Goal: Task Accomplishment & Management: Manage account settings

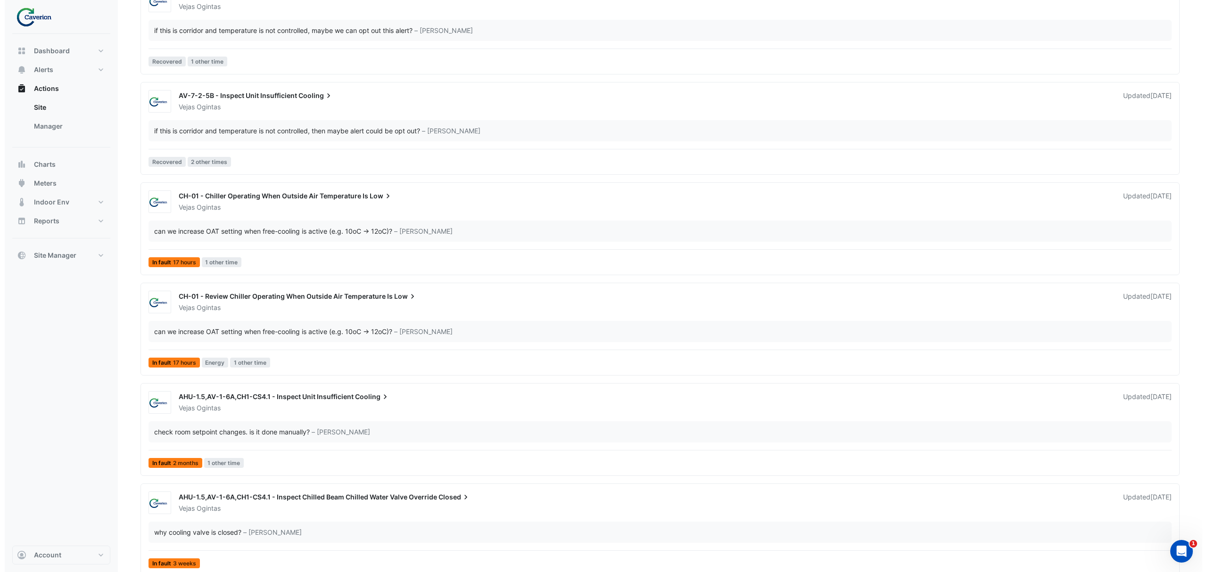
scroll to position [859, 0]
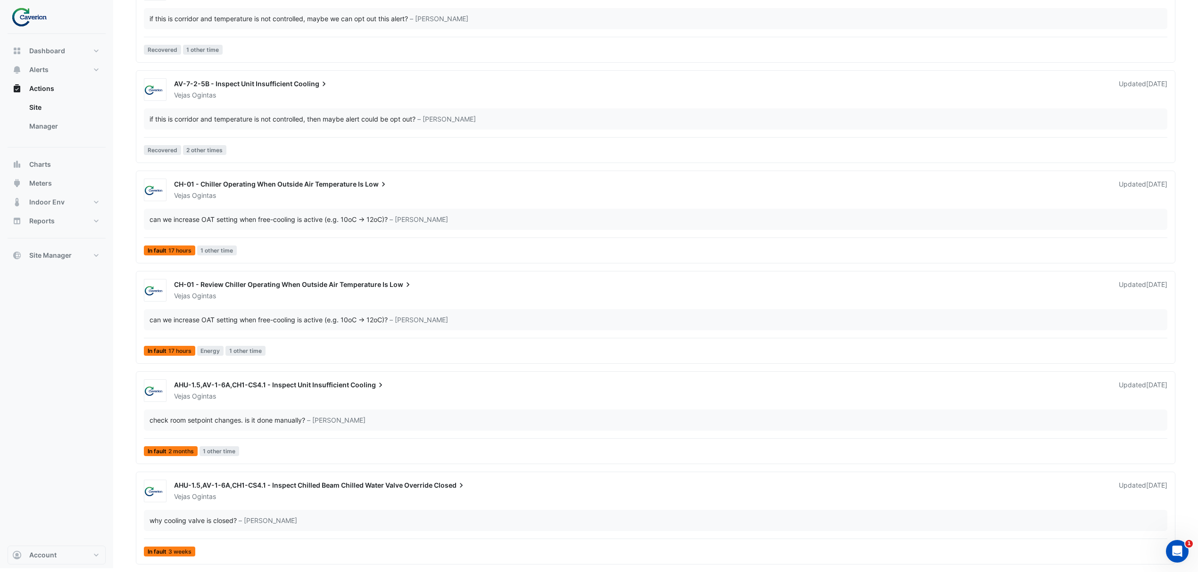
click at [387, 428] on div "check room setpoint changes. is it done manually? – Tomas Jonkaitis" at bounding box center [655, 420] width 1023 height 21
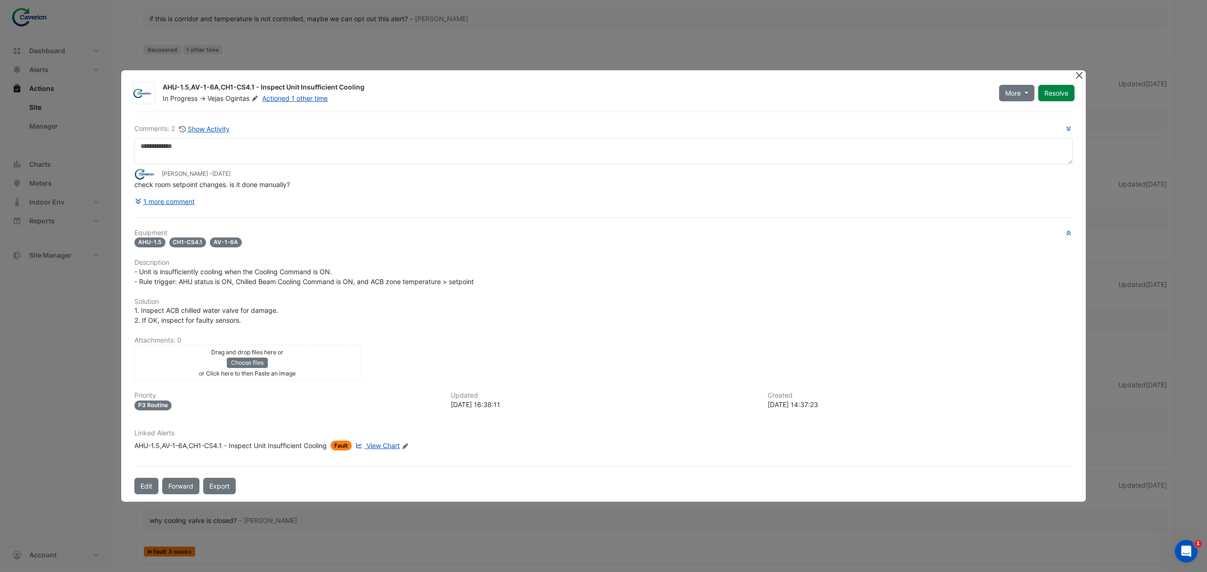
click at [1080, 74] on button "Close" at bounding box center [1079, 75] width 10 height 10
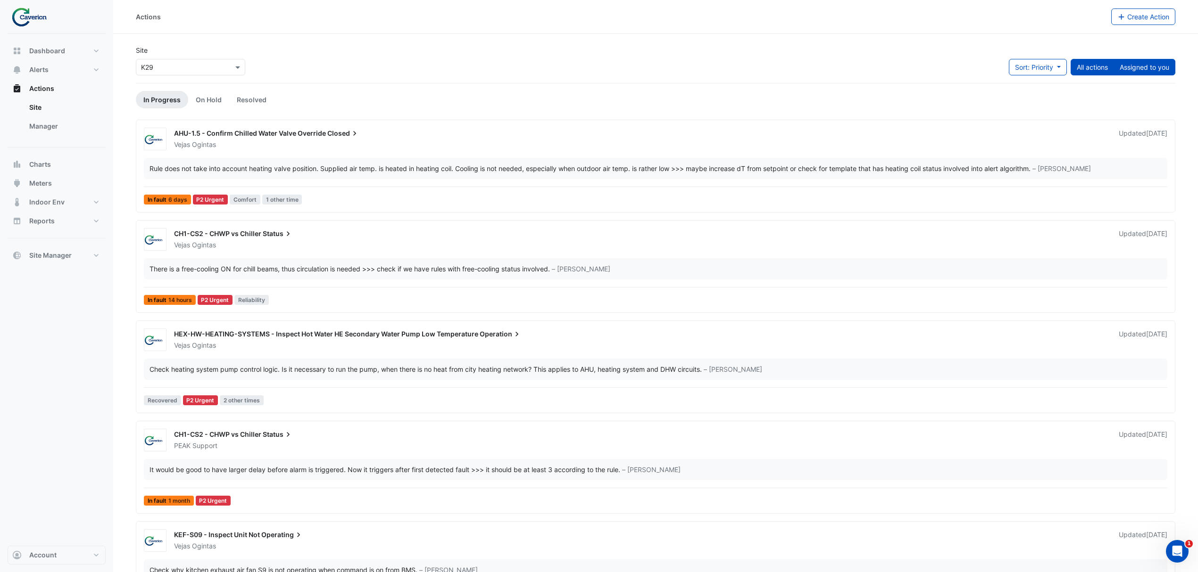
click at [1148, 63] on button "Assigned to you" at bounding box center [1144, 67] width 62 height 17
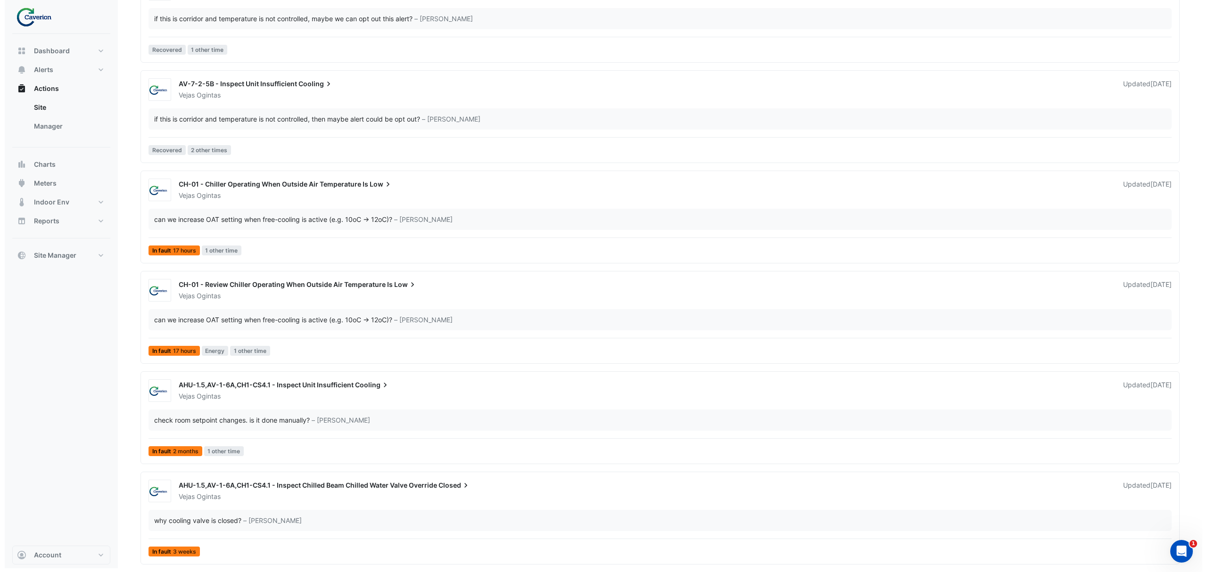
scroll to position [798, 0]
click at [385, 491] on div "AHU-1.5,AV-1-6A,CH1-CS4.1 - Inspect Chilled Beam Chilled Water Valve Override C…" at bounding box center [640, 486] width 933 height 11
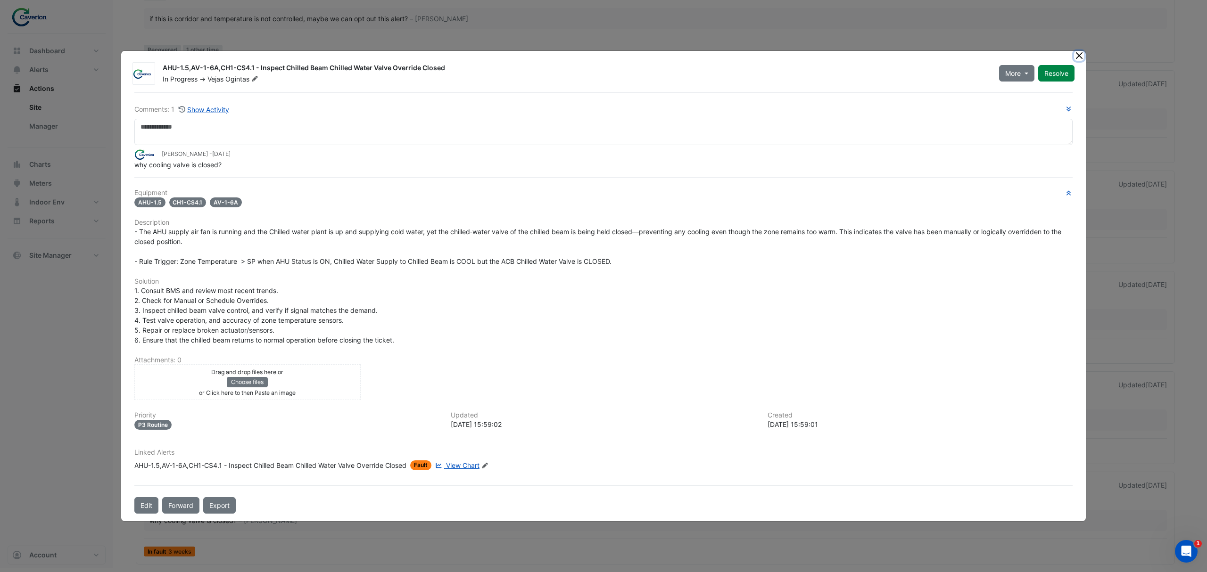
click at [1081, 60] on button "Close" at bounding box center [1079, 56] width 10 height 10
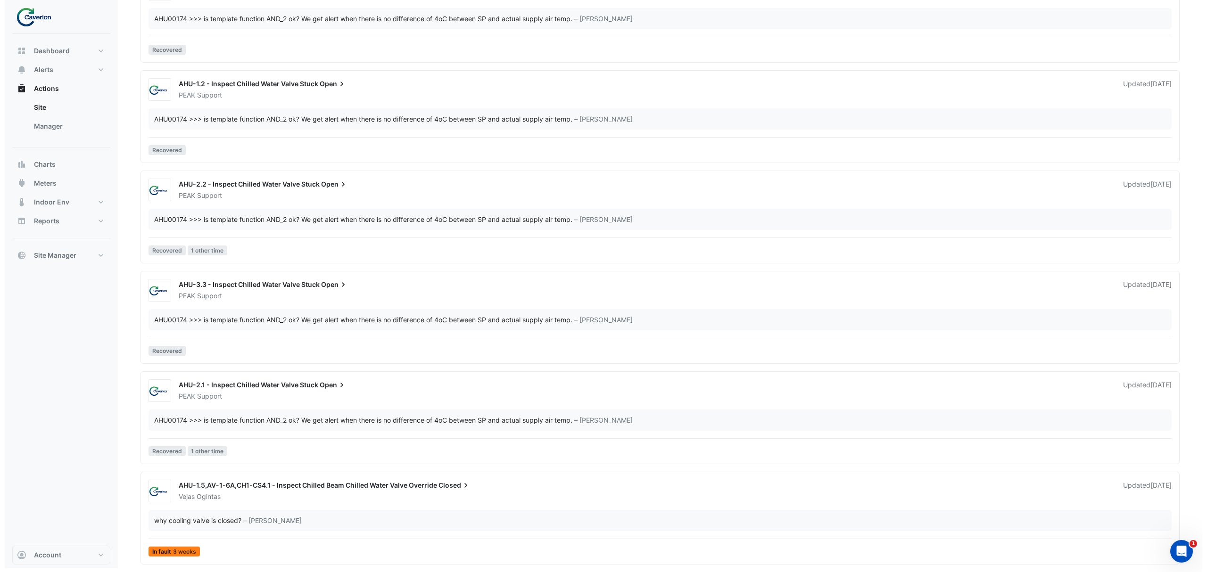
scroll to position [2040, 0]
click at [458, 505] on div "AHU-1.5,AV-1-6A,CH1-CS4.1 - Inspect Chilled Beam Chilled Water Valve Override C…" at bounding box center [655, 520] width 1031 height 81
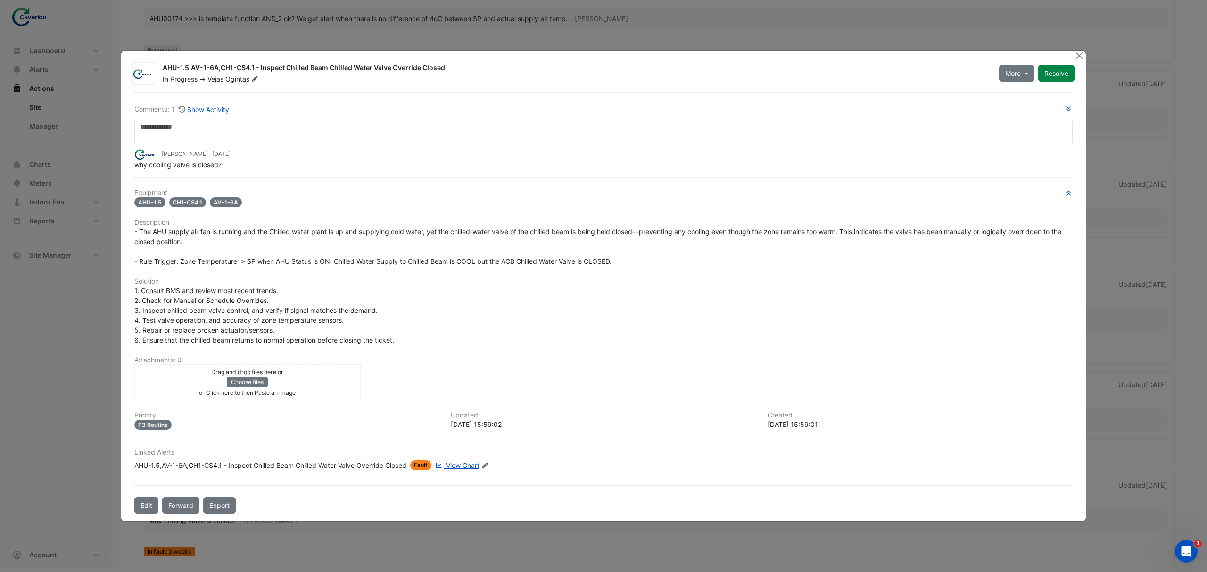
click at [297, 215] on div "Equipment AHU-1.5 CH1-CS4.1 AV-1-6A Description Solution Attachments: 0 Drag an…" at bounding box center [603, 333] width 938 height 289
click at [464, 461] on link "View Chart" at bounding box center [456, 466] width 46 height 10
drag, startPoint x: 171, startPoint y: 235, endPoint x: 295, endPoint y: 236, distance: 124.0
click at [290, 234] on div "- The AHU supply air fan is running and the Chilled water plant is up and suppl…" at bounding box center [603, 247] width 938 height 40
click at [295, 236] on span "- The AHU supply air fan is running and the Chilled water plant is up and suppl…" at bounding box center [598, 247] width 929 height 38
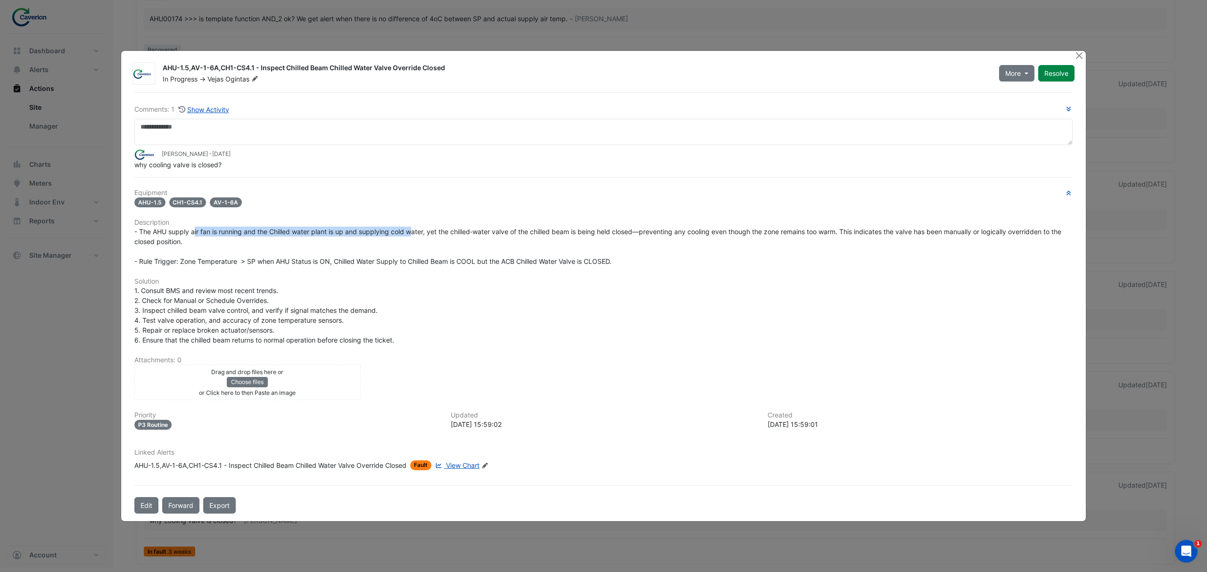
drag, startPoint x: 195, startPoint y: 231, endPoint x: 414, endPoint y: 234, distance: 218.8
click at [414, 234] on span "- The AHU supply air fan is running and the Chilled water plant is up and suppl…" at bounding box center [598, 247] width 929 height 38
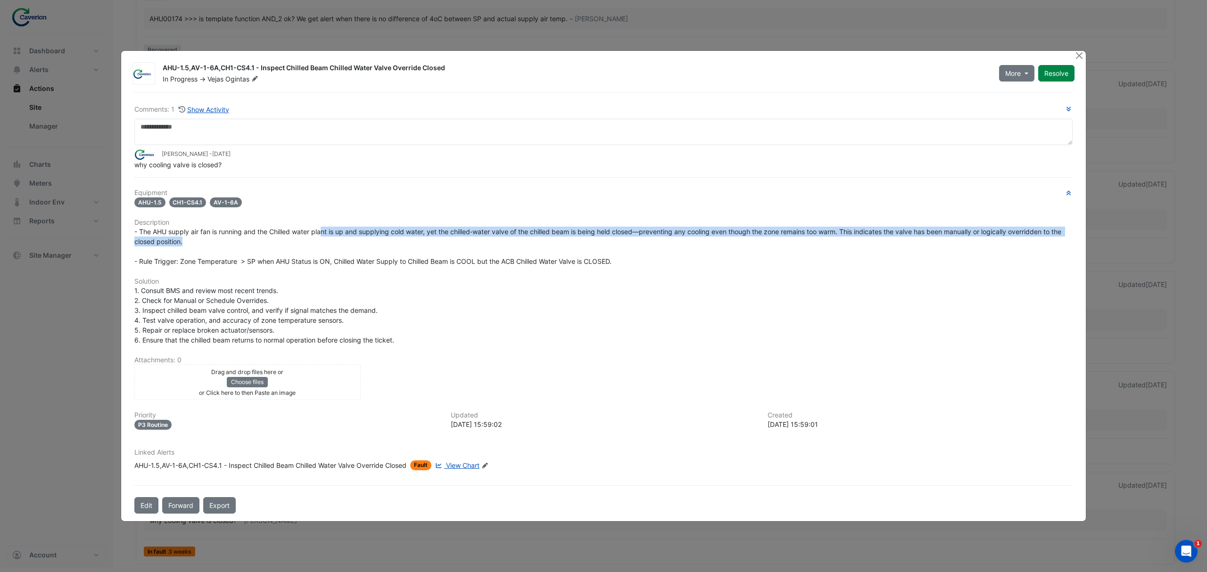
drag, startPoint x: 323, startPoint y: 232, endPoint x: 478, endPoint y: 242, distance: 155.0
click at [476, 242] on div "- The AHU supply air fan is running and the Chilled water plant is up and suppl…" at bounding box center [603, 247] width 938 height 40
click at [478, 242] on div "- The AHU supply air fan is running and the Chilled water plant is up and suppl…" at bounding box center [603, 247] width 938 height 40
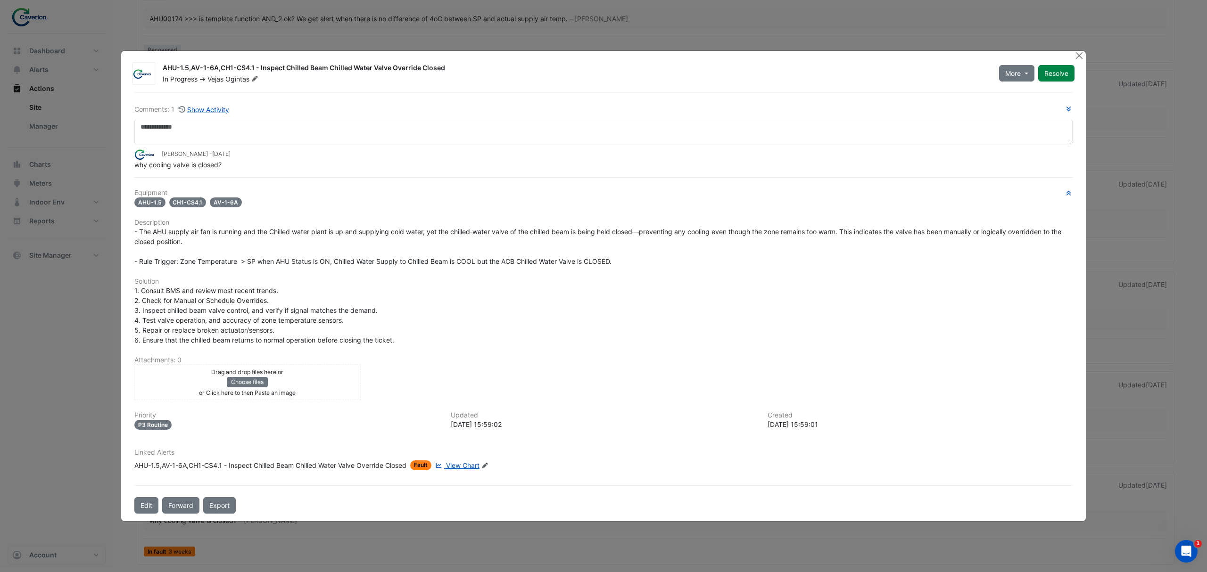
drag, startPoint x: 354, startPoint y: 238, endPoint x: 546, endPoint y: 236, distance: 192.4
click at [546, 237] on div "- The AHU supply air fan is running and the Chilled water plant is up and suppl…" at bounding box center [603, 247] width 938 height 40
click at [546, 236] on div "- The AHU supply air fan is running and the Chilled water plant is up and suppl…" at bounding box center [603, 247] width 938 height 40
drag, startPoint x: 385, startPoint y: 224, endPoint x: 605, endPoint y: 230, distance: 219.4
click at [604, 230] on div "Equipment AHU-1.5 CH1-CS4.1 AV-1-6A Description Solution Attachments: 0 Drag an…" at bounding box center [603, 333] width 938 height 289
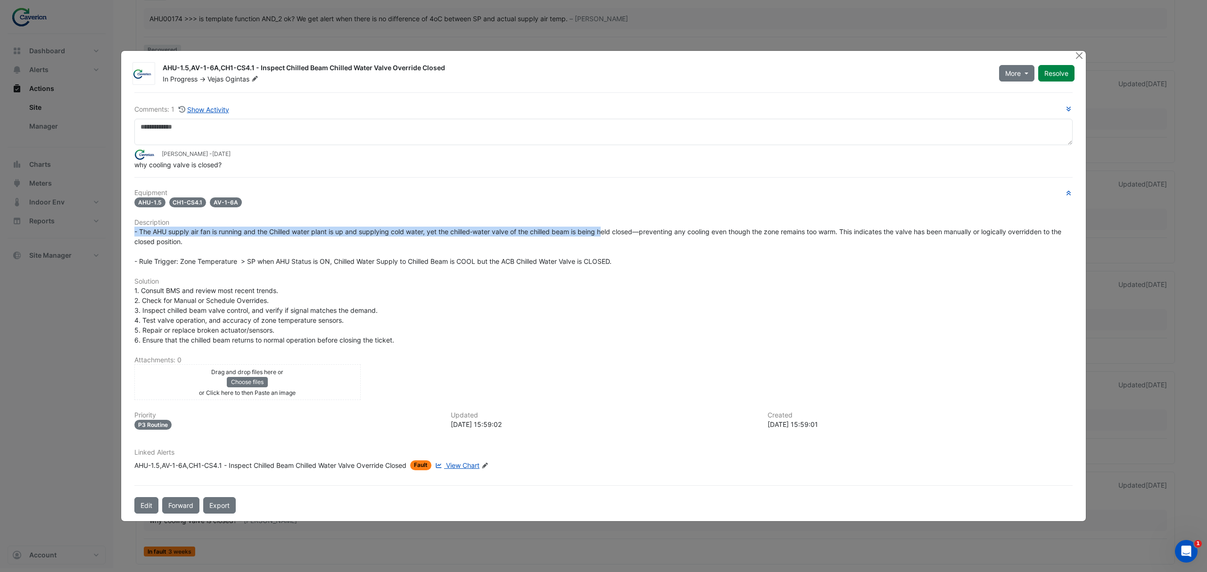
click at [605, 230] on span "- The AHU supply air fan is running and the Chilled water plant is up and suppl…" at bounding box center [598, 247] width 929 height 38
drag, startPoint x: 450, startPoint y: 229, endPoint x: 621, endPoint y: 238, distance: 170.9
click at [618, 238] on div "- The AHU supply air fan is running and the Chilled water plant is up and suppl…" at bounding box center [603, 247] width 938 height 40
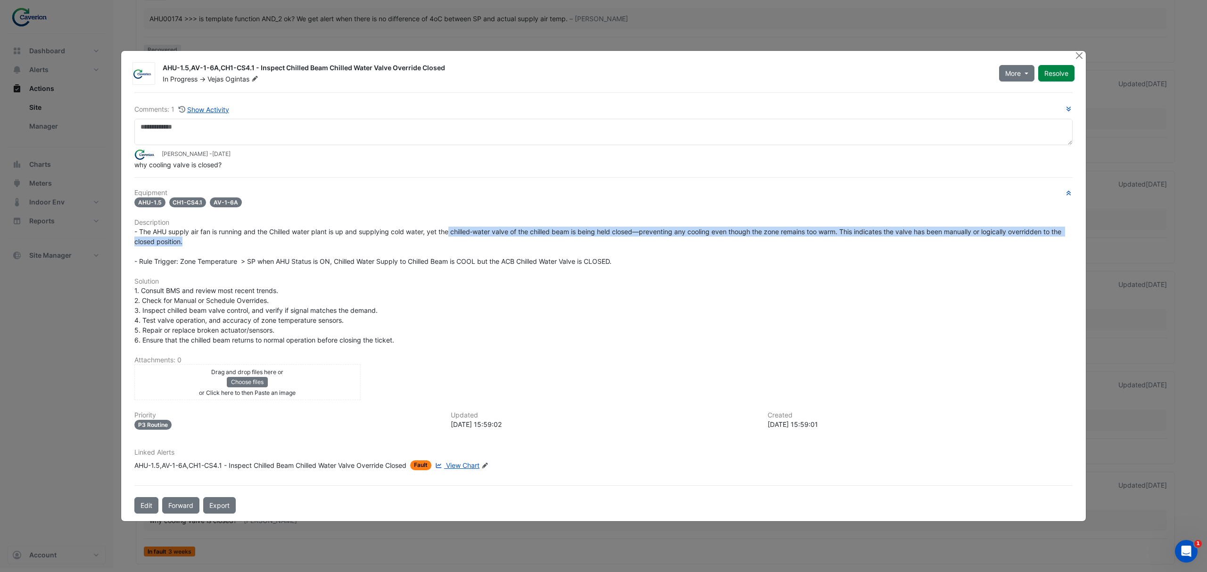
click at [621, 238] on div "- The AHU supply air fan is running and the Chilled water plant is up and suppl…" at bounding box center [603, 247] width 938 height 40
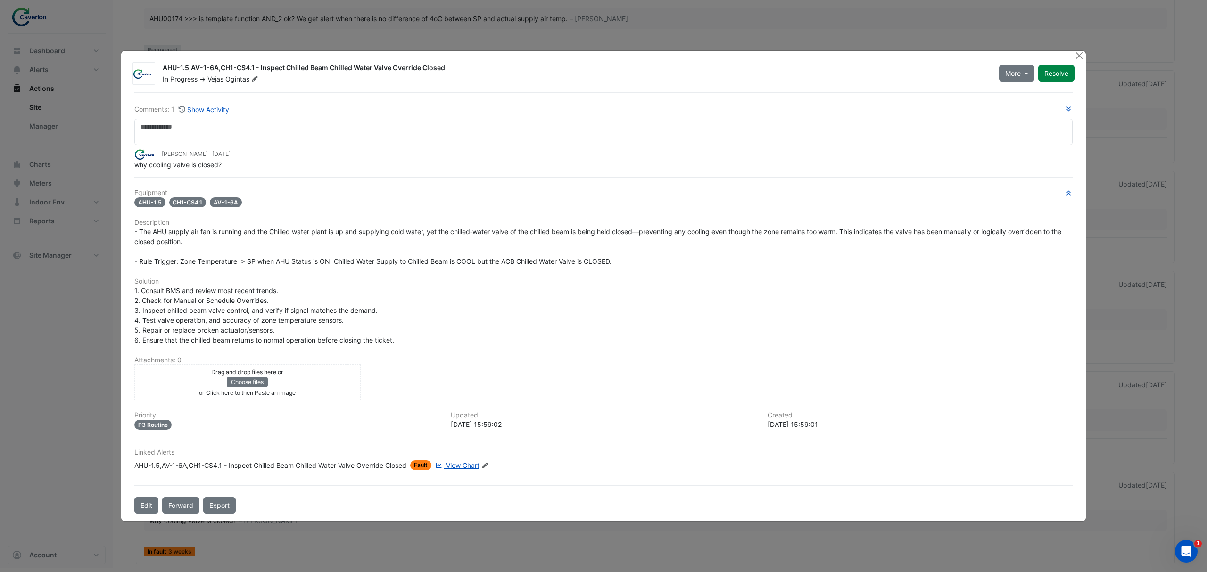
drag, startPoint x: 517, startPoint y: 238, endPoint x: 699, endPoint y: 244, distance: 181.7
click at [608, 246] on div "- The AHU supply air fan is running and the Chilled water plant is up and suppl…" at bounding box center [603, 247] width 938 height 40
click at [699, 244] on div "- The AHU supply air fan is running and the Chilled water plant is up and suppl…" at bounding box center [603, 247] width 938 height 40
click at [472, 468] on span "View Chart" at bounding box center [462, 466] width 33 height 8
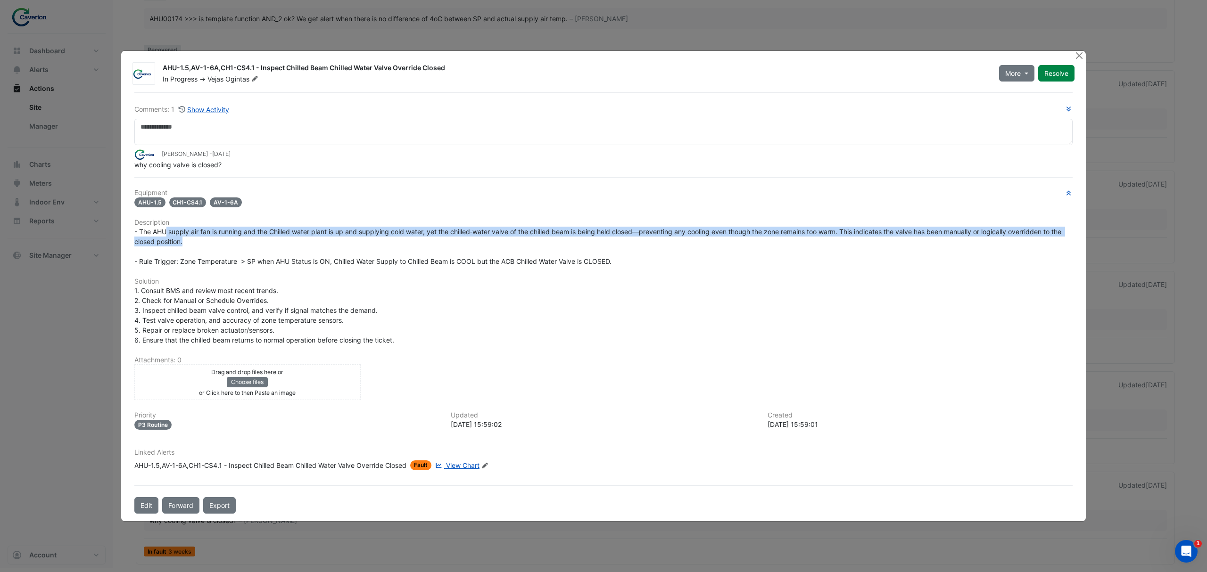
drag, startPoint x: 165, startPoint y: 234, endPoint x: 423, endPoint y: 253, distance: 258.2
click at [419, 249] on div "- The AHU supply air fan is running and the Chilled water plant is up and suppl…" at bounding box center [603, 247] width 938 height 40
click at [423, 254] on div "- The AHU supply air fan is running and the Chilled water plant is up and suppl…" at bounding box center [603, 247] width 938 height 40
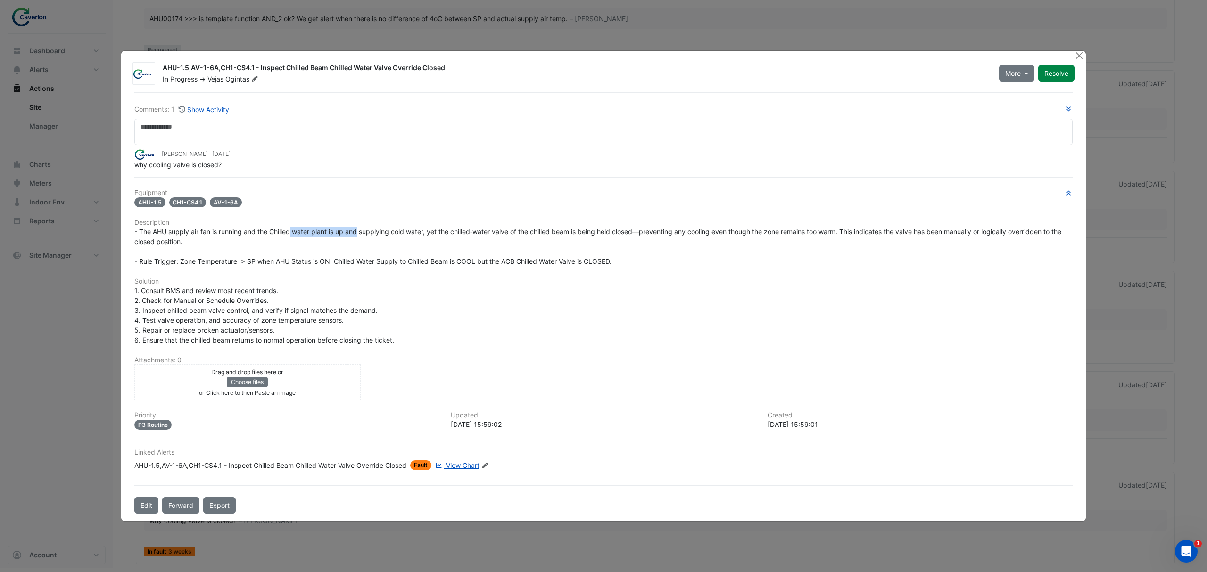
drag, startPoint x: 409, startPoint y: 230, endPoint x: 468, endPoint y: 230, distance: 58.5
click at [468, 230] on span "- The AHU supply air fan is running and the Chilled water plant is up and suppl…" at bounding box center [598, 247] width 929 height 38
click at [472, 230] on span "- The AHU supply air fan is running and the Chilled water plant is up and suppl…" at bounding box center [598, 247] width 929 height 38
drag, startPoint x: 361, startPoint y: 232, endPoint x: 515, endPoint y: 225, distance: 154.8
click at [515, 225] on div "Equipment AHU-1.5 CH1-CS4.1 AV-1-6A Description Solution Attachments: 0 Drag an…" at bounding box center [603, 333] width 938 height 289
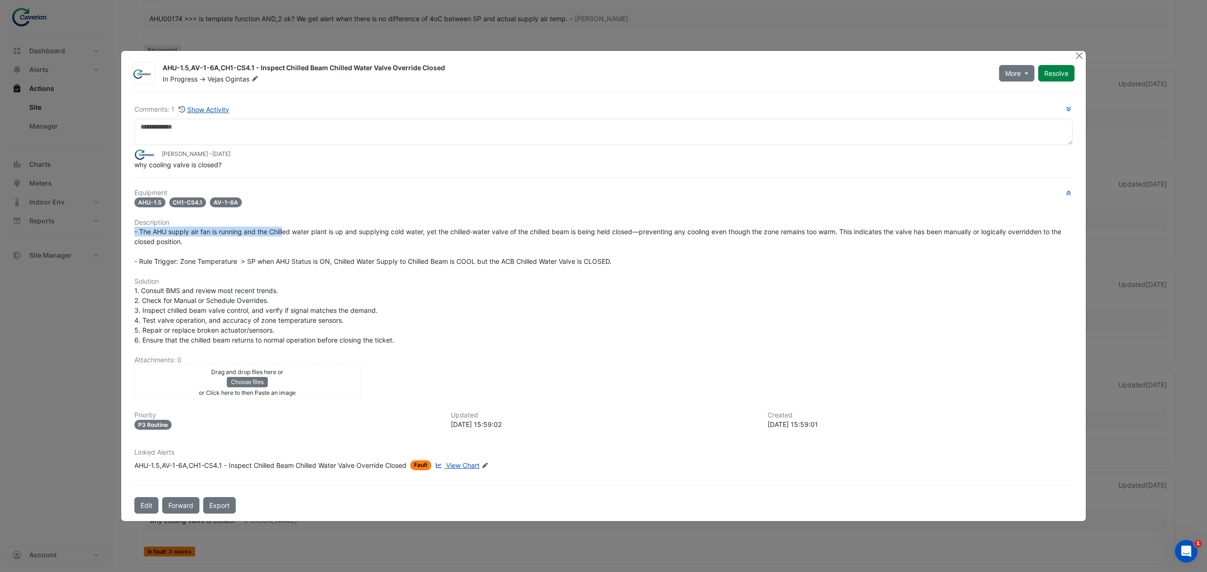
click at [515, 225] on h6 "Description" at bounding box center [603, 223] width 938 height 8
drag, startPoint x: 390, startPoint y: 223, endPoint x: 622, endPoint y: 226, distance: 231.1
click at [623, 225] on h6 "Description" at bounding box center [603, 223] width 938 height 8
click at [622, 226] on h6 "Description" at bounding box center [603, 223] width 938 height 8
drag, startPoint x: 547, startPoint y: 223, endPoint x: 686, endPoint y: 227, distance: 138.7
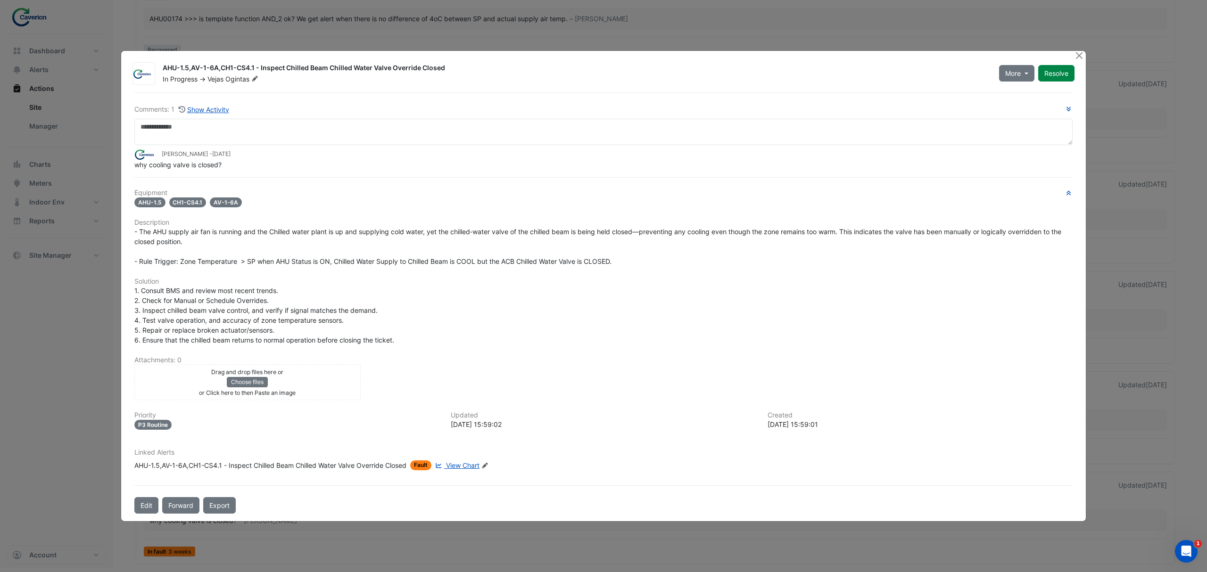
click at [686, 227] on div "Equipment AHU-1.5 CH1-CS4.1 AV-1-6A Description Solution Attachments: 0 Drag an…" at bounding box center [603, 333] width 938 height 289
click at [686, 228] on span "- The AHU supply air fan is running and the Chilled water plant is up and suppl…" at bounding box center [598, 247] width 929 height 38
drag, startPoint x: 489, startPoint y: 228, endPoint x: 685, endPoint y: 236, distance: 195.4
click at [685, 236] on span "- The AHU supply air fan is running and the Chilled water plant is up and suppl…" at bounding box center [598, 247] width 929 height 38
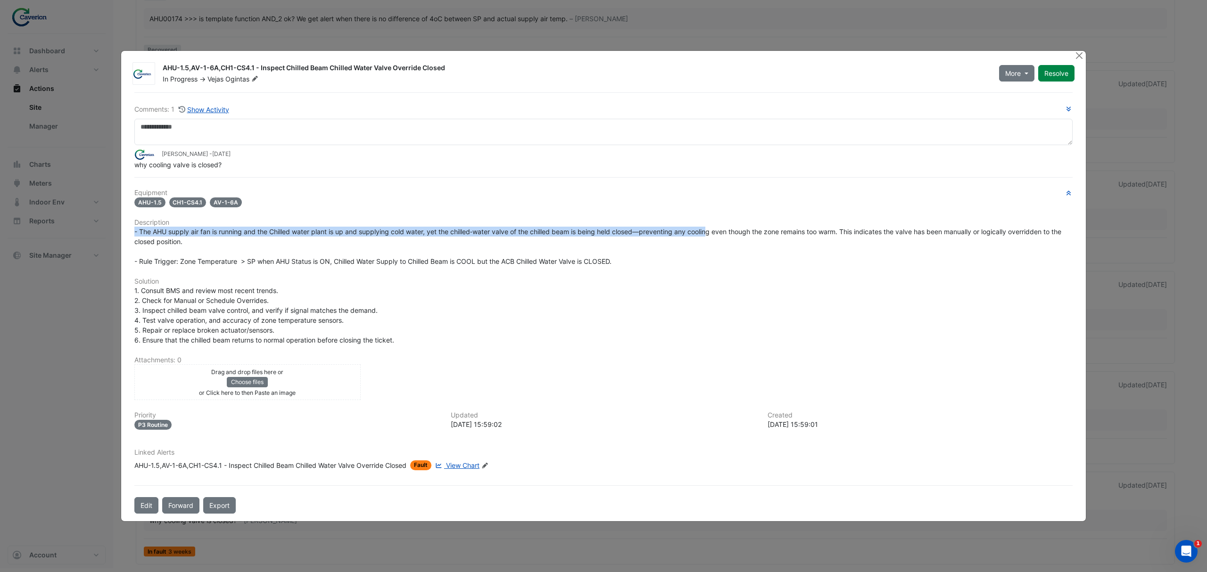
drag, startPoint x: 605, startPoint y: 224, endPoint x: 732, endPoint y: 230, distance: 126.5
click at [730, 230] on div "Equipment AHU-1.5 CH1-CS4.1 AV-1-6A Description Solution Attachments: 0 Drag an…" at bounding box center [603, 333] width 938 height 289
click at [734, 230] on span "- The AHU supply air fan is running and the Chilled water plant is up and suppl…" at bounding box center [598, 247] width 929 height 38
drag, startPoint x: 623, startPoint y: 228, endPoint x: 744, endPoint y: 229, distance: 120.7
click at [744, 229] on span "- The AHU supply air fan is running and the Chilled water plant is up and suppl…" at bounding box center [598, 247] width 929 height 38
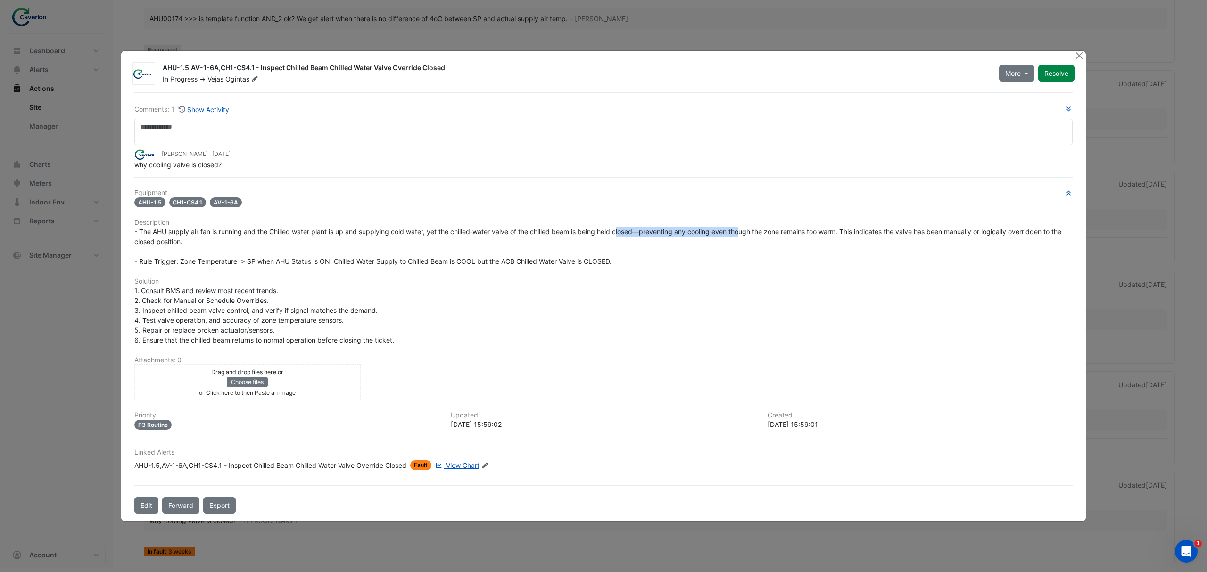
click at [744, 229] on span "- The AHU supply air fan is running and the Chilled water plant is up and suppl…" at bounding box center [598, 247] width 929 height 38
drag, startPoint x: 347, startPoint y: 234, endPoint x: 904, endPoint y: 234, distance: 556.9
click at [903, 235] on span "- The AHU supply air fan is running and the Chilled water plant is up and suppl…" at bounding box center [598, 247] width 929 height 38
click at [906, 234] on span "- The AHU supply air fan is running and the Chilled water plant is up and suppl…" at bounding box center [598, 247] width 929 height 38
drag, startPoint x: 938, startPoint y: 234, endPoint x: 986, endPoint y: 233, distance: 47.2
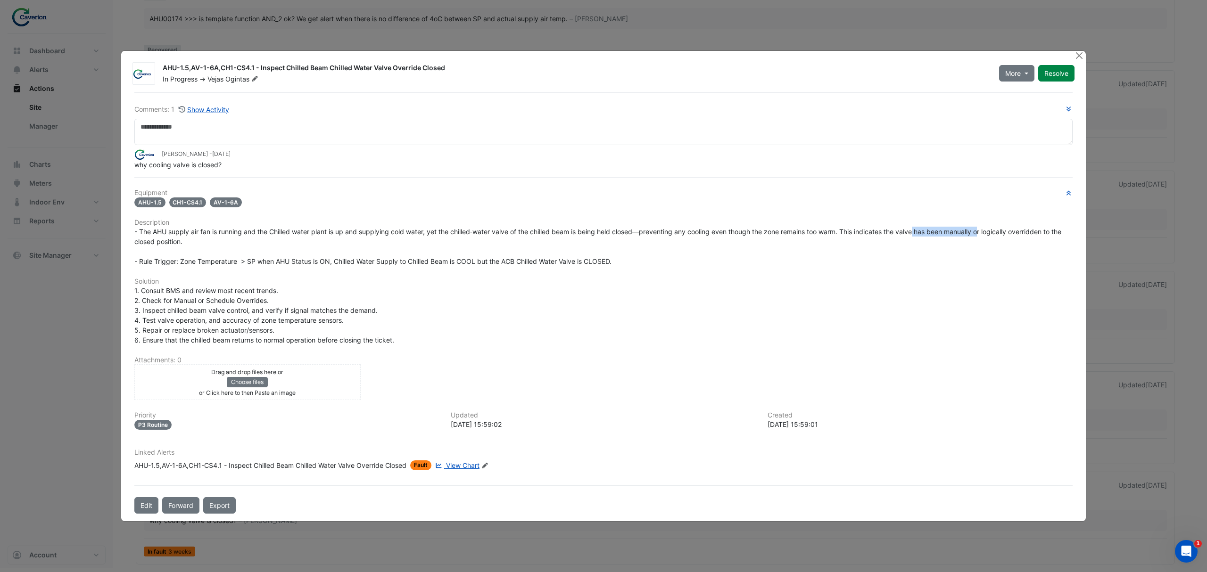
click at [986, 233] on span "- The AHU supply air fan is running and the Chilled water plant is up and suppl…" at bounding box center [598, 247] width 929 height 38
click at [987, 233] on span "- The AHU supply air fan is running and the Chilled water plant is up and suppl…" at bounding box center [598, 247] width 929 height 38
drag, startPoint x: 144, startPoint y: 279, endPoint x: 281, endPoint y: 287, distance: 137.5
click at [280, 287] on div "Equipment AHU-1.5 CH1-CS4.1 AV-1-6A Description Solution Attachments: 0 Drag an…" at bounding box center [603, 333] width 938 height 289
click at [281, 287] on div "1. Consult BMS and review most recent trends. 2. Check for Manual or Schedule O…" at bounding box center [603, 315] width 938 height 59
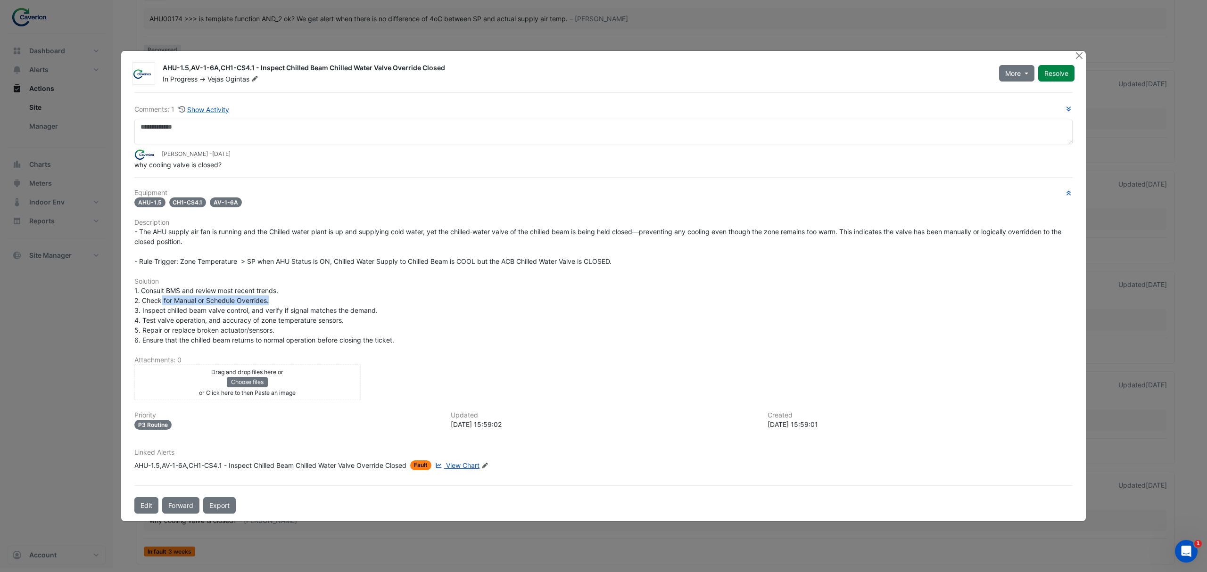
drag, startPoint x: 161, startPoint y: 300, endPoint x: 353, endPoint y: 299, distance: 191.5
click at [353, 299] on div "1. Consult BMS and review most recent trends. 2. Check for Manual or Schedule O…" at bounding box center [603, 315] width 938 height 59
click at [353, 298] on div "1. Consult BMS and review most recent trends. 2. Check for Manual or Schedule O…" at bounding box center [603, 315] width 938 height 59
drag, startPoint x: 234, startPoint y: 308, endPoint x: 315, endPoint y: 313, distance: 80.8
click at [309, 313] on span "1. Consult BMS and review most recent trends. 2. Check for Manual or Schedule O…" at bounding box center [264, 316] width 260 height 58
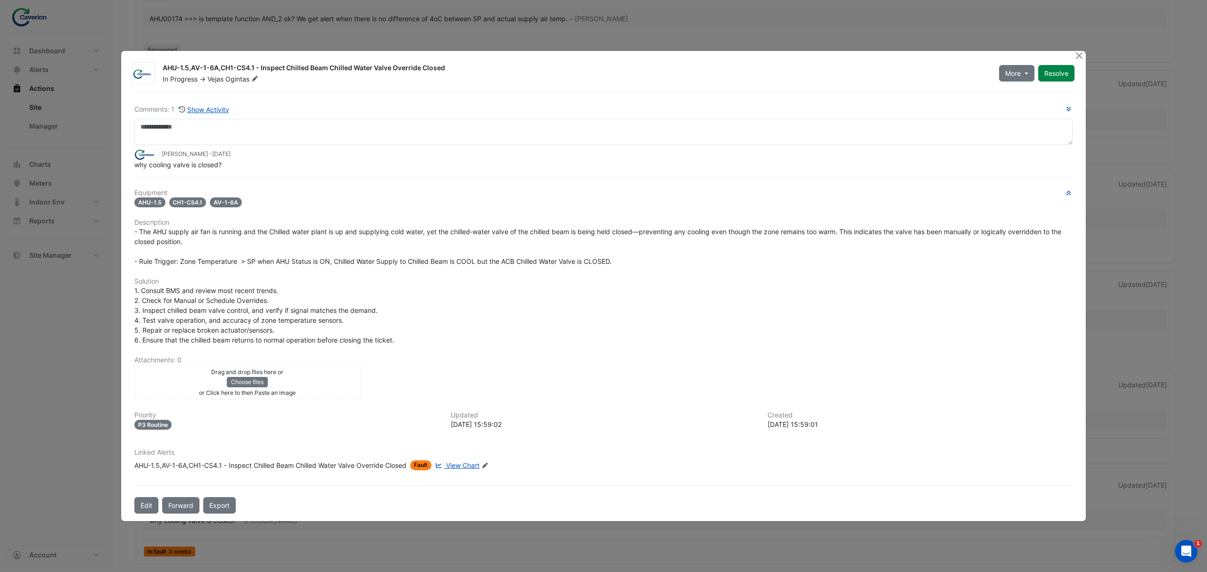
click at [315, 313] on span "1. Consult BMS and review most recent trends. 2. Check for Manual or Schedule O…" at bounding box center [264, 316] width 260 height 58
drag, startPoint x: 136, startPoint y: 305, endPoint x: 326, endPoint y: 311, distance: 190.2
click at [326, 311] on div "1. Consult BMS and review most recent trends. 2. Check for Manual or Schedule O…" at bounding box center [603, 315] width 938 height 59
click at [326, 311] on span "1. Consult BMS and review most recent trends. 2. Check for Manual or Schedule O…" at bounding box center [264, 316] width 260 height 58
drag, startPoint x: 310, startPoint y: 314, endPoint x: 370, endPoint y: 317, distance: 59.5
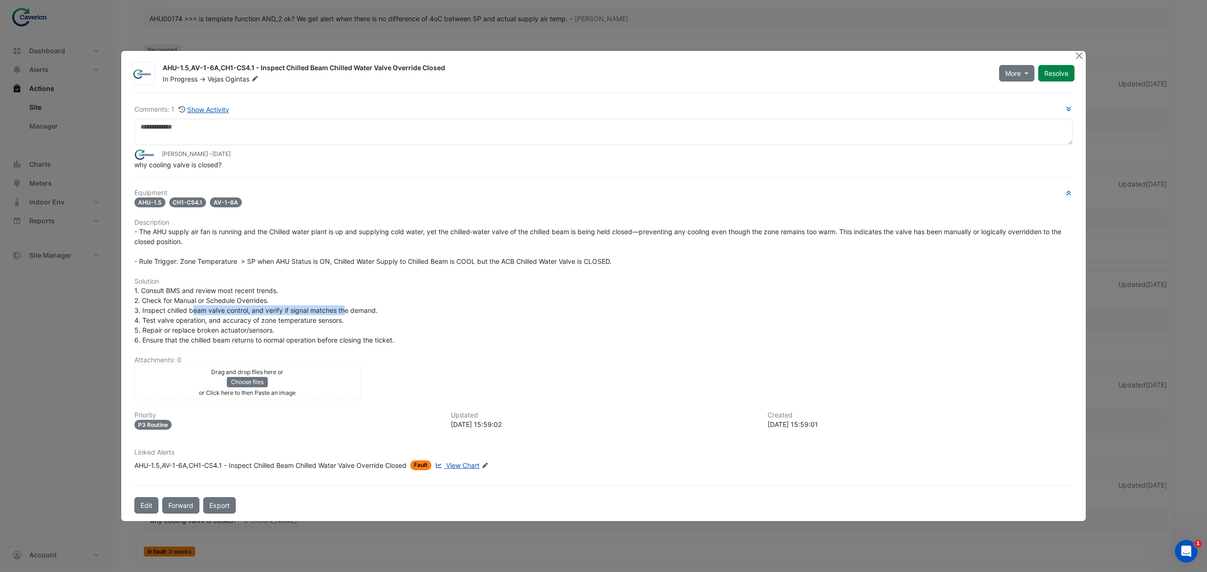
click at [369, 317] on div "1. Consult BMS and review most recent trends. 2. Check for Manual or Schedule O…" at bounding box center [603, 315] width 938 height 59
click at [370, 317] on div "1. Consult BMS and review most recent trends. 2. Check for Manual or Schedule O…" at bounding box center [603, 315] width 938 height 59
drag, startPoint x: 135, startPoint y: 317, endPoint x: 345, endPoint y: 321, distance: 210.3
click at [340, 321] on span "1. Consult BMS and review most recent trends. 2. Check for Manual or Schedule O…" at bounding box center [264, 316] width 260 height 58
click at [345, 321] on div "1. Consult BMS and review most recent trends. 2. Check for Manual or Schedule O…" at bounding box center [603, 315] width 938 height 59
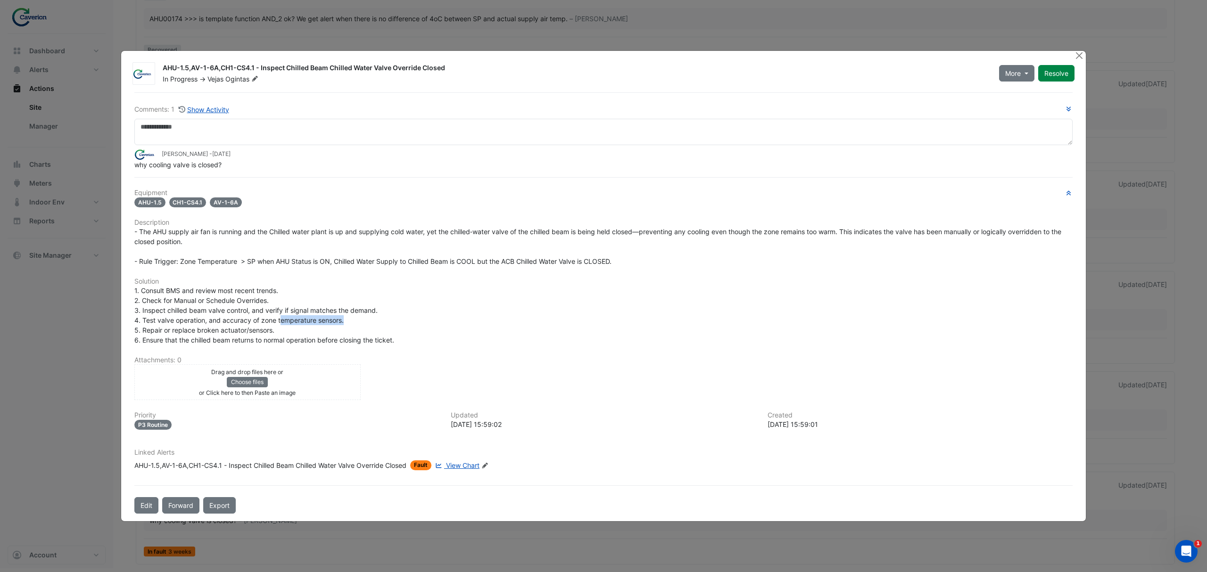
drag, startPoint x: 276, startPoint y: 317, endPoint x: 393, endPoint y: 319, distance: 117.0
click at [393, 319] on div "1. Consult BMS and review most recent trends. 2. Check for Manual or Schedule O…" at bounding box center [603, 315] width 938 height 59
drag, startPoint x: 261, startPoint y: 324, endPoint x: 349, endPoint y: 327, distance: 88.2
click at [349, 327] on div "1. Consult BMS and review most recent trends. 2. Check for Manual or Schedule O…" at bounding box center [603, 315] width 938 height 59
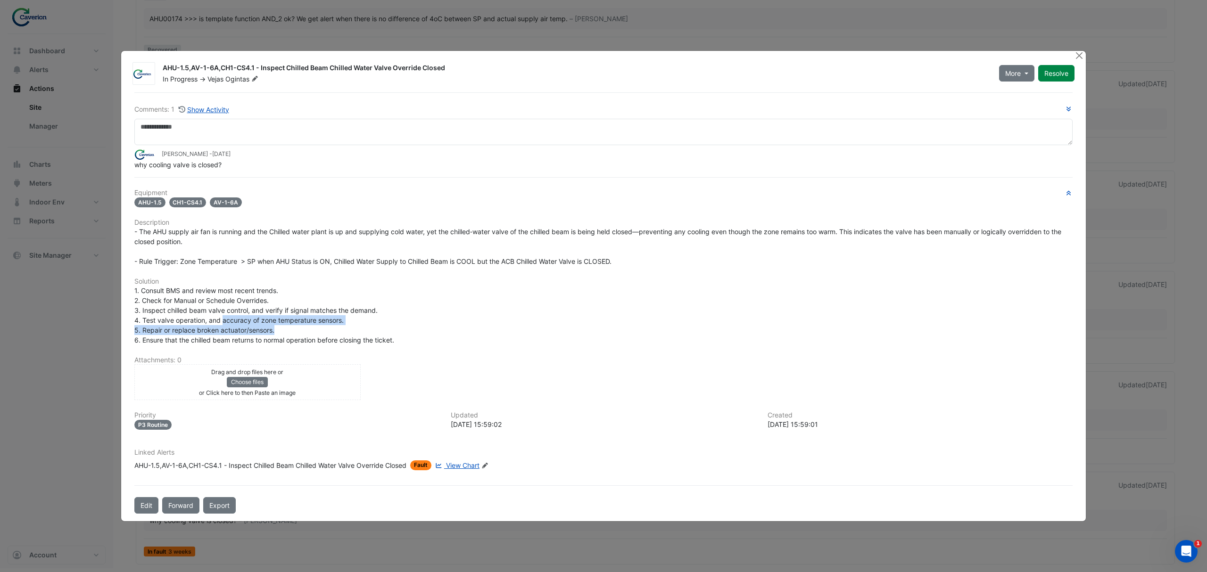
click at [349, 327] on div "1. Consult BMS and review most recent trends. 2. Check for Manual or Schedule O…" at bounding box center [603, 315] width 938 height 59
drag, startPoint x: 156, startPoint y: 329, endPoint x: 310, endPoint y: 332, distance: 154.2
click at [310, 332] on div "1. Consult BMS and review most recent trends. 2. Check for Manual or Schedule O…" at bounding box center [603, 315] width 938 height 59
drag, startPoint x: 199, startPoint y: 332, endPoint x: 314, endPoint y: 336, distance: 115.1
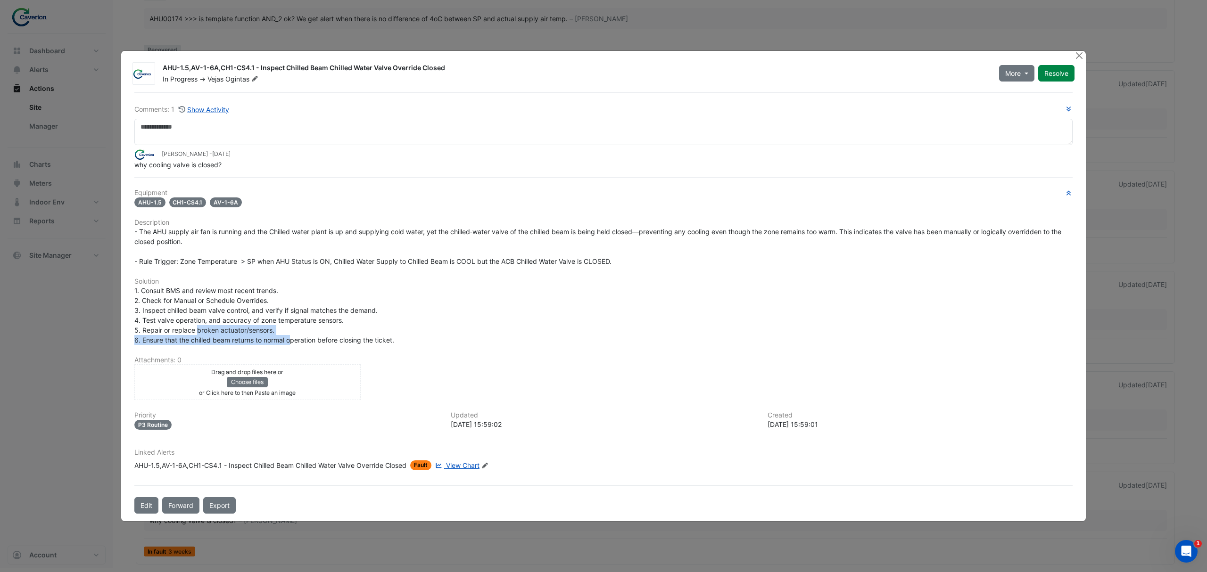
click at [314, 336] on span "1. Consult BMS and review most recent trends. 2. Check for Manual or Schedule O…" at bounding box center [264, 316] width 260 height 58
drag, startPoint x: 212, startPoint y: 337, endPoint x: 370, endPoint y: 342, distance: 158.1
click at [369, 342] on span "1. Consult BMS and review most recent trends. 2. Check for Manual or Schedule O…" at bounding box center [264, 316] width 260 height 58
click at [370, 342] on span "1. Consult BMS and review most recent trends. 2. Check for Manual or Schedule O…" at bounding box center [264, 316] width 260 height 58
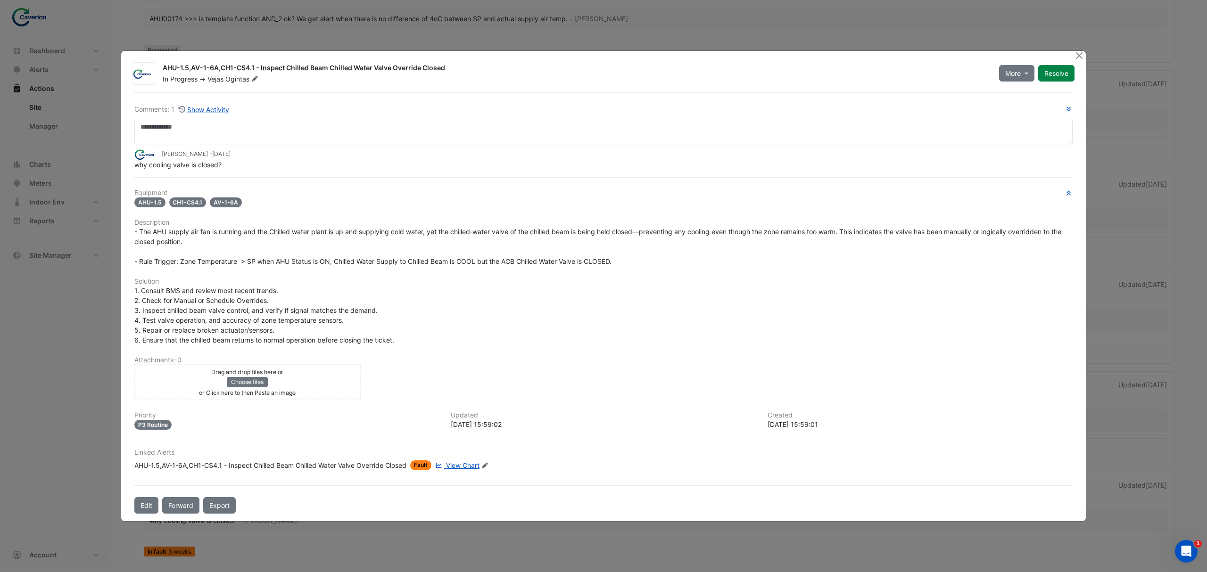
click at [207, 332] on span "1. Consult BMS and review most recent trends. 2. Check for Manual or Schedule O…" at bounding box center [264, 316] width 260 height 58
click at [460, 461] on link "View Chart" at bounding box center [456, 466] width 46 height 10
click at [1079, 55] on button "Close" at bounding box center [1079, 56] width 10 height 10
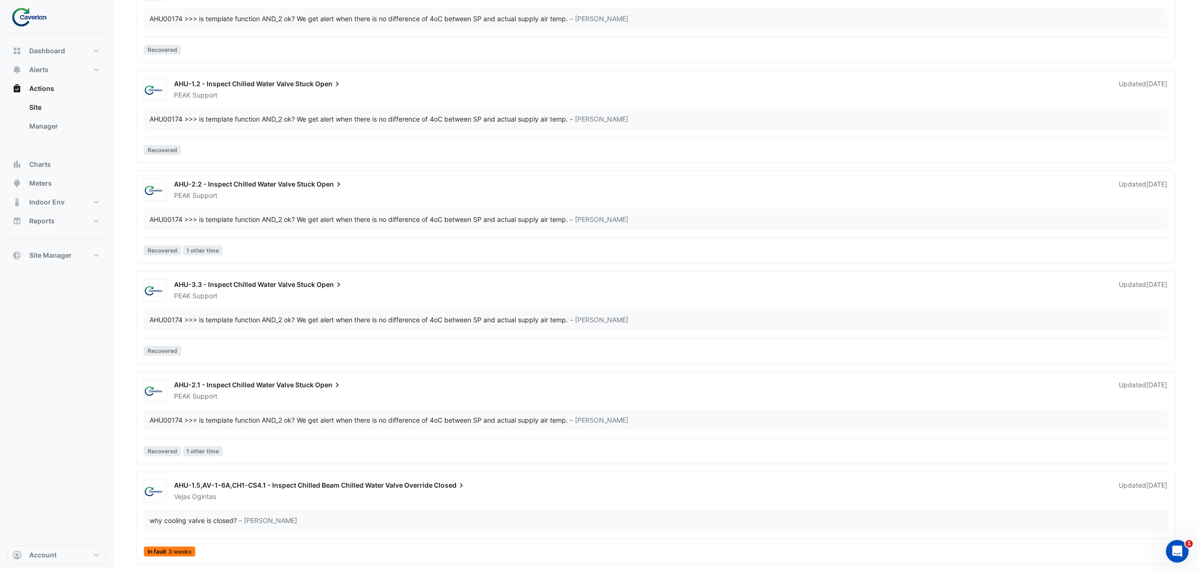
click at [335, 485] on span "AHU-1.5,AV-1-6A,CH1-CS4.1 - Inspect Chilled Beam Chilled Water Valve Override" at bounding box center [303, 485] width 258 height 8
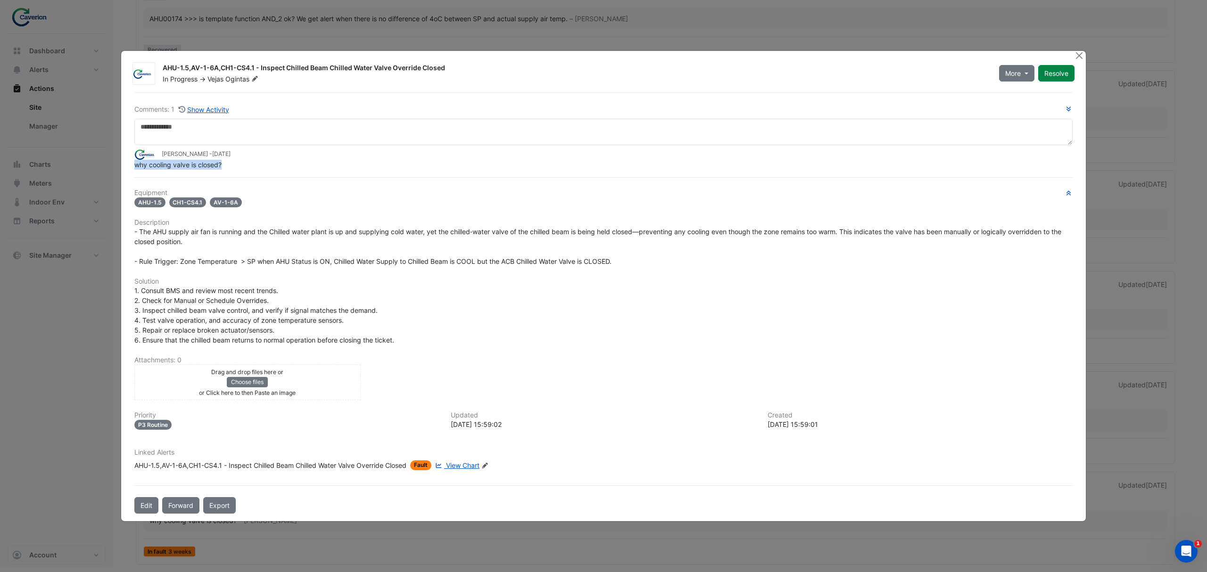
drag, startPoint x: 134, startPoint y: 168, endPoint x: 246, endPoint y: 164, distance: 111.4
click at [246, 164] on div "why cooling valve is closed?" at bounding box center [603, 165] width 938 height 10
drag, startPoint x: 163, startPoint y: 169, endPoint x: 212, endPoint y: 165, distance: 48.7
click at [212, 165] on span "why cooling valve is closed?" at bounding box center [177, 165] width 87 height 8
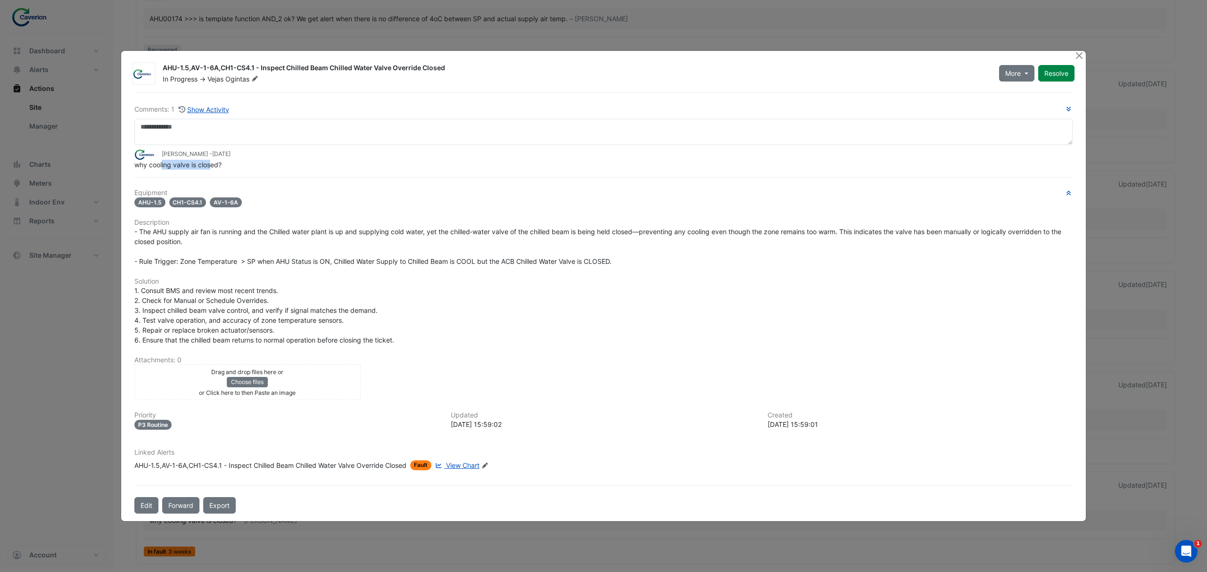
click at [212, 165] on span "why cooling valve is closed?" at bounding box center [177, 165] width 87 height 8
click at [264, 251] on div "- The AHU supply air fan is running and the Chilled water plant is up and suppl…" at bounding box center [603, 247] width 938 height 40
drag, startPoint x: 221, startPoint y: 248, endPoint x: 203, endPoint y: 245, distance: 18.1
click at [208, 246] on div "- The AHU supply air fan is running and the Chilled water plant is up and suppl…" at bounding box center [603, 247] width 938 height 40
click at [174, 235] on span "- The AHU supply air fan is running and the Chilled water plant is up and suppl…" at bounding box center [598, 247] width 929 height 38
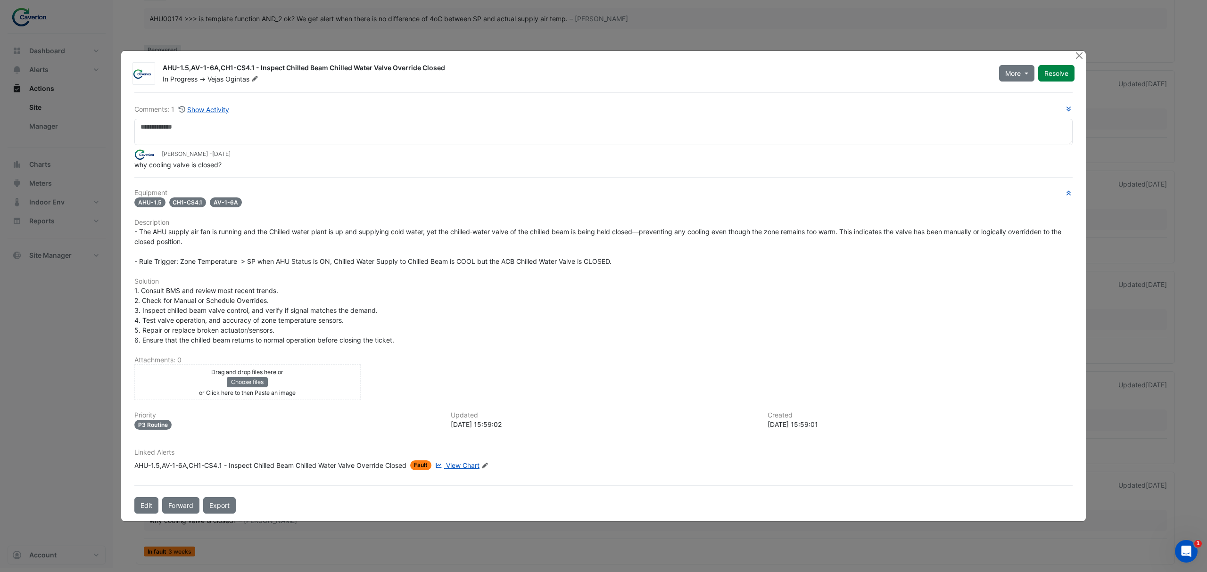
drag, startPoint x: 165, startPoint y: 227, endPoint x: 160, endPoint y: 224, distance: 6.0
click at [163, 228] on span "- The AHU supply air fan is running and the Chilled water plant is up and suppl…" at bounding box center [598, 247] width 929 height 38
click at [159, 174] on div "Comments: 1 Show Activity Tomas Jonkaitis - 2 months and 1 day ago why cooling …" at bounding box center [604, 303] width 950 height 422
click at [204, 387] on div "Drag and drop files here or Choose files or an Paste image" at bounding box center [248, 382] width 222 height 31
click at [208, 458] on div "Linked Alerts AHU-1.5,AV-1-6A,CH1-CS4.1 - Inspect Chilled Beam Chilled Water Va…" at bounding box center [604, 460] width 950 height 22
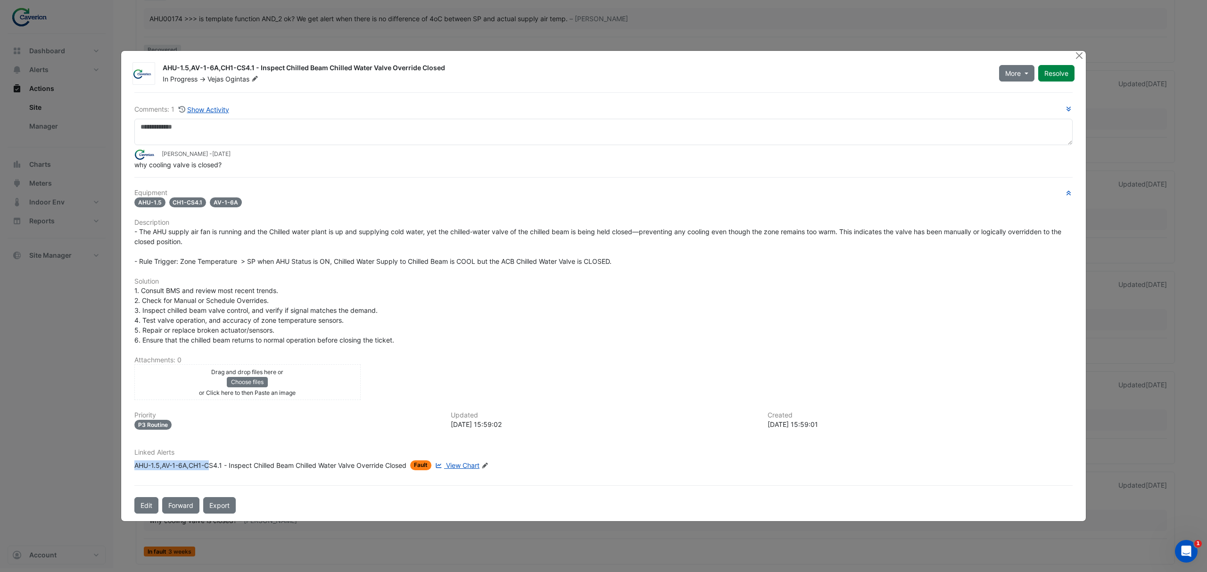
click at [242, 461] on div "AHU-1.5,AV-1-6A,CH1-CS4.1 - Inspect Chilled Beam Chilled Water Valve Override C…" at bounding box center [270, 466] width 272 height 10
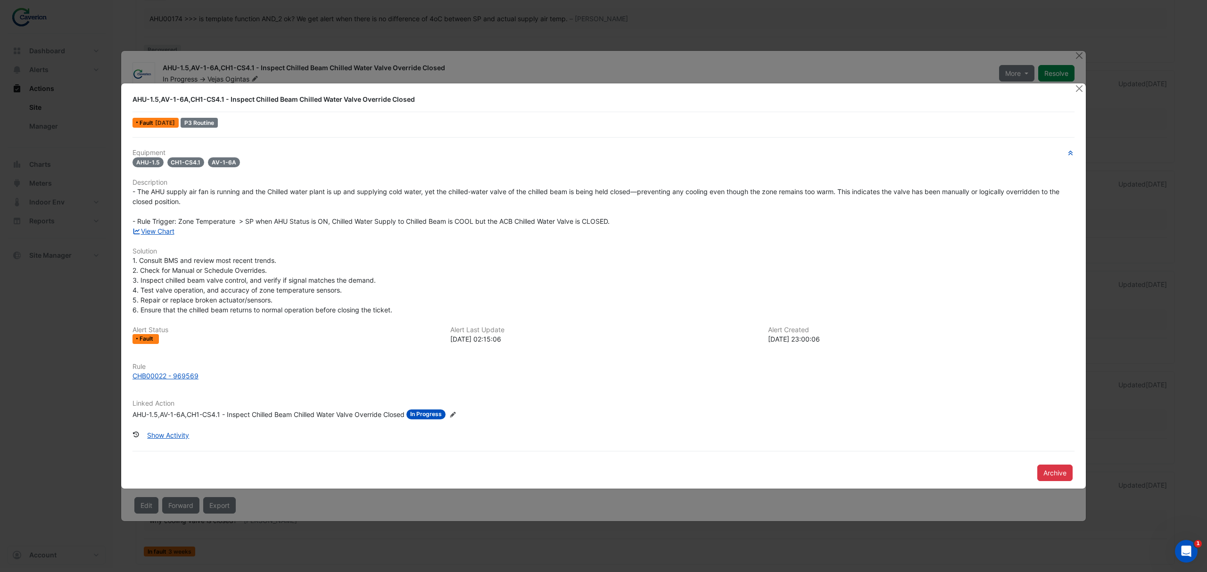
click at [742, 59] on ngb-modal-window "AHU-1.5,AV-1-6A,CH1-CS4.1 - Inspect Chilled Beam Chilled Water Valve Override C…" at bounding box center [603, 286] width 1207 height 572
click at [764, 57] on ngb-modal-window "AHU-1.5,AV-1-6A,CH1-CS4.1 - Inspect Chilled Beam Chilled Water Valve Override C…" at bounding box center [603, 286] width 1207 height 572
click at [1079, 91] on button "Close" at bounding box center [1079, 88] width 10 height 10
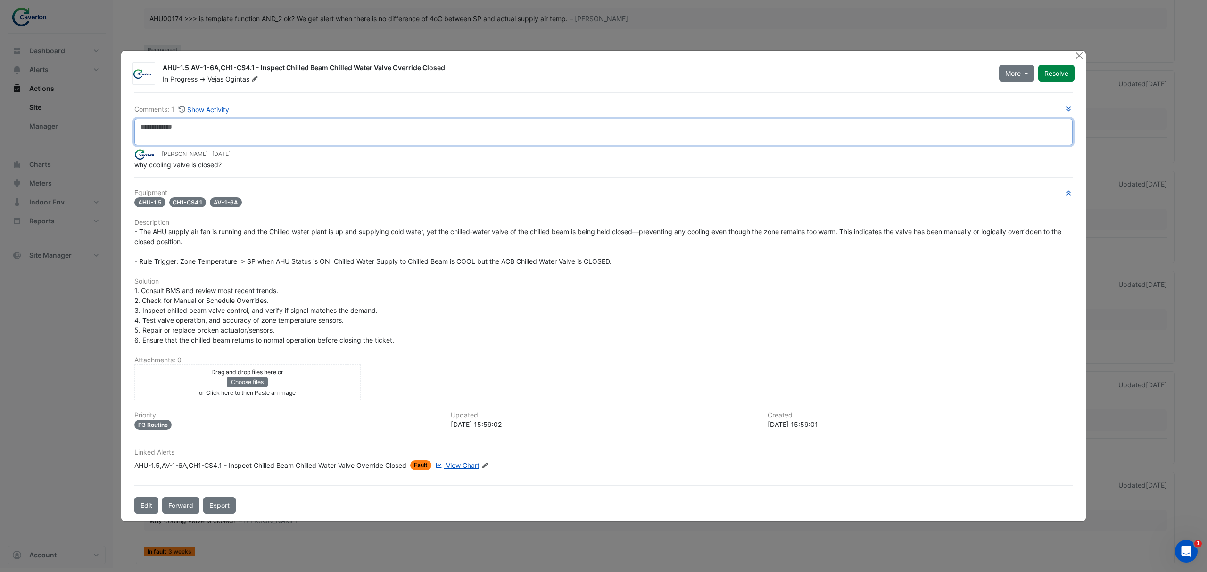
click at [224, 132] on textarea at bounding box center [603, 132] width 938 height 26
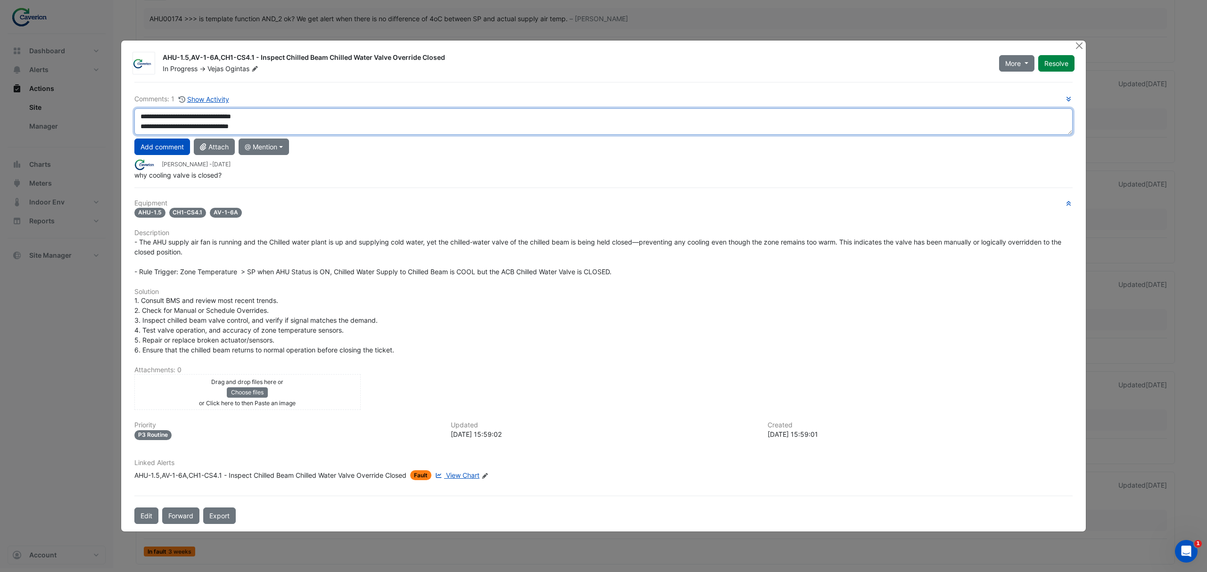
drag, startPoint x: 194, startPoint y: 129, endPoint x: 300, endPoint y: 130, distance: 105.6
click at [300, 130] on textarea "**********" at bounding box center [603, 121] width 938 height 26
click at [140, 124] on textarea "**********" at bounding box center [603, 121] width 938 height 26
drag, startPoint x: 187, startPoint y: 122, endPoint x: 285, endPoint y: 108, distance: 99.6
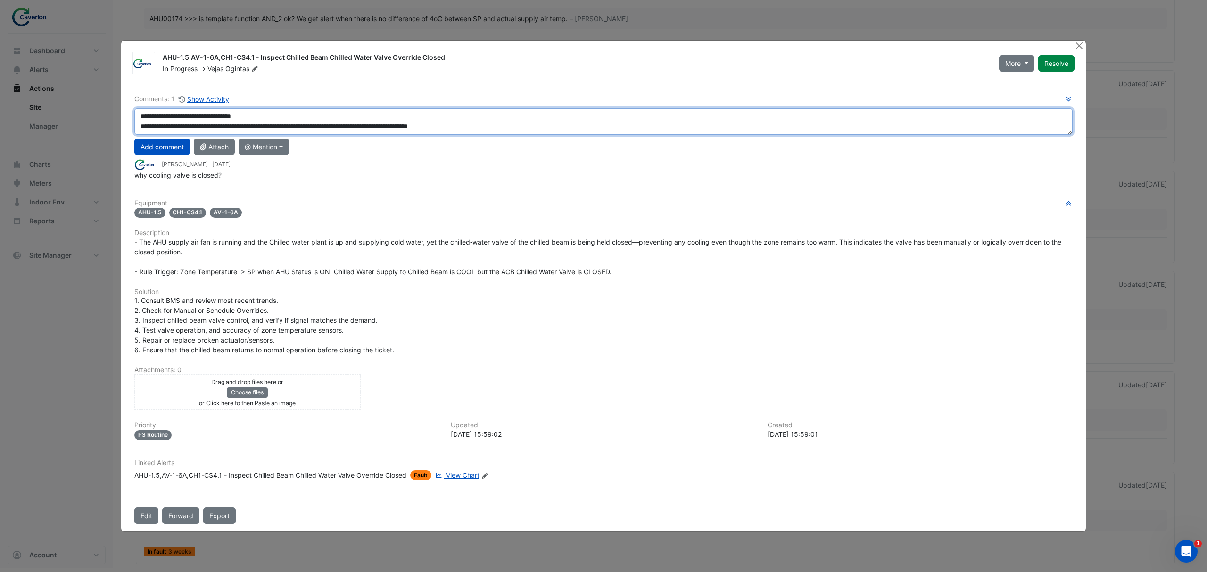
click at [285, 108] on div "**********" at bounding box center [603, 137] width 938 height 86
click at [269, 112] on textarea "**********" at bounding box center [603, 121] width 938 height 26
click at [243, 119] on textarea "**********" at bounding box center [603, 121] width 938 height 26
click at [248, 117] on textarea "**********" at bounding box center [603, 121] width 938 height 26
drag, startPoint x: 292, startPoint y: 114, endPoint x: 304, endPoint y: 91, distance: 26.4
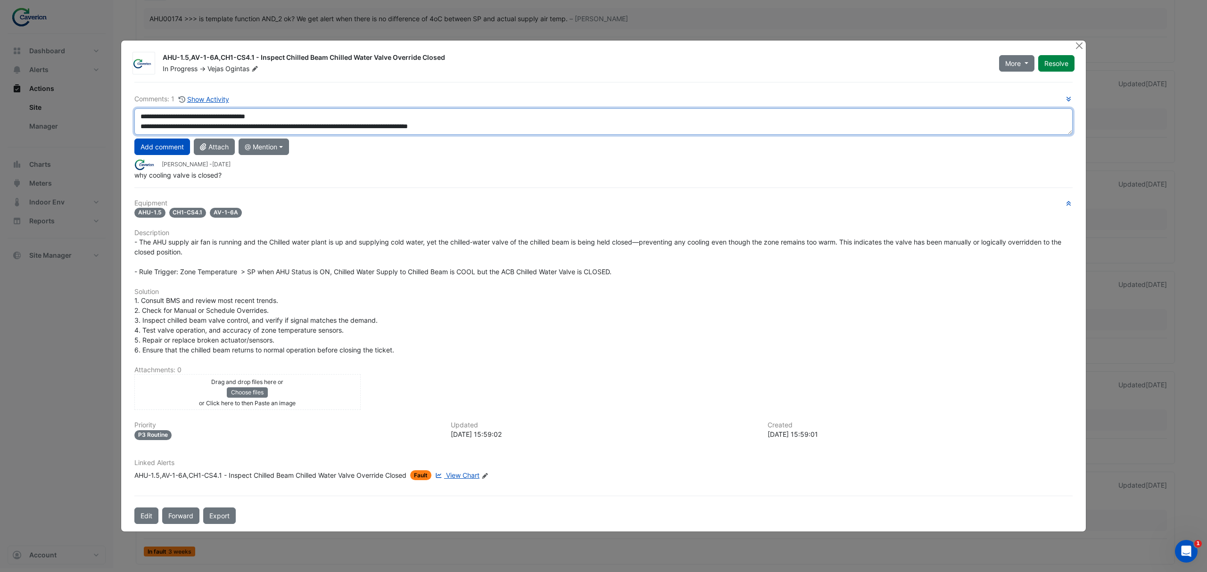
click at [293, 114] on textarea "**********" at bounding box center [603, 121] width 938 height 26
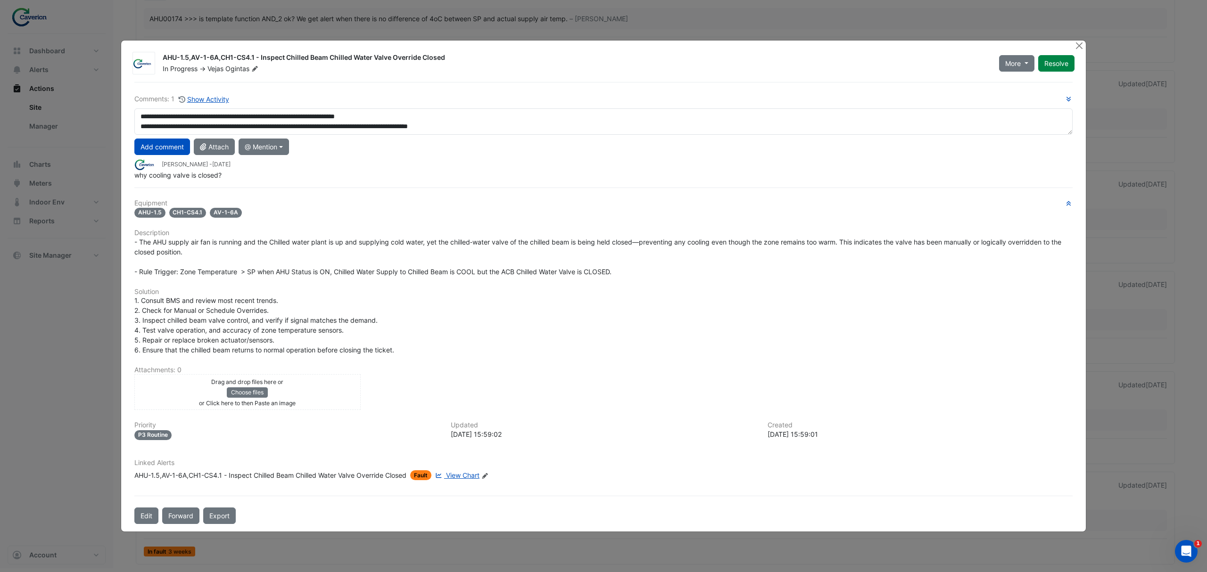
click at [244, 470] on div "Linked Alerts AHU-1.5,AV-1-6A,CH1-CS4.1 - Inspect Chilled Beam Chilled Water Va…" at bounding box center [604, 470] width 950 height 22
click at [243, 477] on div "AHU-1.5,AV-1-6A,CH1-CS4.1 - Inspect Chilled Beam Chilled Water Valve Override C…" at bounding box center [270, 476] width 272 height 10
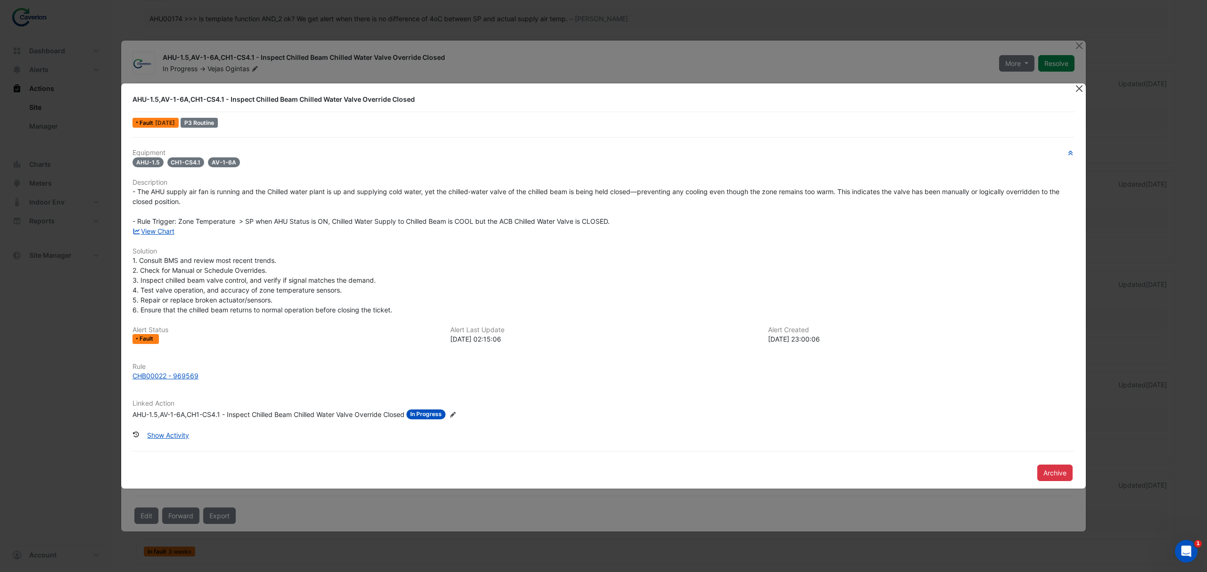
click at [1076, 85] on button "Close" at bounding box center [1079, 88] width 10 height 10
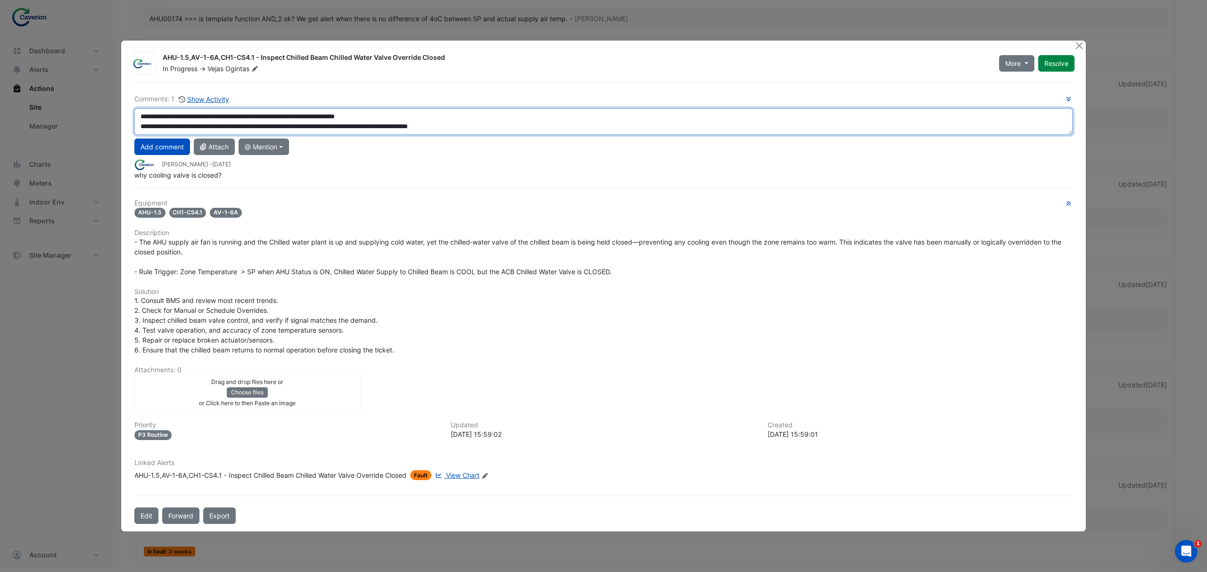
drag, startPoint x: 147, startPoint y: 116, endPoint x: 445, endPoint y: 114, distance: 298.0
click at [445, 114] on textarea "**********" at bounding box center [603, 121] width 938 height 26
drag, startPoint x: 334, startPoint y: 121, endPoint x: 423, endPoint y: 120, distance: 88.7
click at [423, 120] on textarea "**********" at bounding box center [603, 121] width 938 height 26
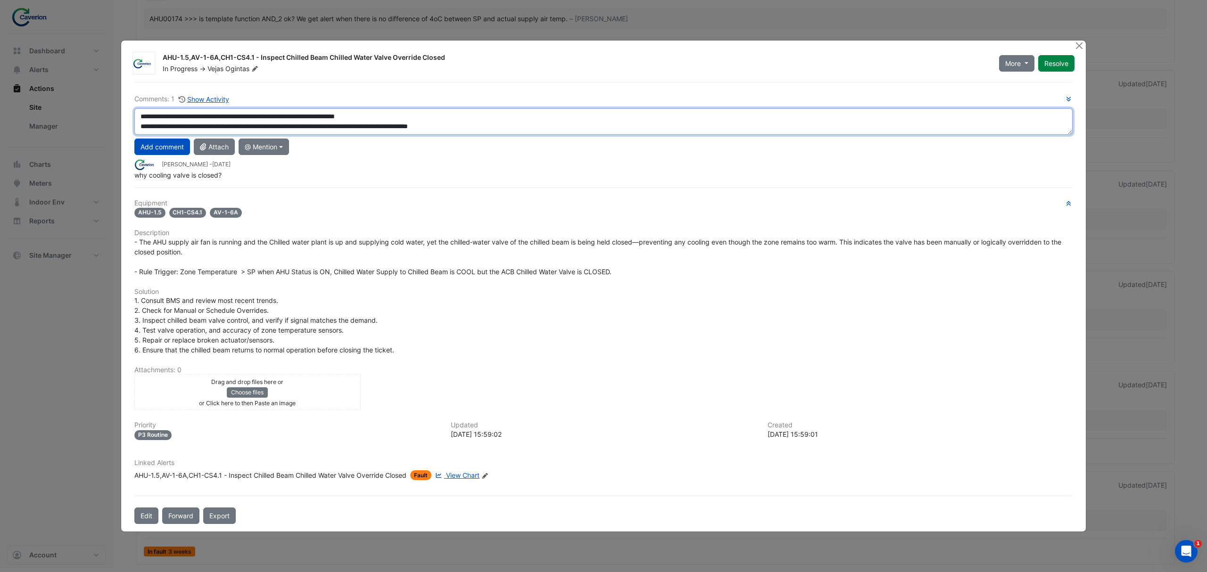
click at [423, 120] on textarea "**********" at bounding box center [603, 121] width 938 height 26
drag, startPoint x: 175, startPoint y: 123, endPoint x: 226, endPoint y: 123, distance: 50.9
click at [226, 123] on textarea "**********" at bounding box center [603, 121] width 938 height 26
drag, startPoint x: 212, startPoint y: 124, endPoint x: 265, endPoint y: 123, distance: 52.8
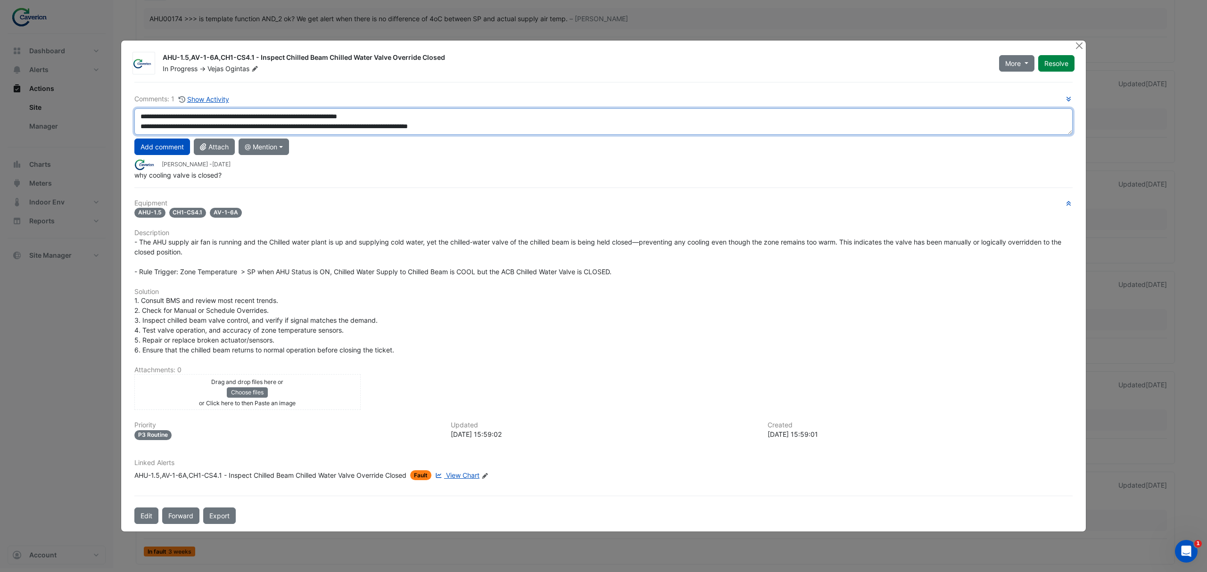
click at [265, 123] on textarea "**********" at bounding box center [603, 121] width 938 height 26
click at [259, 124] on textarea "**********" at bounding box center [603, 121] width 938 height 26
click at [231, 126] on textarea "**********" at bounding box center [603, 121] width 938 height 26
click at [526, 124] on textarea "**********" at bounding box center [603, 121] width 938 height 26
drag, startPoint x: 527, startPoint y: 127, endPoint x: 0, endPoint y: 117, distance: 527.3
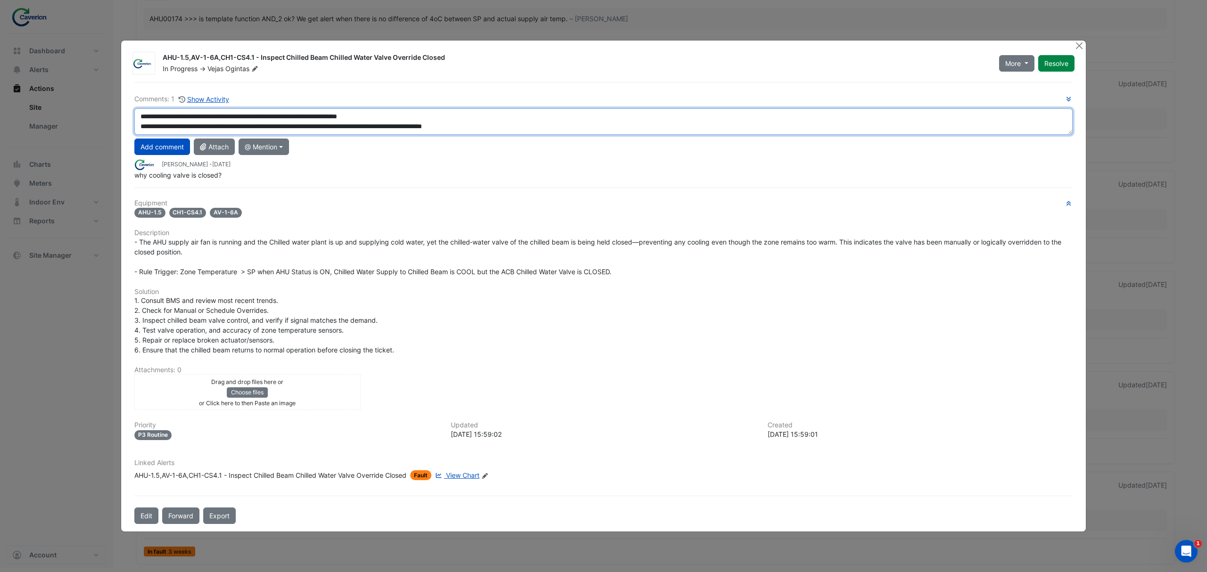
click at [0, 117] on ngb-modal-window "AHU-1.5,AV-1-6A,CH1-CS4.1 - Inspect Chilled Beam Chilled Water Valve Override C…" at bounding box center [603, 286] width 1207 height 572
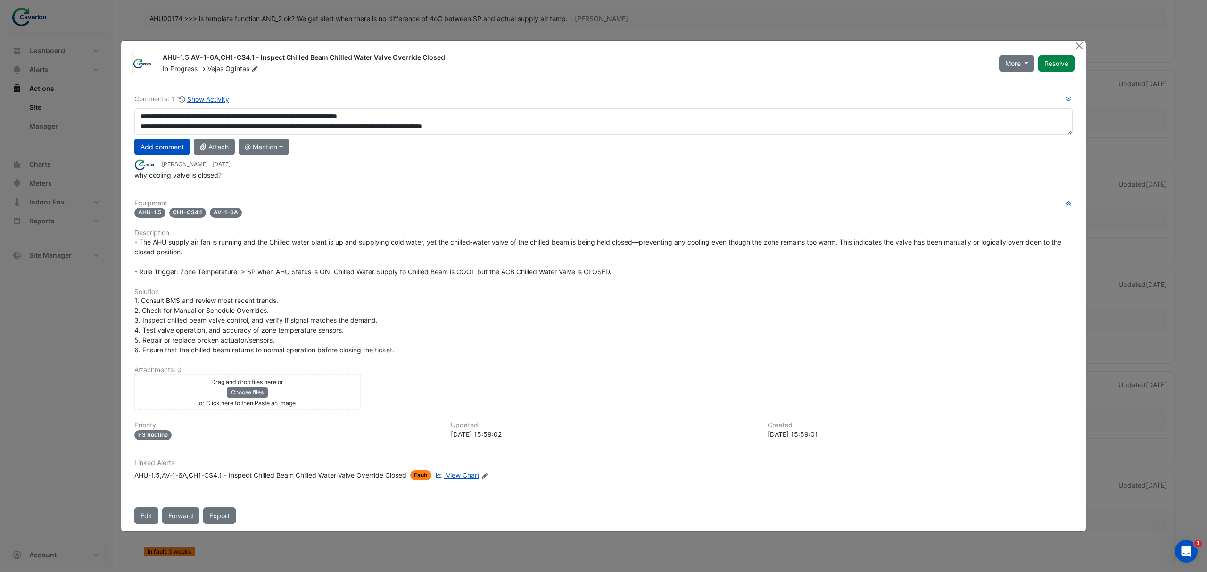
click at [517, 138] on div "**********" at bounding box center [603, 137] width 938 height 86
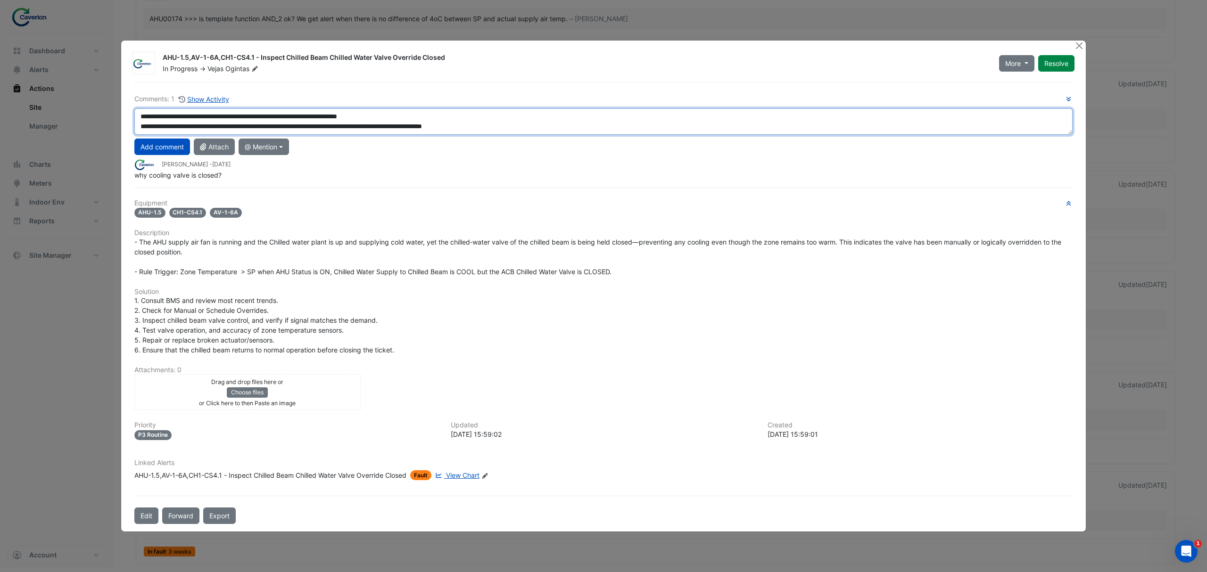
drag, startPoint x: 523, startPoint y: 129, endPoint x: 0, endPoint y: 104, distance: 523.6
click at [0, 104] on ngb-modal-window "AHU-1.5,AV-1-6A,CH1-CS4.1 - Inspect Chilled Beam Chilled Water Valve Override C…" at bounding box center [603, 286] width 1207 height 572
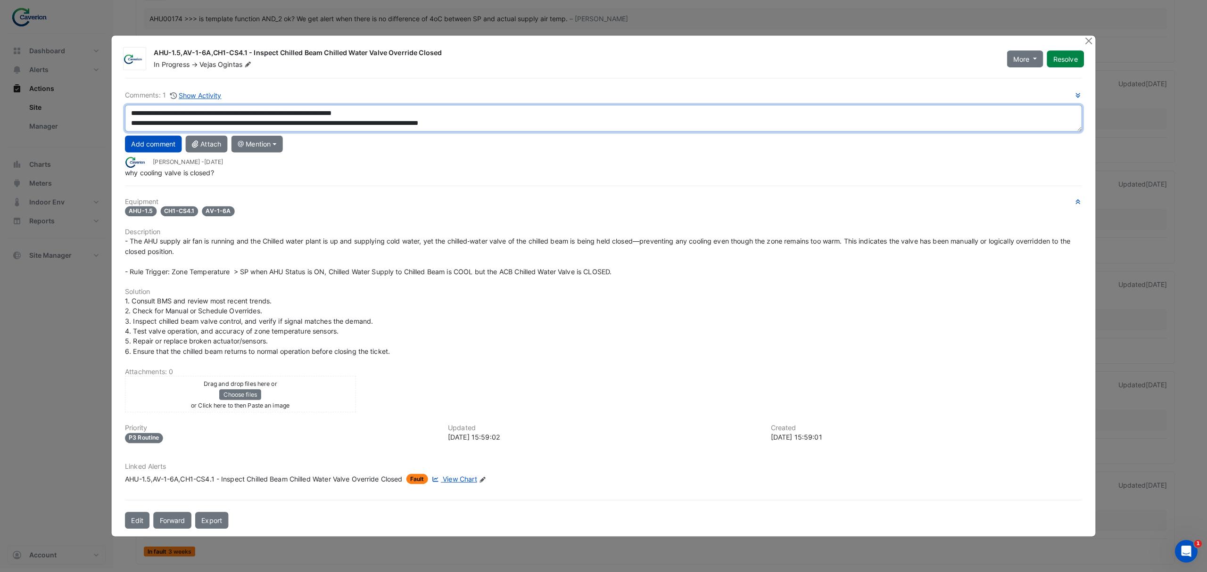
paste textarea "**********"
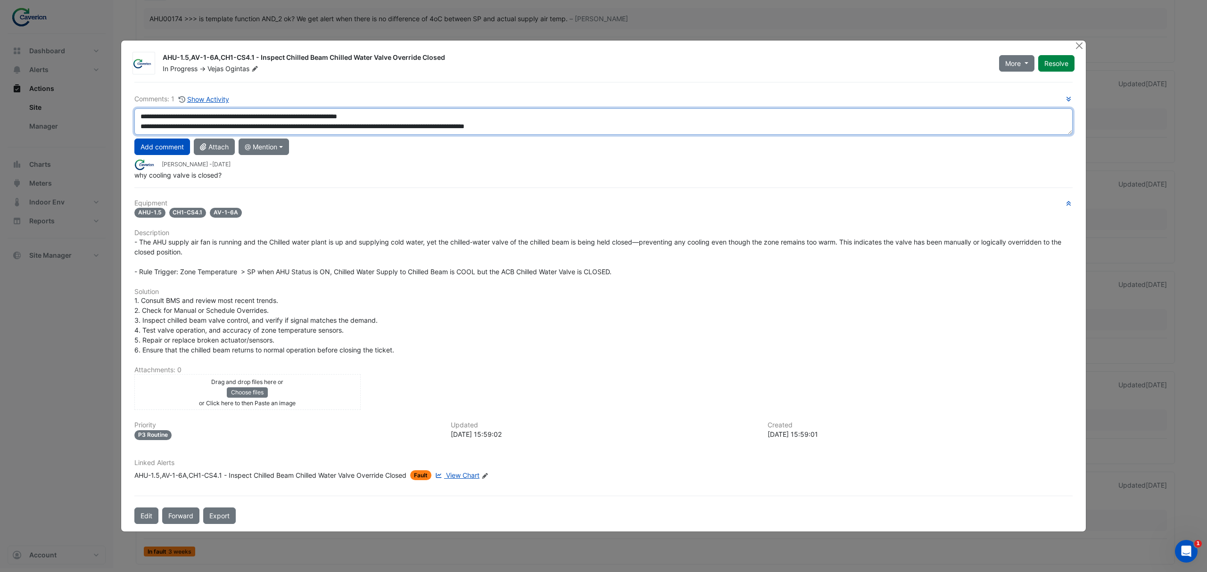
drag, startPoint x: 247, startPoint y: 121, endPoint x: 596, endPoint y: 124, distance: 349.0
click at [596, 124] on textarea "**********" at bounding box center [603, 121] width 938 height 26
drag, startPoint x: 591, startPoint y: 127, endPoint x: 389, endPoint y: 131, distance: 202.3
click at [389, 131] on textarea "**********" at bounding box center [603, 121] width 938 height 26
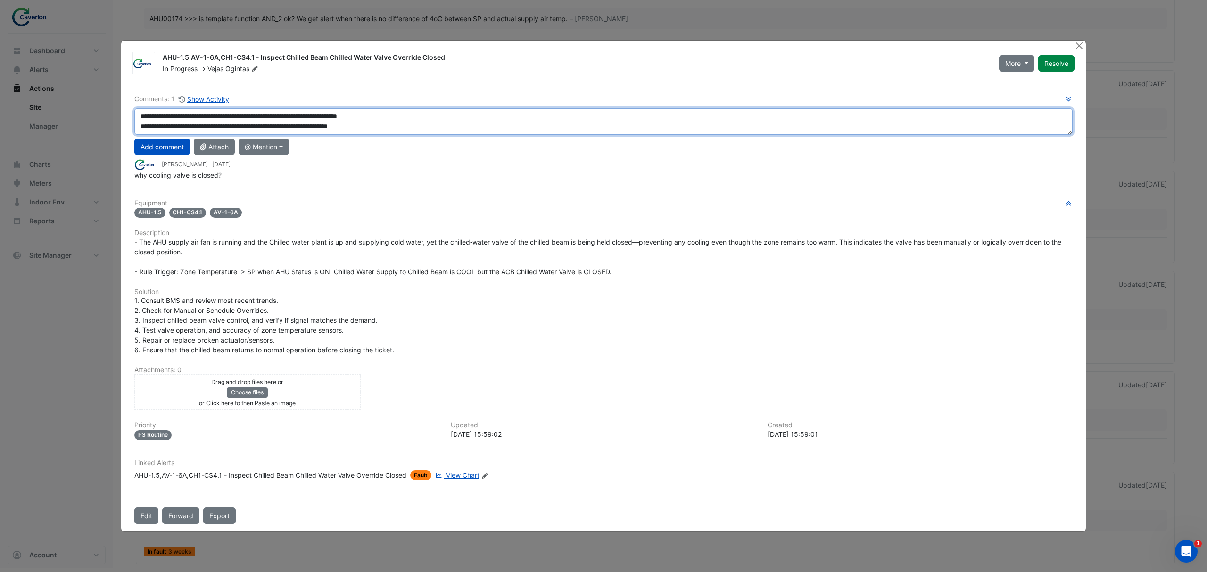
drag, startPoint x: 234, startPoint y: 127, endPoint x: 434, endPoint y: 121, distance: 200.0
click at [434, 121] on textarea "**********" at bounding box center [603, 121] width 938 height 26
click at [399, 127] on textarea "**********" at bounding box center [603, 121] width 938 height 26
click at [398, 127] on textarea "**********" at bounding box center [603, 121] width 938 height 26
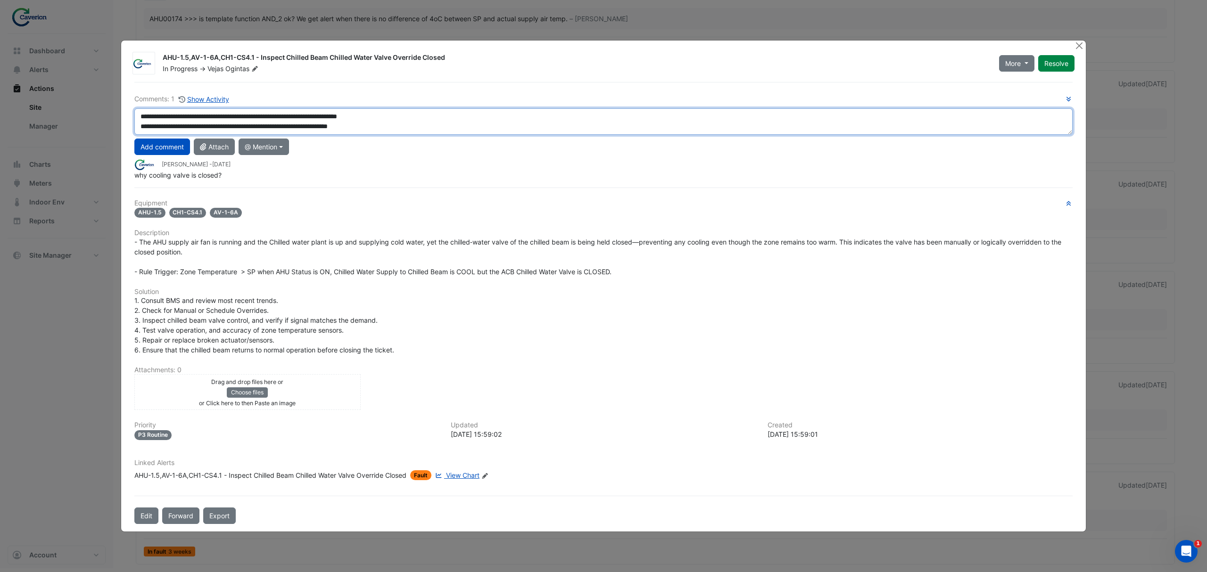
drag, startPoint x: 157, startPoint y: 122, endPoint x: 291, endPoint y: 112, distance: 135.2
click at [291, 112] on textarea "**********" at bounding box center [603, 121] width 938 height 26
drag, startPoint x: 184, startPoint y: 115, endPoint x: 237, endPoint y: 118, distance: 52.9
click at [237, 118] on textarea "**********" at bounding box center [603, 121] width 938 height 26
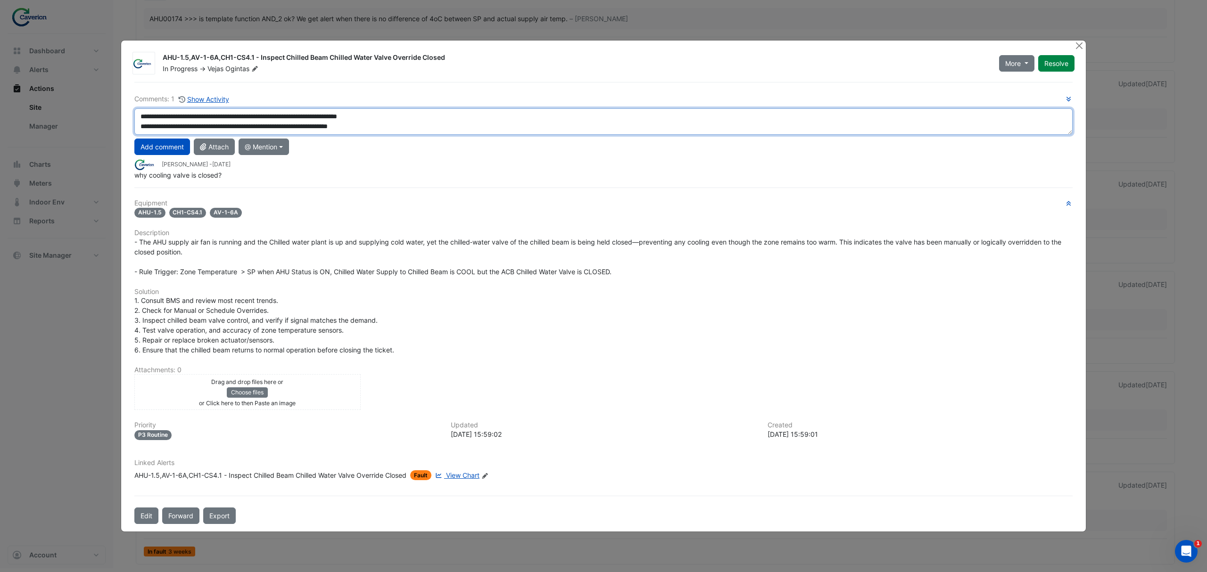
click at [237, 118] on textarea "**********" at bounding box center [603, 121] width 938 height 26
drag, startPoint x: 171, startPoint y: 119, endPoint x: 207, endPoint y: 117, distance: 35.9
click at [207, 117] on textarea "**********" at bounding box center [603, 121] width 938 height 26
click at [193, 117] on textarea "**********" at bounding box center [603, 121] width 938 height 26
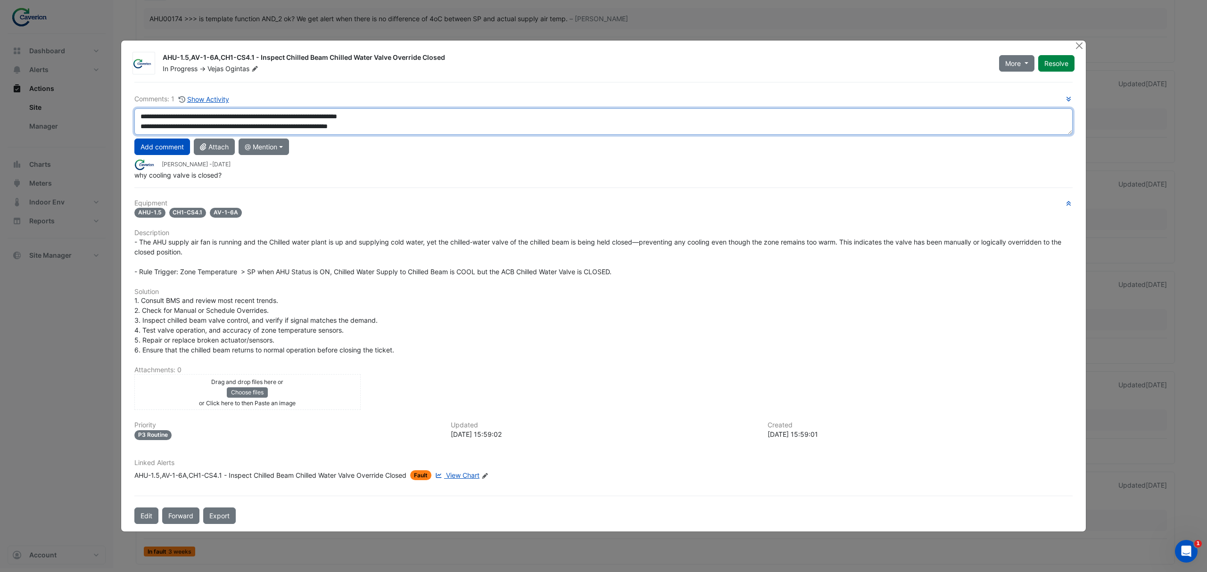
click at [191, 118] on textarea "**********" at bounding box center [603, 121] width 938 height 26
type textarea "**********"
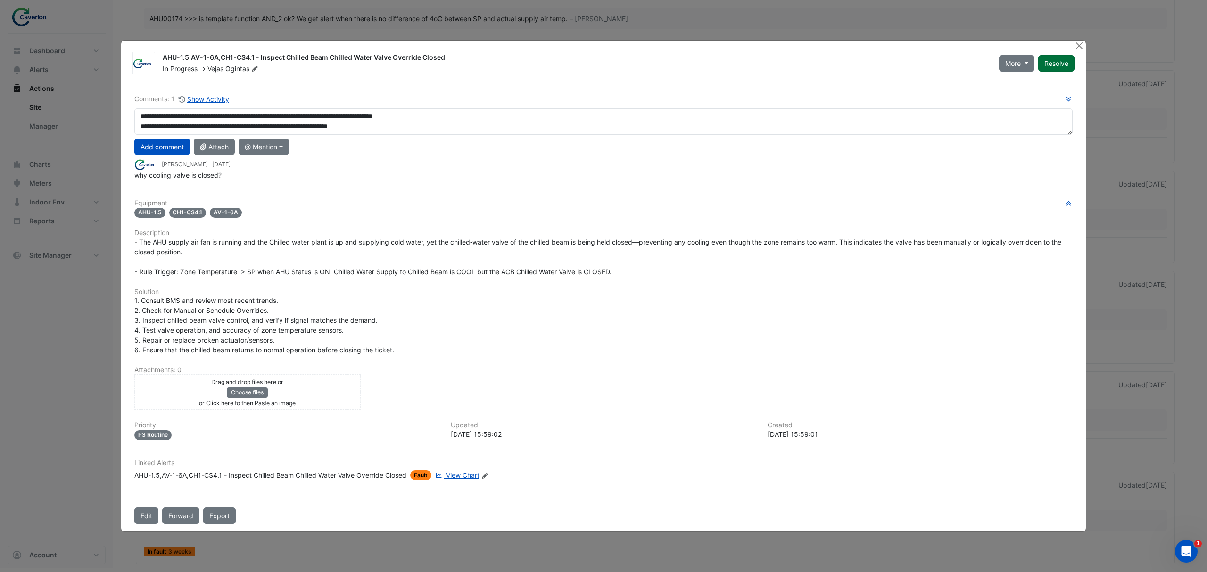
click at [1048, 64] on button "Resolve" at bounding box center [1056, 63] width 36 height 17
click at [1010, 62] on span "More" at bounding box center [1005, 63] width 16 height 10
click at [1016, 82] on div "On Hold Not Doing" at bounding box center [1025, 95] width 75 height 36
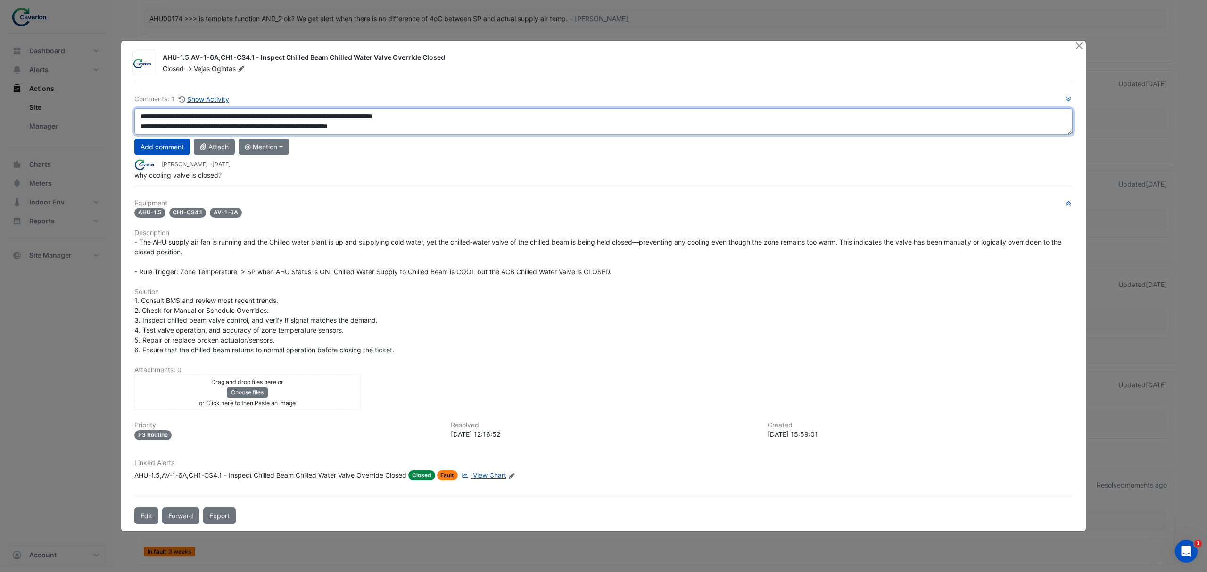
click at [148, 125] on textarea "**********" at bounding box center [603, 121] width 938 height 26
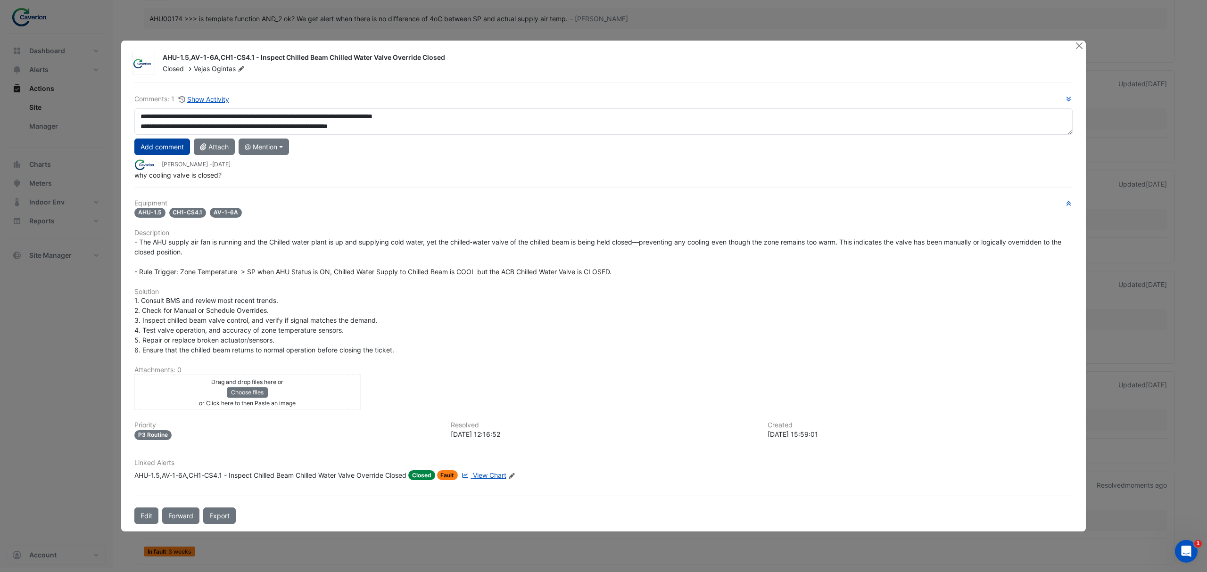
click at [159, 153] on button "Add comment" at bounding box center [162, 147] width 56 height 17
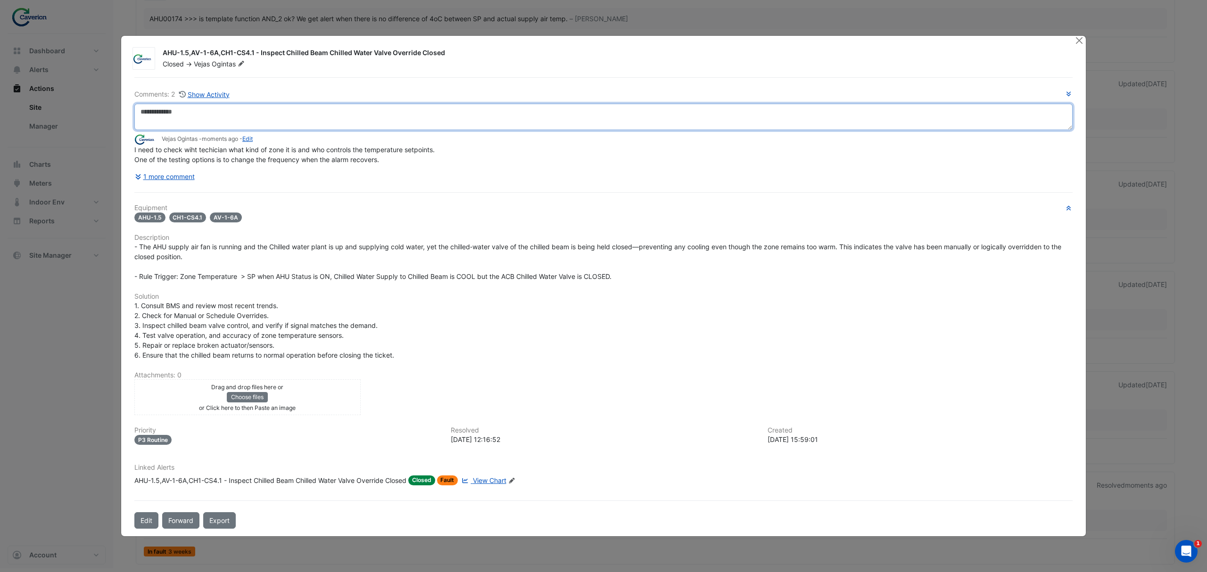
click at [244, 117] on textarea at bounding box center [603, 117] width 938 height 26
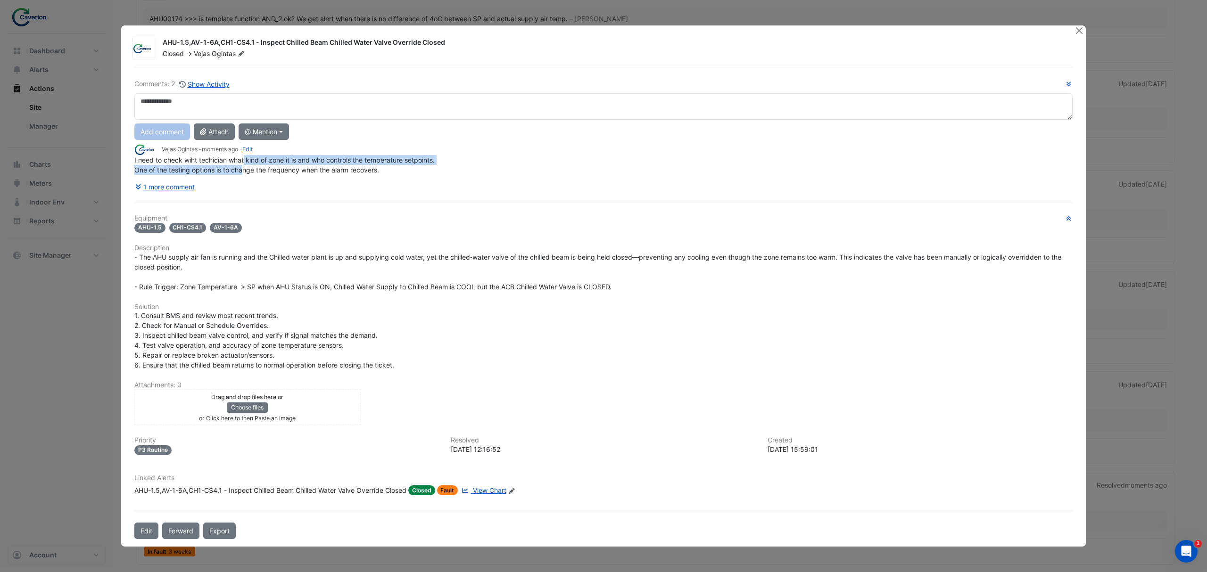
click at [244, 166] on div "I need to check wiht techician what kind of zone it is and who controls the tem…" at bounding box center [603, 165] width 938 height 20
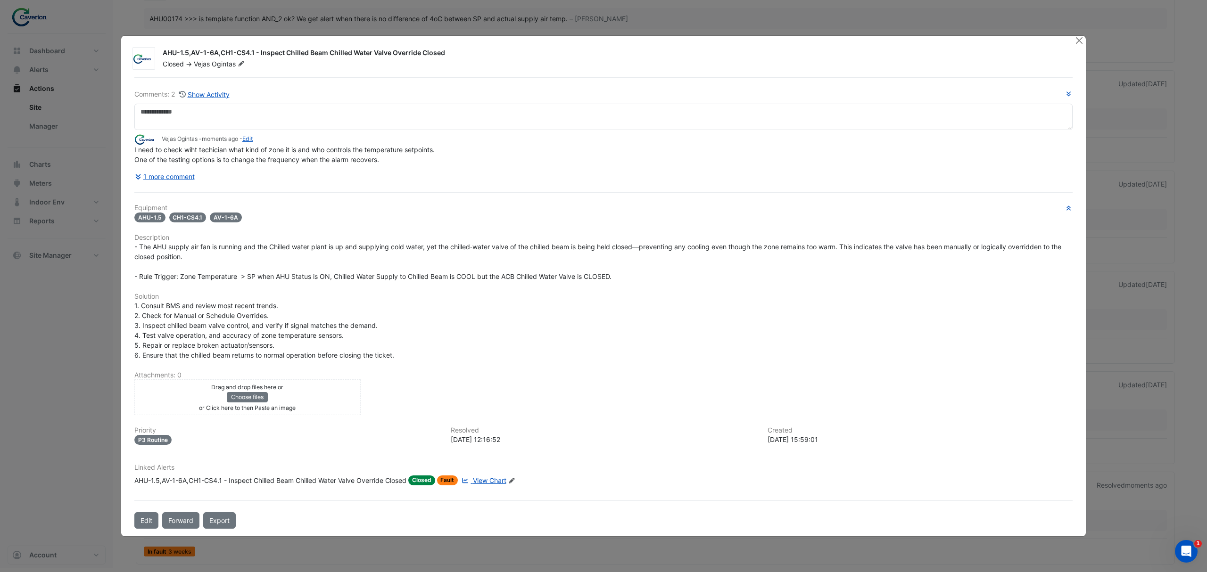
click at [476, 160] on div "I need to check wiht techician what kind of zone it is and who controls the tem…" at bounding box center [603, 155] width 938 height 20
click at [174, 174] on button "1 more comment" at bounding box center [164, 176] width 61 height 17
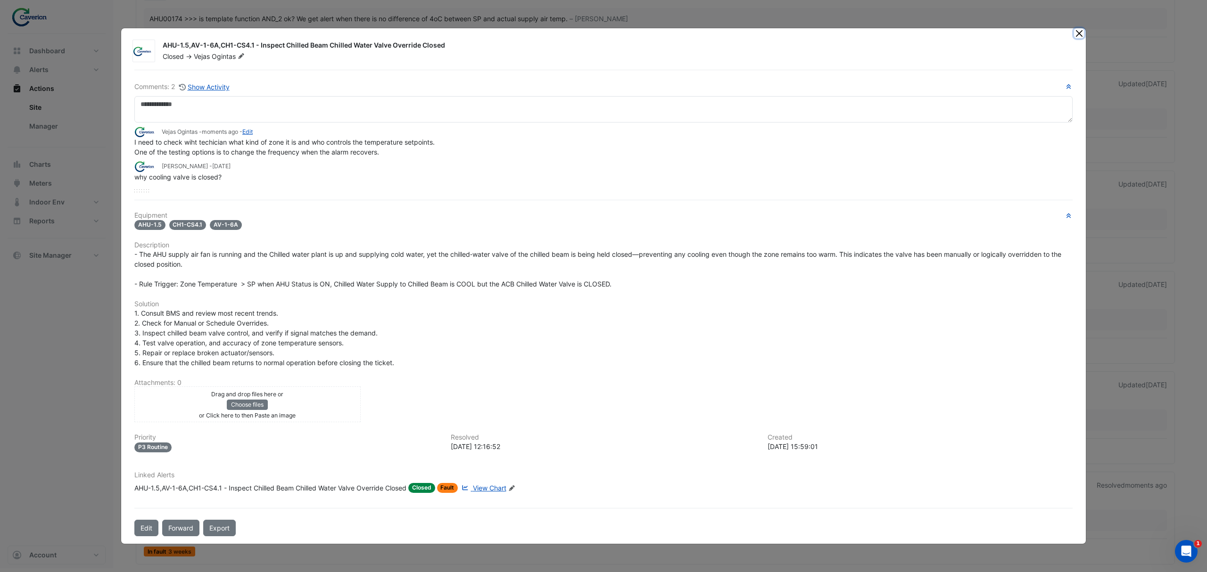
click at [1074, 34] on button "Close" at bounding box center [1079, 33] width 10 height 10
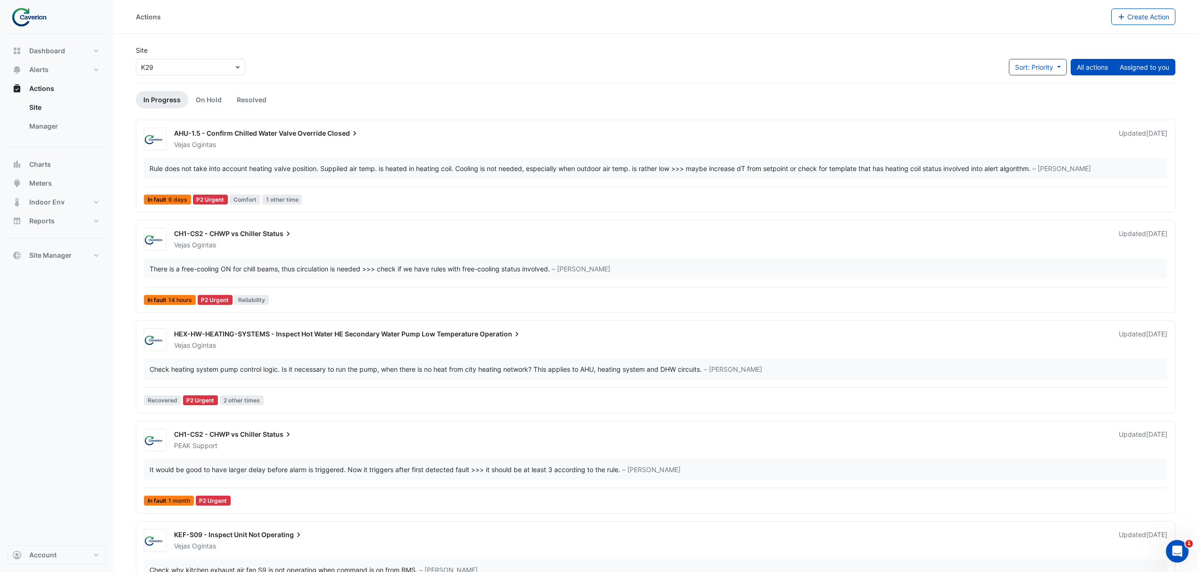
click at [1125, 63] on button "Assigned to you" at bounding box center [1144, 67] width 62 height 17
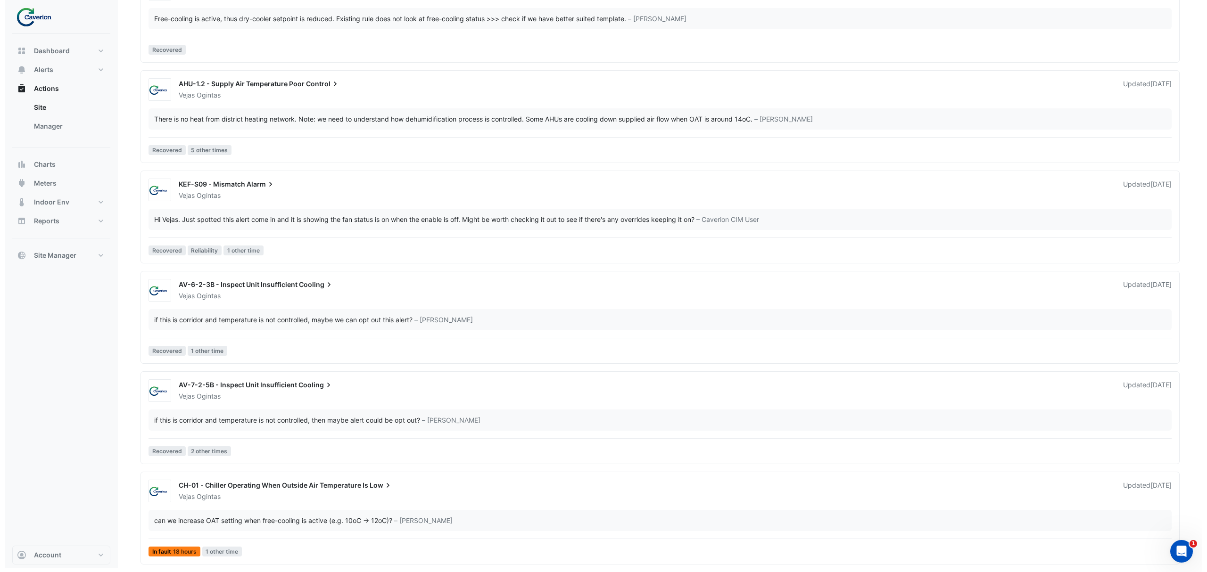
scroll to position [556, 0]
click at [236, 524] on div "can we increase OAT setting when free-cooling is active (e.g. 10oC -> 12oC)?" at bounding box center [268, 521] width 238 height 10
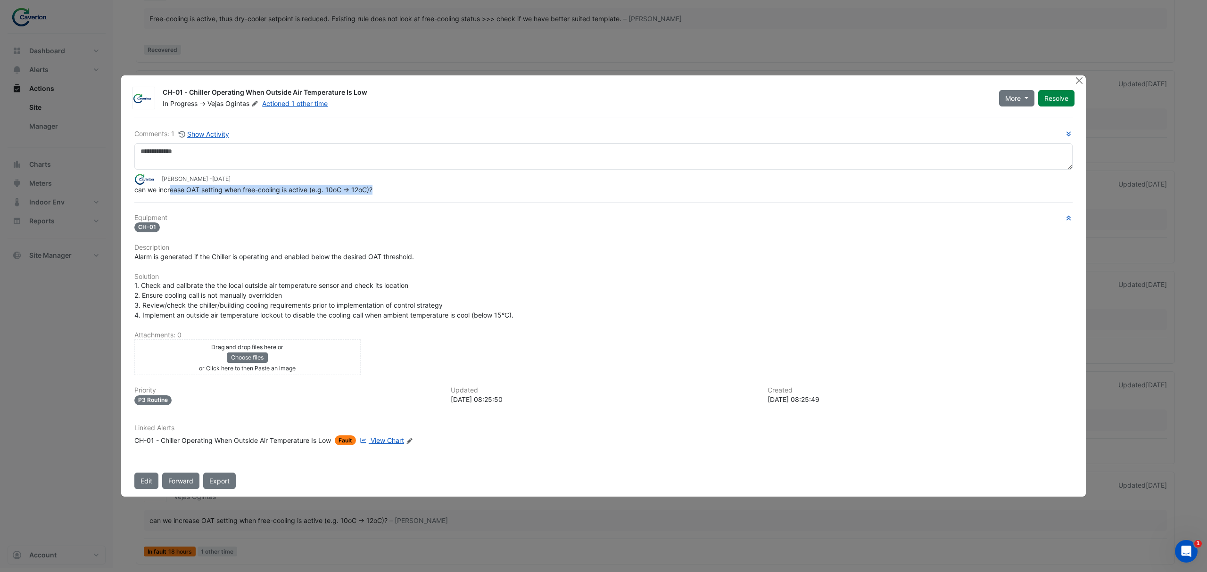
drag, startPoint x: 172, startPoint y: 191, endPoint x: 379, endPoint y: 193, distance: 207.0
click at [379, 193] on div "can we increase OAT setting when free-cooling is active (e.g. 10oC -> 12oC)?" at bounding box center [603, 190] width 938 height 10
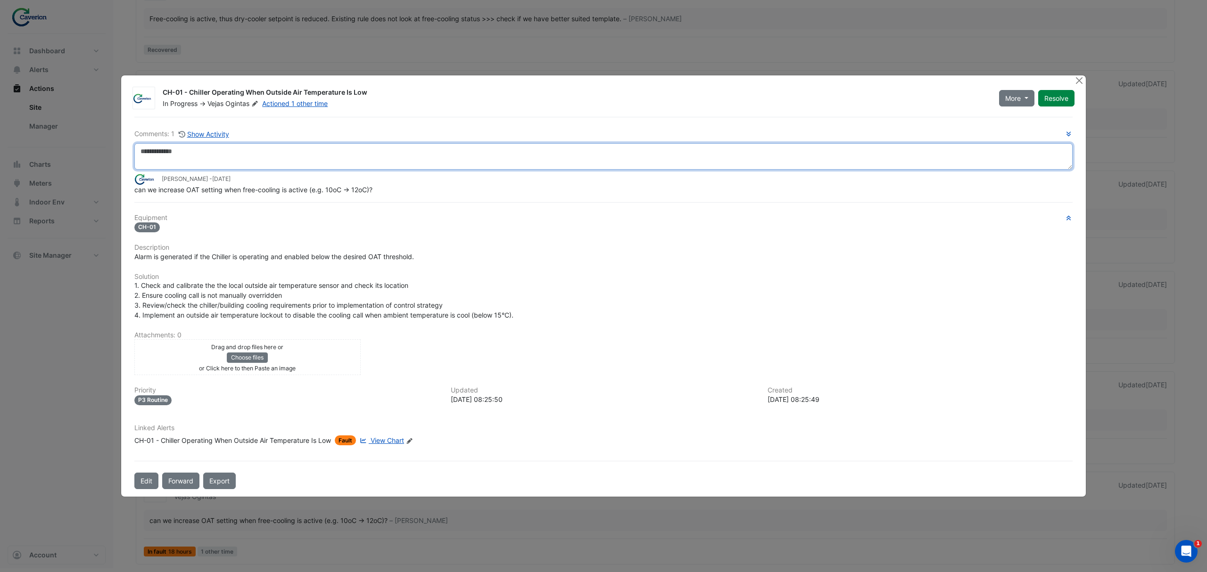
click at [315, 162] on textarea at bounding box center [603, 156] width 938 height 26
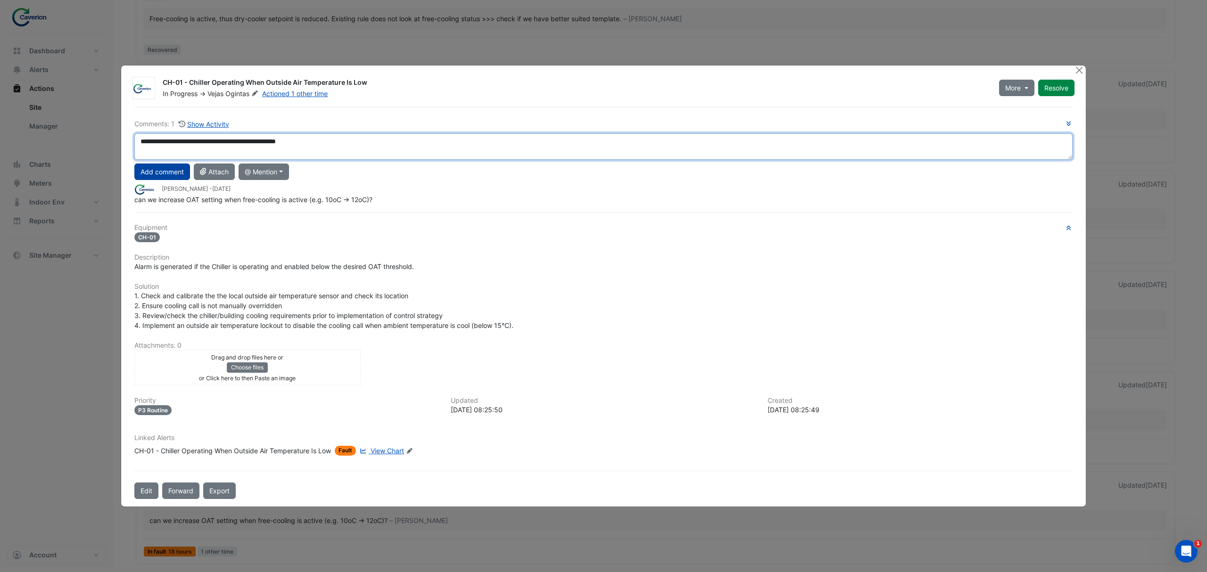
type textarea "**********"
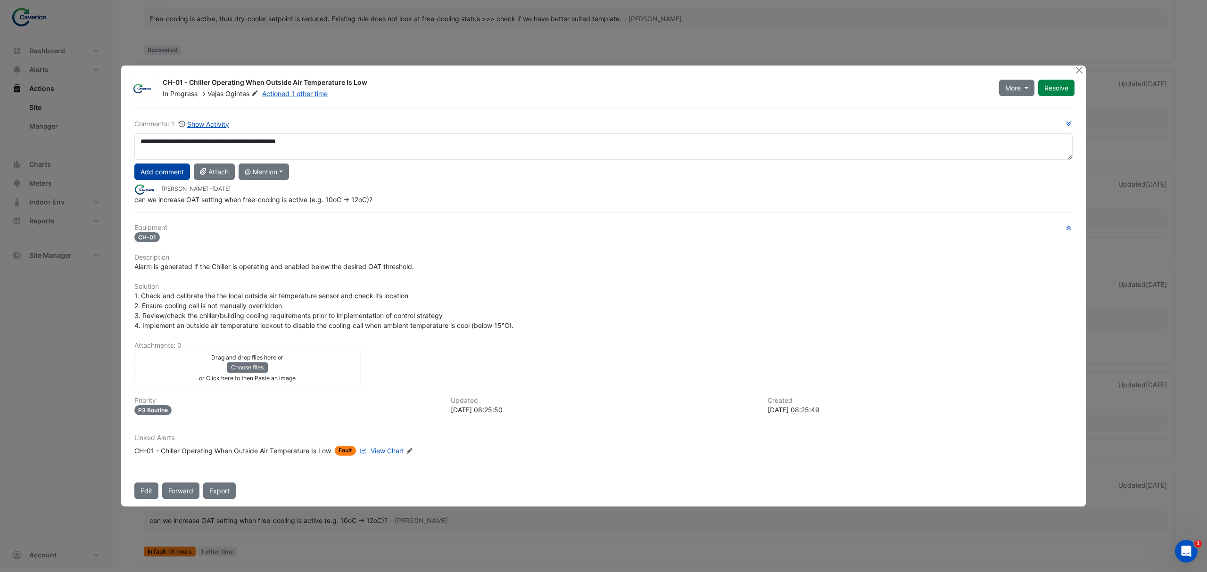
click at [184, 166] on button "Add comment" at bounding box center [162, 172] width 56 height 17
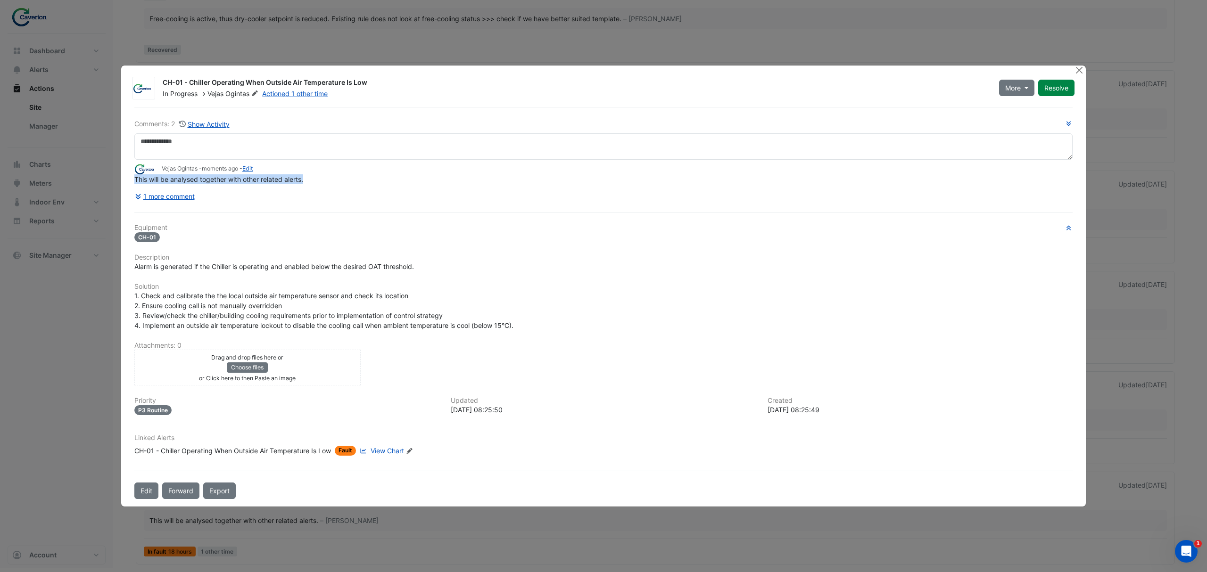
drag, startPoint x: 308, startPoint y: 180, endPoint x: 129, endPoint y: 180, distance: 178.7
click at [129, 180] on div "Comments: 2 Show Activity Vejas Ogintas - moments ago - Edit This will be analy…" at bounding box center [604, 303] width 950 height 393
copy span "This will be analysed together with other related alerts."
click at [1017, 87] on span "More" at bounding box center [1013, 88] width 16 height 10
click at [1020, 108] on button "On Hold" at bounding box center [1035, 113] width 75 height 14
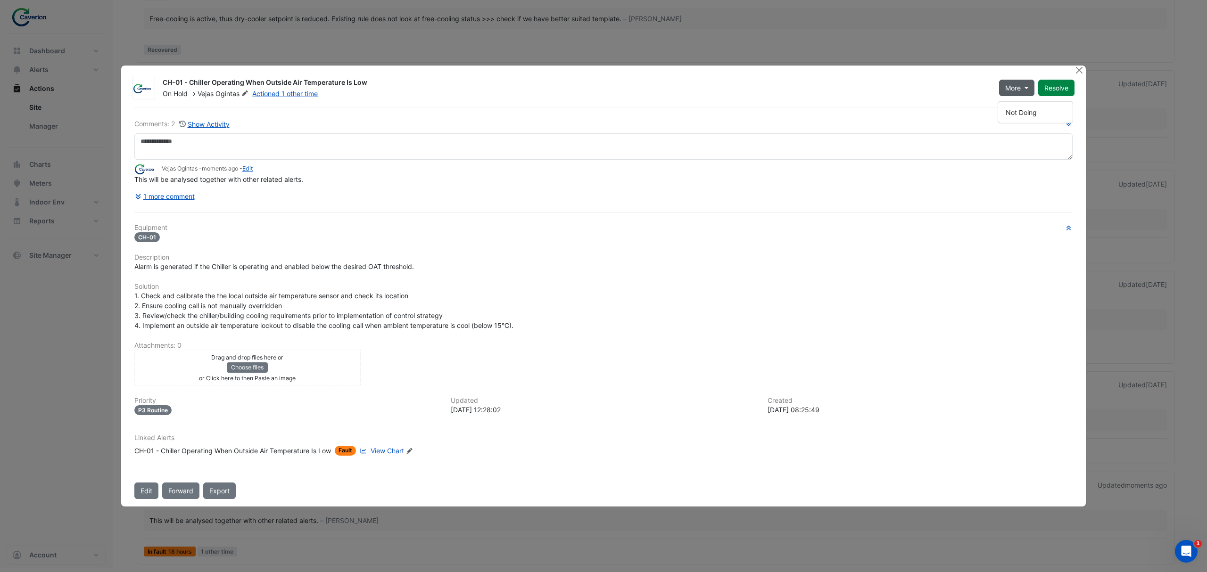
drag, startPoint x: 75, startPoint y: 485, endPoint x: 64, endPoint y: 496, distance: 16.0
click at [74, 485] on ngb-modal-window "CH-01 - Chiller Operating When Outside Air Temperature Is Low On Hold -> Vejas …" at bounding box center [603, 286] width 1207 height 572
click at [1077, 64] on ngb-modal-window "CH-01 - Chiller Operating When Outside Air Temperature Is Low On Hold -> Vejas …" at bounding box center [603, 286] width 1207 height 572
click at [1074, 66] on button "Close" at bounding box center [1079, 71] width 10 height 10
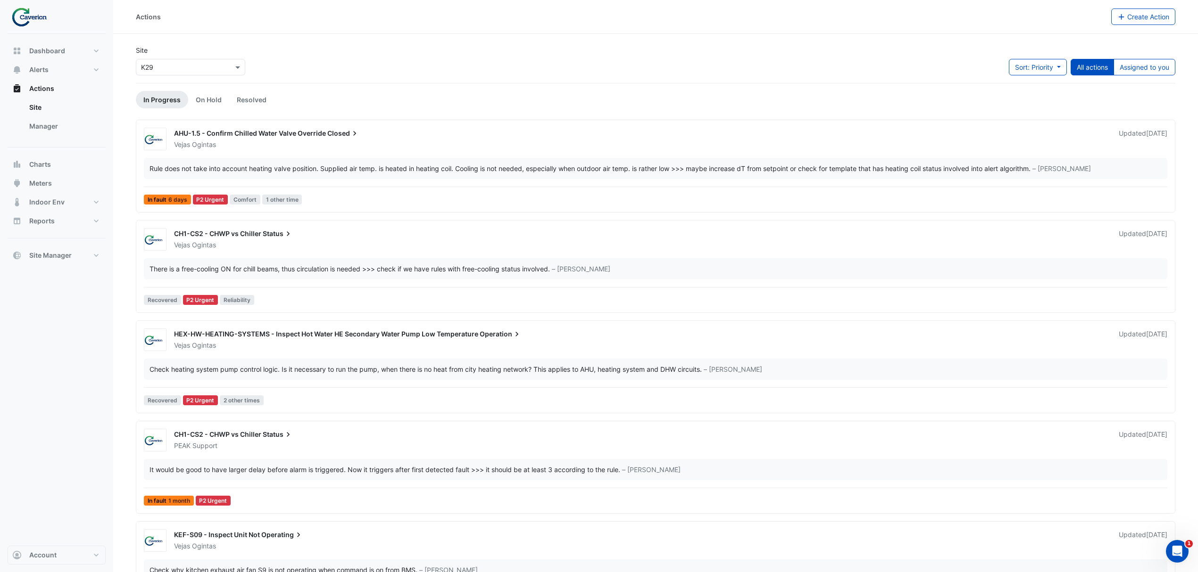
click at [1147, 57] on div "Site × K29 Sort: Priority Priority Updated All actions Assigned to you" at bounding box center [655, 64] width 1051 height 38
click at [1147, 65] on button "Assigned to you" at bounding box center [1144, 67] width 62 height 17
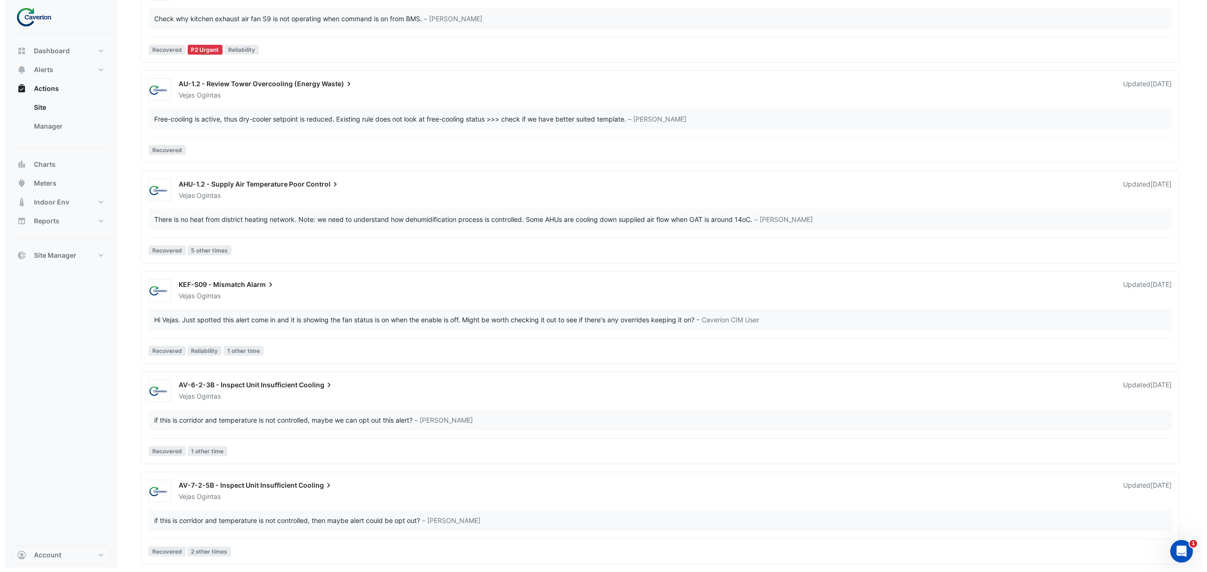
scroll to position [455, 0]
drag, startPoint x: 280, startPoint y: 519, endPoint x: 289, endPoint y: 514, distance: 9.9
click at [283, 516] on div "if this is corridor and temperature is not controlled, then maybe alert could b…" at bounding box center [282, 521] width 266 height 10
click at [283, 517] on div "if this is corridor and temperature is not controlled, then maybe alert could b…" at bounding box center [282, 521] width 266 height 10
click at [276, 521] on div "if this is corridor and temperature is not controlled, then maybe alert could b…" at bounding box center [282, 521] width 266 height 10
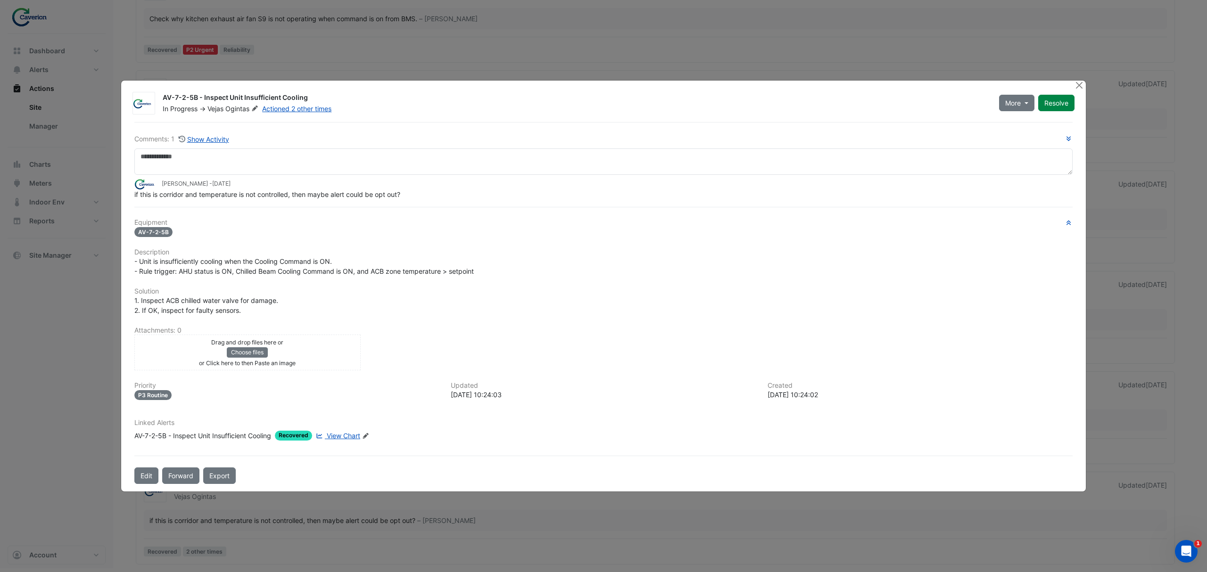
click at [353, 437] on span "View Chart" at bounding box center [343, 436] width 33 height 8
drag, startPoint x: 177, startPoint y: 202, endPoint x: 348, endPoint y: 193, distance: 170.4
click at [348, 193] on div "Comments: 1 Show Activity Tomas Jonkaitis - 1 month and 29 days ago if this is …" at bounding box center [604, 303] width 950 height 363
click at [348, 193] on span "if this is corridor and temperature is not controlled, then maybe alert could b…" at bounding box center [267, 195] width 266 height 8
drag, startPoint x: 308, startPoint y: 193, endPoint x: 424, endPoint y: 192, distance: 116.0
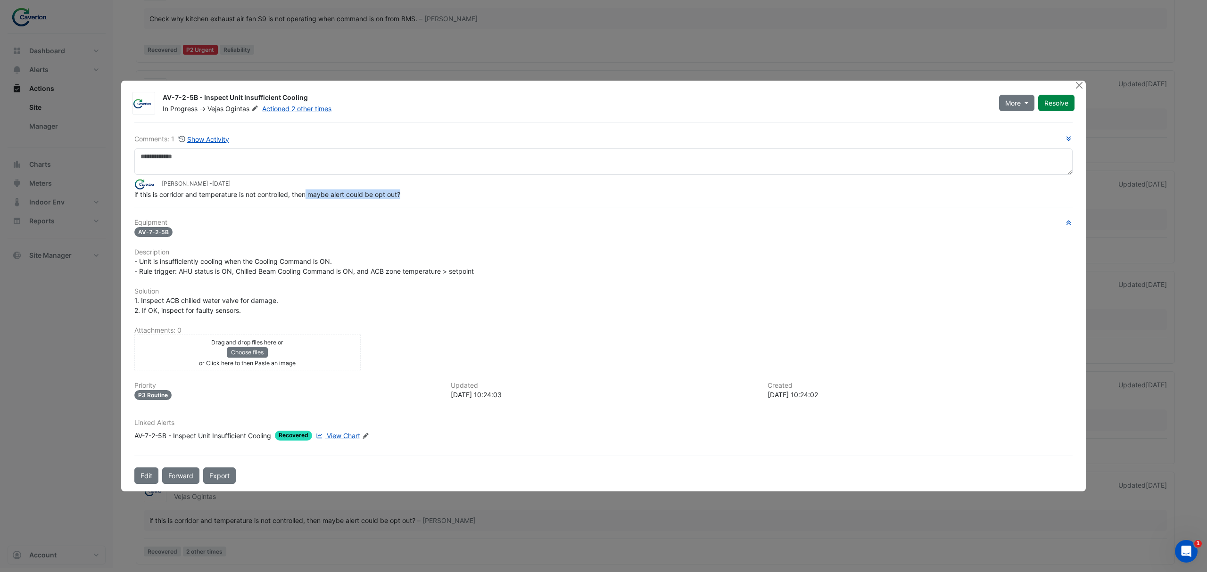
click at [424, 192] on div "if this is corridor and temperature is not controlled, then maybe alert could b…" at bounding box center [603, 195] width 938 height 10
click at [313, 174] on textarea at bounding box center [603, 162] width 938 height 26
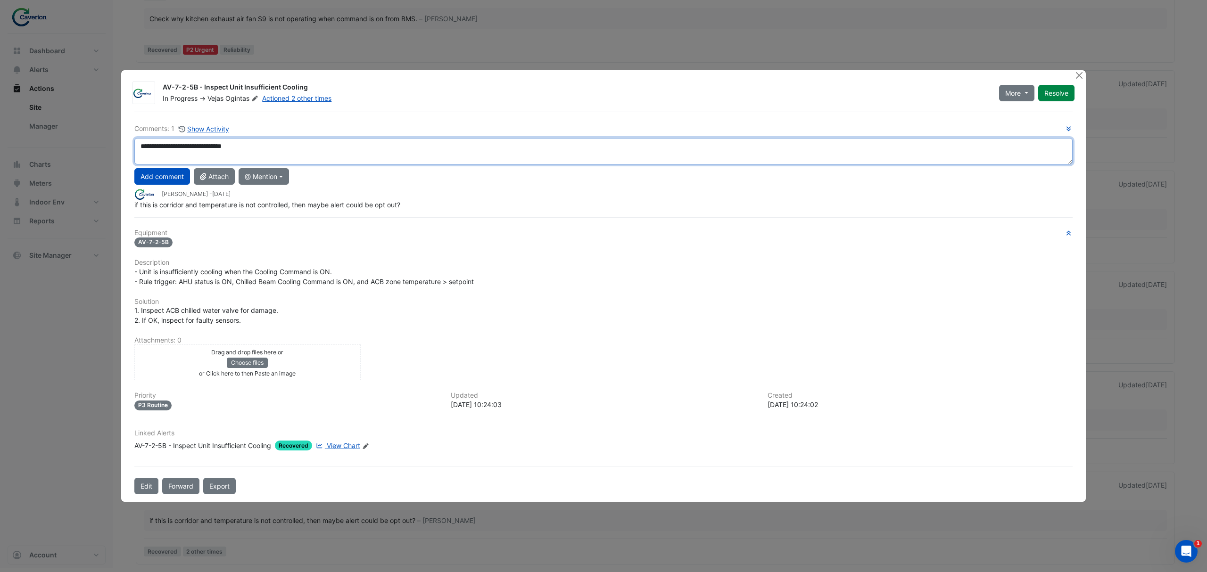
drag, startPoint x: 263, startPoint y: 152, endPoint x: 30, endPoint y: 139, distance: 233.3
click at [30, 139] on ngb-modal-window "AV-7-2-5B - Inspect Unit Insufficient Cooling In Progress -> Vejas Ogintas Acti…" at bounding box center [603, 286] width 1207 height 572
click at [256, 146] on textarea "**********" at bounding box center [603, 151] width 938 height 26
drag, startPoint x: 256, startPoint y: 146, endPoint x: 0, endPoint y: 141, distance: 255.6
click at [0, 141] on ngb-modal-window "AV-7-2-5B - Inspect Unit Insufficient Cooling In Progress -> Vejas Ogintas Acti…" at bounding box center [603, 286] width 1207 height 572
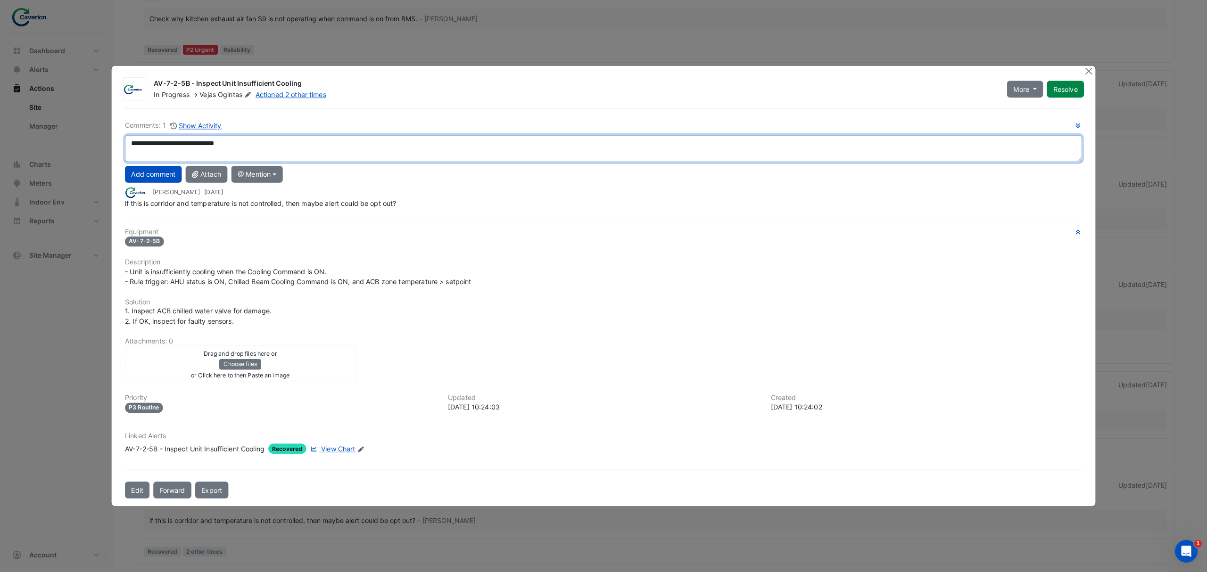
paste textarea "*****"
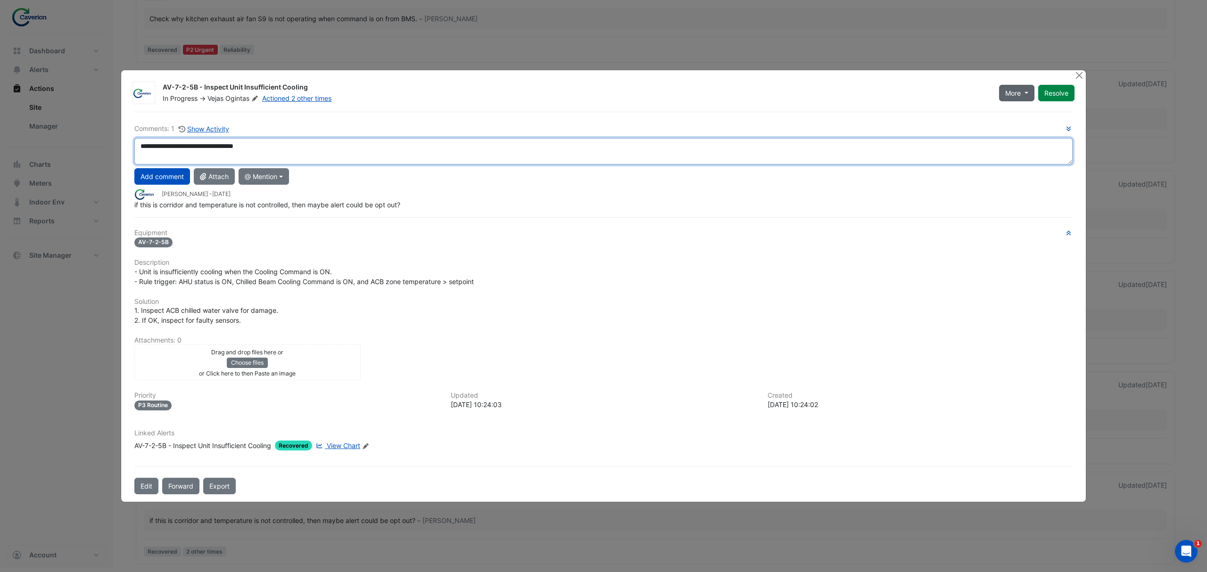
type textarea "**********"
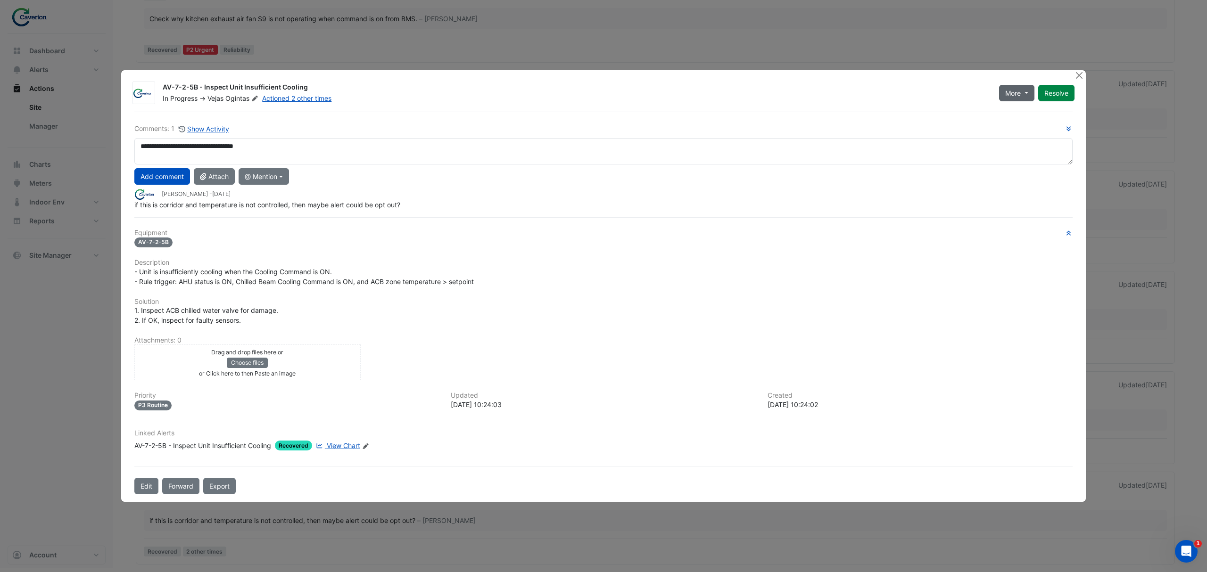
click at [1016, 98] on span "More" at bounding box center [1013, 93] width 16 height 10
click at [1044, 116] on button "On Hold" at bounding box center [1035, 117] width 75 height 14
click at [158, 180] on button "Add comment" at bounding box center [162, 176] width 56 height 17
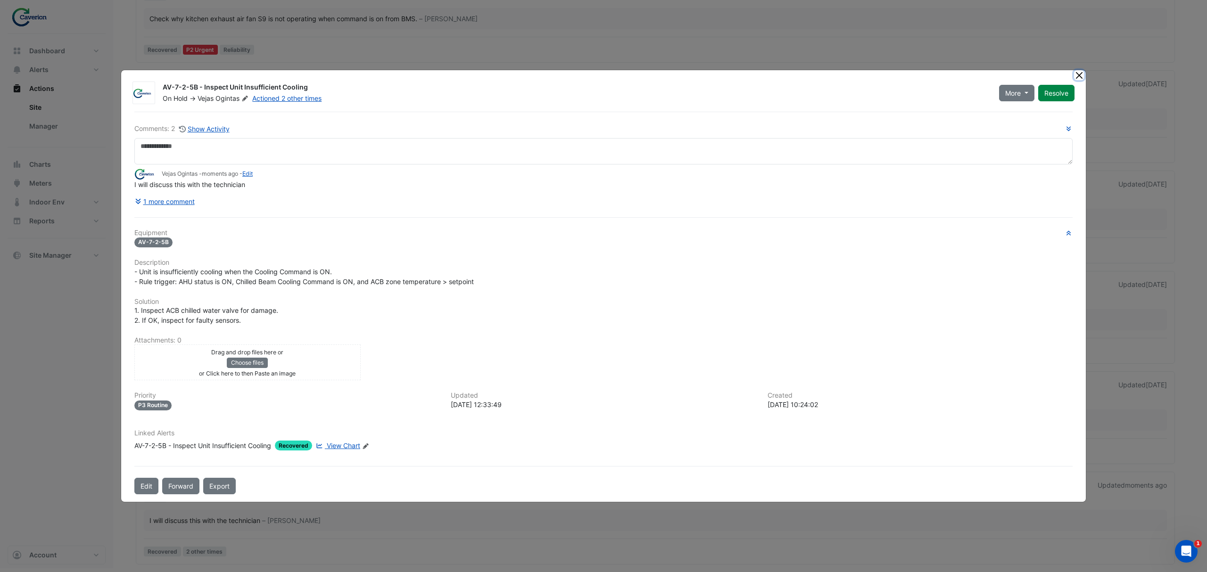
click at [1074, 74] on button "Close" at bounding box center [1079, 75] width 10 height 10
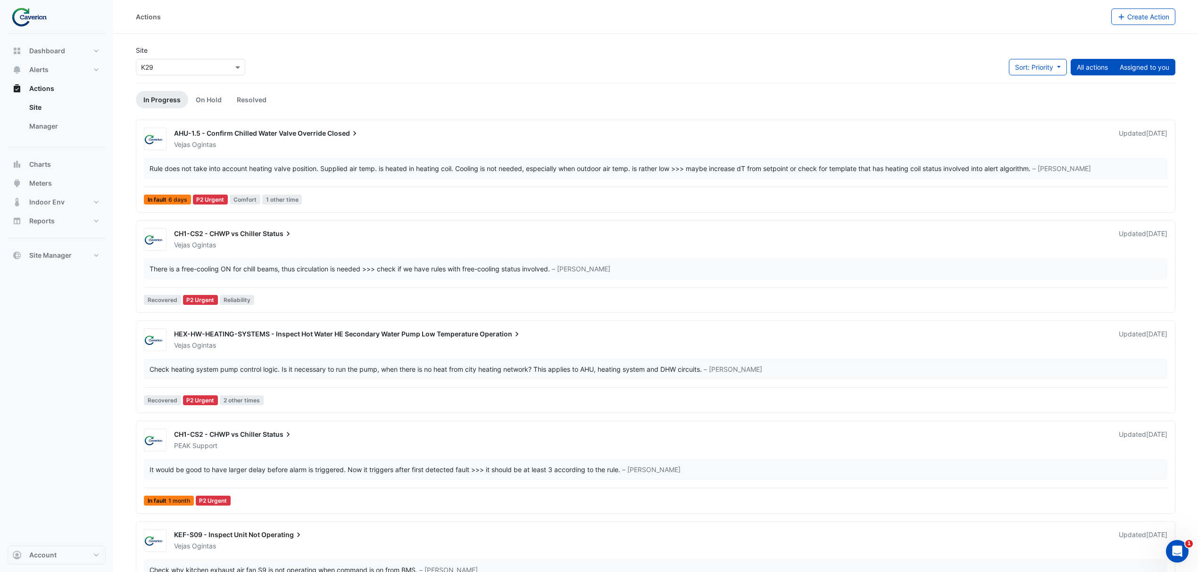
click at [1132, 69] on button "Assigned to you" at bounding box center [1144, 67] width 62 height 17
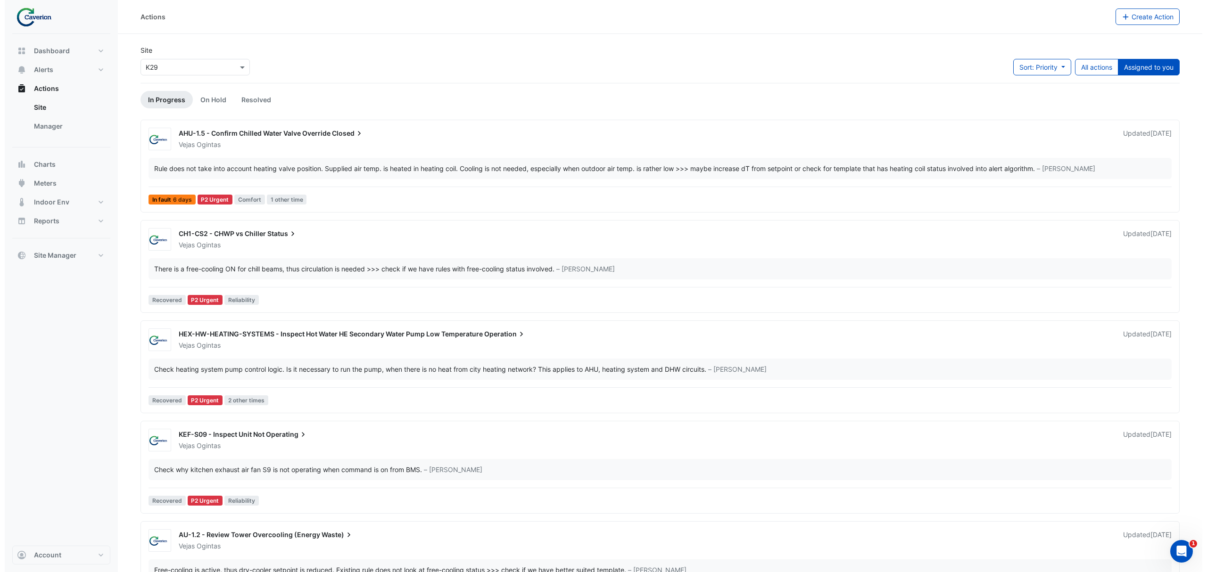
scroll to position [355, 0]
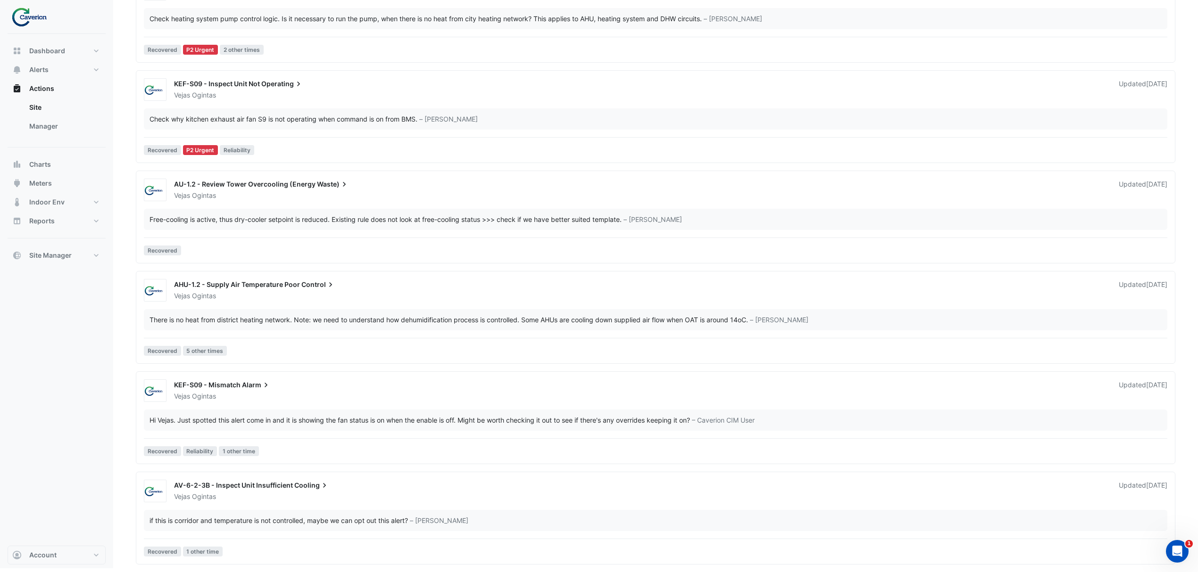
click at [203, 521] on div "if this is corridor and temperature is not controlled, maybe we can opt out thi…" at bounding box center [278, 521] width 258 height 10
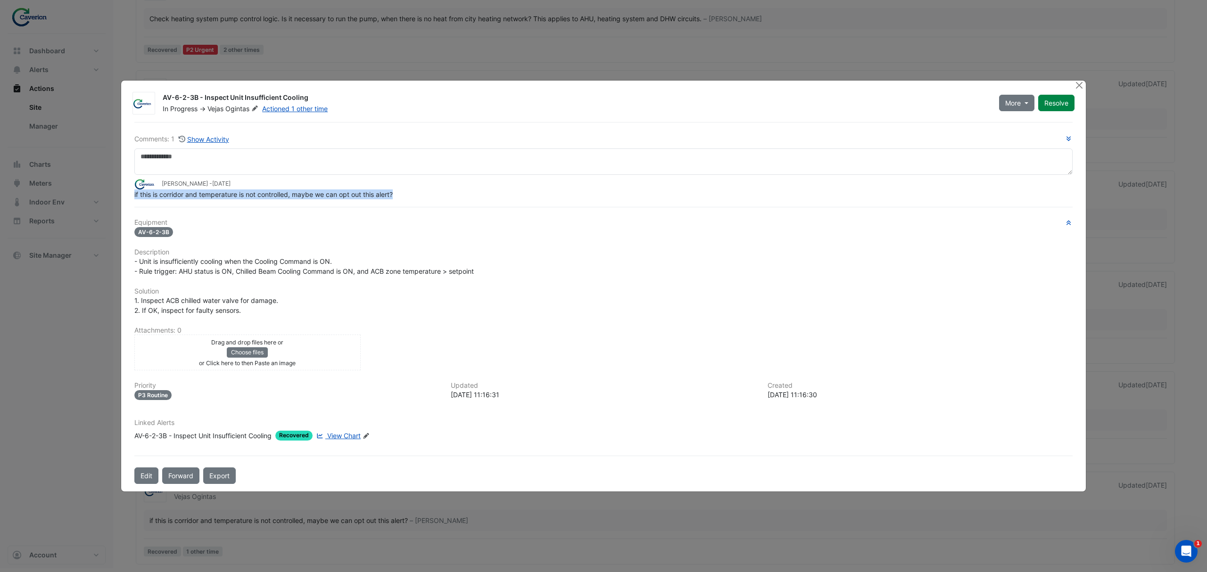
drag, startPoint x: 134, startPoint y: 193, endPoint x: 441, endPoint y: 192, distance: 307.0
click at [441, 192] on div "if this is corridor and temperature is not controlled, maybe we can opt out thi…" at bounding box center [603, 195] width 938 height 10
click at [442, 192] on div "if this is corridor and temperature is not controlled, maybe we can opt out thi…" at bounding box center [603, 195] width 938 height 10
click at [427, 199] on div "if this is corridor and temperature is not controlled, maybe we can opt out thi…" at bounding box center [603, 195] width 938 height 10
click at [357, 432] on span "View Chart" at bounding box center [343, 436] width 33 height 8
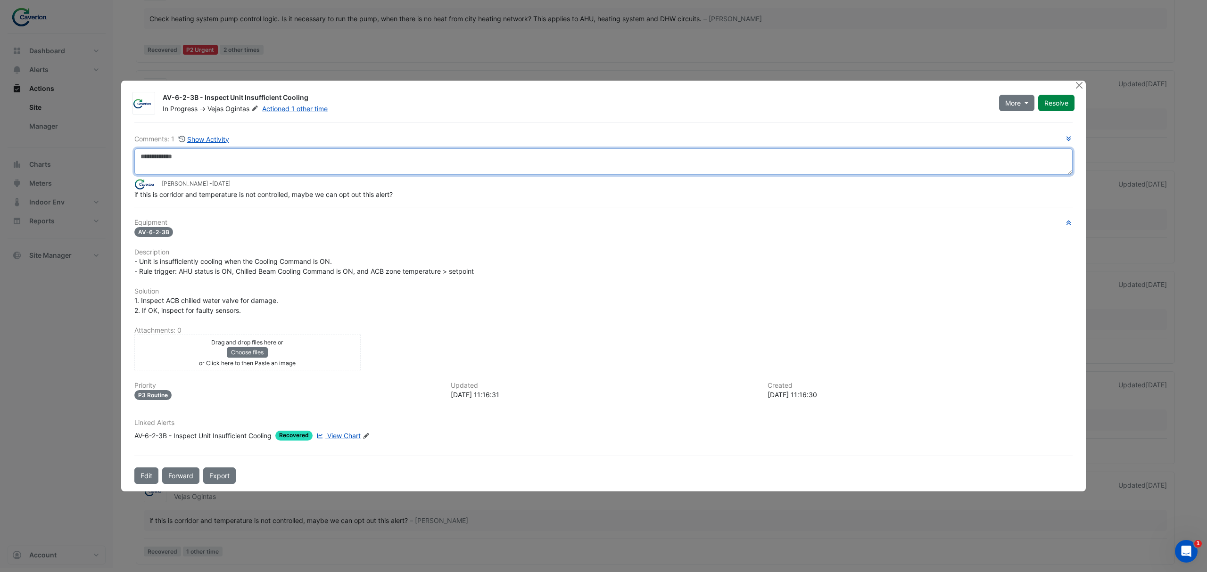
click at [234, 167] on textarea at bounding box center [603, 162] width 938 height 26
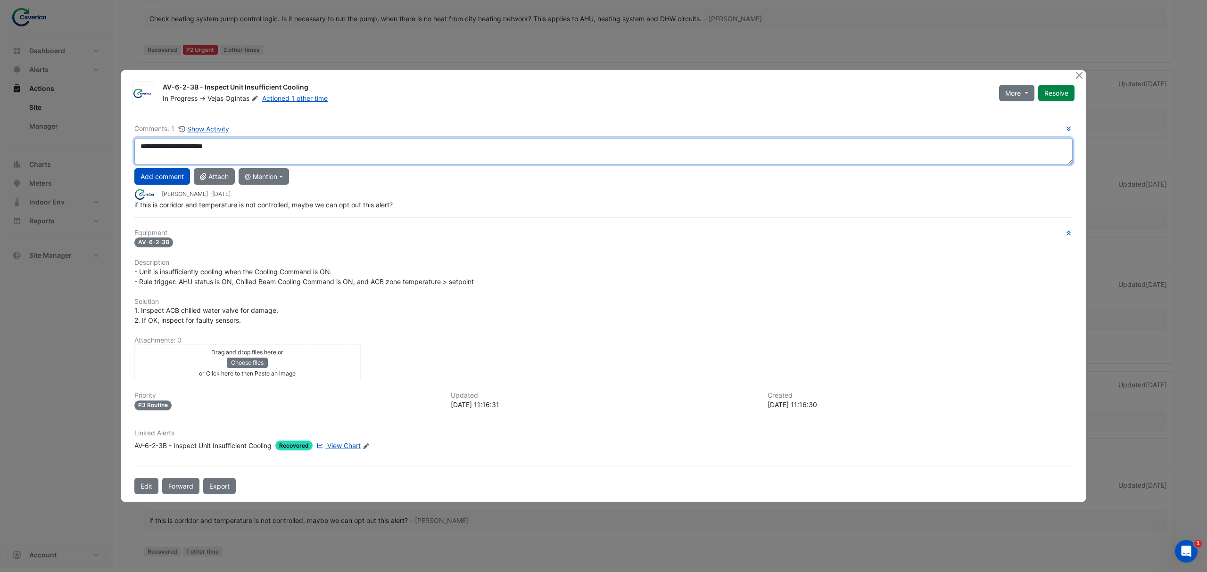
drag, startPoint x: 247, startPoint y: 145, endPoint x: 67, endPoint y: 142, distance: 180.2
click at [67, 144] on ngb-modal-window "AV-6-2-3B - Inspect Unit Insufficient Cooling In Progress -> Vejas Ogintas Acti…" at bounding box center [603, 286] width 1207 height 572
drag, startPoint x: 406, startPoint y: 149, endPoint x: 106, endPoint y: 145, distance: 300.4
click at [106, 145] on ngb-modal-window "AV-6-2-3B - Inspect Unit Insufficient Cooling In Progress -> Vejas Ogintas Acti…" at bounding box center [603, 286] width 1207 height 572
click at [436, 141] on textarea "**********" at bounding box center [603, 151] width 938 height 26
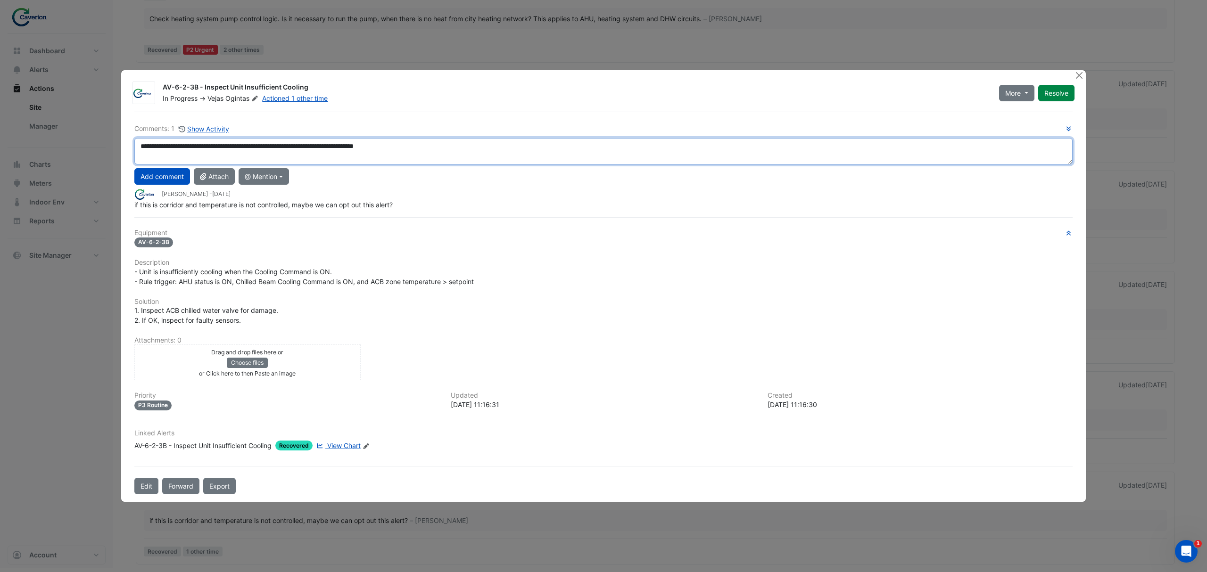
drag, startPoint x: 433, startPoint y: 145, endPoint x: 0, endPoint y: 150, distance: 432.9
click at [0, 150] on ngb-modal-window "AV-6-2-3B - Inspect Unit Insufficient Cooling In Progress -> Vejas Ogintas Acti…" at bounding box center [603, 286] width 1207 height 572
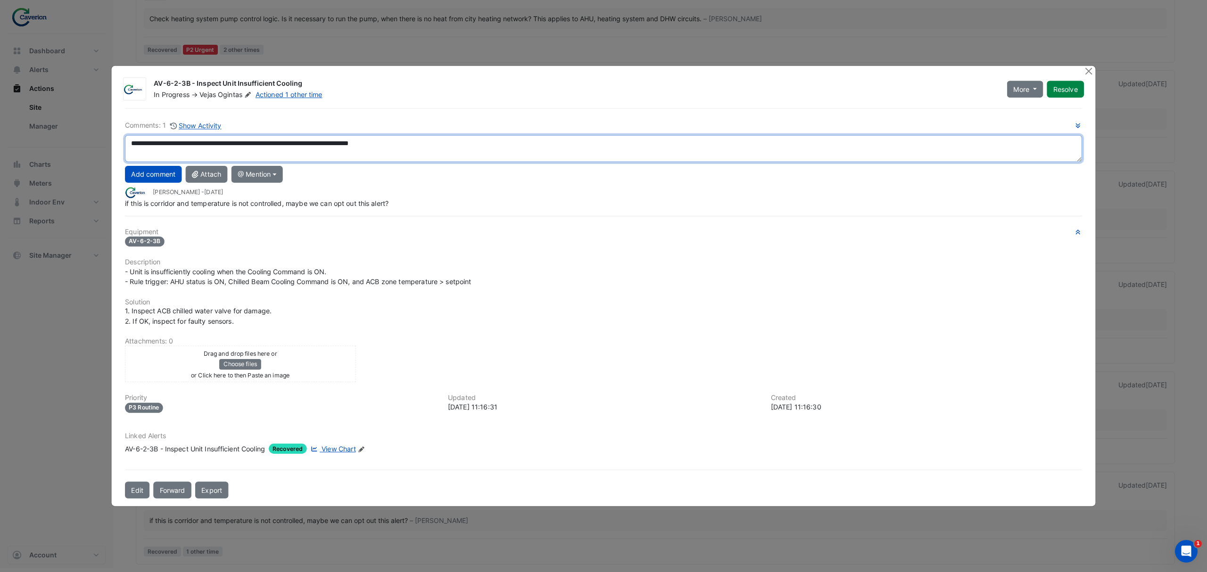
paste textarea "******"
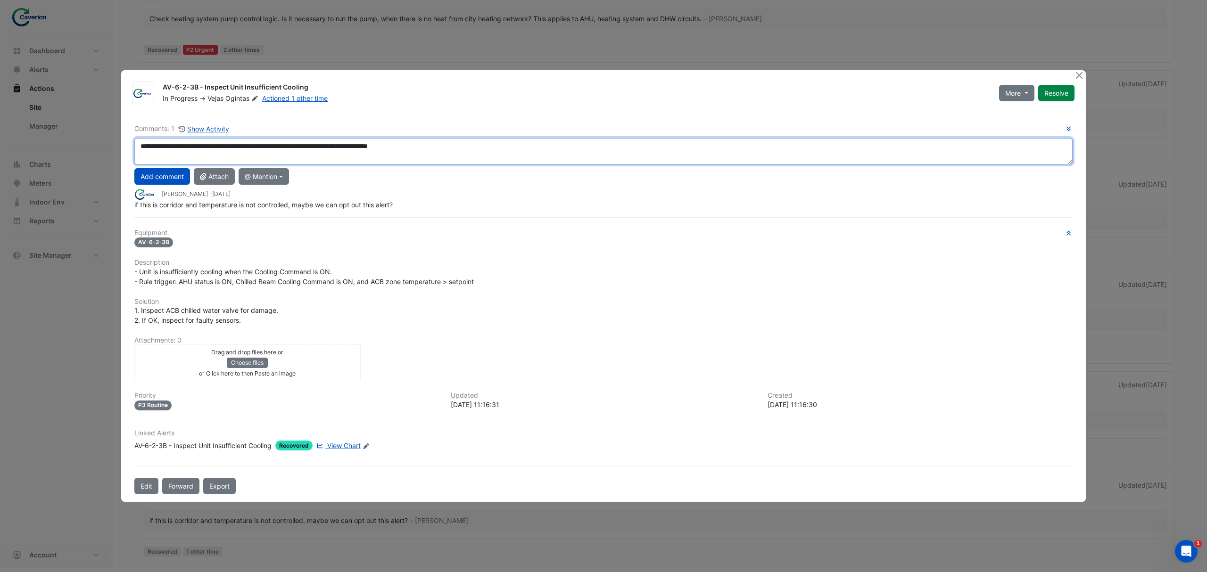
drag, startPoint x: 241, startPoint y: 148, endPoint x: 470, endPoint y: 150, distance: 228.2
click at [470, 150] on textarea "**********" at bounding box center [603, 151] width 938 height 26
drag, startPoint x: 342, startPoint y: 144, endPoint x: 481, endPoint y: 145, distance: 139.1
click at [481, 145] on textarea "**********" at bounding box center [603, 151] width 938 height 26
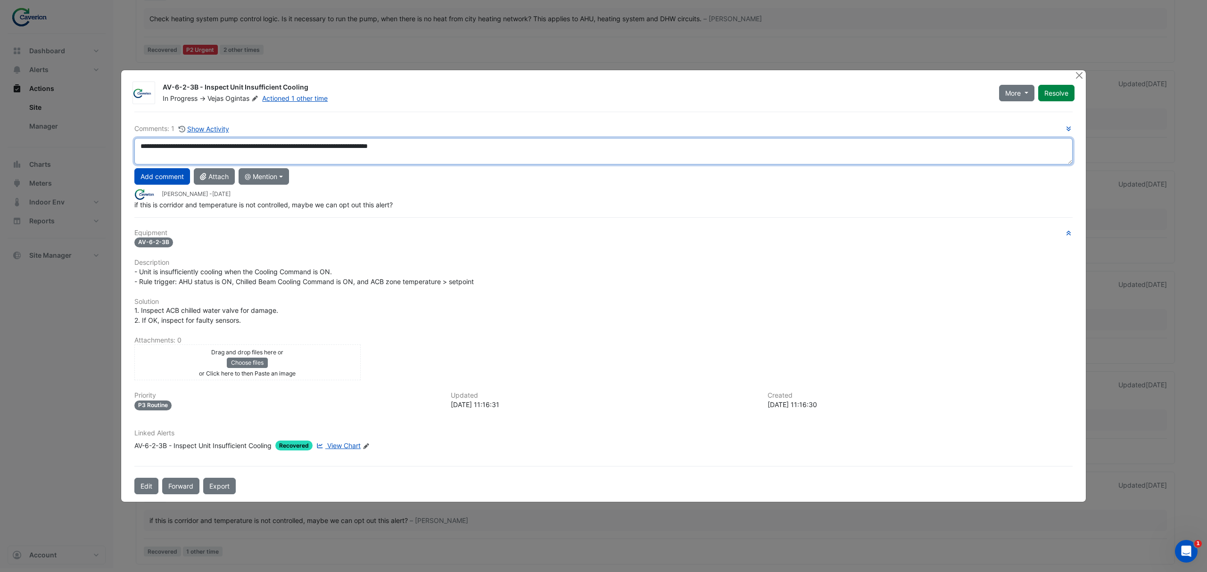
click at [481, 145] on textarea "**********" at bounding box center [603, 151] width 938 height 26
type textarea "**********"
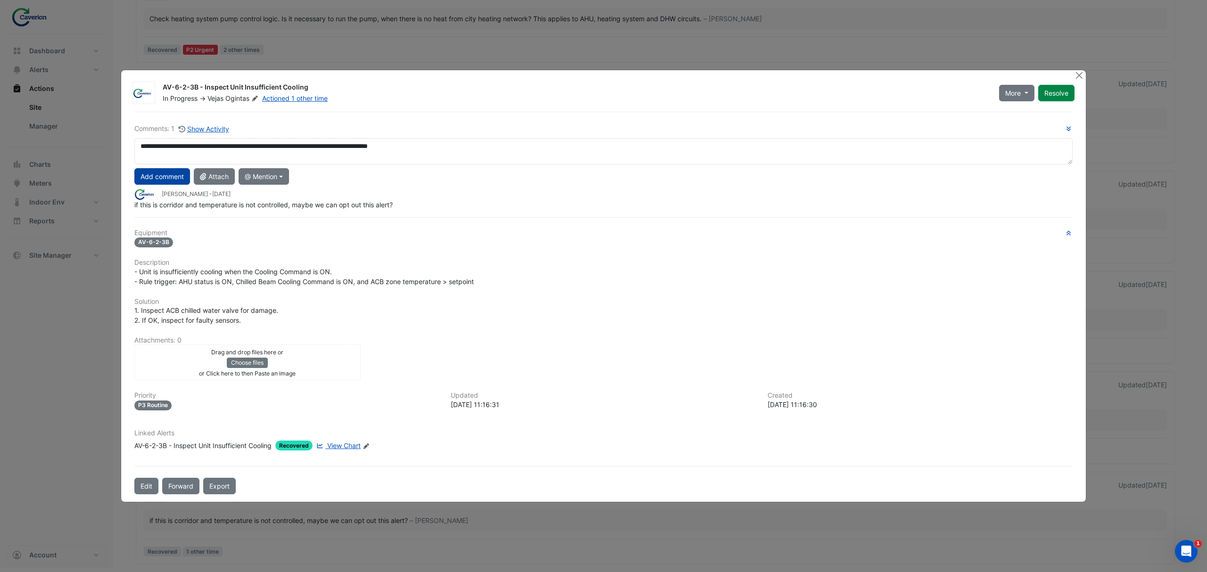
click at [165, 179] on button "Add comment" at bounding box center [162, 176] width 56 height 17
click at [1023, 94] on button "More" at bounding box center [1016, 93] width 35 height 17
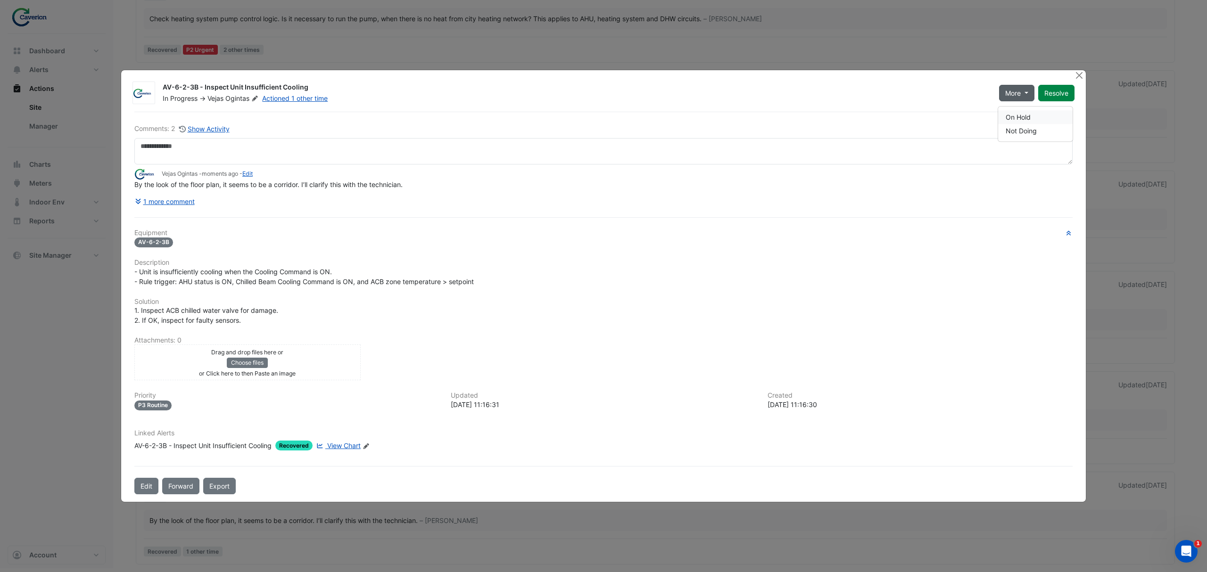
click at [1029, 117] on button "On Hold" at bounding box center [1035, 117] width 75 height 14
click at [534, 189] on div "By the look of the floor plan, it seems to be a corridor. I’ll clarify this wit…" at bounding box center [603, 185] width 938 height 10
click at [1079, 75] on button "Close" at bounding box center [1079, 75] width 10 height 10
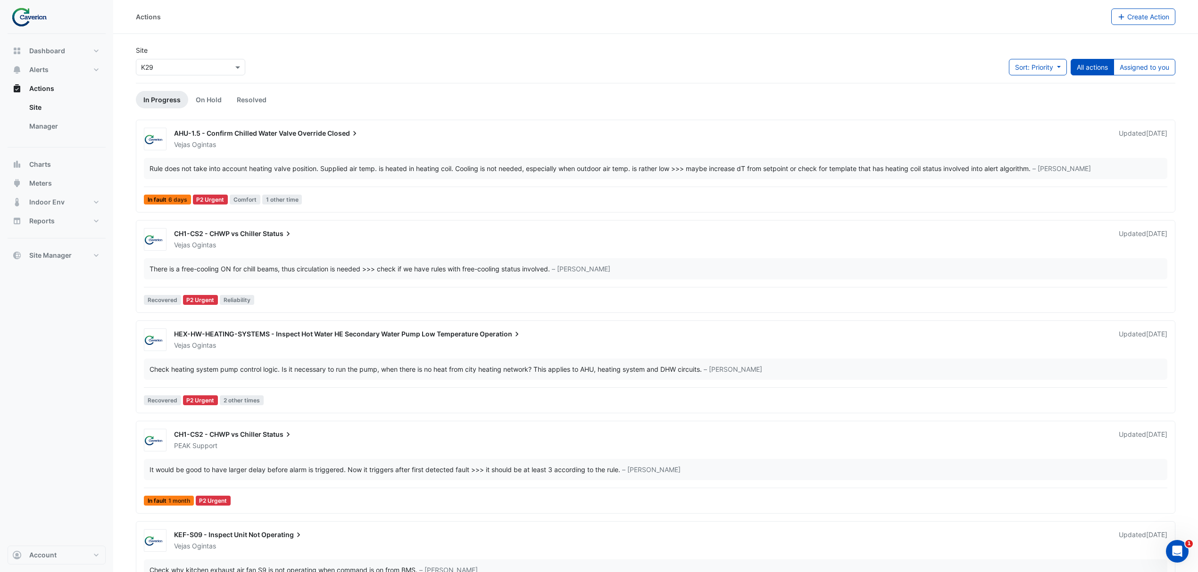
click at [1136, 76] on div "Sort: Priority Priority Updated All actions Assigned to you" at bounding box center [1092, 71] width 166 height 24
click at [1145, 62] on button "Assigned to you" at bounding box center [1144, 67] width 62 height 17
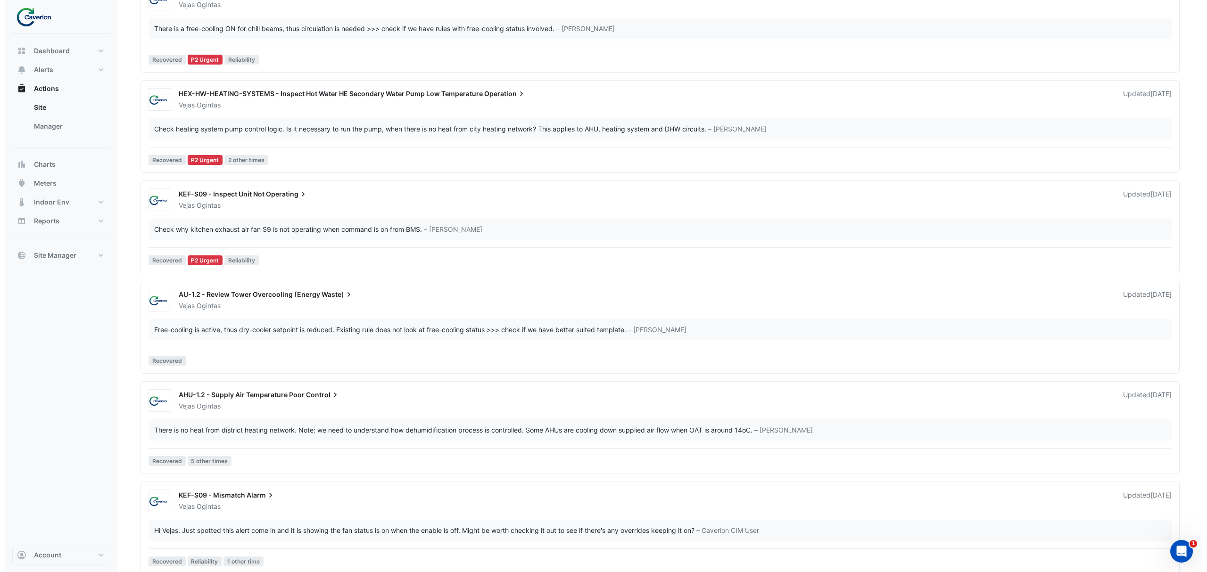
scroll to position [253, 0]
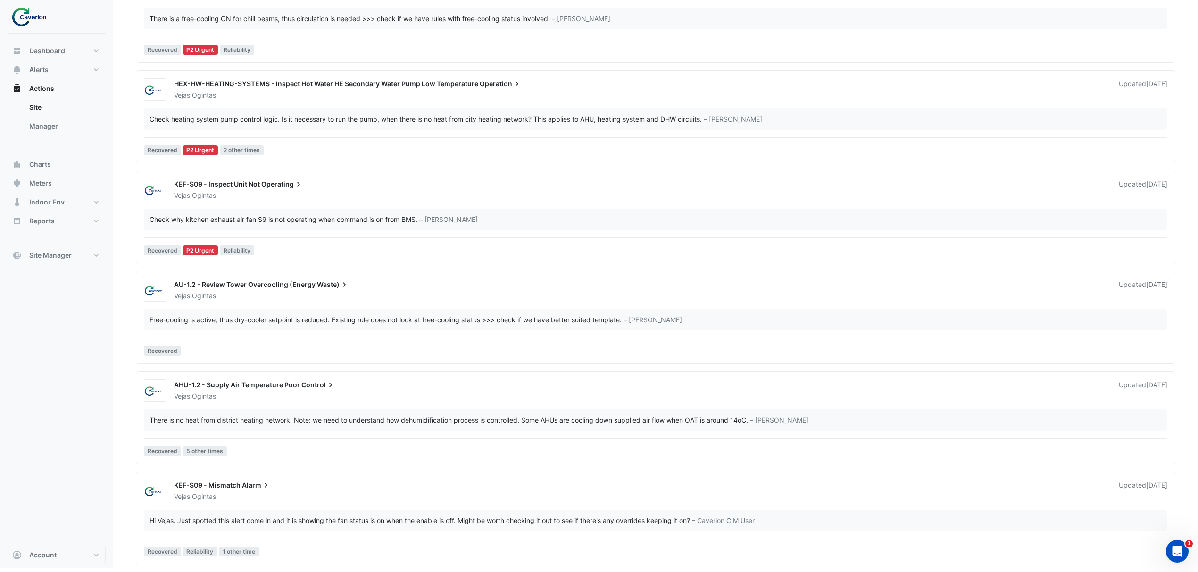
click at [198, 523] on div "Hi Vejas. Just spotted this alert come in and it is showing the fan status is o…" at bounding box center [419, 521] width 540 height 10
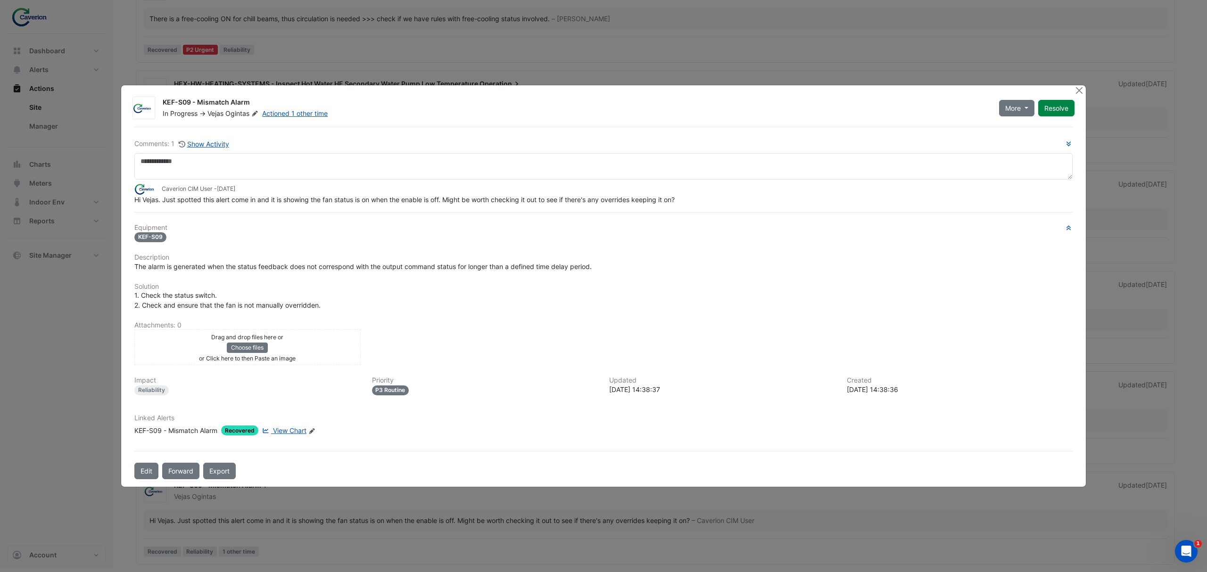
drag, startPoint x: 135, startPoint y: 195, endPoint x: 466, endPoint y: 194, distance: 331.5
click at [466, 194] on app-ticket-comment "Caverion CIM User - 1 month and 21 days ago Hi Vejas. Just spotted this alert c…" at bounding box center [603, 193] width 938 height 21
click at [466, 194] on div "Caverion CIM User - 1 month and 21 days ago" at bounding box center [603, 188] width 938 height 11
click at [290, 429] on span "View Chart" at bounding box center [289, 431] width 33 height 8
drag, startPoint x: 168, startPoint y: 204, endPoint x: 299, endPoint y: 205, distance: 130.6
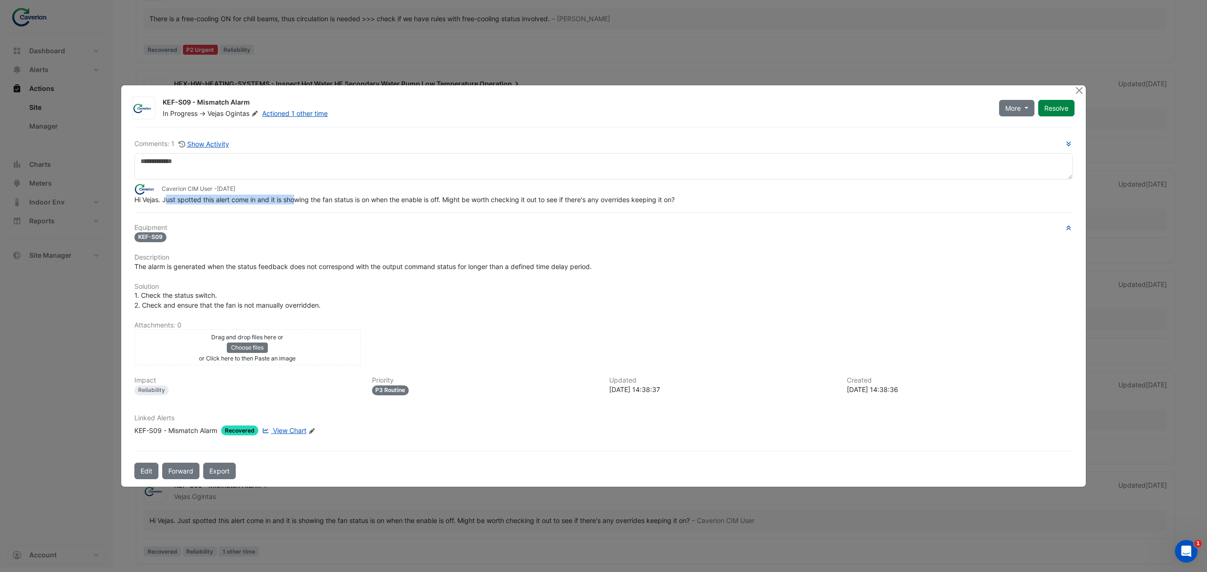
click at [299, 205] on div "Hi Vejas. Just spotted this alert come in and it is showing the fan status is o…" at bounding box center [603, 200] width 938 height 10
drag, startPoint x: 261, startPoint y: 202, endPoint x: 334, endPoint y: 200, distance: 73.1
click at [334, 200] on span "Hi Vejas. Just spotted this alert come in and it is showing the fan status is o…" at bounding box center [404, 200] width 540 height 8
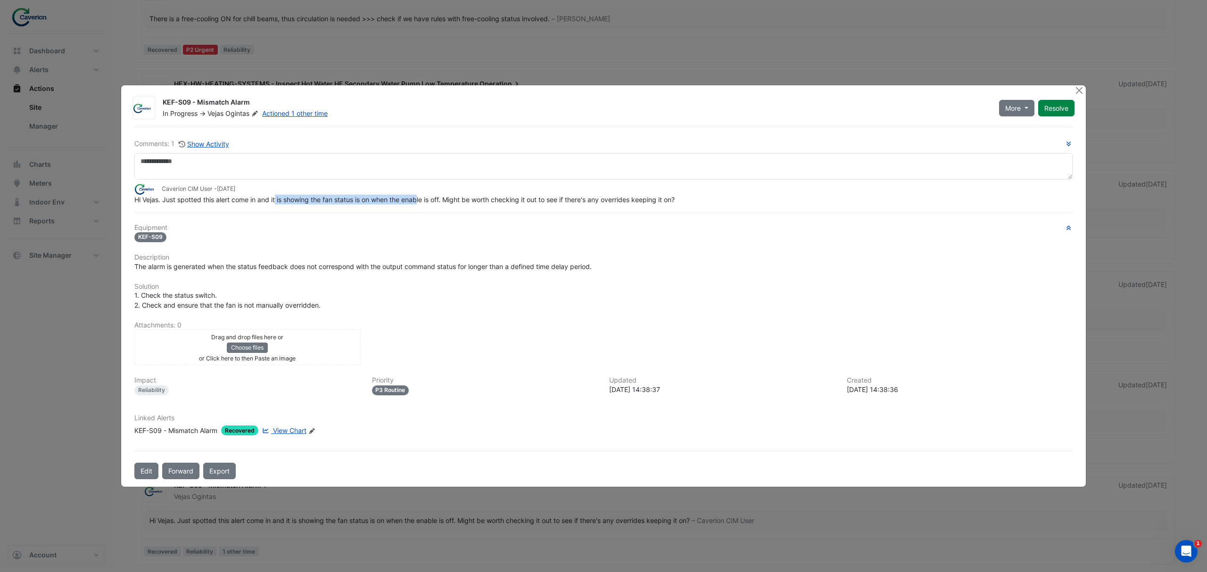
drag, startPoint x: 277, startPoint y: 201, endPoint x: 514, endPoint y: 209, distance: 236.9
click at [512, 209] on div "Comments: 1 Show Activity Caverion CIM User - 1 month and 21 days ago Hi Vejas.…" at bounding box center [604, 303] width 950 height 353
click at [514, 209] on div "Comments: 1 Show Activity Caverion CIM User - 1 month and 21 days ago Hi Vejas.…" at bounding box center [604, 303] width 950 height 353
drag, startPoint x: 348, startPoint y: 207, endPoint x: 546, endPoint y: 208, distance: 198.1
click at [546, 208] on div "Comments: 1 Show Activity Caverion CIM User - 1 month and 21 days ago Hi Vejas.…" at bounding box center [604, 303] width 950 height 353
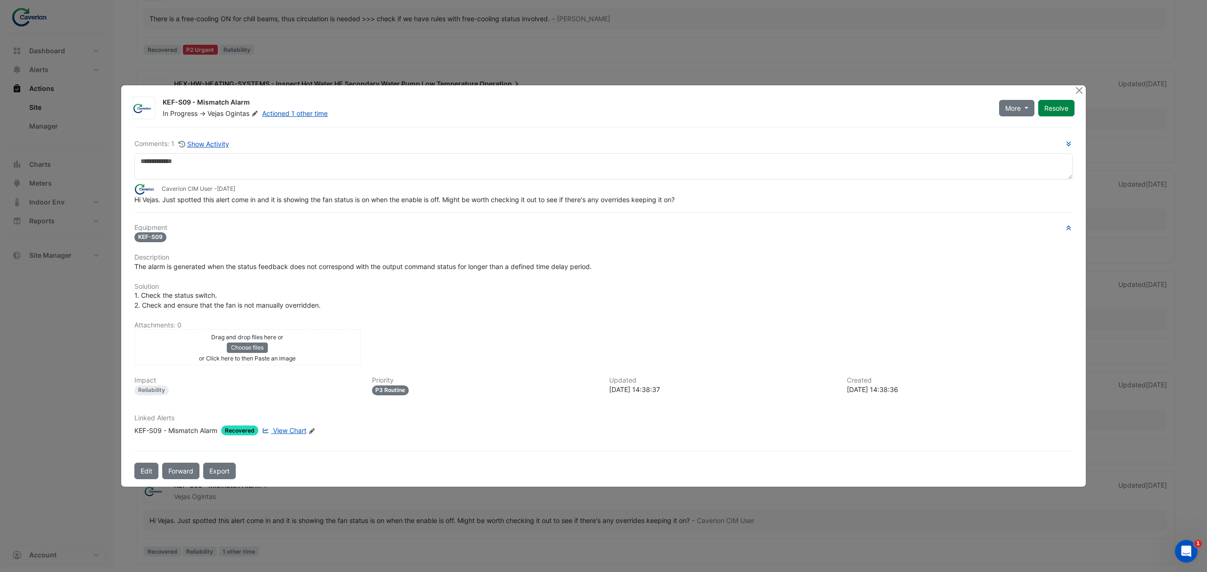
click at [546, 208] on div "Comments: 1 Show Activity Caverion CIM User - 1 month and 21 days ago Hi Vejas.…" at bounding box center [604, 303] width 950 height 353
drag, startPoint x: 411, startPoint y: 209, endPoint x: 591, endPoint y: 201, distance: 180.3
click at [591, 201] on div "Comments: 1 Show Activity Caverion CIM User - 1 month and 21 days ago Hi Vejas.…" at bounding box center [604, 303] width 950 height 353
click at [593, 205] on div "Hi Vejas. Just spotted this alert come in and it is showing the fan status is o…" at bounding box center [603, 200] width 938 height 10
drag, startPoint x: 448, startPoint y: 200, endPoint x: 617, endPoint y: 193, distance: 169.9
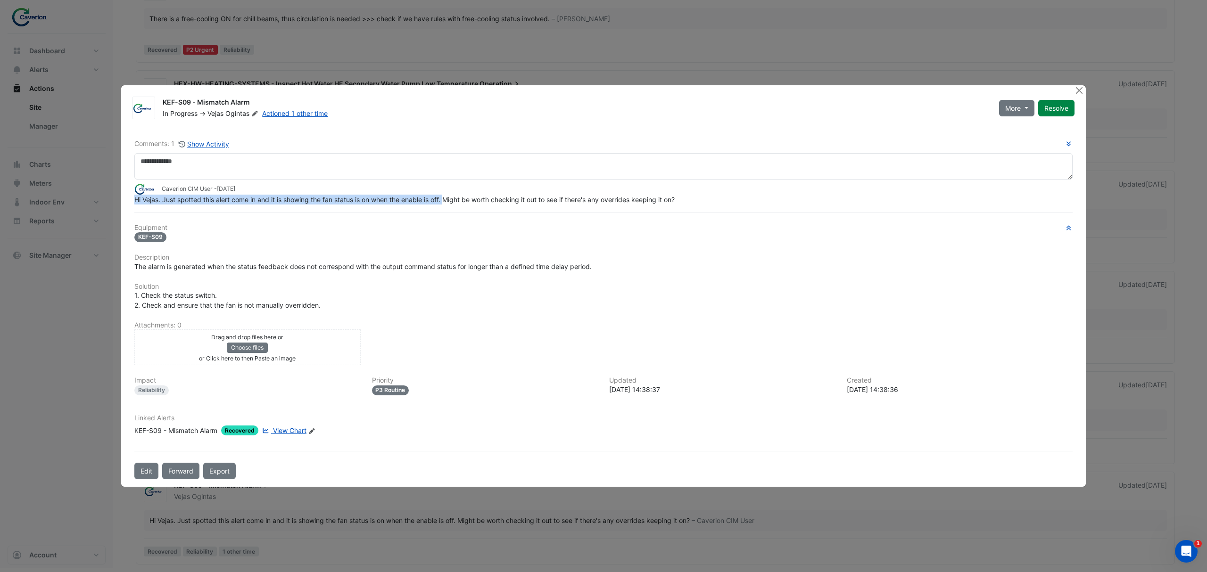
click at [617, 193] on app-ticket-comment "Caverion CIM User - 1 month and 21 days ago Hi Vejas. Just spotted this alert c…" at bounding box center [603, 193] width 938 height 21
click at [616, 197] on div "Hi Vejas. Just spotted this alert come in and it is showing the fan status is o…" at bounding box center [603, 200] width 938 height 10
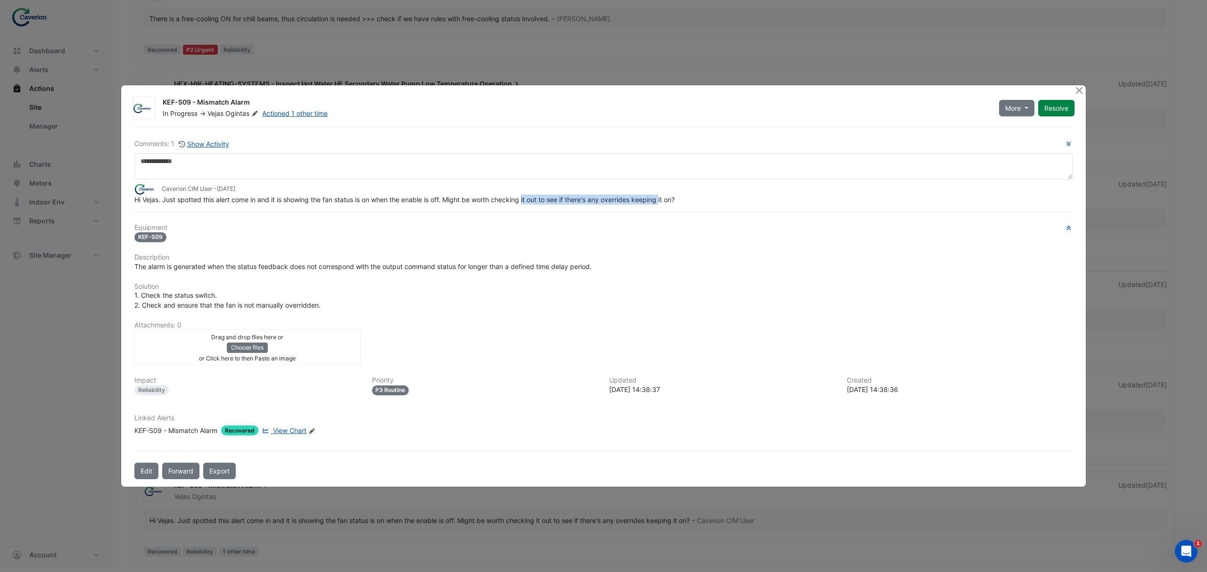
drag, startPoint x: 527, startPoint y: 199, endPoint x: 672, endPoint y: 198, distance: 145.2
click at [672, 198] on span "Hi Vejas. Just spotted this alert come in and it is showing the fan status is o…" at bounding box center [404, 200] width 540 height 8
drag, startPoint x: 569, startPoint y: 199, endPoint x: 707, endPoint y: 204, distance: 138.7
click at [707, 204] on div "Hi Vejas. Just spotted this alert come in and it is showing the fan status is o…" at bounding box center [603, 200] width 938 height 10
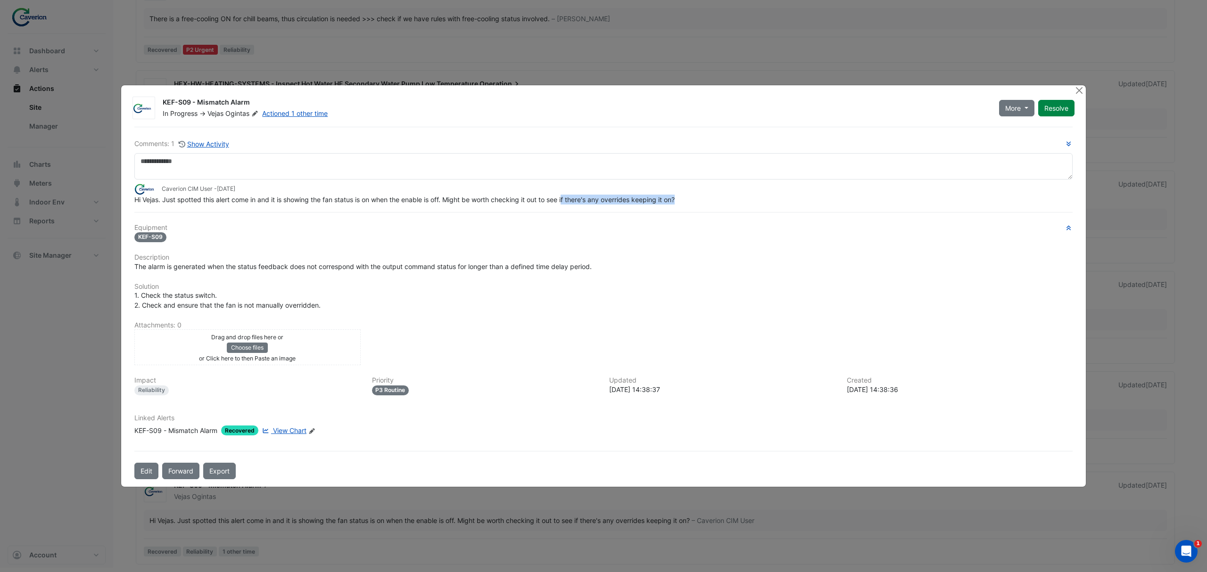
click at [708, 204] on div "Hi Vejas. Just spotted this alert come in and it is showing the fan status is o…" at bounding box center [603, 200] width 938 height 10
click at [668, 229] on h6 "Equipment" at bounding box center [603, 228] width 938 height 8
click at [240, 228] on h6 "Equipment" at bounding box center [603, 228] width 938 height 8
click at [157, 204] on span "Hi Vejas. Just spotted this alert come in and it is showing the fan status is o…" at bounding box center [404, 200] width 540 height 8
drag, startPoint x: 160, startPoint y: 195, endPoint x: 330, endPoint y: 204, distance: 170.0
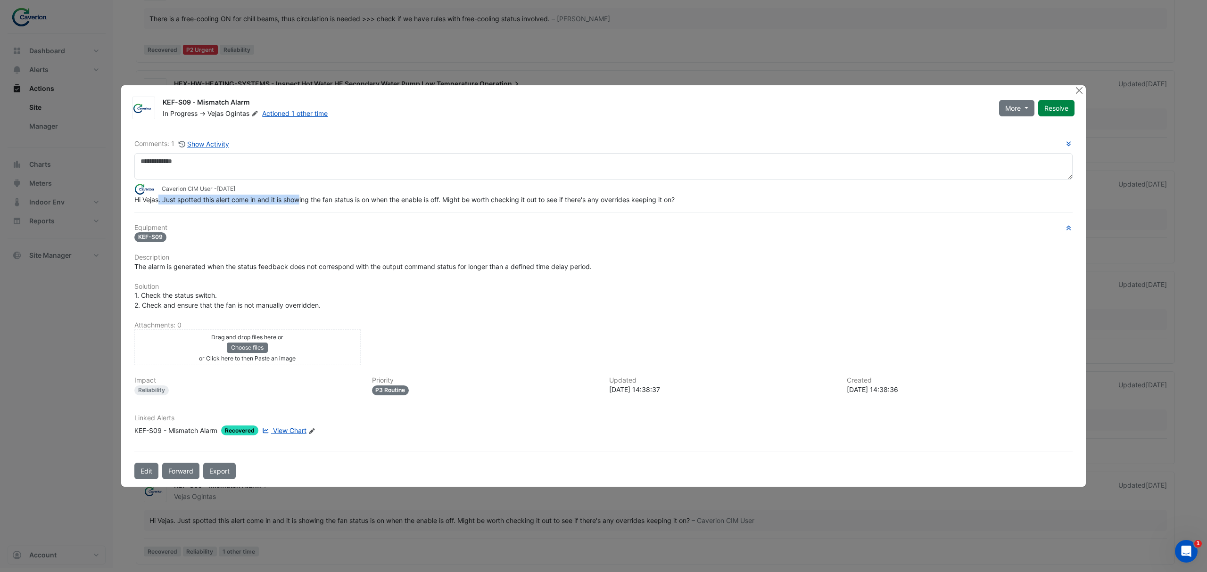
click at [330, 204] on div "Hi Vejas. Just spotted this alert come in and it is showing the fan status is o…" at bounding box center [603, 200] width 938 height 10
drag, startPoint x: 254, startPoint y: 201, endPoint x: 455, endPoint y: 202, distance: 200.9
click at [442, 202] on span "Hi Vejas. Just spotted this alert come in and it is showing the fan status is o…" at bounding box center [404, 200] width 540 height 8
click at [459, 202] on span "Hi Vejas. Just spotted this alert come in and it is showing the fan status is o…" at bounding box center [404, 200] width 540 height 8
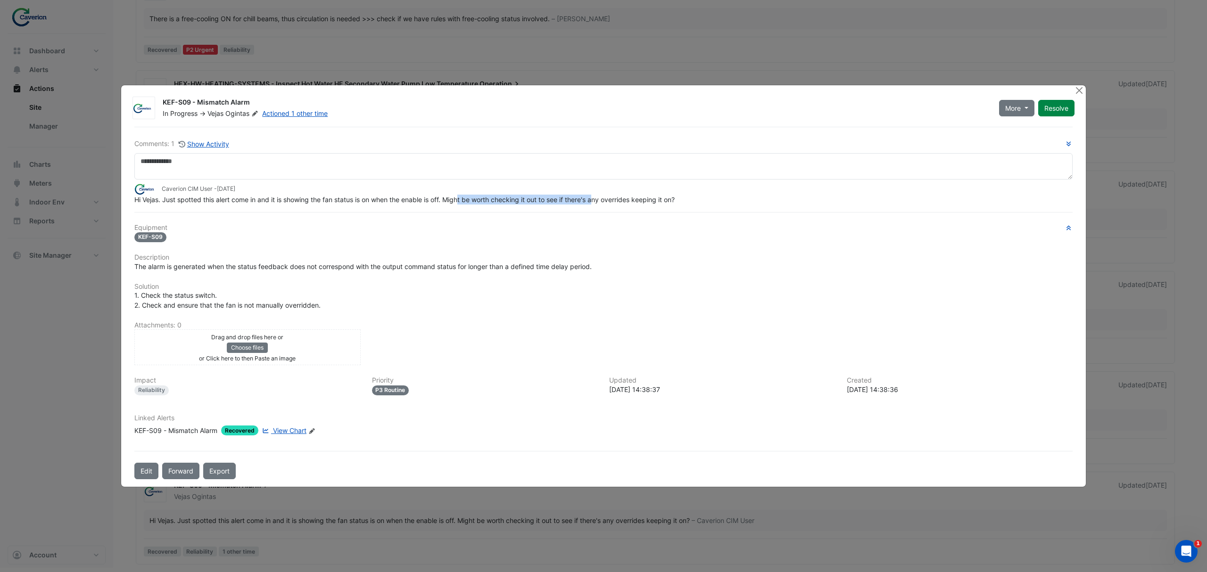
drag, startPoint x: 499, startPoint y: 197, endPoint x: 604, endPoint y: 198, distance: 105.2
click at [604, 198] on span "Hi Vejas. Just spotted this alert come in and it is showing the fan status is o…" at bounding box center [404, 200] width 540 height 8
drag, startPoint x: 533, startPoint y: 200, endPoint x: 691, endPoint y: 195, distance: 158.1
click at [691, 195] on div "Hi Vejas. Just spotted this alert come in and it is showing the fan status is o…" at bounding box center [603, 200] width 938 height 10
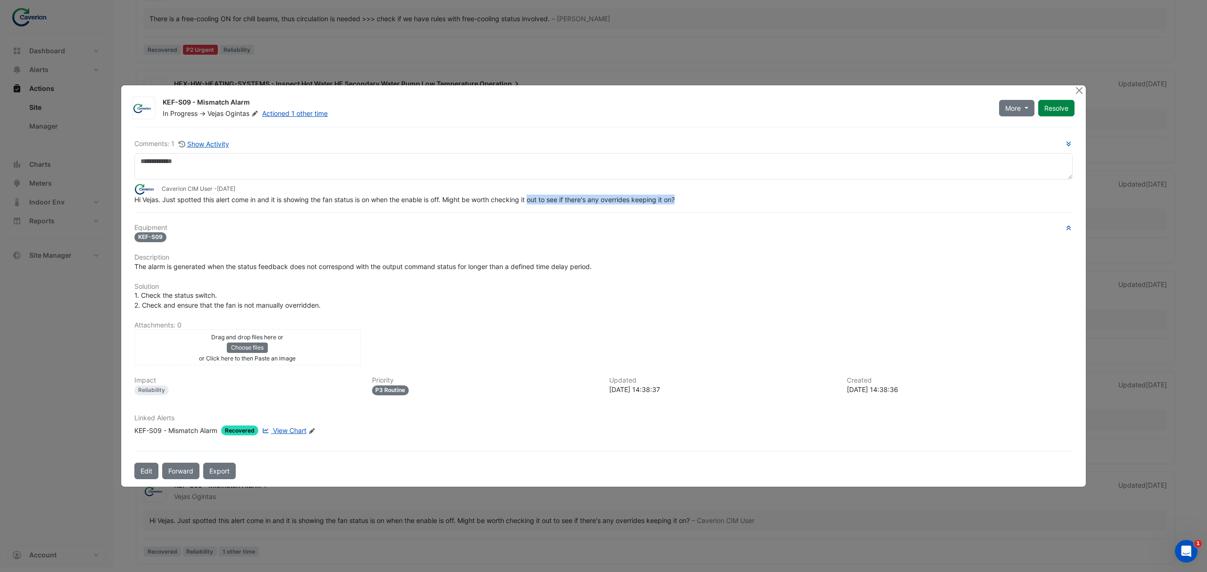
click at [691, 195] on div "Hi Vejas. Just spotted this alert come in and it is showing the fan status is o…" at bounding box center [603, 200] width 938 height 10
drag, startPoint x: 616, startPoint y: 202, endPoint x: 674, endPoint y: 202, distance: 58.5
click at [674, 202] on span "Hi Vejas. Just spotted this alert come in and it is showing the fan status is o…" at bounding box center [404, 200] width 540 height 8
drag, startPoint x: 146, startPoint y: 201, endPoint x: 578, endPoint y: 194, distance: 432.5
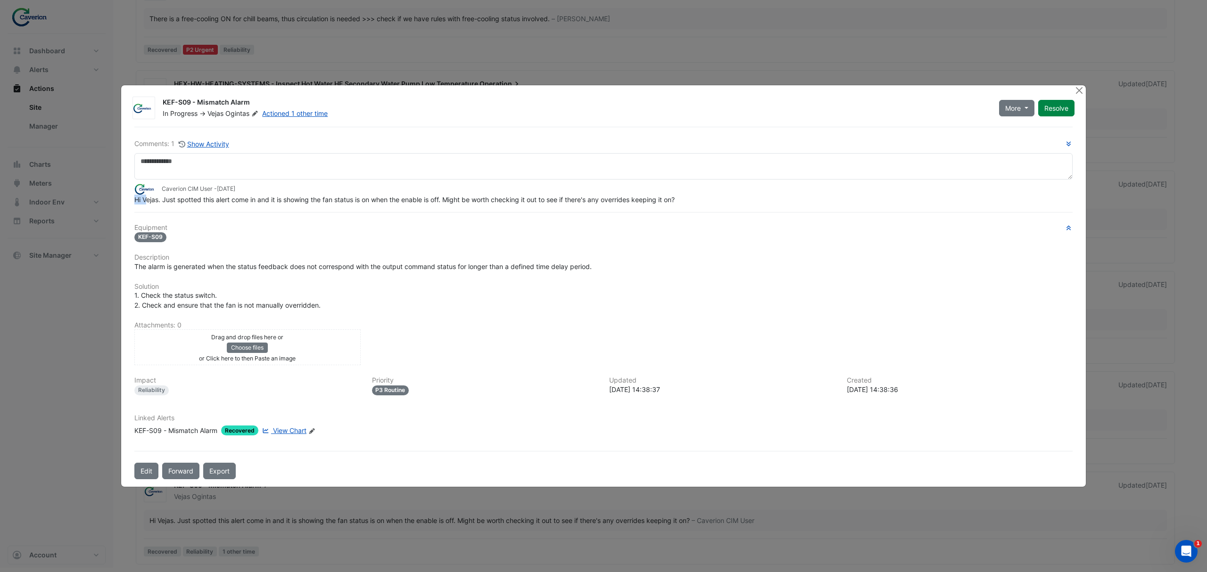
click at [578, 194] on app-ticket-comment "Caverion CIM User - 1 month and 21 days ago Hi Vejas. Just spotted this alert c…" at bounding box center [603, 193] width 938 height 21
click at [578, 194] on div "Caverion CIM User - 1 month and 21 days ago" at bounding box center [603, 188] width 938 height 11
drag, startPoint x: 307, startPoint y: 219, endPoint x: 536, endPoint y: 206, distance: 230.1
click at [529, 206] on div "Comments: 1 Show Activity Caverion CIM User - 1 month and 21 days ago Hi Vejas.…" at bounding box center [604, 303] width 950 height 353
drag, startPoint x: 536, startPoint y: 206, endPoint x: 290, endPoint y: 410, distance: 320.5
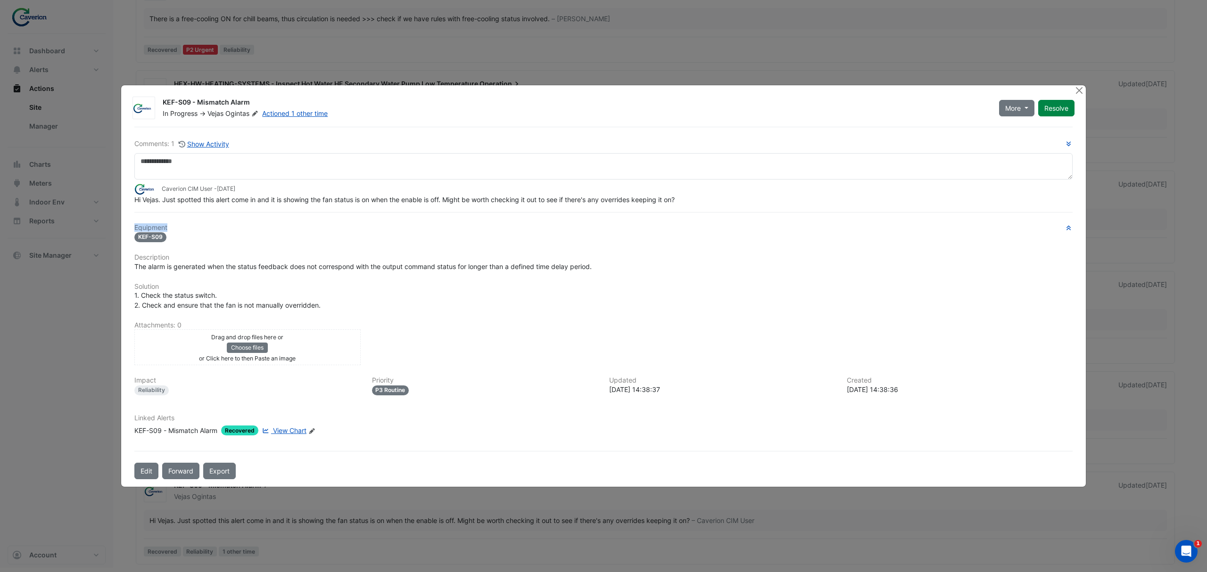
click at [536, 206] on div "Comments: 1 Show Activity Caverion CIM User - 1 month and 21 days ago Hi Vejas.…" at bounding box center [604, 303] width 950 height 353
click at [295, 427] on span "View Chart" at bounding box center [289, 431] width 33 height 8
click at [288, 431] on span "View Chart" at bounding box center [289, 431] width 33 height 8
click at [89, 333] on ngb-modal-window "KEF-S09 - Mismatch Alarm In Progress -> Vejas Ogintas Actioned 1 other time Mor…" at bounding box center [603, 286] width 1207 height 572
click at [1078, 91] on button "Close" at bounding box center [1079, 90] width 10 height 10
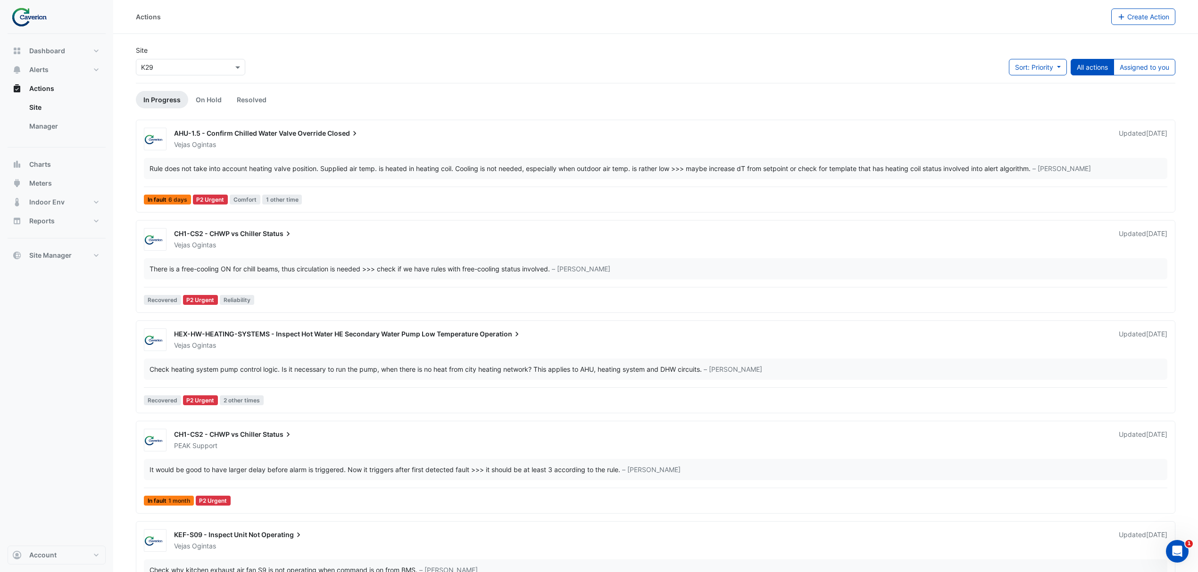
click at [1124, 57] on div "Site × K29 Sort: Priority Priority Updated All actions Assigned to you" at bounding box center [655, 64] width 1051 height 38
click at [1126, 60] on div "Site × K29 Sort: Priority Priority Updated All actions Assigned to you" at bounding box center [655, 64] width 1051 height 38
click at [1126, 61] on button "Assigned to you" at bounding box center [1144, 67] width 62 height 17
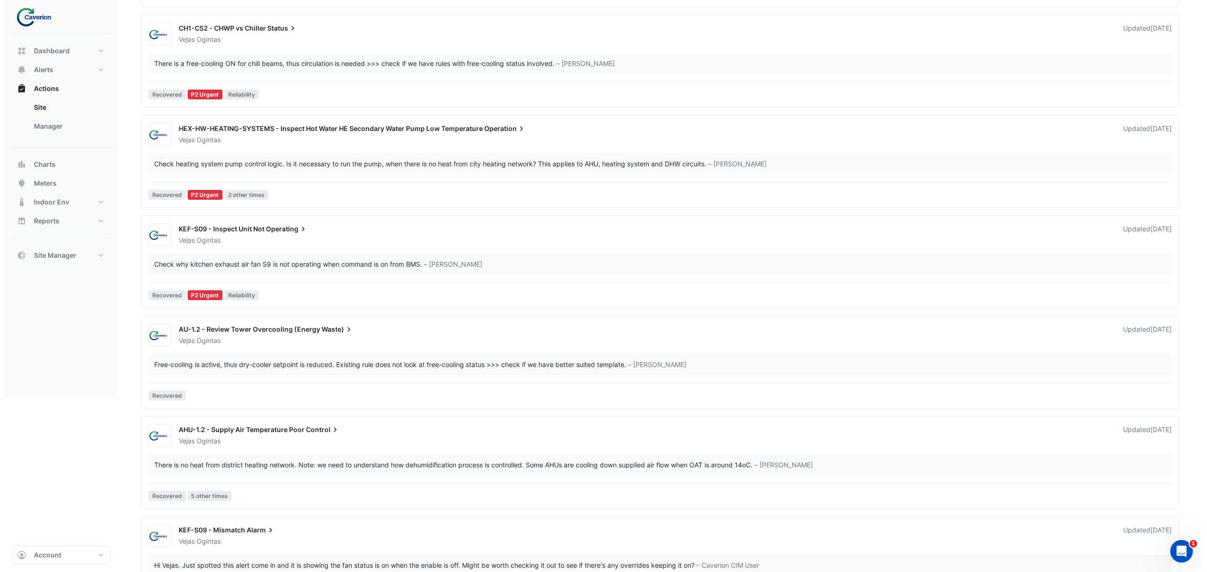
scroll to position [253, 0]
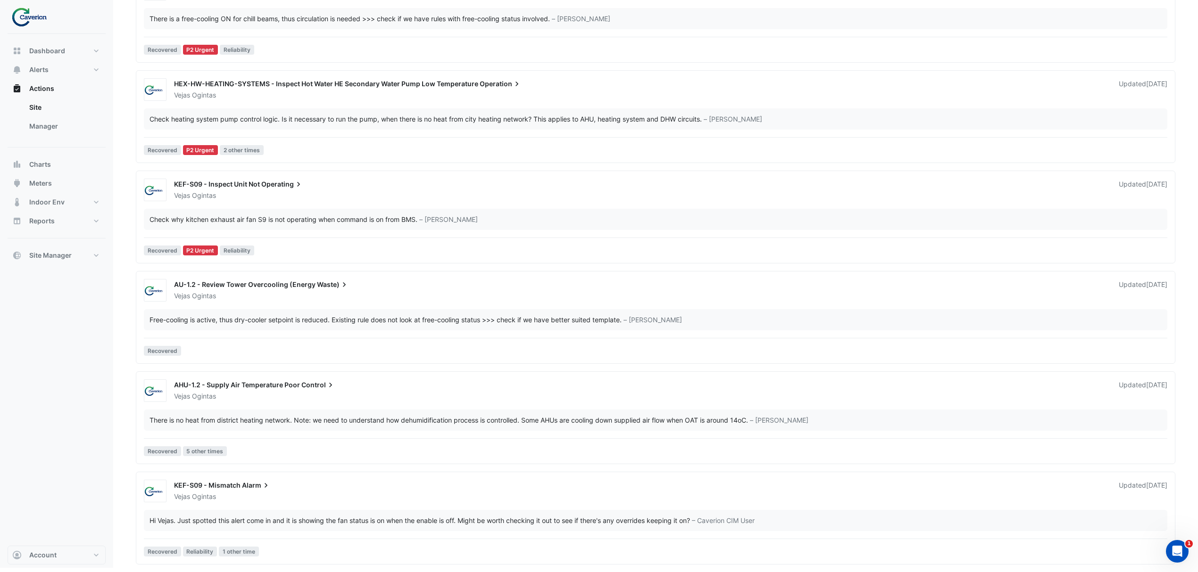
click at [308, 497] on div "Vejas Ogintas" at bounding box center [640, 496] width 935 height 9
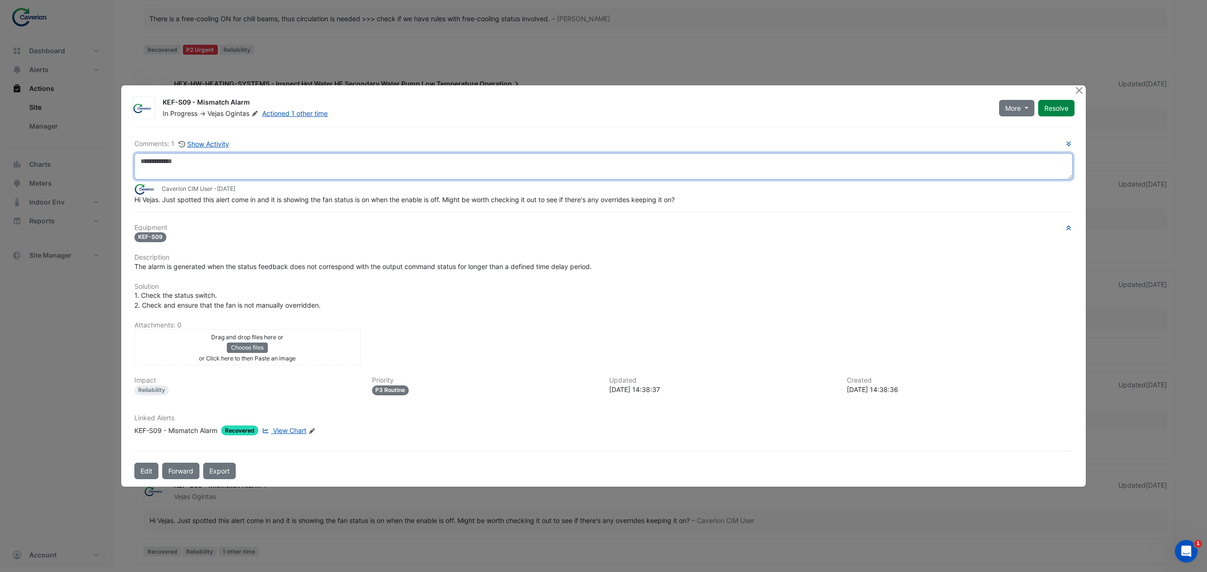
click at [233, 157] on textarea at bounding box center [603, 166] width 938 height 26
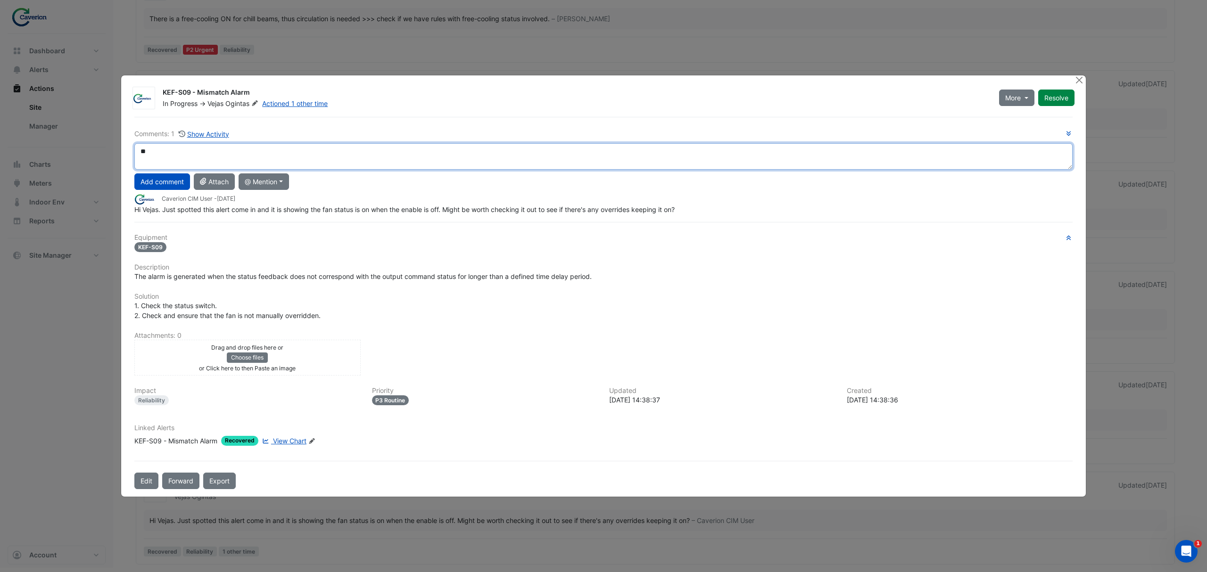
type textarea "*"
click at [225, 155] on textarea "**********" at bounding box center [603, 156] width 938 height 26
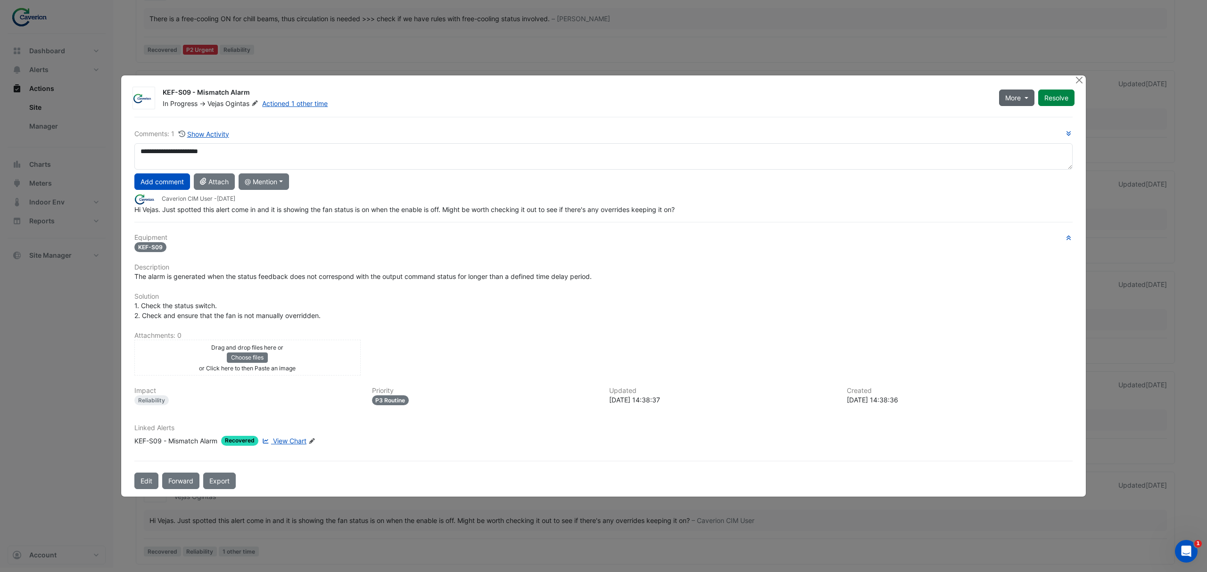
click at [1021, 93] on button "More" at bounding box center [1016, 98] width 35 height 17
click at [1027, 115] on button "On Hold" at bounding box center [1035, 122] width 75 height 14
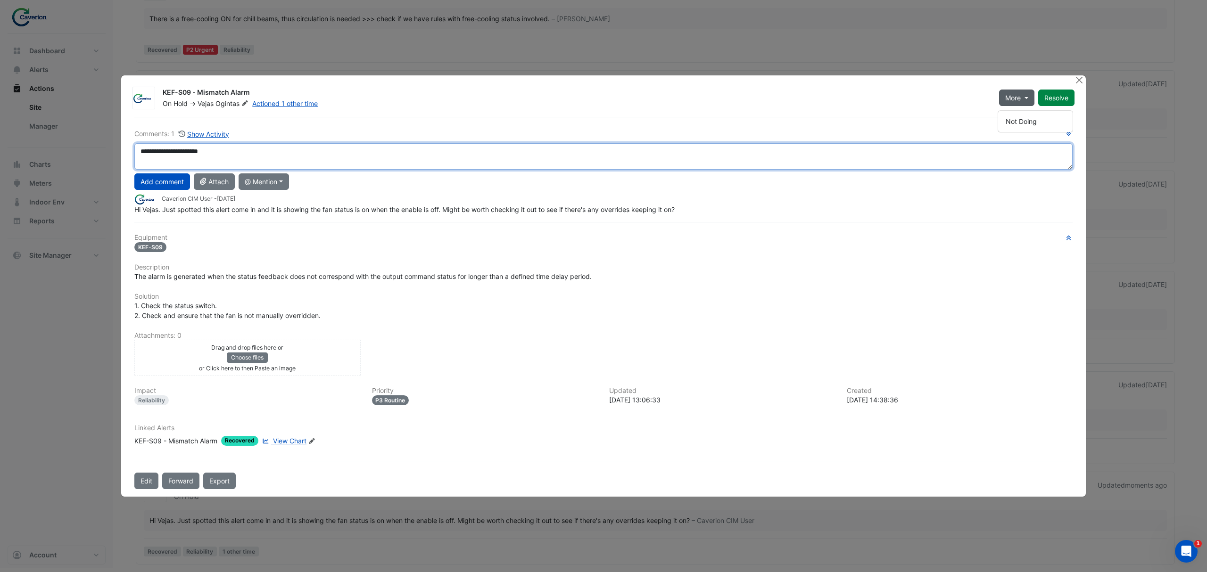
drag, startPoint x: 242, startPoint y: 158, endPoint x: 79, endPoint y: 151, distance: 162.8
click at [79, 151] on ngb-modal-window "KEF-S09 - Mismatch Alarm On Hold -> Vejas Ogintas Actioned 1 other time More Re…" at bounding box center [603, 286] width 1207 height 572
click at [237, 148] on textarea "**********" at bounding box center [603, 156] width 938 height 26
drag, startPoint x: 237, startPoint y: 148, endPoint x: 0, endPoint y: 147, distance: 236.7
click at [0, 147] on ngb-modal-window "KEF-S09 - Mismatch Alarm On Hold -> Vejas Ogintas Actioned 1 other time More No…" at bounding box center [603, 286] width 1207 height 572
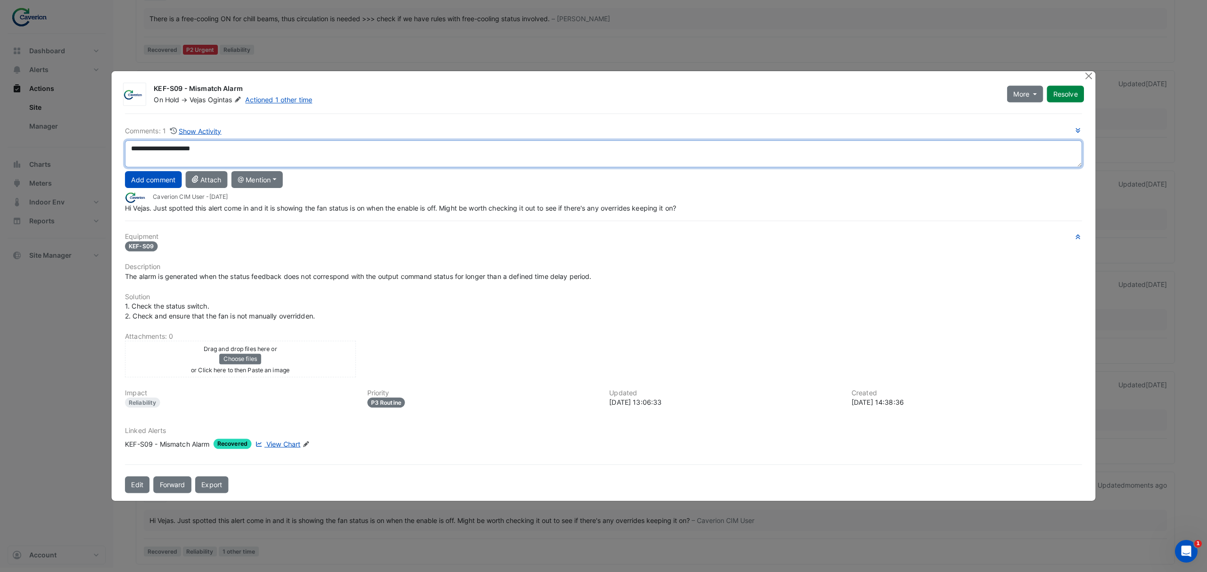
paste textarea
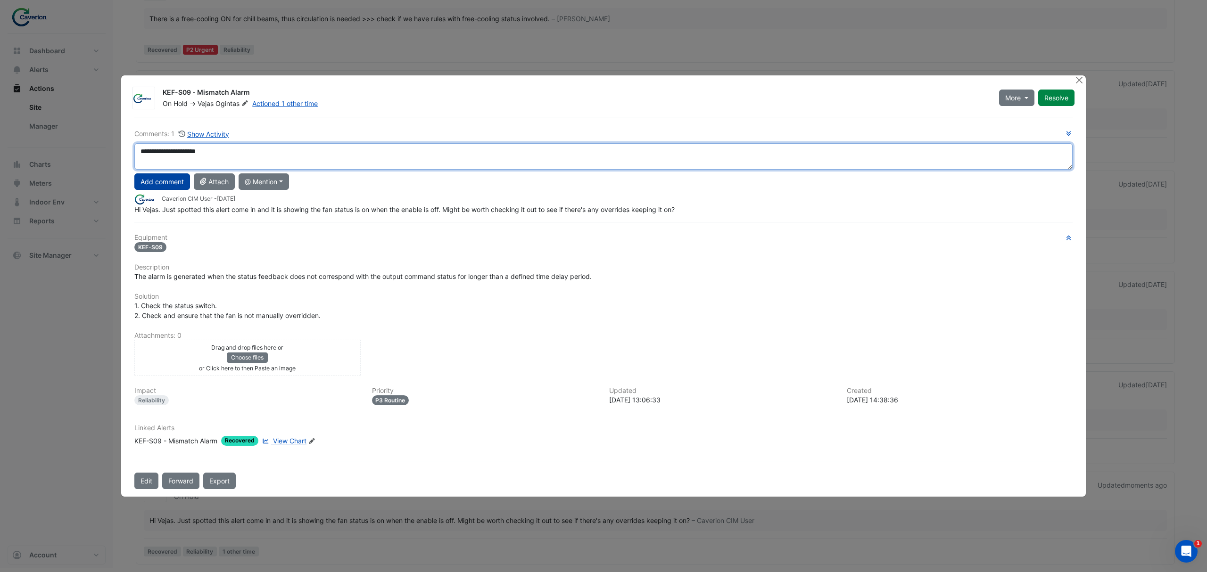
type textarea "**********"
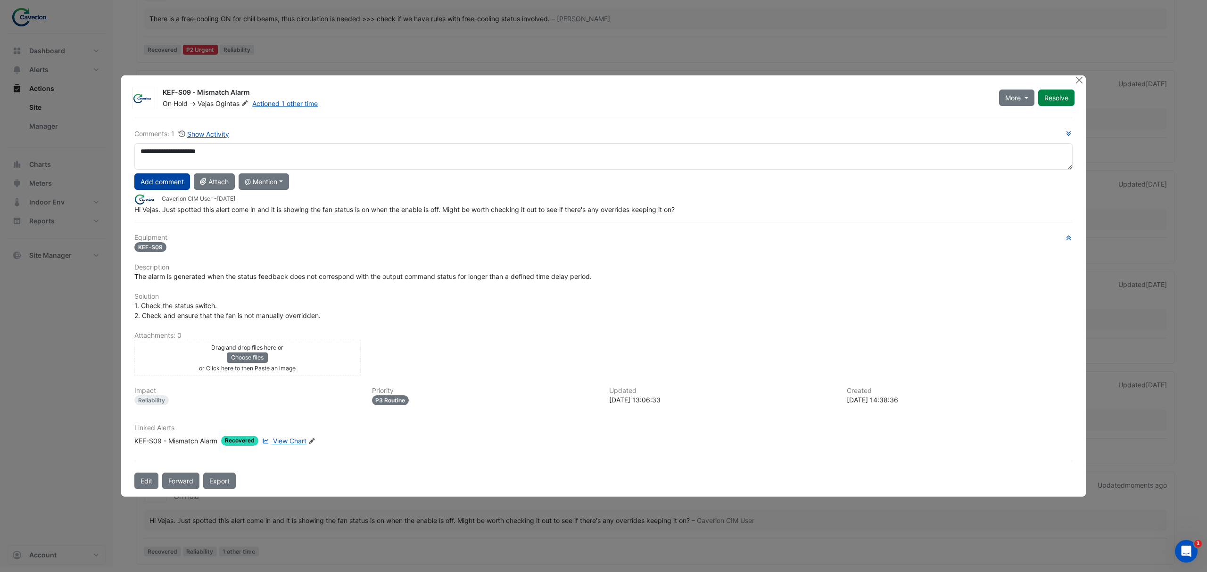
click at [159, 179] on button "Add comment" at bounding box center [162, 182] width 56 height 17
click at [1012, 93] on span "More" at bounding box center [1013, 98] width 16 height 10
click at [832, 108] on div "On Hold -> Vejas Ogintas Actioned 1 other time" at bounding box center [575, 103] width 827 height 9
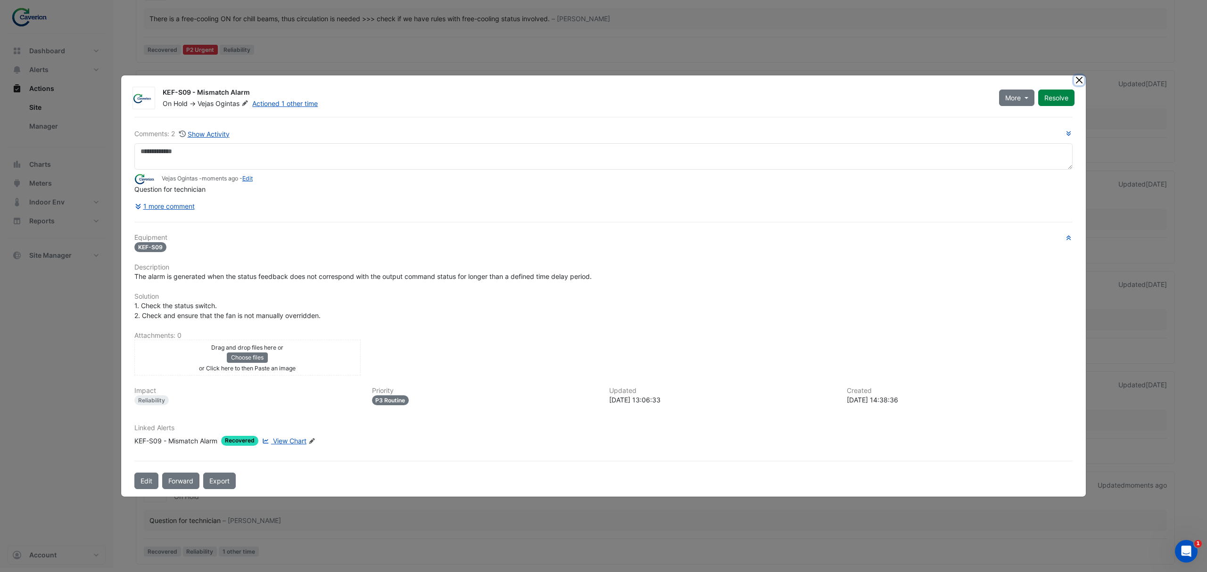
click at [1078, 80] on button "Close" at bounding box center [1079, 80] width 10 height 10
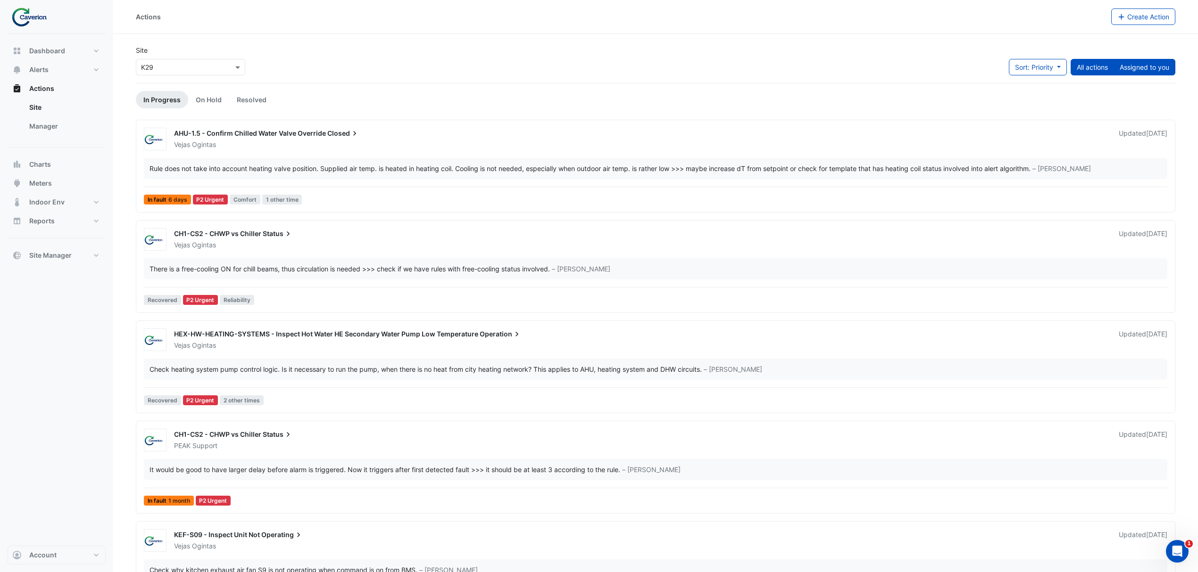
click at [1157, 65] on button "Assigned to you" at bounding box center [1144, 67] width 62 height 17
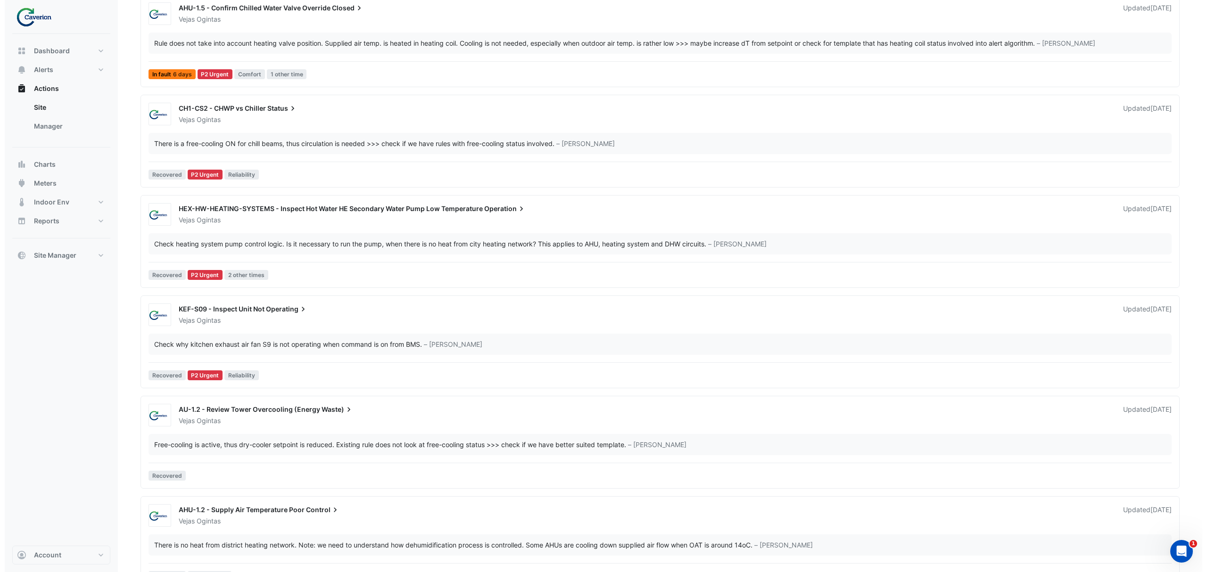
scroll to position [153, 0]
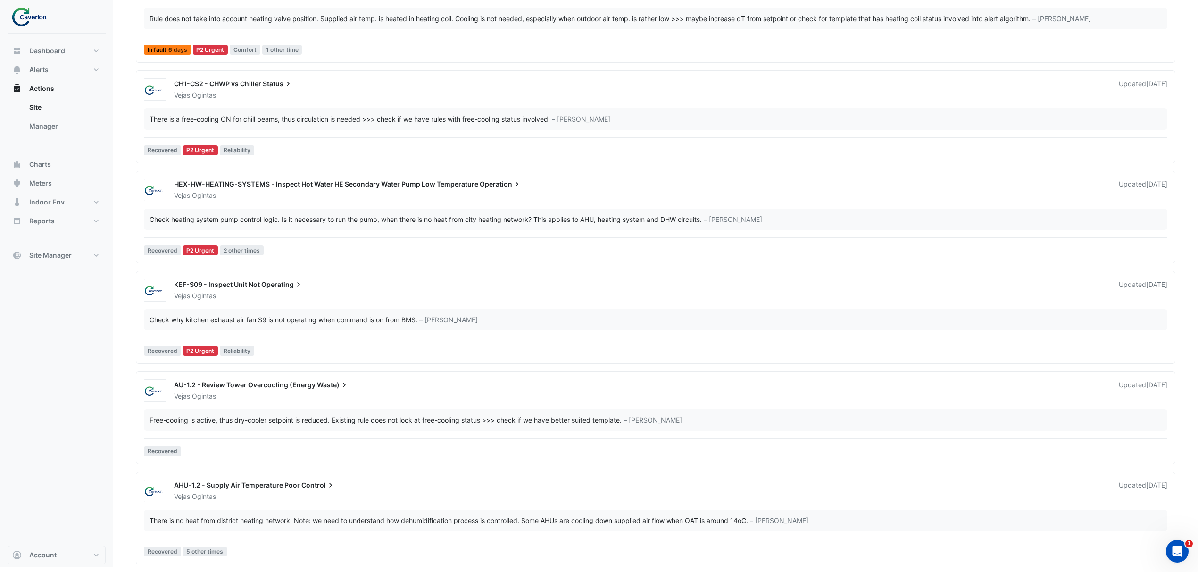
click at [289, 287] on span "Operating" at bounding box center [282, 284] width 42 height 9
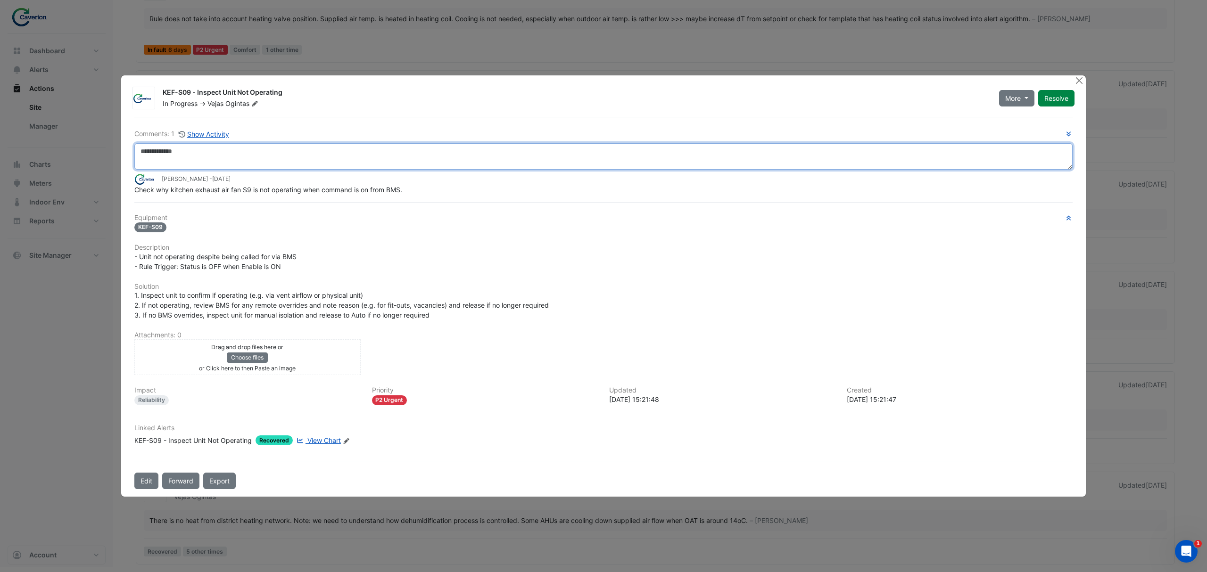
click at [302, 166] on textarea at bounding box center [603, 156] width 938 height 26
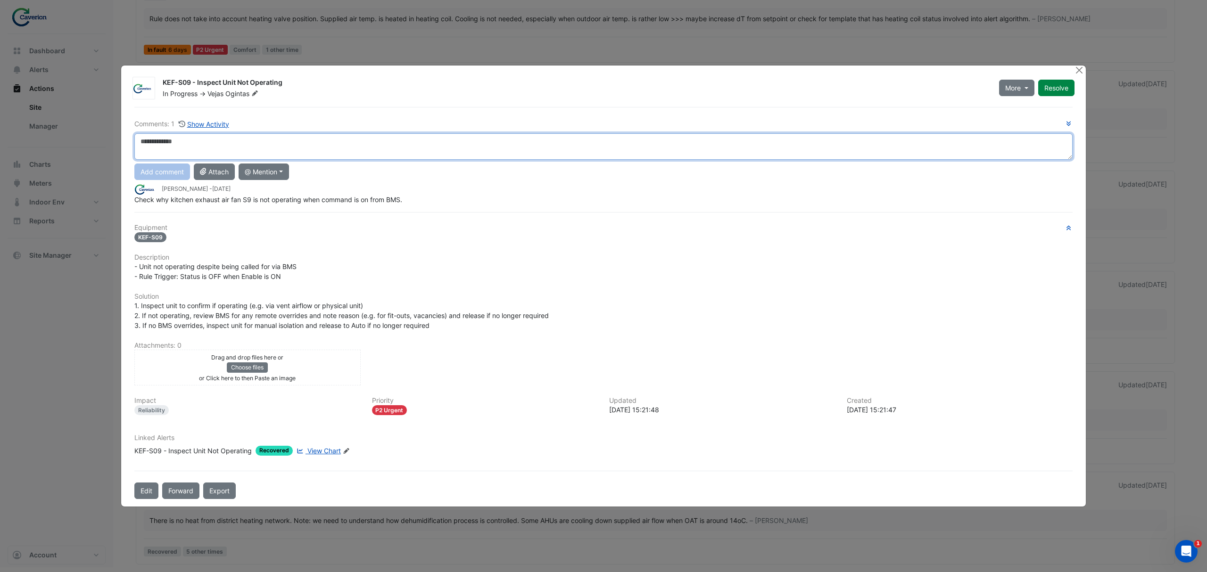
paste textarea "**********"
type textarea "**********"
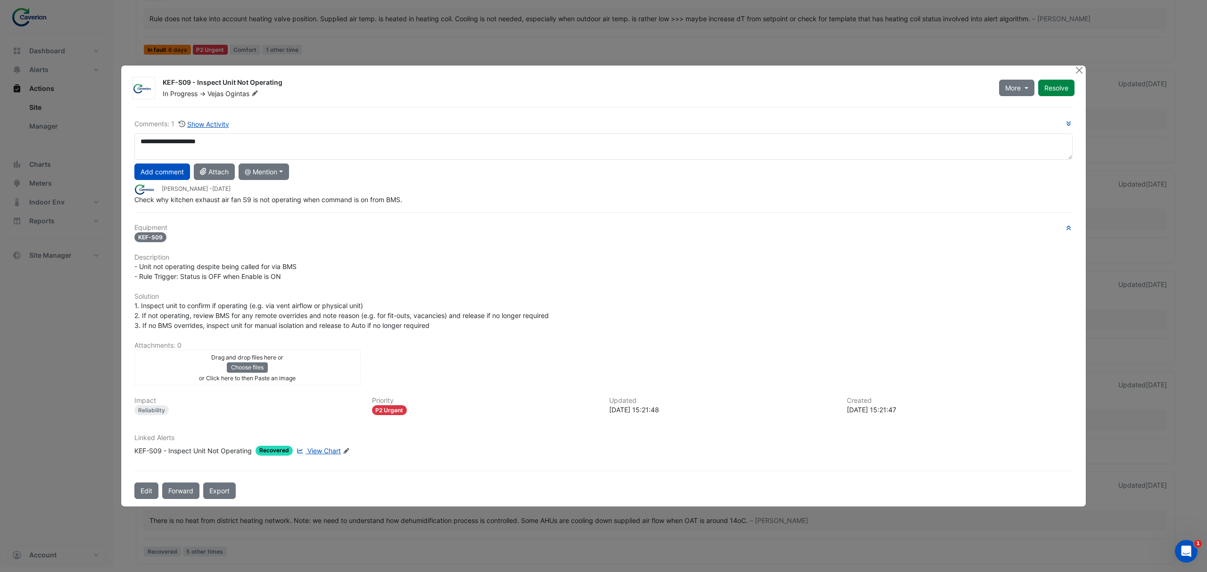
click at [149, 175] on button "Add comment" at bounding box center [162, 172] width 56 height 17
click at [1006, 89] on span "More" at bounding box center [1013, 88] width 16 height 10
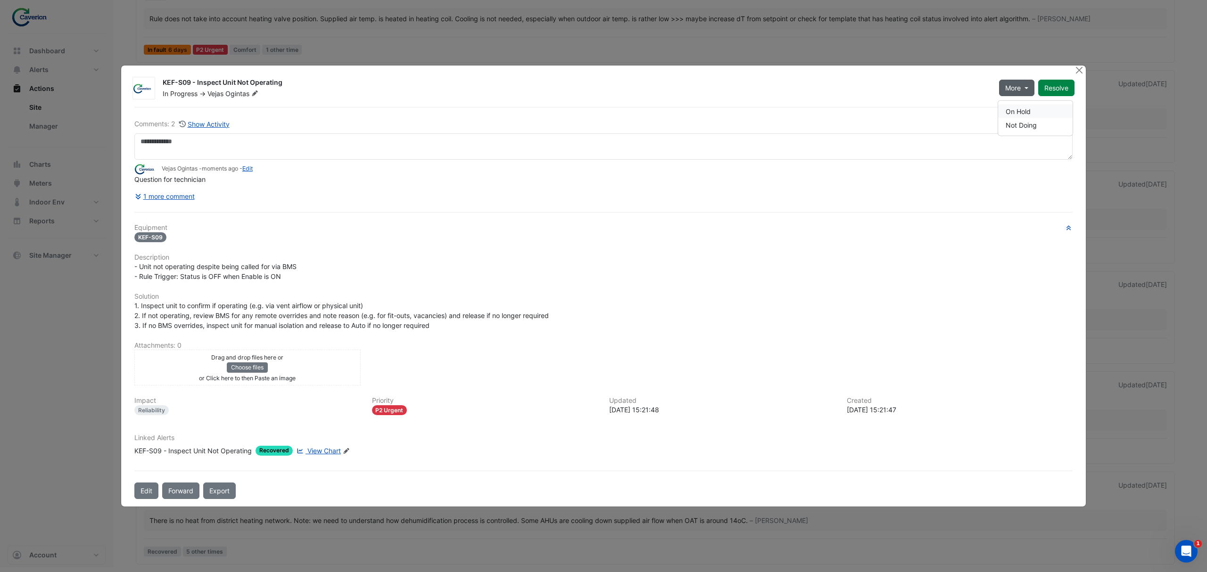
click at [1049, 112] on button "On Hold" at bounding box center [1035, 112] width 75 height 14
click at [53, 351] on ngb-modal-window "KEF-S09 - Inspect Unit Not Operating On Hold -> Vejas Ogintas More Resolve Comm…" at bounding box center [603, 286] width 1207 height 572
click at [79, 347] on ngb-modal-window "KEF-S09 - Inspect Unit Not Operating On Hold -> Vejas Ogintas More Not Doing Re…" at bounding box center [603, 286] width 1207 height 572
click at [1080, 66] on button "Close" at bounding box center [1079, 71] width 10 height 10
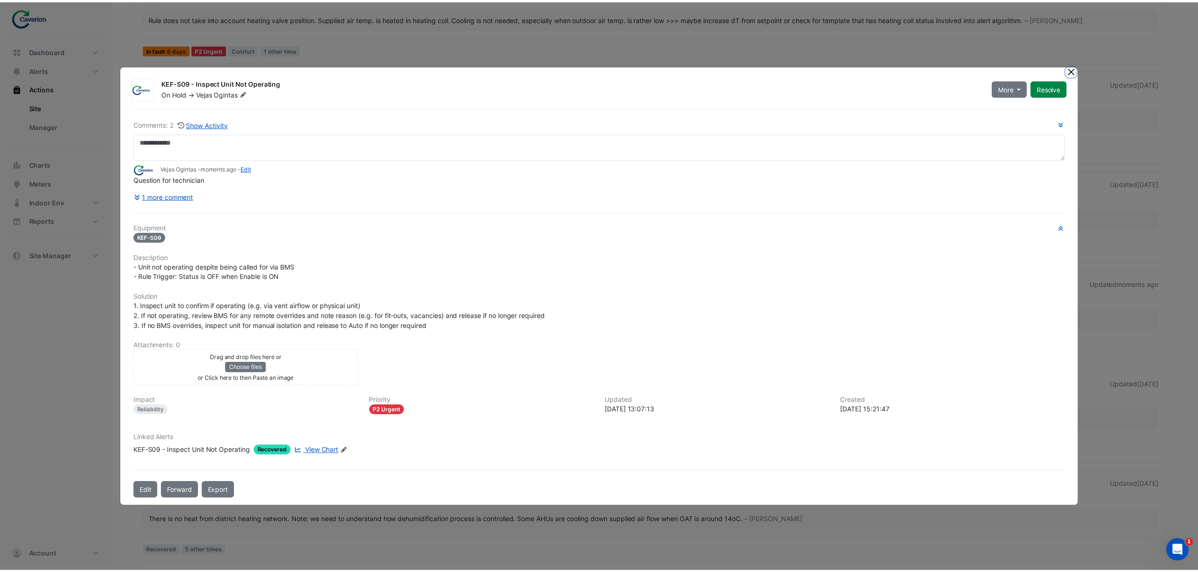
scroll to position [78, 0]
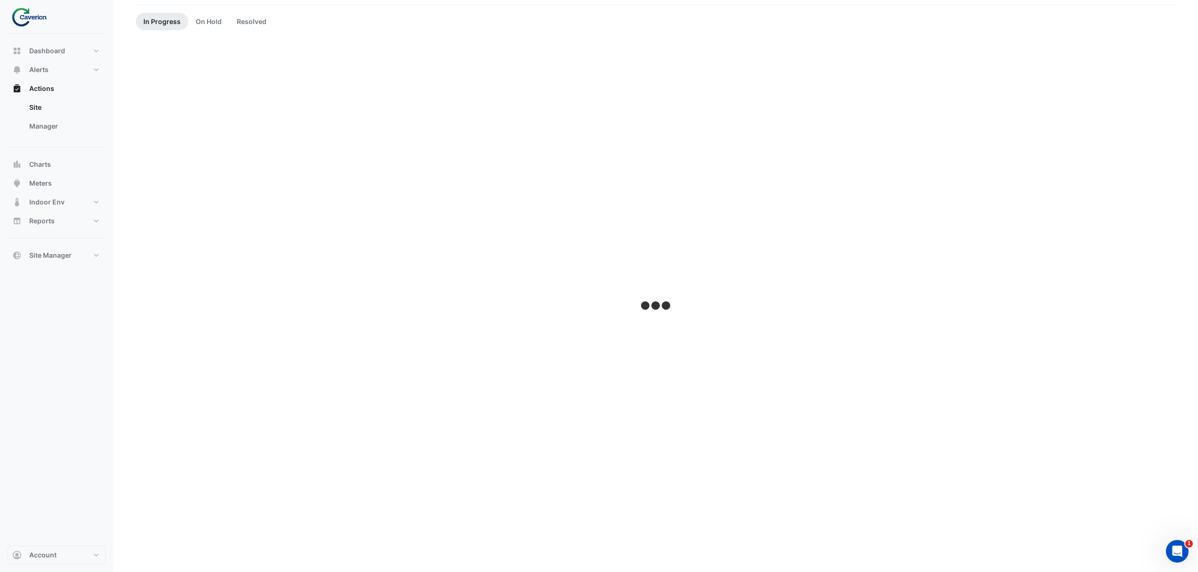
click at [435, 270] on div at bounding box center [655, 306] width 1039 height 531
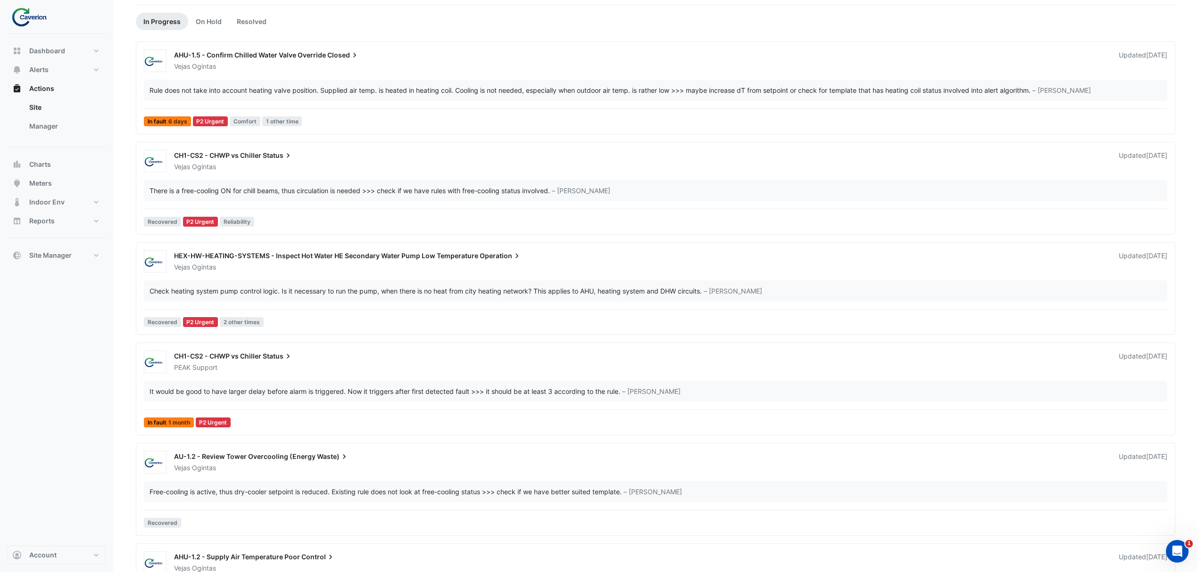
scroll to position [0, 0]
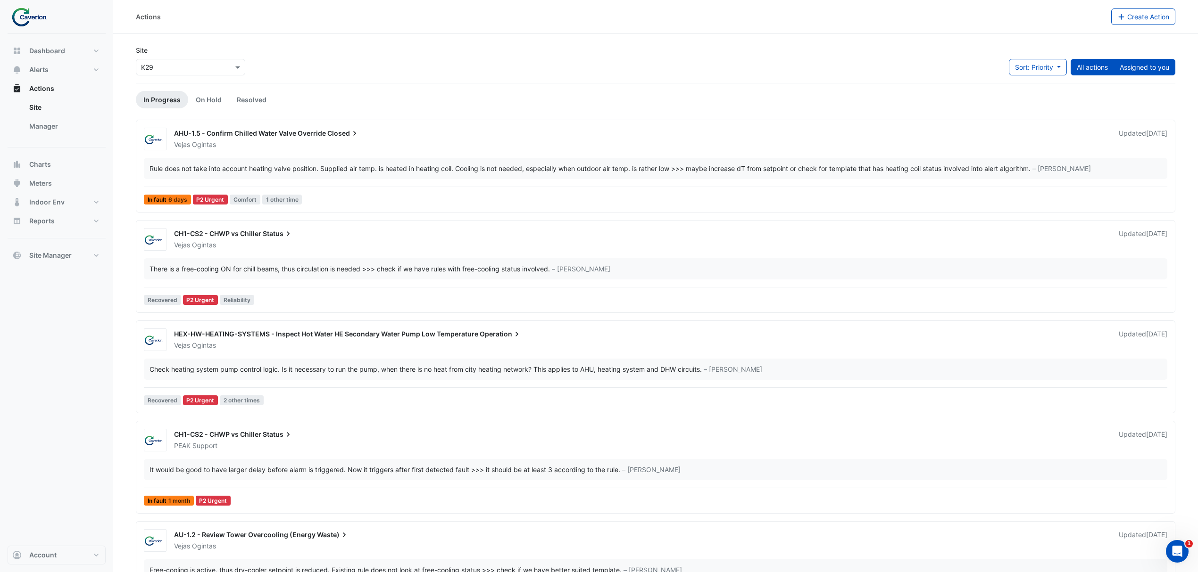
click at [1143, 71] on button "Assigned to you" at bounding box center [1144, 67] width 62 height 17
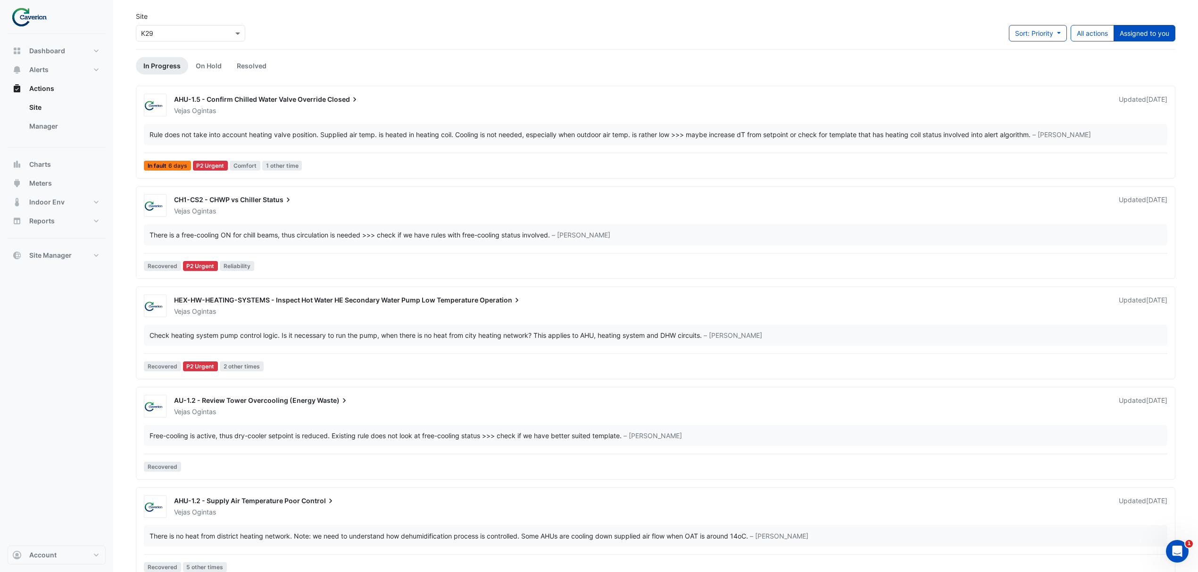
scroll to position [51, 0]
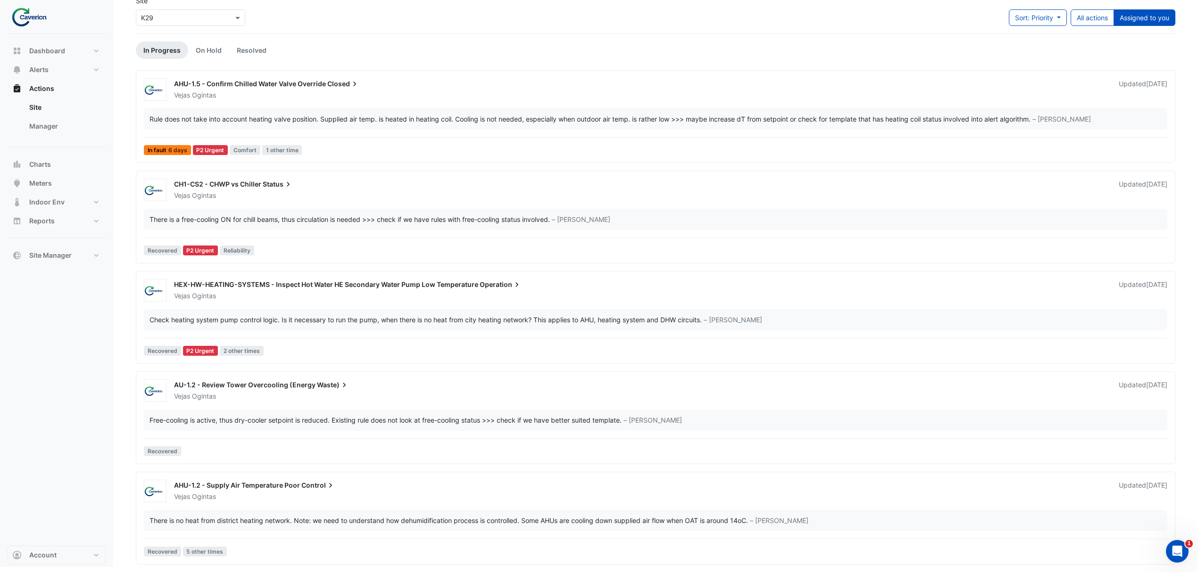
click at [313, 521] on div "There is no heat from district heating network. Note: we need to understand how…" at bounding box center [448, 521] width 598 height 10
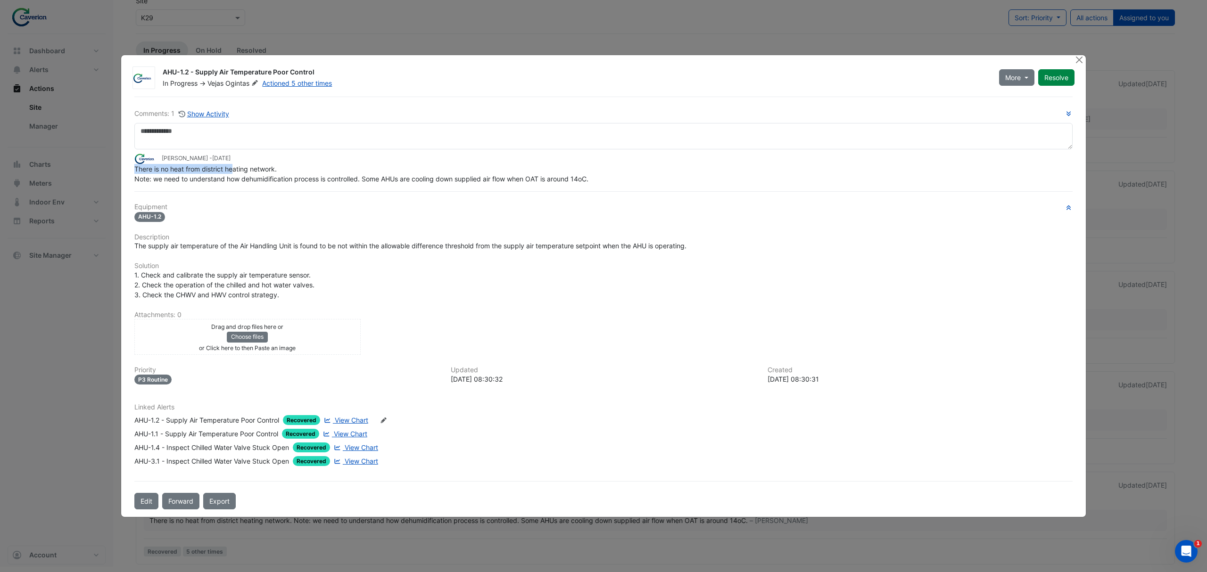
drag, startPoint x: 136, startPoint y: 170, endPoint x: 235, endPoint y: 174, distance: 98.6
click at [235, 174] on span "There is no heat from district heating network. Note: we need to understand how…" at bounding box center [361, 174] width 454 height 18
drag, startPoint x: 180, startPoint y: 184, endPoint x: 266, endPoint y: 178, distance: 86.5
click at [266, 178] on div "There is no heat from district heating network. Note: we need to understand how…" at bounding box center [603, 174] width 938 height 20
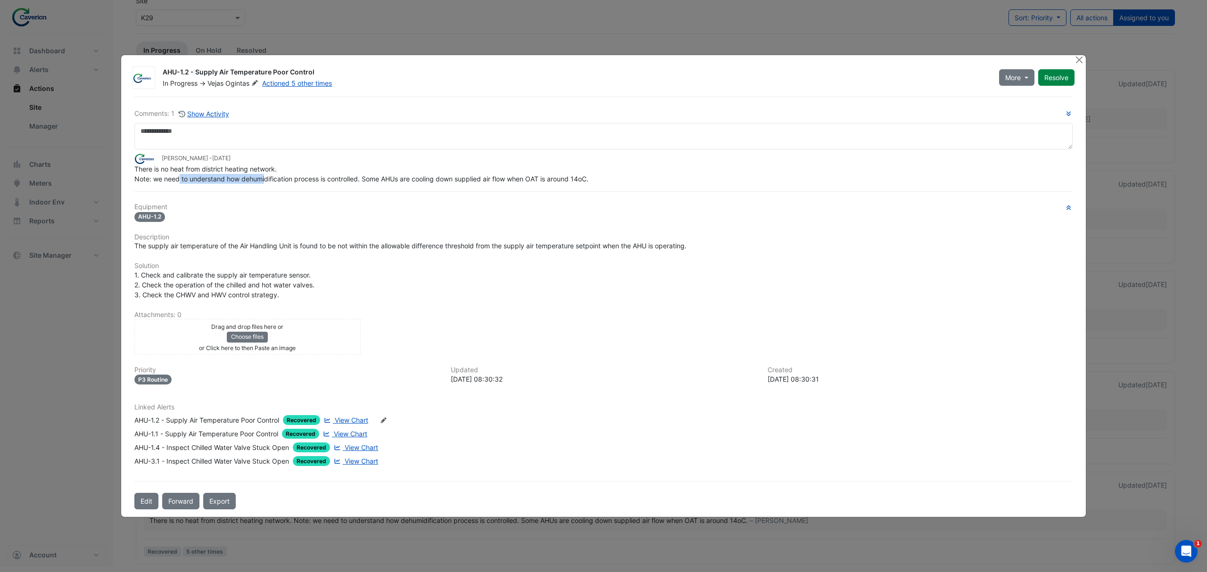
click at [266, 178] on span "There is no heat from district heating network. Note: we need to understand how…" at bounding box center [361, 174] width 454 height 18
drag, startPoint x: 225, startPoint y: 180, endPoint x: 376, endPoint y: 177, distance: 150.4
click at [376, 177] on span "There is no heat from district heating network. Note: we need to understand how…" at bounding box center [361, 174] width 454 height 18
drag, startPoint x: 317, startPoint y: 179, endPoint x: 467, endPoint y: 178, distance: 149.5
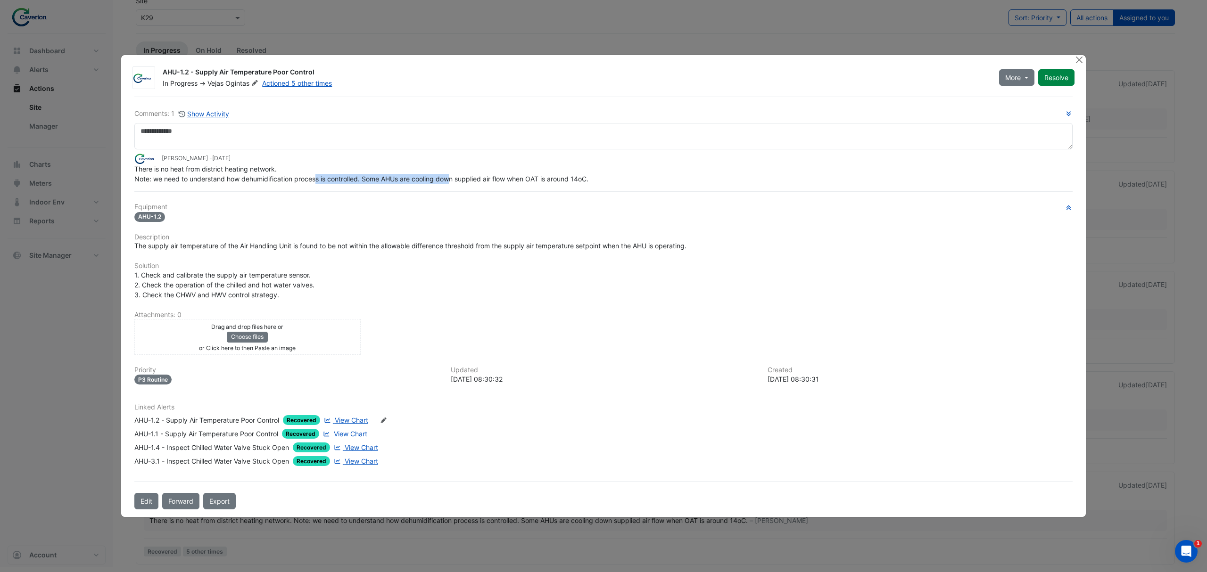
click at [467, 178] on span "There is no heat from district heating network. Note: we need to understand how…" at bounding box center [361, 174] width 454 height 18
drag, startPoint x: 401, startPoint y: 185, endPoint x: 606, endPoint y: 174, distance: 205.4
click at [604, 174] on div "Comments: 1 Show Activity Tomas Jonkaitis - 4 weeks and 1 day ago There is no h…" at bounding box center [604, 303] width 950 height 413
click at [606, 174] on div "There is no heat from district heating network. Note: we need to understand how…" at bounding box center [603, 174] width 938 height 20
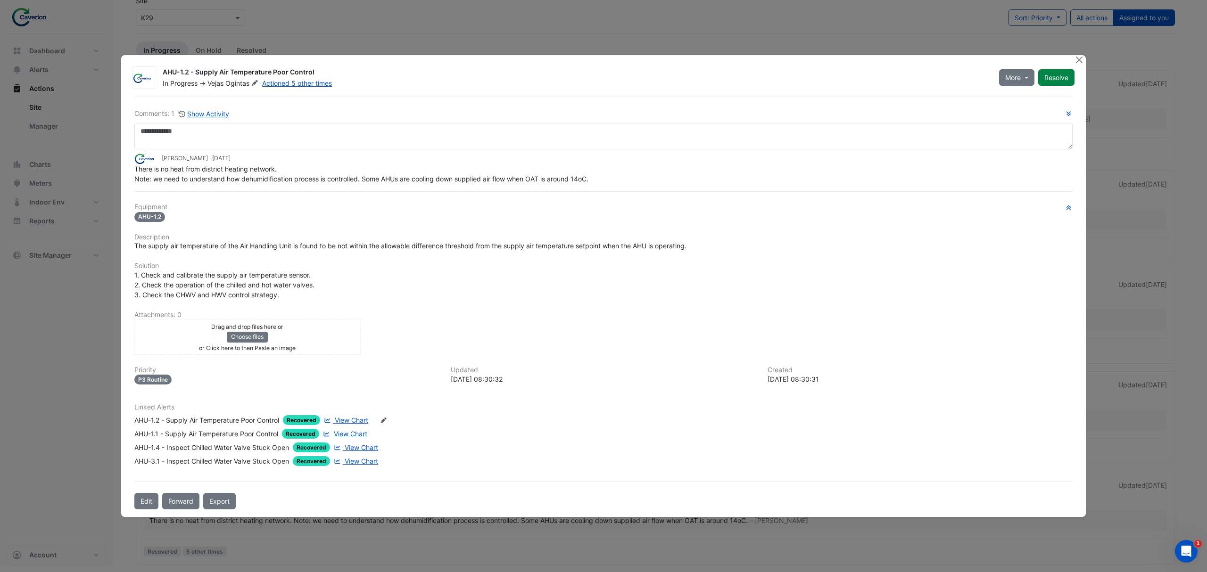
click at [415, 185] on div "Comments: 1 Show Activity Tomas Jonkaitis - 4 weeks and 1 day ago There is no h…" at bounding box center [604, 303] width 950 height 413
click at [269, 187] on div "Comments: 1 Show Activity Tomas Jonkaitis - 4 weeks and 1 day ago There is no h…" at bounding box center [604, 303] width 950 height 413
drag, startPoint x: 238, startPoint y: 182, endPoint x: 398, endPoint y: 182, distance: 160.3
click at [398, 182] on span "There is no heat from district heating network. Note: we need to understand how…" at bounding box center [361, 174] width 454 height 18
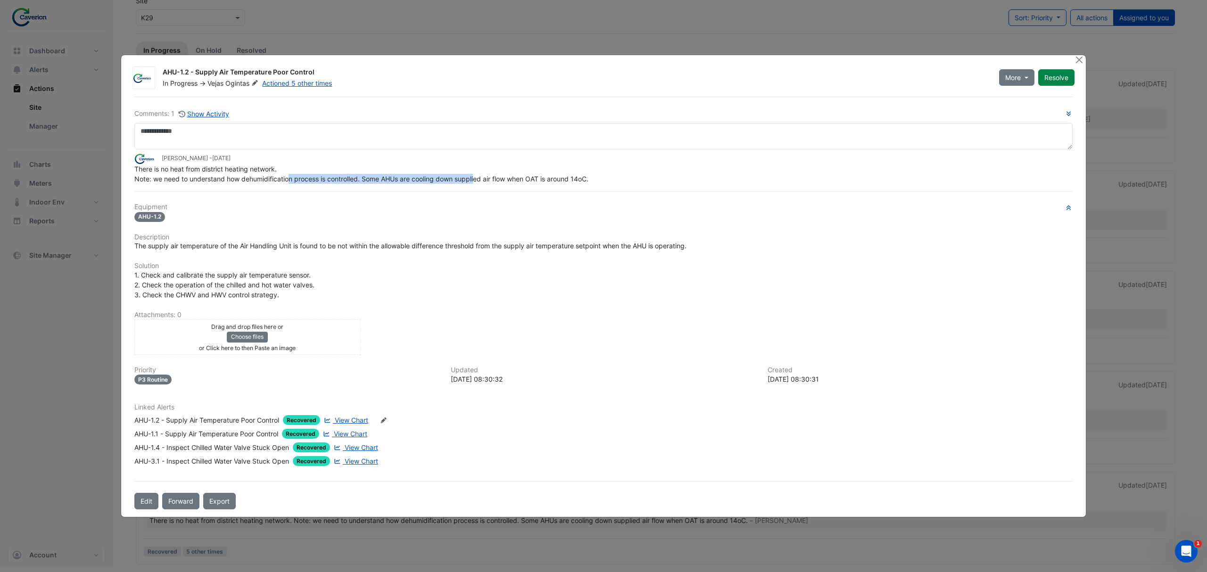
drag, startPoint x: 287, startPoint y: 177, endPoint x: 510, endPoint y: 170, distance: 223.6
click at [508, 171] on div "There is no heat from district heating network. Note: we need to understand how…" at bounding box center [603, 174] width 938 height 20
click at [510, 170] on div "There is no heat from district heating network. Note: we need to understand how…" at bounding box center [603, 174] width 938 height 20
drag, startPoint x: 150, startPoint y: 171, endPoint x: 355, endPoint y: 174, distance: 205.1
click at [355, 174] on div "There is no heat from district heating network. Note: we need to understand how…" at bounding box center [603, 174] width 938 height 20
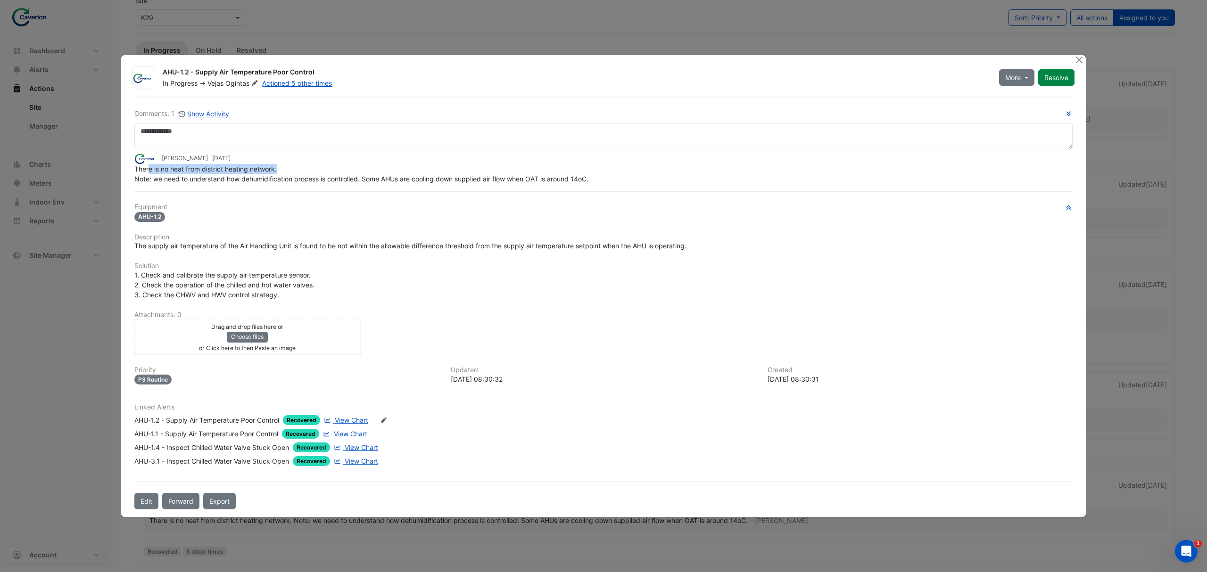
click at [355, 174] on div "There is no heat from district heating network. Note: we need to understand how…" at bounding box center [603, 174] width 938 height 20
drag, startPoint x: 275, startPoint y: 176, endPoint x: 401, endPoint y: 178, distance: 125.4
click at [401, 178] on span "There is no heat from district heating network. Note: we need to understand how…" at bounding box center [361, 174] width 454 height 18
drag, startPoint x: 321, startPoint y: 177, endPoint x: 477, endPoint y: 177, distance: 156.6
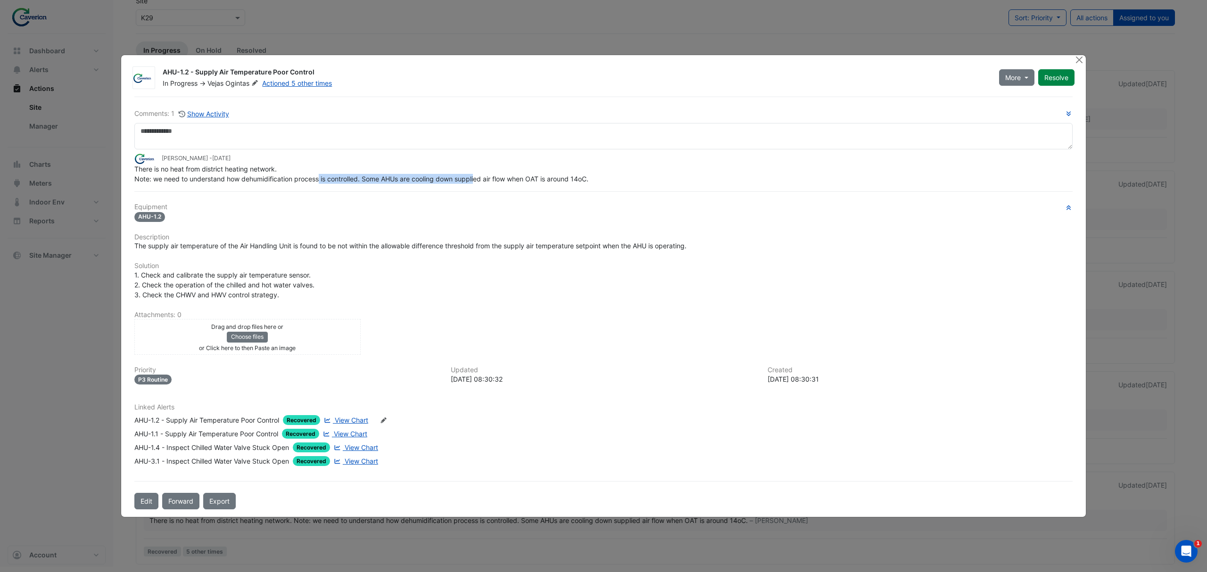
click at [477, 177] on span "There is no heat from district heating network. Note: we need to understand how…" at bounding box center [361, 174] width 454 height 18
drag, startPoint x: 382, startPoint y: 177, endPoint x: 559, endPoint y: 179, distance: 177.3
click at [559, 179] on span "There is no heat from district heating network. Note: we need to understand how…" at bounding box center [361, 174] width 454 height 18
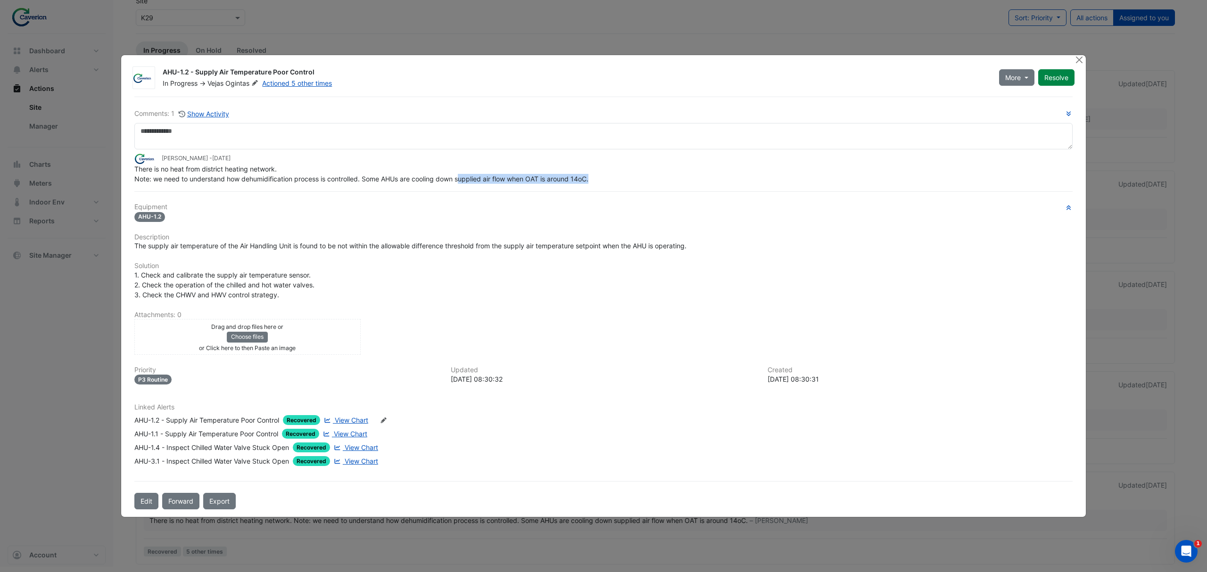
drag, startPoint x: 463, startPoint y: 178, endPoint x: 639, endPoint y: 180, distance: 176.8
click at [638, 180] on div "There is no heat from district heating network. Note: we need to understand how…" at bounding box center [603, 174] width 938 height 20
click at [639, 180] on div "There is no heat from district heating network. Note: we need to understand how…" at bounding box center [603, 174] width 938 height 20
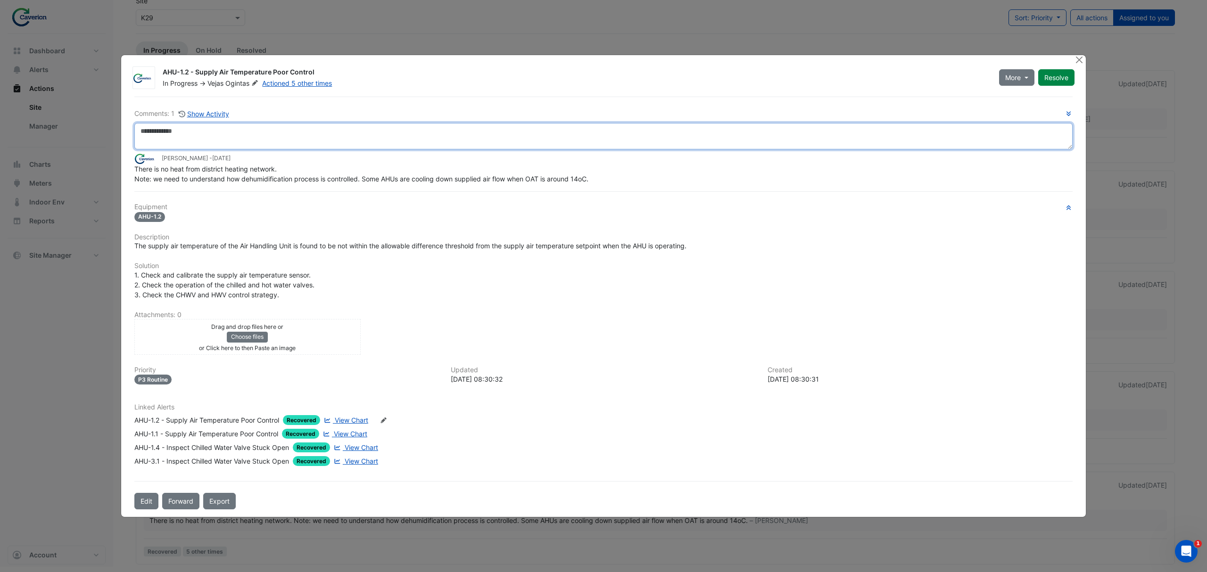
click at [178, 136] on textarea at bounding box center [603, 136] width 938 height 26
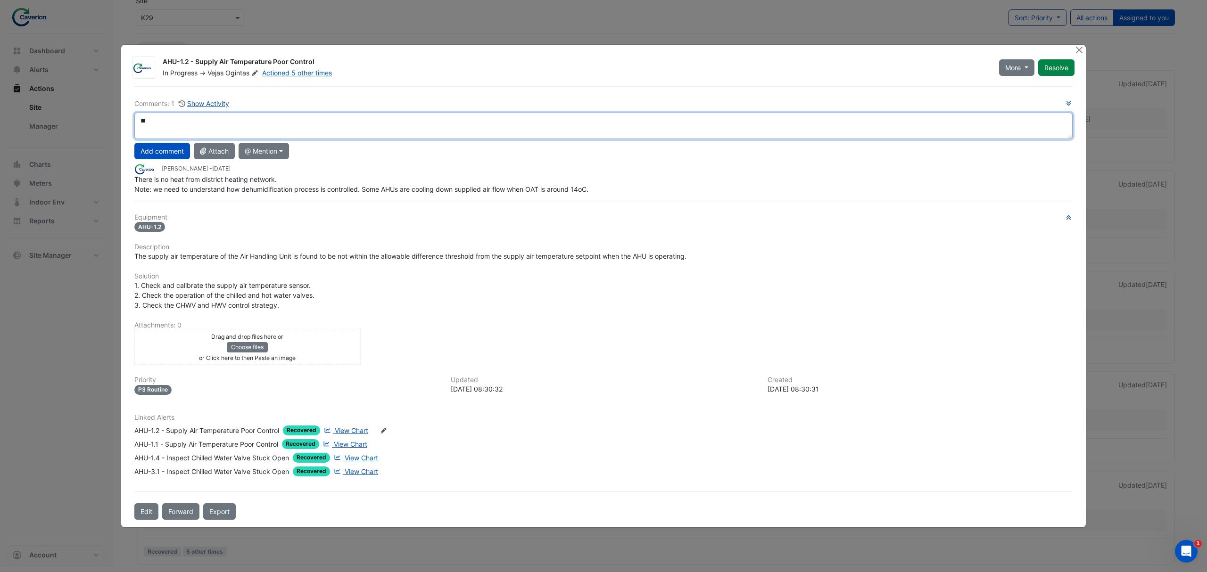
type textarea "*"
click at [1017, 67] on span "More" at bounding box center [1013, 68] width 16 height 10
click at [1022, 91] on button "On Hold" at bounding box center [1035, 90] width 75 height 14
click at [224, 126] on textarea "**********" at bounding box center [603, 126] width 938 height 26
type textarea "**********"
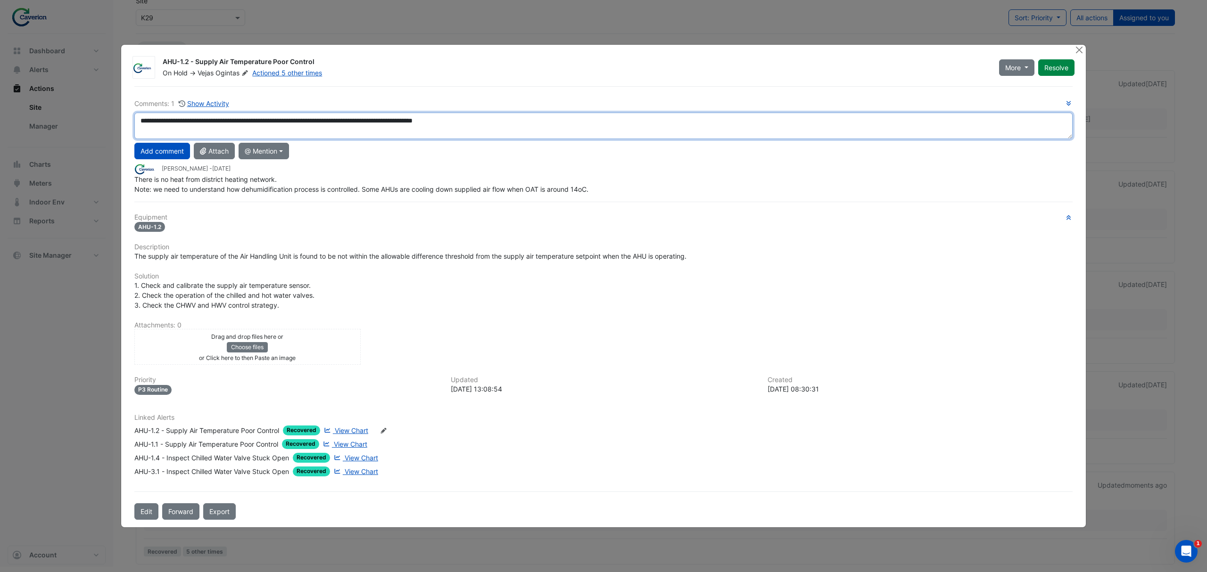
drag, startPoint x: 504, startPoint y: 124, endPoint x: 0, endPoint y: 144, distance: 504.0
click at [0, 144] on ngb-modal-window "AHU-1.2 - Supply Air Temperature Poor Control On Hold -> Vejas Ogintas Actioned…" at bounding box center [603, 286] width 1207 height 572
click at [487, 119] on textarea "**********" at bounding box center [603, 126] width 938 height 26
click at [507, 124] on textarea "**********" at bounding box center [603, 126] width 938 height 26
drag, startPoint x: 507, startPoint y: 124, endPoint x: 8, endPoint y: 133, distance: 499.5
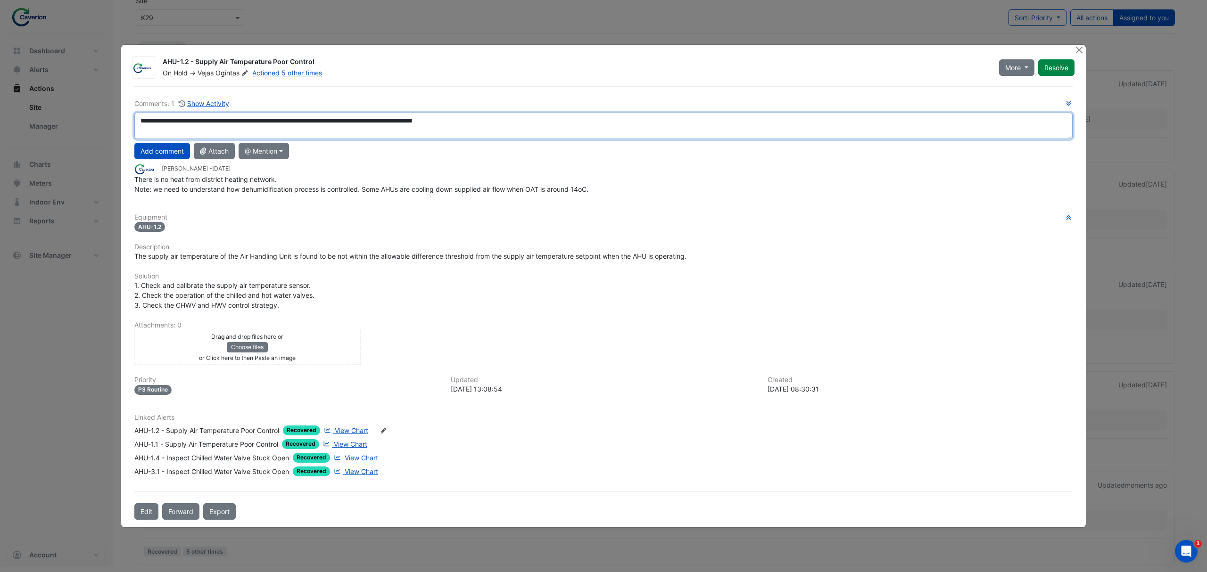
click at [8, 133] on ngb-modal-window "AHU-1.2 - Supply Air Temperature Poor Control On Hold -> Vejas Ogintas Actioned…" at bounding box center [603, 286] width 1207 height 572
click at [242, 120] on textarea at bounding box center [603, 126] width 938 height 26
paste textarea "**********"
drag, startPoint x: 201, startPoint y: 121, endPoint x: 224, endPoint y: 126, distance: 24.1
click at [224, 126] on textarea "**********" at bounding box center [603, 126] width 938 height 26
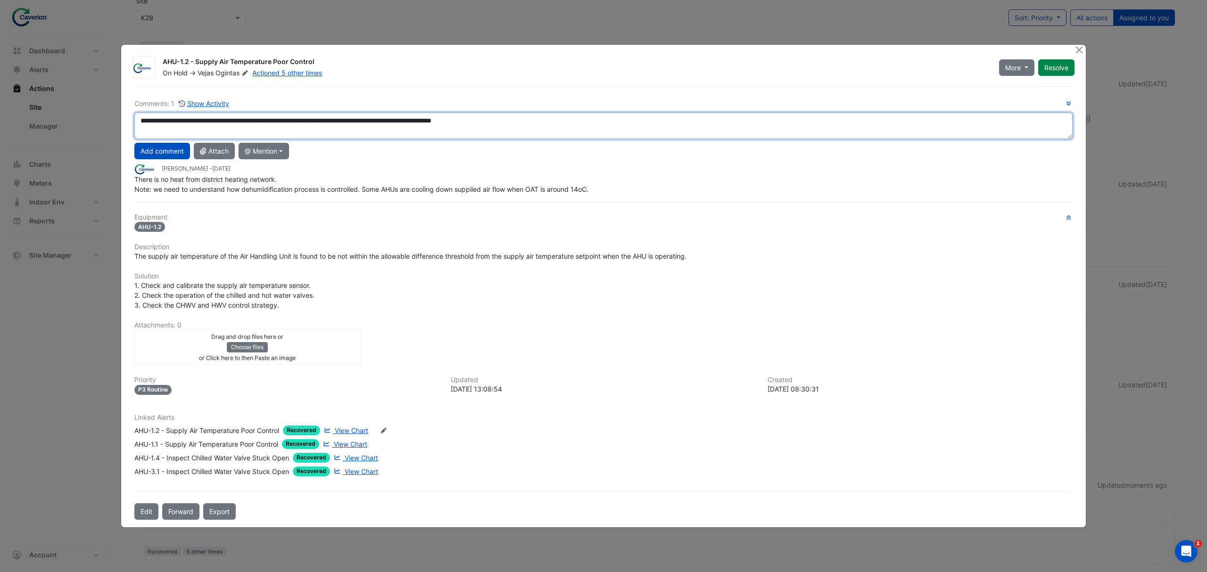
click at [224, 126] on textarea "**********" at bounding box center [603, 126] width 938 height 26
click at [205, 122] on textarea "**********" at bounding box center [603, 126] width 938 height 26
drag, startPoint x: 207, startPoint y: 123, endPoint x: 587, endPoint y: 113, distance: 379.3
click at [587, 113] on textarea "**********" at bounding box center [603, 126] width 938 height 26
type textarea "**********"
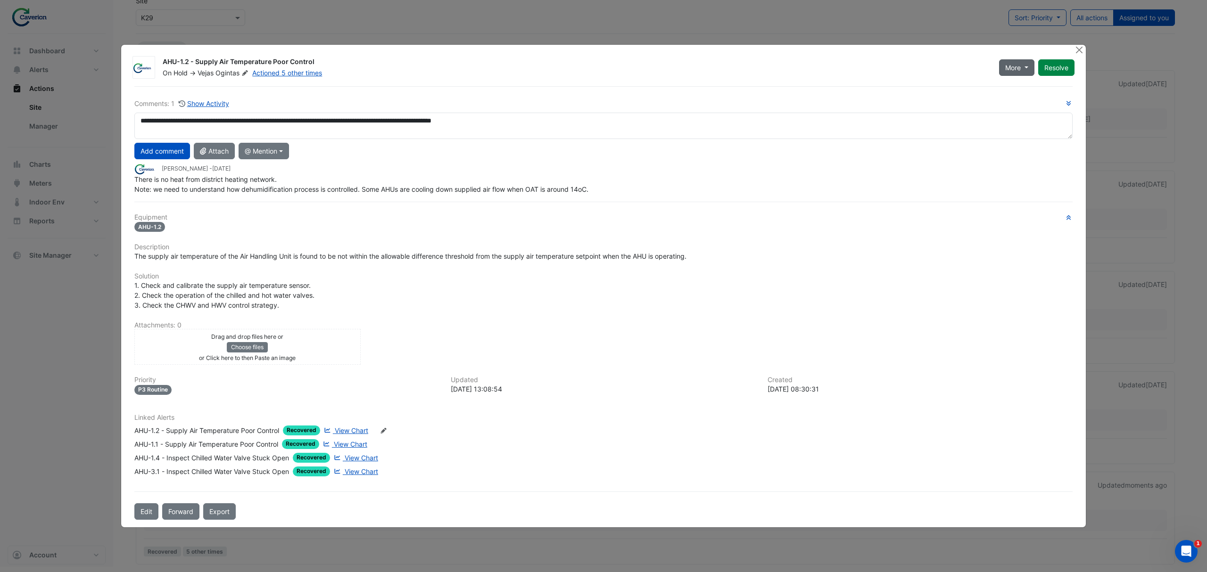
click at [1014, 69] on span "More" at bounding box center [1013, 68] width 16 height 10
click at [908, 72] on div "On Hold -> Vejas Ogintas Actioned 5 other times" at bounding box center [575, 72] width 827 height 9
click at [180, 151] on button "Add comment" at bounding box center [162, 151] width 56 height 17
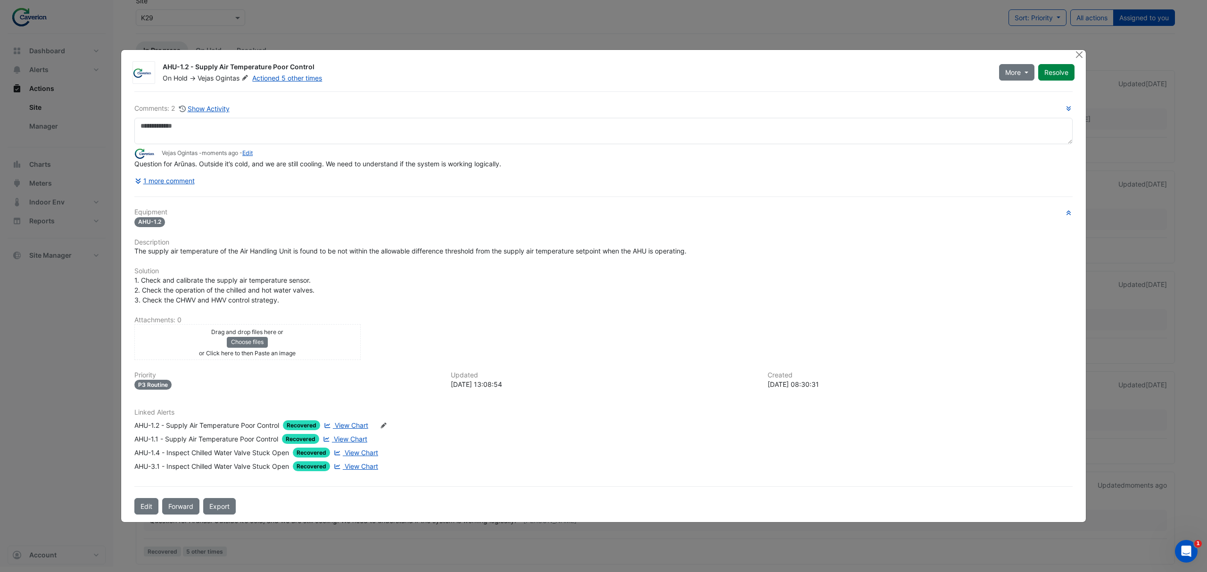
click at [38, 425] on ngb-modal-window "AHU-1.2 - Supply Air Temperature Poor Control On Hold -> Vejas Ogintas Actioned…" at bounding box center [603, 286] width 1207 height 572
click at [1078, 51] on button "Close" at bounding box center [1079, 55] width 10 height 10
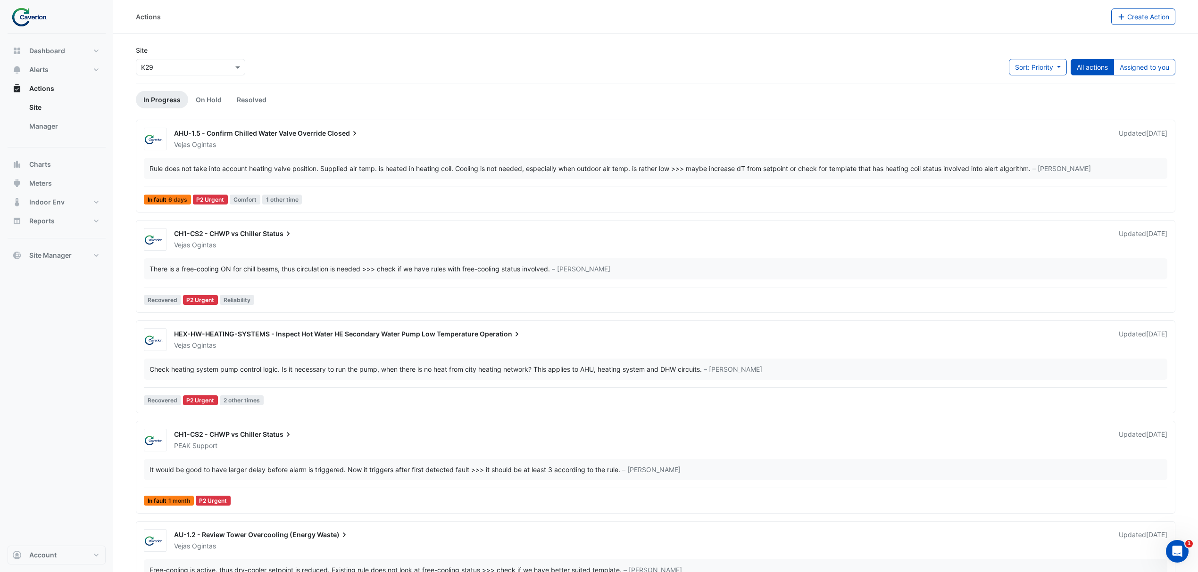
click at [1144, 75] on div "Sort: Priority Priority Updated All actions Assigned to you" at bounding box center [1092, 71] width 166 height 24
click at [1145, 70] on button "Assigned to you" at bounding box center [1144, 67] width 62 height 17
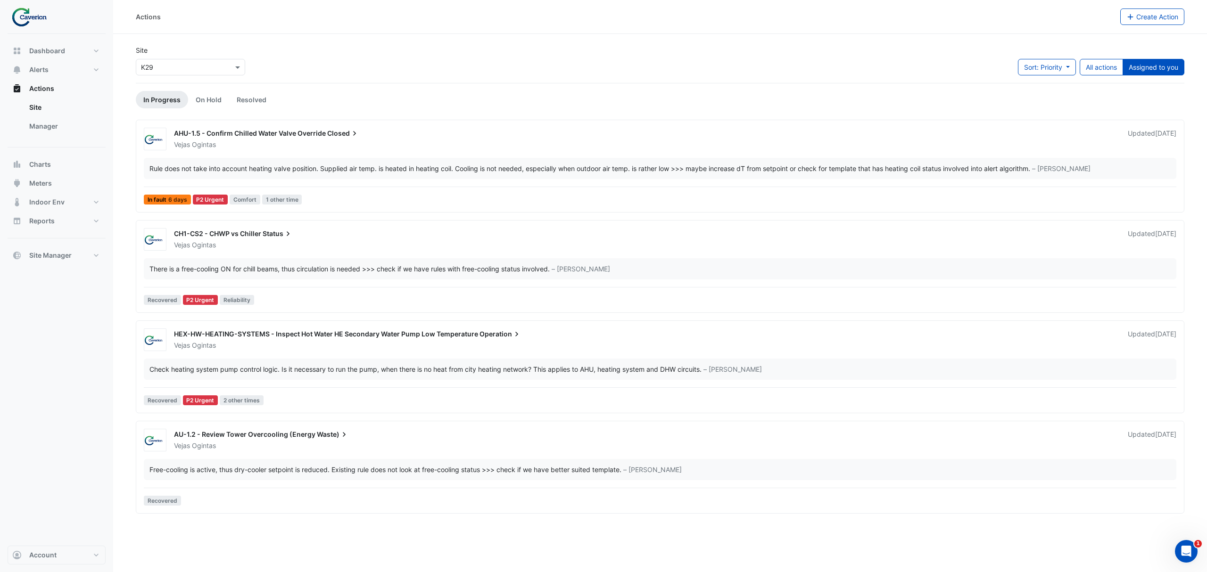
click at [297, 475] on div "Free-cooling is active, thus dry-cooler setpoint is reduced. Existing rule does…" at bounding box center [385, 470] width 472 height 10
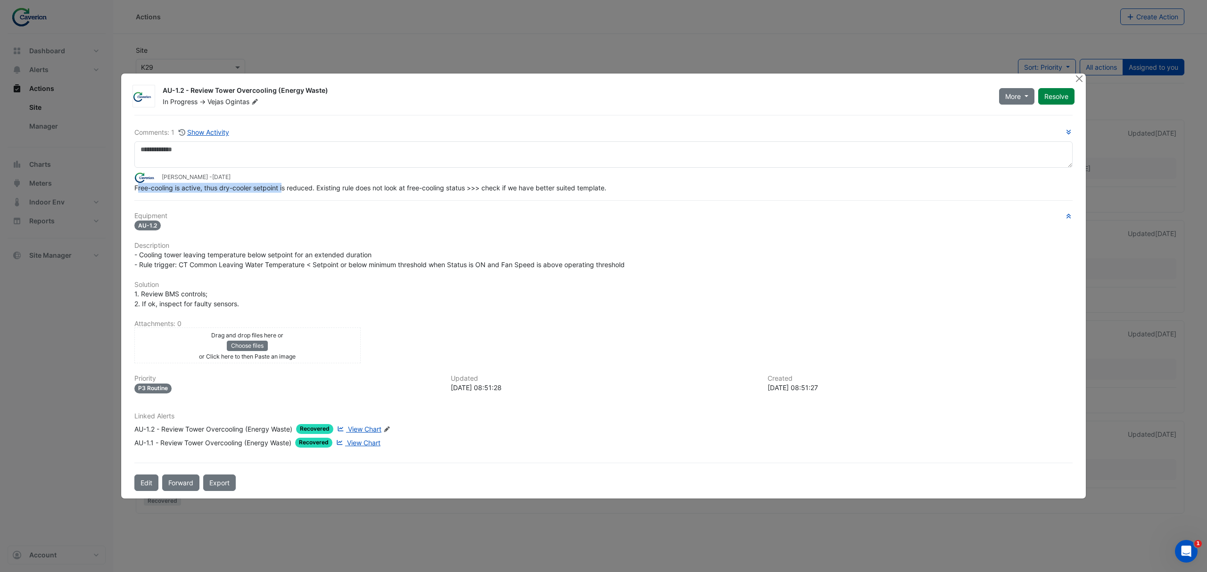
drag, startPoint x: 139, startPoint y: 189, endPoint x: 283, endPoint y: 189, distance: 144.8
click at [283, 189] on span "Free-cooling is active, thus dry-cooler setpoint is reduced. Existing rule does…" at bounding box center [370, 188] width 472 height 8
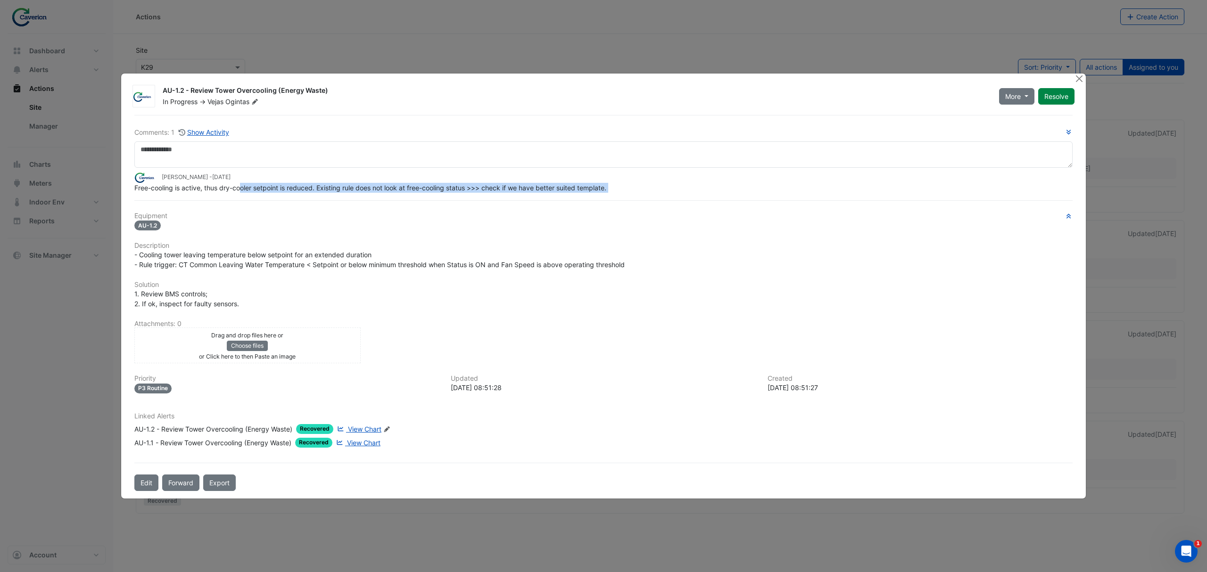
drag, startPoint x: 251, startPoint y: 187, endPoint x: 435, endPoint y: 196, distance: 183.7
click at [435, 196] on div "Comments: 1 Show Activity Tomas Jonkaitis - 2 weeks and 1 day ago Free-cooling …" at bounding box center [604, 303] width 950 height 376
drag, startPoint x: 299, startPoint y: 191, endPoint x: 420, endPoint y: 193, distance: 120.7
click at [420, 193] on div "Free-cooling is active, thus dry-cooler setpoint is reduced. Existing rule does…" at bounding box center [603, 188] width 938 height 10
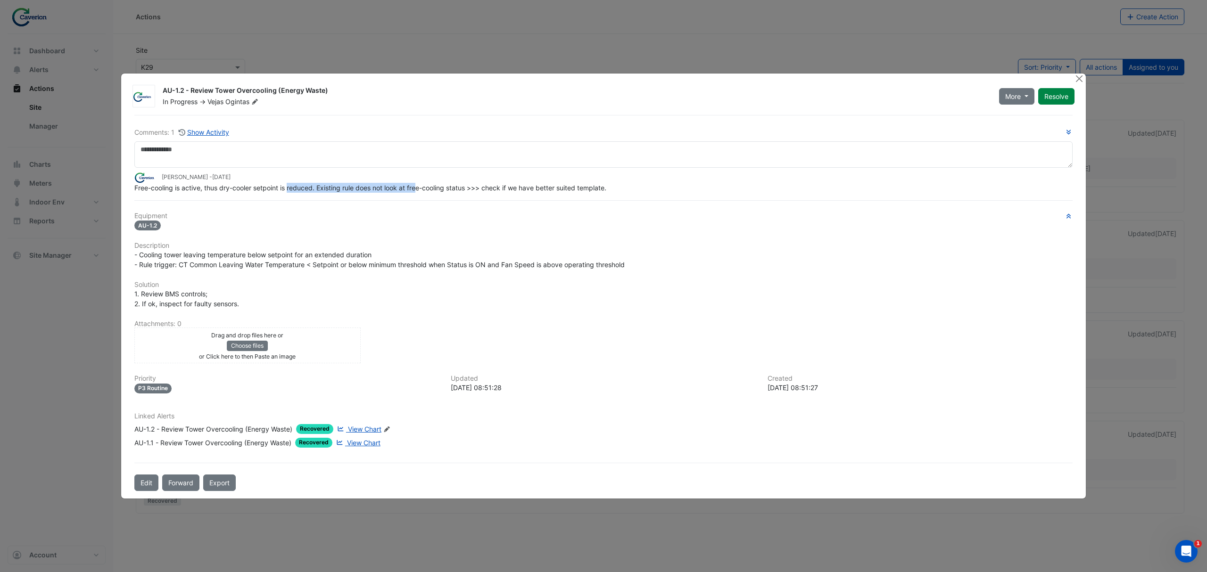
click at [420, 193] on div "Free-cooling is active, thus dry-cooler setpoint is reduced. Existing rule does…" at bounding box center [603, 188] width 938 height 10
drag, startPoint x: 236, startPoint y: 191, endPoint x: 374, endPoint y: 191, distance: 137.7
click at [374, 191] on span "Free-cooling is active, thus dry-cooler setpoint is reduced. Existing rule does…" at bounding box center [370, 188] width 472 height 8
drag, startPoint x: 285, startPoint y: 194, endPoint x: 391, endPoint y: 192, distance: 106.6
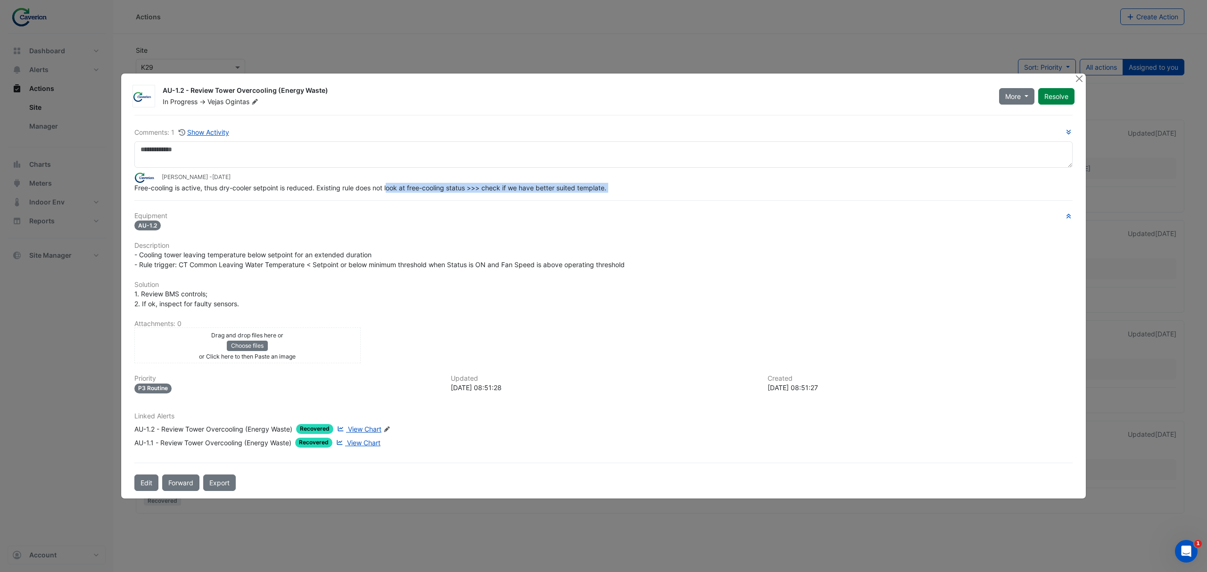
click at [391, 192] on div "Comments: 1 Show Activity Tomas Jonkaitis - 2 weeks and 1 day ago Free-cooling …" at bounding box center [604, 303] width 950 height 376
click at [391, 192] on div "Free-cooling is active, thus dry-cooler setpoint is reduced. Existing rule does…" at bounding box center [603, 188] width 938 height 10
drag, startPoint x: 378, startPoint y: 191, endPoint x: 497, endPoint y: 190, distance: 119.3
click at [497, 190] on span "Free-cooling is active, thus dry-cooler setpoint is reduced. Existing rule does…" at bounding box center [370, 188] width 472 height 8
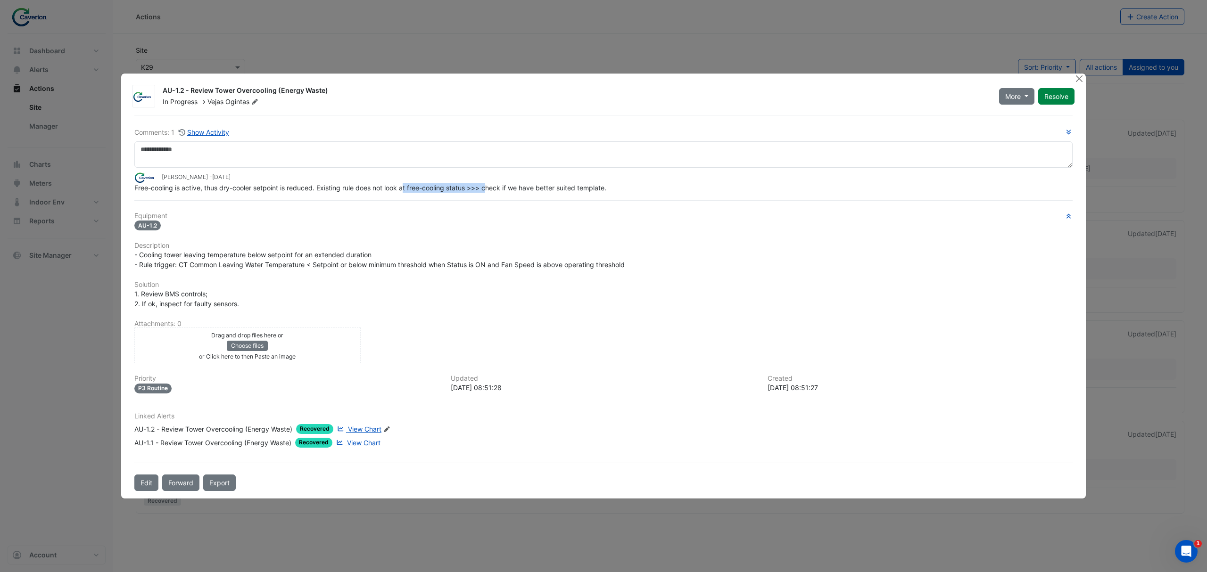
drag, startPoint x: 406, startPoint y: 189, endPoint x: 492, endPoint y: 190, distance: 86.8
click at [492, 190] on span "Free-cooling is active, thus dry-cooler setpoint is reduced. Existing rule does…" at bounding box center [370, 188] width 472 height 8
drag, startPoint x: 456, startPoint y: 189, endPoint x: 596, endPoint y: 195, distance: 139.7
click at [596, 195] on div "Comments: 1 Show Activity Tomas Jonkaitis - 2 weeks and 1 day ago Free-cooling …" at bounding box center [604, 303] width 950 height 376
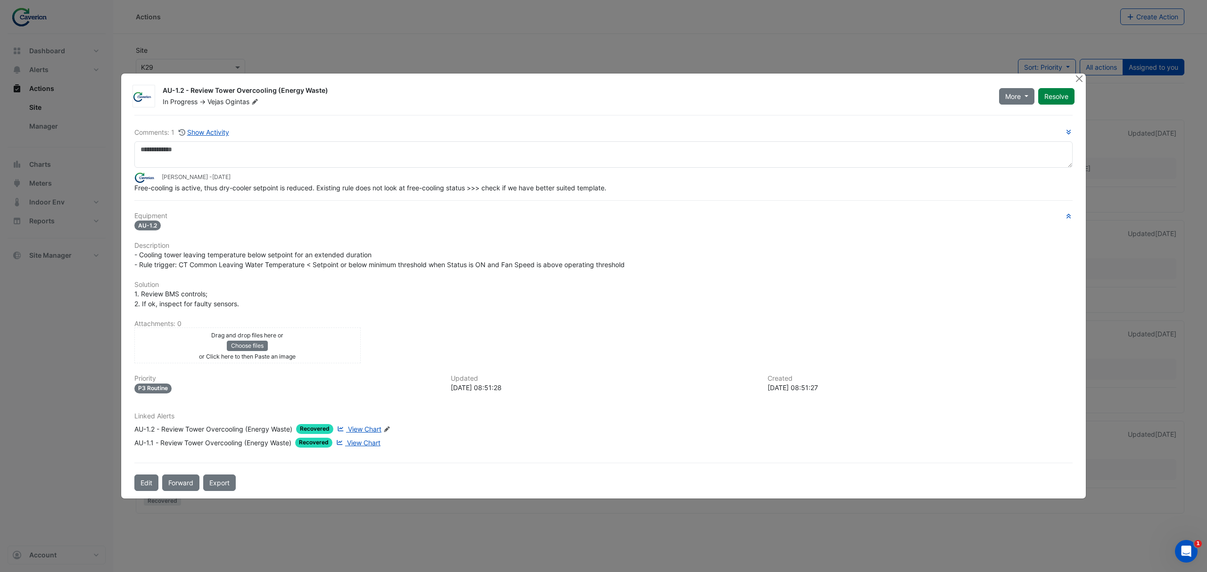
click at [596, 195] on div "Comments: 1 Show Activity Tomas Jonkaitis - 2 weeks and 1 day ago Free-cooling …" at bounding box center [604, 303] width 950 height 376
drag, startPoint x: 595, startPoint y: 195, endPoint x: 638, endPoint y: 197, distance: 43.4
click at [627, 197] on div "Comments: 1 Show Activity Tomas Jonkaitis - 2 weeks and 1 day ago Free-cooling …" at bounding box center [604, 303] width 950 height 376
click at [638, 197] on div "Comments: 1 Show Activity Tomas Jonkaitis - 2 weeks and 1 day ago Free-cooling …" at bounding box center [604, 303] width 950 height 376
click at [366, 427] on span "View Chart" at bounding box center [364, 429] width 33 height 8
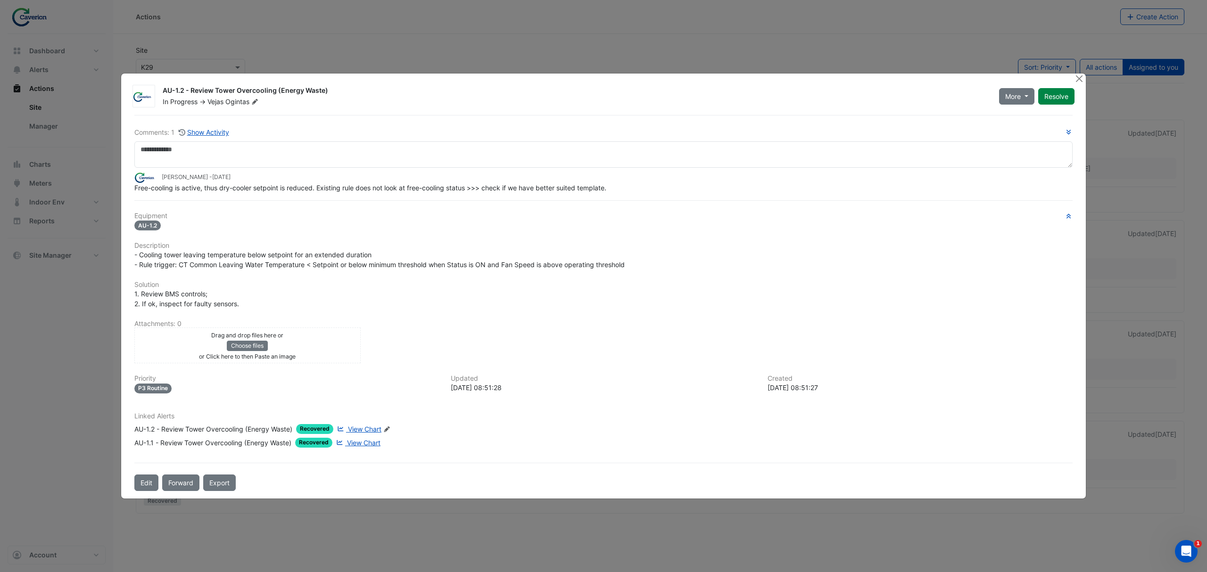
click at [1086, 77] on div "AU-1.2 - Review Tower Overcooling (Energy Waste) In Progress -> Vejas Ogintas M…" at bounding box center [604, 286] width 966 height 426
click at [1082, 77] on button "Close" at bounding box center [1079, 79] width 10 height 10
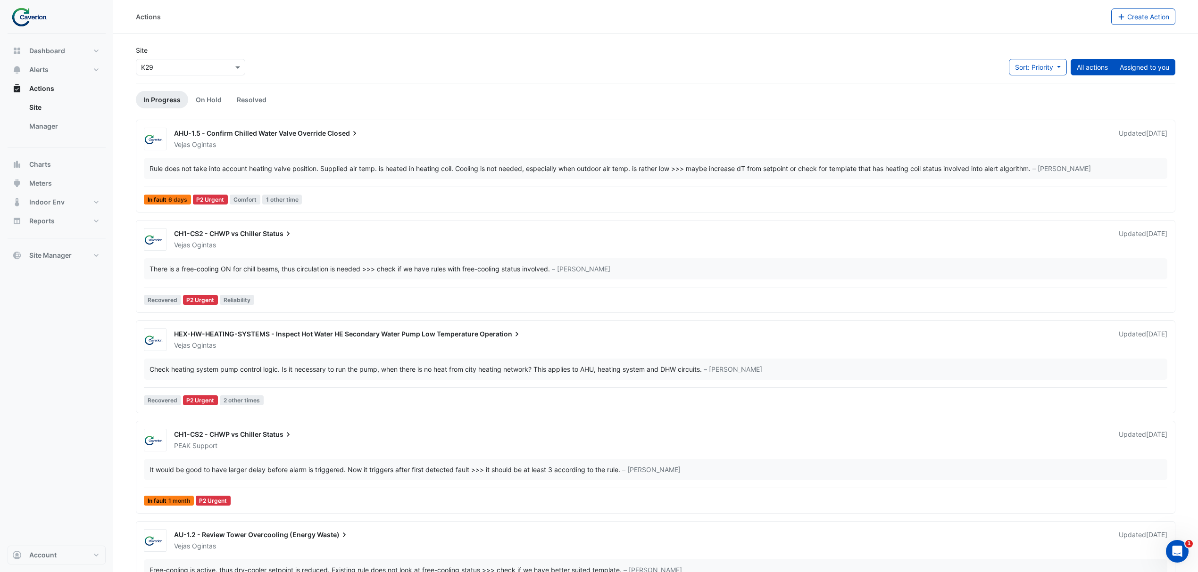
click at [1164, 66] on button "Assigned to you" at bounding box center [1144, 67] width 62 height 17
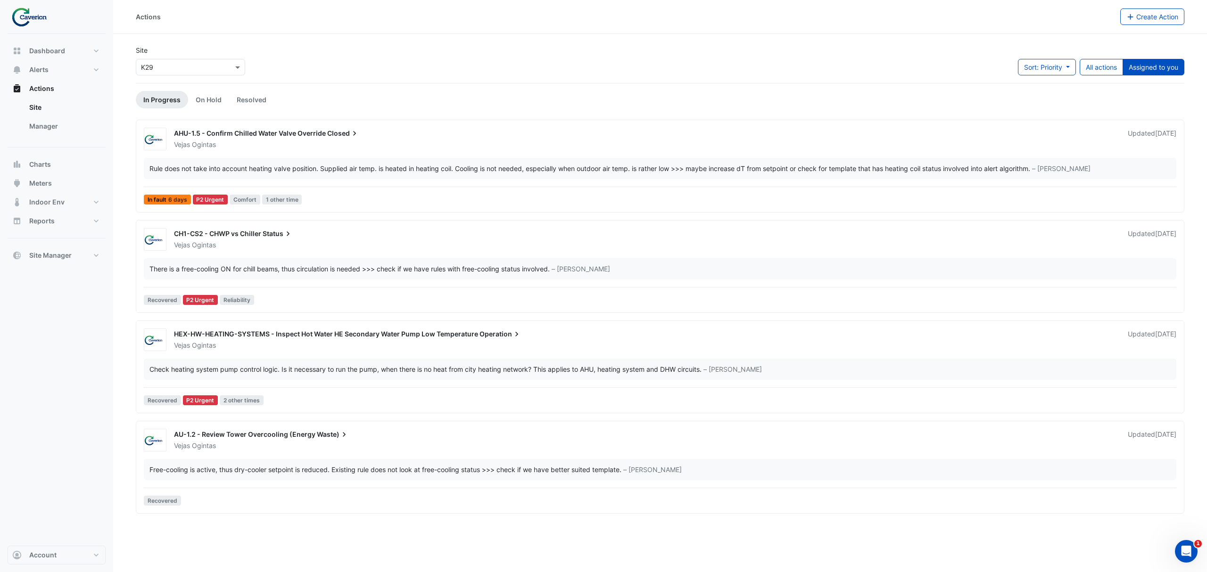
click at [404, 537] on div "Actions Create Action Site × K29 Sort: Priority Priority Updated All actions As…" at bounding box center [660, 286] width 1094 height 572
click at [1102, 59] on button "All actions" at bounding box center [1101, 67] width 43 height 17
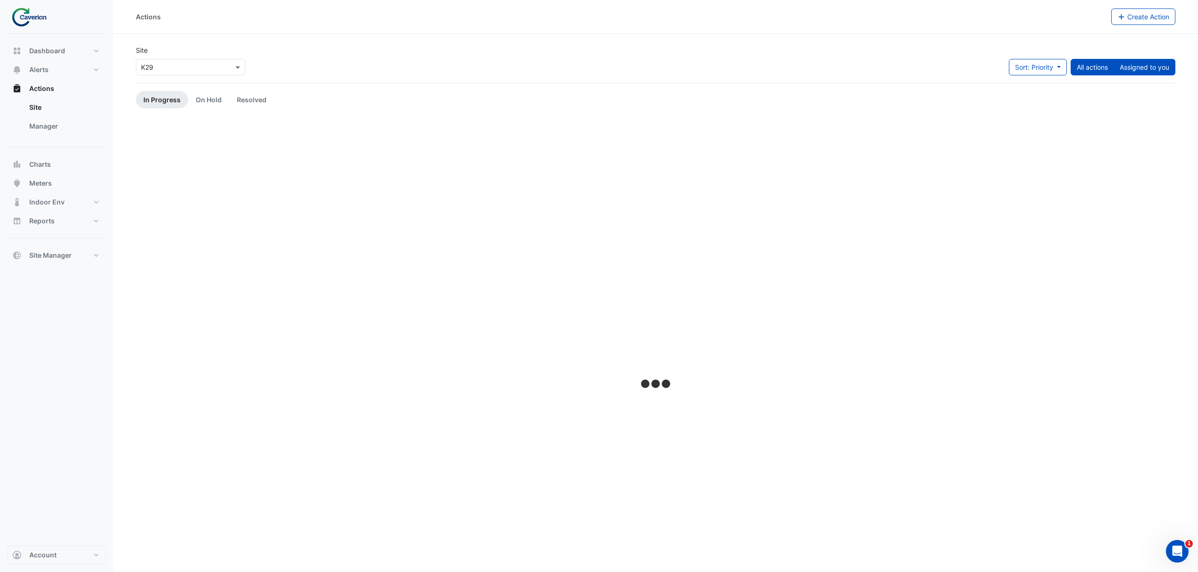
click at [1145, 66] on button "Assigned to you" at bounding box center [1144, 67] width 62 height 17
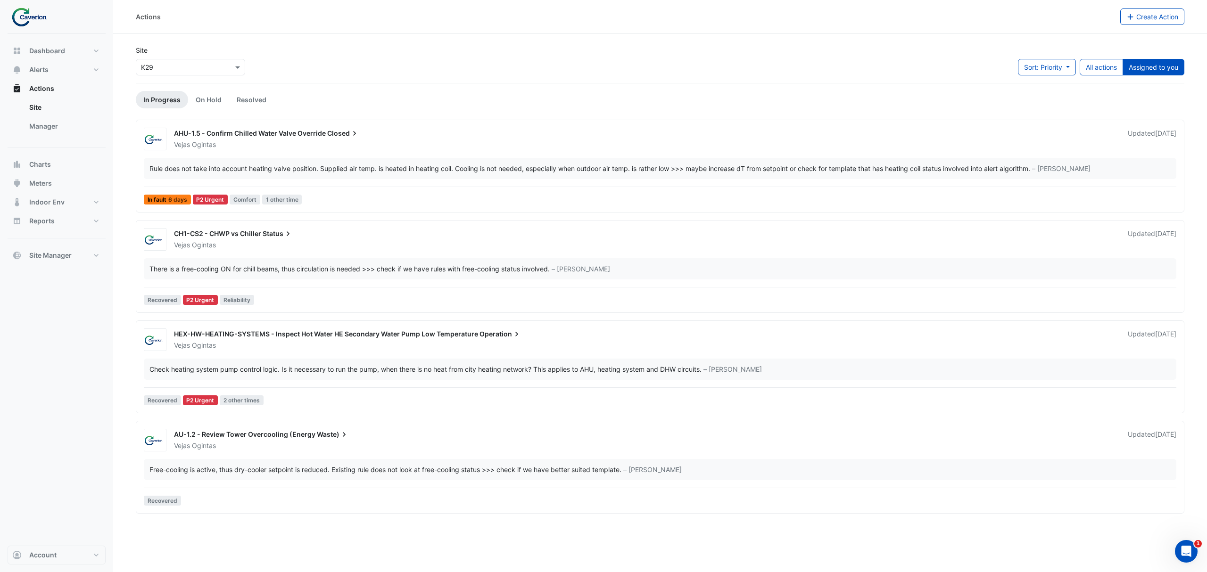
click at [240, 441] on div "AU-1.2 - Review Tower Overcooling (Energy Waste)" at bounding box center [645, 435] width 943 height 11
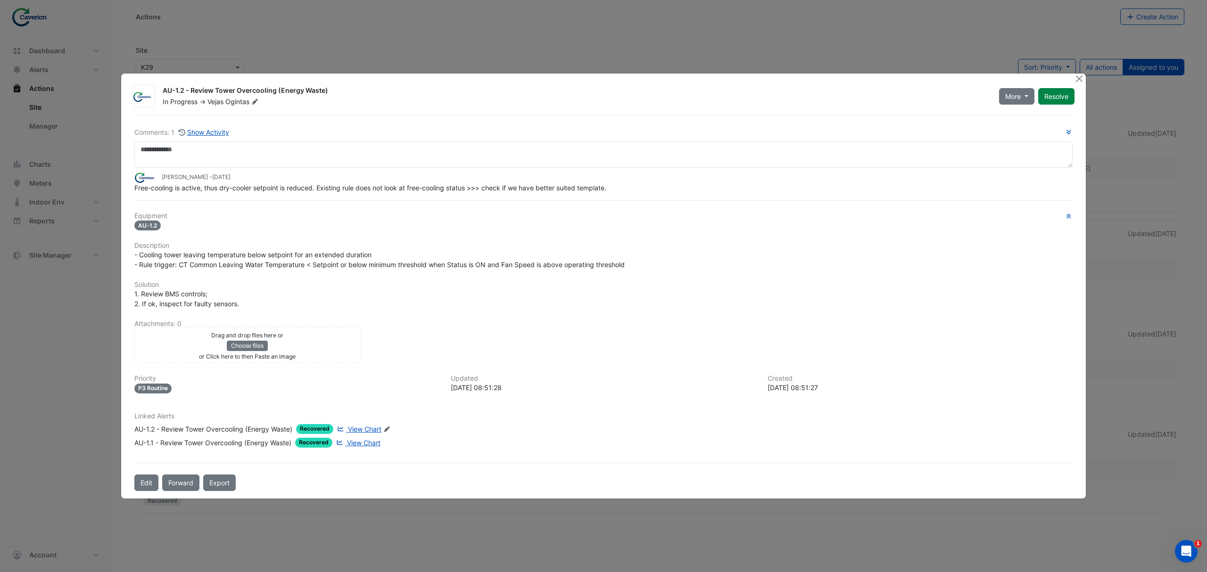
drag, startPoint x: 148, startPoint y: 199, endPoint x: 379, endPoint y: 197, distance: 231.5
click at [378, 197] on div "Comments: 1 Show Activity Tomas Jonkaitis - 2 weeks and 1 day ago Free-cooling …" at bounding box center [604, 303] width 950 height 376
click at [379, 197] on div "Comments: 1 Show Activity Tomas Jonkaitis - 2 weeks and 1 day ago Free-cooling …" at bounding box center [604, 303] width 950 height 376
drag, startPoint x: 227, startPoint y: 185, endPoint x: 319, endPoint y: 191, distance: 91.7
click at [319, 191] on span "Free-cooling is active, thus dry-cooler setpoint is reduced. Existing rule does…" at bounding box center [370, 188] width 472 height 8
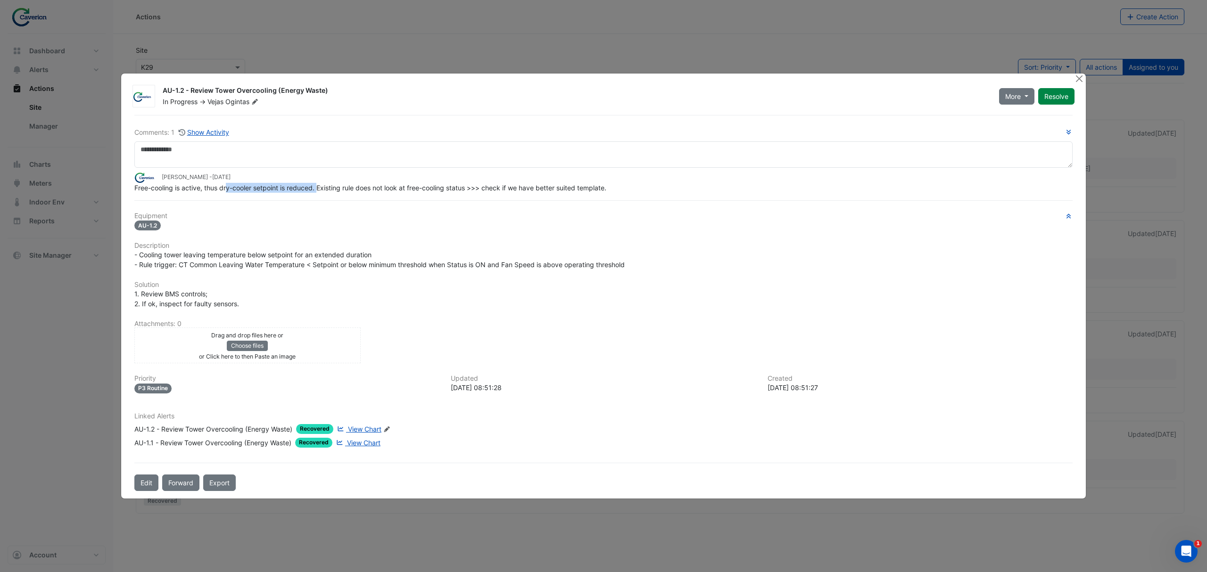
click at [319, 191] on span "Free-cooling is active, thus dry-cooler setpoint is reduced. Existing rule does…" at bounding box center [370, 188] width 472 height 8
drag, startPoint x: 236, startPoint y: 191, endPoint x: 402, endPoint y: 189, distance: 166.5
click at [402, 189] on span "Free-cooling is active, thus dry-cooler setpoint is reduced. Existing rule does…" at bounding box center [370, 188] width 472 height 8
drag, startPoint x: 183, startPoint y: 193, endPoint x: 355, endPoint y: 191, distance: 172.1
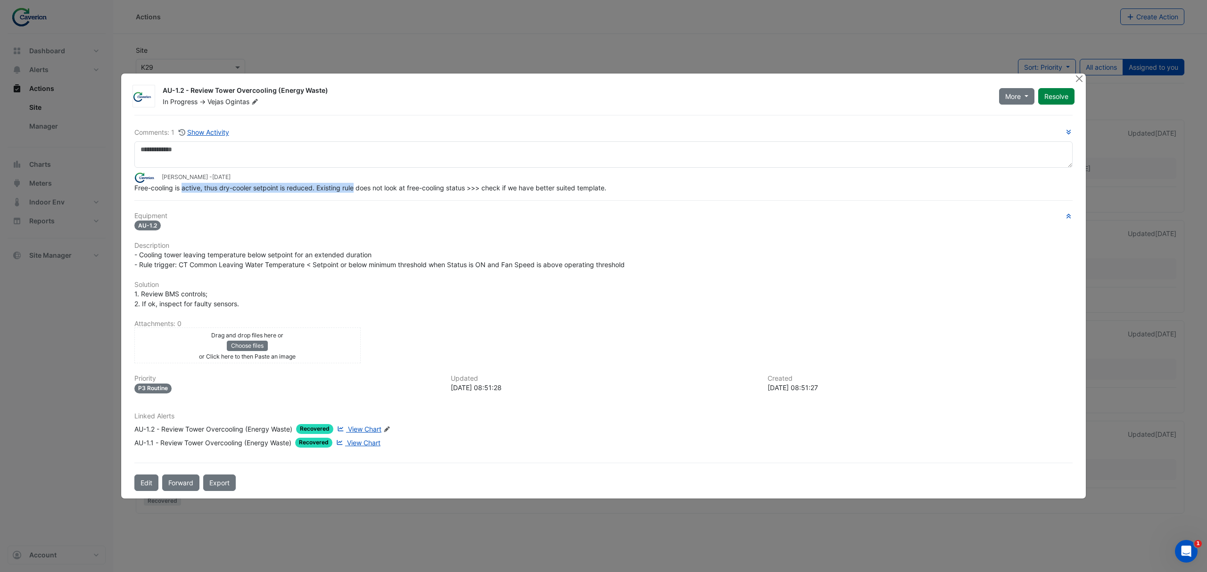
click at [355, 191] on div "Free-cooling is active, thus dry-cooler setpoint is reduced. Existing rule does…" at bounding box center [603, 188] width 938 height 10
click at [355, 191] on span "Free-cooling is active, thus dry-cooler setpoint is reduced. Existing rule does…" at bounding box center [370, 188] width 472 height 8
drag, startPoint x: 323, startPoint y: 190, endPoint x: 462, endPoint y: 188, distance: 139.1
click at [462, 188] on span "Free-cooling is active, thus dry-cooler setpoint is reduced. Existing rule does…" at bounding box center [370, 188] width 472 height 8
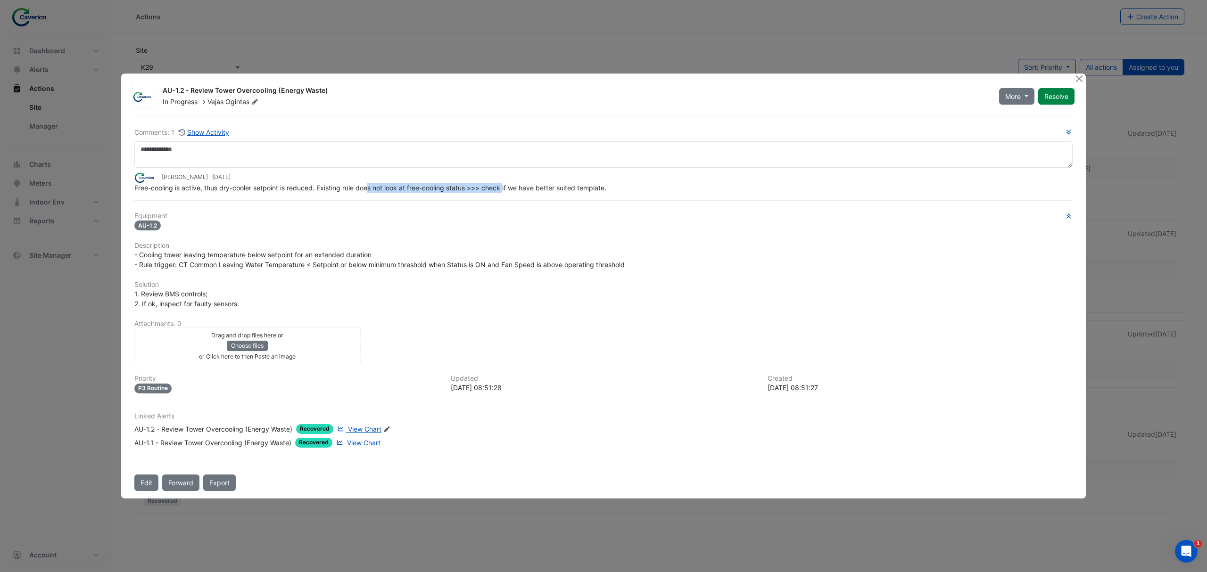
drag, startPoint x: 372, startPoint y: 188, endPoint x: 508, endPoint y: 191, distance: 135.9
click at [508, 191] on span "Free-cooling is active, thus dry-cooler setpoint is reduced. Existing rule does…" at bounding box center [370, 188] width 472 height 8
drag, startPoint x: 414, startPoint y: 191, endPoint x: 544, endPoint y: 191, distance: 130.2
click at [544, 191] on span "Free-cooling is active, thus dry-cooler setpoint is reduced. Existing rule does…" at bounding box center [370, 188] width 472 height 8
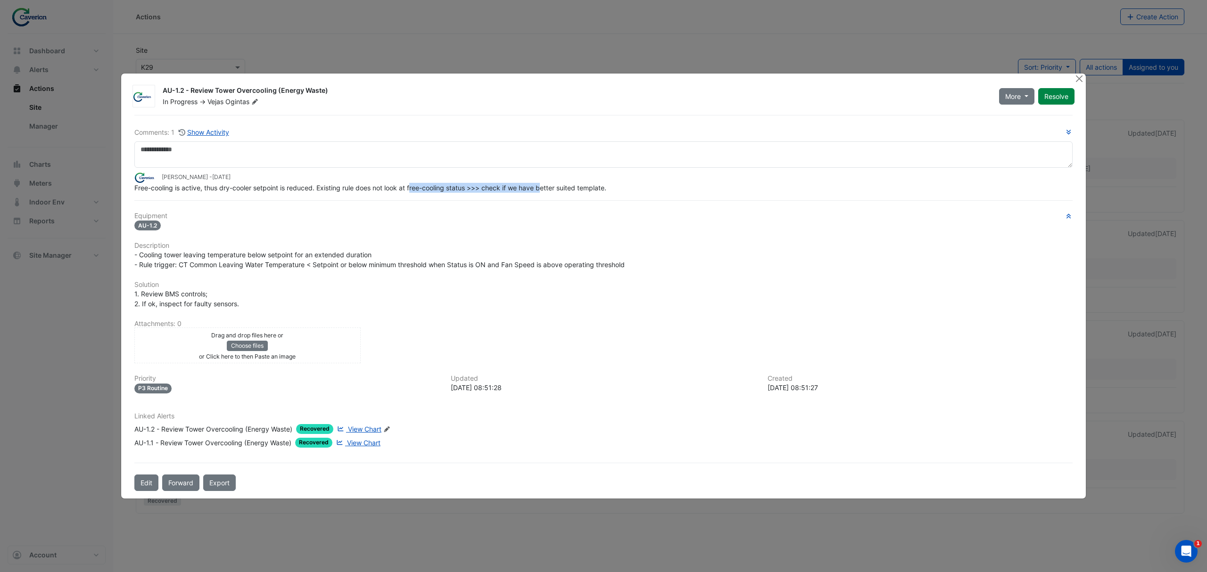
click at [544, 191] on span "Free-cooling is active, thus dry-cooler setpoint is reduced. Existing rule does…" at bounding box center [370, 188] width 472 height 8
drag, startPoint x: 462, startPoint y: 186, endPoint x: 595, endPoint y: 190, distance: 132.6
click at [595, 190] on span "Free-cooling is active, thus dry-cooler setpoint is reduced. Existing rule does…" at bounding box center [370, 188] width 472 height 8
drag, startPoint x: 148, startPoint y: 185, endPoint x: 612, endPoint y: 199, distance: 464.2
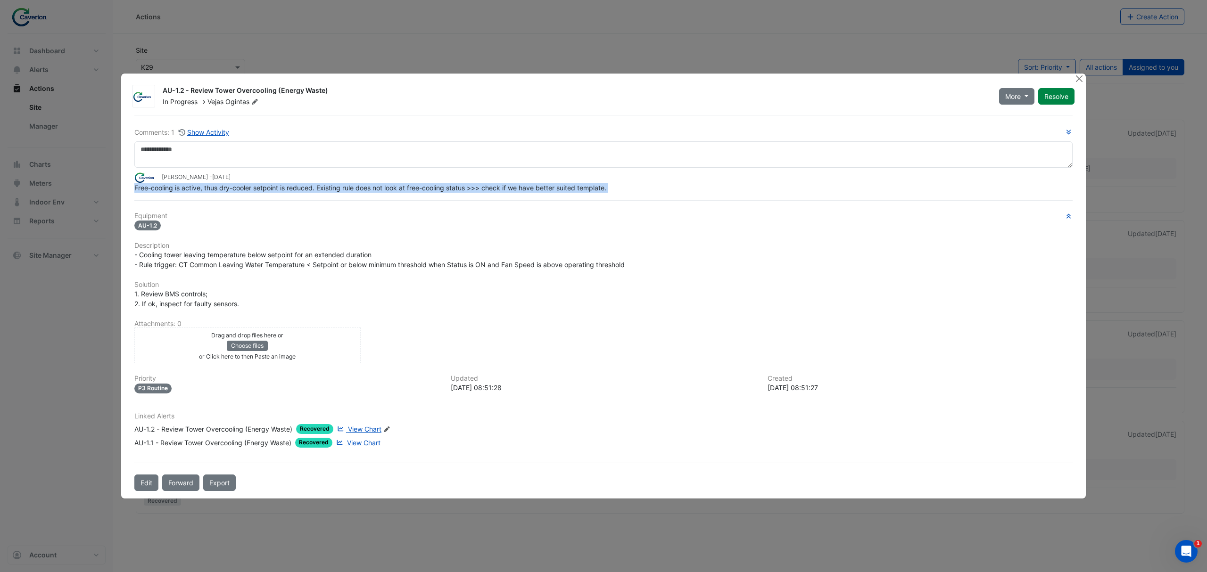
click at [612, 199] on div "Comments: 1 Show Activity Tomas Jonkaitis - 2 weeks and 1 day ago Free-cooling …" at bounding box center [604, 303] width 950 height 376
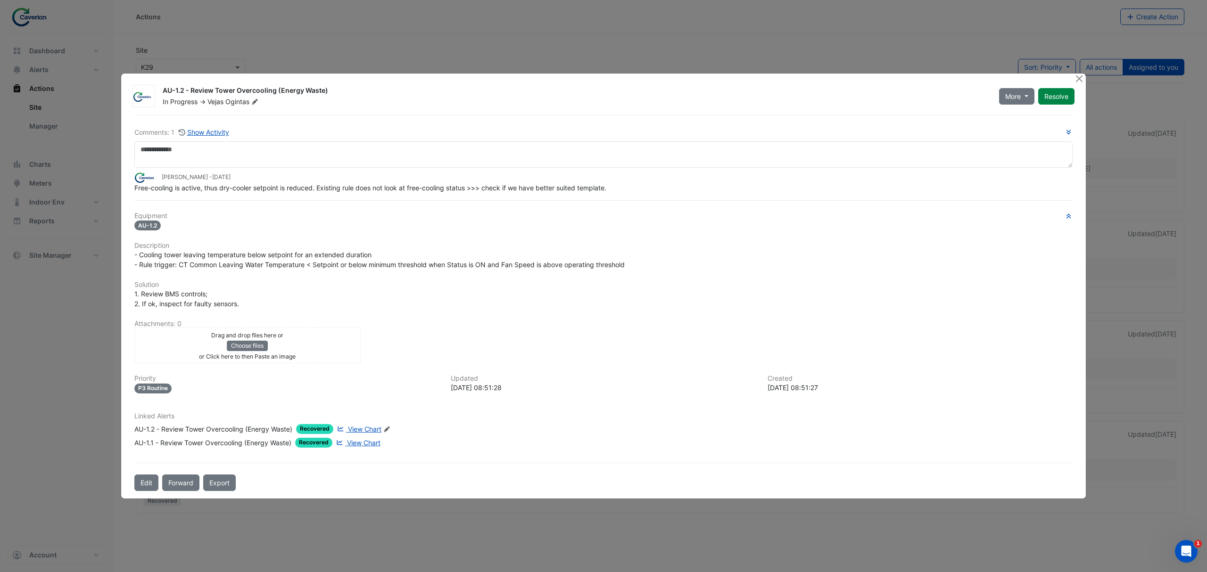
click at [612, 199] on div "Comments: 1 Show Activity Tomas Jonkaitis - 2 weeks and 1 day ago Free-cooling …" at bounding box center [604, 303] width 950 height 376
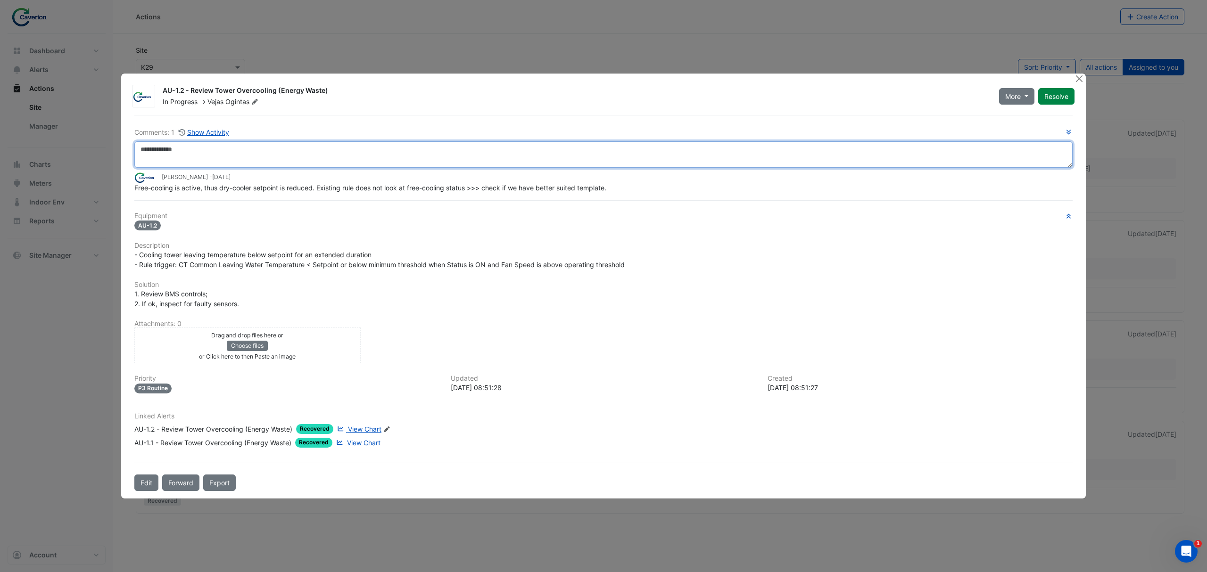
click at [195, 159] on textarea at bounding box center [603, 154] width 938 height 26
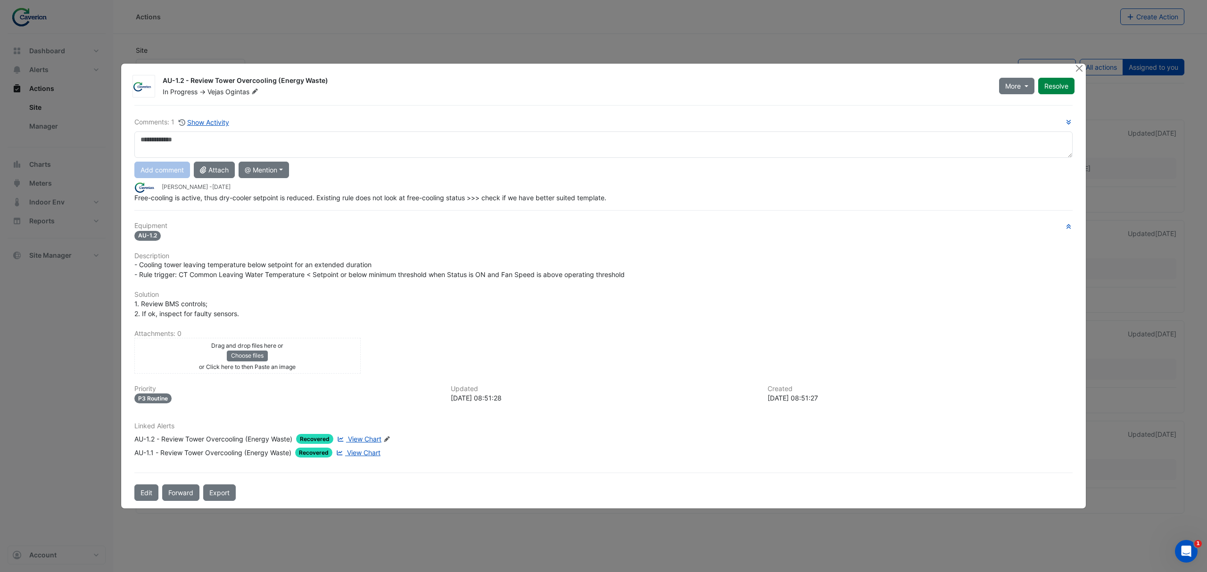
click at [367, 437] on span "View Chart" at bounding box center [364, 439] width 33 height 8
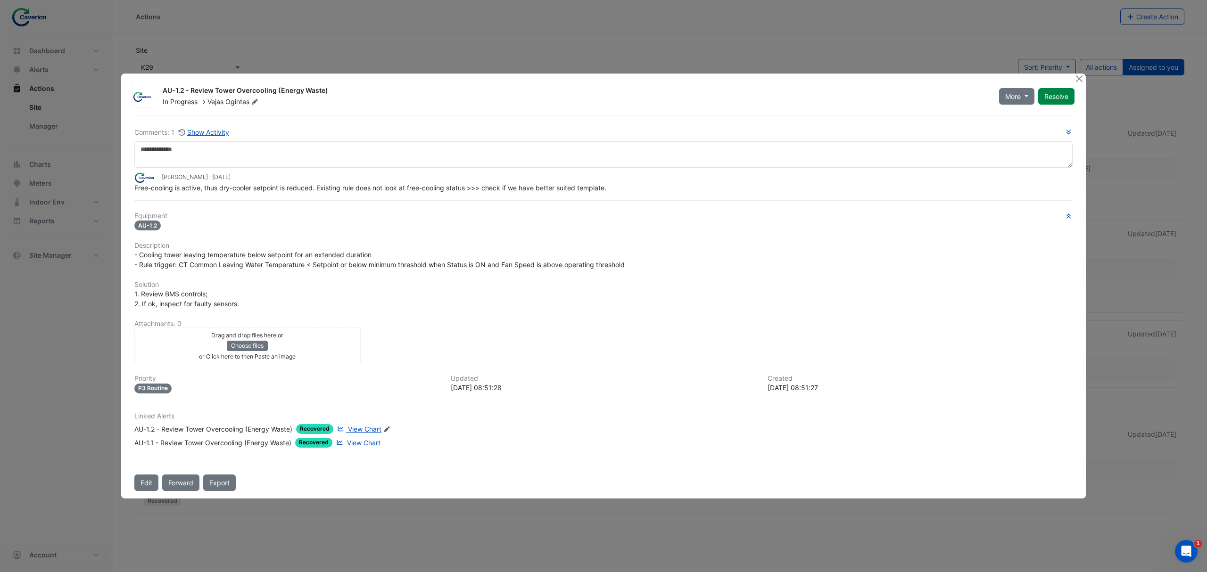
click at [421, 315] on div "Equipment AU-1.2 Description - Cooling tower leaving temperature below setpoint…" at bounding box center [603, 333] width 938 height 243
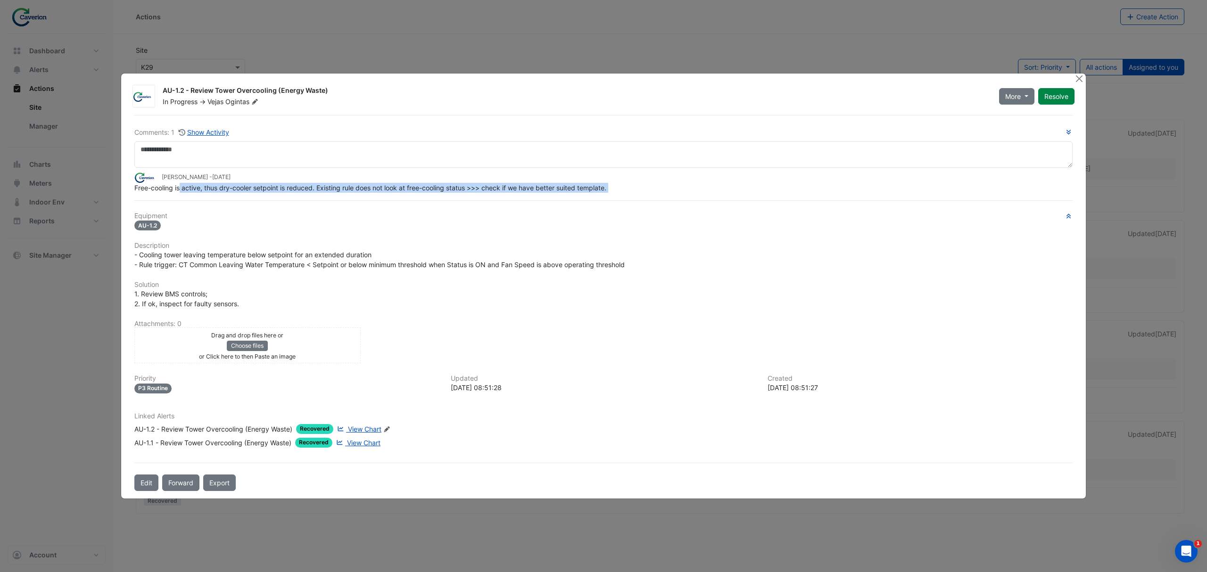
drag, startPoint x: 179, startPoint y: 190, endPoint x: 448, endPoint y: 199, distance: 269.0
click at [448, 199] on div "Comments: 1 Show Activity Tomas Jonkaitis - 2 weeks and 1 day ago Free-cooling …" at bounding box center [604, 303] width 950 height 376
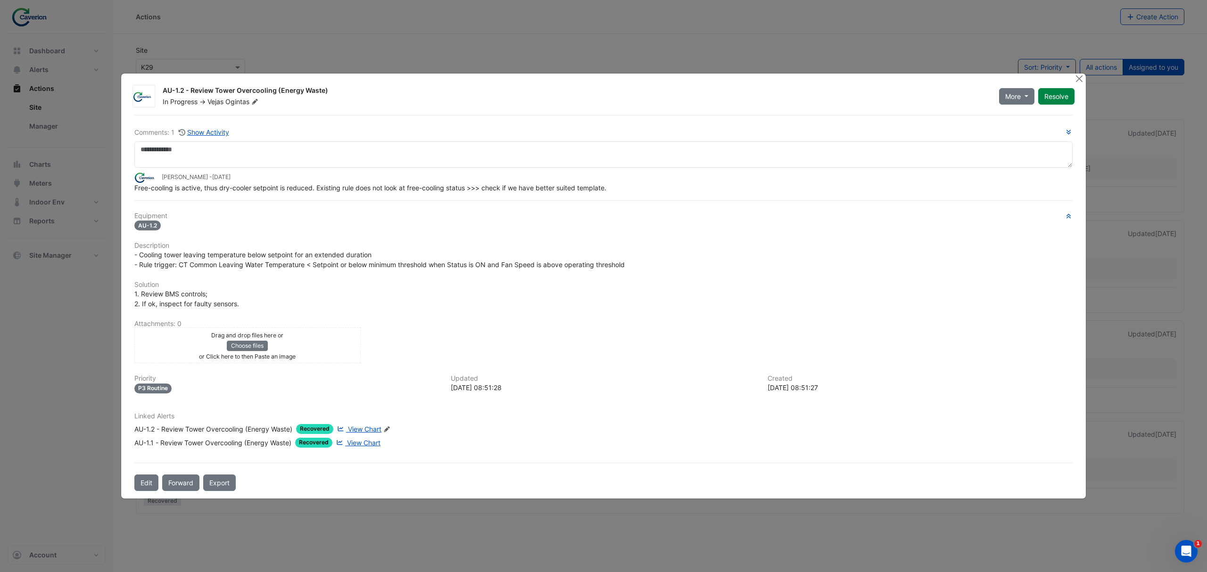
click at [448, 199] on div "Comments: 1 Show Activity Tomas Jonkaitis - 2 weeks and 1 day ago Free-cooling …" at bounding box center [604, 303] width 950 height 376
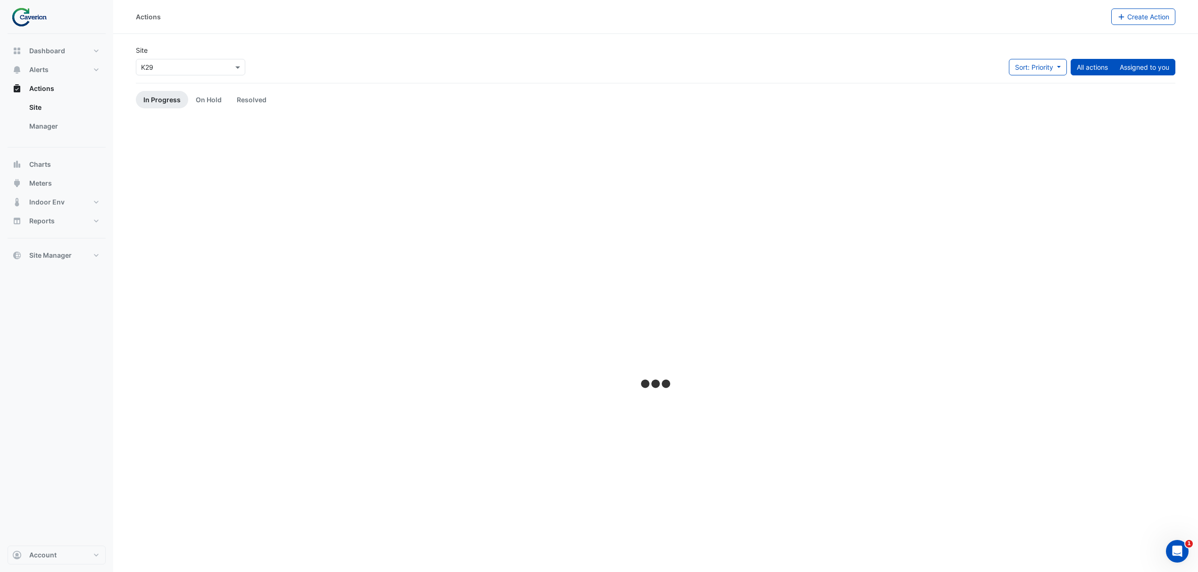
click at [1158, 70] on button "Assigned to you" at bounding box center [1144, 67] width 62 height 17
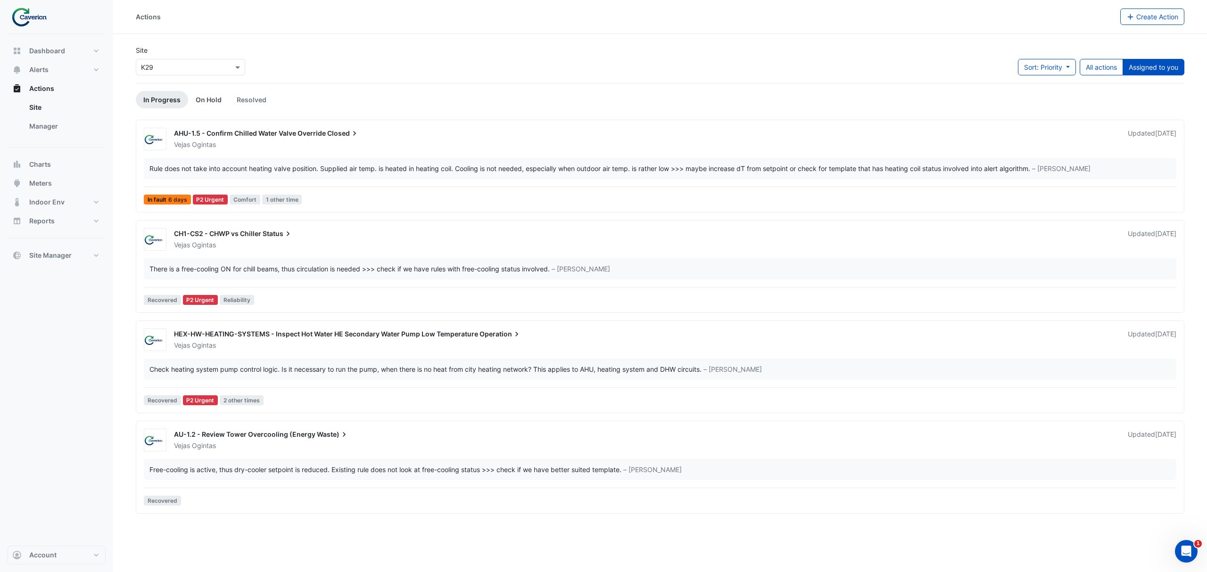
click at [220, 103] on link "On Hold" at bounding box center [208, 99] width 41 height 17
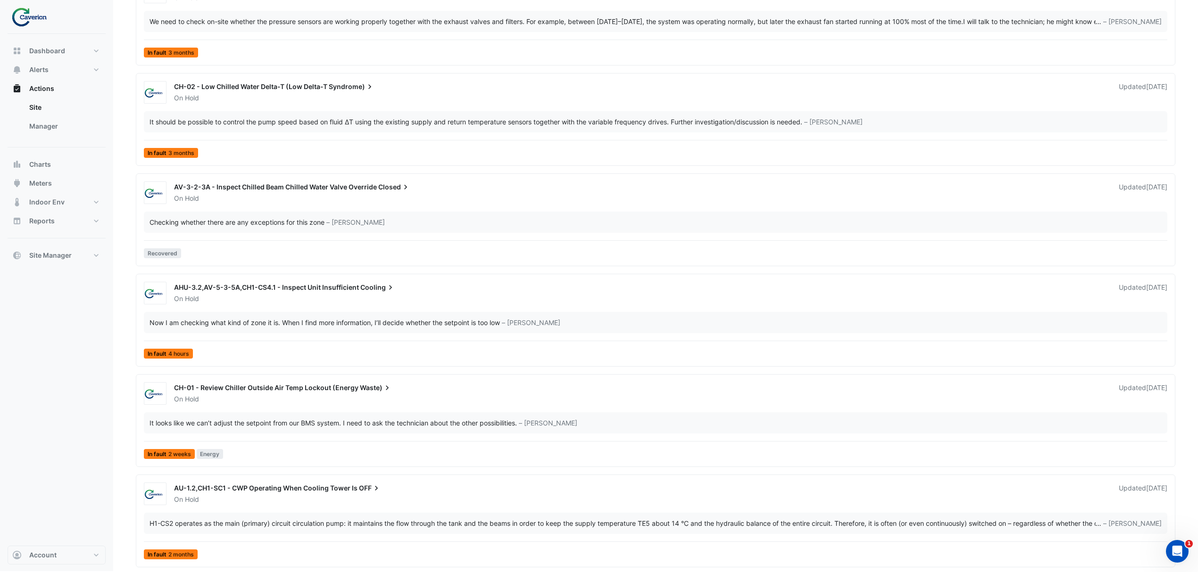
scroll to position [1666, 0]
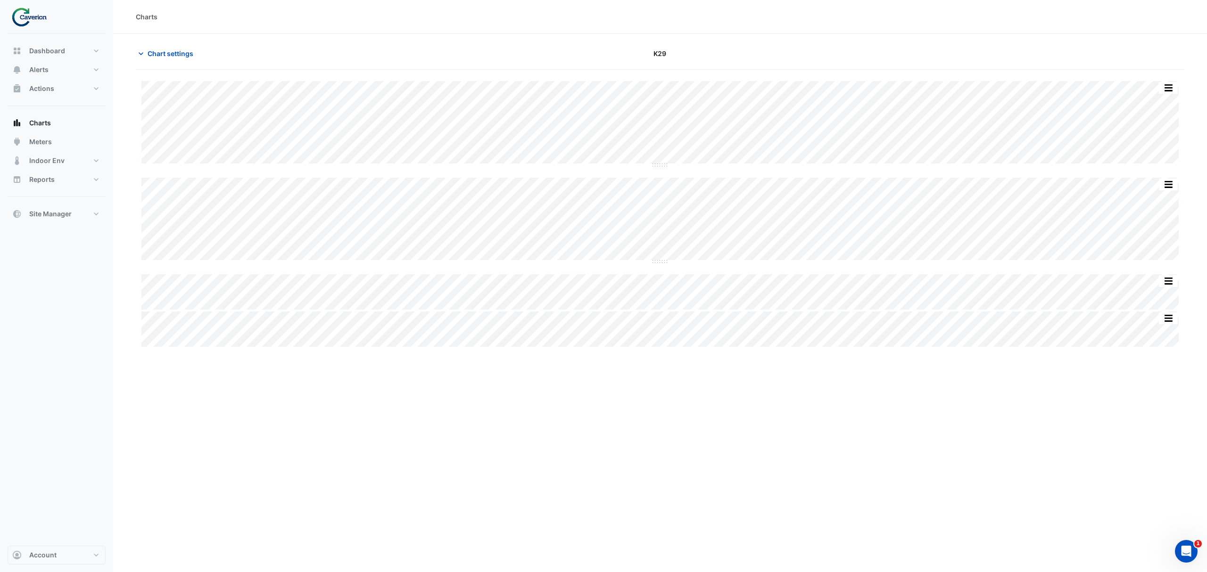
click at [762, 406] on div "Charts Chart settings K29 Print Save as JPEG Save as PNG ◼ CHB00022 - Rule ID: …" at bounding box center [660, 286] width 1094 height 572
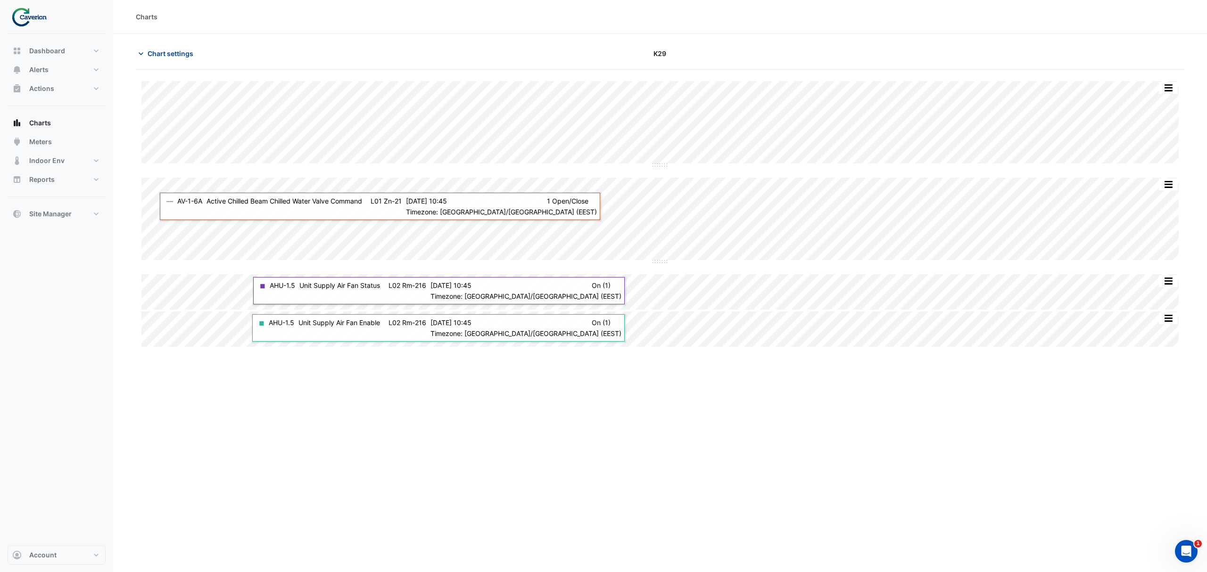
click at [169, 54] on span "Chart settings" at bounding box center [171, 54] width 46 height 10
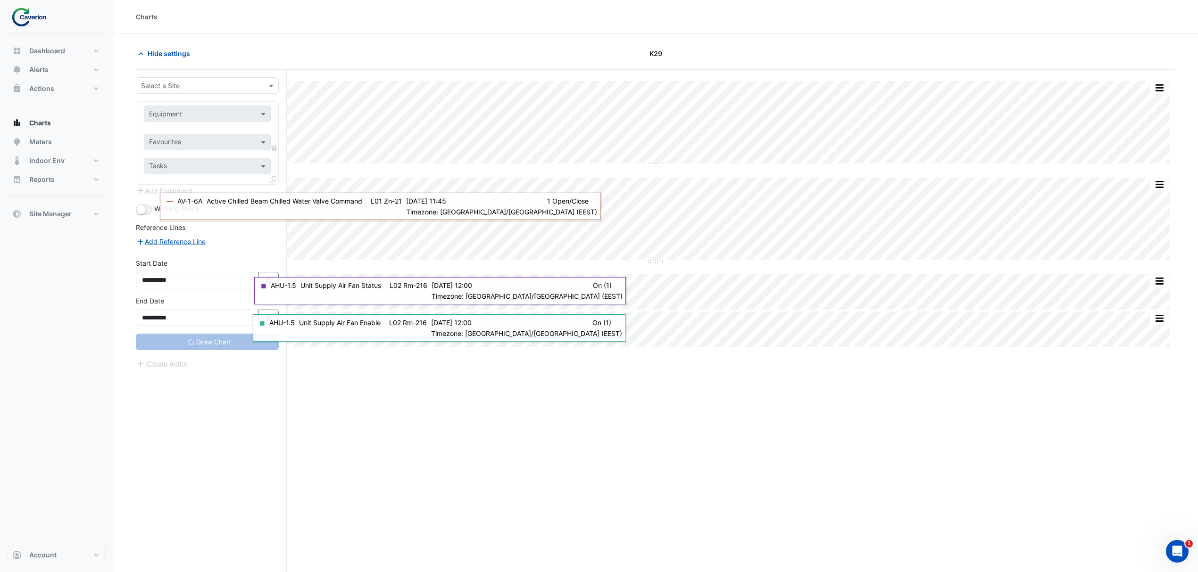
type input "**********"
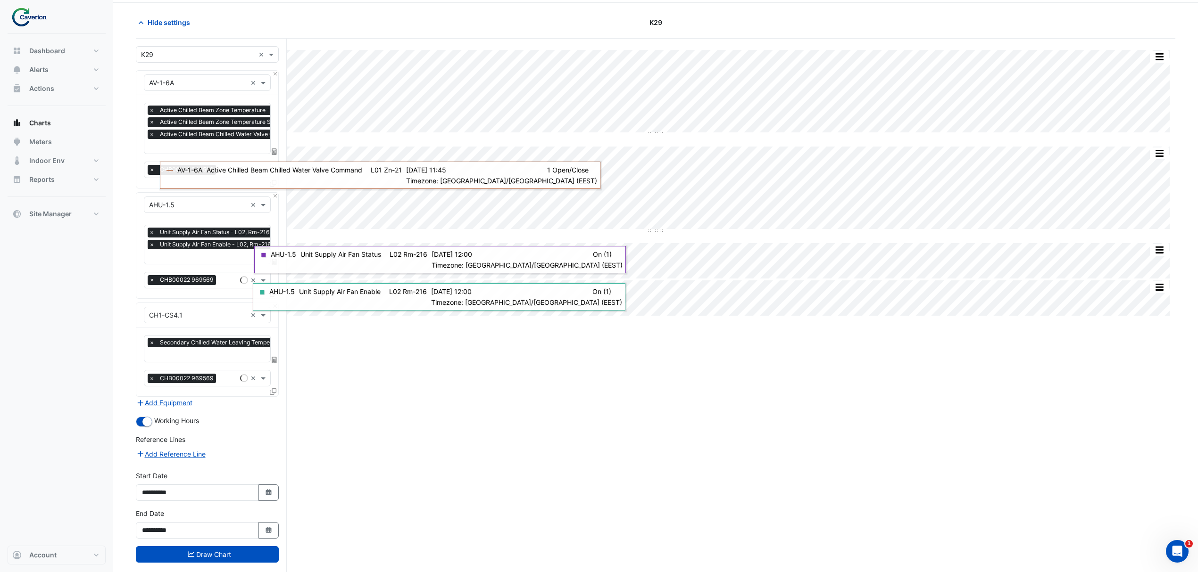
scroll to position [48, 0]
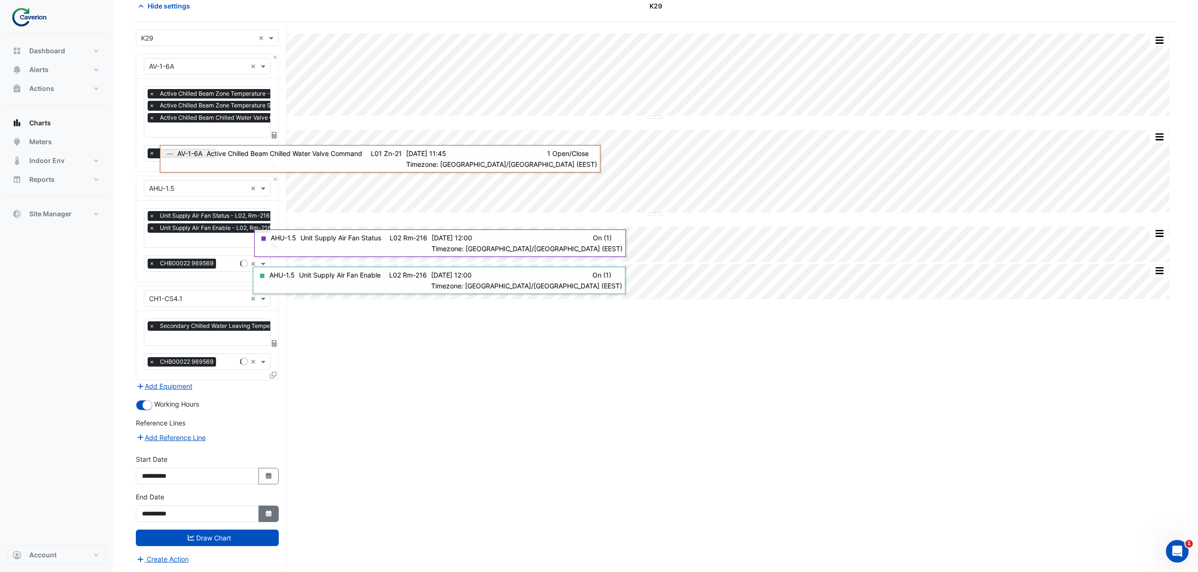
click at [268, 513] on icon "Select Date" at bounding box center [269, 514] width 8 height 7
click at [245, 387] on span "Next month" at bounding box center [241, 389] width 7 height 7
select select "**"
click at [210, 478] on div "31" at bounding box center [211, 480] width 15 height 15
type input "**********"
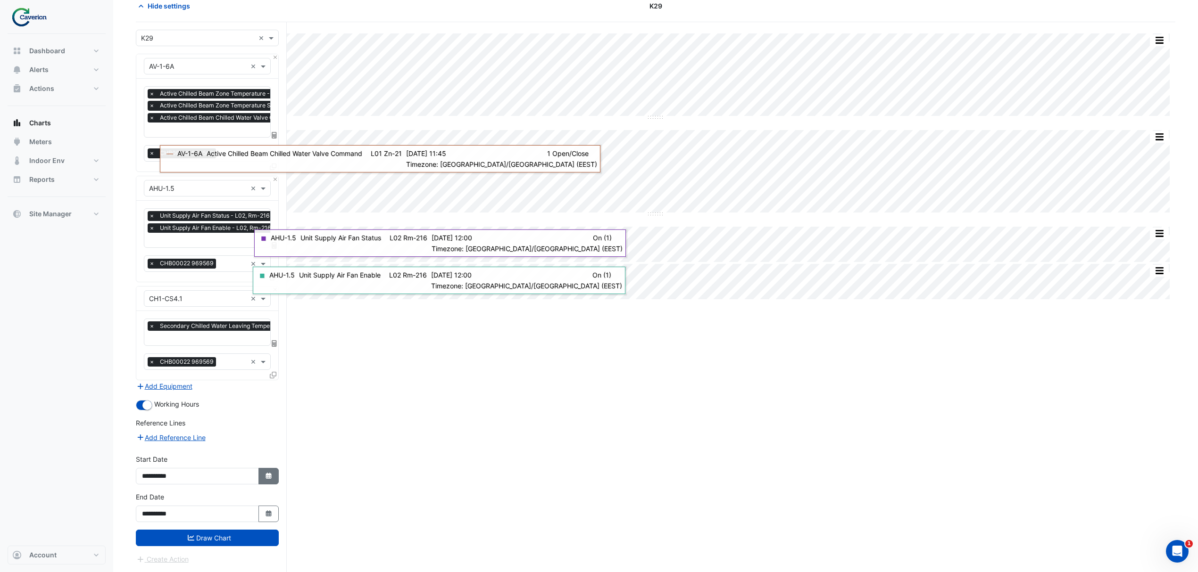
click at [263, 481] on button "Select Date" at bounding box center [268, 476] width 21 height 17
select select "*"
select select "****"
click at [154, 380] on div "1" at bounding box center [151, 381] width 15 height 15
type input "**********"
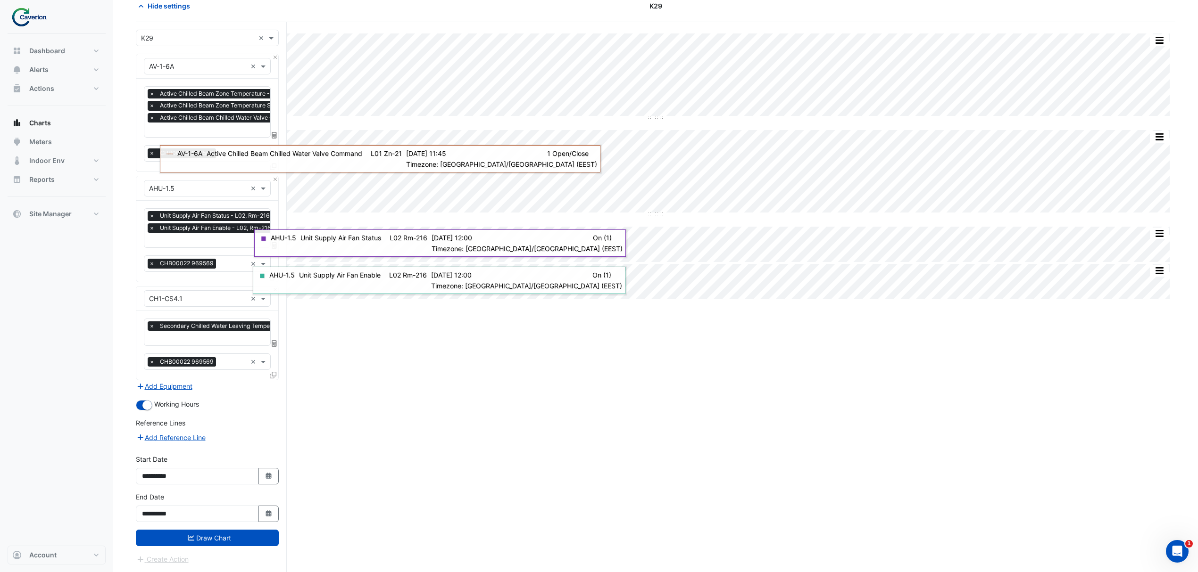
click at [236, 547] on form "× K29 × × AV-1-6A × × Active Chilled Beam Zone Temperature - L01, Zn-21 × Activ…" at bounding box center [207, 297] width 143 height 535
click at [240, 544] on button "Draw Chart" at bounding box center [207, 538] width 143 height 17
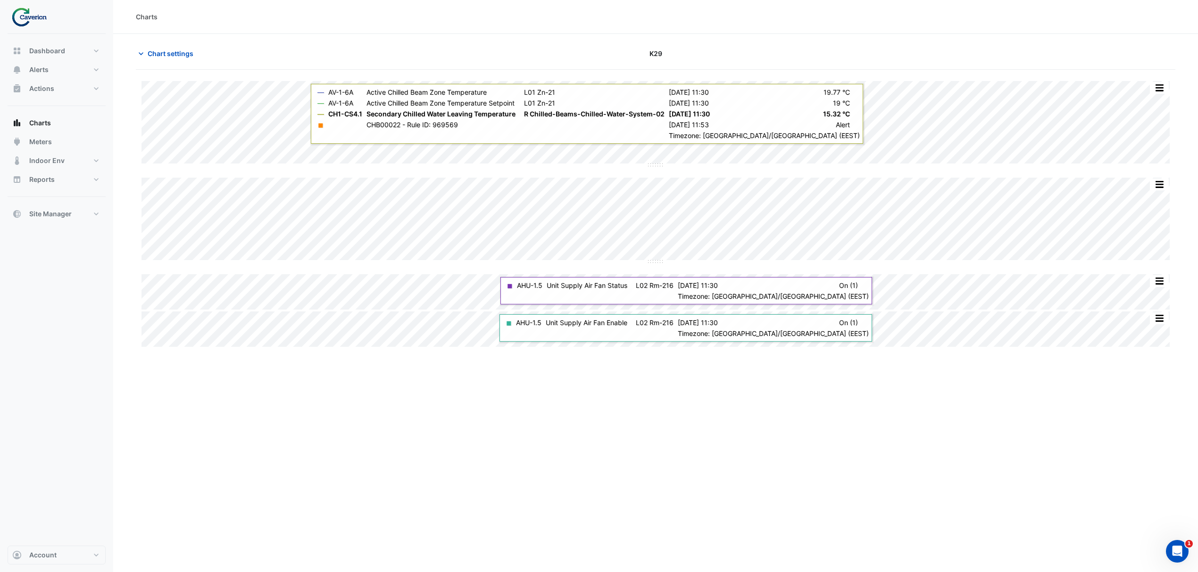
click at [810, 368] on div "Split by Equip Split All Split None Print Save as JPEG Save as PNG Pivot Data T…" at bounding box center [655, 345] width 1039 height 550
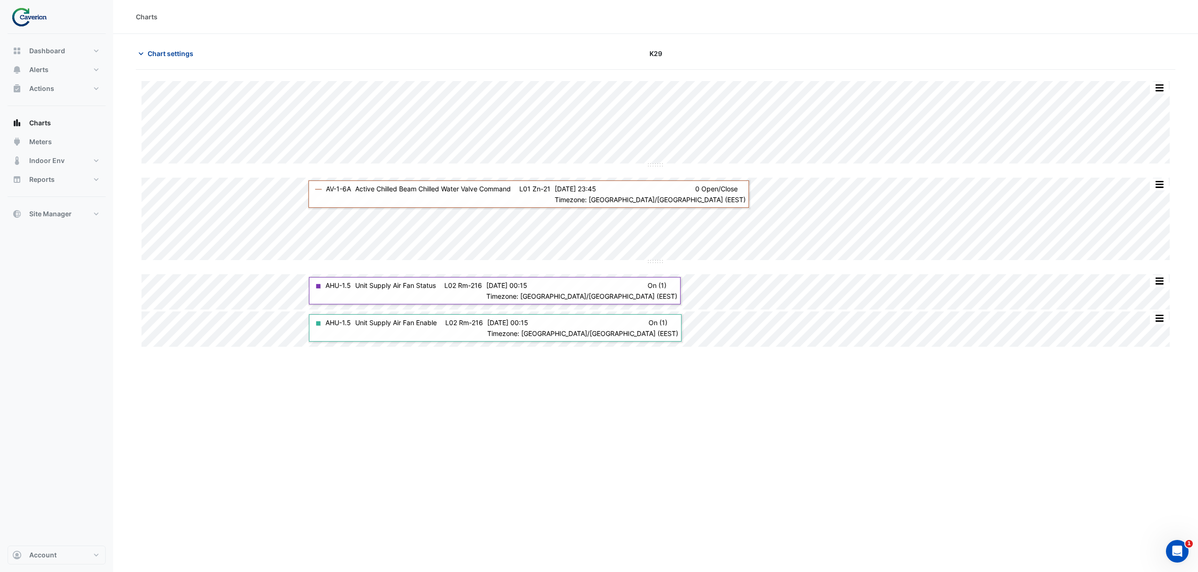
click at [152, 50] on span "Chart settings" at bounding box center [171, 54] width 46 height 10
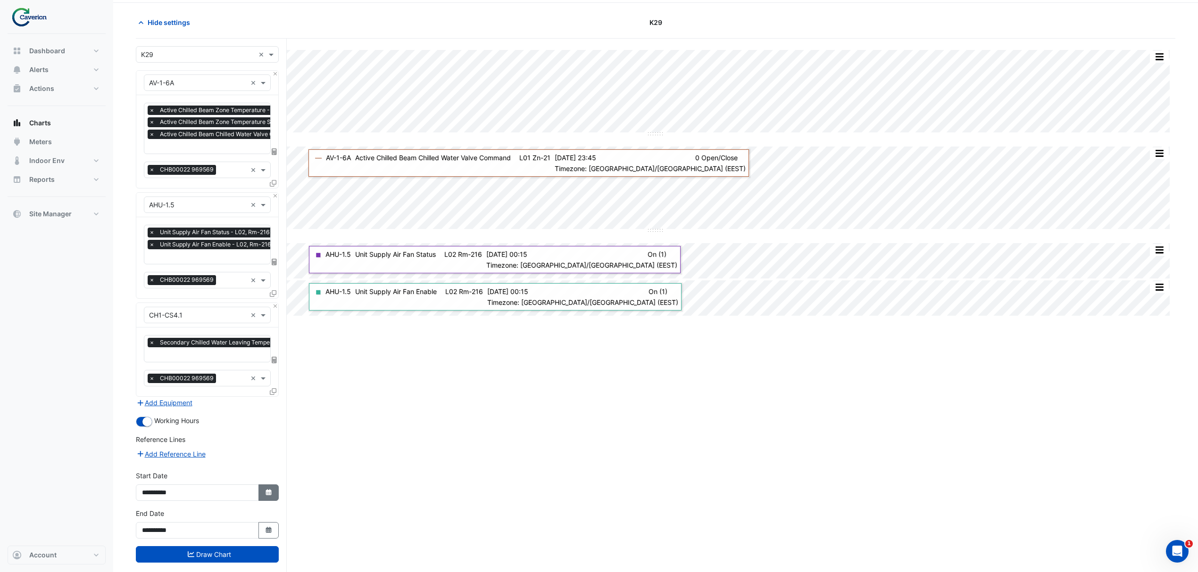
scroll to position [48, 0]
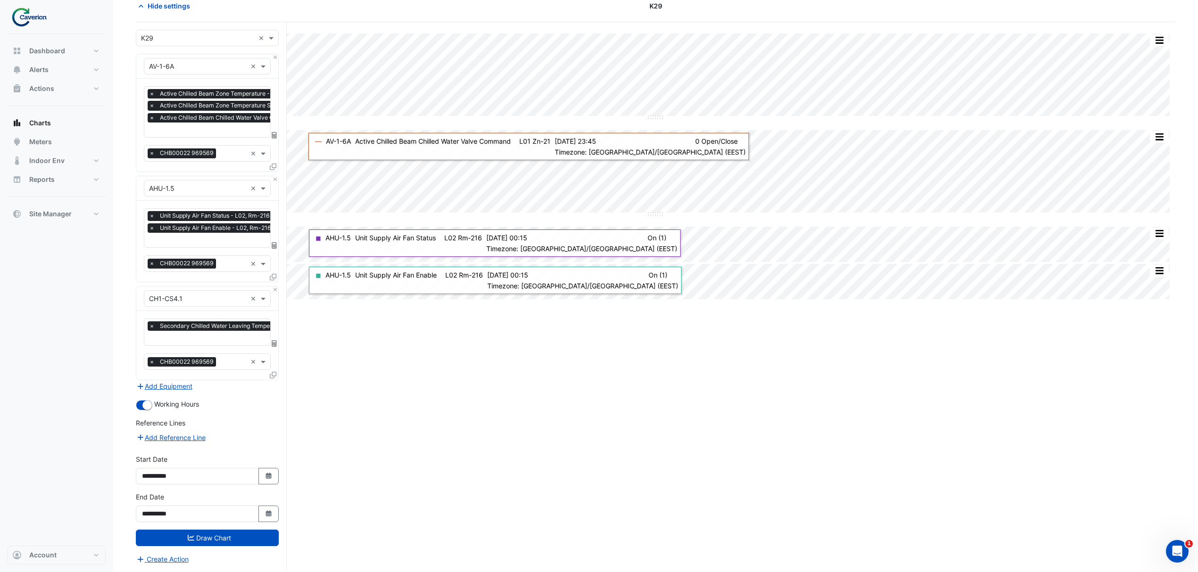
click at [779, 366] on div "Split by Equip Split All Split None Print Save as JPEG Save as PNG Pivot Data T…" at bounding box center [655, 297] width 1039 height 550
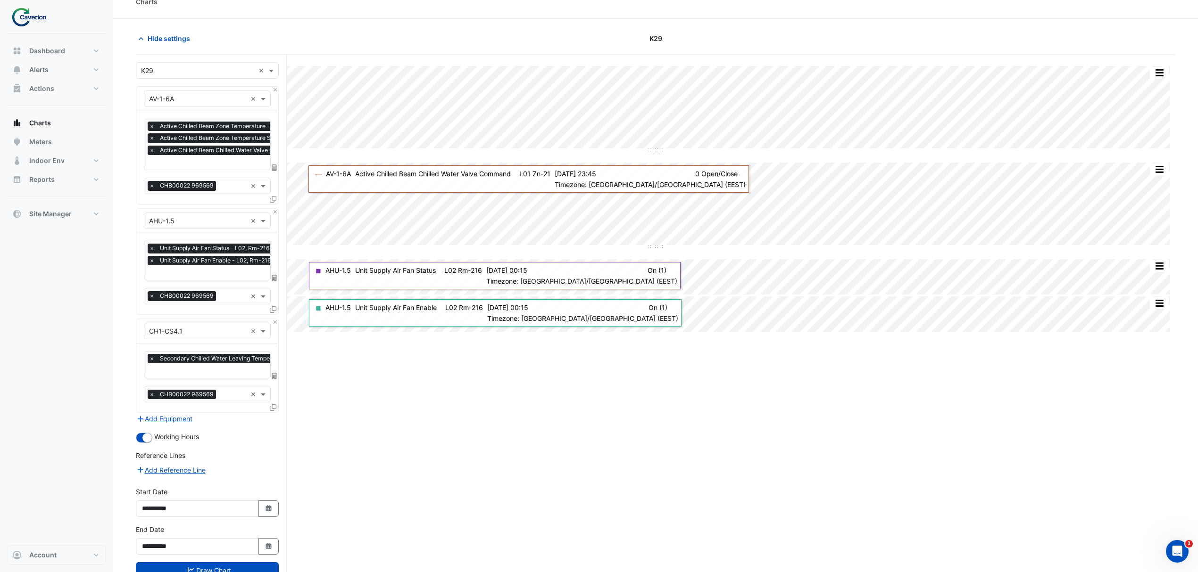
scroll to position [0, 0]
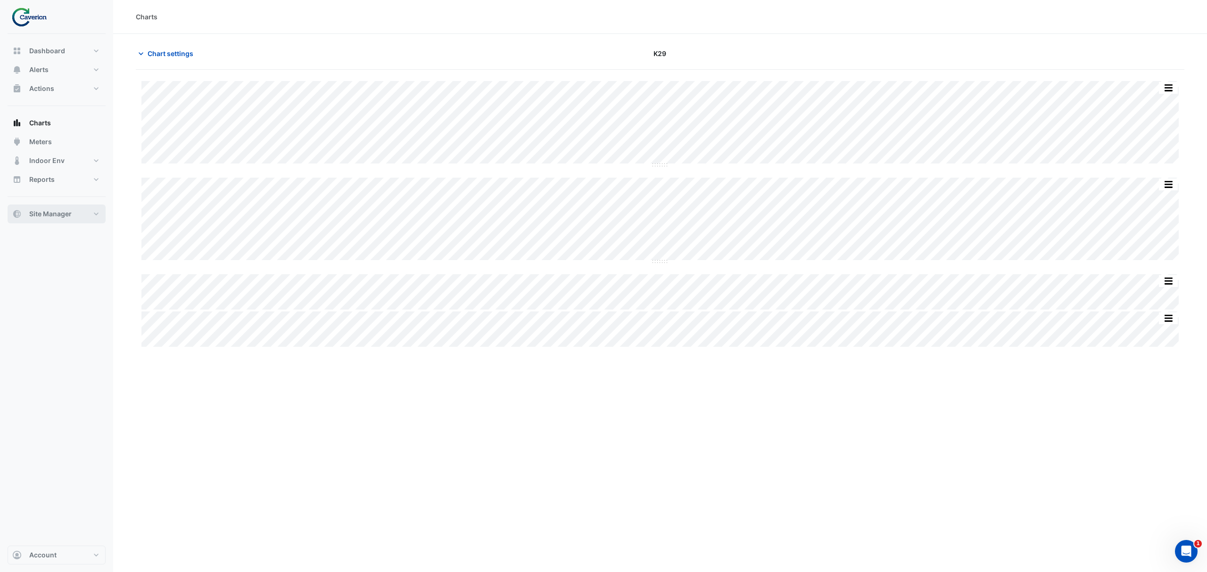
click at [82, 219] on button "Site Manager" at bounding box center [57, 214] width 98 height 19
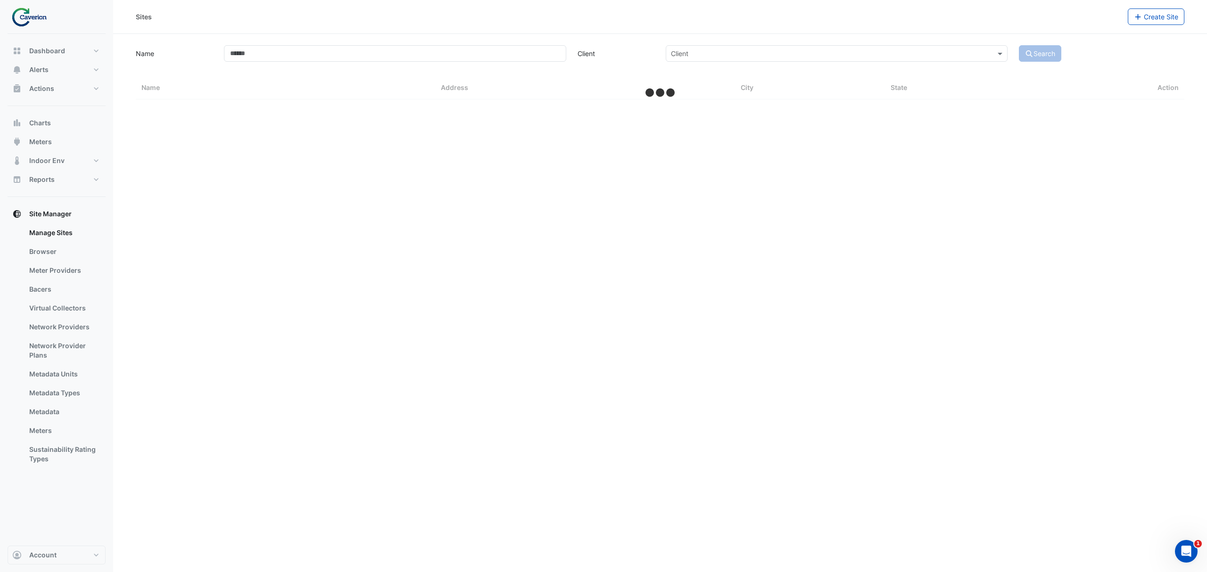
select select "***"
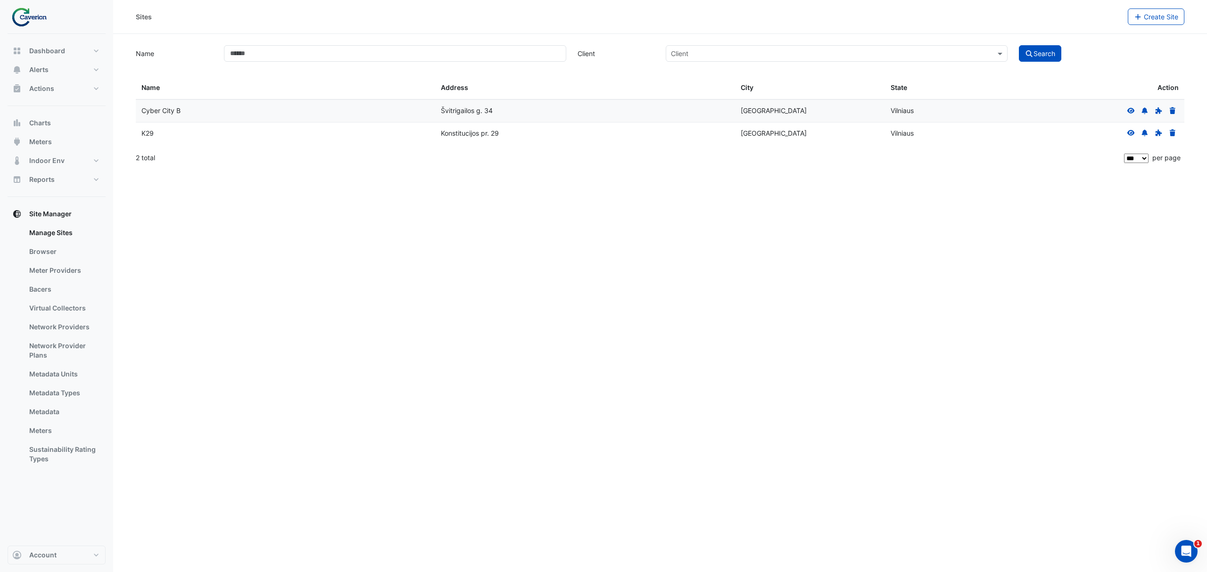
click at [197, 235] on div "Sites Create Site Name Client Client Search Sites Name Sites Address Sites City…" at bounding box center [660, 286] width 1094 height 572
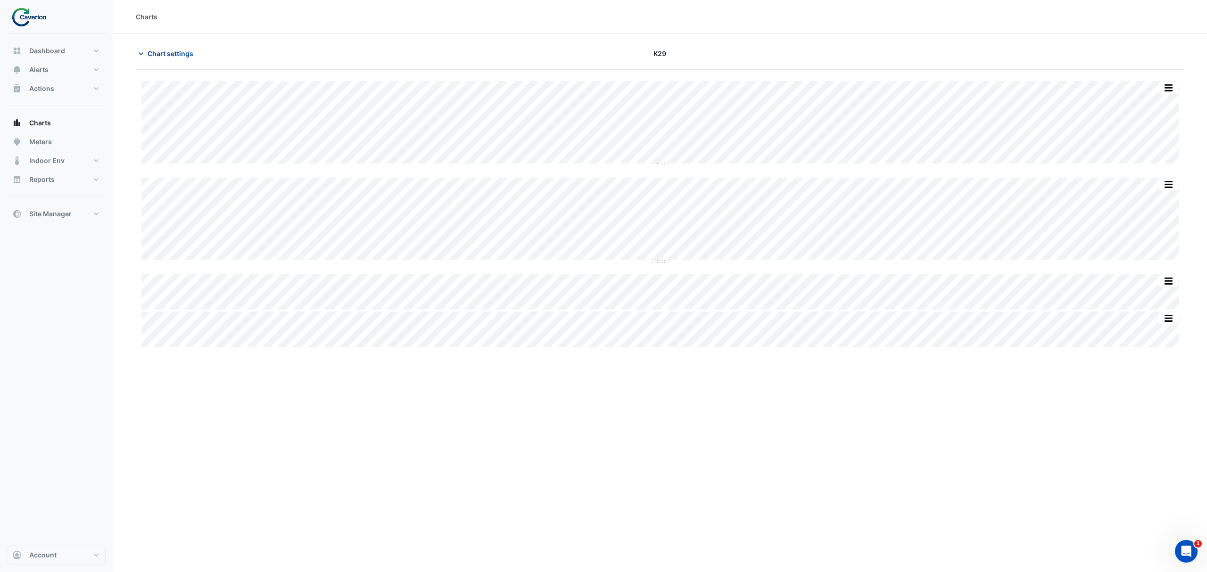
click at [168, 52] on span "Chart settings" at bounding box center [171, 54] width 46 height 10
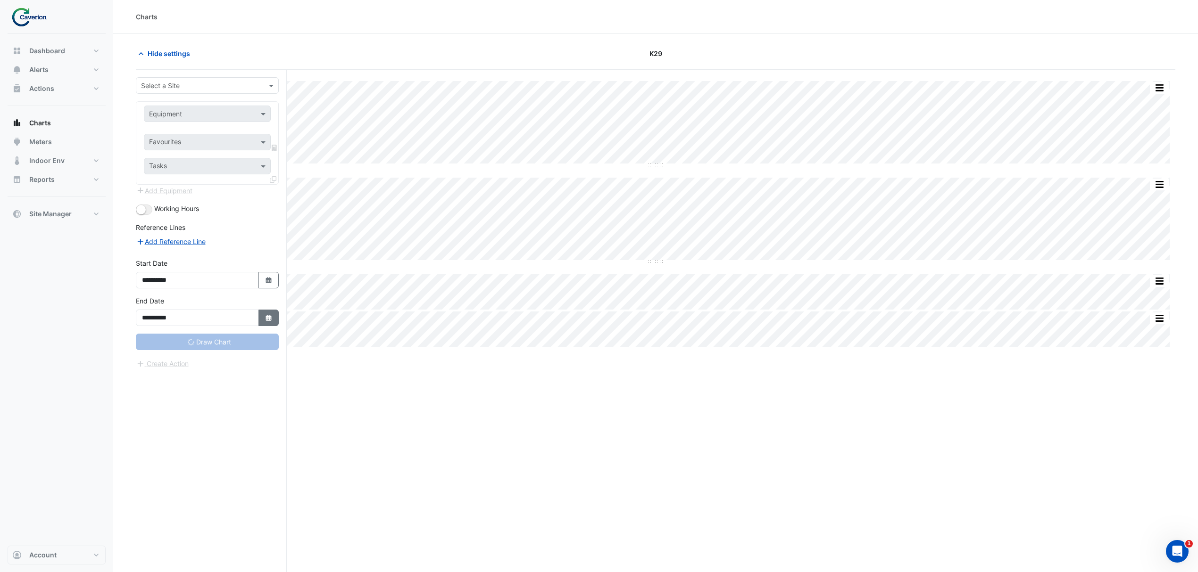
click at [267, 315] on fa-icon "Select Date" at bounding box center [269, 318] width 8 height 8
select select "**"
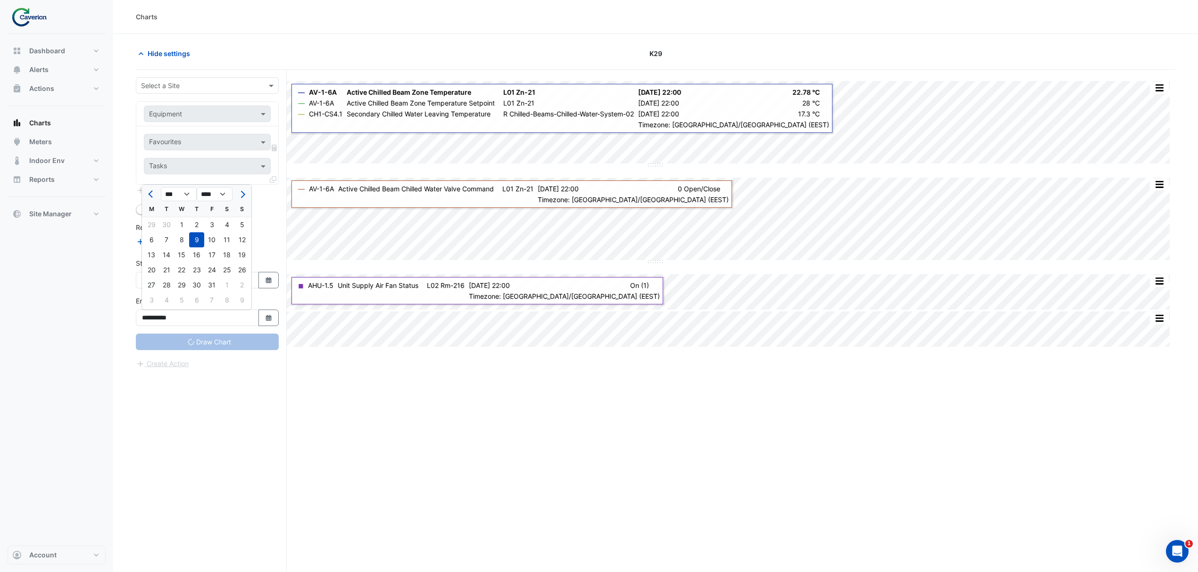
click at [334, 371] on div "Split by Equip Split All Split None Print Save as JPEG Save as PNG Pivot Data T…" at bounding box center [655, 339] width 1039 height 539
type input "**********"
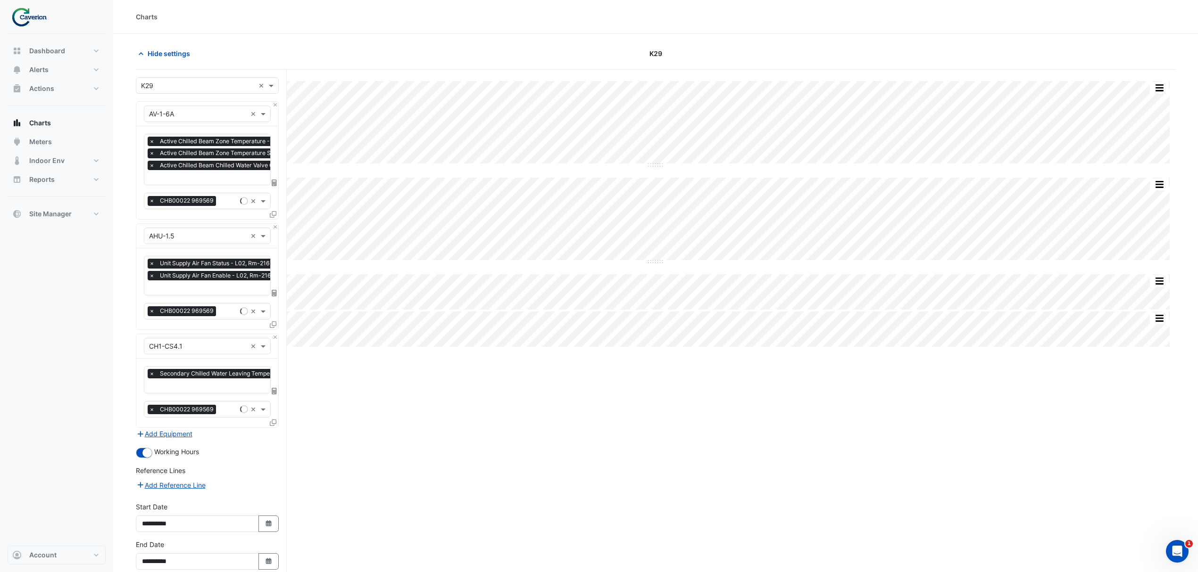
click at [1098, 50] on div at bounding box center [1005, 53] width 350 height 17
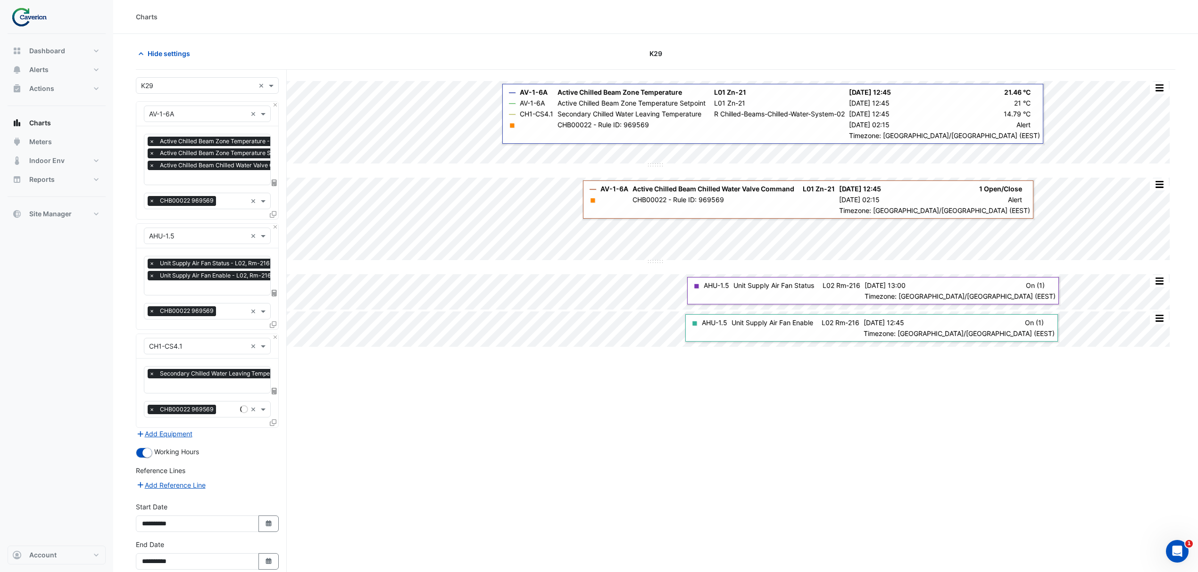
click at [940, 406] on div "Split by Equip Split All Split None Print Save as JPEG Save as PNG Pivot Data T…" at bounding box center [655, 345] width 1039 height 550
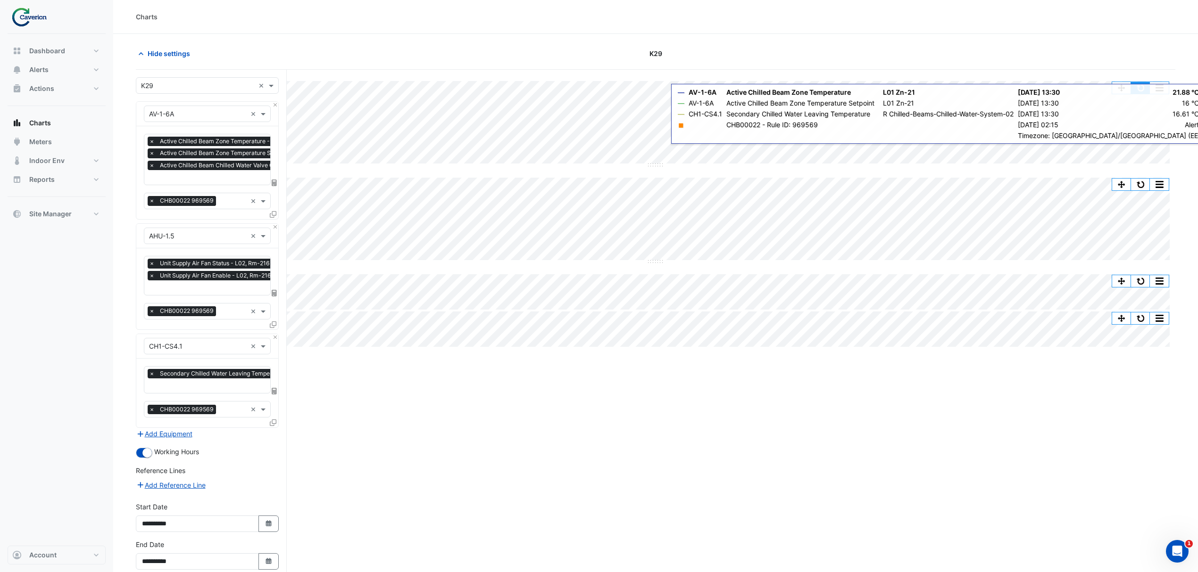
click at [1141, 86] on button "button" at bounding box center [1140, 88] width 19 height 12
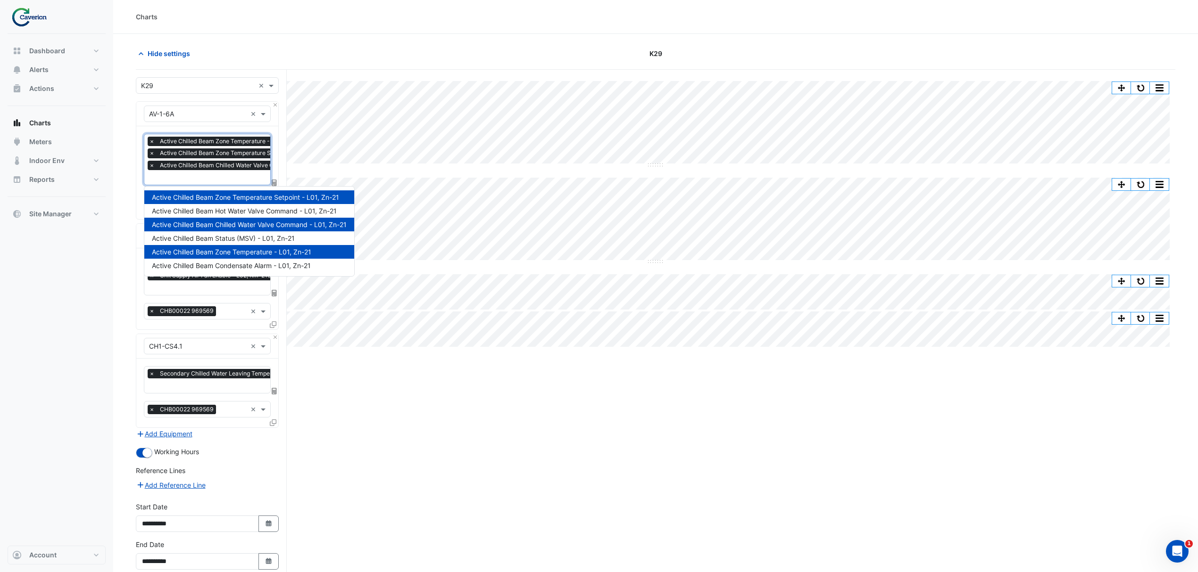
scroll to position [0, 5]
click at [216, 179] on input "text" at bounding box center [237, 179] width 187 height 10
click at [222, 180] on input "text" at bounding box center [237, 179] width 187 height 10
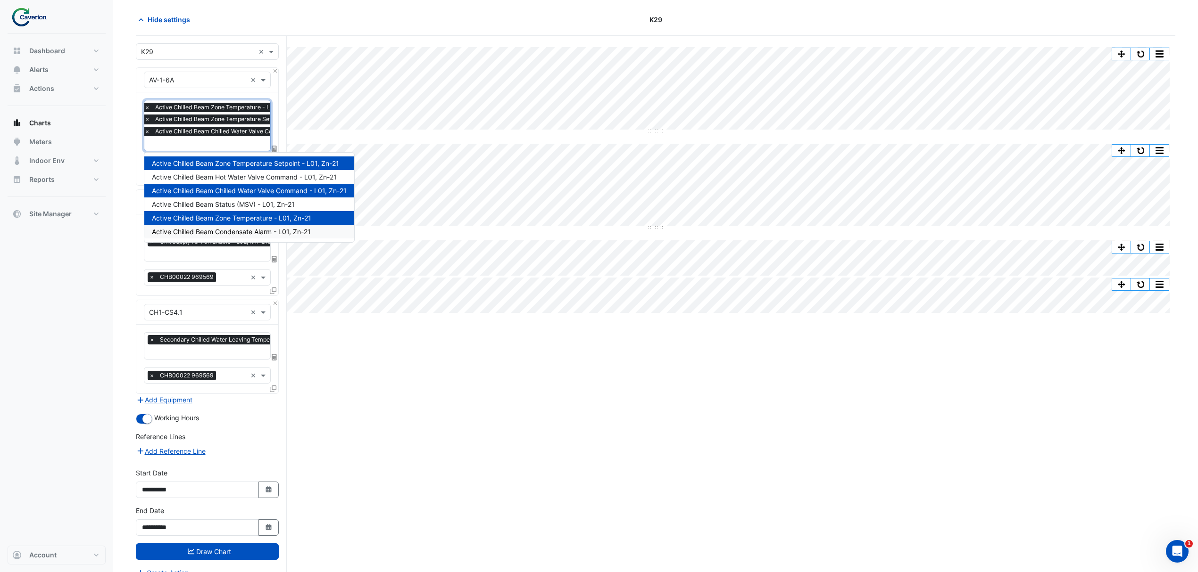
scroll to position [48, 0]
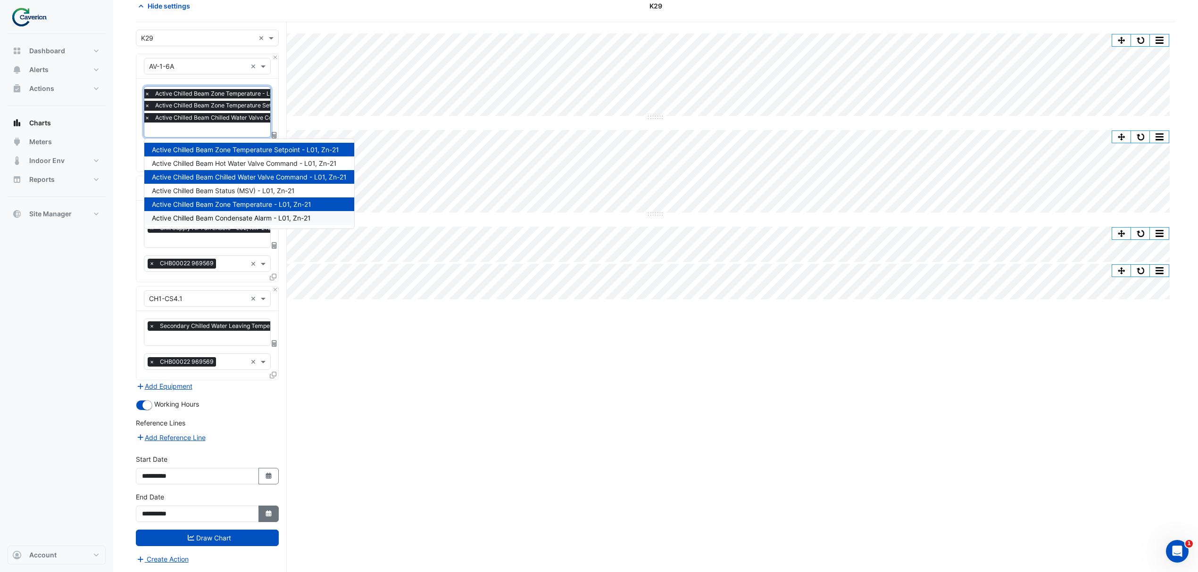
click at [270, 512] on icon "button" at bounding box center [268, 514] width 6 height 6
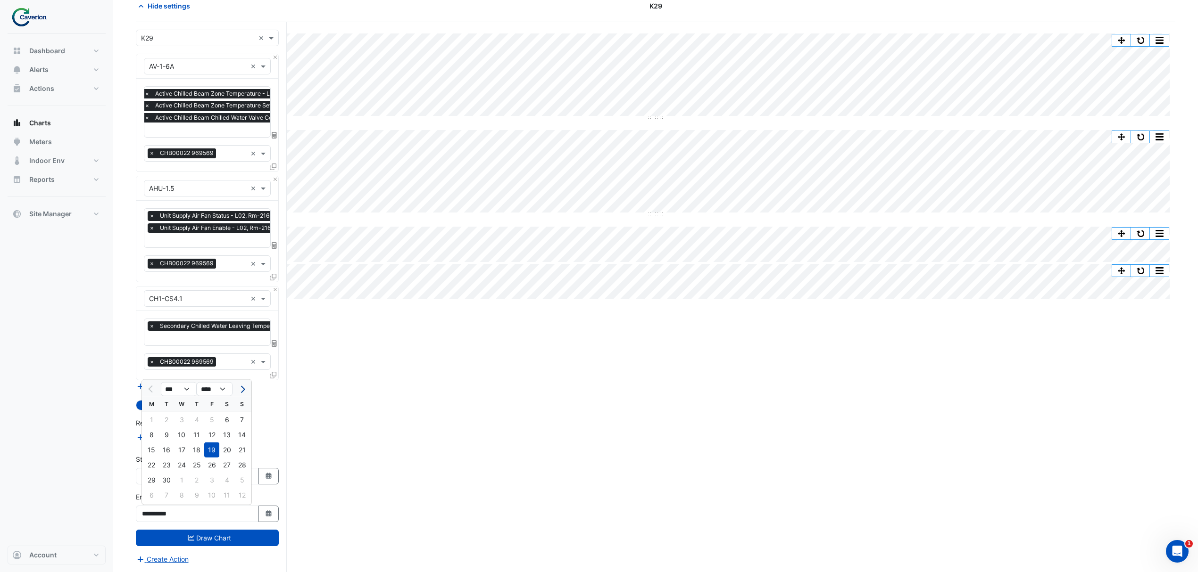
click at [242, 391] on button "Next month" at bounding box center [241, 389] width 11 height 15
select select "**"
click at [199, 434] on div "9" at bounding box center [196, 435] width 15 height 15
type input "**********"
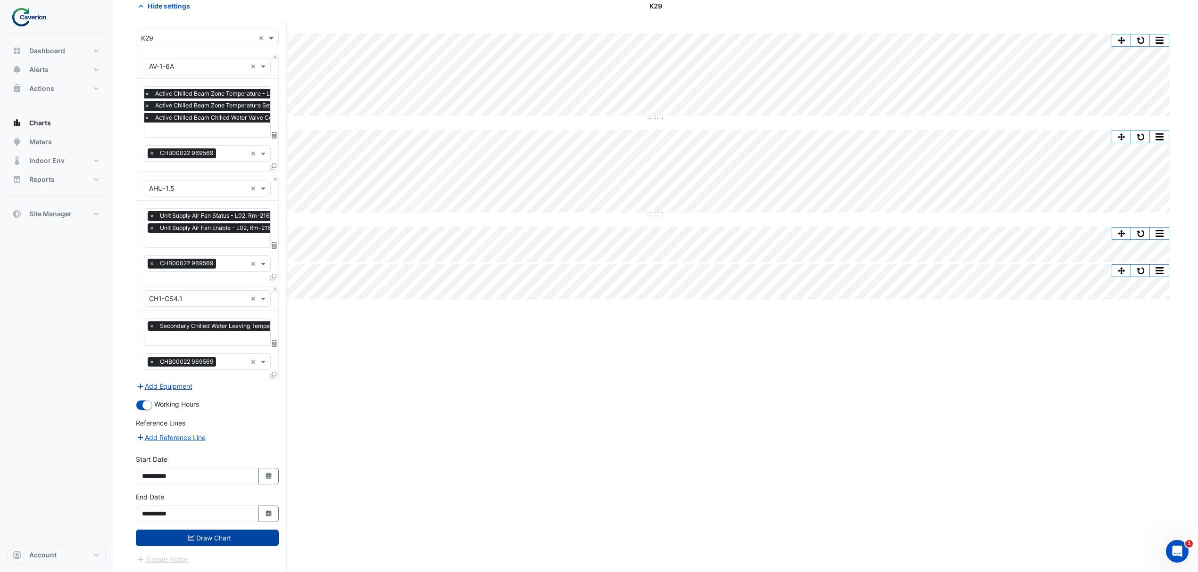
click at [208, 537] on button "Draw Chart" at bounding box center [207, 538] width 143 height 17
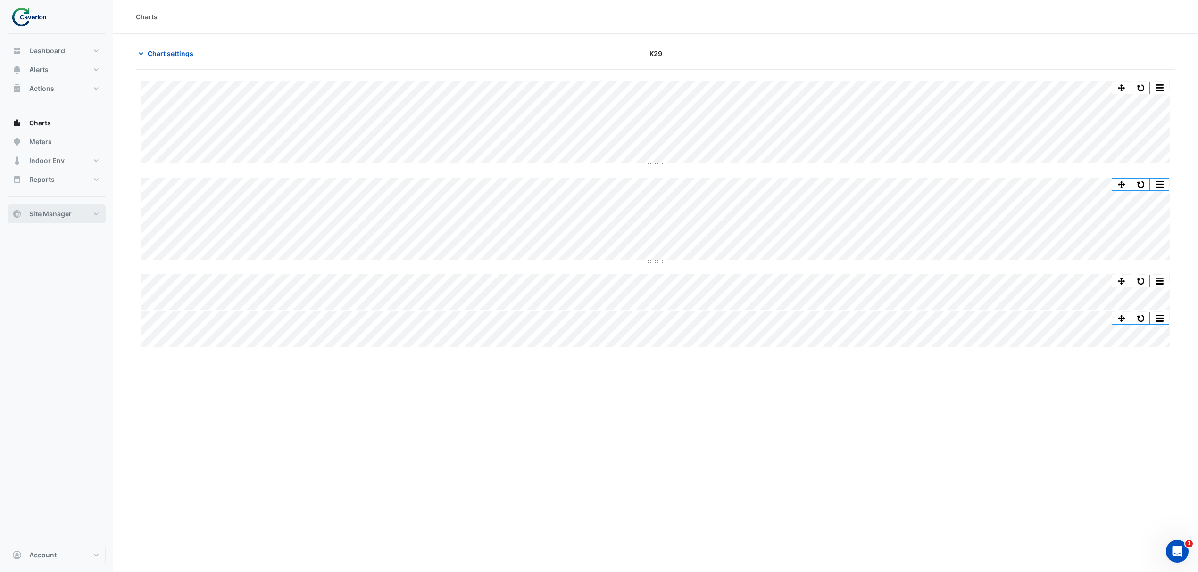
click at [64, 207] on button "Site Manager" at bounding box center [57, 214] width 98 height 19
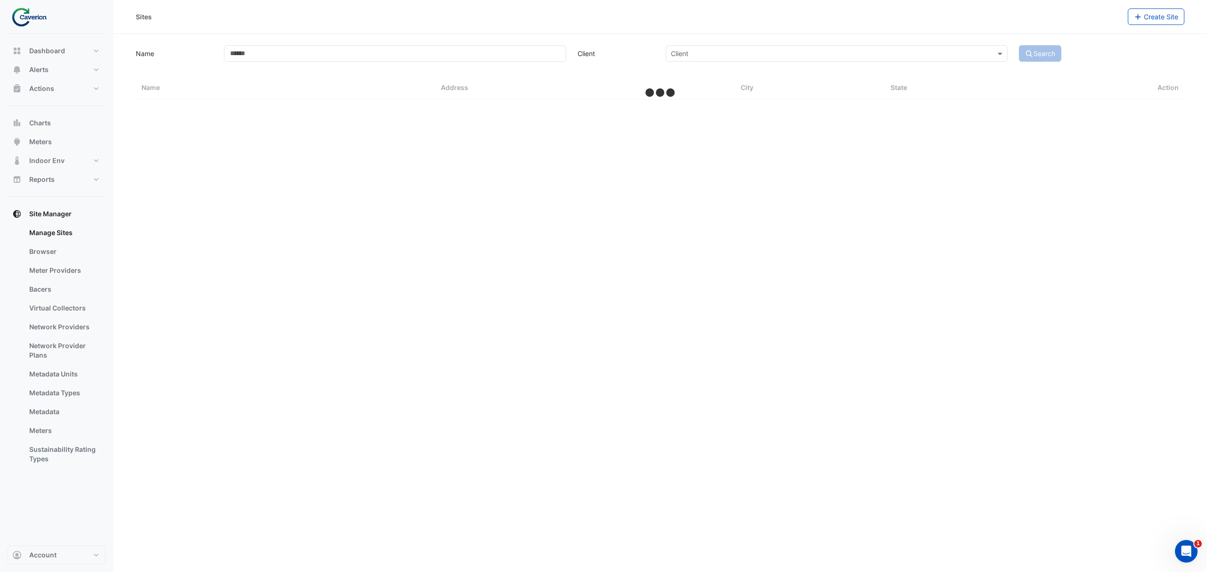
select select "***"
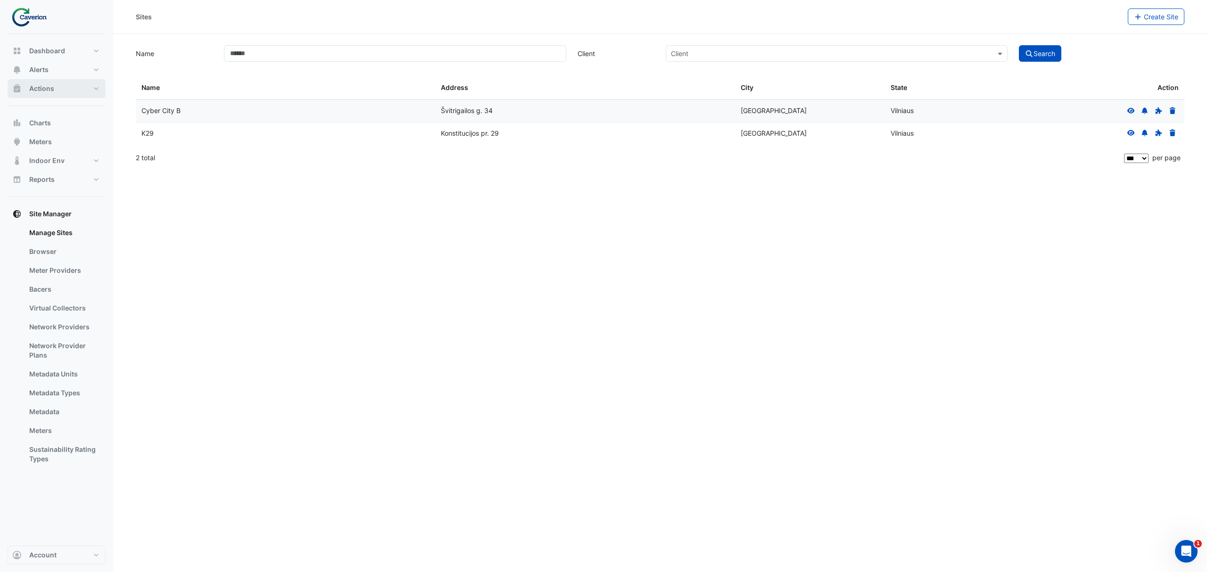
click at [66, 85] on button "Actions" at bounding box center [57, 88] width 98 height 19
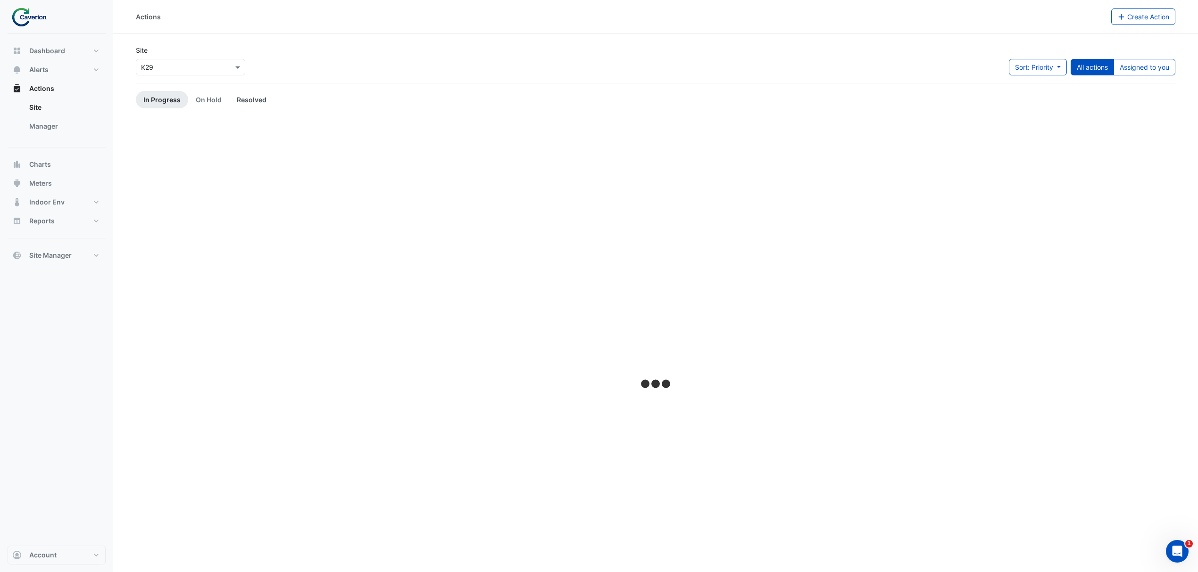
click at [249, 101] on link "Resolved" at bounding box center [251, 99] width 45 height 17
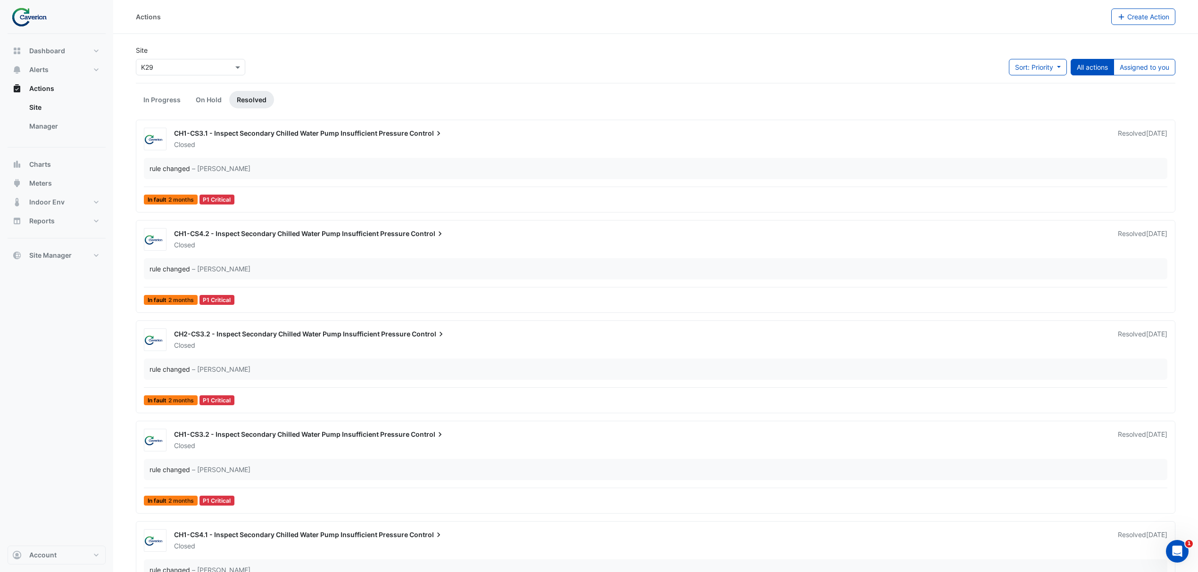
click at [415, 138] on span "Control" at bounding box center [426, 133] width 34 height 9
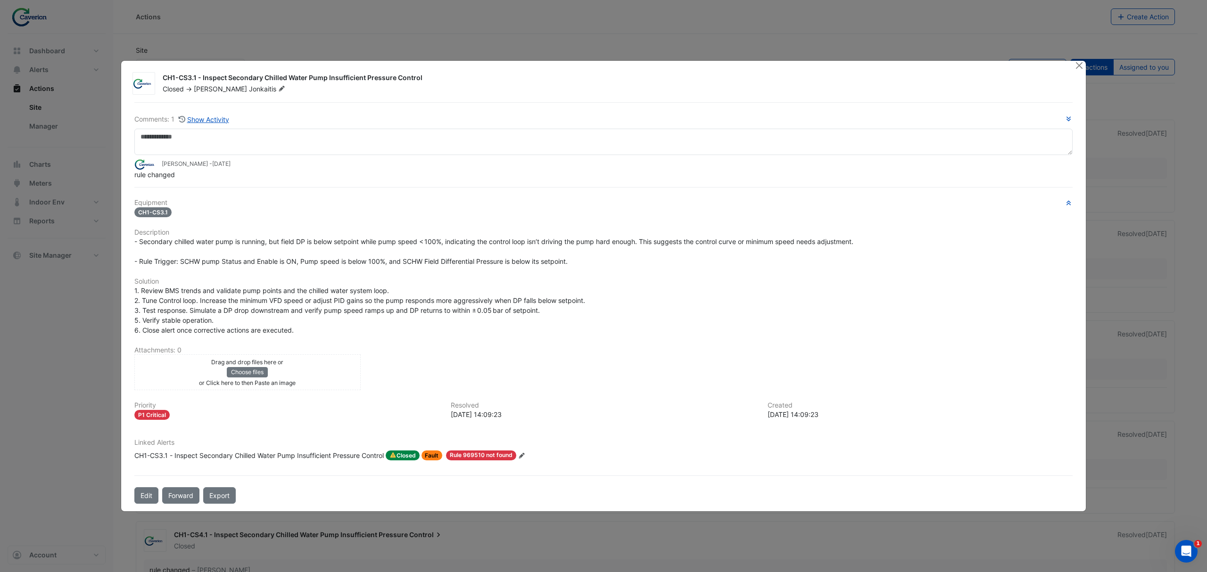
click at [576, 58] on ngb-modal-window "CH1-CS3.1 - Inspect Secondary Chilled Water Pump Insufficient Pressure Control …" at bounding box center [603, 286] width 1207 height 572
click at [597, 29] on ngb-modal-window "CH1-CS3.1 - Inspect Secondary Chilled Water Pump Insufficient Pressure Control …" at bounding box center [603, 286] width 1207 height 572
click at [1077, 59] on ngb-modal-window "CH1-CS3.1 - Inspect Secondary Chilled Water Pump Insufficient Pressure Control …" at bounding box center [603, 286] width 1207 height 572
click at [1077, 64] on app-escalated-ticket-details-modal "CH1-CS3.1 - Inspect Secondary Chilled Water Pump Insufficient Pressure Control …" at bounding box center [603, 286] width 965 height 451
click at [1074, 68] on button "Close" at bounding box center [1079, 66] width 10 height 10
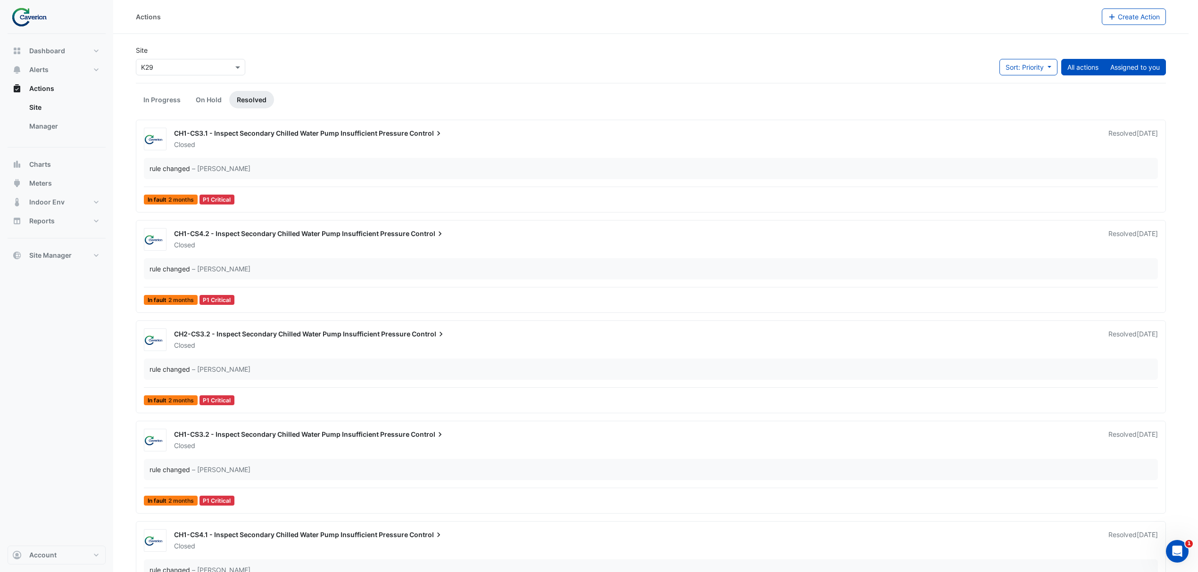
click at [1131, 67] on button "Assigned to you" at bounding box center [1135, 67] width 62 height 17
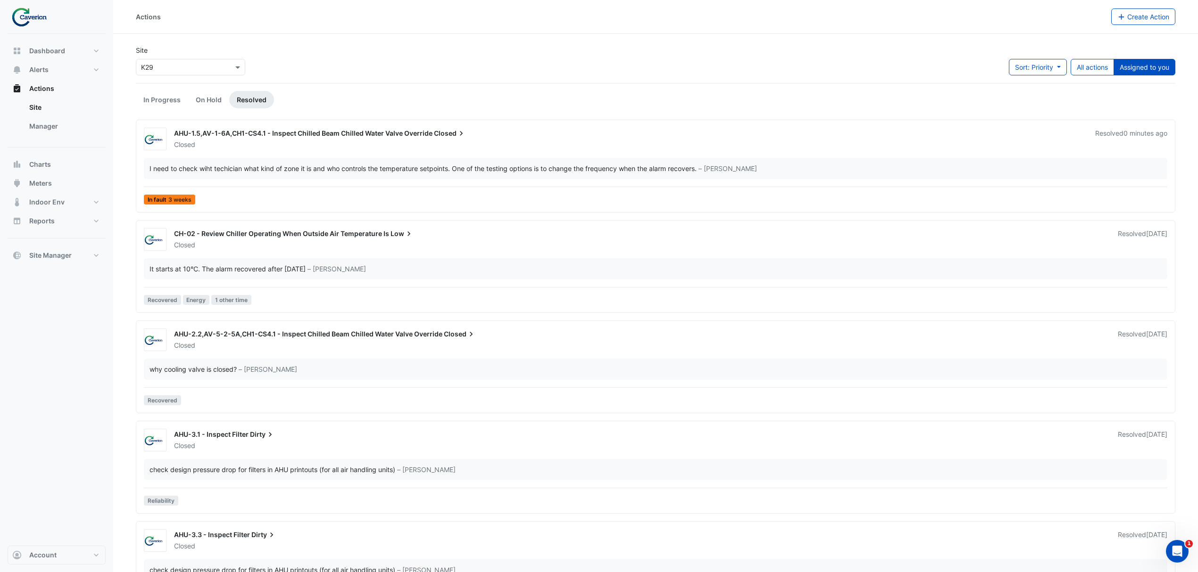
click at [1068, 155] on div "AHU-1.5,AV-1-6A,CH1-CS4.1 - Inspect Chilled Beam Chilled Water Valve Override C…" at bounding box center [655, 168] width 1031 height 81
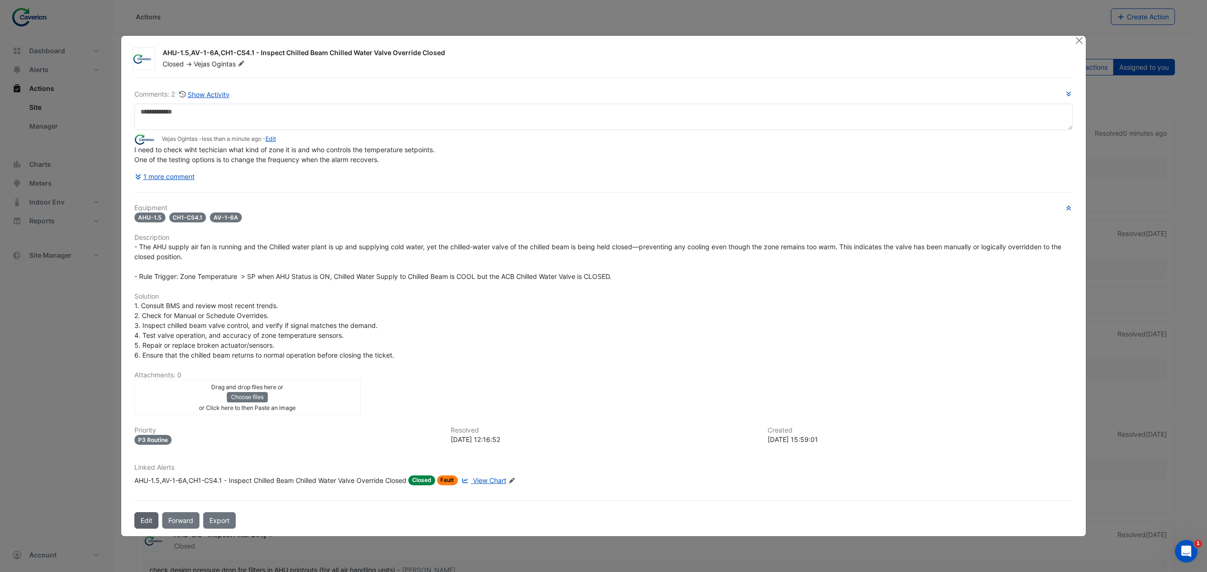
click at [144, 522] on button "Edit" at bounding box center [146, 521] width 24 height 17
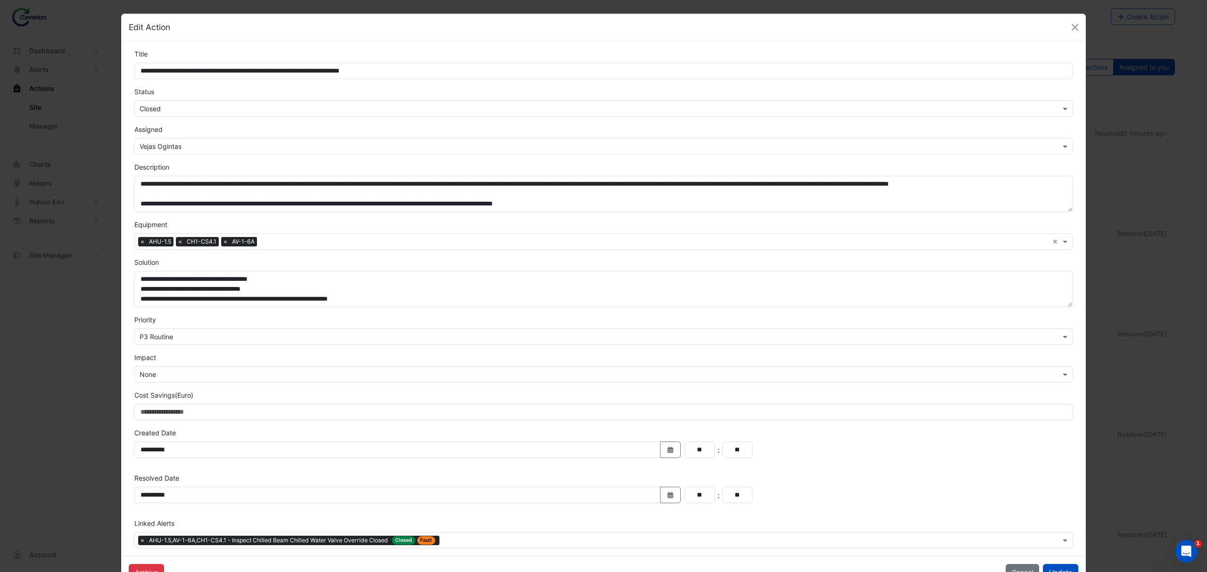
click at [200, 108] on input "text" at bounding box center [594, 109] width 909 height 10
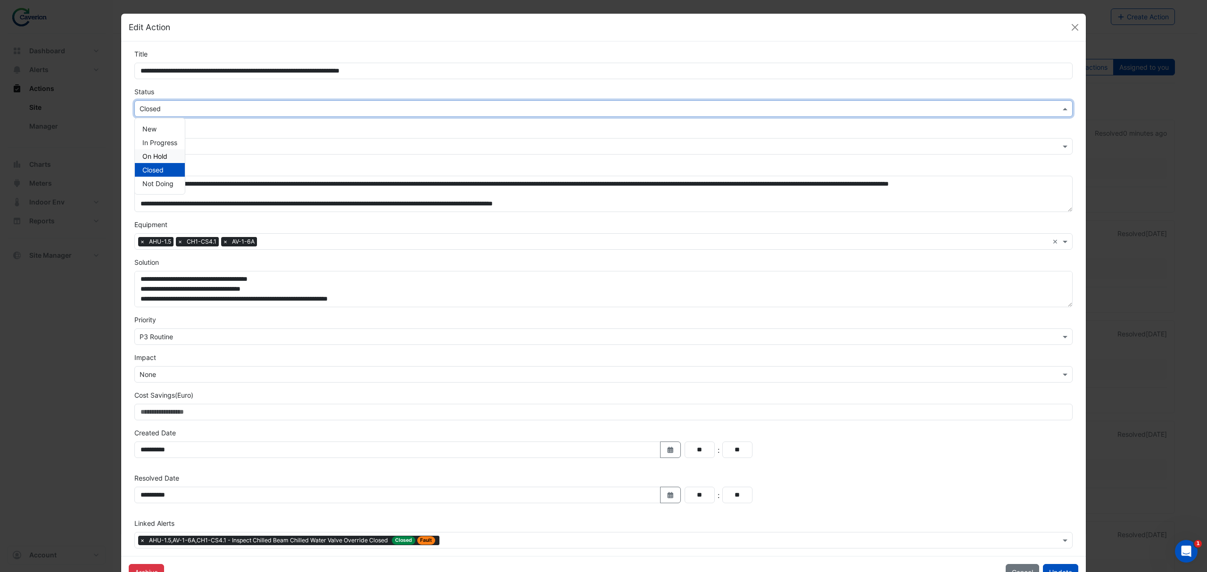
click at [164, 152] on div "On Hold" at bounding box center [160, 156] width 50 height 14
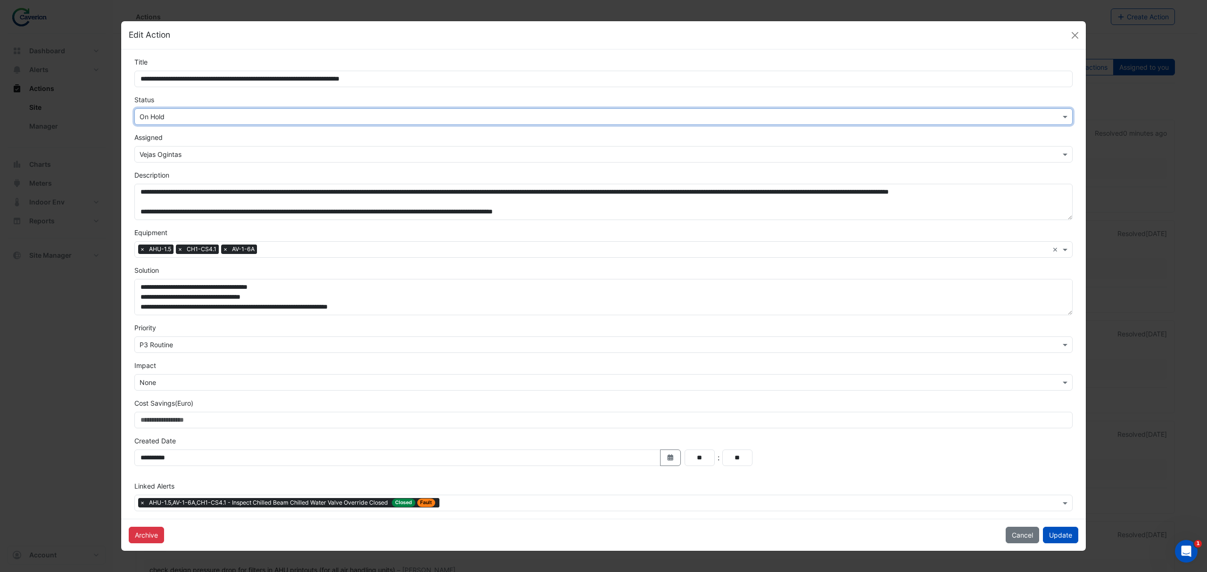
click at [1042, 539] on div "Archive Cancel Update" at bounding box center [603, 535] width 965 height 32
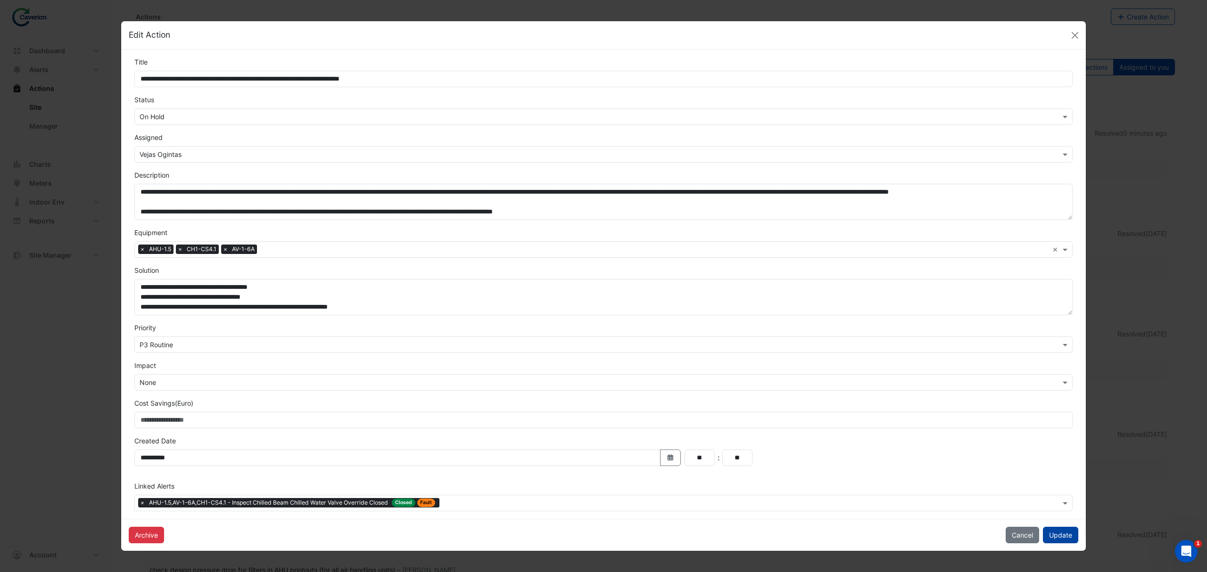
click at [1044, 538] on button "Update" at bounding box center [1060, 535] width 35 height 17
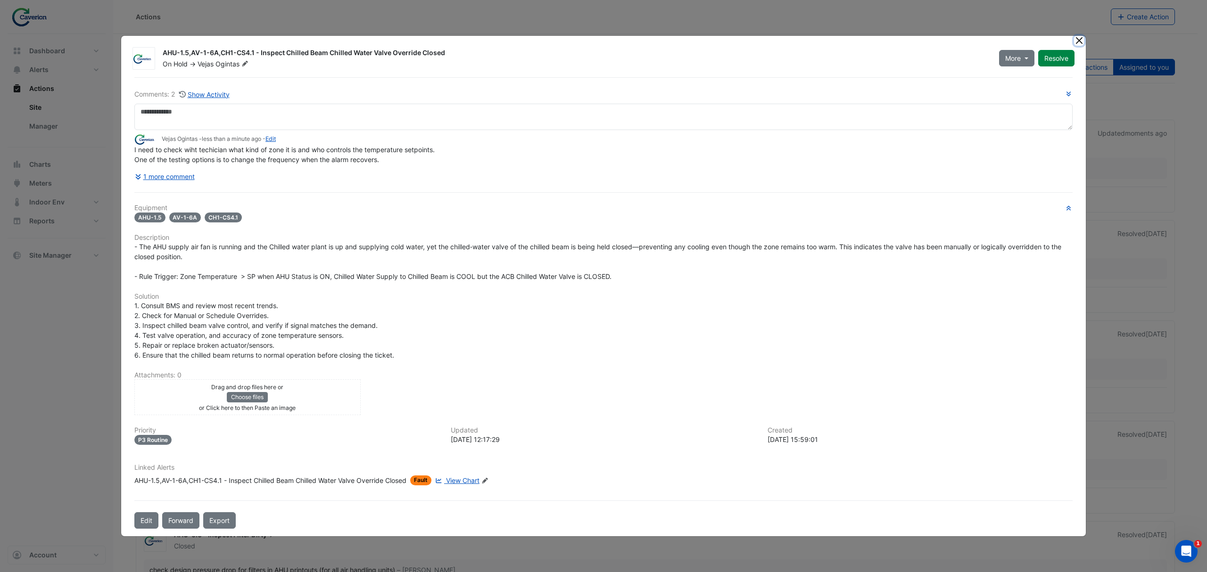
click at [1074, 39] on button "Close" at bounding box center [1079, 41] width 10 height 10
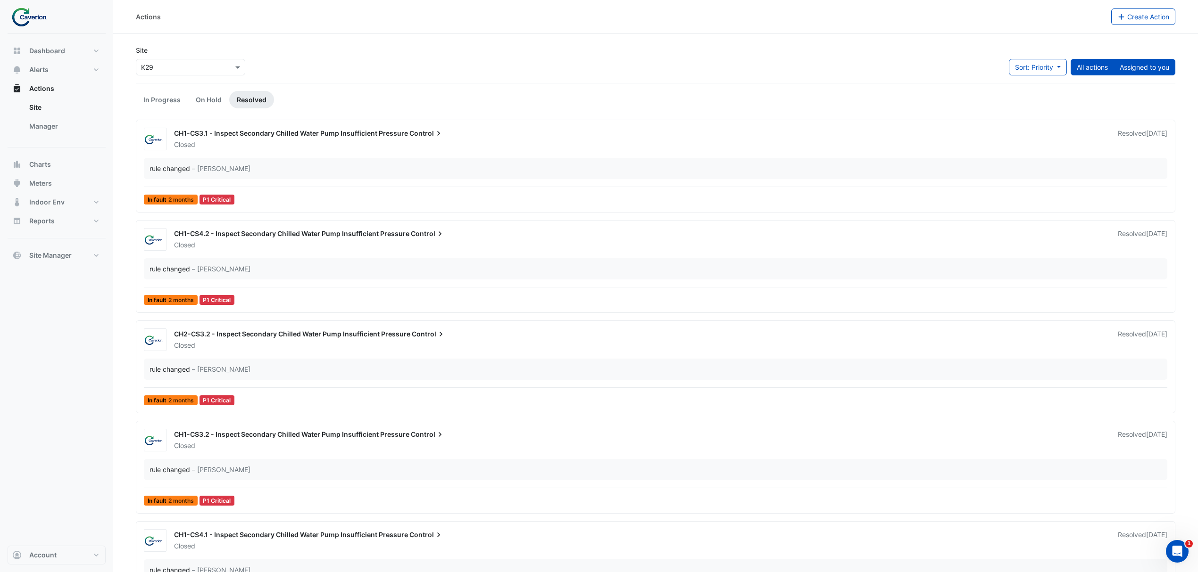
click at [1144, 73] on button "Assigned to you" at bounding box center [1144, 67] width 62 height 17
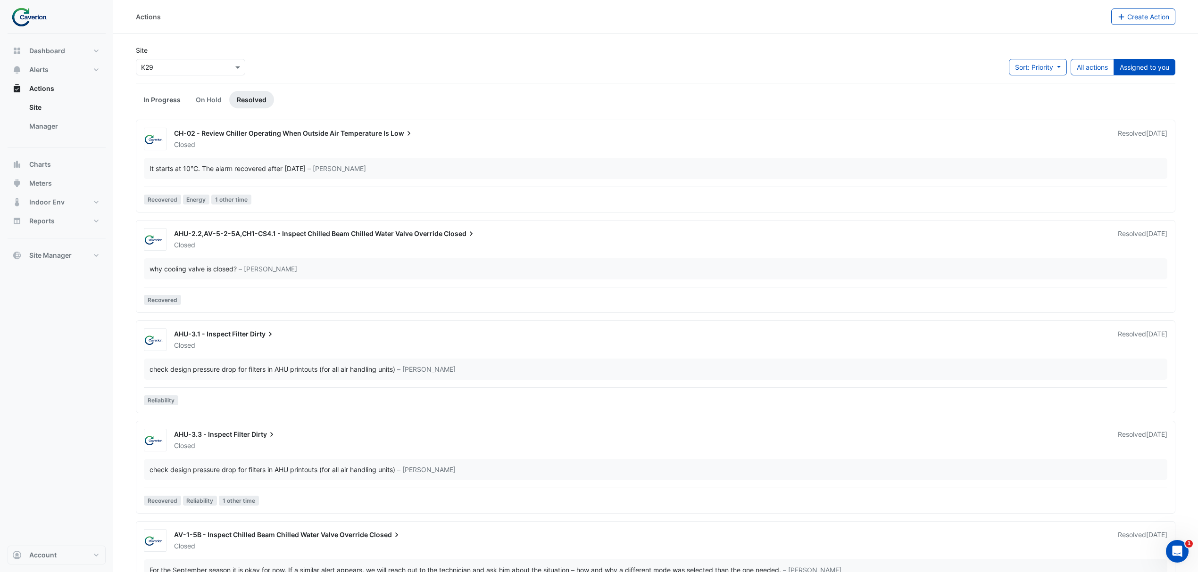
click at [144, 102] on link "In Progress" at bounding box center [162, 99] width 52 height 17
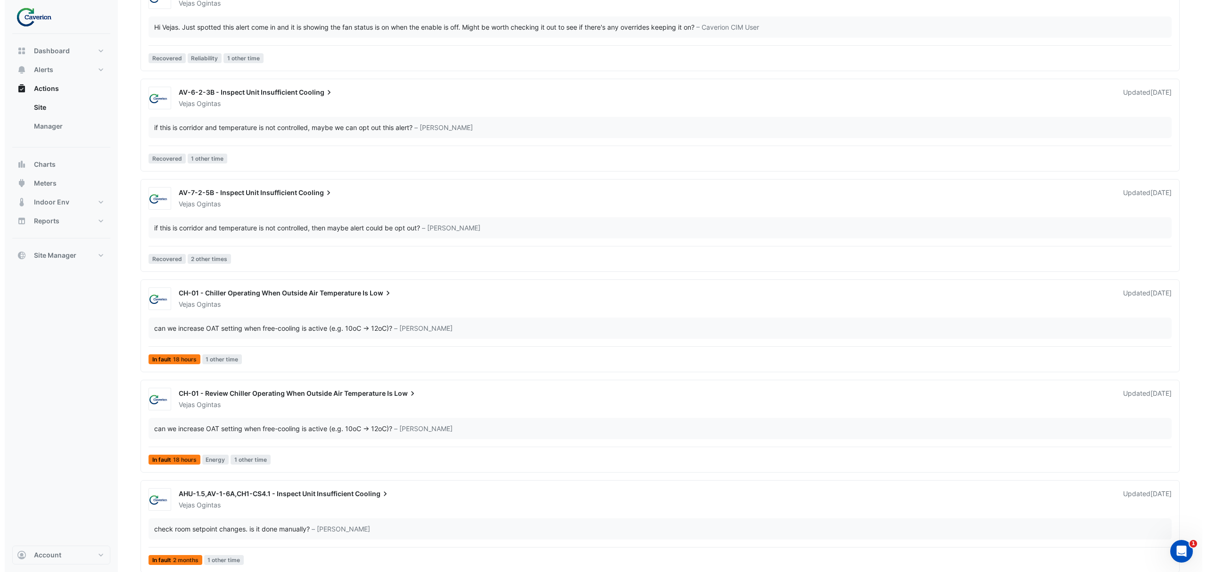
scroll to position [758, 0]
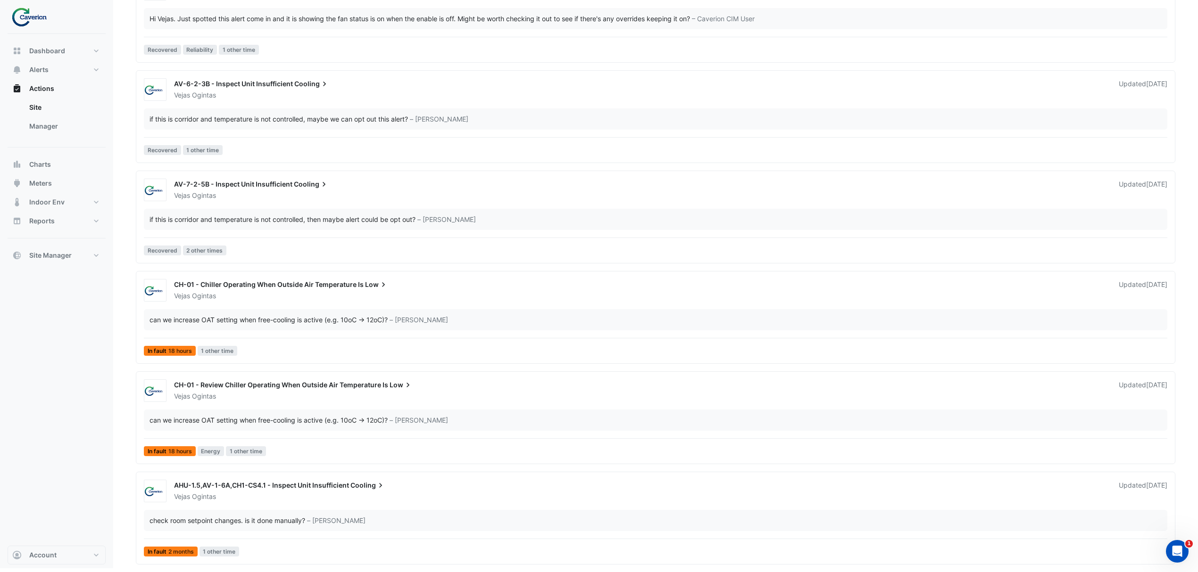
click at [240, 524] on div "check room setpoint changes. is it done manually?" at bounding box center [227, 521] width 156 height 10
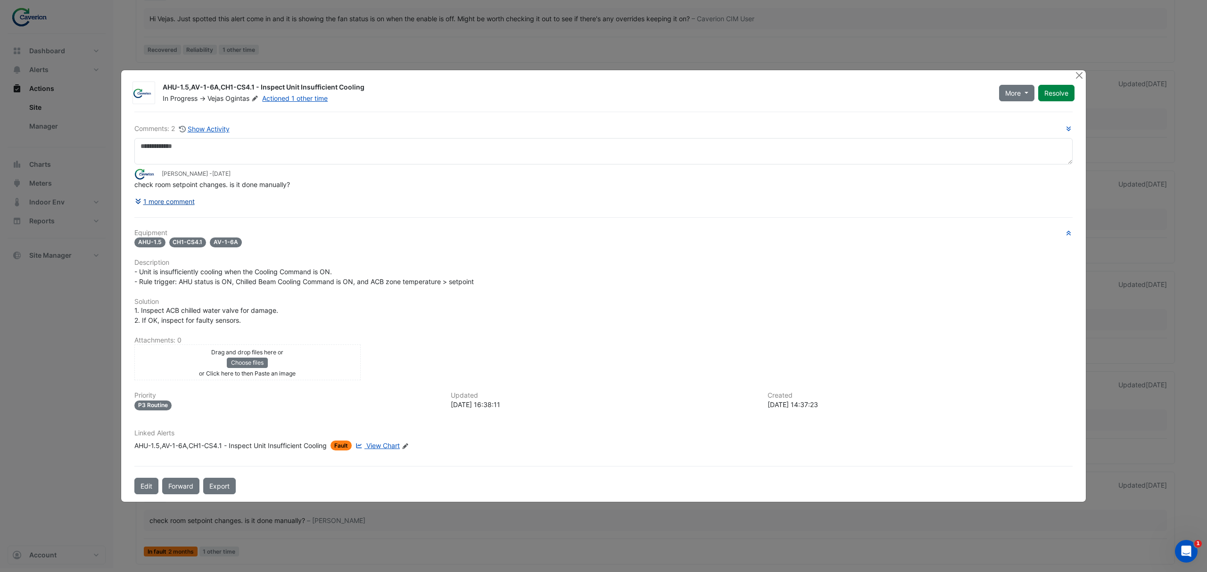
click at [168, 202] on button "1 more comment" at bounding box center [164, 201] width 61 height 17
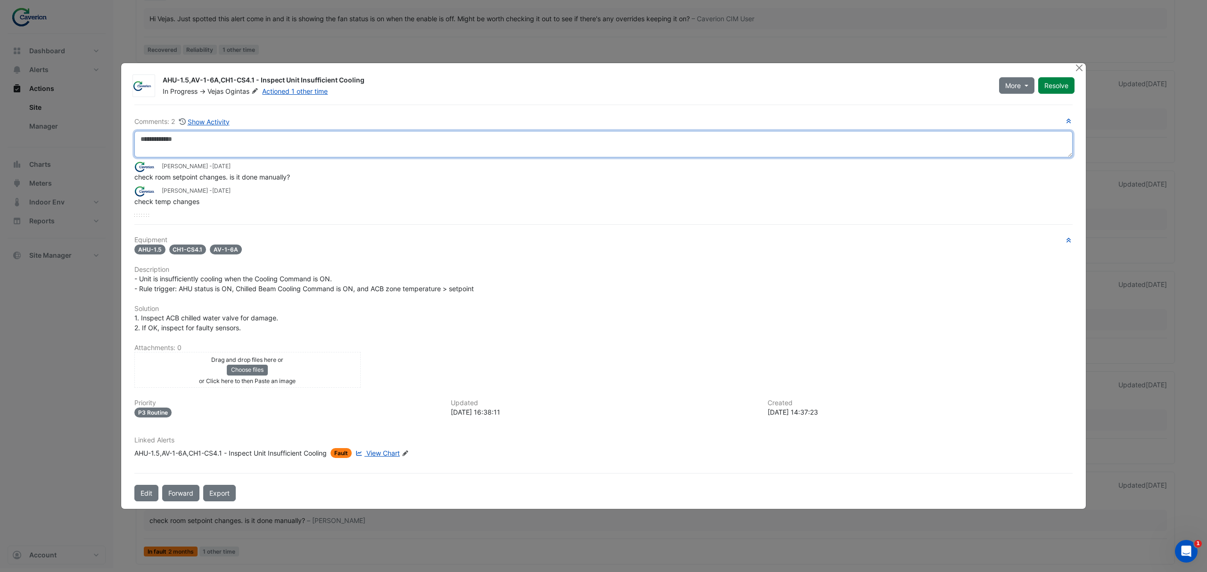
click at [291, 138] on textarea at bounding box center [603, 144] width 938 height 26
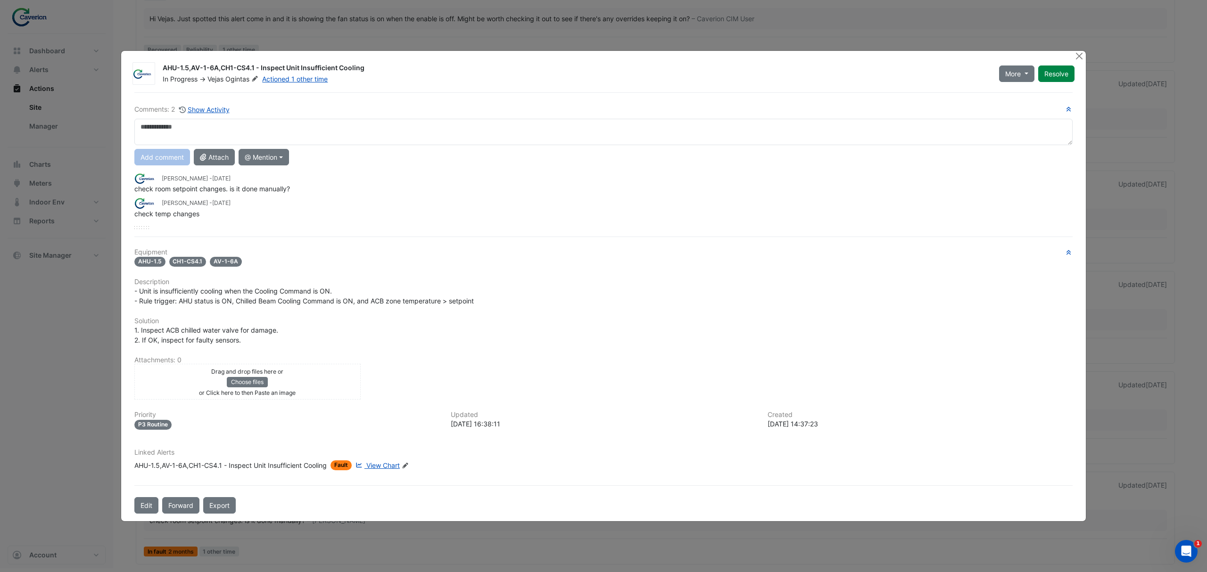
click at [192, 70] on div "AHU-1.5,AV-1-6A,CH1-CS4.1 - Inspect Unit Insufficient Cooling" at bounding box center [575, 68] width 825 height 11
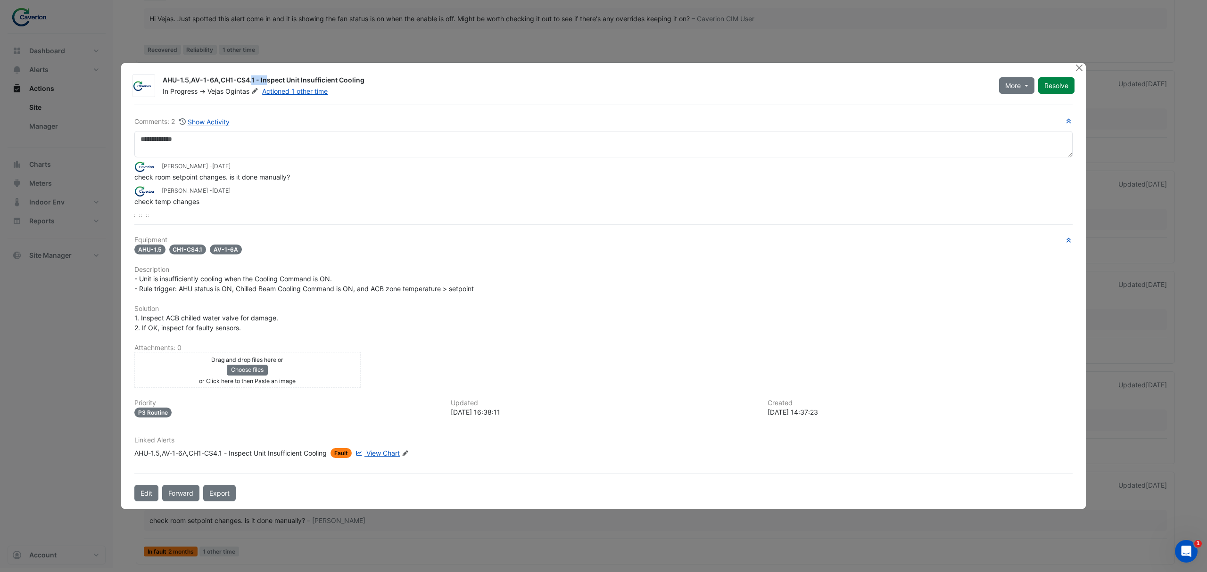
drag, startPoint x: 193, startPoint y: 81, endPoint x: 218, endPoint y: 80, distance: 24.5
click at [218, 80] on div "AHU-1.5,AV-1-6A,CH1-CS4.1 - Inspect Unit Insufficient Cooling" at bounding box center [575, 80] width 825 height 11
drag, startPoint x: 218, startPoint y: 80, endPoint x: 191, endPoint y: 82, distance: 26.4
click at [191, 82] on div "AHU-1.5,AV-1-6A,CH1-CS4.1 - Inspect Unit Insufficient Cooling" at bounding box center [575, 80] width 825 height 11
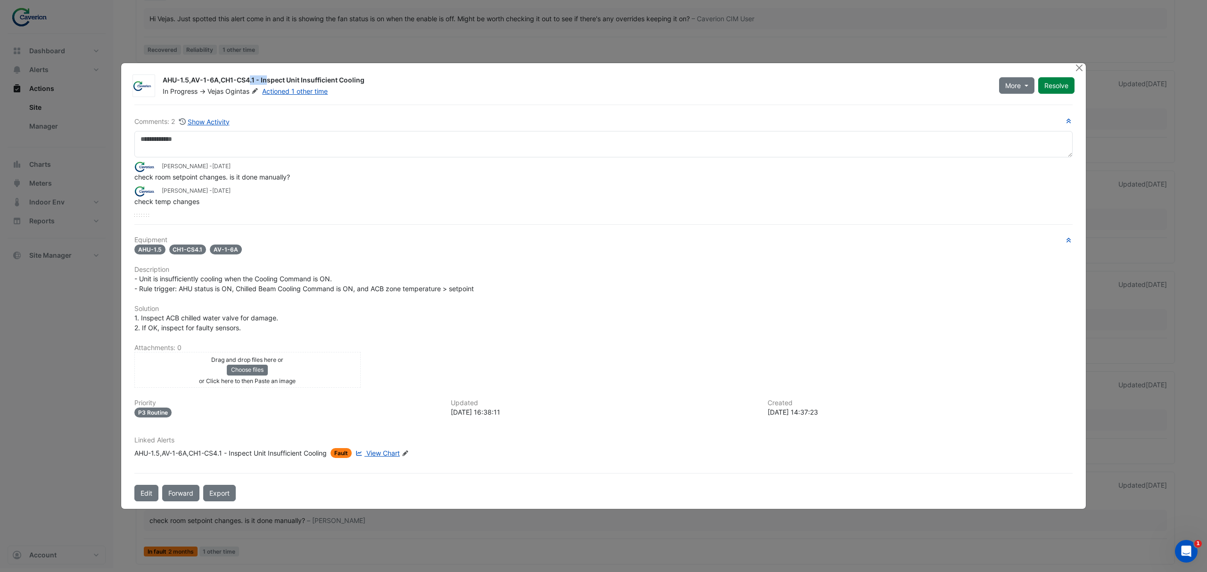
copy div "AV-1-6A"
click at [169, 130] on div "Comments: 2 Show Activity Tomas Jonkaitis - 2 months and 1 day ago check room s…" at bounding box center [603, 166] width 938 height 101
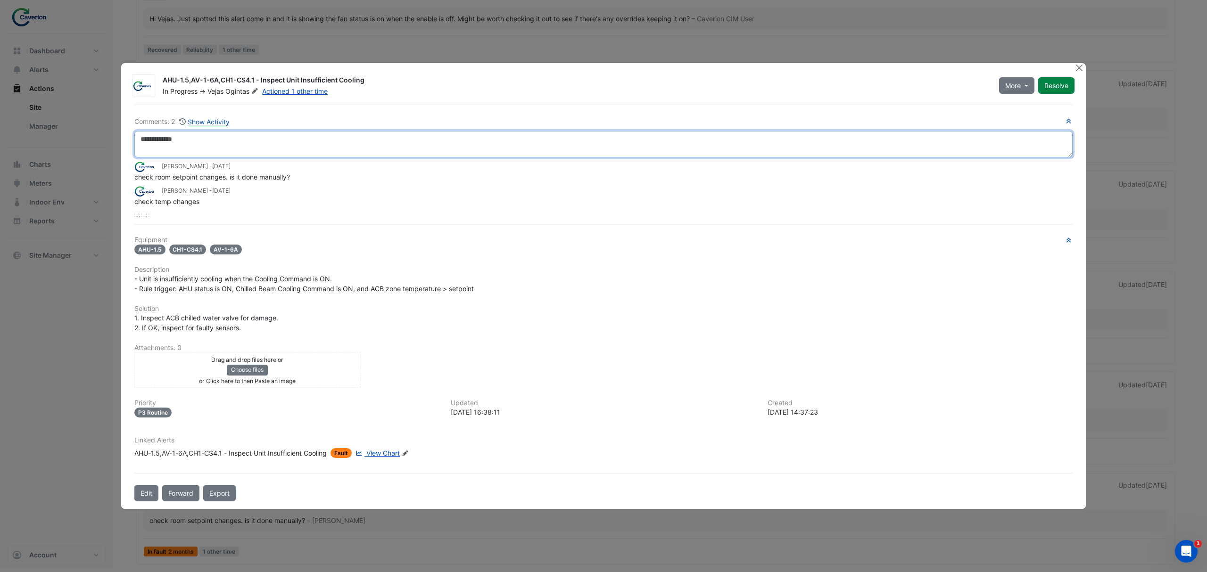
click at [174, 136] on textarea at bounding box center [603, 144] width 938 height 26
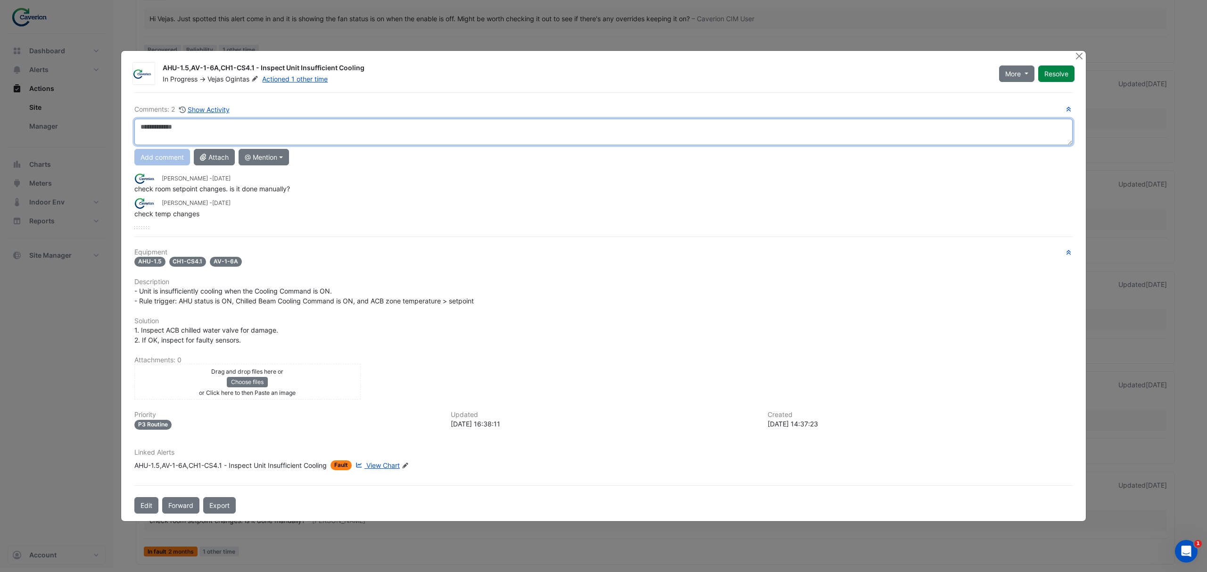
paste textarea "*******"
drag, startPoint x: 493, startPoint y: 132, endPoint x: 129, endPoint y: 127, distance: 364.1
click at [129, 127] on div "**********" at bounding box center [604, 132] width 950 height 26
click at [211, 129] on textarea "**********" at bounding box center [603, 132] width 938 height 26
click at [210, 128] on textarea "**********" at bounding box center [603, 132] width 938 height 26
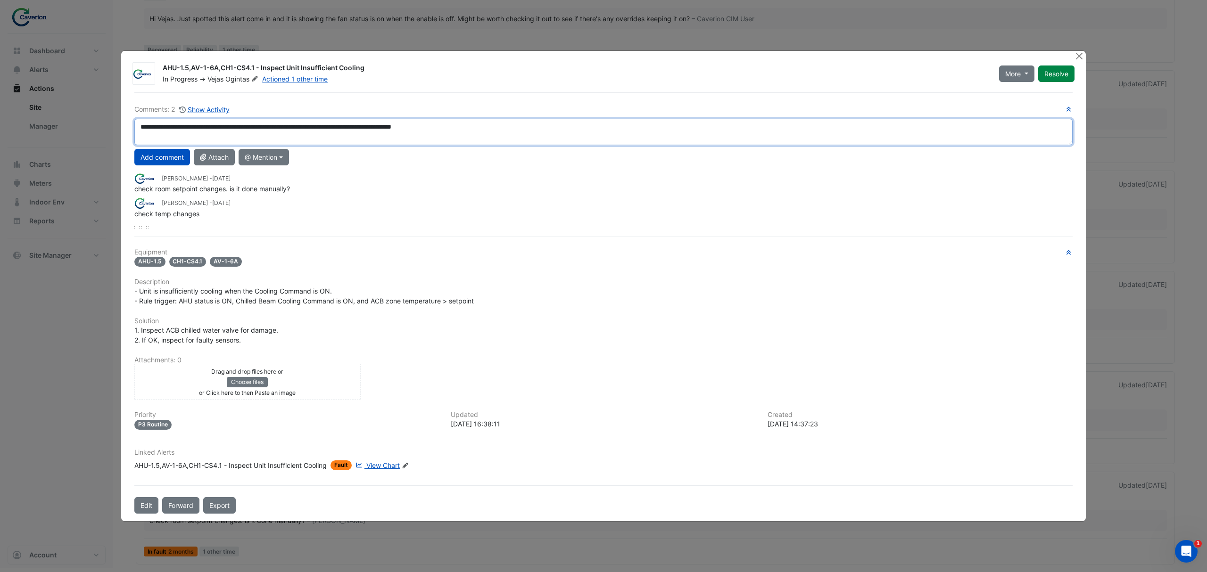
drag, startPoint x: 481, startPoint y: 134, endPoint x: 0, endPoint y: 116, distance: 481.8
click at [0, 116] on ngb-modal-window "AHU-1.5,AV-1-6A,CH1-CS4.1 - Inspect Unit Insufficient Cooling In Progress -> Ve…" at bounding box center [603, 286] width 1207 height 572
click at [488, 131] on textarea "**********" at bounding box center [603, 132] width 938 height 26
drag, startPoint x: 488, startPoint y: 131, endPoint x: 0, endPoint y: 125, distance: 487.6
click at [0, 125] on ngb-modal-window "AHU-1.5,AV-1-6A,CH1-CS4.1 - Inspect Unit Insufficient Cooling In Progress -> Ve…" at bounding box center [603, 286] width 1207 height 572
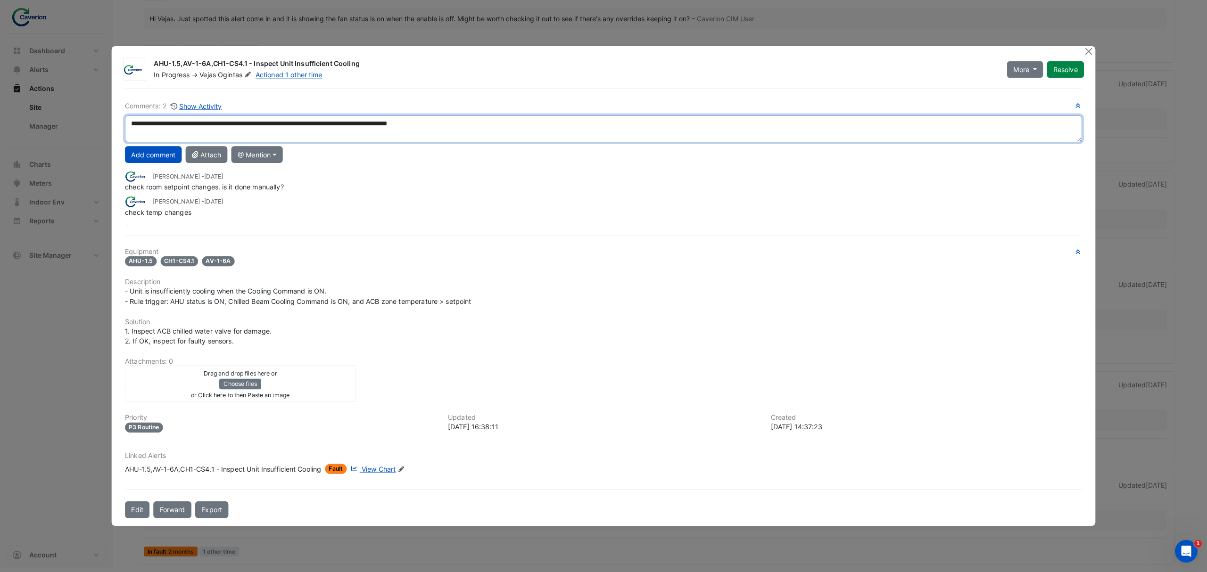
paste textarea "********"
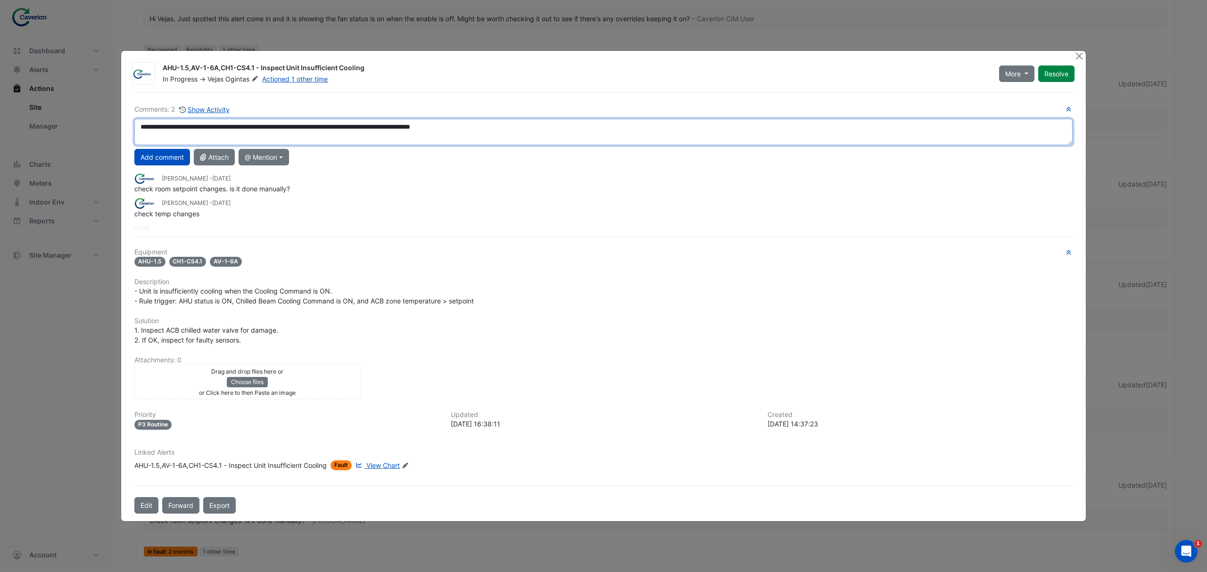
type textarea "**********"
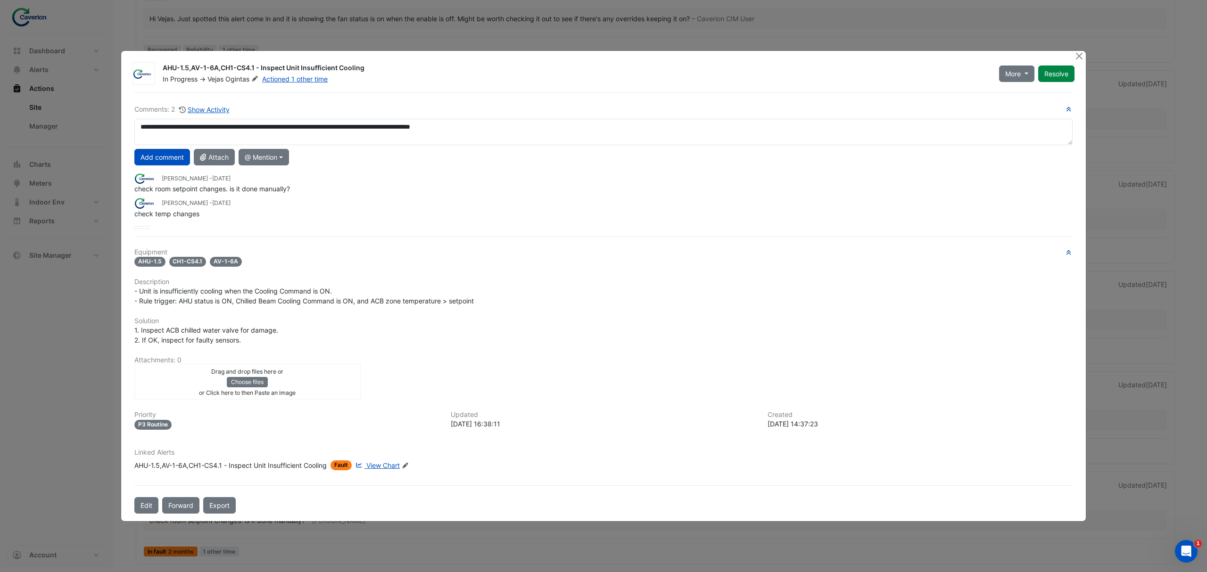
click at [994, 75] on div "More On Hold Not Doing Resolve" at bounding box center [1037, 73] width 87 height 21
click at [1006, 74] on span "More" at bounding box center [1013, 74] width 16 height 10
click at [1007, 96] on button "On Hold" at bounding box center [1035, 98] width 75 height 14
click at [166, 161] on button "Add comment" at bounding box center [162, 157] width 56 height 17
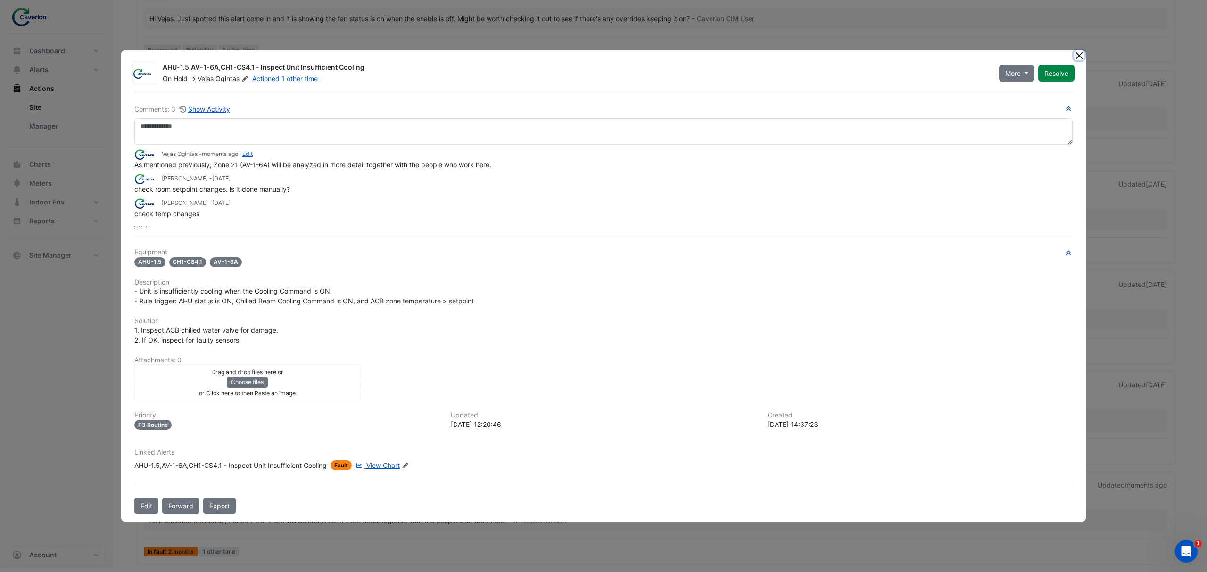
click at [1083, 55] on button "Close" at bounding box center [1079, 55] width 10 height 10
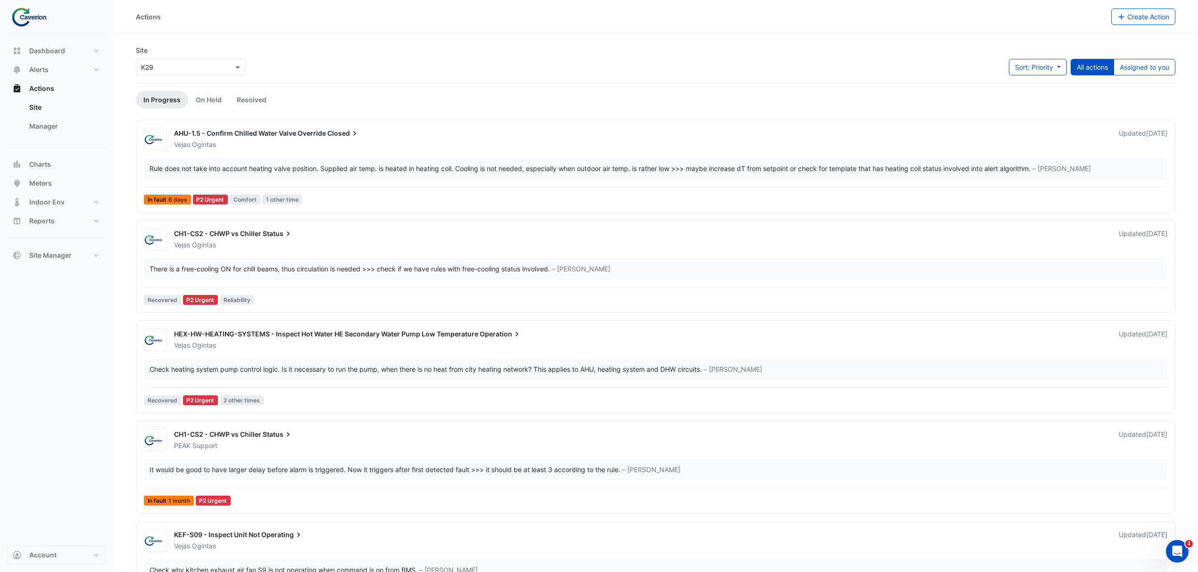
click at [1144, 53] on div "Site × K29 Sort: Priority Priority Updated All actions Assigned to you" at bounding box center [655, 64] width 1051 height 38
click at [1144, 57] on div "Site × K29 Sort: Priority Priority Updated All actions Assigned to you" at bounding box center [655, 64] width 1051 height 38
click at [1143, 68] on button "Assigned to you" at bounding box center [1144, 67] width 62 height 17
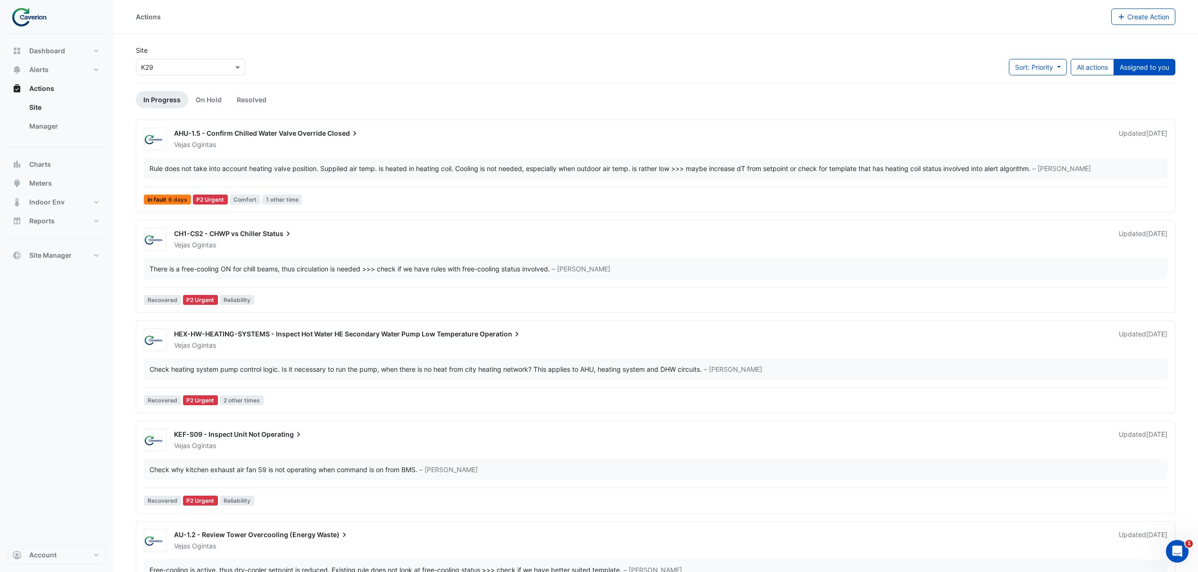
click at [53, 407] on div "Dashboard Portfolio Ratings Performance Alerts Site Rules Templates Actions Sit…" at bounding box center [57, 290] width 98 height 512
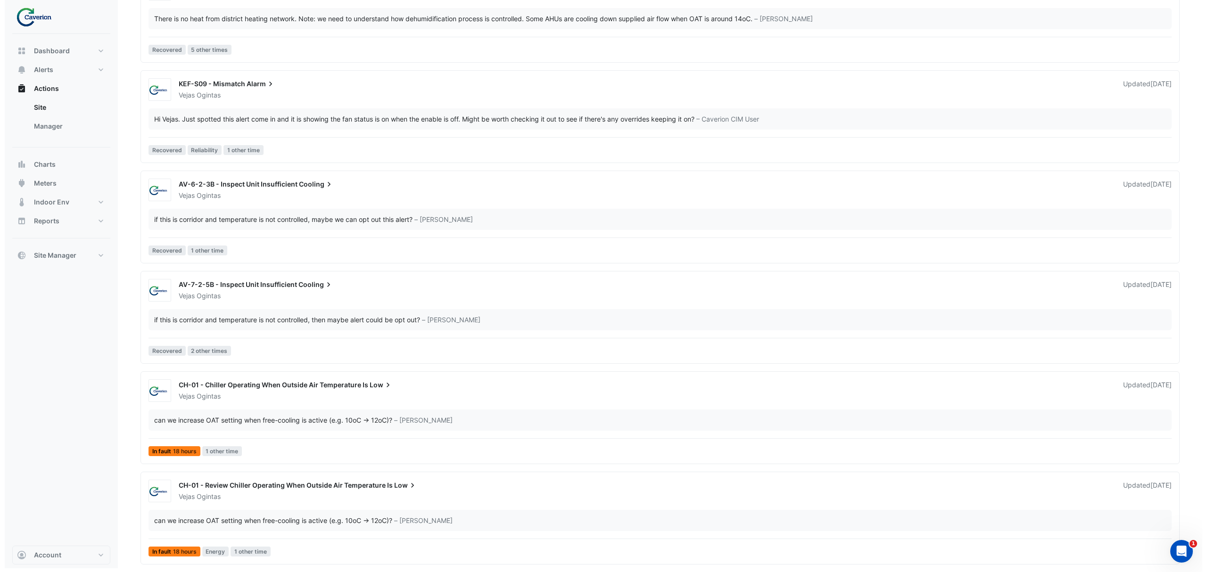
scroll to position [657, 0]
click at [274, 491] on div "CH-01 - Review Chiller Operating When Outside Air Temperature Is Low" at bounding box center [640, 486] width 933 height 11
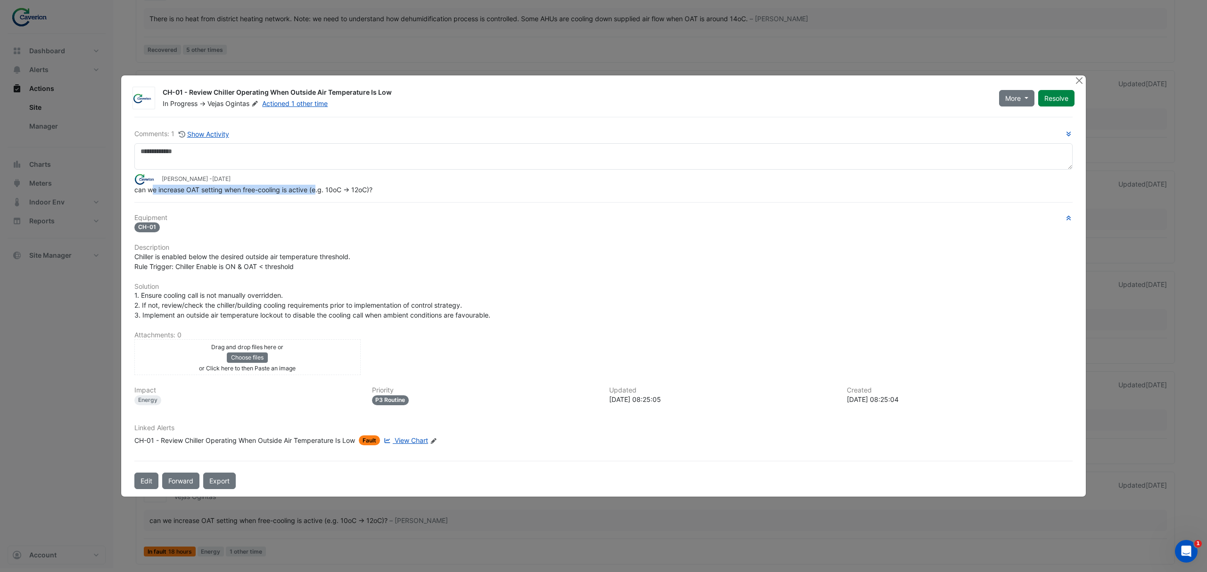
drag, startPoint x: 155, startPoint y: 187, endPoint x: 317, endPoint y: 190, distance: 162.7
click at [317, 190] on span "can we increase OAT setting when free-cooling is active (e.g. 10oC -> 12oC)?" at bounding box center [253, 190] width 238 height 8
drag, startPoint x: 304, startPoint y: 193, endPoint x: 417, endPoint y: 193, distance: 112.7
click at [417, 193] on div "can we increase OAT setting when free-cooling is active (e.g. 10oC -> 12oC)?" at bounding box center [603, 190] width 938 height 10
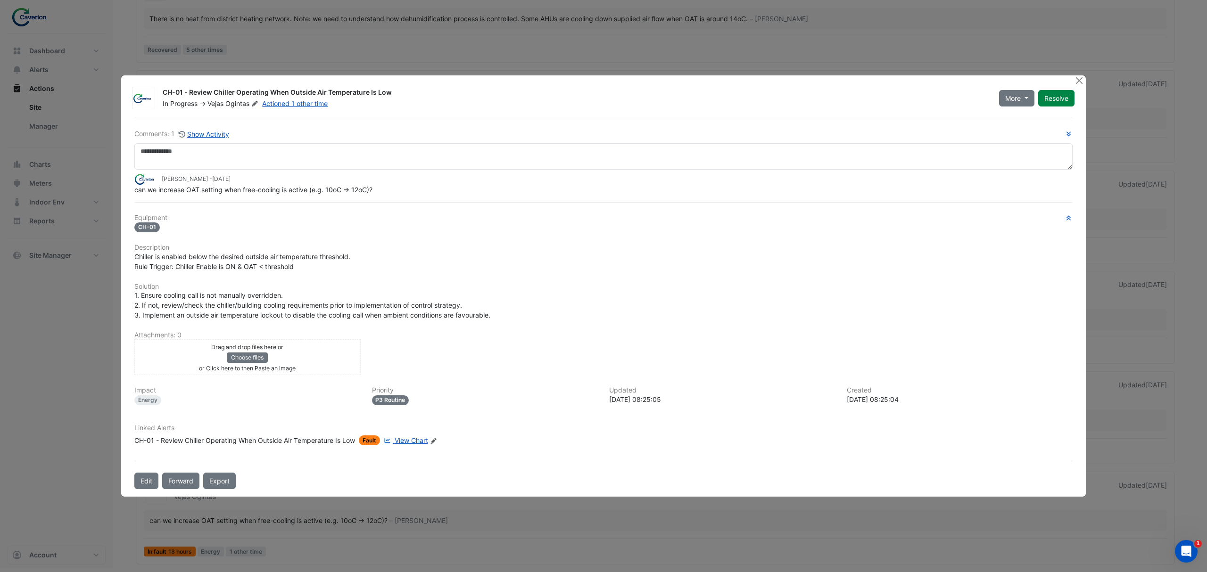
click at [406, 199] on div "Comments: 1 Show Activity Tomas Jonkaitis - 1 month and 29 days ago can we incr…" at bounding box center [604, 303] width 950 height 373
click at [267, 190] on span "can we increase OAT setting when free-cooling is active (e.g. 10oC -> 12oC)?" at bounding box center [253, 190] width 238 height 8
drag, startPoint x: 234, startPoint y: 192, endPoint x: 249, endPoint y: 188, distance: 15.8
click at [244, 191] on span "can we increase OAT setting when free-cooling is active (e.g. 10oC -> 12oC)?" at bounding box center [253, 190] width 238 height 8
drag, startPoint x: 251, startPoint y: 188, endPoint x: 258, endPoint y: 187, distance: 7.1
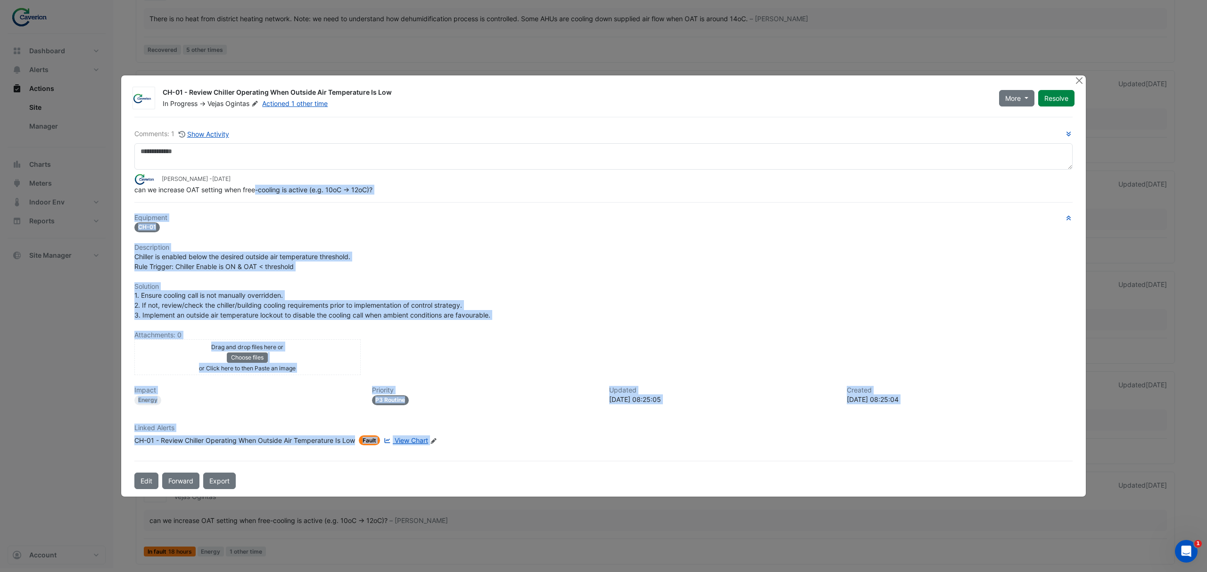
click at [298, 186] on span "can we increase OAT setting when free-cooling is active (e.g. 10oC -> 12oC)?" at bounding box center [253, 190] width 238 height 8
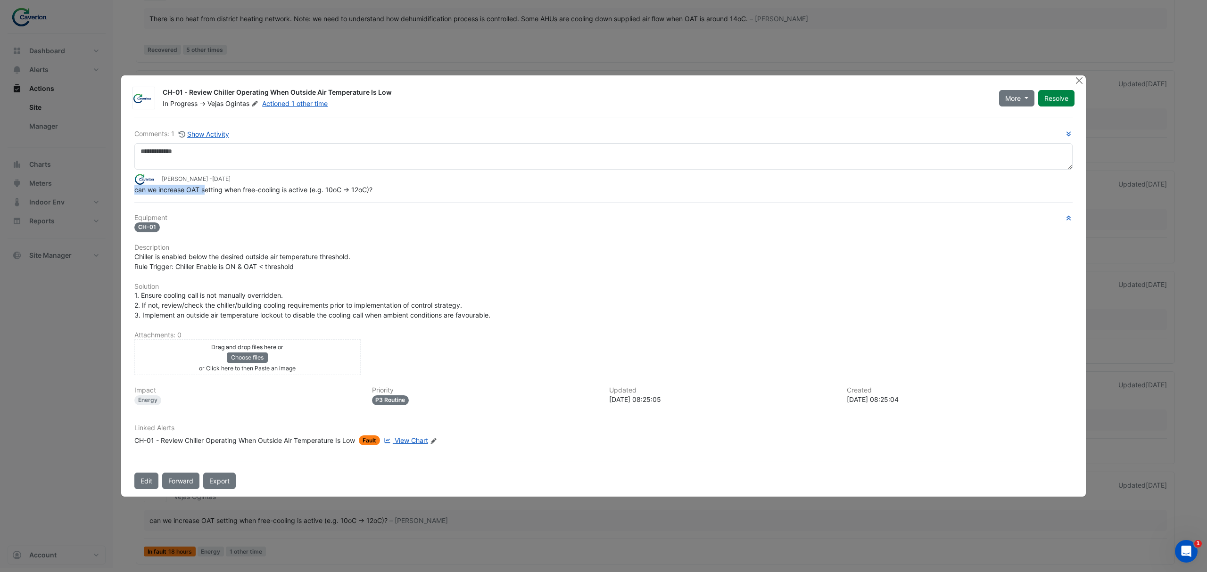
drag, startPoint x: 217, startPoint y: 188, endPoint x: 515, endPoint y: 183, distance: 298.1
click at [515, 183] on app-ticket-comment "Tomas Jonkaitis - 1 month and 29 days ago can we increase OAT setting when free…" at bounding box center [603, 184] width 938 height 21
click at [515, 183] on div "Tomas Jonkaitis - 1 month and 29 days ago" at bounding box center [603, 179] width 938 height 11
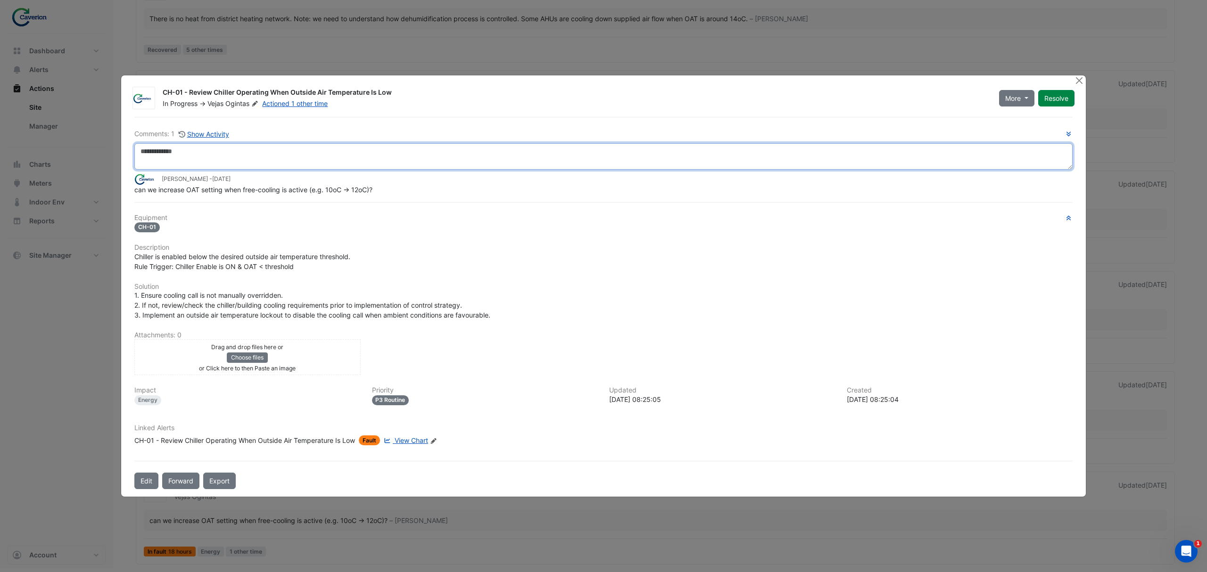
click at [342, 146] on textarea at bounding box center [603, 156] width 938 height 26
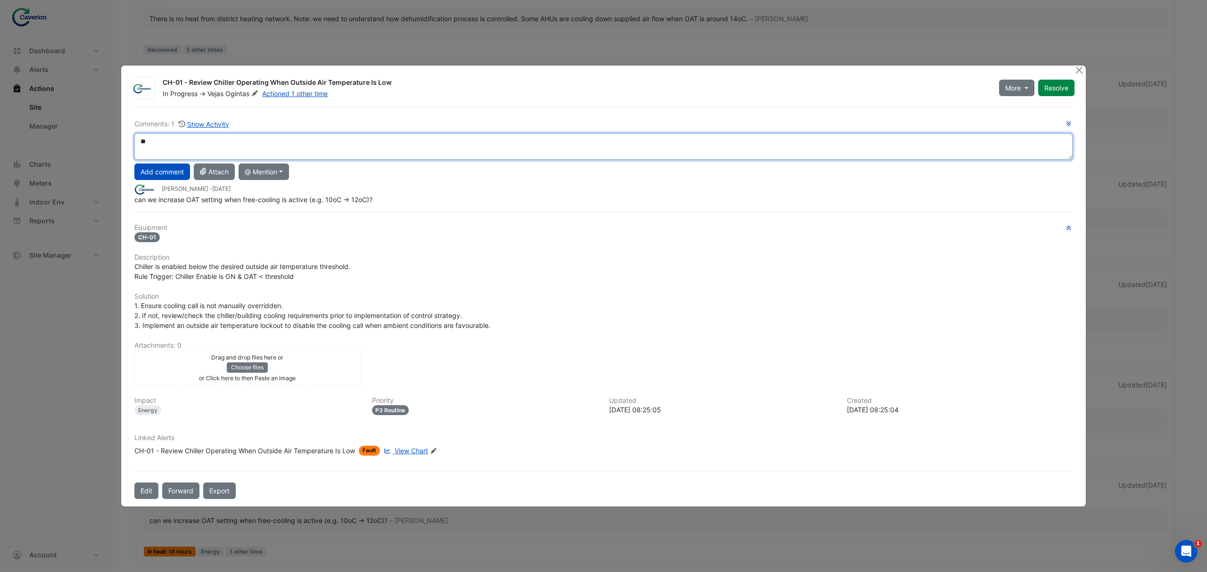
type textarea "*"
drag, startPoint x: 163, startPoint y: 149, endPoint x: 483, endPoint y: 142, distance: 320.3
click at [483, 142] on textarea "**********" at bounding box center [603, 146] width 938 height 26
click at [460, 151] on textarea "**********" at bounding box center [603, 146] width 938 height 26
drag, startPoint x: 476, startPoint y: 146, endPoint x: 462, endPoint y: 144, distance: 13.8
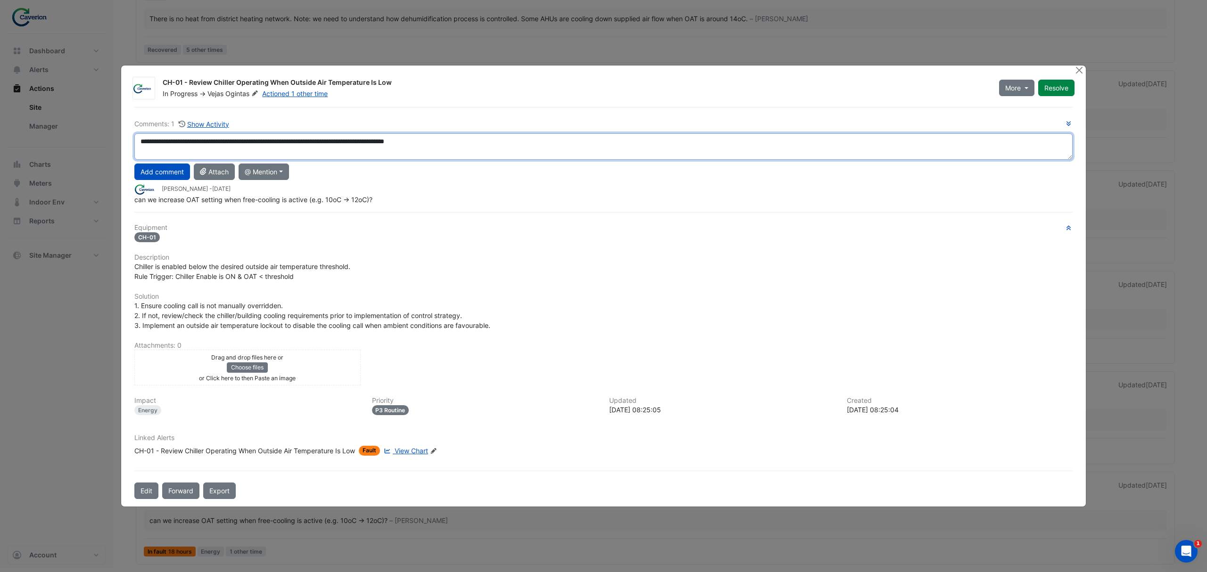
click at [462, 144] on textarea "**********" at bounding box center [603, 146] width 938 height 26
drag, startPoint x: 136, startPoint y: 144, endPoint x: 608, endPoint y: 134, distance: 472.6
click at [608, 134] on textarea "**********" at bounding box center [603, 146] width 938 height 26
click at [480, 148] on textarea "**********" at bounding box center [603, 146] width 938 height 26
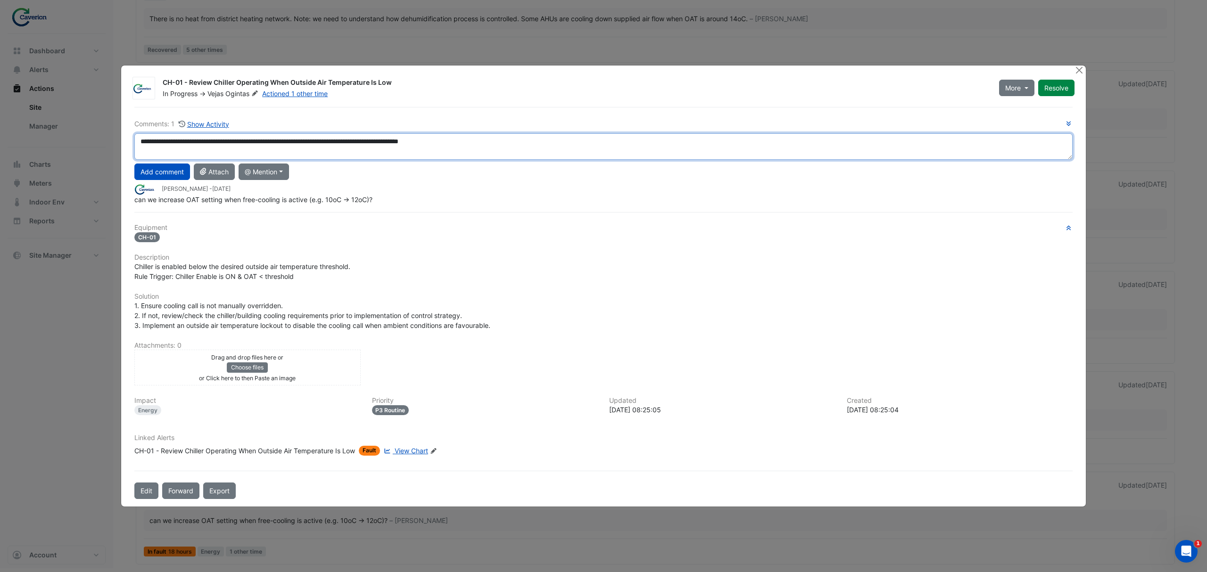
drag, startPoint x: 237, startPoint y: 140, endPoint x: 552, endPoint y: 140, distance: 315.0
click at [552, 140] on textarea "**********" at bounding box center [603, 146] width 938 height 26
click at [519, 151] on textarea "**********" at bounding box center [603, 146] width 938 height 26
click at [510, 150] on textarea "**********" at bounding box center [603, 146] width 938 height 26
drag, startPoint x: 490, startPoint y: 145, endPoint x: 69, endPoint y: 172, distance: 422.4
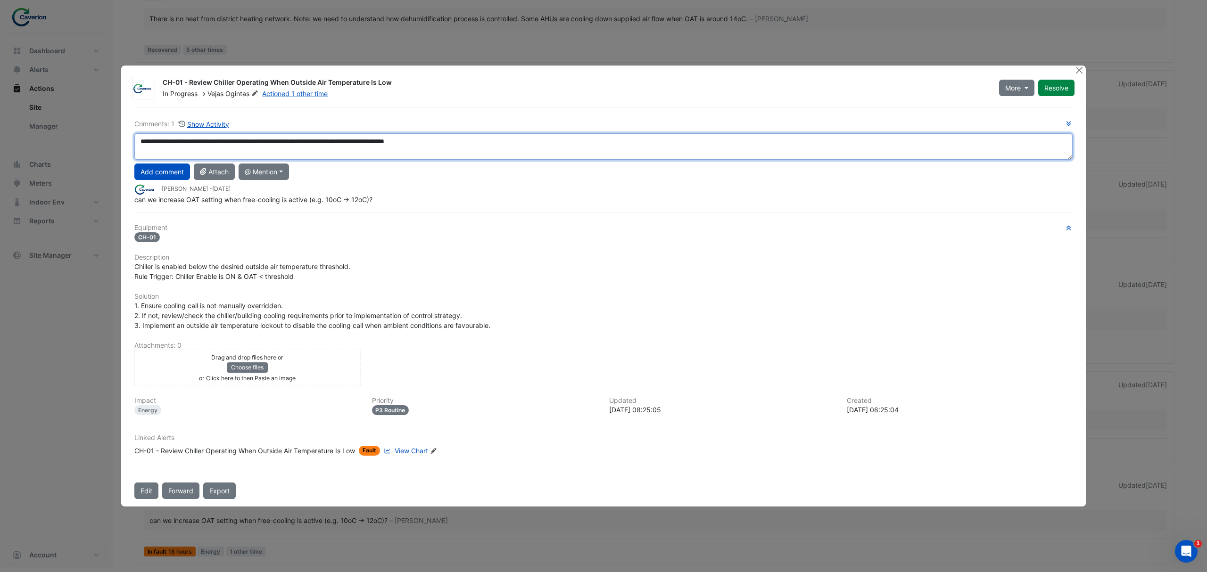
click at [69, 172] on ngb-modal-window "CH-01 - Review Chiller Operating When Outside Air Temperature Is Low In Progres…" at bounding box center [603, 286] width 1207 height 572
click at [483, 144] on textarea "**********" at bounding box center [603, 146] width 938 height 26
drag, startPoint x: 483, startPoint y: 144, endPoint x: 0, endPoint y: 144, distance: 482.9
click at [0, 144] on ngb-modal-window "CH-01 - Review Chiller Operating When Outside Air Temperature Is Low In Progres…" at bounding box center [603, 286] width 1207 height 572
paste textarea "**"
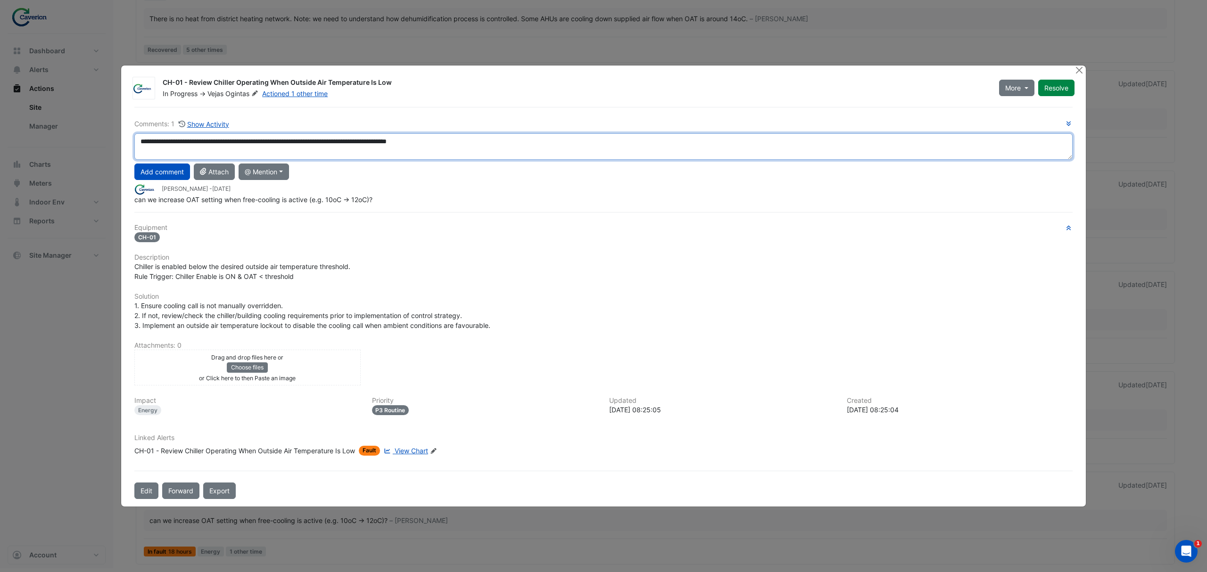
click at [146, 146] on textarea "**********" at bounding box center [603, 146] width 938 height 26
click at [141, 141] on textarea "**********" at bounding box center [603, 146] width 938 height 26
type textarea "**********"
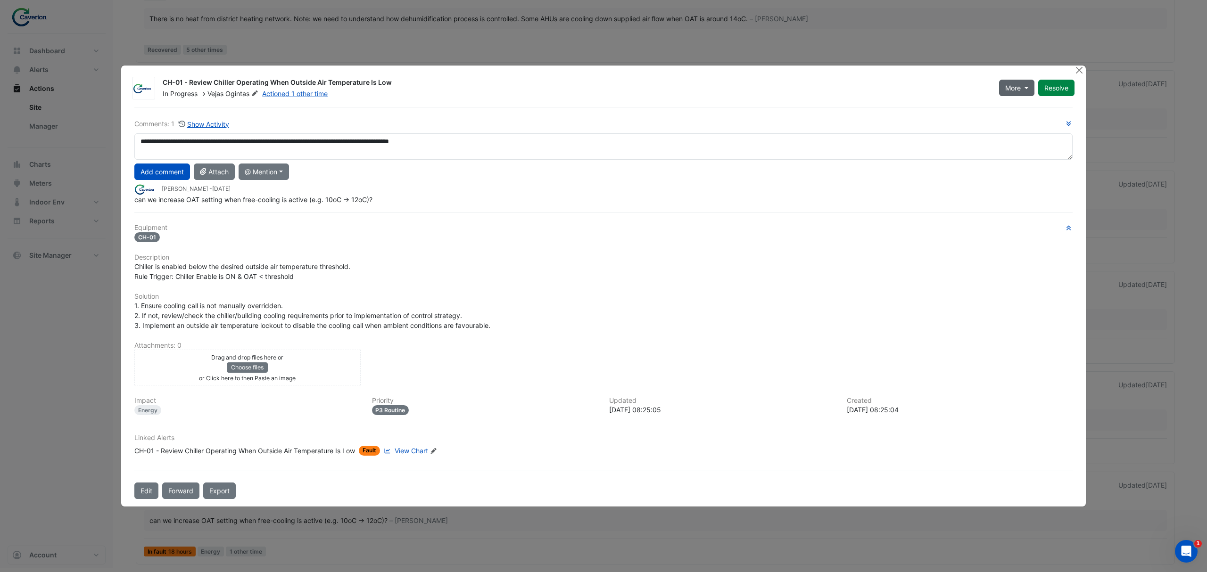
click at [1015, 91] on span "More" at bounding box center [1013, 88] width 16 height 10
click at [1025, 108] on button "On Hold" at bounding box center [1035, 112] width 75 height 14
click at [151, 178] on button "Add comment" at bounding box center [162, 172] width 56 height 17
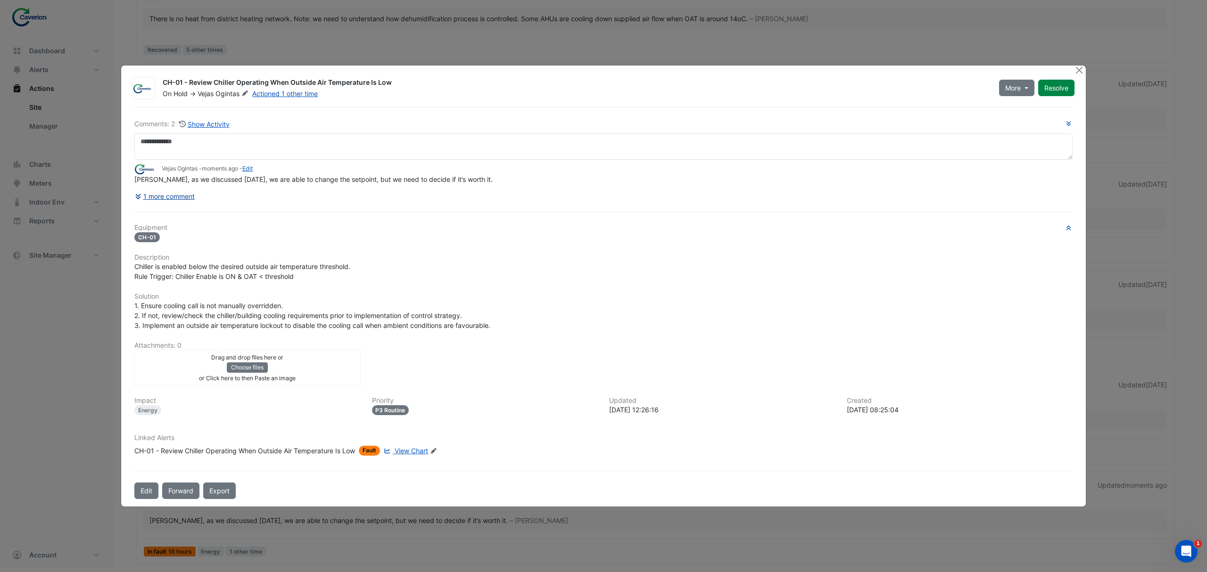
click at [185, 197] on button "1 more comment" at bounding box center [164, 196] width 61 height 17
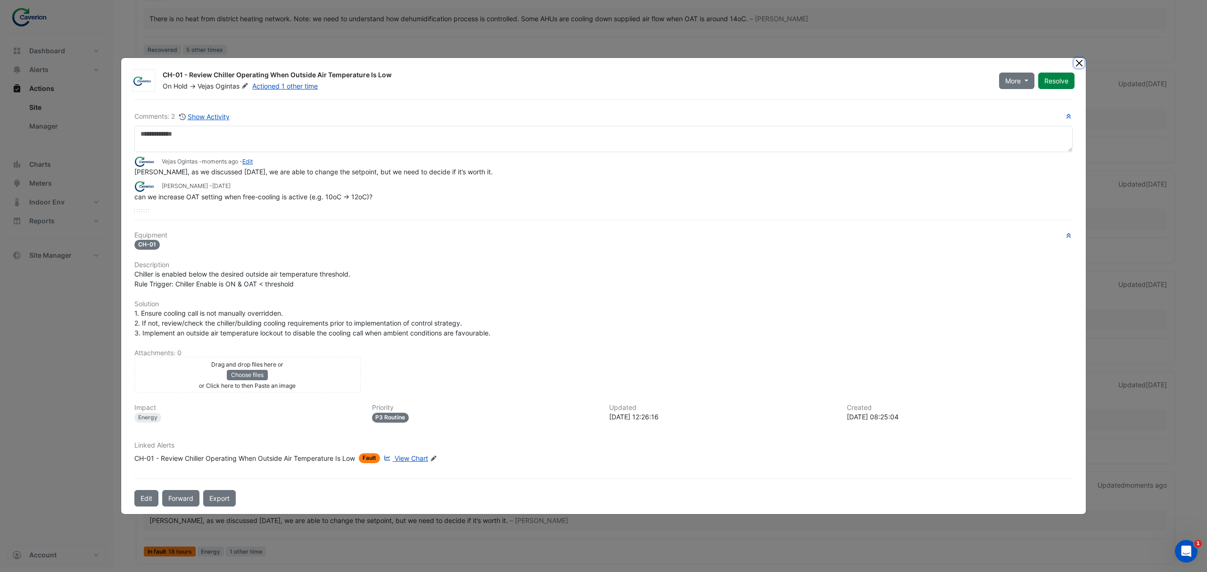
click at [1076, 63] on button "Close" at bounding box center [1079, 63] width 10 height 10
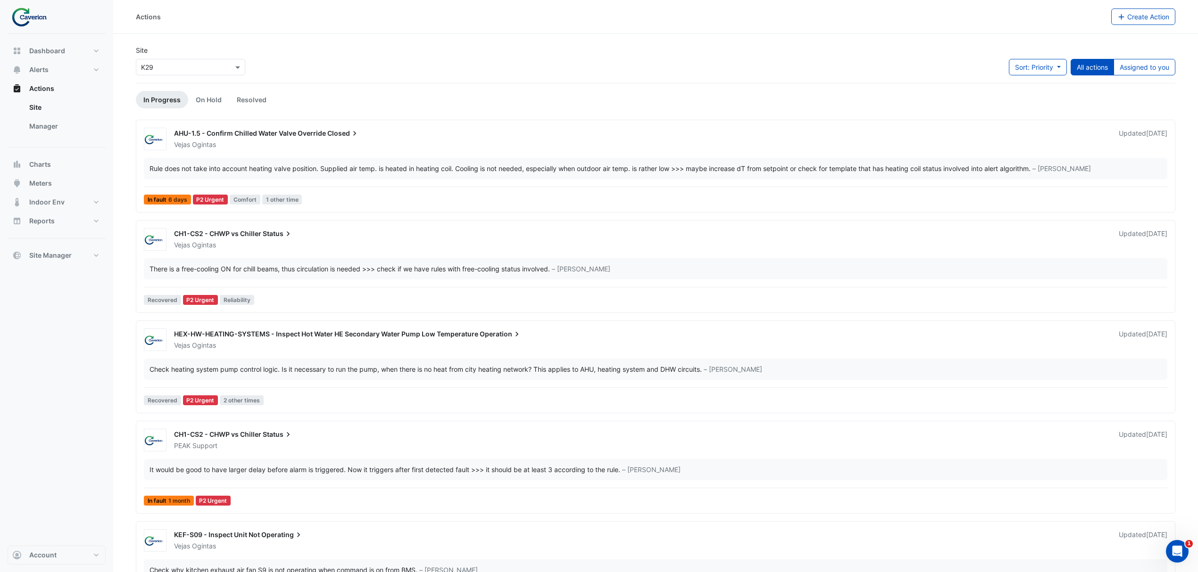
click at [1131, 58] on div "Site × K29 Sort: Priority Priority Updated All actions Assigned to you" at bounding box center [655, 64] width 1051 height 38
click at [1134, 67] on button "Assigned to you" at bounding box center [1144, 67] width 62 height 17
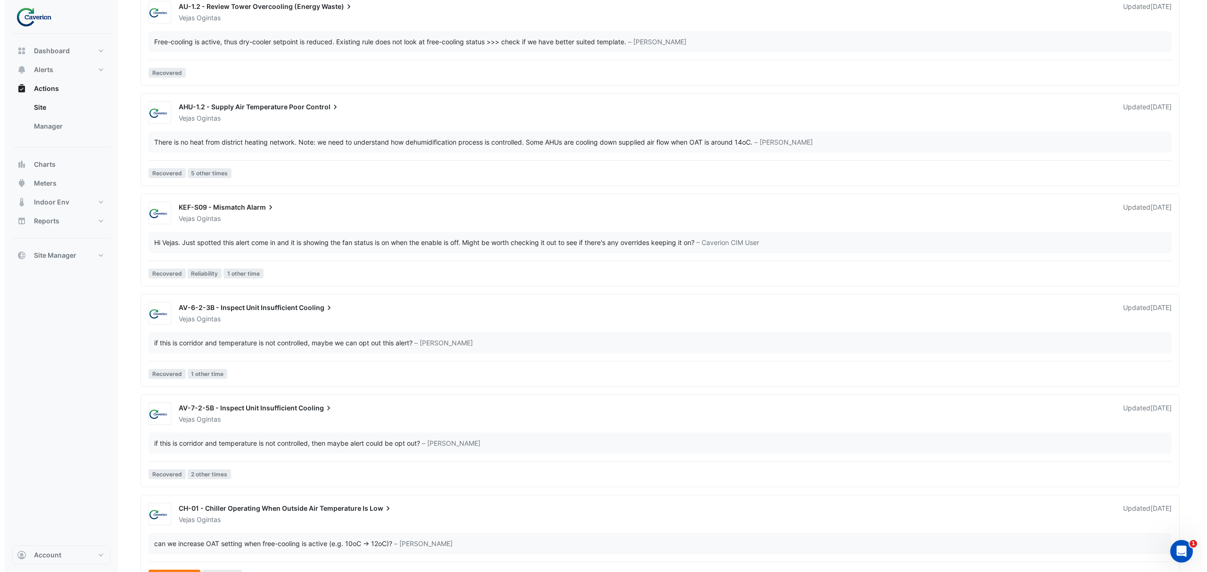
scroll to position [556, 0]
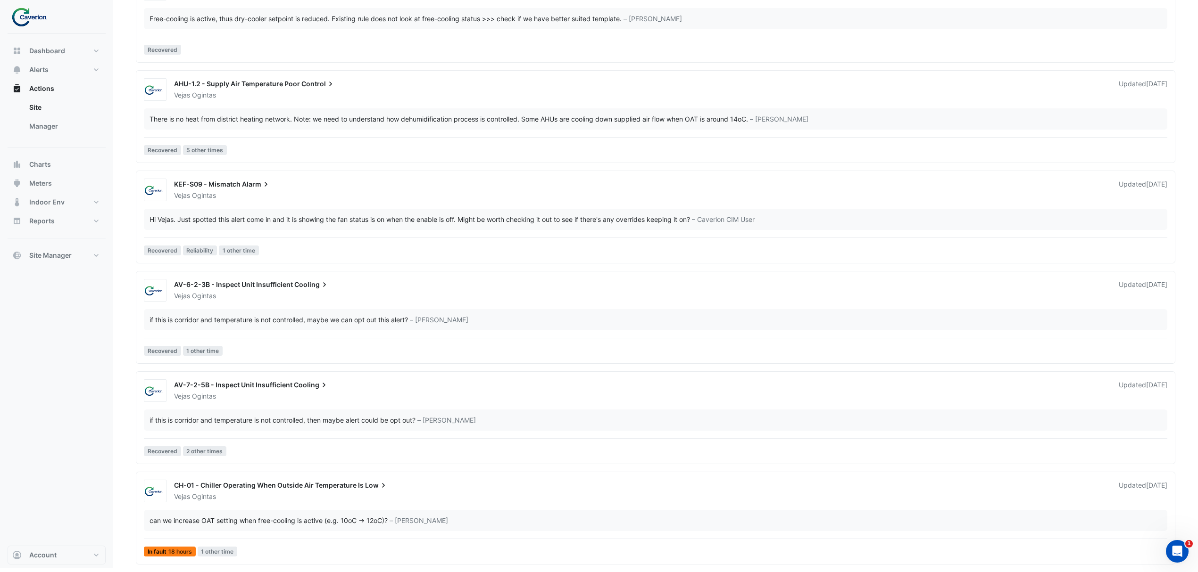
click at [325, 497] on div "Vejas Ogintas" at bounding box center [640, 496] width 935 height 9
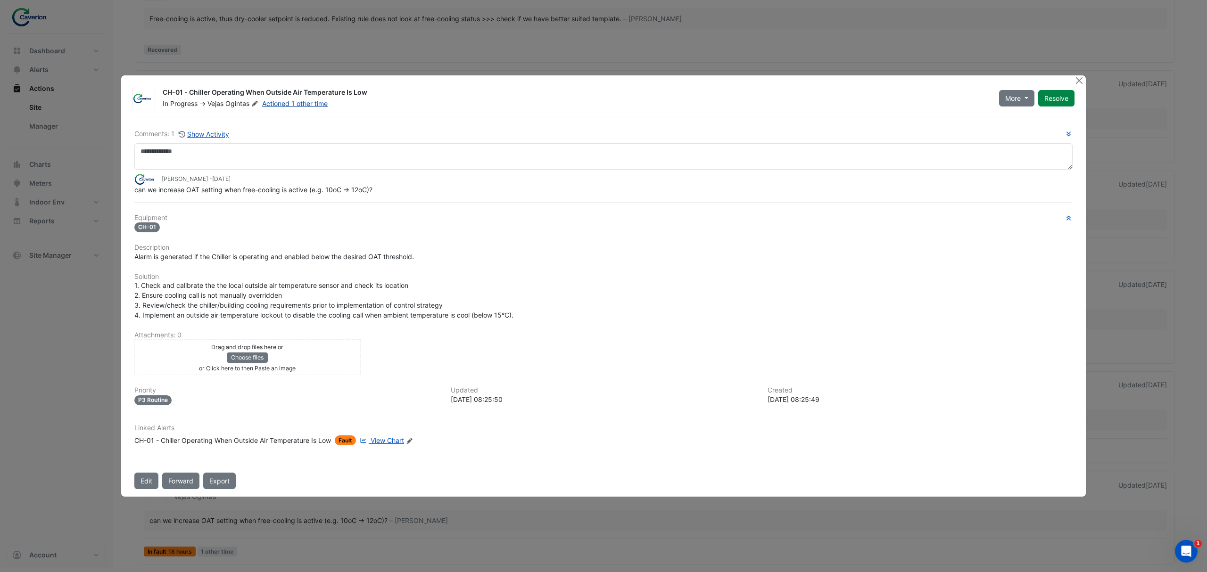
click at [307, 103] on link "Actioned 1 other time" at bounding box center [295, 103] width 66 height 8
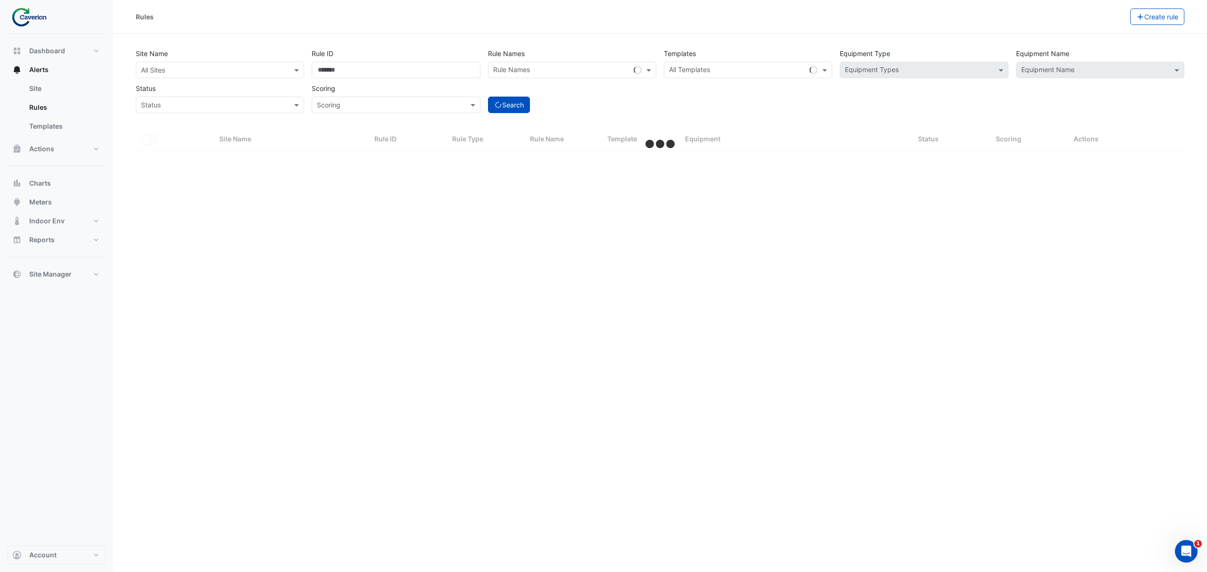
select select "***"
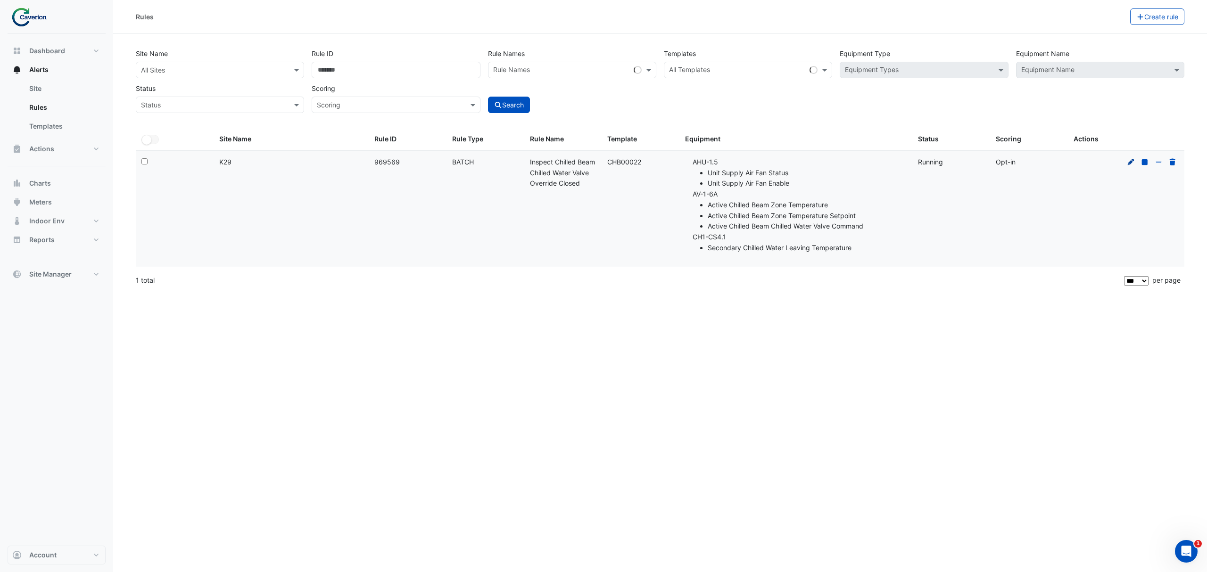
click at [1133, 163] on icon at bounding box center [1131, 162] width 8 height 7
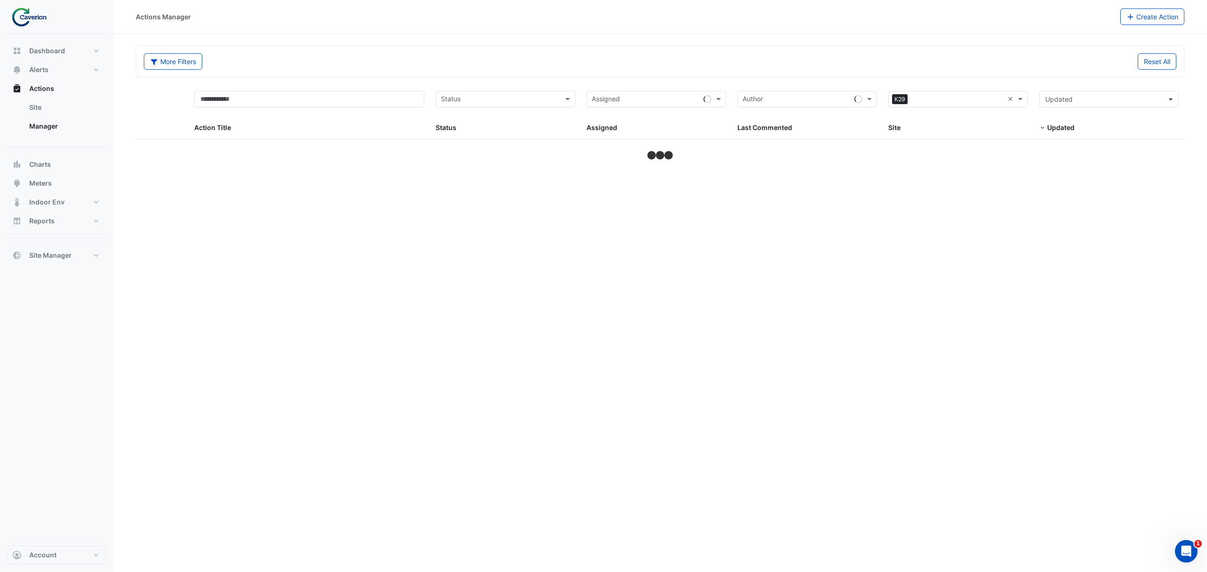
select select "***"
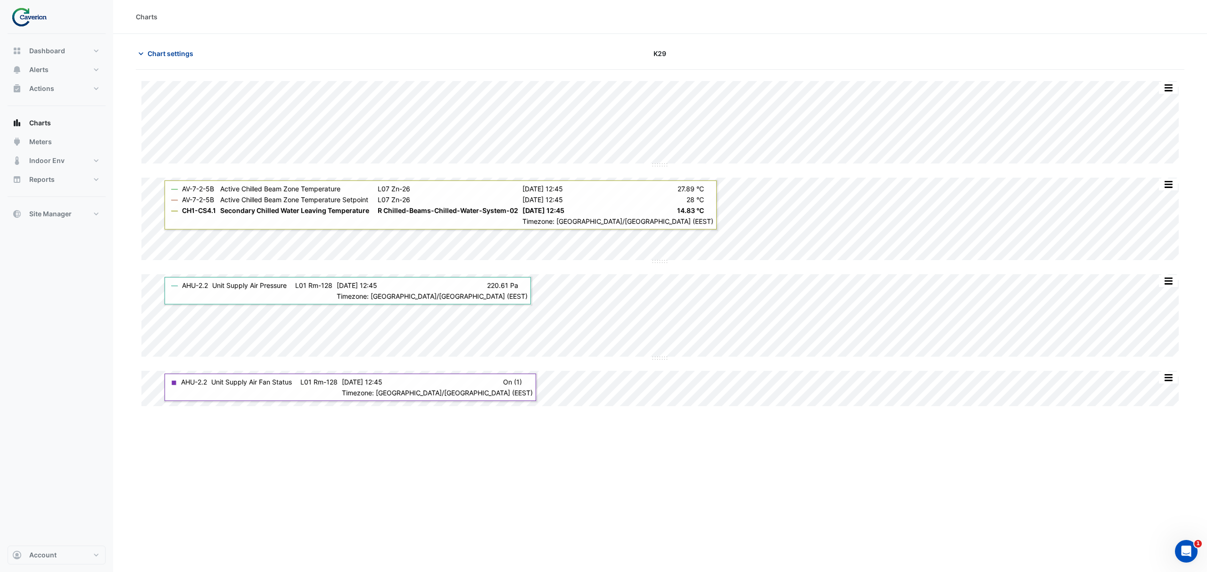
click at [158, 50] on span "Chart settings" at bounding box center [171, 54] width 46 height 10
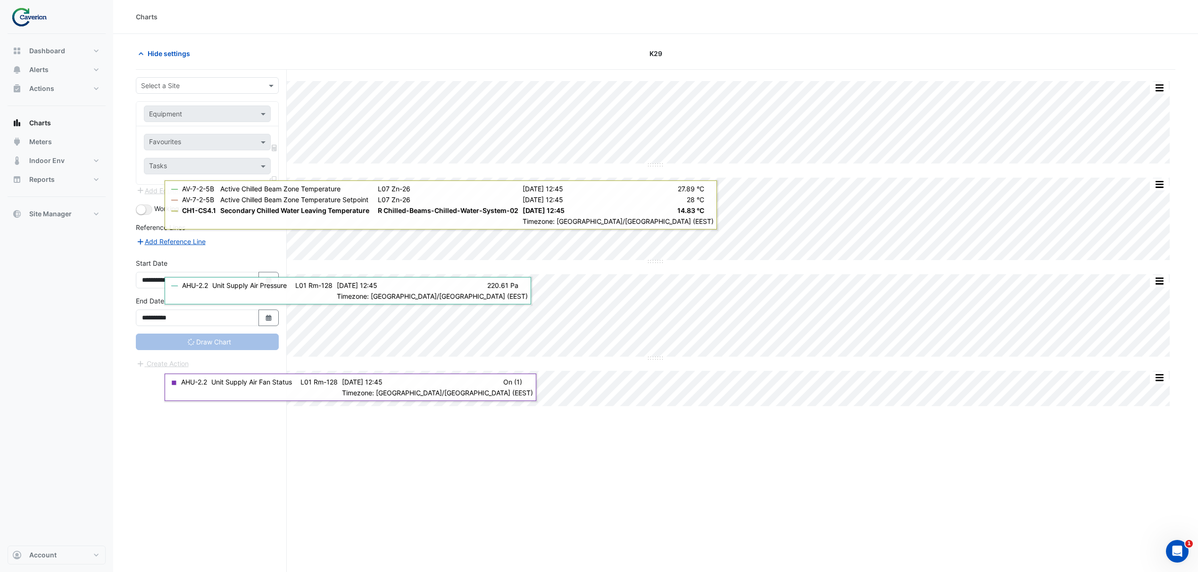
type input "**********"
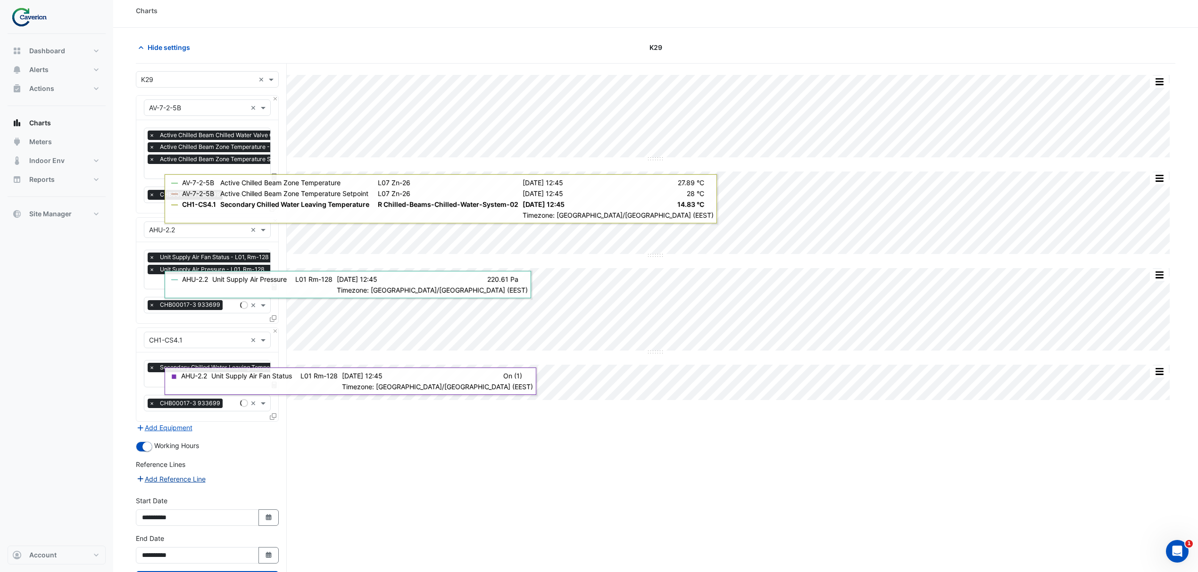
scroll to position [48, 0]
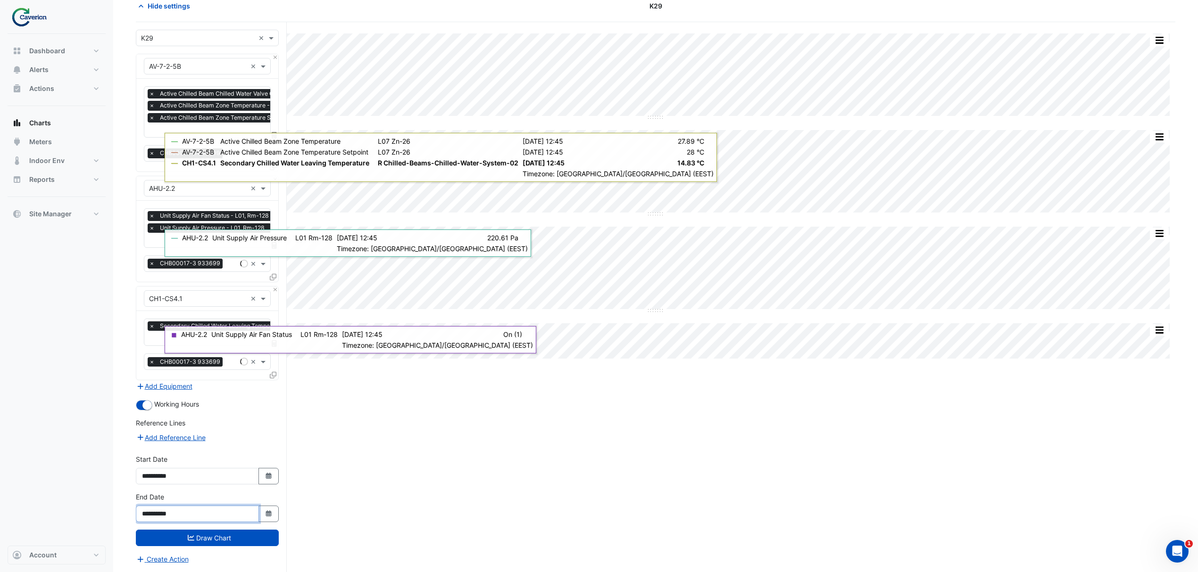
click at [205, 516] on input "**********" at bounding box center [197, 514] width 123 height 17
click at [712, 474] on div "Split by Equip Split All Split None Print Save as JPEG Save as PNG Pivot Data T…" at bounding box center [655, 297] width 1039 height 550
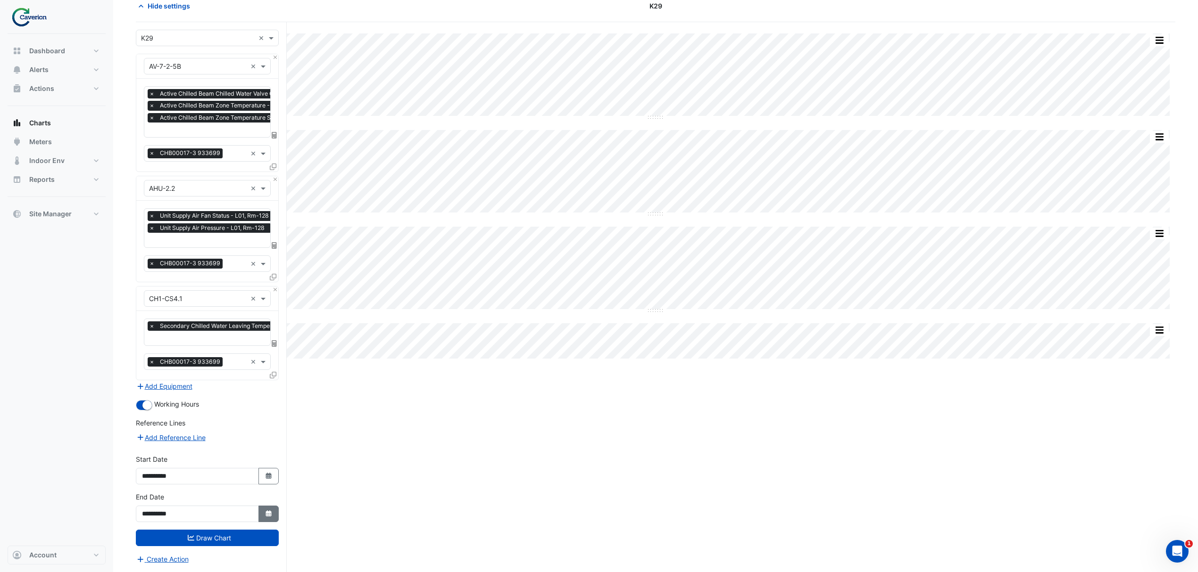
click at [264, 506] on button "Select Date" at bounding box center [268, 514] width 21 height 17
select select "**"
click at [208, 432] on div "10" at bounding box center [211, 435] width 15 height 15
type input "**********"
click at [228, 475] on input "**********" at bounding box center [197, 476] width 123 height 17
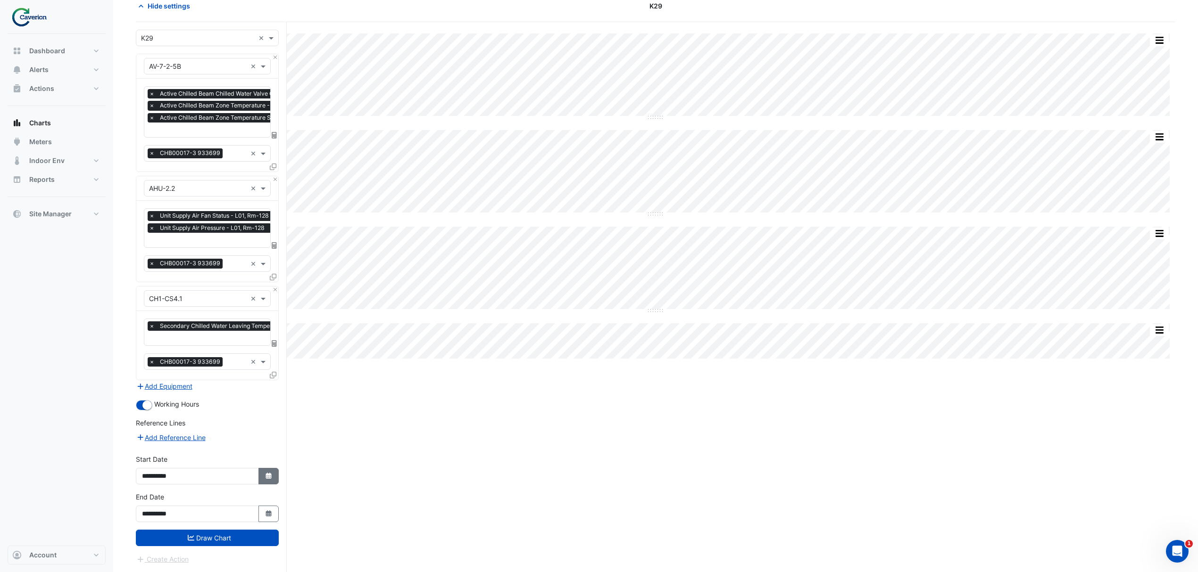
click at [263, 475] on button "Select Date" at bounding box center [268, 476] width 21 height 17
select select "*"
select select "****"
click at [151, 348] on span "Previous month" at bounding box center [151, 351] width 7 height 7
click at [149, 350] on span "Previous month" at bounding box center [151, 351] width 7 height 7
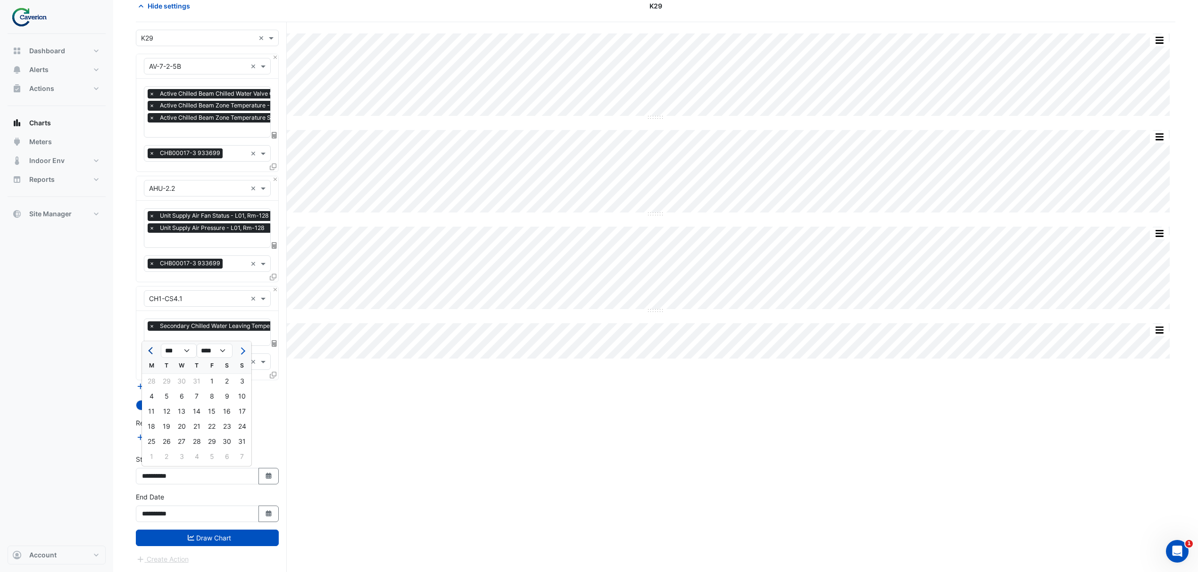
select select "*"
click at [171, 378] on div "1" at bounding box center [166, 381] width 15 height 15
type input "**********"
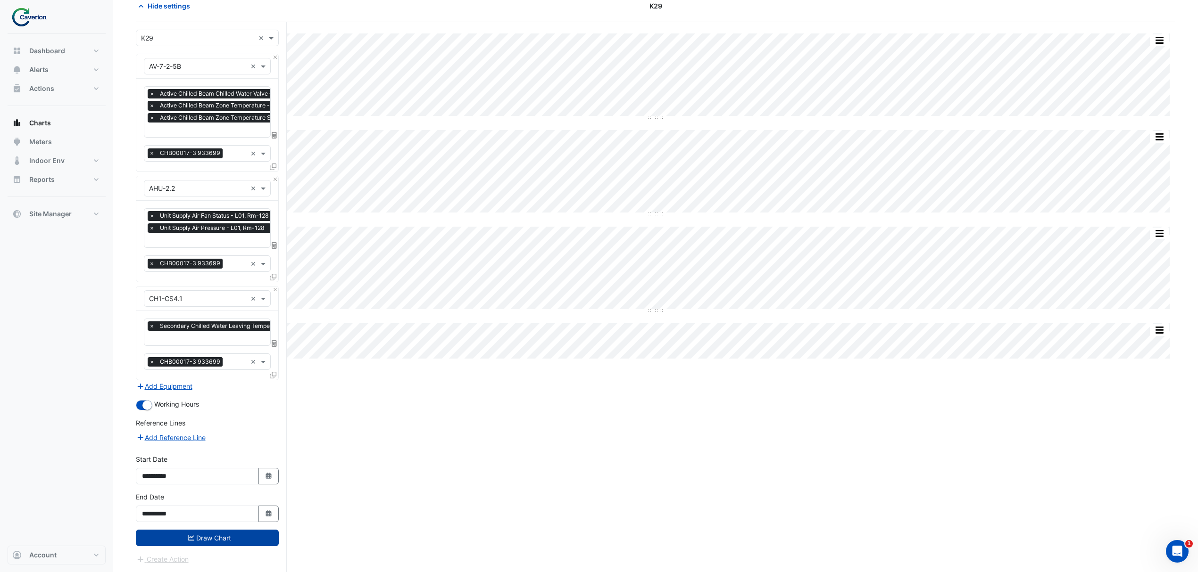
click at [222, 541] on button "Draw Chart" at bounding box center [207, 538] width 143 height 17
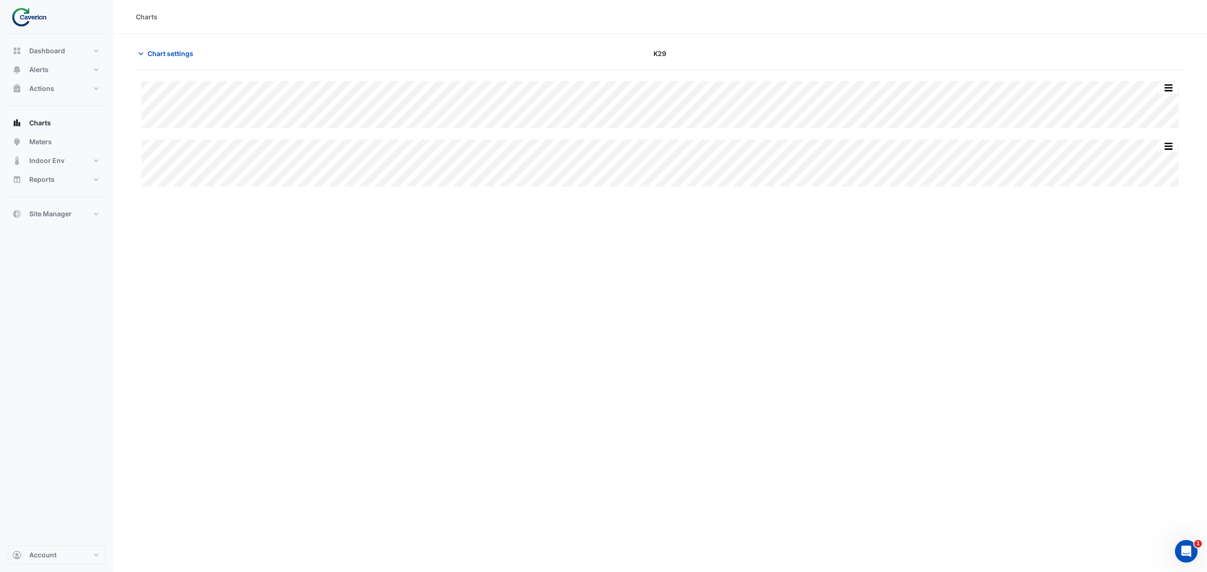
type input "**********"
click at [173, 59] on button "Chart settings" at bounding box center [168, 53] width 64 height 17
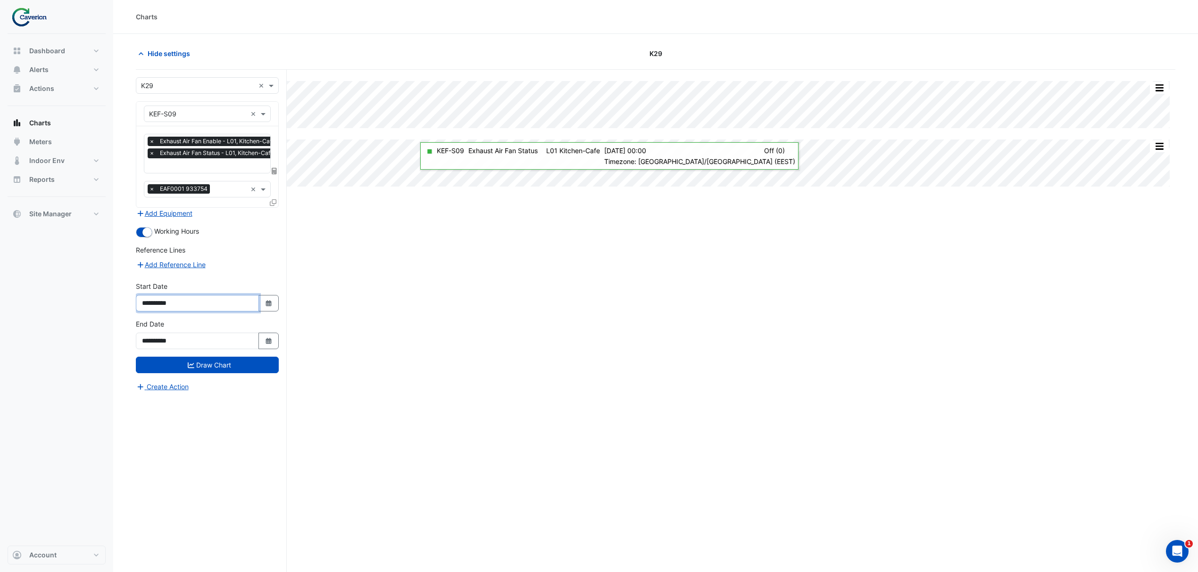
click at [224, 301] on input "**********" at bounding box center [197, 303] width 123 height 17
click at [270, 304] on icon "button" at bounding box center [268, 303] width 6 height 6
select select "**"
select select "****"
click at [148, 178] on button "Previous month" at bounding box center [151, 178] width 11 height 15
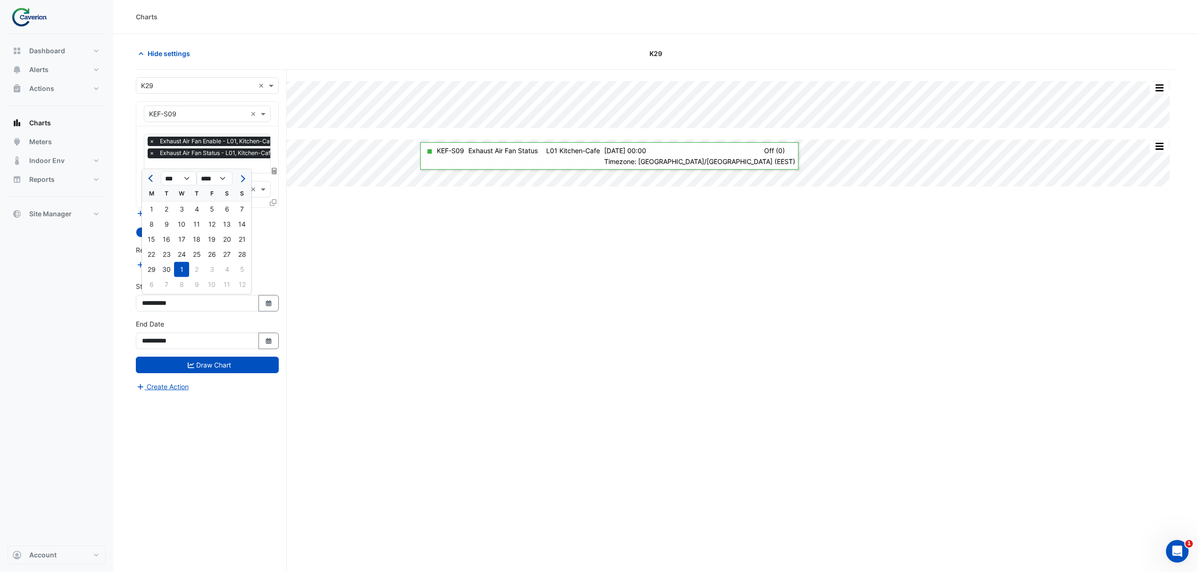
click at [148, 178] on button "Previous month" at bounding box center [151, 178] width 11 height 15
select select "*"
click at [213, 206] on div "1" at bounding box center [211, 209] width 15 height 15
type input "**********"
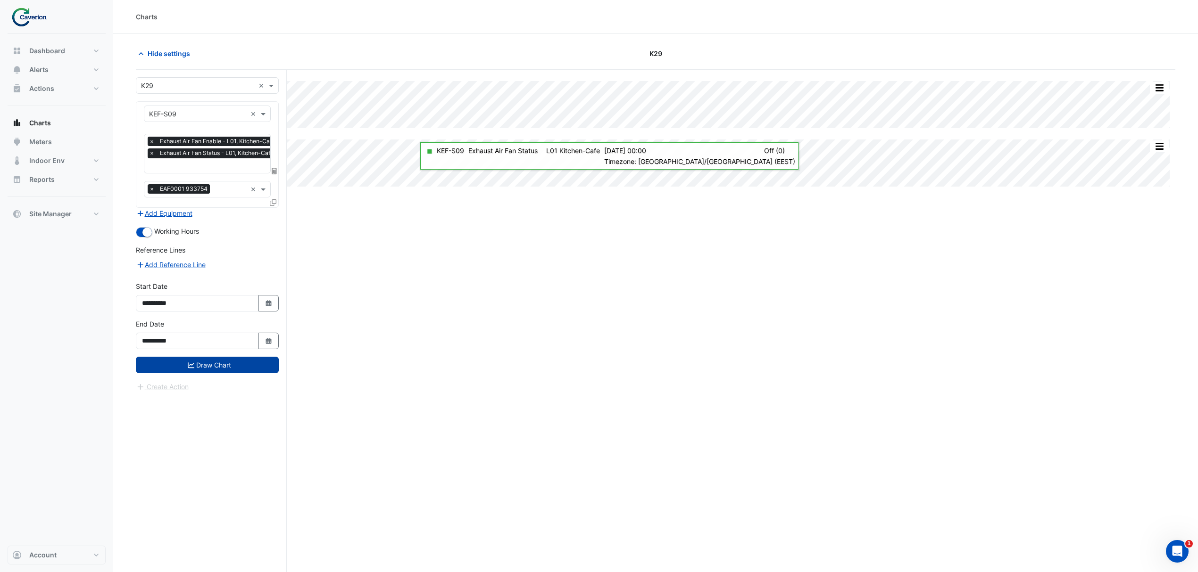
click at [216, 361] on button "Draw Chart" at bounding box center [207, 365] width 143 height 17
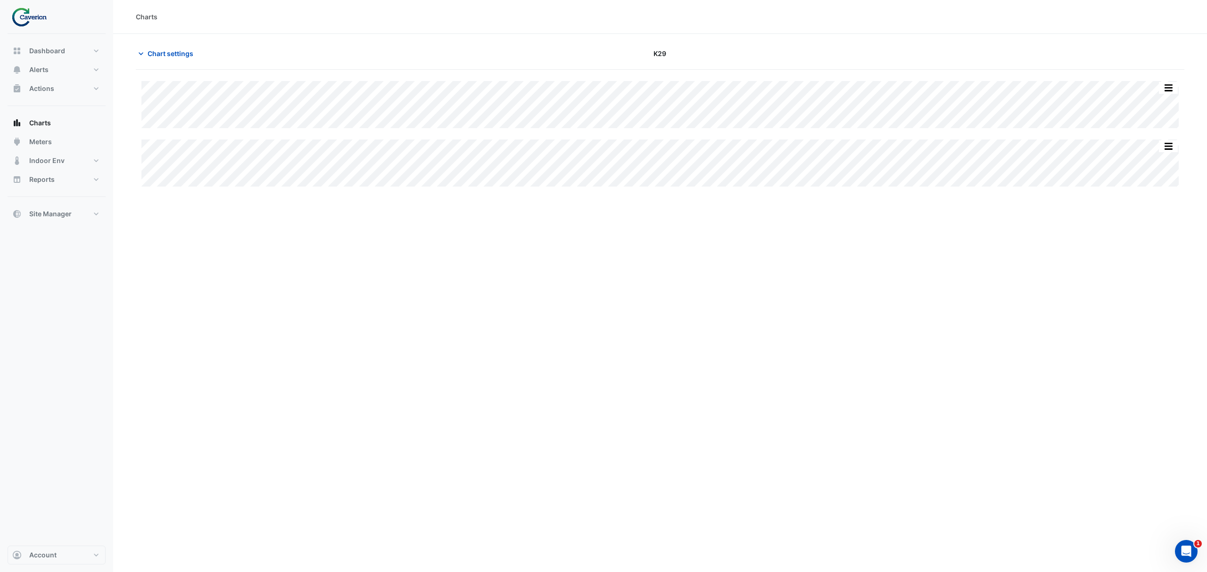
type input "**********"
click at [172, 66] on div "Chart settings K29" at bounding box center [660, 57] width 1049 height 25
click at [174, 59] on button "Chart settings" at bounding box center [168, 53] width 64 height 17
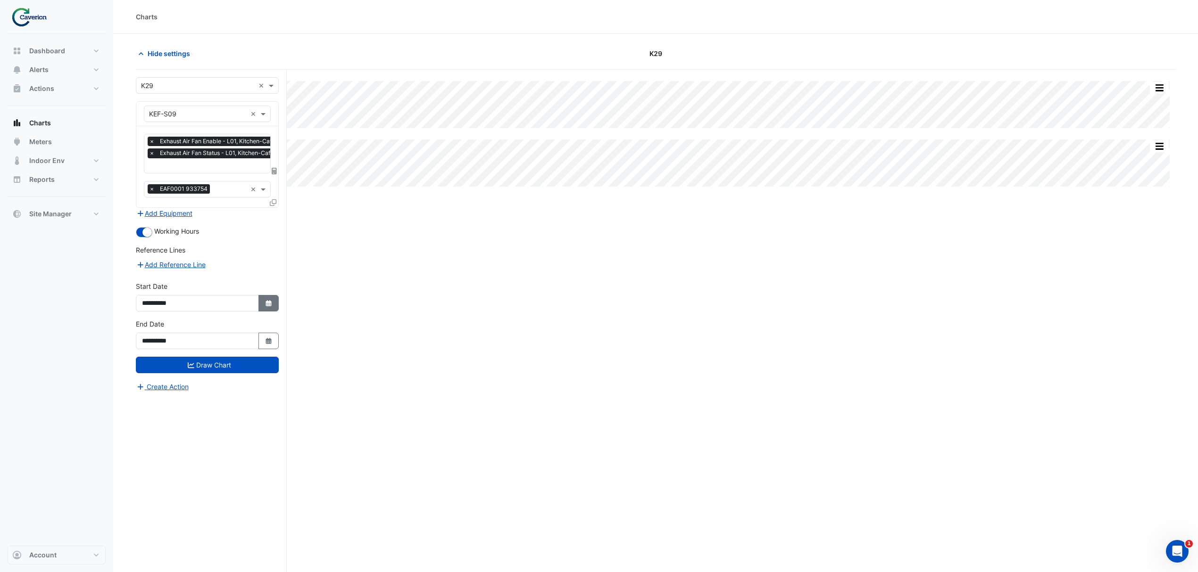
click at [274, 297] on button "Select Date" at bounding box center [268, 303] width 21 height 17
select select "**"
select select "****"
click at [155, 180] on button "Previous month" at bounding box center [151, 178] width 11 height 15
select select "*"
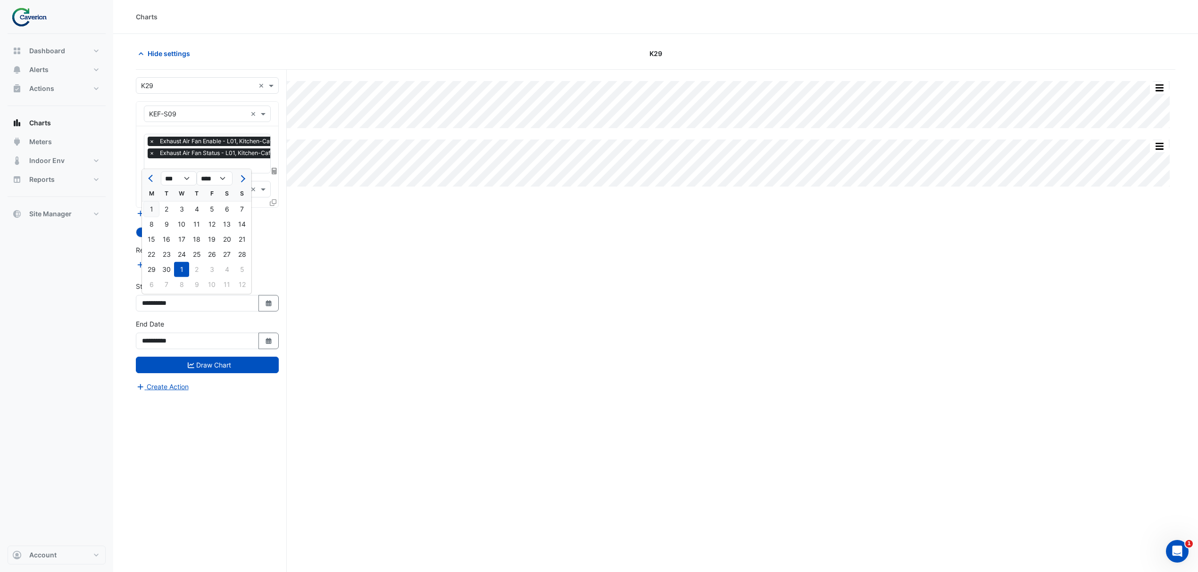
click at [156, 207] on div "1" at bounding box center [151, 209] width 15 height 15
type input "**********"
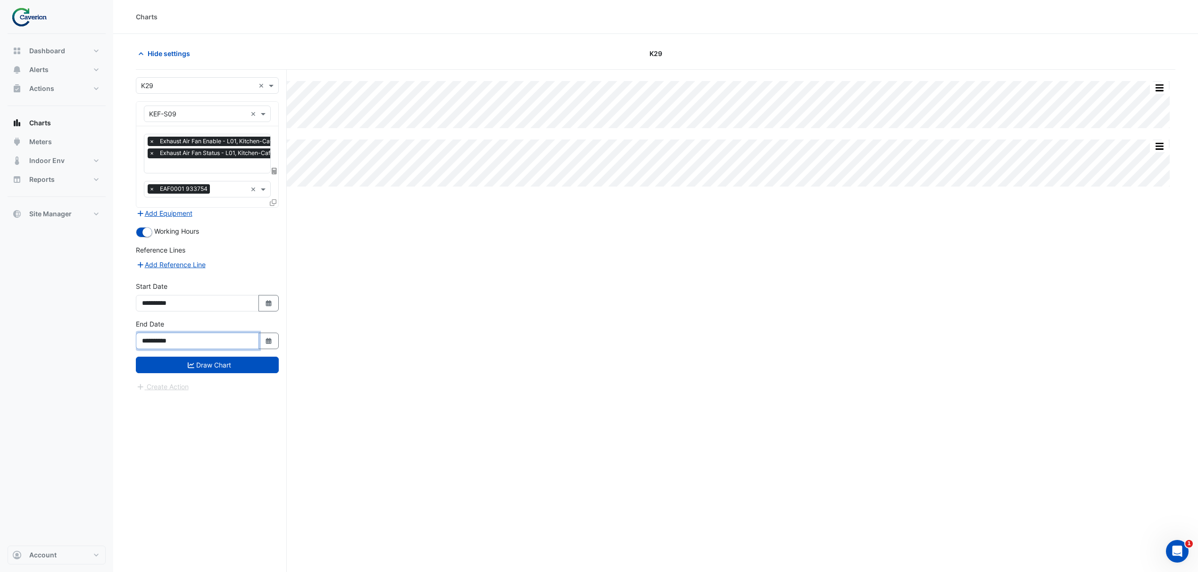
click at [238, 338] on input "**********" at bounding box center [197, 341] width 123 height 17
click at [274, 335] on button "Select Date" at bounding box center [268, 341] width 21 height 17
select select "**"
click at [213, 308] on div "31" at bounding box center [211, 307] width 15 height 15
type input "**********"
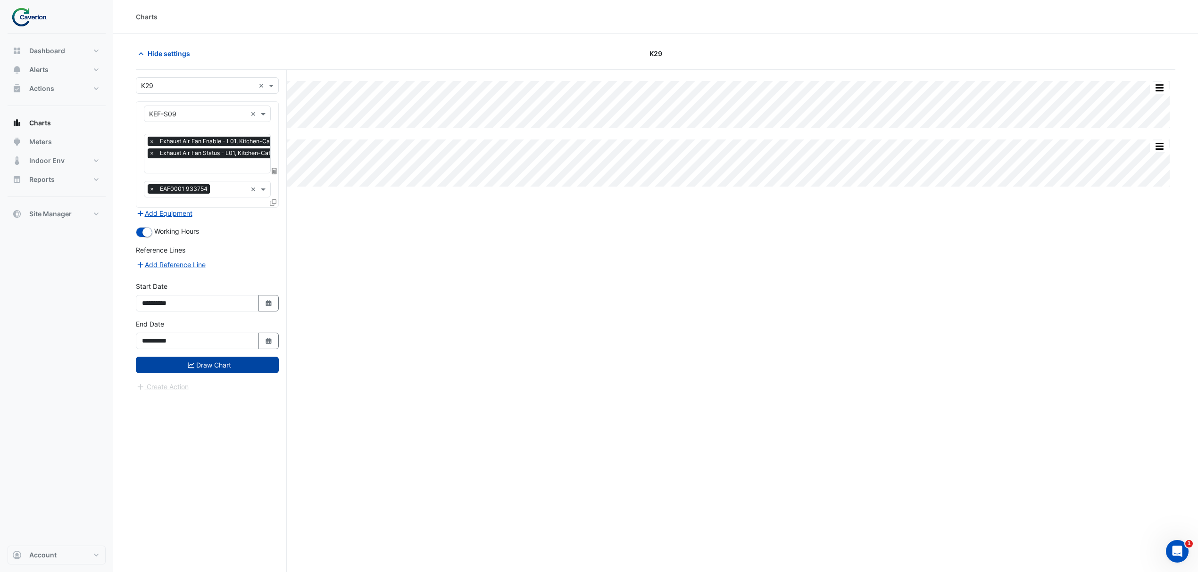
click at [218, 366] on button "Draw Chart" at bounding box center [207, 365] width 143 height 17
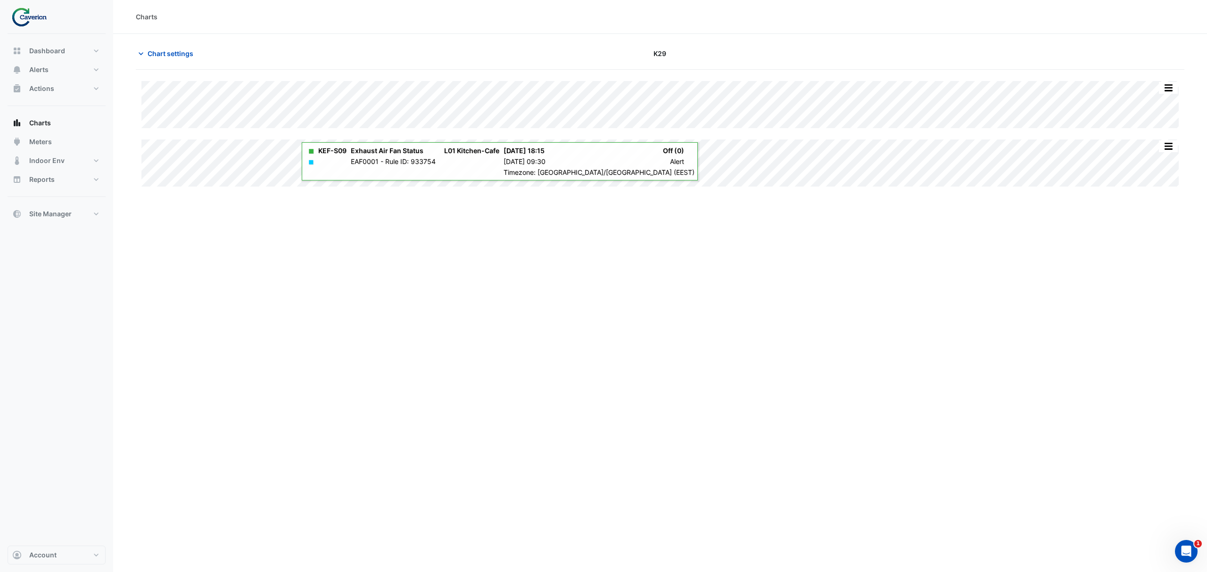
drag, startPoint x: 615, startPoint y: 131, endPoint x: 572, endPoint y: 73, distance: 71.9
click at [572, 73] on div "Split All Split None Print Save as JPEG Save as PNG Pivot Data Table Export CSV…" at bounding box center [660, 134] width 1049 height 128
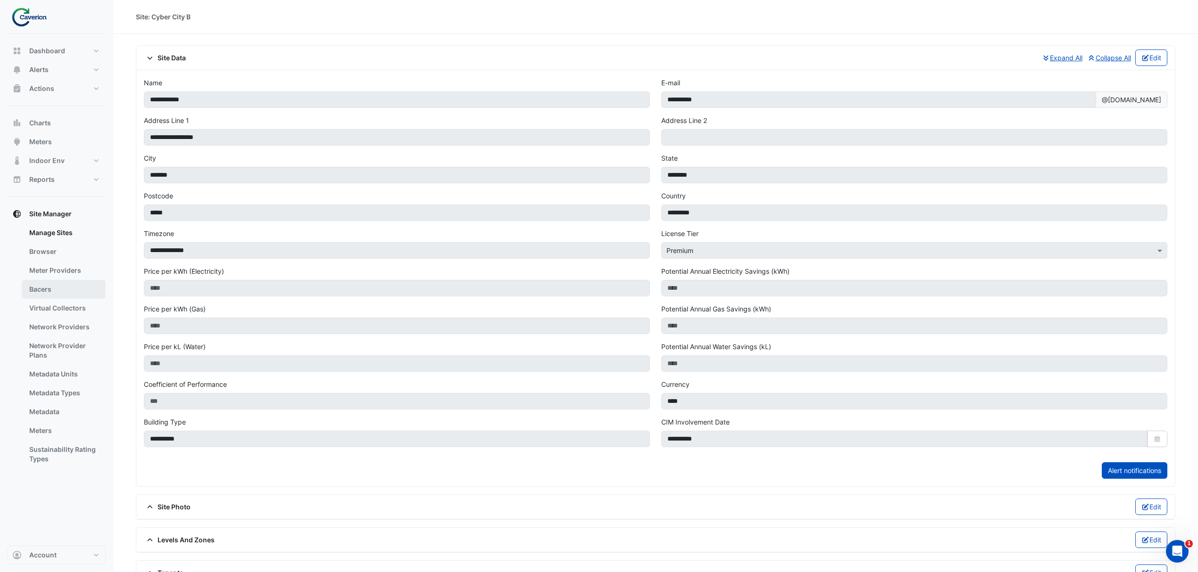
click at [51, 287] on link "Bacers" at bounding box center [64, 289] width 84 height 19
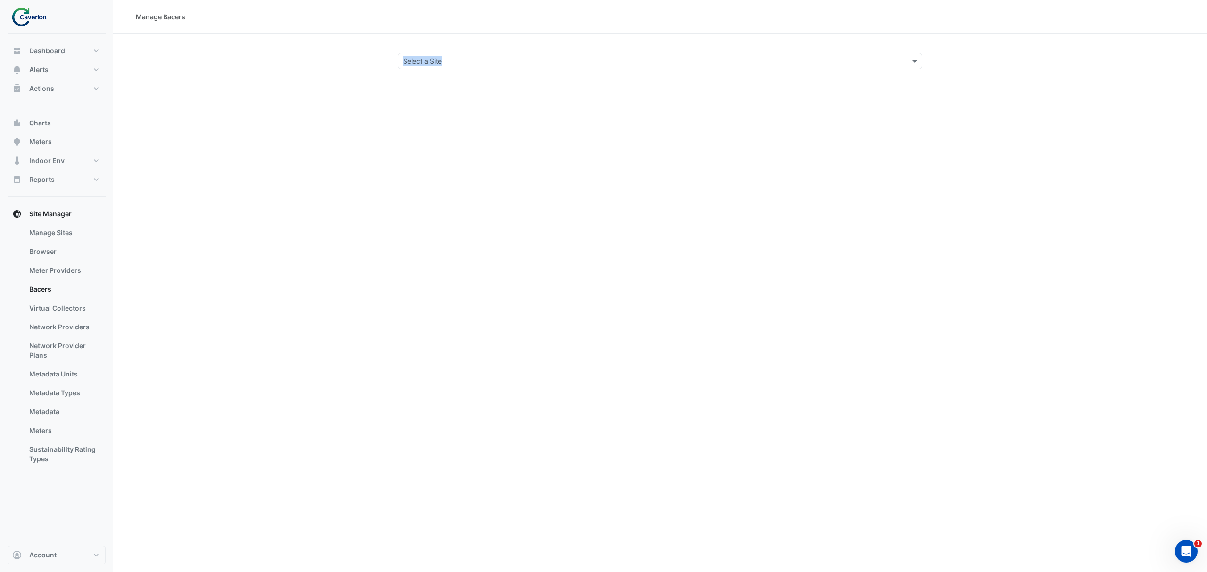
click at [515, 53] on div "Manage Bacers Select a Site" at bounding box center [660, 286] width 1094 height 572
click at [506, 58] on input "text" at bounding box center [650, 62] width 495 height 10
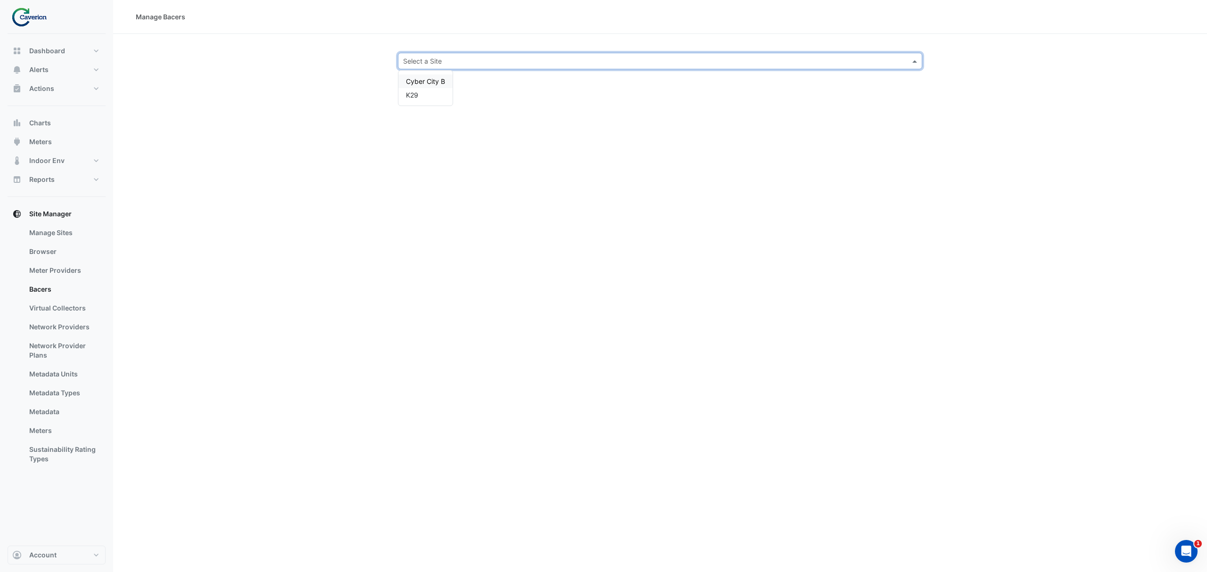
click at [430, 84] on span "Cyber City B" at bounding box center [425, 81] width 39 height 8
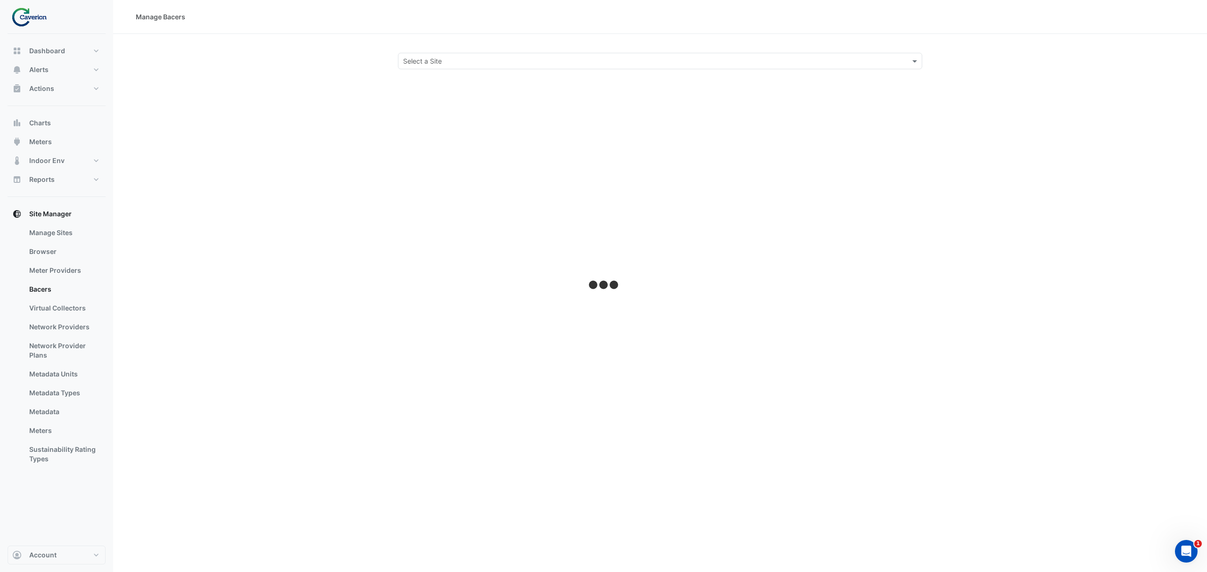
click at [438, 50] on section "Select a Site" at bounding box center [660, 51] width 1094 height 35
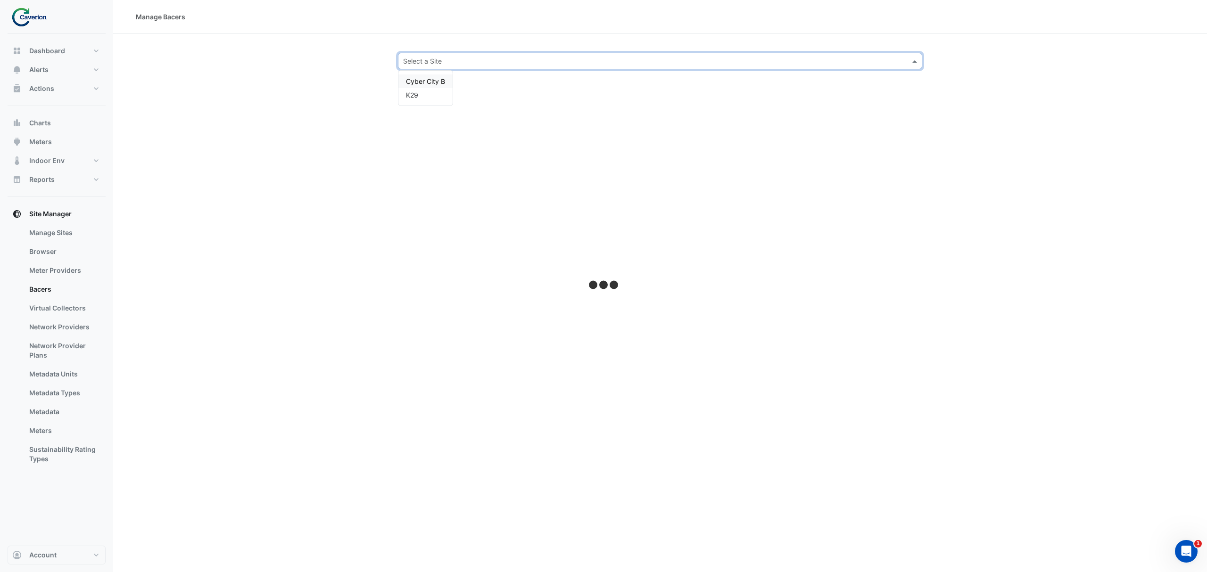
click at [434, 59] on input "text" at bounding box center [650, 62] width 495 height 10
click at [410, 97] on span "K29" at bounding box center [412, 95] width 12 height 8
click at [429, 70] on div "Last polled - [DATE] 13:04 EEST" at bounding box center [660, 74] width 536 height 10
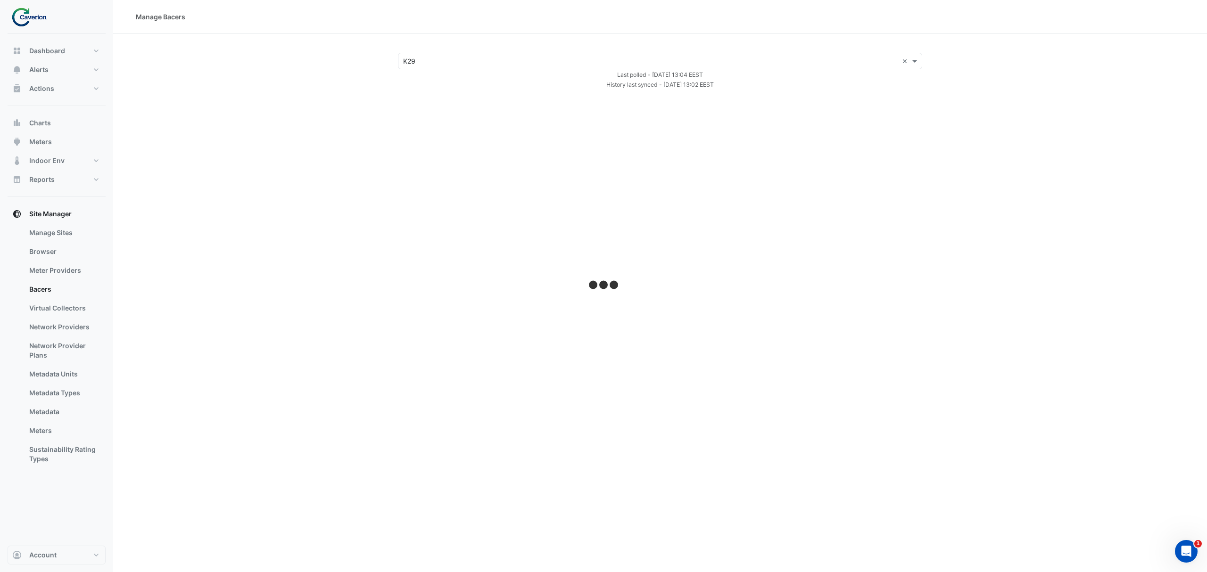
select select "***"
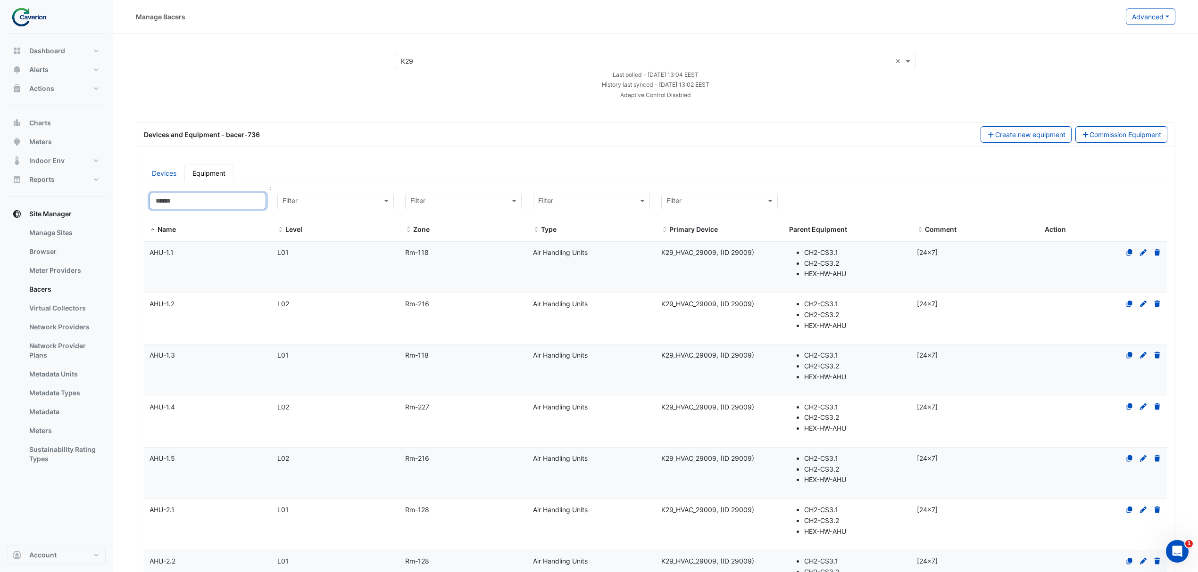
drag, startPoint x: 187, startPoint y: 207, endPoint x: 192, endPoint y: 209, distance: 5.9
click at [189, 207] on input at bounding box center [207, 201] width 116 height 17
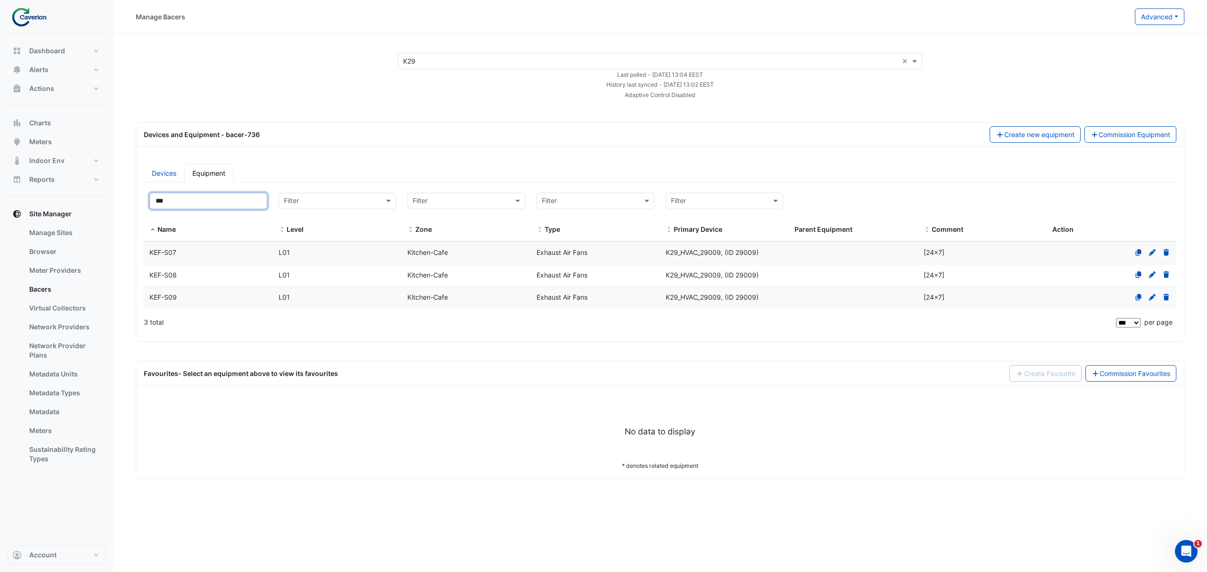
type input "***"
click at [363, 308] on datatable-body-cell "Level L01" at bounding box center [337, 298] width 129 height 22
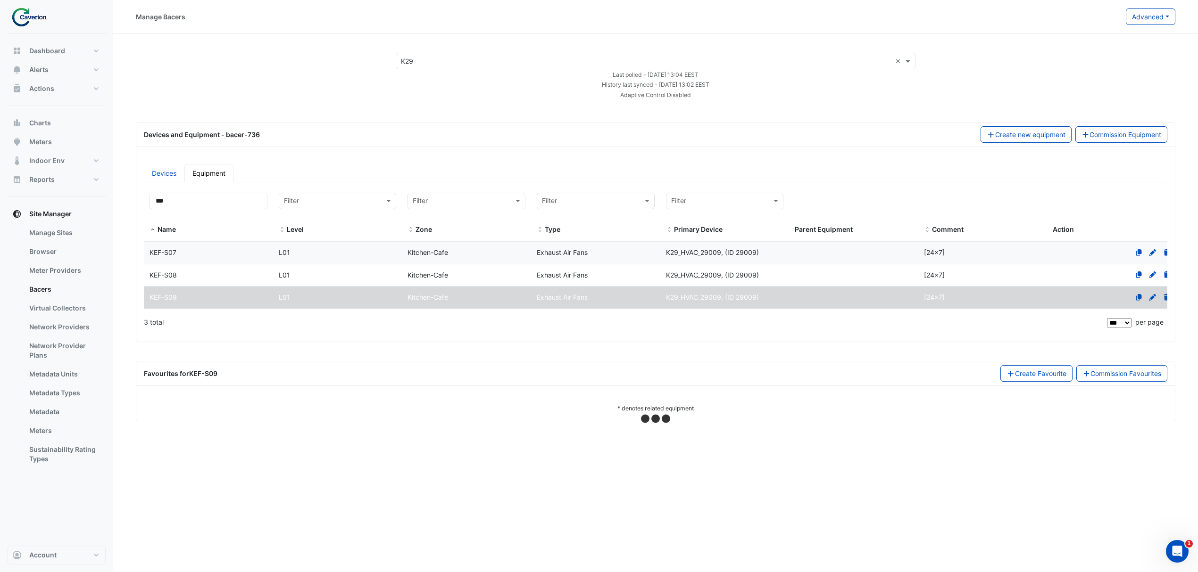
select select "***"
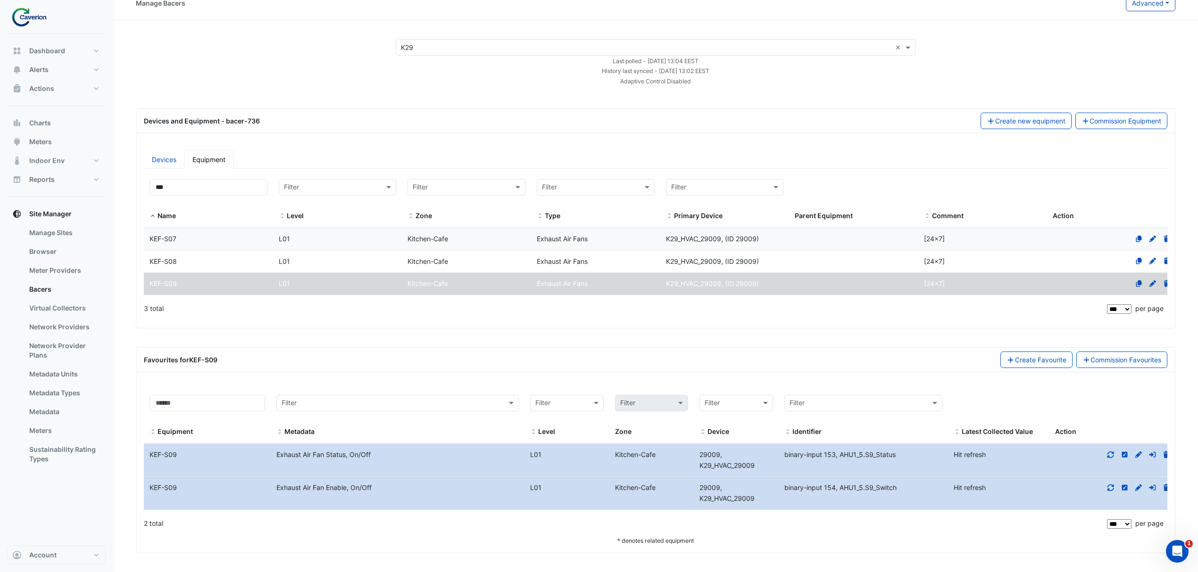
scroll to position [17, 0]
drag, startPoint x: 778, startPoint y: 484, endPoint x: 896, endPoint y: 500, distance: 119.9
click at [896, 500] on div "Equipment Name KEF-S09 Metadata Exhaust Air Fan Enable, On/Off Level L01 Kitche…" at bounding box center [660, 493] width 1032 height 33
click at [896, 500] on datatable-body-cell "Identifier binary-input 154, AHU1_5.S9_Switch" at bounding box center [863, 493] width 169 height 33
click at [1114, 453] on icon at bounding box center [1110, 455] width 7 height 7
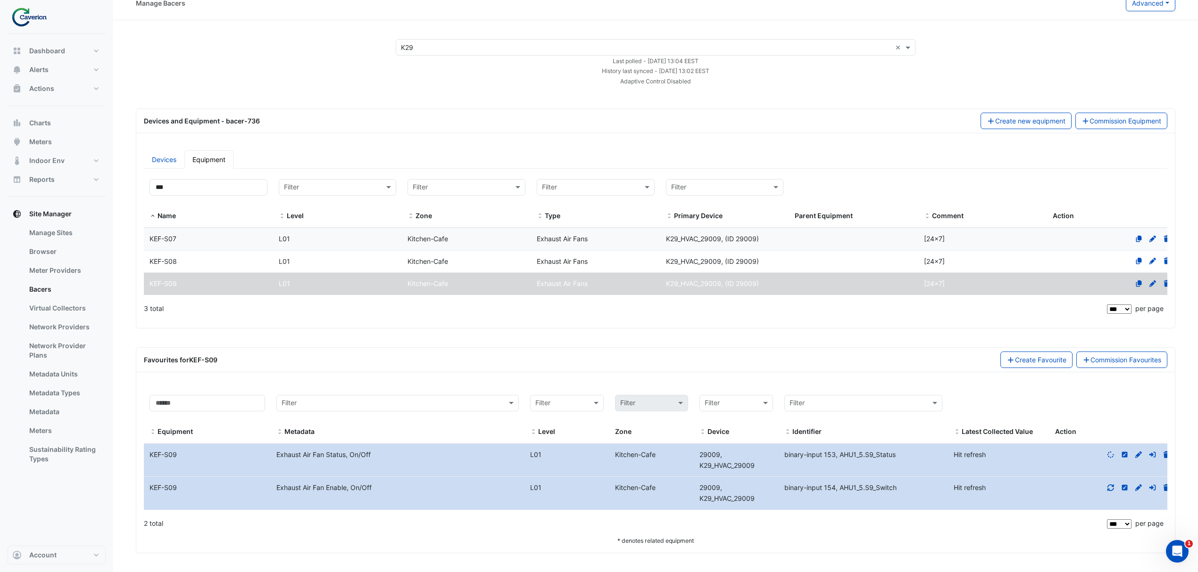
click at [1110, 483] on div at bounding box center [1112, 488] width 127 height 11
click at [1095, 489] on div at bounding box center [1104, 488] width 126 height 11
click at [1097, 489] on div at bounding box center [1104, 488] width 126 height 11
click at [1100, 487] on icon at bounding box center [1101, 488] width 8 height 7
click at [1103, 487] on icon at bounding box center [1101, 488] width 10 height 10
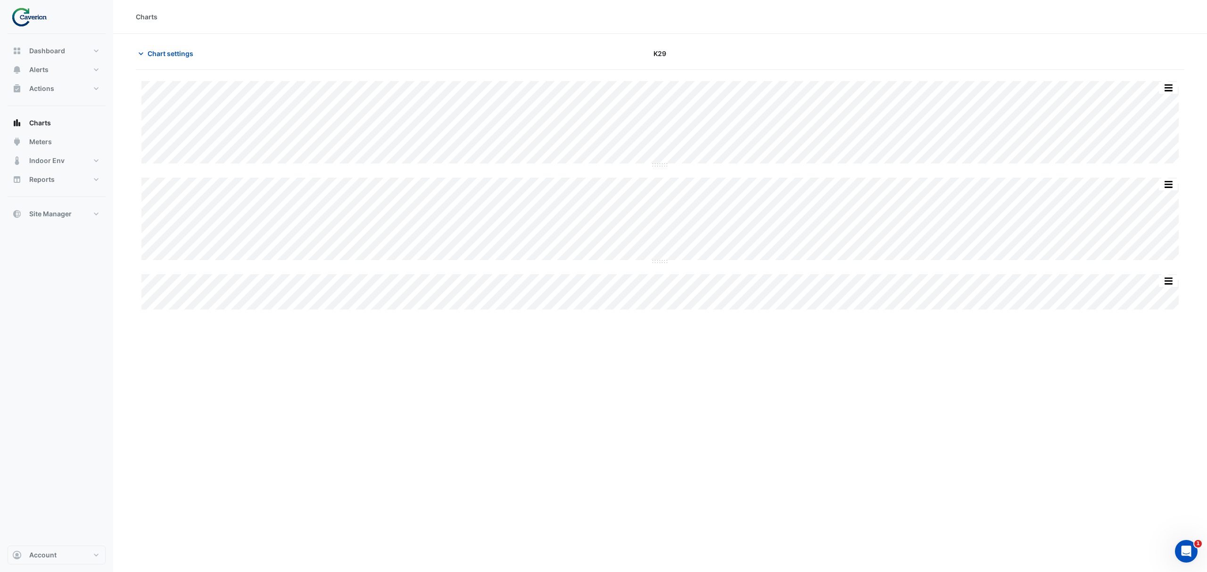
click at [721, 439] on div "Charts Chart settings K29 Split All Split None Print Save as JPEG Save as PNG P…" at bounding box center [660, 286] width 1094 height 572
click at [172, 44] on section "Chart settings K29 Split All Split None Print Save as JPEG Save as PNG Pivot Da…" at bounding box center [660, 173] width 1094 height 278
click at [172, 49] on span "Chart settings" at bounding box center [171, 54] width 46 height 10
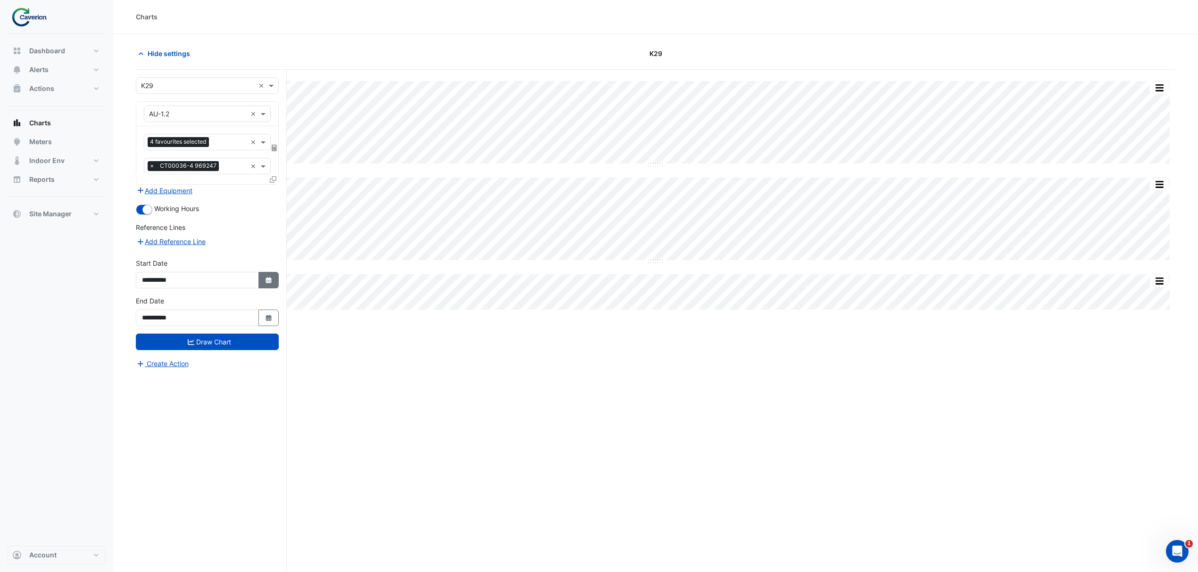
click at [275, 278] on button "Select Date" at bounding box center [268, 280] width 21 height 17
select select "**"
select select "****"
click at [148, 155] on button "Previous month" at bounding box center [151, 156] width 11 height 15
select select "*"
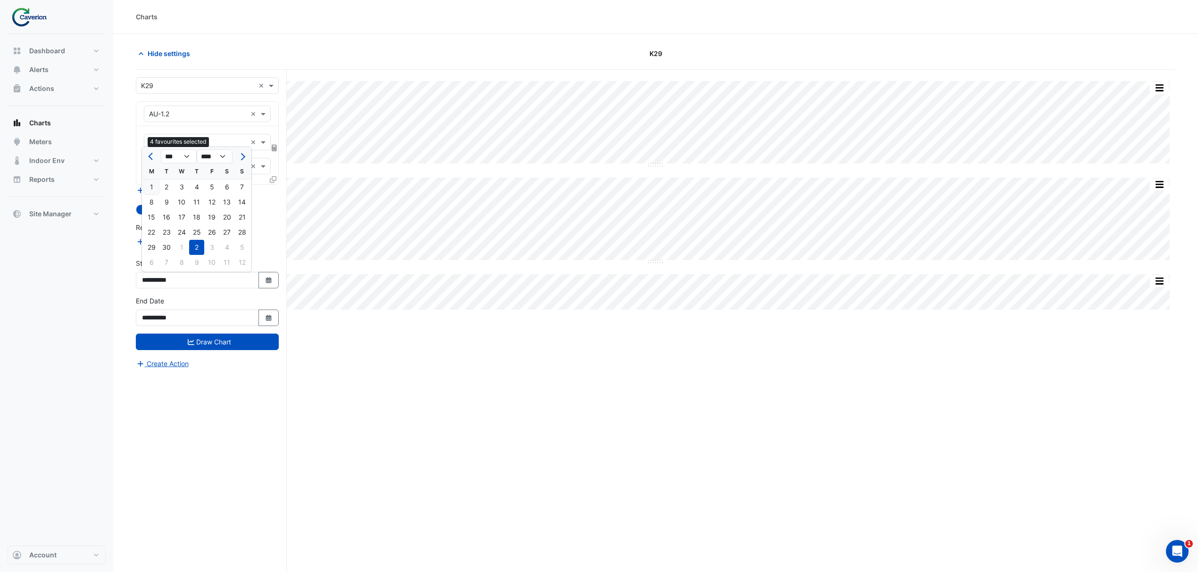
click at [154, 191] on div "1" at bounding box center [151, 187] width 15 height 15
type input "**********"
click at [204, 320] on input "**********" at bounding box center [197, 318] width 123 height 17
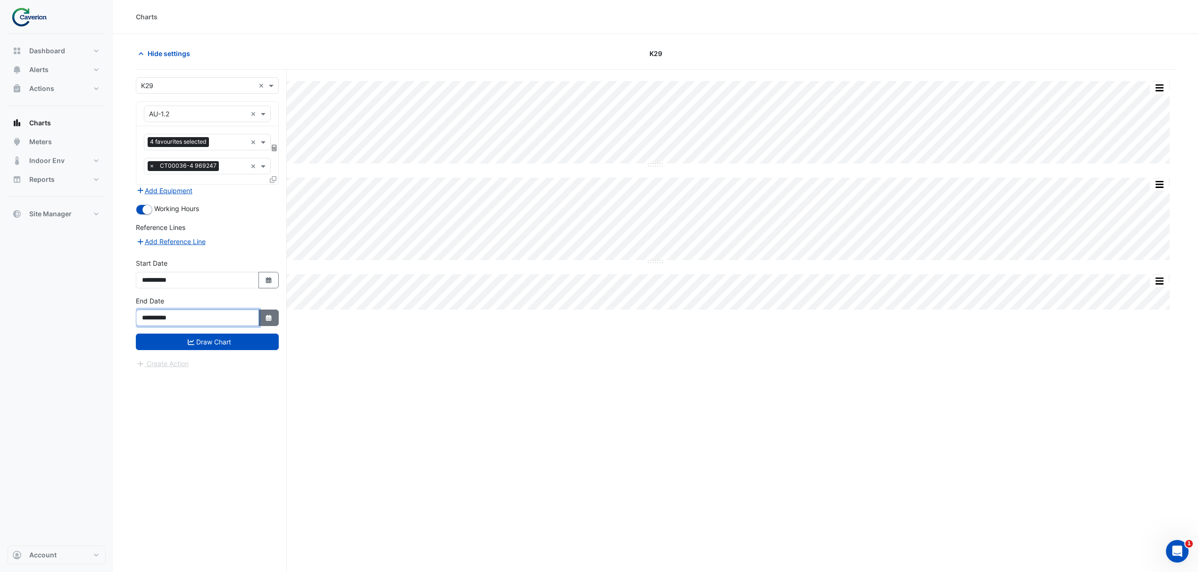
drag, startPoint x: 257, startPoint y: 319, endPoint x: 265, endPoint y: 321, distance: 7.5
click at [259, 319] on div "**********" at bounding box center [207, 318] width 143 height 17
click at [265, 321] on icon "Select Date" at bounding box center [269, 318] width 8 height 7
click at [251, 195] on ngb-datepicker "*** *** *** *** **** **** **** **** **** **** **** **** **** **** **** M T W T …" at bounding box center [196, 247] width 110 height 126
click at [241, 196] on span "Next month" at bounding box center [241, 194] width 7 height 7
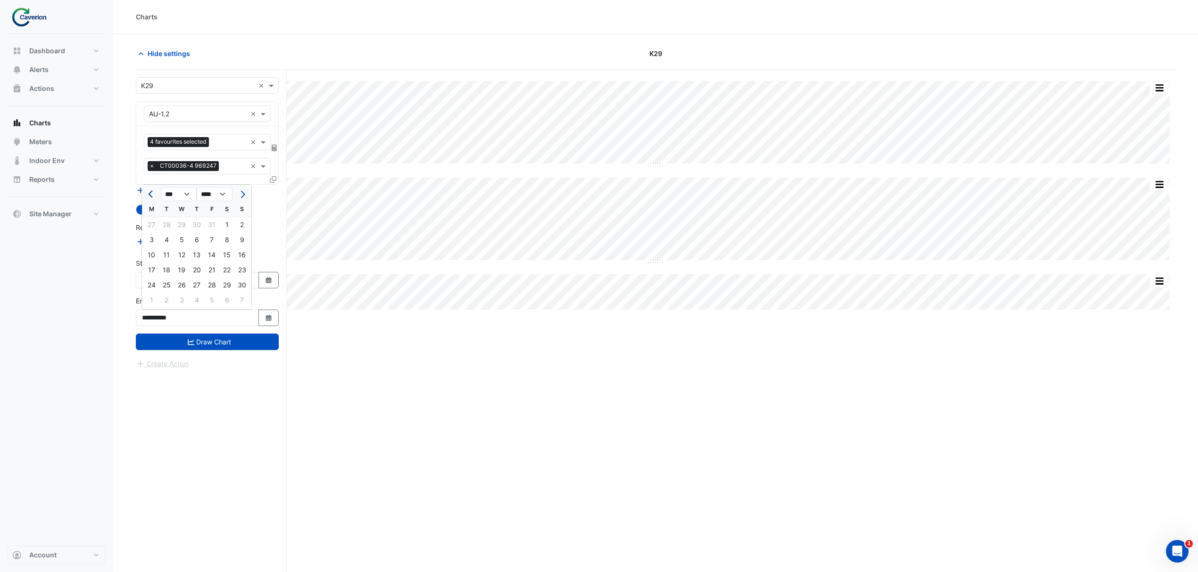
click at [147, 196] on button "Previous month" at bounding box center [151, 194] width 11 height 15
select select "**"
click at [212, 283] on div "31" at bounding box center [211, 285] width 15 height 15
type input "**********"
click at [209, 341] on button "Draw Chart" at bounding box center [207, 342] width 143 height 17
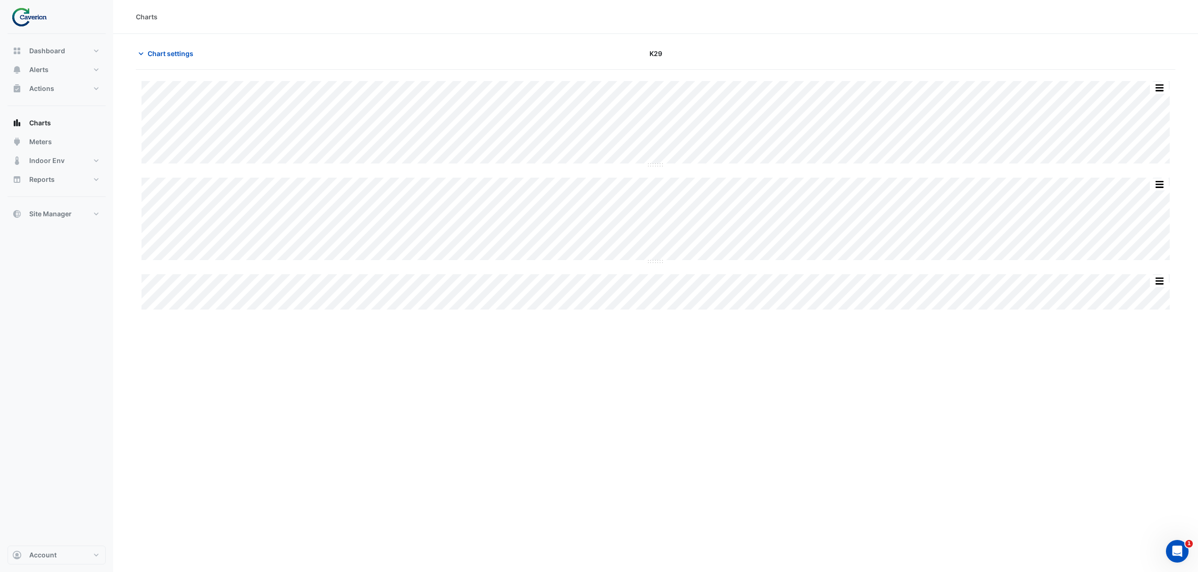
click at [142, 62] on div "Chart settings K29" at bounding box center [655, 57] width 1039 height 25
click at [144, 51] on icon "button" at bounding box center [140, 53] width 9 height 9
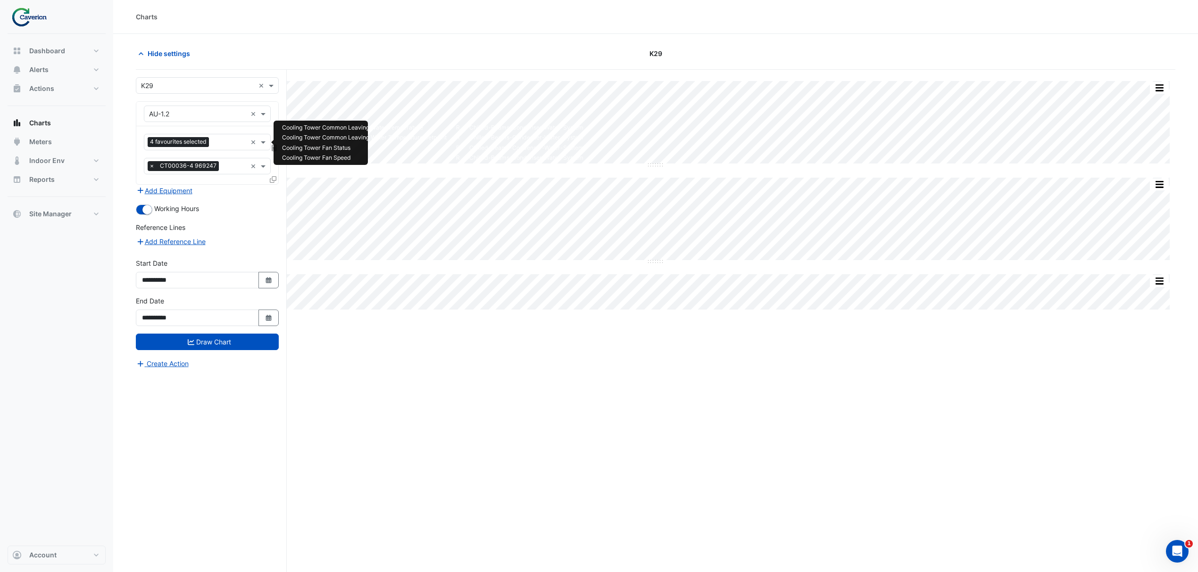
click at [232, 142] on input "text" at bounding box center [230, 143] width 34 height 10
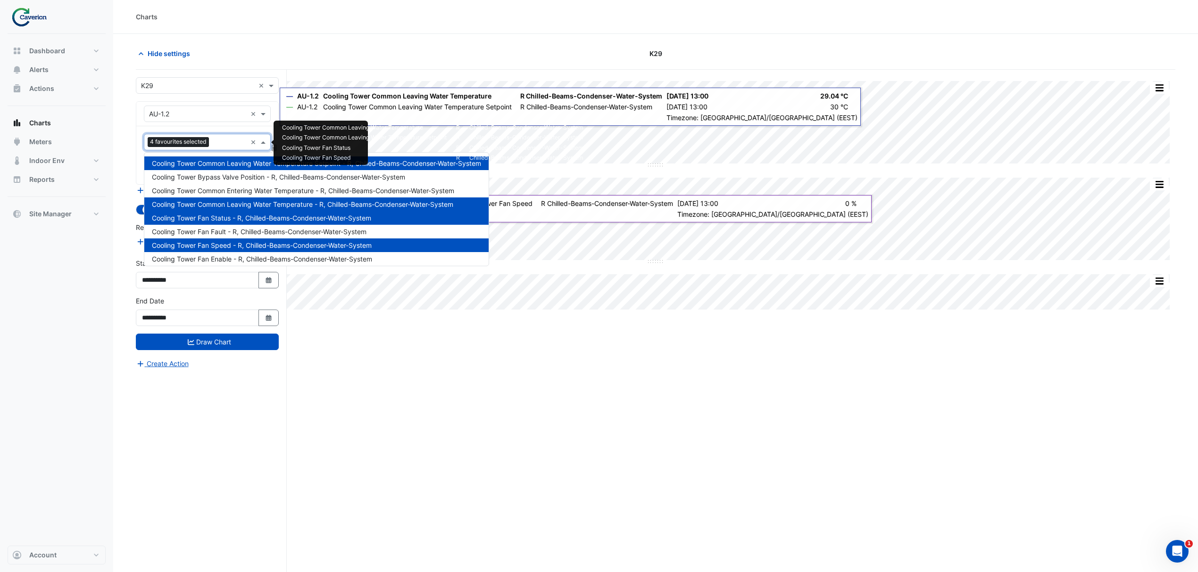
click at [926, 449] on div "Split All Split None Print Save as JPEG Save as PNG Pivot Data Table Export CSV…" at bounding box center [655, 339] width 1039 height 539
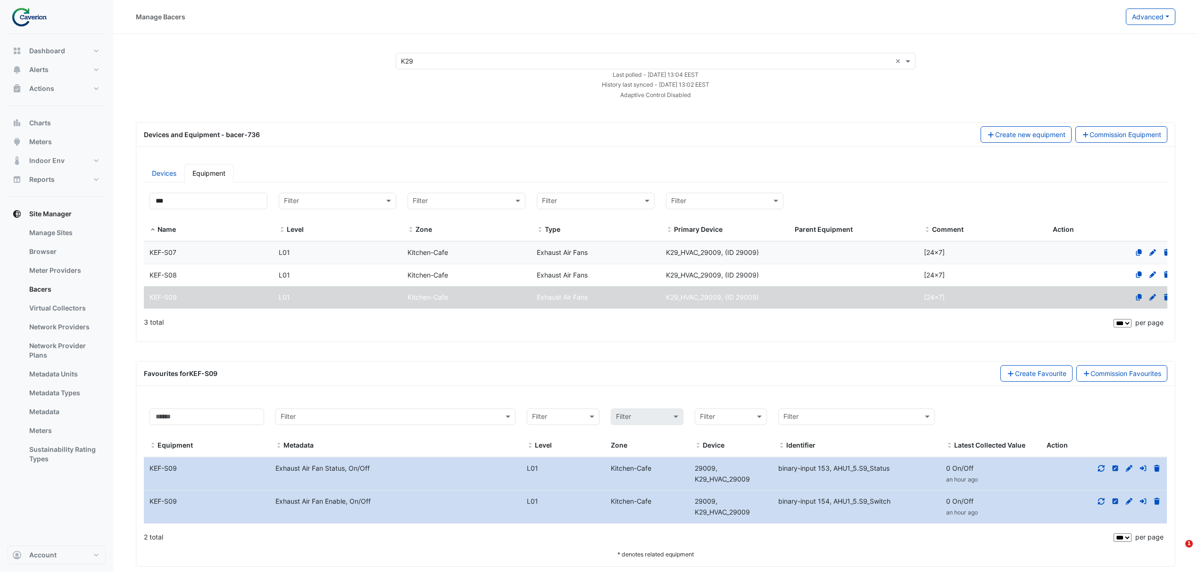
select select "***"
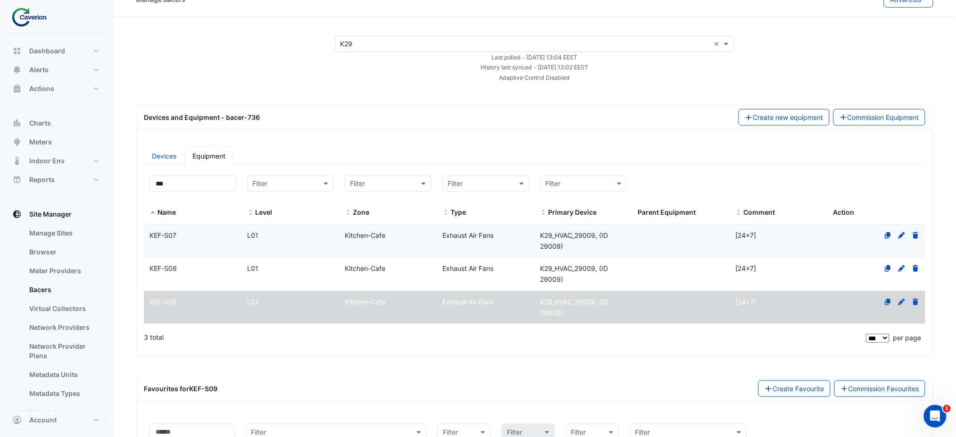
click at [322, 109] on div "Devices and Equipment - bacer-736 Create new equipment Commission Equipment" at bounding box center [534, 117] width 793 height 17
click at [373, 100] on app-bacers "× K29 × Last polled - Thu 09-Oct-2025 13:04 EEST History last synced - Thu 09-O…" at bounding box center [534, 324] width 797 height 579
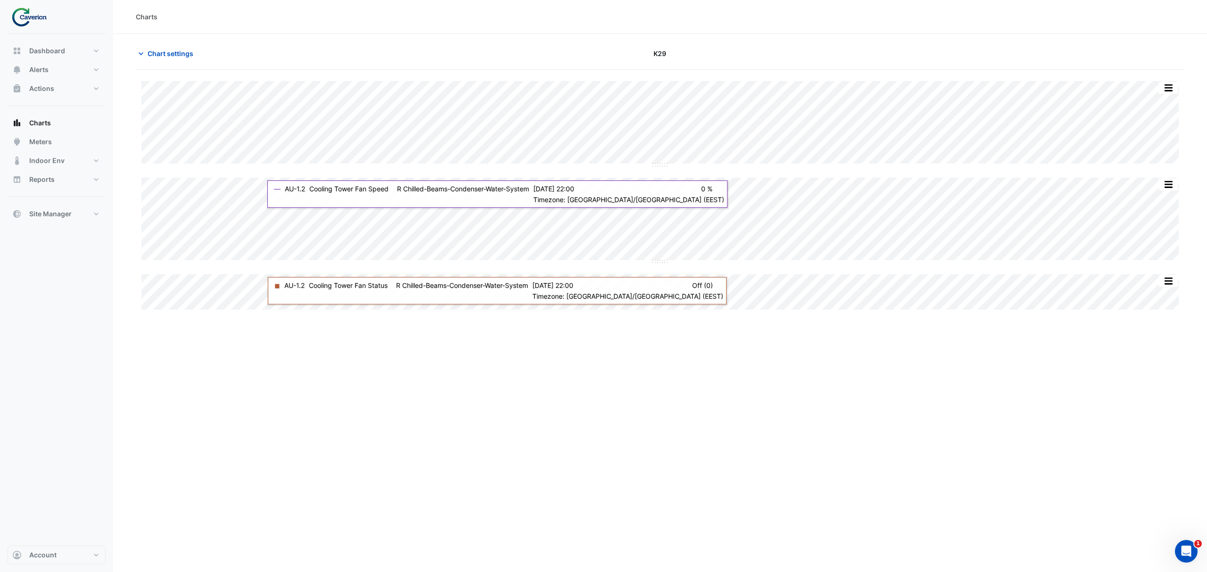
click at [63, 27] on div at bounding box center [57, 17] width 98 height 34
click at [36, 17] on img at bounding box center [32, 17] width 42 height 19
click at [51, 72] on button "Alerts" at bounding box center [57, 69] width 98 height 19
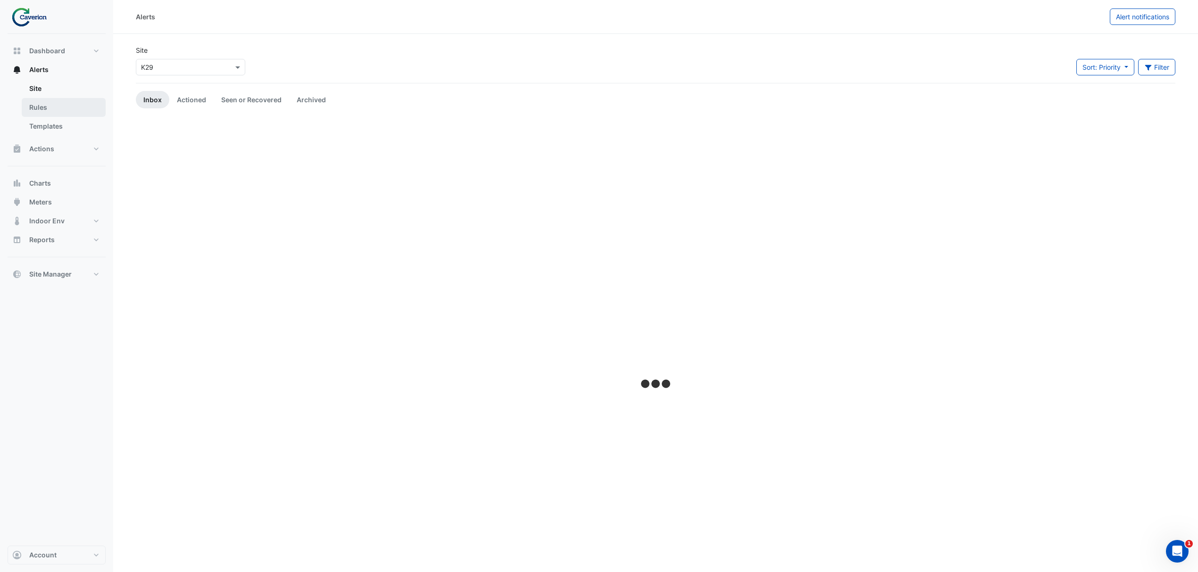
click at [54, 108] on link "Rules" at bounding box center [64, 107] width 84 height 19
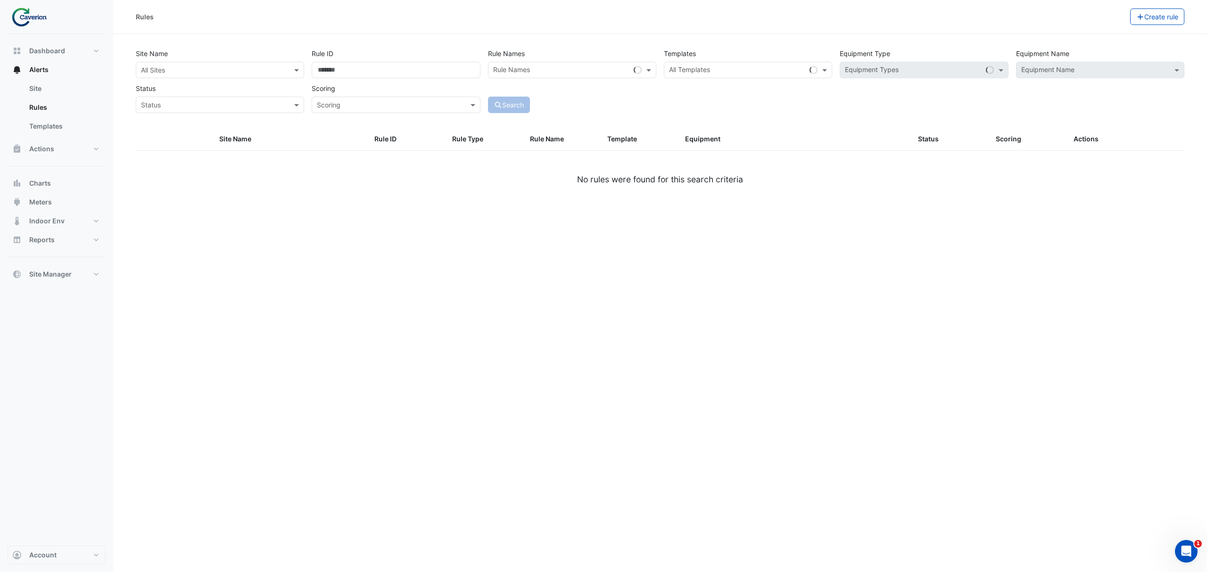
click at [537, 74] on input "text" at bounding box center [561, 71] width 137 height 10
type input "*****"
click at [622, 114] on div "Site Name All Sites Rule ID Rule Names ***** × Loading... Templates All Templat…" at bounding box center [660, 86] width 1060 height 83
click at [610, 81] on div "Search" at bounding box center [572, 96] width 176 height 33
click at [601, 71] on input "text" at bounding box center [561, 71] width 137 height 10
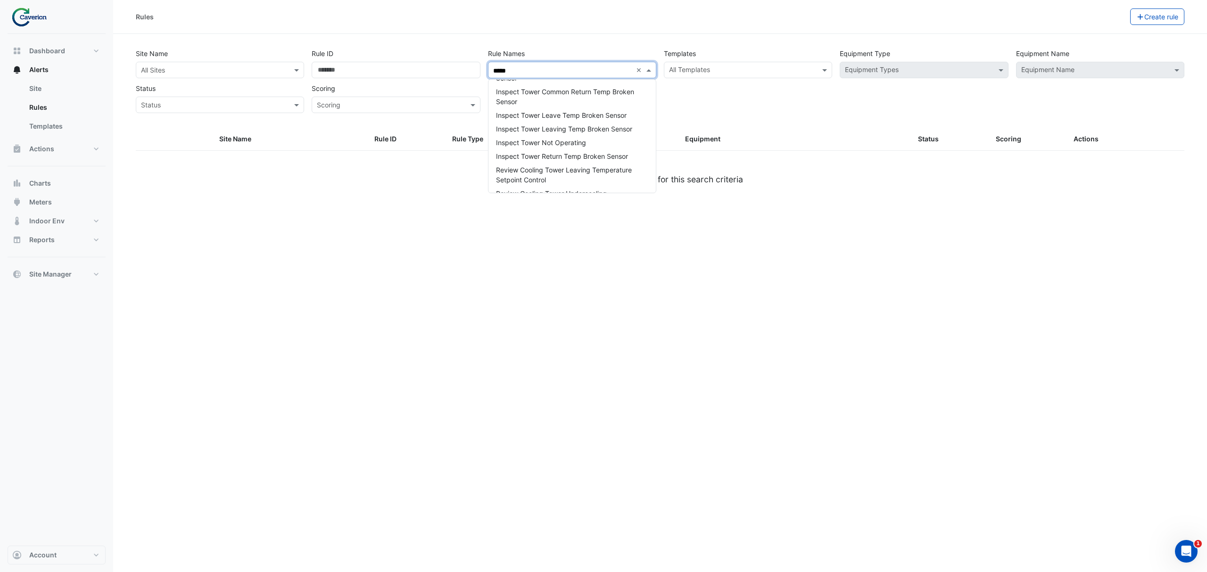
scroll to position [661, 0]
type input "*****"
click at [539, 165] on span "Review Tower Overcooling (Energy Waste)" at bounding box center [561, 169] width 131 height 8
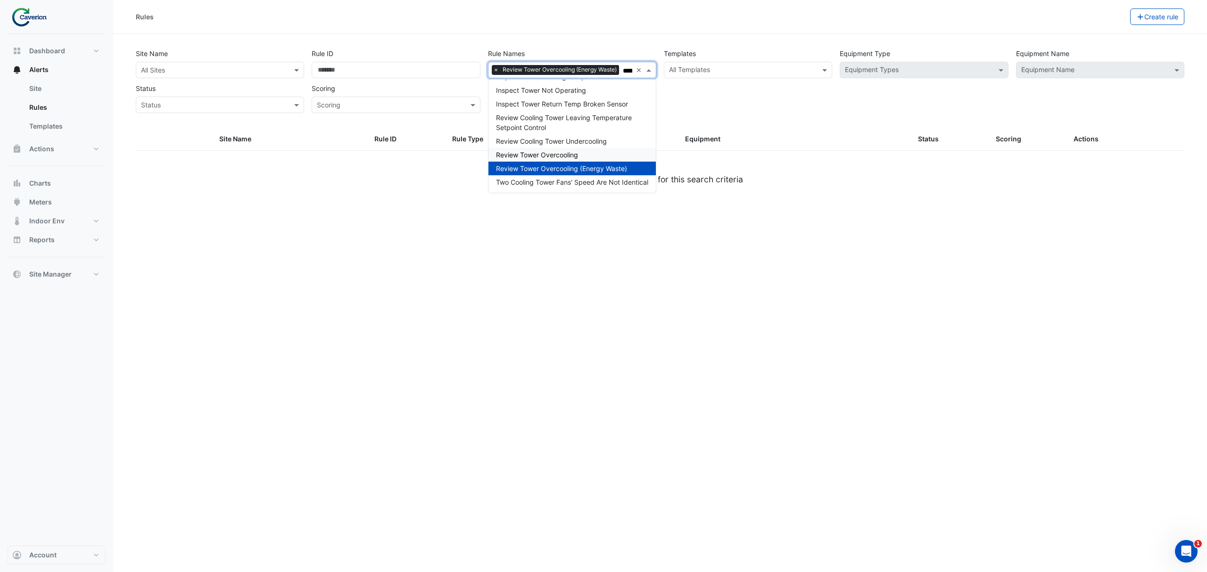
click at [822, 117] on div "Site Name All Sites Rule ID Rule Names × Review Tower Overcooling (Energy Waste…" at bounding box center [660, 86] width 1060 height 83
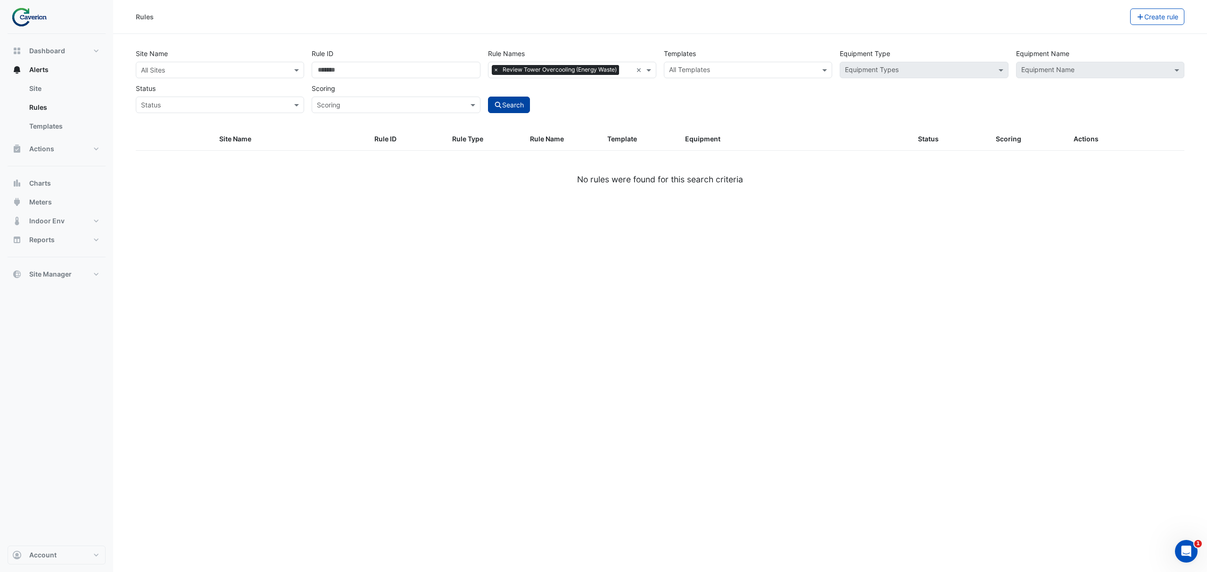
click at [504, 108] on button "Search" at bounding box center [509, 105] width 42 height 17
click at [274, 78] on div "All Sites" at bounding box center [220, 70] width 168 height 17
click at [178, 106] on div "K29" at bounding box center [163, 104] width 54 height 14
select select "***"
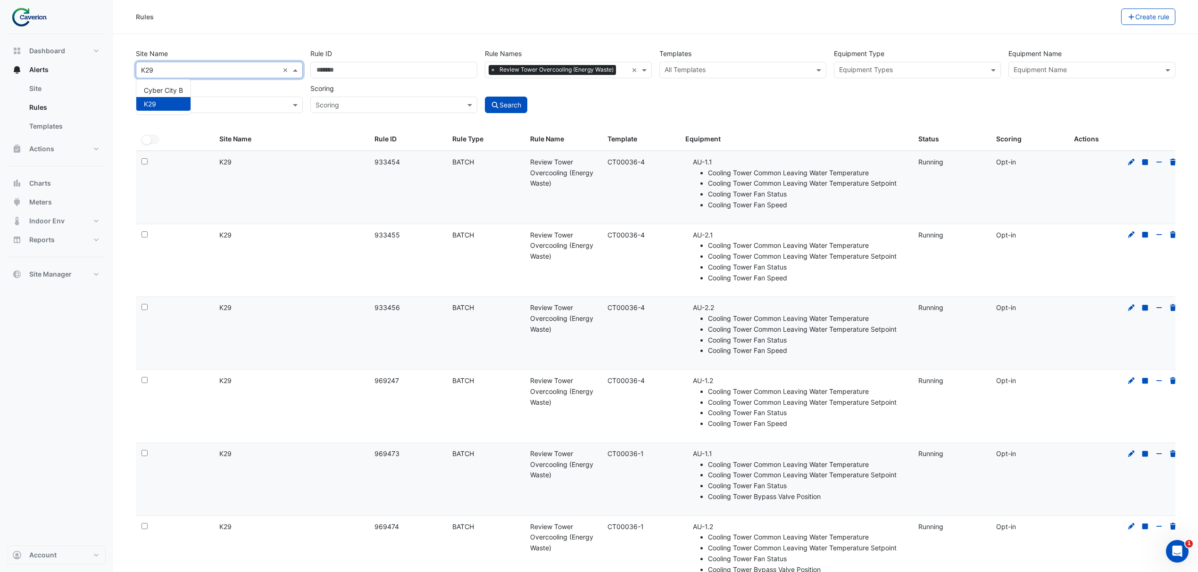
click at [278, 70] on div at bounding box center [219, 70] width 166 height 11
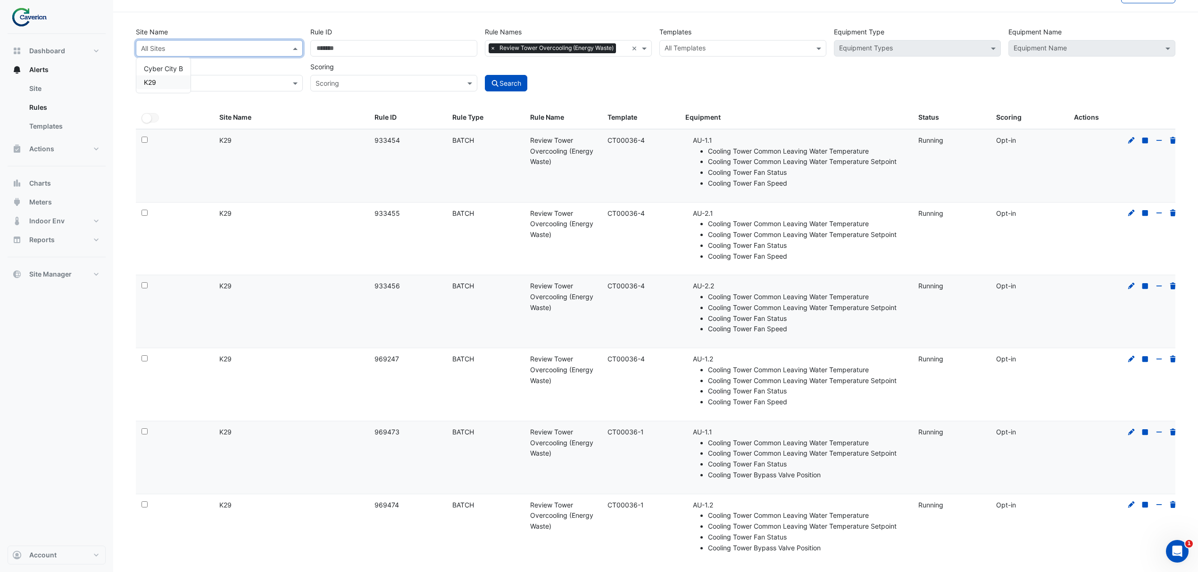
scroll to position [43, 0]
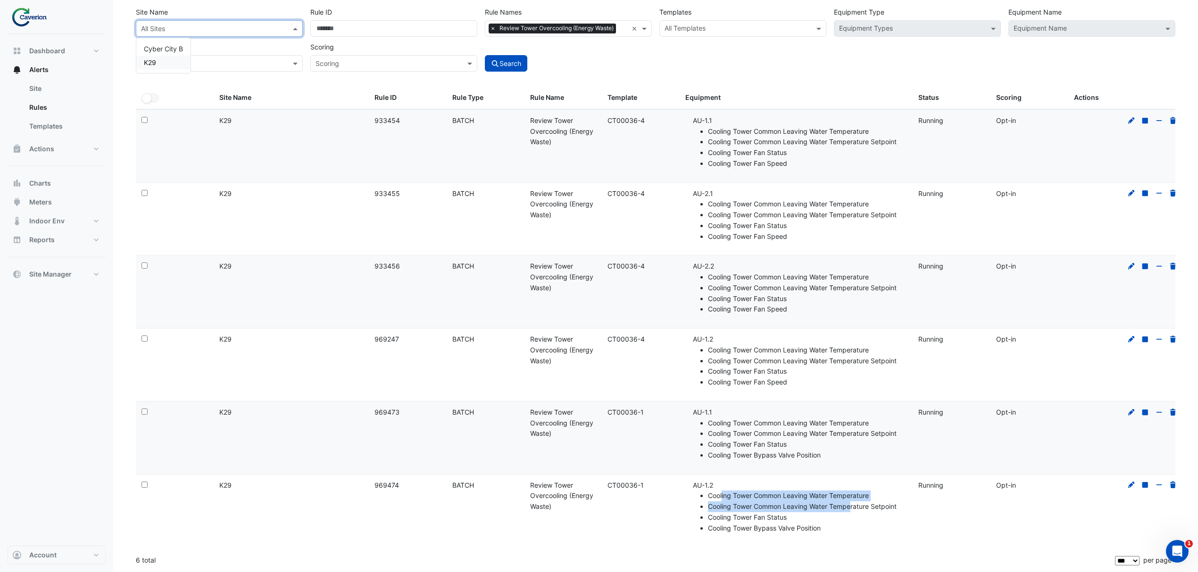
drag, startPoint x: 721, startPoint y: 497, endPoint x: 851, endPoint y: 503, distance: 129.4
click at [851, 503] on ul "Cooling Tower Common Leaving Water Temperature Cooling Tower Common Leaving Wat…" at bounding box center [800, 512] width 214 height 43
click at [851, 504] on li "Cooling Tower Common Leaving Water Temperature Setpoint" at bounding box center [807, 507] width 199 height 11
click at [788, 511] on li "Cooling Tower Common Leaving Water Temperature Setpoint" at bounding box center [807, 507] width 199 height 11
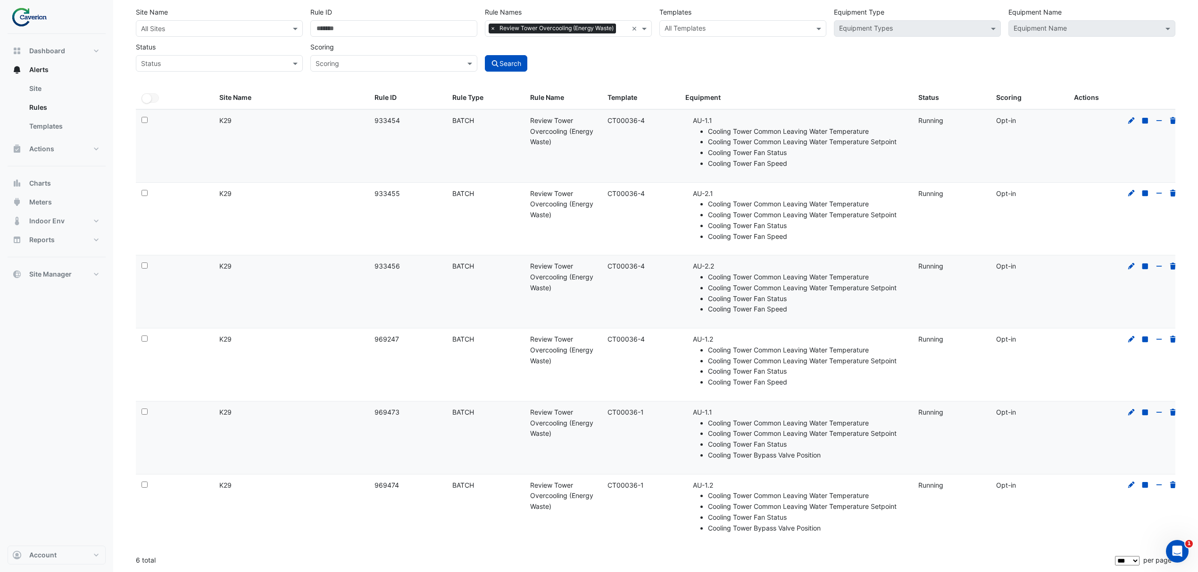
click at [755, 513] on li "Cooling Tower Fan Status" at bounding box center [807, 518] width 199 height 11
click at [708, 498] on li "Cooling Tower Common Leaving Water Temperature" at bounding box center [807, 496] width 199 height 11
click at [708, 491] on li "Cooling Tower Common Leaving Water Temperature" at bounding box center [807, 496] width 199 height 11
drag, startPoint x: 708, startPoint y: 491, endPoint x: 799, endPoint y: 532, distance: 99.6
click at [799, 532] on ul "Cooling Tower Common Leaving Water Temperature Cooling Tower Common Leaving Wat…" at bounding box center [800, 512] width 214 height 43
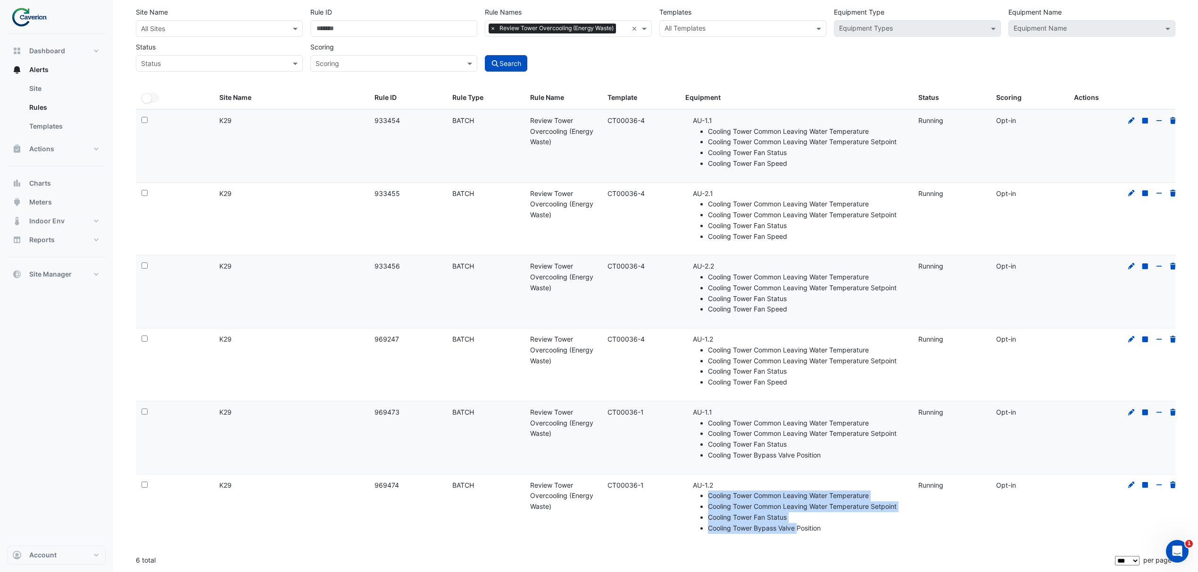
click at [799, 532] on li "Cooling Tower Bypass Valve Position" at bounding box center [807, 528] width 199 height 11
drag, startPoint x: 736, startPoint y: 502, endPoint x: 827, endPoint y: 511, distance: 91.9
click at [822, 510] on li "Cooling Tower Common Leaving Water Temperature Setpoint" at bounding box center [807, 507] width 199 height 11
click at [827, 511] on li "Cooling Tower Common Leaving Water Temperature Setpoint" at bounding box center [807, 507] width 199 height 11
click at [755, 440] on li "Cooling Tower Fan Status" at bounding box center [807, 444] width 199 height 11
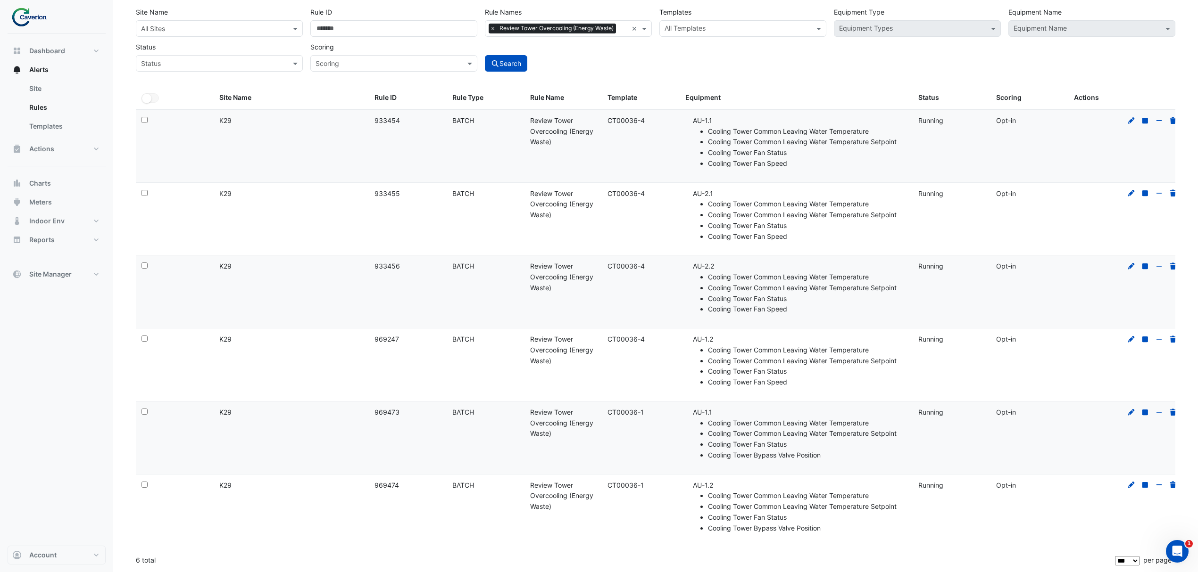
click at [760, 429] on li "Cooling Tower Common Leaving Water Temperature Setpoint" at bounding box center [807, 434] width 199 height 11
drag, startPoint x: 815, startPoint y: 421, endPoint x: 976, endPoint y: 420, distance: 161.3
click at [816, 421] on li "Cooling Tower Common Leaving Water Temperature" at bounding box center [807, 423] width 199 height 11
click at [1130, 413] on icon at bounding box center [1131, 412] width 7 height 7
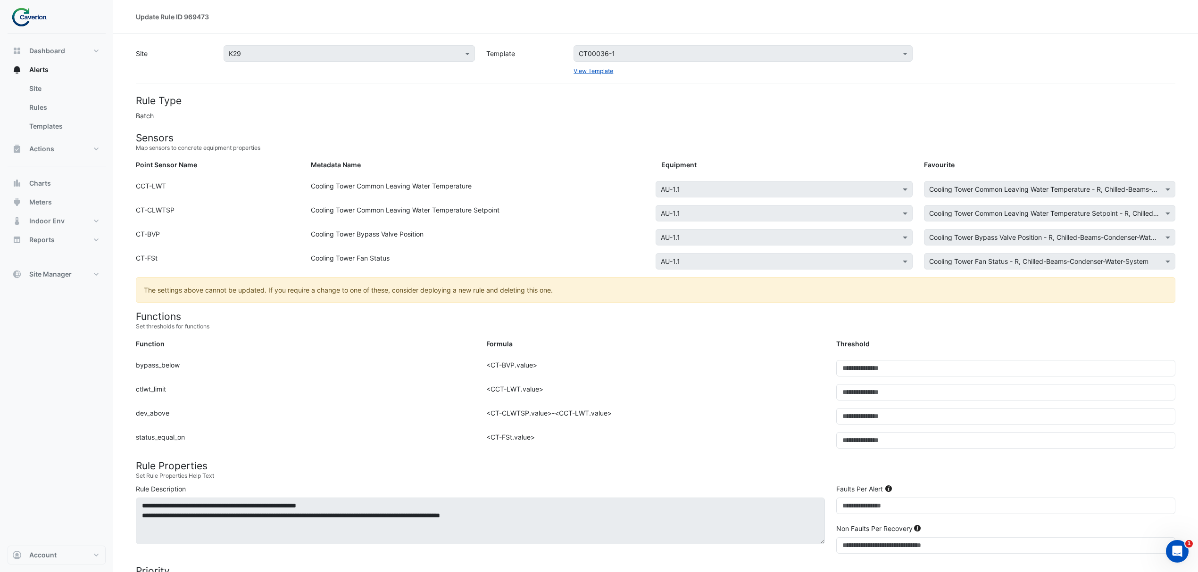
click at [597, 320] on h4 "Functions" at bounding box center [655, 317] width 1039 height 12
click at [146, 182] on div "CCT-LWT" at bounding box center [217, 191] width 175 height 20
click at [141, 183] on div "CCT-LWT" at bounding box center [217, 191] width 175 height 20
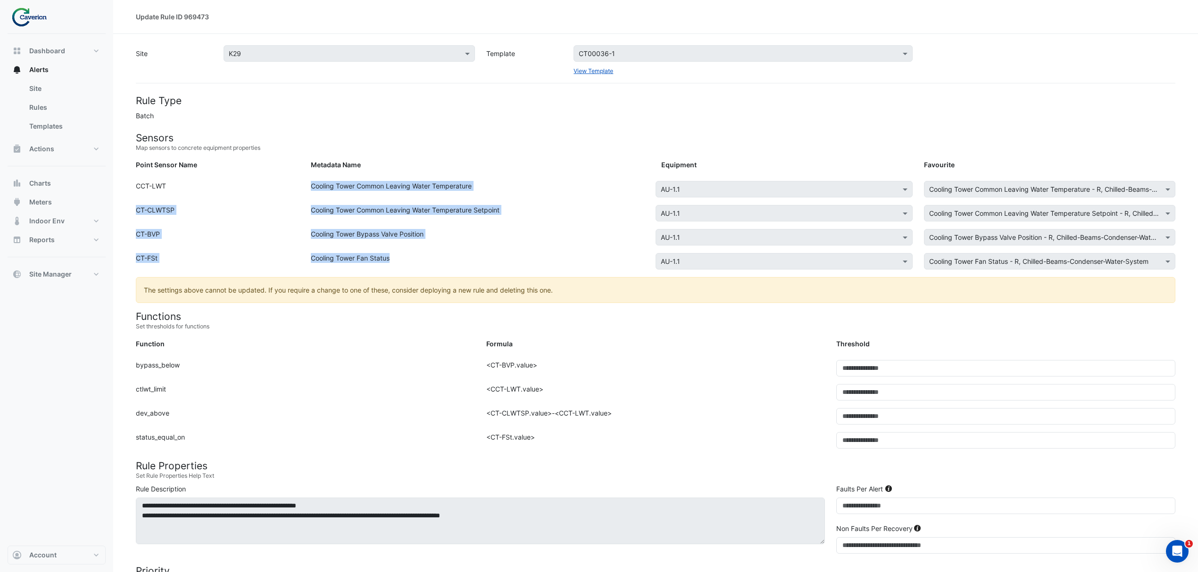
drag, startPoint x: 137, startPoint y: 185, endPoint x: 459, endPoint y: 261, distance: 330.9
click at [459, 261] on form "Rule Type Batch Sensors Map sensors to concrete equipment properties Point Sens…" at bounding box center [655, 468] width 1039 height 747
click at [459, 261] on div "Cooling Tower Fan Status" at bounding box center [480, 263] width 350 height 20
drag, startPoint x: 416, startPoint y: 262, endPoint x: 135, endPoint y: 189, distance: 290.5
click at [136, 189] on form "Rule Type Batch Sensors Map sensors to concrete equipment properties Point Sens…" at bounding box center [655, 468] width 1039 height 747
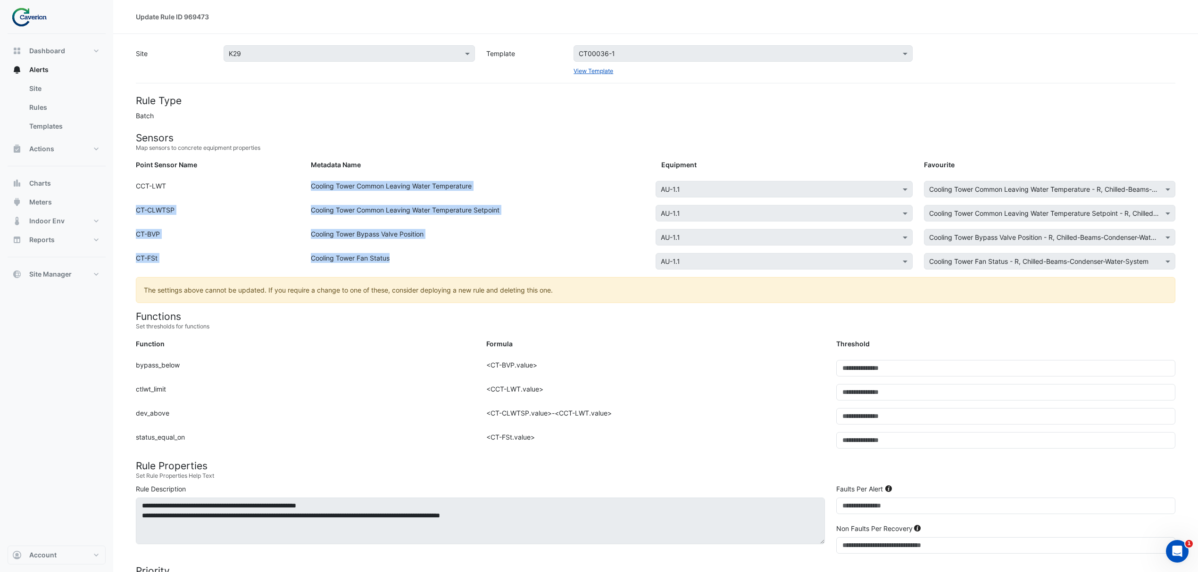
click at [299, 220] on div "CT-CLWTSP" at bounding box center [217, 215] width 175 height 20
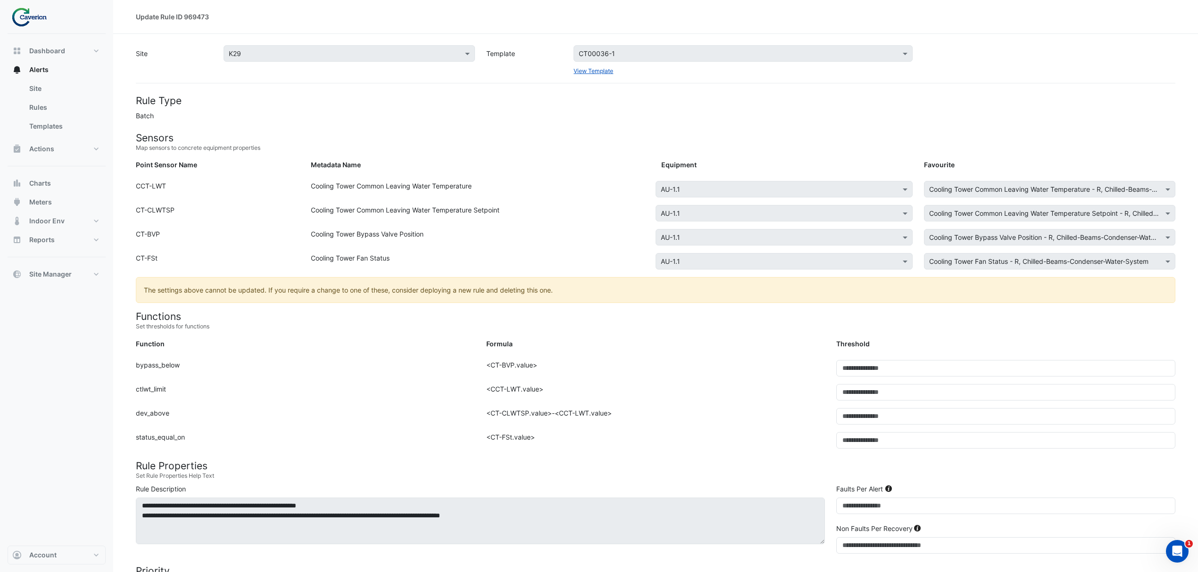
click at [521, 338] on form "Rule Type Batch Sensors Map sensors to concrete equipment properties Point Sens…" at bounding box center [655, 468] width 1039 height 747
drag, startPoint x: 206, startPoint y: 368, endPoint x: 451, endPoint y: 376, distance: 245.8
click at [450, 376] on div "Function: bypass_below" at bounding box center [305, 372] width 350 height 24
click at [451, 376] on div "Function: bypass_below" at bounding box center [305, 372] width 350 height 24
drag, startPoint x: 463, startPoint y: 370, endPoint x: 581, endPoint y: 386, distance: 119.4
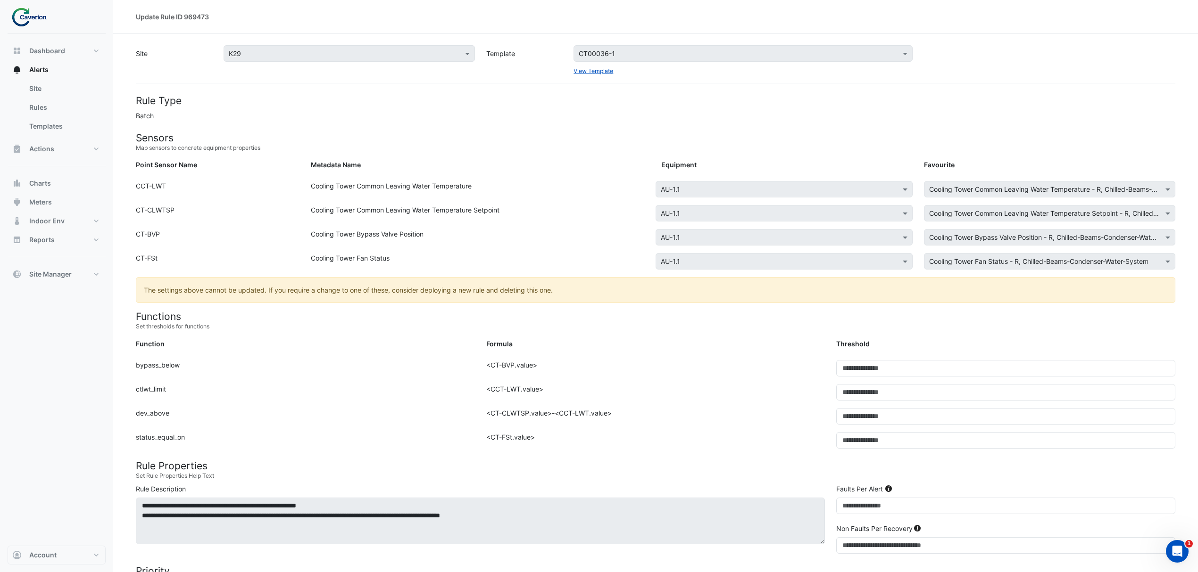
click at [581, 386] on form "Rule Type Batch Sensors Map sensors to concrete equipment properties Point Sens…" at bounding box center [655, 468] width 1039 height 747
click at [581, 386] on div "Formula: <CCT-LWT.value>" at bounding box center [656, 396] width 350 height 24
drag, startPoint x: 562, startPoint y: 404, endPoint x: 543, endPoint y: 418, distance: 23.3
click at [562, 405] on div "Formula: <CCT-LWT.value>" at bounding box center [656, 396] width 350 height 24
drag, startPoint x: 545, startPoint y: 422, endPoint x: 584, endPoint y: 431, distance: 39.8
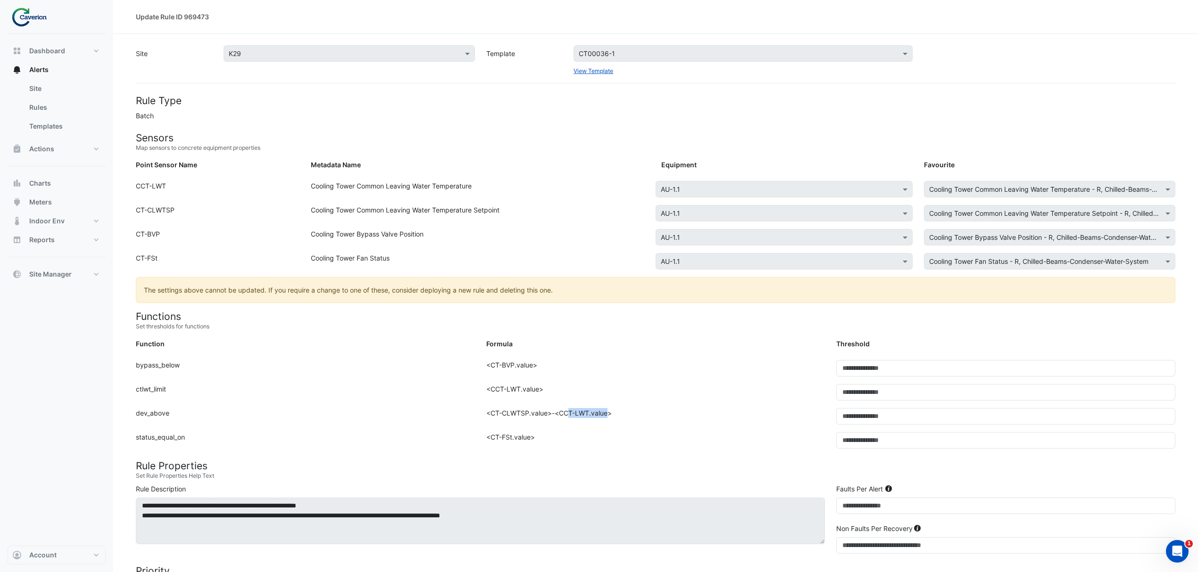
click at [584, 431] on div "Formula: <CT-CLWTSP.value>-<CCT-LWT.value>" at bounding box center [656, 420] width 350 height 24
click at [585, 431] on div "Formula: <CT-CLWTSP.value>-<CCT-LWT.value>" at bounding box center [656, 420] width 350 height 24
click at [550, 442] on div "Formula: <CT-FSt.value>" at bounding box center [656, 444] width 350 height 24
click at [591, 74] on div "View Template" at bounding box center [742, 71] width 339 height 10
click at [593, 69] on link "View Template" at bounding box center [593, 70] width 40 height 7
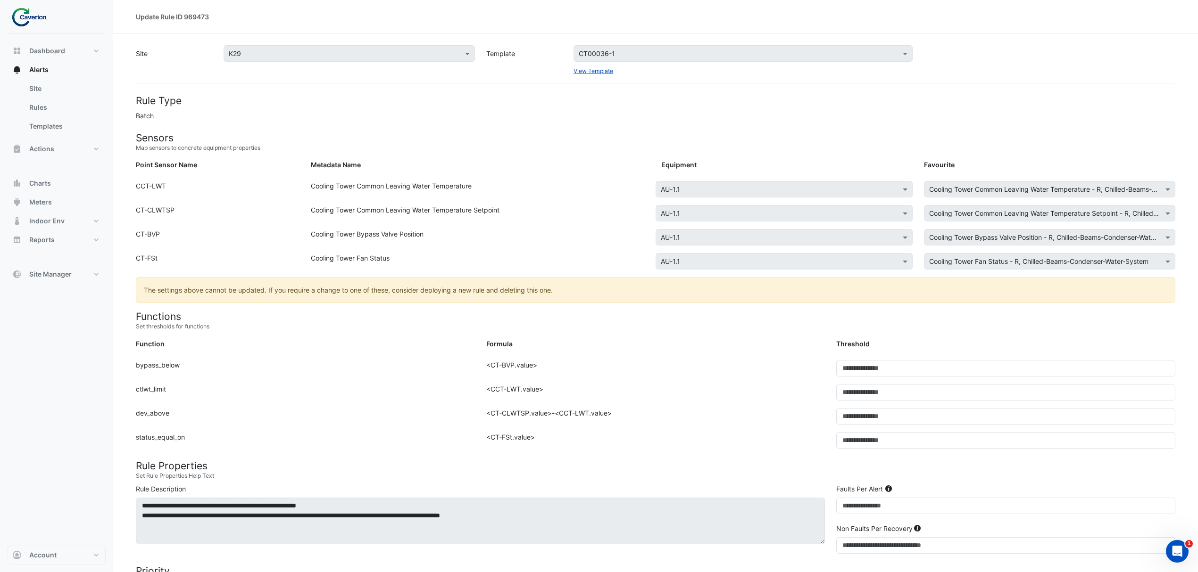
click at [246, 183] on div "CCT-LWT" at bounding box center [217, 191] width 175 height 20
click at [423, 428] on div "Function: dev_above" at bounding box center [305, 420] width 350 height 24
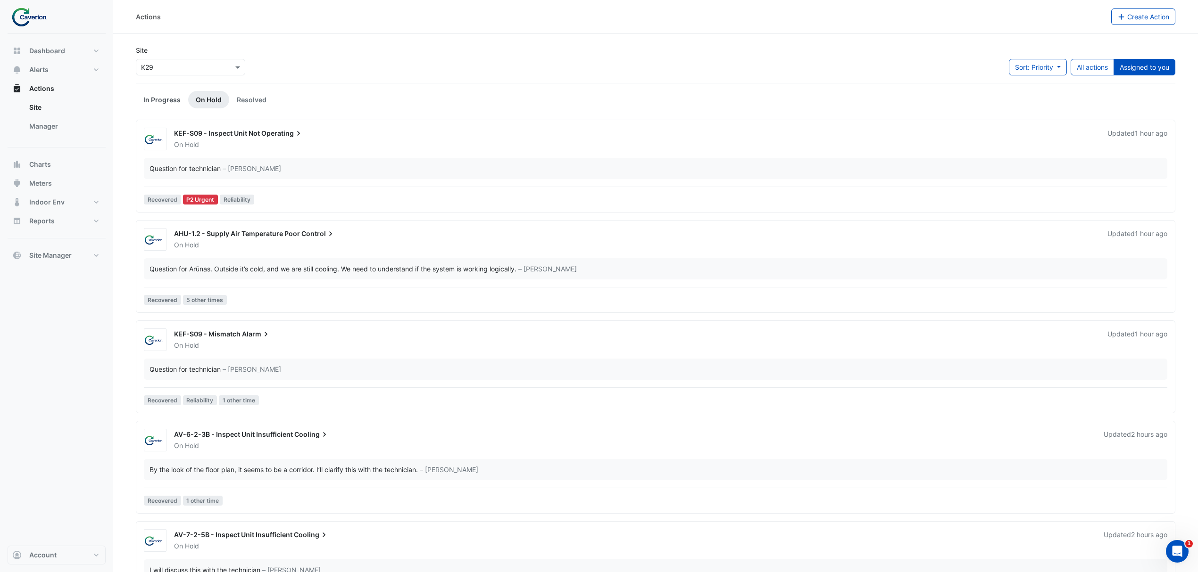
click at [170, 100] on link "In Progress" at bounding box center [162, 99] width 52 height 17
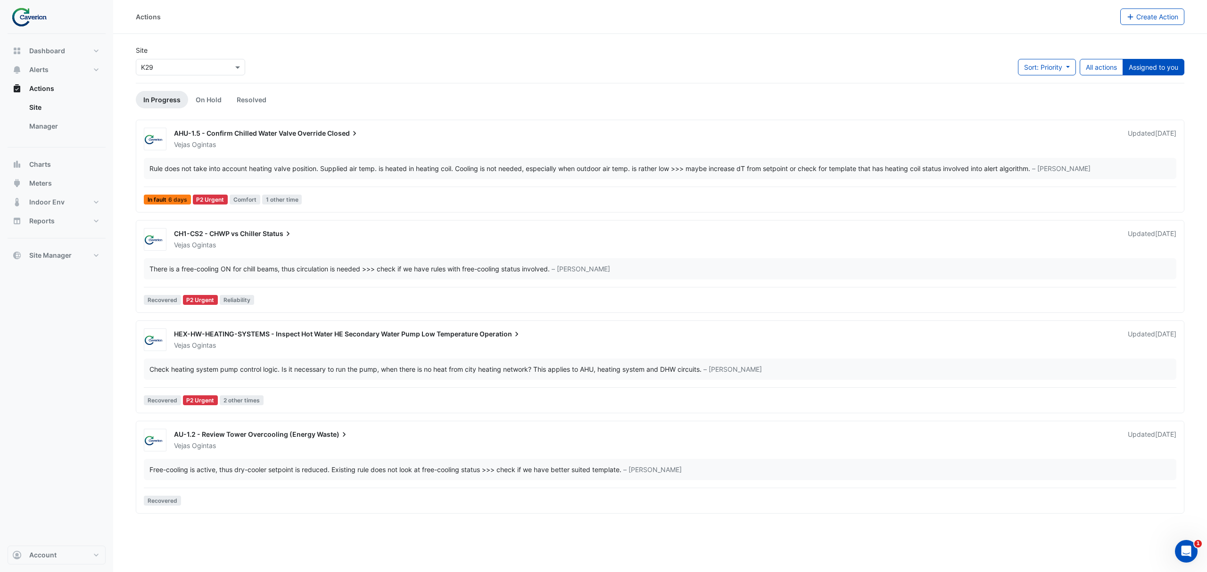
click at [349, 443] on div "Vejas Ogintas" at bounding box center [645, 445] width 945 height 9
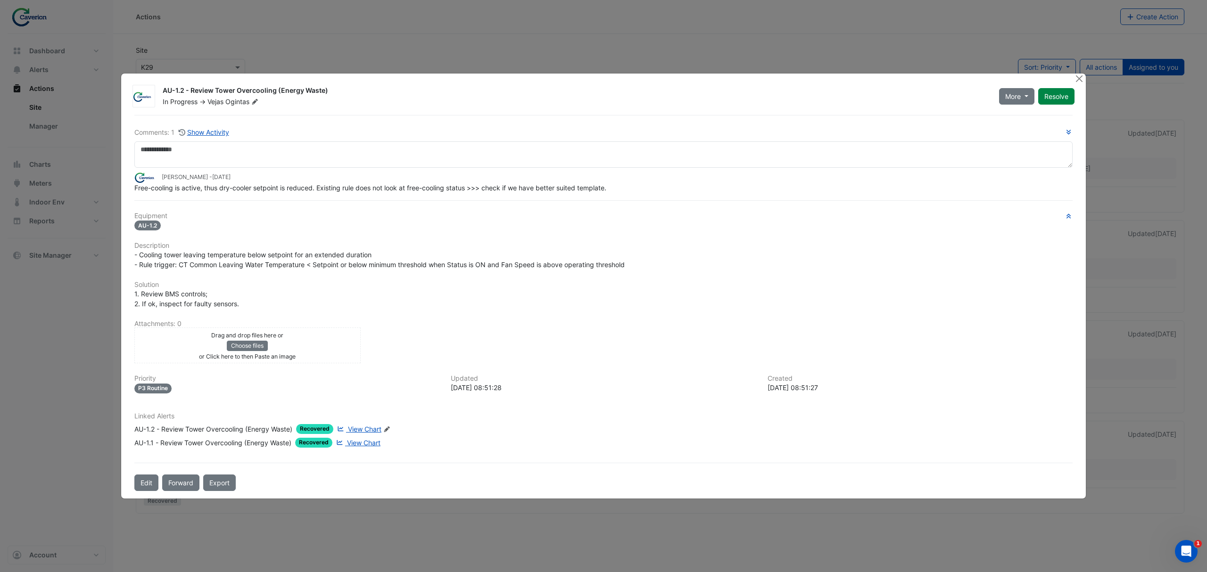
drag, startPoint x: 177, startPoint y: 193, endPoint x: 301, endPoint y: 196, distance: 123.6
click at [299, 197] on div "Comments: 1 Show Activity [PERSON_NAME] - [DATE] Free-cooling is active, thus d…" at bounding box center [604, 303] width 950 height 376
click at [301, 196] on div "Comments: 1 Show Activity [PERSON_NAME] - [DATE] Free-cooling is active, thus d…" at bounding box center [604, 303] width 950 height 376
drag, startPoint x: 254, startPoint y: 190, endPoint x: 351, endPoint y: 191, distance: 97.6
click at [341, 191] on span "Free-cooling is active, thus dry-cooler setpoint is reduced. Existing rule does…" at bounding box center [370, 188] width 472 height 8
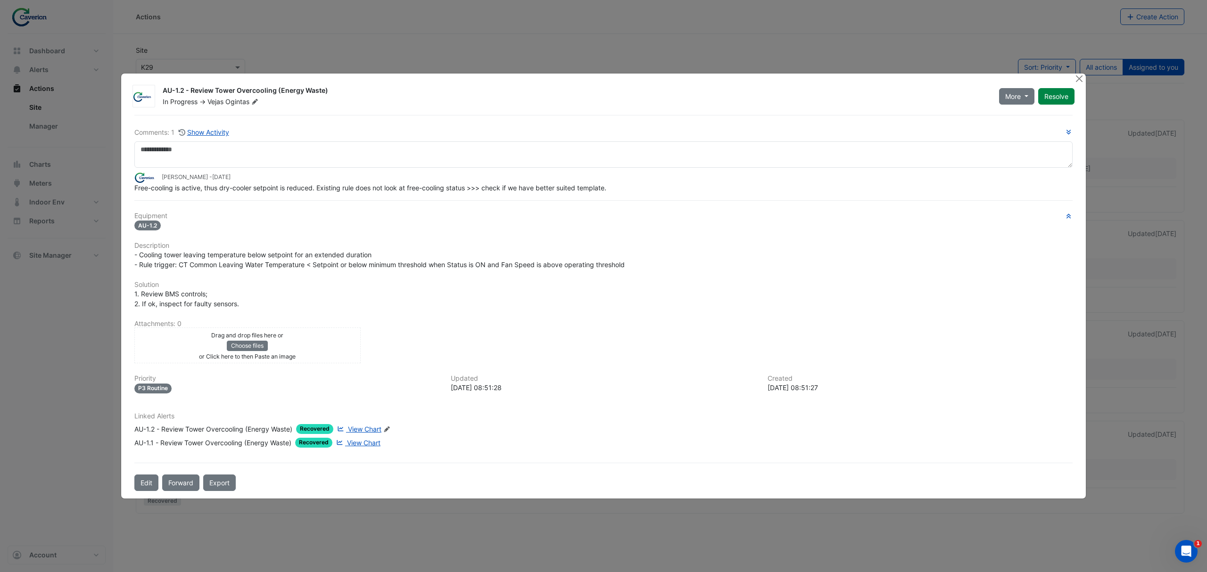
click at [351, 191] on span "Free-cooling is active, thus dry-cooler setpoint is reduced. Existing rule does…" at bounding box center [370, 188] width 472 height 8
drag, startPoint x: 286, startPoint y: 187, endPoint x: 409, endPoint y: 188, distance: 123.6
click at [409, 188] on span "Free-cooling is active, thus dry-cooler setpoint is reduced. Existing rule does…" at bounding box center [370, 188] width 472 height 8
drag, startPoint x: 357, startPoint y: 189, endPoint x: 464, endPoint y: 190, distance: 107.0
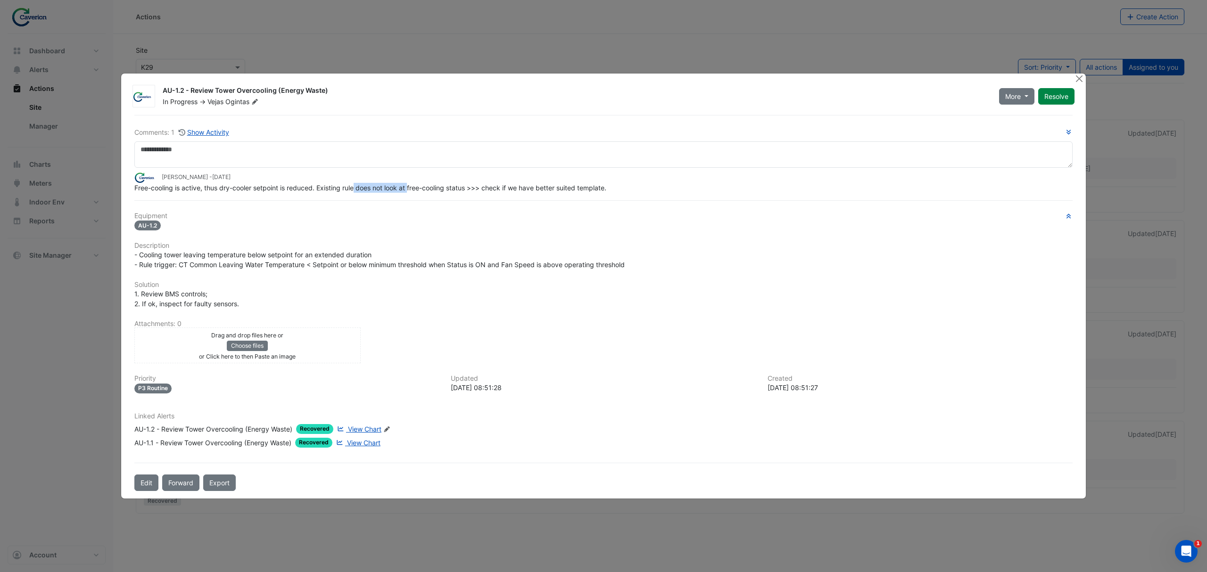
click at [463, 190] on span "Free-cooling is active, thus dry-cooler setpoint is reduced. Existing rule does…" at bounding box center [370, 188] width 472 height 8
click at [351, 188] on span "Free-cooling is active, thus dry-cooler setpoint is reduced. Existing rule does…" at bounding box center [370, 188] width 472 height 8
drag, startPoint x: 151, startPoint y: 191, endPoint x: 282, endPoint y: 195, distance: 130.7
click at [279, 195] on div "Comments: 1 Show Activity [PERSON_NAME] - [DATE] Free-cooling is active, thus d…" at bounding box center [604, 303] width 950 height 376
click at [282, 195] on div "Comments: 1 Show Activity [PERSON_NAME] - [DATE] Free-cooling is active, thus d…" at bounding box center [604, 303] width 950 height 376
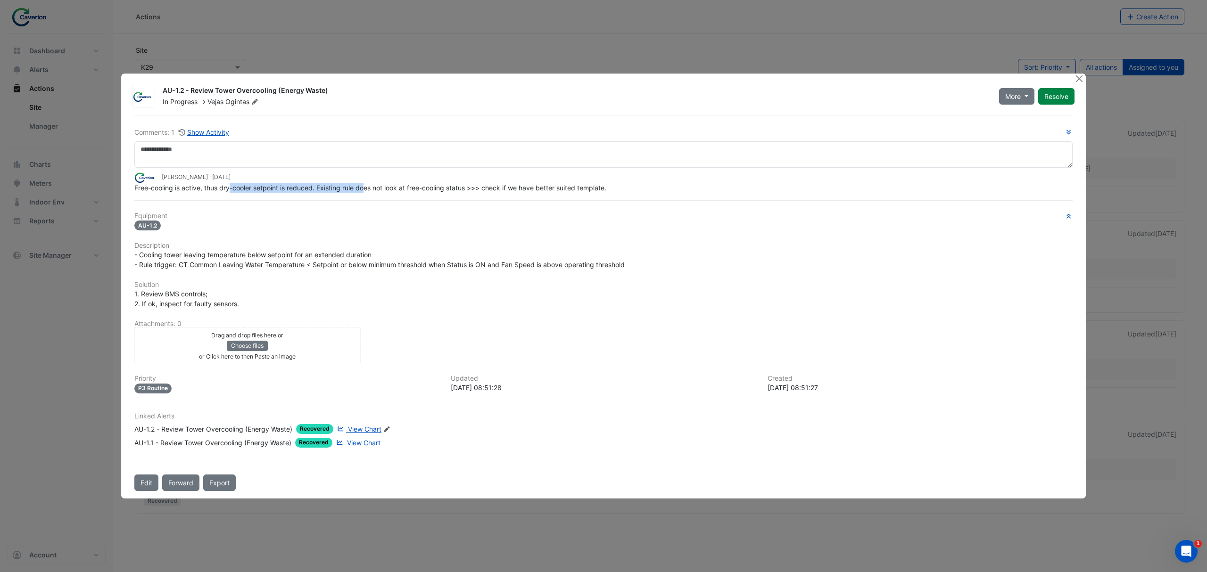
drag, startPoint x: 231, startPoint y: 188, endPoint x: 366, endPoint y: 189, distance: 135.8
click at [366, 189] on span "Free-cooling is active, thus dry-cooler setpoint is reduced. Existing rule does…" at bounding box center [370, 188] width 472 height 8
drag, startPoint x: 236, startPoint y: 190, endPoint x: 387, endPoint y: 187, distance: 151.4
click at [387, 187] on span "Free-cooling is active, thus dry-cooler setpoint is reduced. Existing rule does…" at bounding box center [370, 188] width 472 height 8
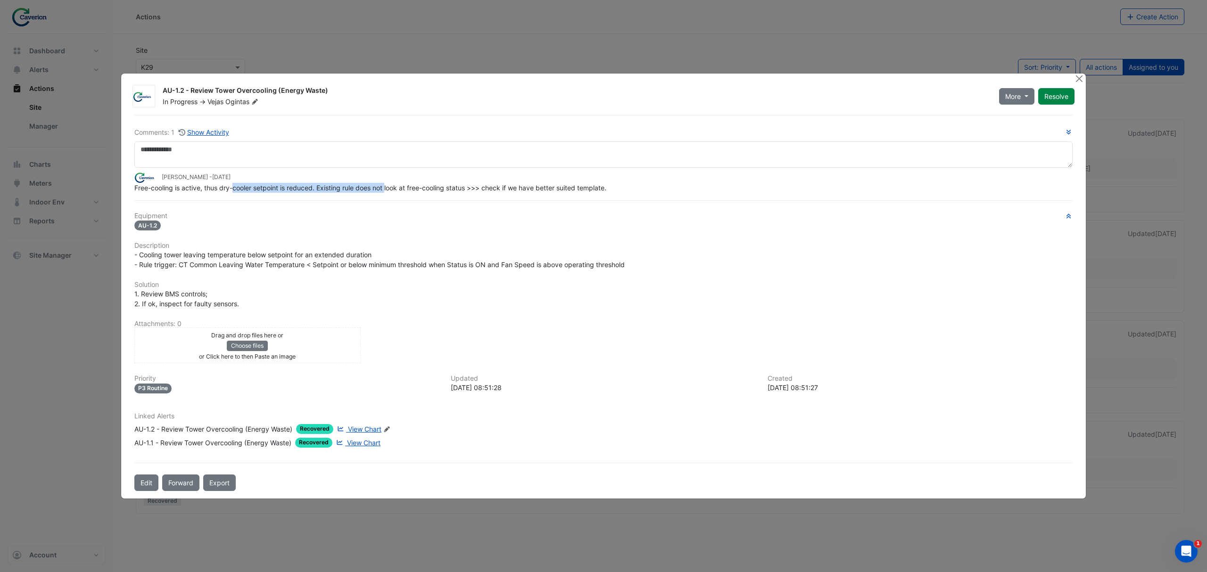
click at [387, 187] on span "Free-cooling is active, thus dry-cooler setpoint is reduced. Existing rule does…" at bounding box center [370, 188] width 472 height 8
drag, startPoint x: 134, startPoint y: 185, endPoint x: 622, endPoint y: 185, distance: 487.1
click at [622, 185] on div "Comments: 1 Show Activity [PERSON_NAME] - [DATE] Free-cooling is active, thus d…" at bounding box center [604, 303] width 950 height 376
copy span "Free-cooling is active, thus dry-cooler setpoint is reduced. Existing rule does…"
click at [285, 264] on span "- Cooling tower leaving temperature below setpoint for an extended duration - R…" at bounding box center [379, 260] width 490 height 18
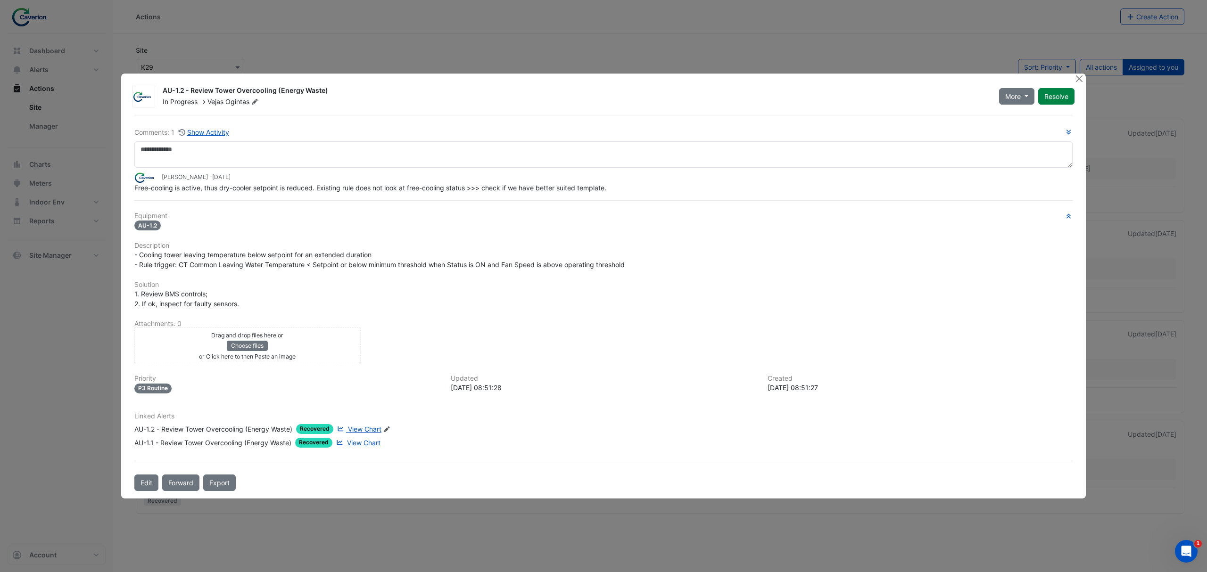
click at [148, 300] on span "1. Review BMS controls; 2. If ok, inspect for faulty sensors." at bounding box center [186, 299] width 105 height 18
drag, startPoint x: 164, startPoint y: 255, endPoint x: 293, endPoint y: 257, distance: 129.2
click at [289, 257] on span "- Cooling tower leaving temperature below setpoint for an extended duration - R…" at bounding box center [379, 260] width 490 height 18
click at [295, 257] on span "- Cooling tower leaving temperature below setpoint for an extended duration - R…" at bounding box center [379, 260] width 490 height 18
drag, startPoint x: 246, startPoint y: 250, endPoint x: 348, endPoint y: 252, distance: 101.4
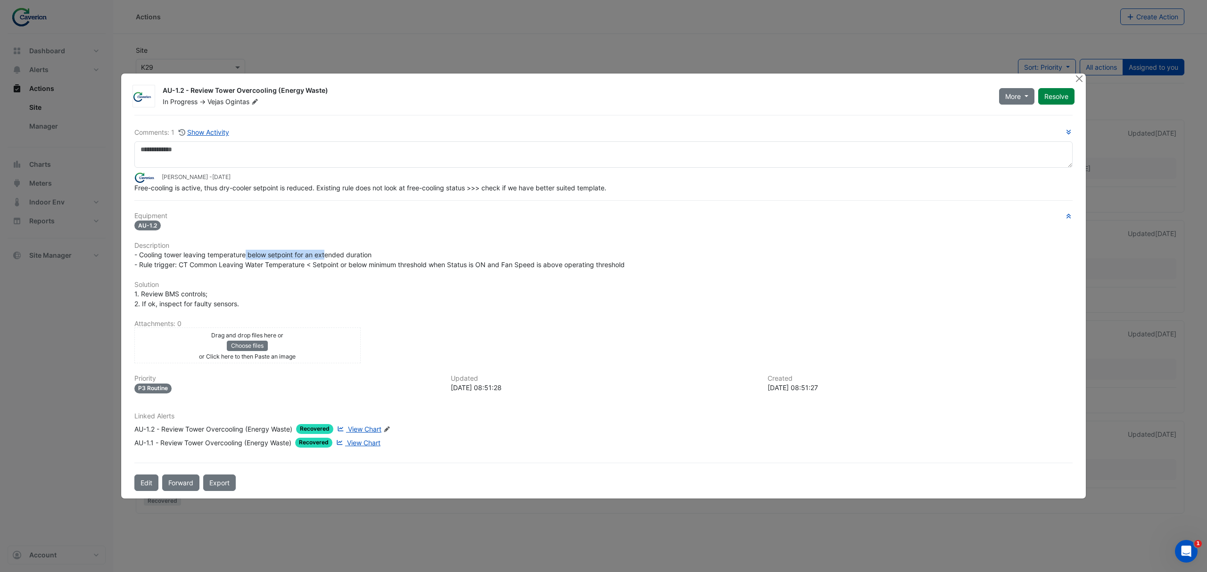
click at [340, 256] on span "- Cooling tower leaving temperature below setpoint for an extended duration - R…" at bounding box center [379, 260] width 490 height 18
click at [0, 0] on div at bounding box center [0, 0] width 0 height 0
drag, startPoint x: 319, startPoint y: 260, endPoint x: 406, endPoint y: 261, distance: 86.3
click at [406, 261] on span "- Cooling tower leaving temperature below setpoint for an extended duration - R…" at bounding box center [379, 260] width 490 height 18
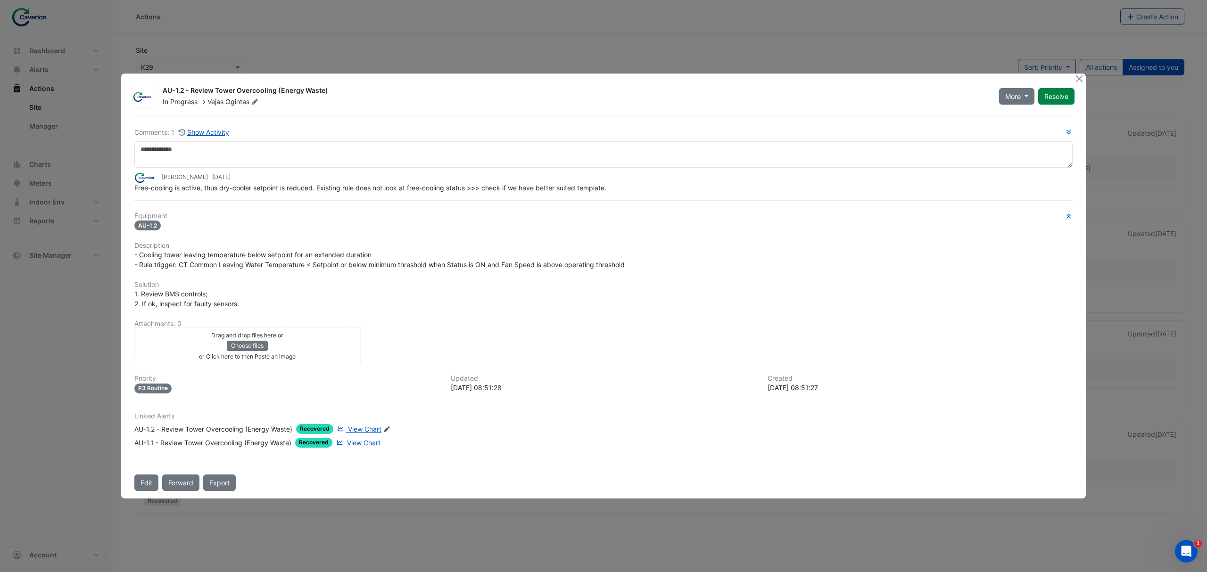
click at [368, 442] on span "View Chart" at bounding box center [363, 443] width 33 height 8
click at [378, 444] on span "View Chart" at bounding box center [363, 443] width 33 height 8
drag, startPoint x: 191, startPoint y: 190, endPoint x: 414, endPoint y: 182, distance: 222.3
click at [414, 182] on app-ticket-comment "[PERSON_NAME] - [DATE] Free-cooling is active, thus dry-cooler setpoint is redu…" at bounding box center [603, 182] width 938 height 21
click at [414, 182] on div "[PERSON_NAME] - [DATE]" at bounding box center [603, 177] width 938 height 11
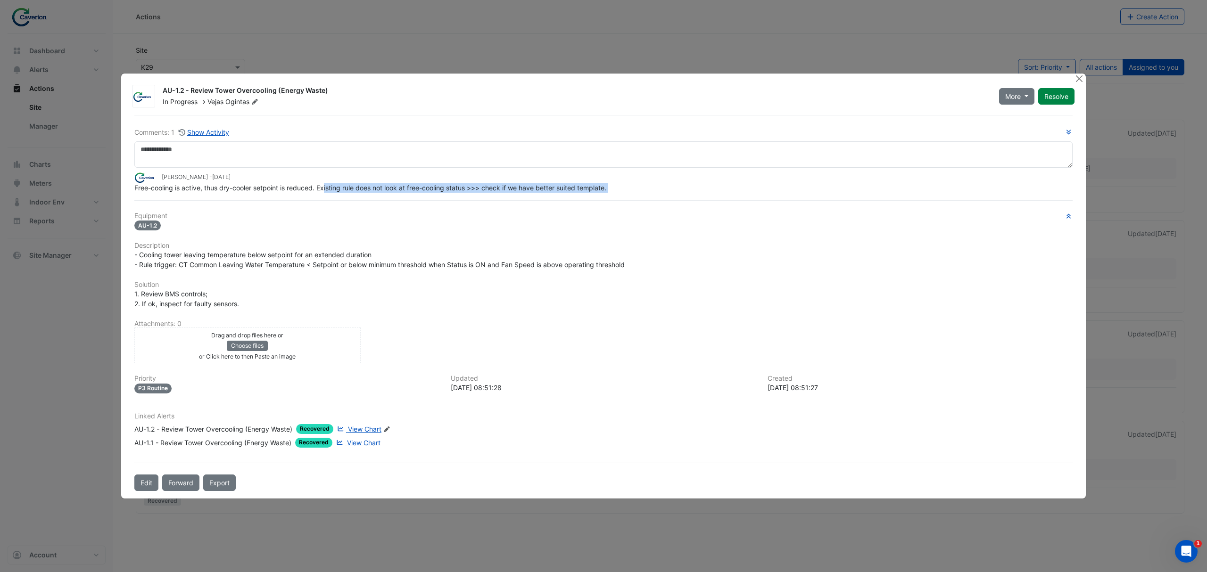
drag, startPoint x: 326, startPoint y: 187, endPoint x: 509, endPoint y: 195, distance: 183.1
click at [509, 195] on div "Comments: 1 Show Activity [PERSON_NAME] - [DATE] Free-cooling is active, thus d…" at bounding box center [604, 303] width 950 height 376
drag, startPoint x: 201, startPoint y: 176, endPoint x: 201, endPoint y: 168, distance: 8.5
click at [200, 173] on div "[PERSON_NAME] - [DATE]" at bounding box center [603, 177] width 938 height 11
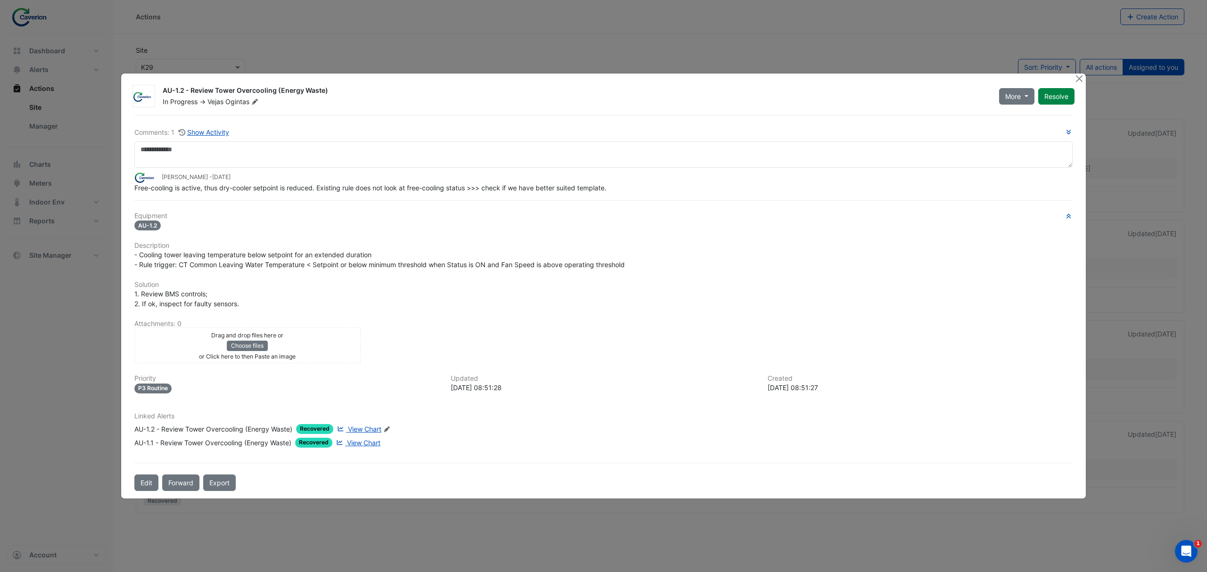
click at [0, 0] on div at bounding box center [0, 0] width 0 height 0
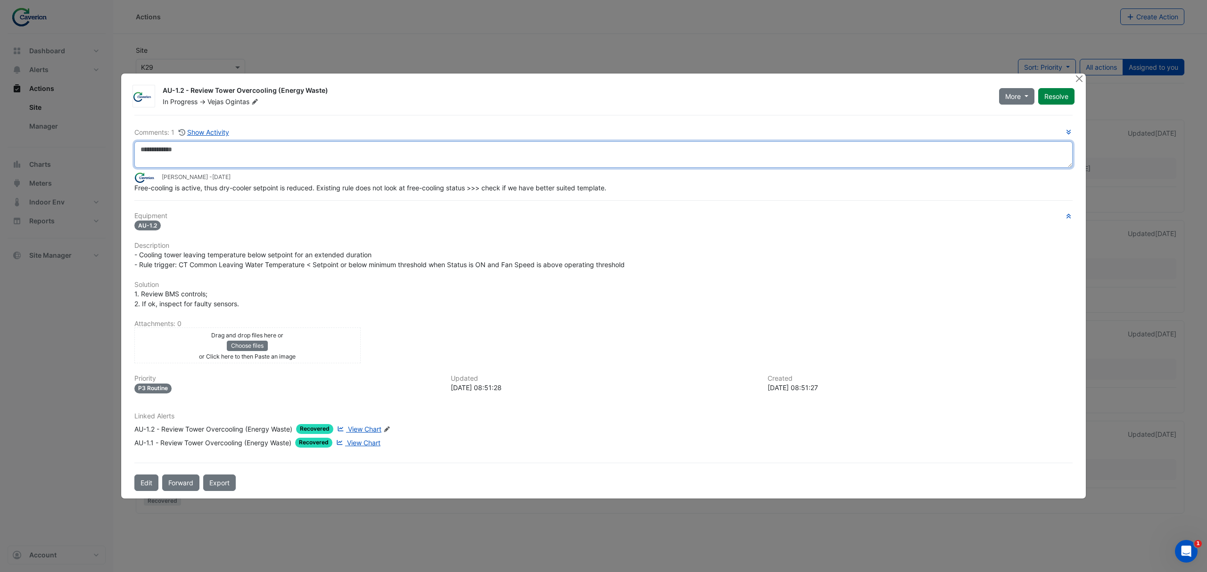
click at [175, 158] on textarea at bounding box center [603, 154] width 938 height 26
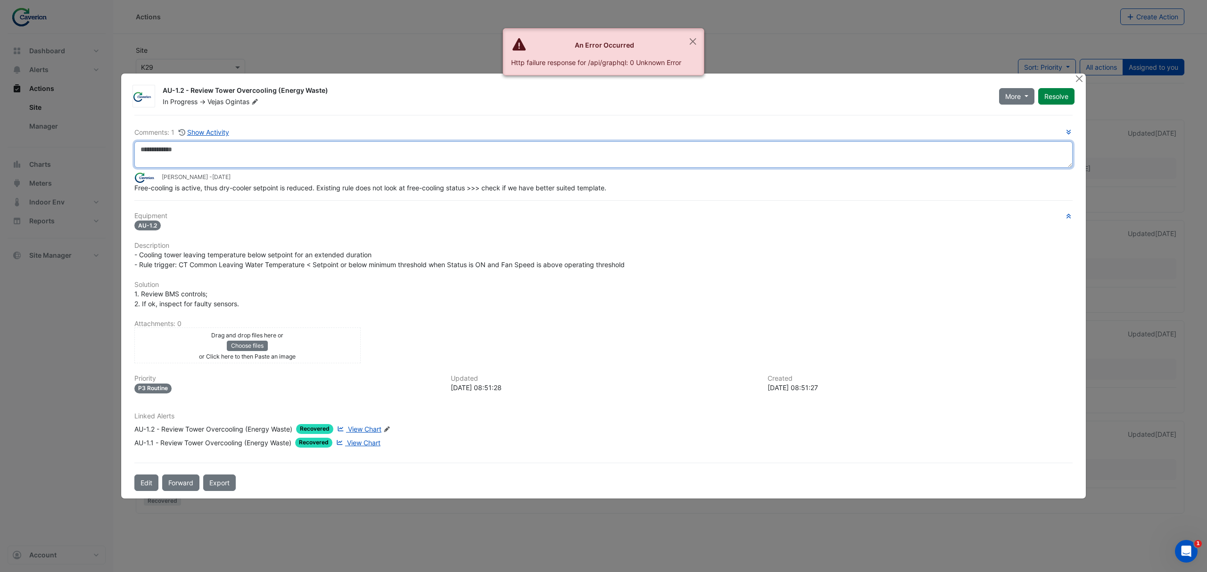
click at [208, 161] on textarea at bounding box center [603, 154] width 938 height 26
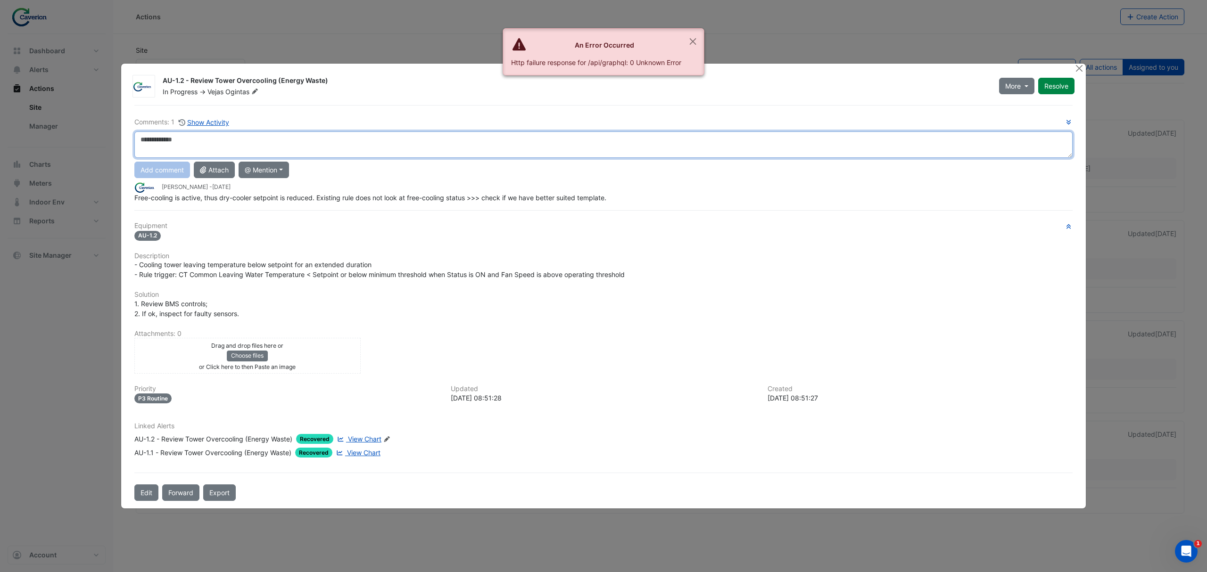
click at [277, 139] on textarea at bounding box center [603, 145] width 938 height 26
type textarea "**********"
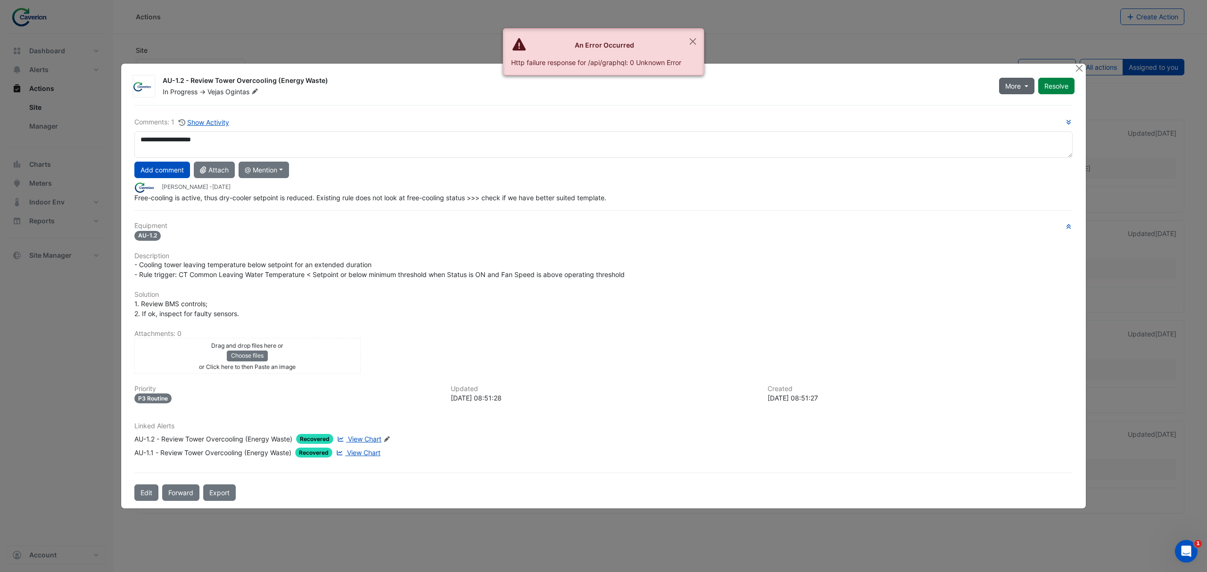
click at [1022, 83] on button "More" at bounding box center [1016, 86] width 35 height 17
click at [1030, 108] on button "On Hold" at bounding box center [1035, 107] width 75 height 14
click at [162, 161] on div "**********" at bounding box center [603, 160] width 938 height 86
click at [155, 169] on button "Add comment" at bounding box center [162, 170] width 56 height 17
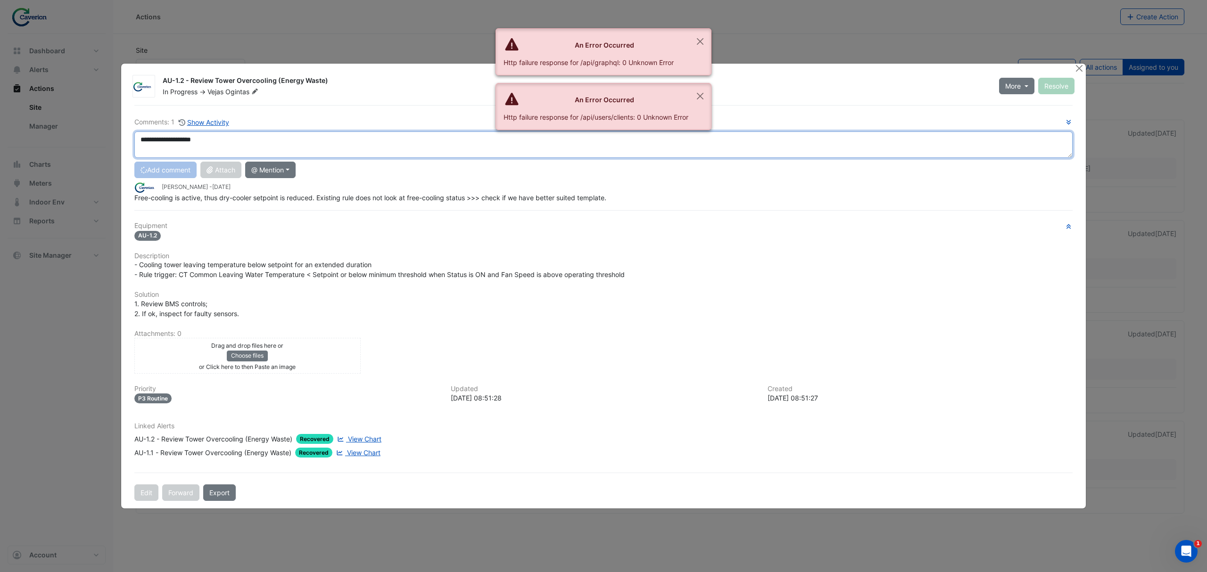
drag, startPoint x: 237, startPoint y: 137, endPoint x: 130, endPoint y: 139, distance: 106.6
click at [130, 139] on div "**********" at bounding box center [604, 145] width 950 height 26
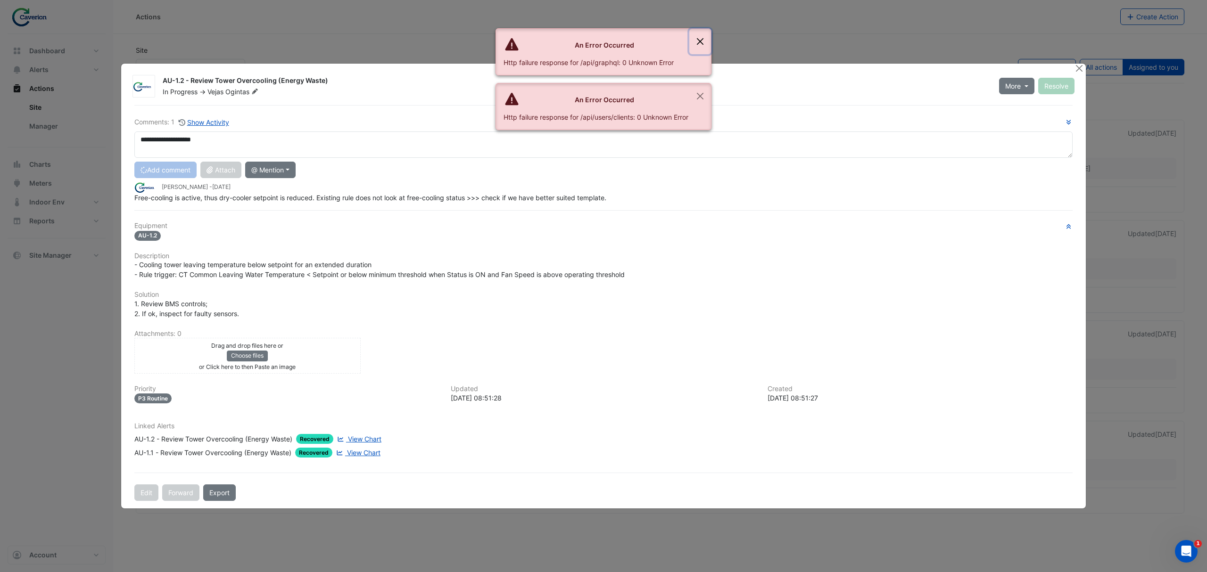
click at [702, 45] on button "Close" at bounding box center [700, 41] width 22 height 25
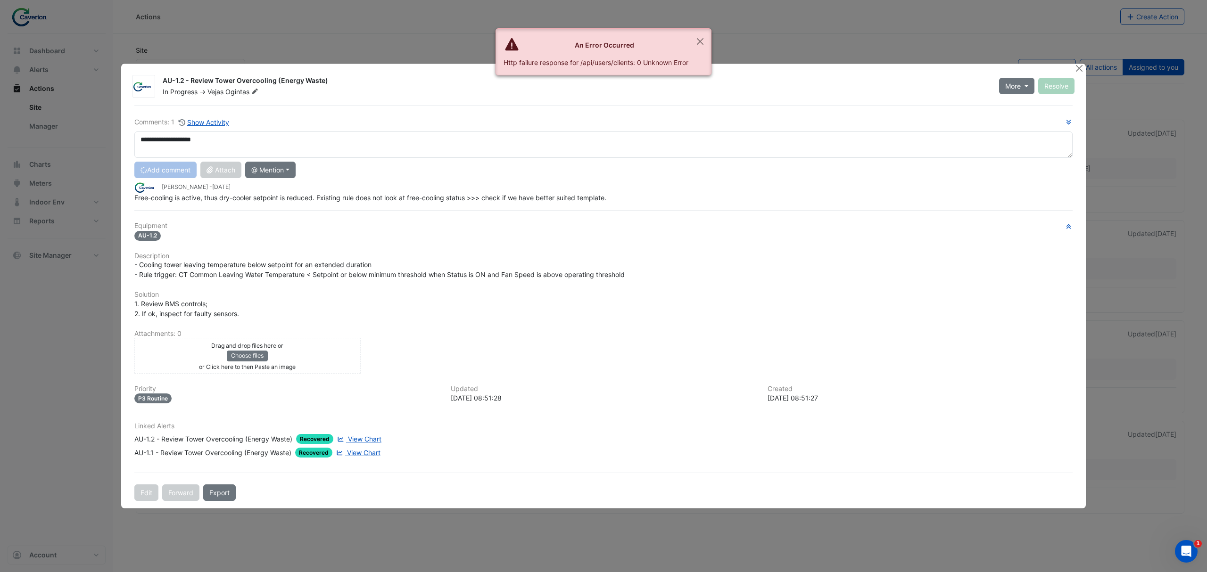
click at [706, 89] on div "In Progress -> Vejas Ogintas" at bounding box center [575, 91] width 827 height 9
click at [706, 41] on button "Close" at bounding box center [700, 41] width 22 height 25
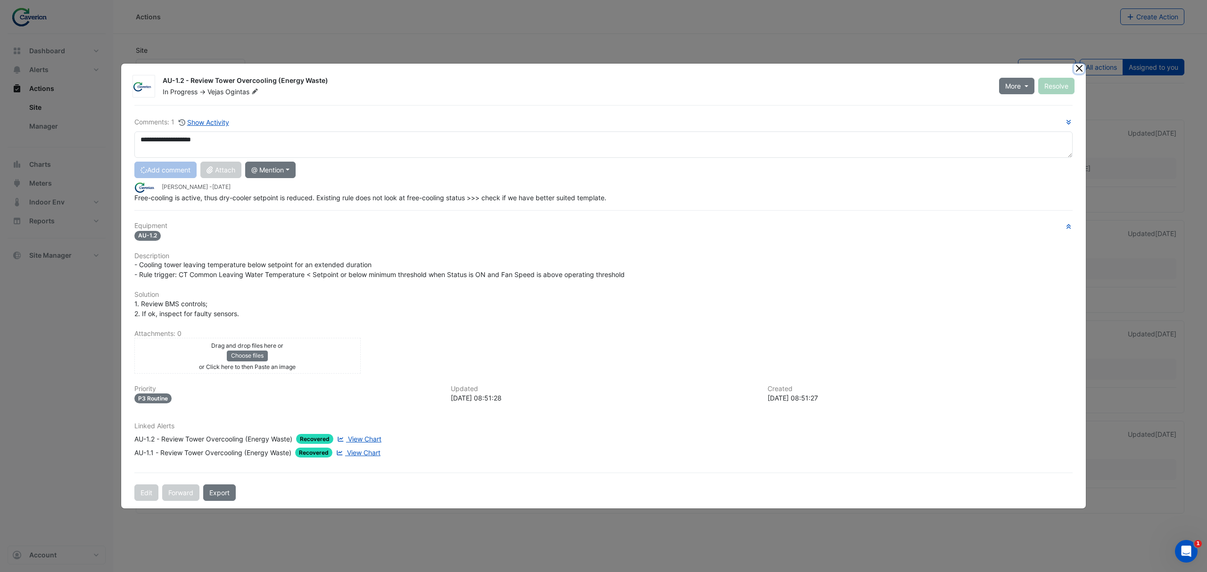
click at [1077, 64] on button "Close" at bounding box center [1079, 69] width 10 height 10
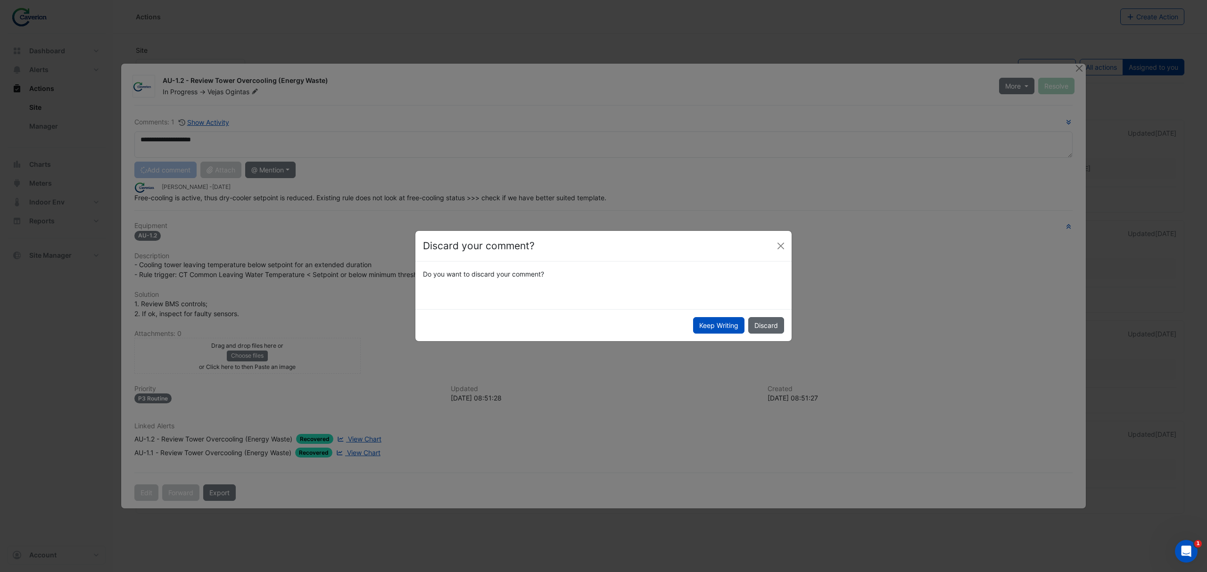
click at [770, 326] on button "Discard" at bounding box center [766, 325] width 36 height 17
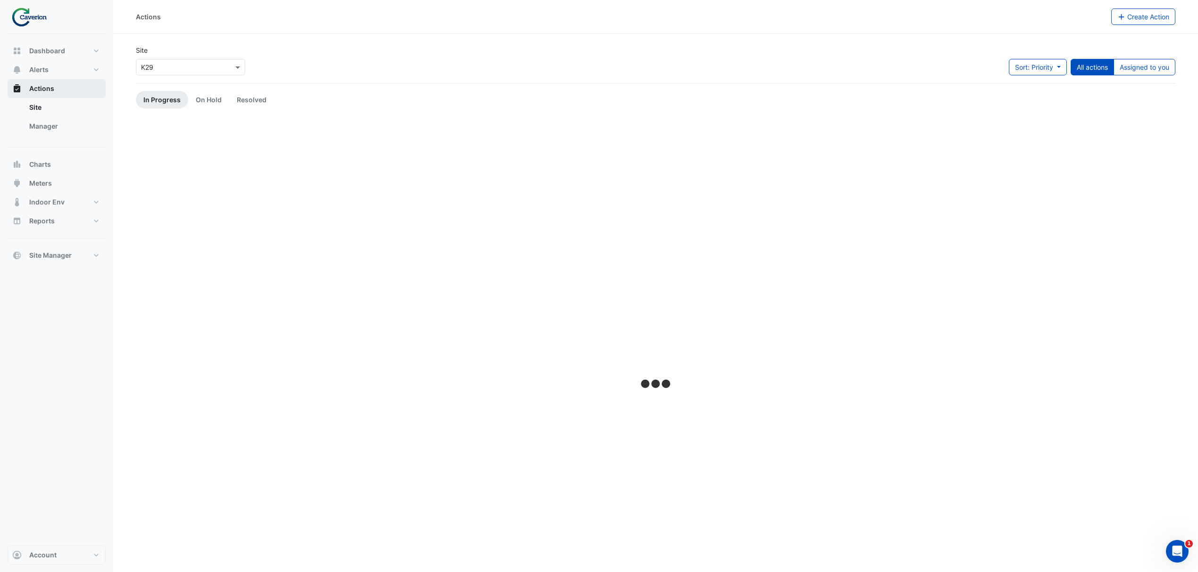
click at [59, 95] on button "Actions" at bounding box center [57, 88] width 98 height 19
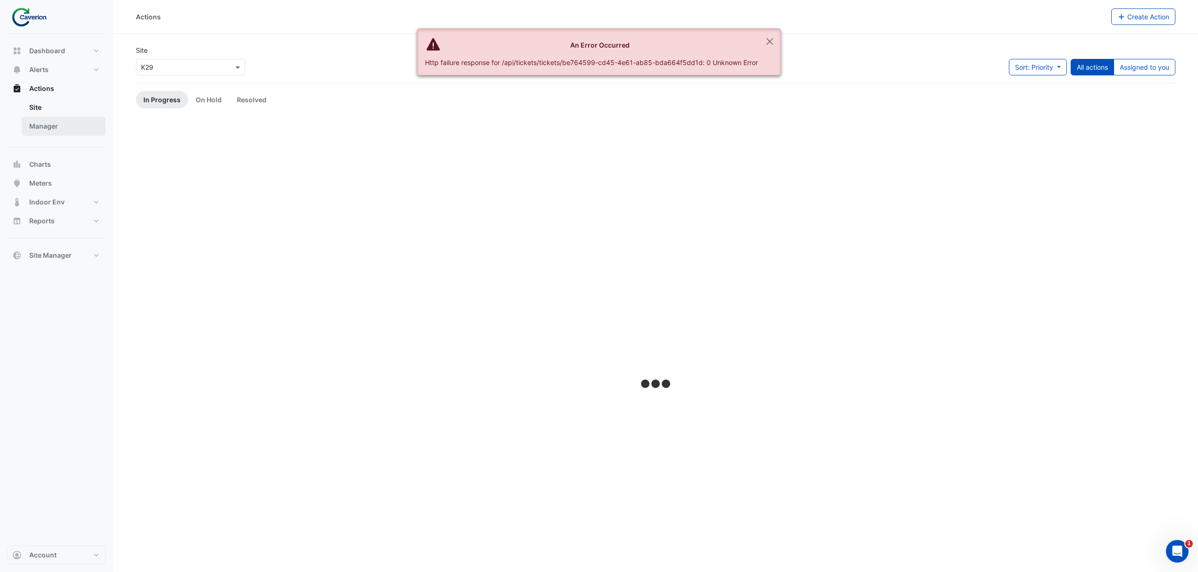
click at [58, 125] on link "Manager" at bounding box center [64, 126] width 84 height 19
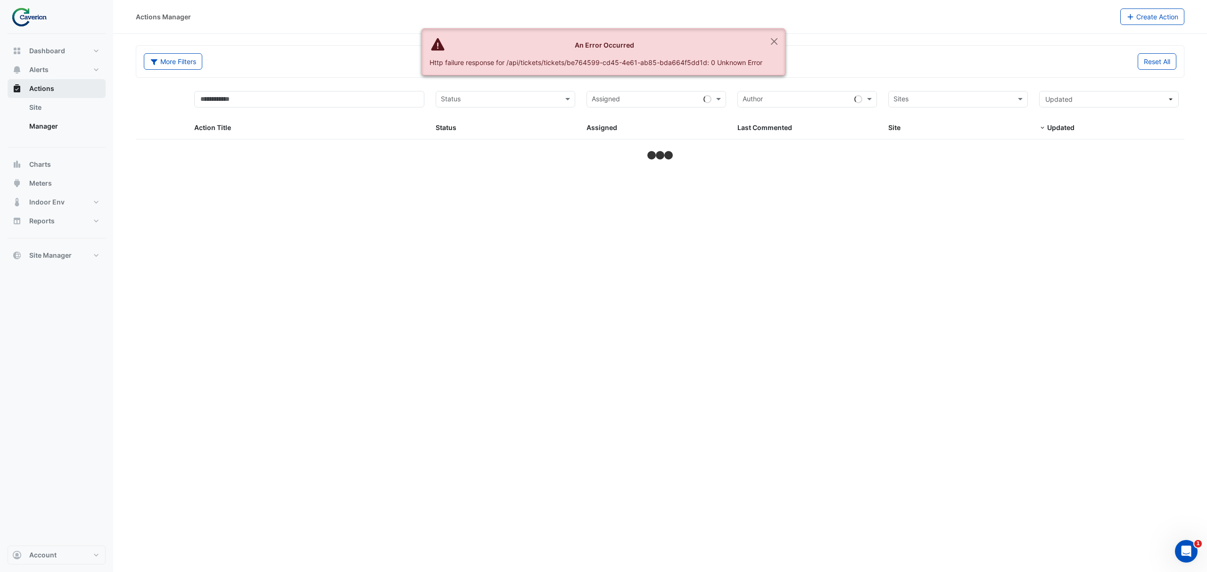
click at [53, 91] on span "Actions" at bounding box center [41, 88] width 25 height 9
click at [779, 37] on button "Close" at bounding box center [774, 41] width 22 height 25
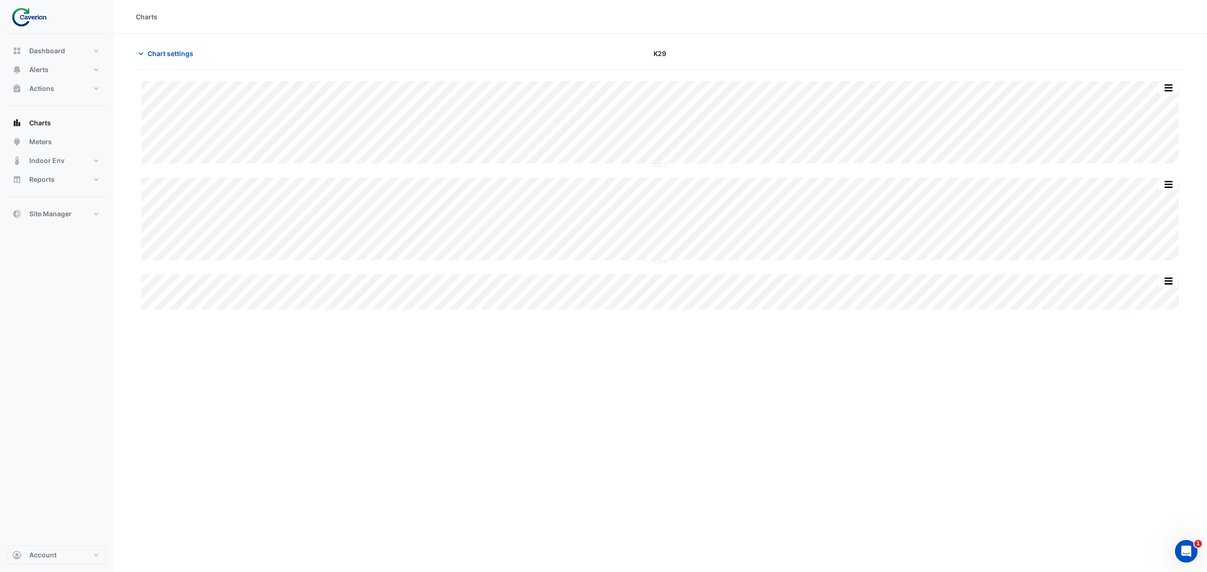
click at [601, 365] on div "Charts Chart settings K29 Split All Split None Print Save as JPEG Save as PNG P…" at bounding box center [660, 286] width 1094 height 572
click at [58, 91] on button "Actions" at bounding box center [57, 88] width 98 height 19
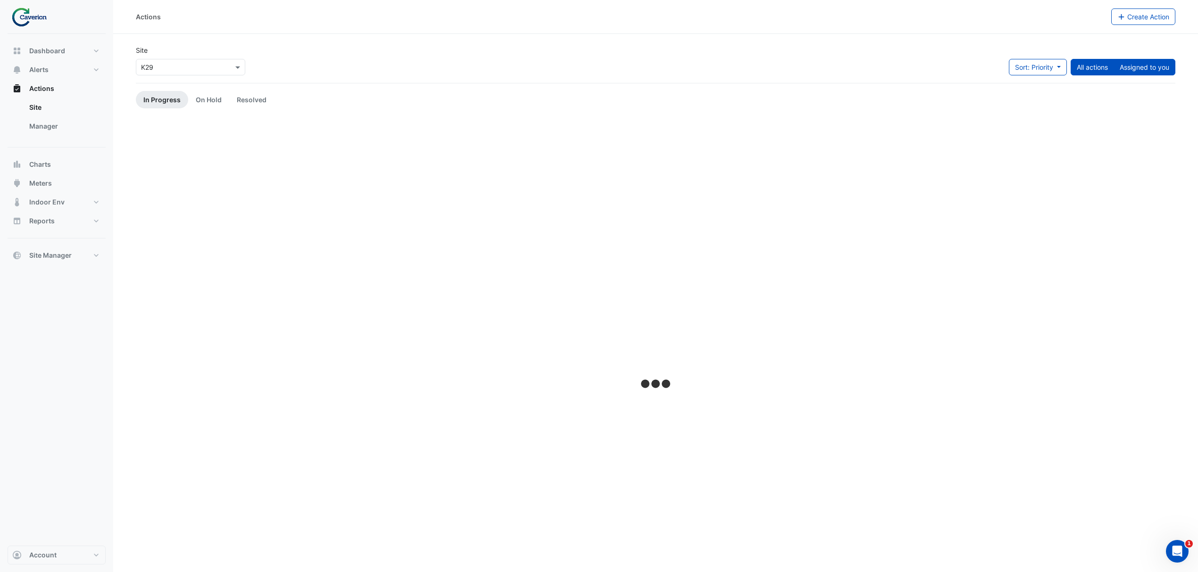
click at [1119, 70] on button "Assigned to you" at bounding box center [1144, 67] width 62 height 17
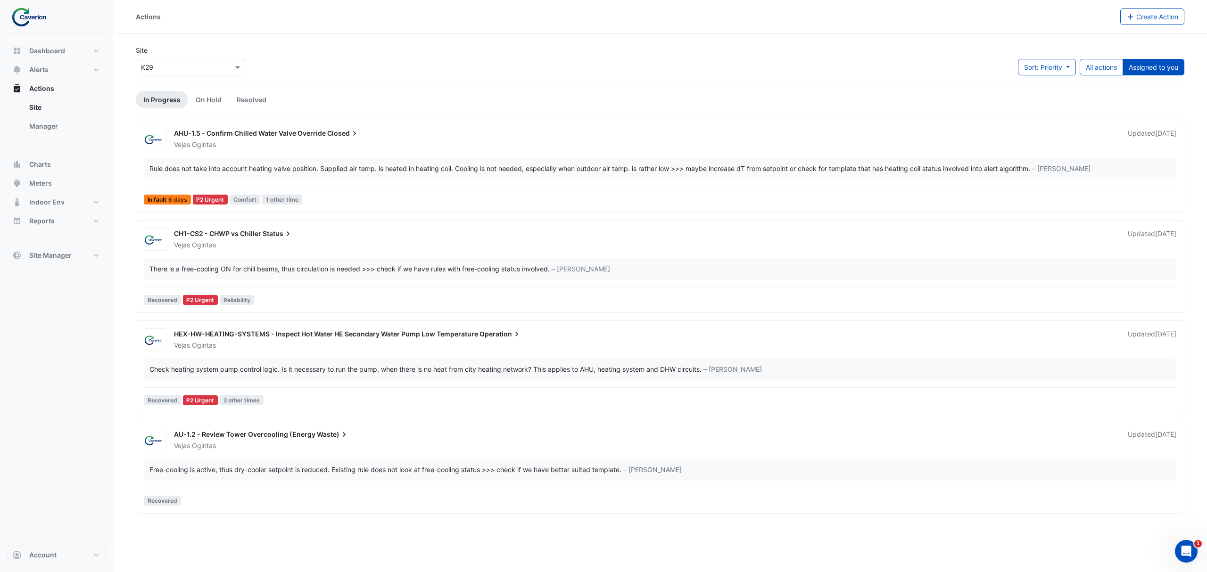
click at [305, 456] on div "AU-1.2 - Review Tower Overcooling (Energy Waste) Vejas Ogintas Updated 2 weeks …" at bounding box center [660, 469] width 1040 height 81
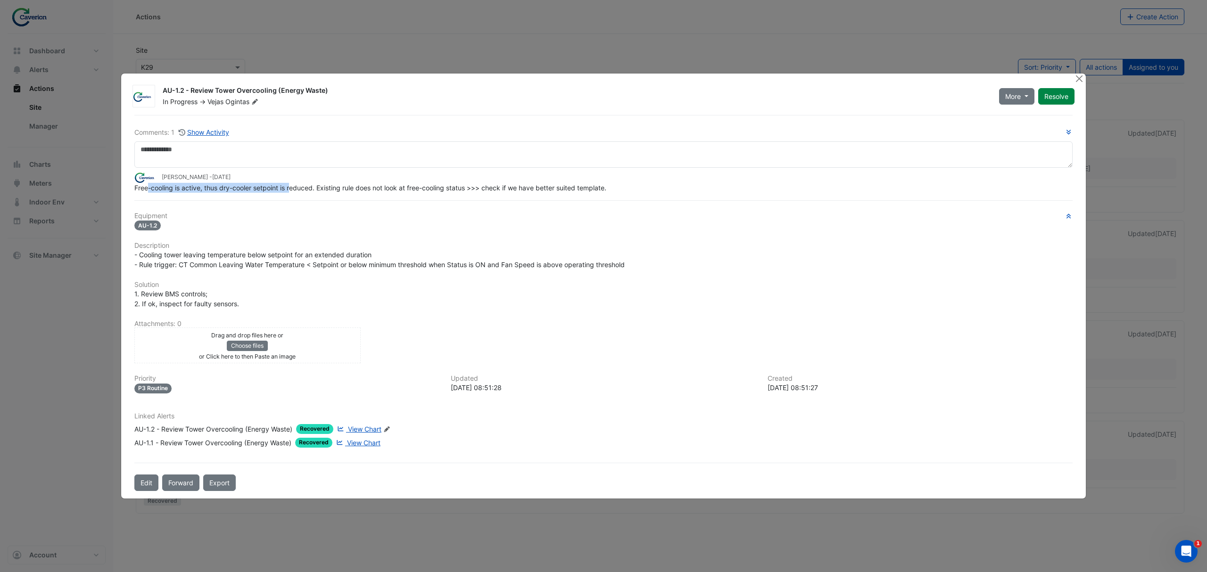
drag, startPoint x: 149, startPoint y: 186, endPoint x: 296, endPoint y: 187, distance: 147.1
click at [296, 187] on span "Free-cooling is active, thus dry-cooler setpoint is reduced. Existing rule does…" at bounding box center [370, 188] width 472 height 8
drag, startPoint x: 142, startPoint y: 199, endPoint x: 342, endPoint y: 191, distance: 200.1
click at [343, 191] on div "Comments: 1 Show Activity Tomas Jonkaitis - 2 weeks and 1 day ago Free-cooling …" at bounding box center [604, 303] width 950 height 376
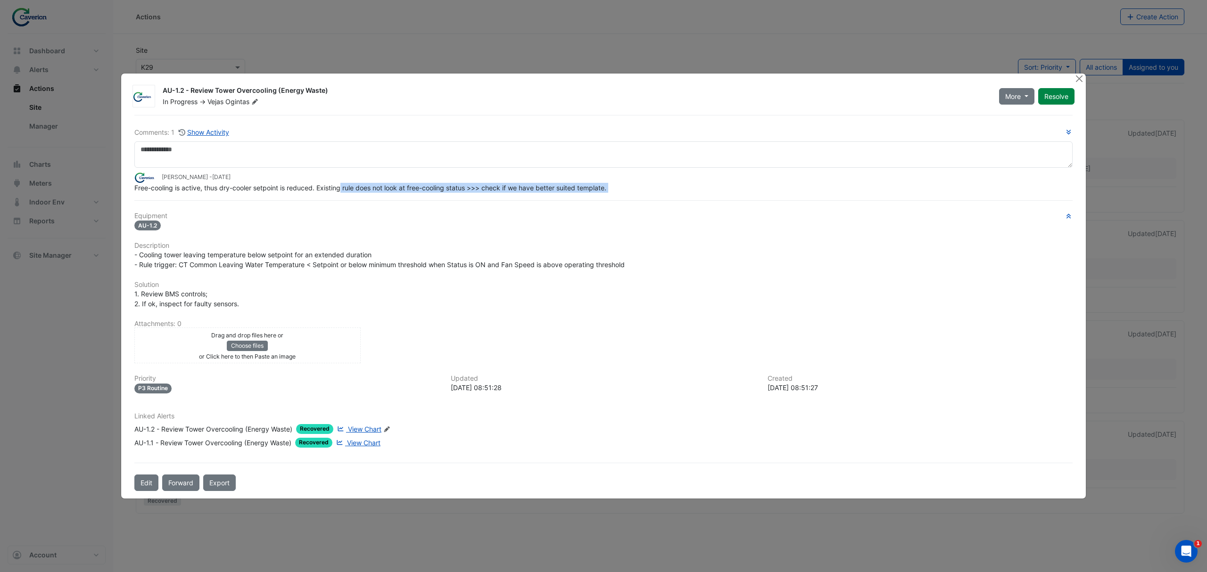
click at [342, 191] on span "Free-cooling is active, thus dry-cooler setpoint is reduced. Existing rule does…" at bounding box center [370, 188] width 472 height 8
click at [225, 194] on div "Comments: 1 Show Activity Tomas Jonkaitis - 2 weeks and 1 day ago Free-cooling …" at bounding box center [604, 303] width 950 height 376
drag, startPoint x: 185, startPoint y: 189, endPoint x: 199, endPoint y: 189, distance: 13.2
click at [189, 189] on span "Free-cooling is active, thus dry-cooler setpoint is reduced. Existing rule does…" at bounding box center [370, 188] width 472 height 8
click at [199, 189] on span "Free-cooling is active, thus dry-cooler setpoint is reduced. Existing rule does…" at bounding box center [370, 188] width 472 height 8
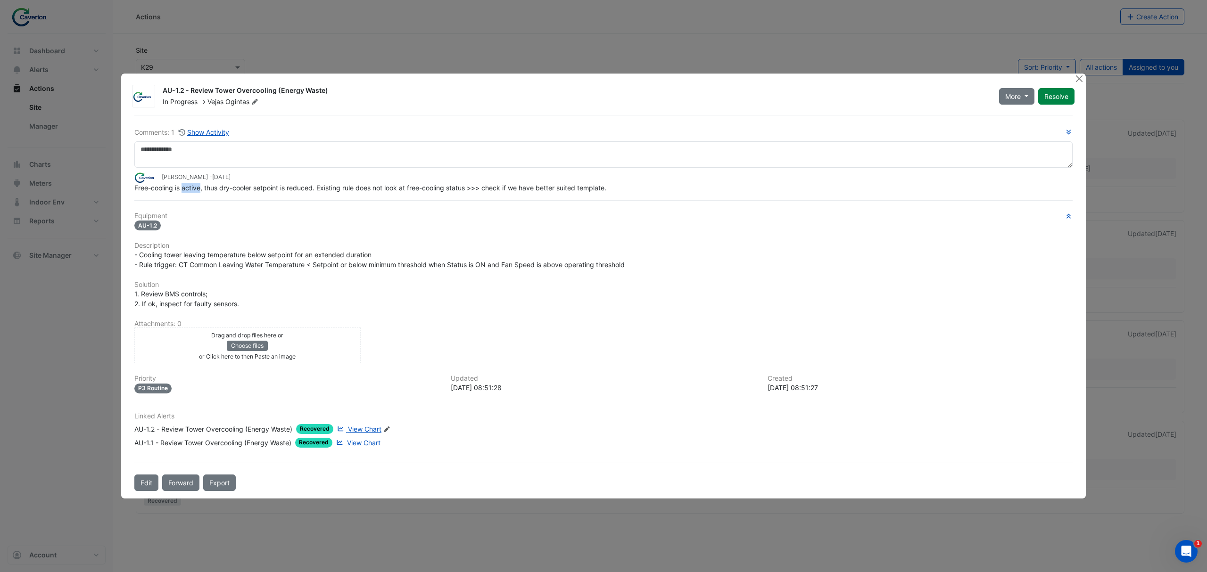
click at [199, 189] on span "Free-cooling is active, thus dry-cooler setpoint is reduced. Existing rule does…" at bounding box center [370, 188] width 472 height 8
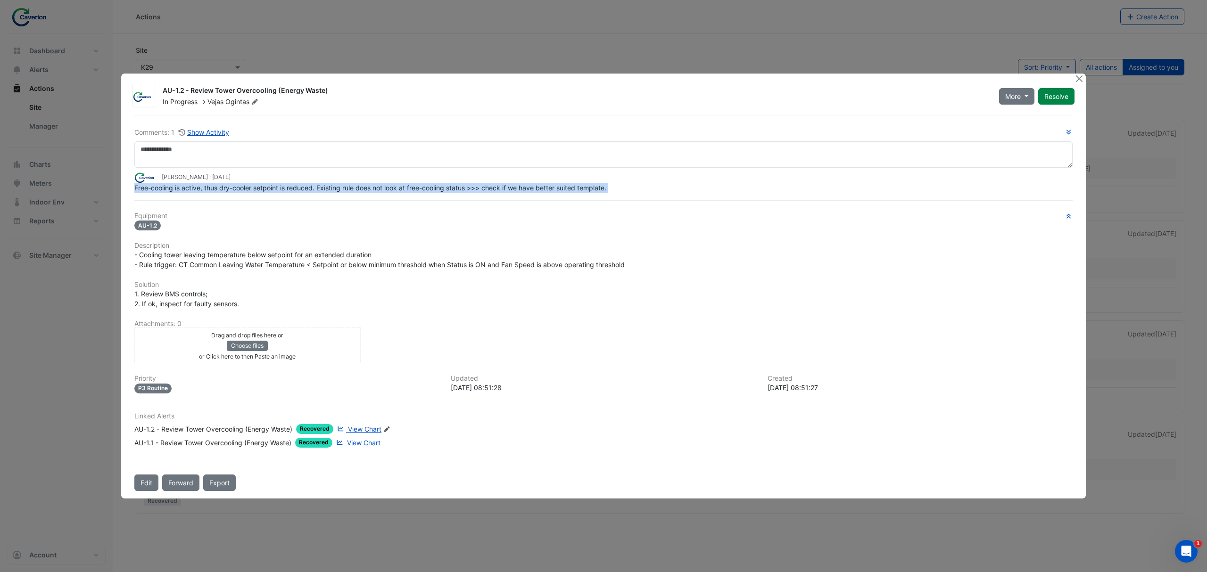
click at [199, 189] on span "Free-cooling is active, thus dry-cooler setpoint is reduced. Existing rule does…" at bounding box center [370, 188] width 472 height 8
click at [205, 189] on span "Free-cooling is active, thus dry-cooler setpoint is reduced. Existing rule does…" at bounding box center [370, 188] width 472 height 8
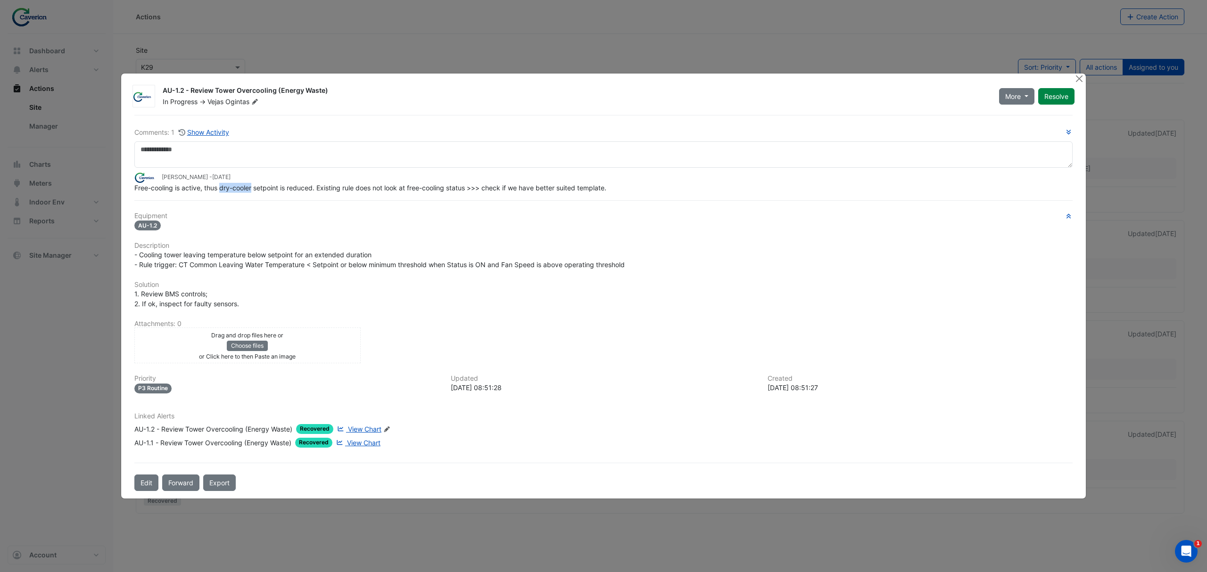
drag, startPoint x: 223, startPoint y: 189, endPoint x: 254, endPoint y: 189, distance: 31.1
click at [254, 189] on span "Free-cooling is active, thus dry-cooler setpoint is reduced. Existing rule does…" at bounding box center [370, 188] width 472 height 8
copy span "dry-cooler"
drag, startPoint x: 168, startPoint y: 186, endPoint x: 353, endPoint y: 187, distance: 184.4
click at [353, 187] on span "Free-cooling is active, thus dry-cooler setpoint is reduced. Existing rule does…" at bounding box center [370, 188] width 472 height 8
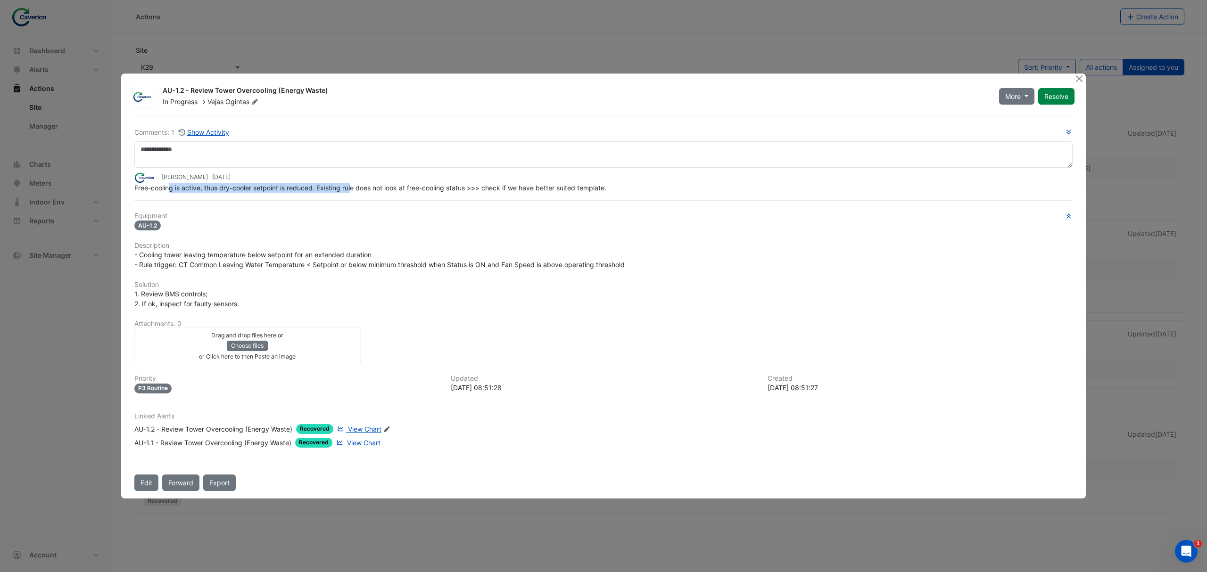
click at [353, 187] on span "Free-cooling is active, thus dry-cooler setpoint is reduced. Existing rule does…" at bounding box center [370, 188] width 472 height 8
drag, startPoint x: 274, startPoint y: 189, endPoint x: 390, endPoint y: 184, distance: 116.1
click at [390, 184] on span "Free-cooling is active, thus dry-cooler setpoint is reduced. Existing rule does…" at bounding box center [370, 188] width 472 height 8
drag, startPoint x: 256, startPoint y: 191, endPoint x: 420, endPoint y: 196, distance: 164.2
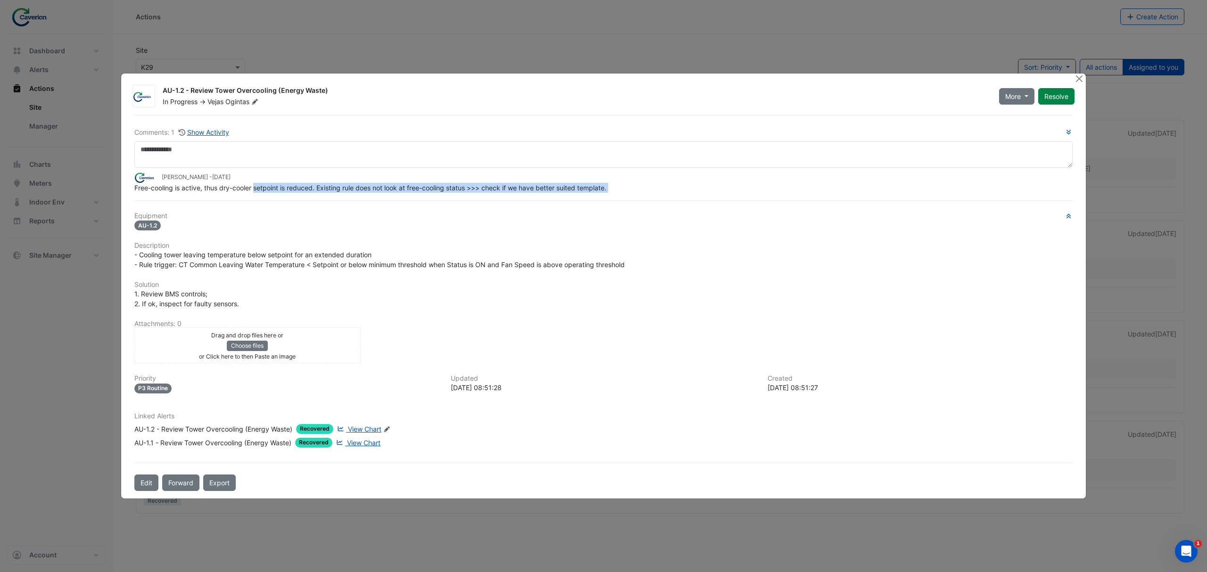
click at [420, 196] on div "Comments: 1 Show Activity Tomas Jonkaitis - 2 weeks and 1 day ago Free-cooling …" at bounding box center [604, 303] width 950 height 376
drag, startPoint x: 307, startPoint y: 191, endPoint x: 427, endPoint y: 195, distance: 120.8
click at [427, 195] on div "Comments: 1 Show Activity Tomas Jonkaitis - 2 weeks and 1 day ago Free-cooling …" at bounding box center [604, 303] width 950 height 376
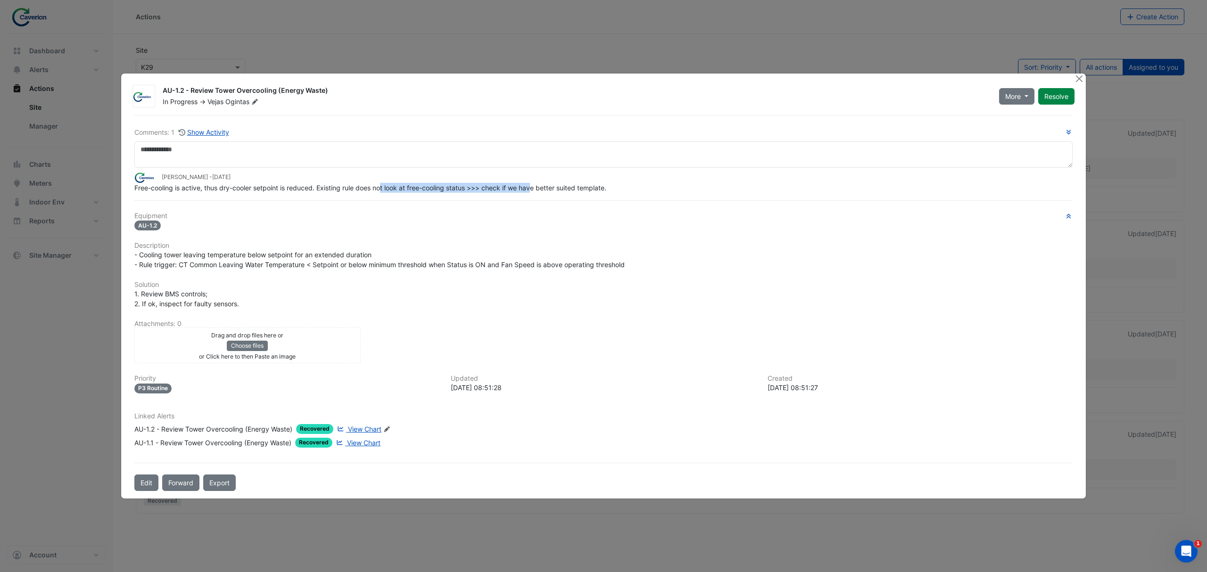
drag, startPoint x: 382, startPoint y: 191, endPoint x: 535, endPoint y: 193, distance: 152.8
click at [535, 193] on div "Free-cooling is active, thus dry-cooler setpoint is reduced. Existing rule does…" at bounding box center [603, 188] width 938 height 10
drag, startPoint x: 391, startPoint y: 191, endPoint x: 605, endPoint y: 190, distance: 213.2
click at [605, 190] on span "Free-cooling is active, thus dry-cooler setpoint is reduced. Existing rule does…" at bounding box center [370, 188] width 472 height 8
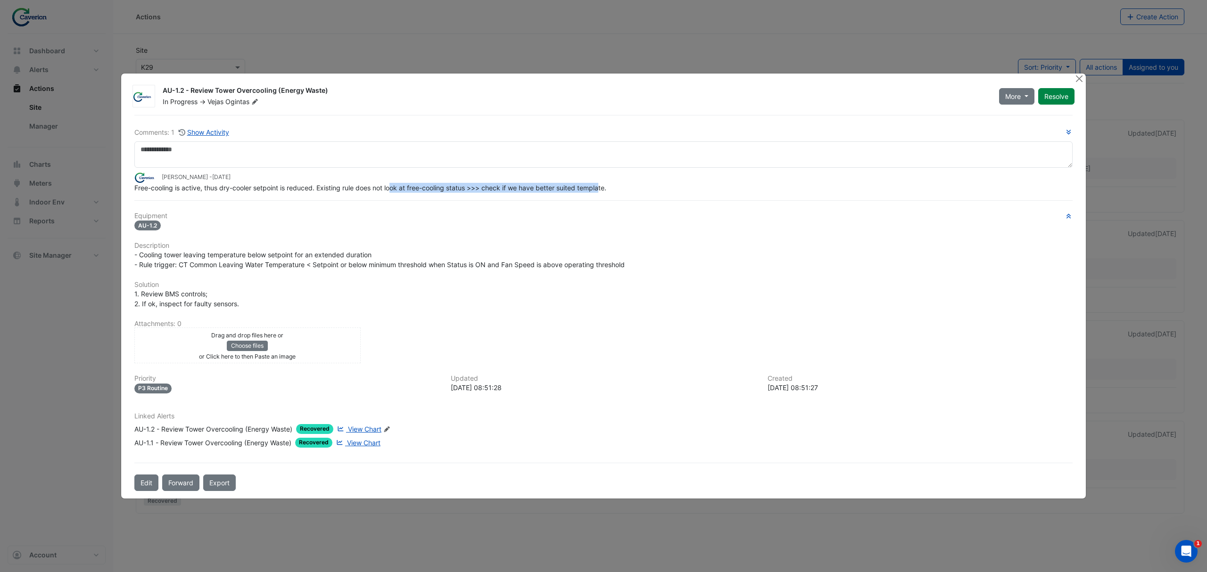
click at [605, 190] on span "Free-cooling is active, thus dry-cooler setpoint is reduced. Existing rule does…" at bounding box center [370, 188] width 472 height 8
click at [593, 196] on div "Comments: 1 Show Activity Tomas Jonkaitis - 2 weeks and 1 day ago Free-cooling …" at bounding box center [604, 303] width 950 height 376
drag, startPoint x: 495, startPoint y: 193, endPoint x: 595, endPoint y: 191, distance: 100.0
click at [595, 191] on div "Comments: 1 Show Activity Tomas Jonkaitis - 2 weeks and 1 day ago Free-cooling …" at bounding box center [604, 303] width 950 height 376
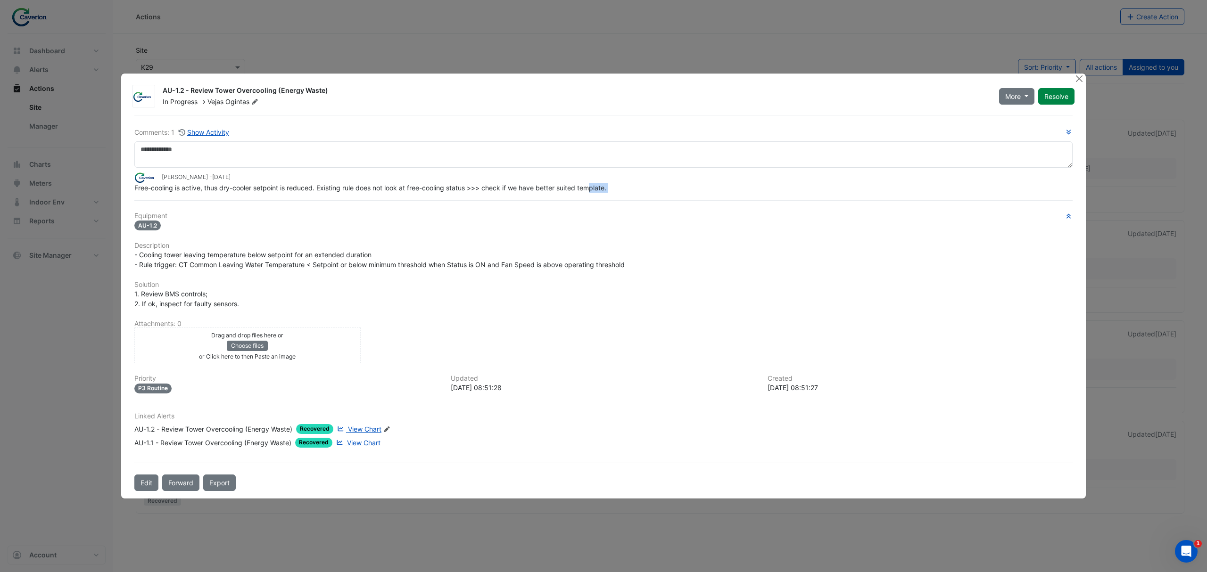
click at [595, 191] on span "Free-cooling is active, thus dry-cooler setpoint is reduced. Existing rule does…" at bounding box center [370, 188] width 472 height 8
drag, startPoint x: 229, startPoint y: 192, endPoint x: 346, endPoint y: 197, distance: 117.0
click at [346, 197] on div "Comments: 1 Show Activity Tomas Jonkaitis - 2 weeks and 1 day ago Free-cooling …" at bounding box center [604, 303] width 950 height 376
drag, startPoint x: 268, startPoint y: 176, endPoint x: 365, endPoint y: 191, distance: 97.8
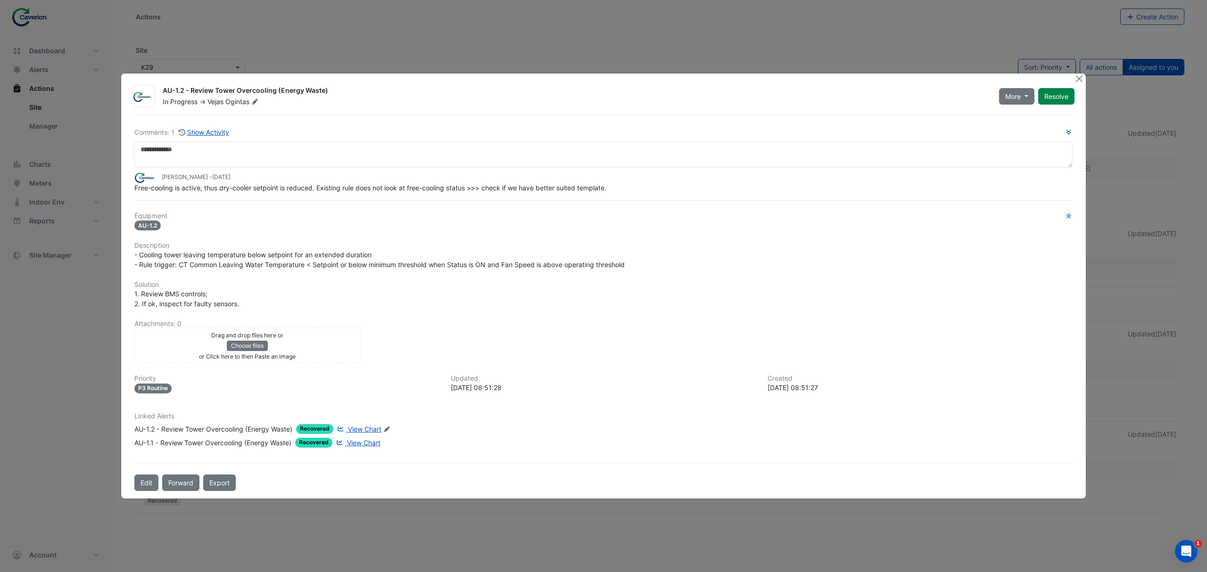
click at [365, 191] on app-ticket-comment "Tomas Jonkaitis - 2 weeks and 1 day ago Free-cooling is active, thus dry-cooler…" at bounding box center [603, 182] width 938 height 21
click at [365, 191] on span "Free-cooling is active, thus dry-cooler setpoint is reduced. Existing rule does…" at bounding box center [370, 188] width 472 height 8
click at [323, 192] on div "Free-cooling is active, thus dry-cooler setpoint is reduced. Existing rule does…" at bounding box center [603, 188] width 938 height 10
click at [363, 176] on div "Tomas Jonkaitis - 2 weeks and 1 day ago" at bounding box center [603, 177] width 938 height 11
drag, startPoint x: 409, startPoint y: 187, endPoint x: 505, endPoint y: 188, distance: 95.3
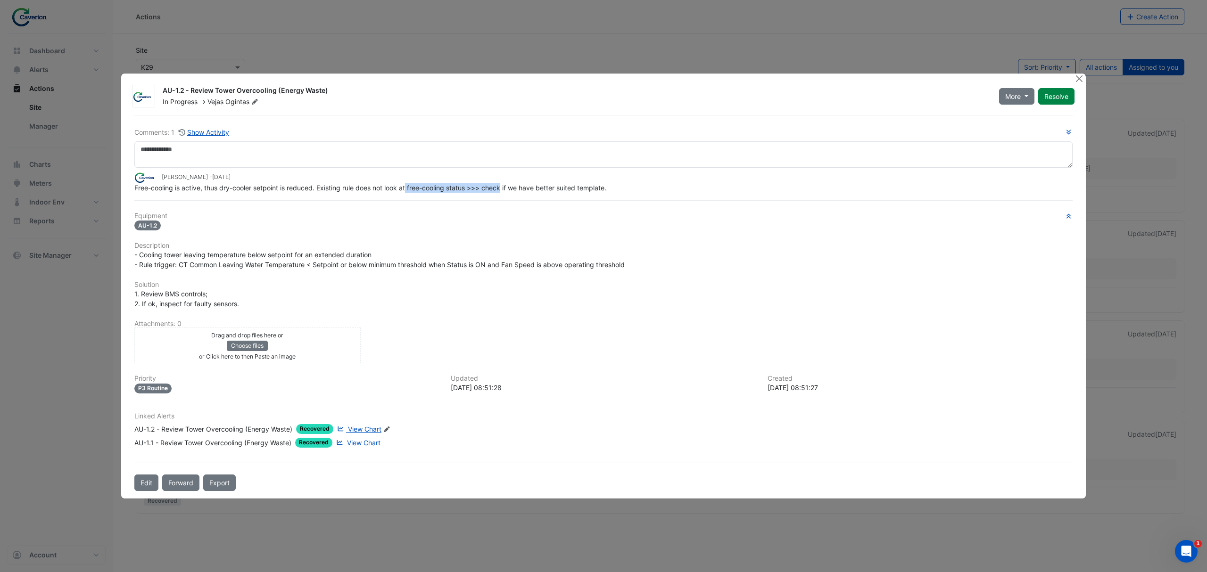
click at [505, 188] on span "Free-cooling is active, thus dry-cooler setpoint is reduced. Existing rule does…" at bounding box center [370, 188] width 472 height 8
drag, startPoint x: 321, startPoint y: 183, endPoint x: 465, endPoint y: 183, distance: 143.8
click at [465, 183] on div "Free-cooling is active, thus dry-cooler setpoint is reduced. Existing rule does…" at bounding box center [603, 188] width 938 height 10
click at [465, 184] on span "Free-cooling is active, thus dry-cooler setpoint is reduced. Existing rule does…" at bounding box center [370, 188] width 472 height 8
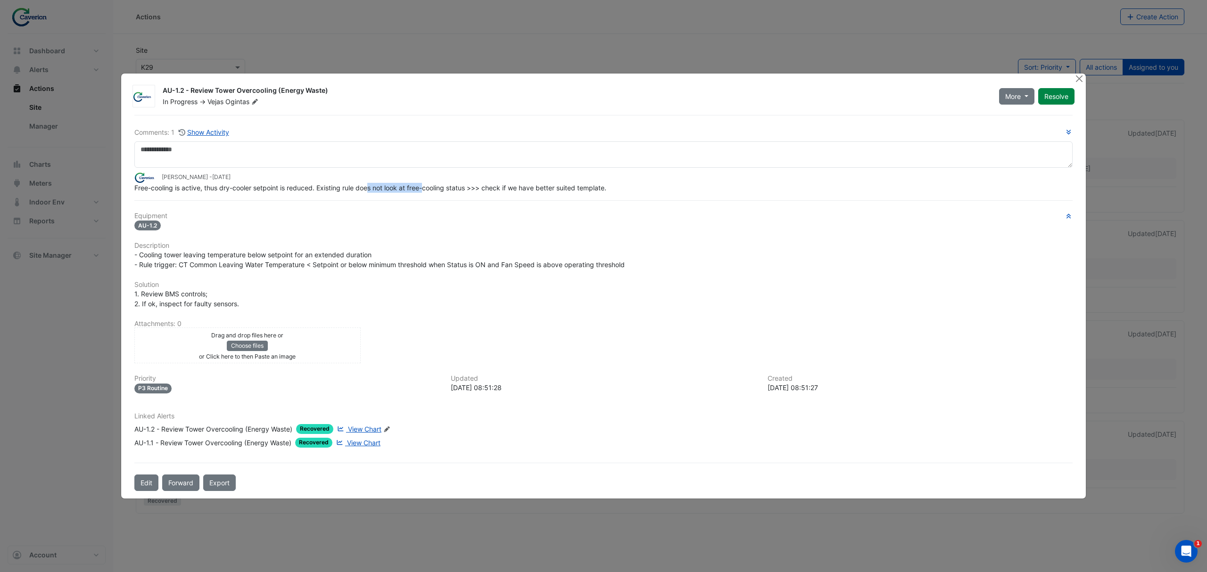
drag, startPoint x: 371, startPoint y: 185, endPoint x: 539, endPoint y: 182, distance: 167.9
click at [523, 182] on app-ticket-comment "Tomas Jonkaitis - 2 weeks and 1 day ago Free-cooling is active, thus dry-cooler…" at bounding box center [603, 182] width 938 height 21
click at [539, 182] on div "Tomas Jonkaitis - 2 weeks and 1 day ago" at bounding box center [603, 177] width 938 height 11
drag, startPoint x: 136, startPoint y: 190, endPoint x: 292, endPoint y: 191, distance: 156.6
click at [292, 191] on span "Free-cooling is active, thus dry-cooler setpoint is reduced. Existing rule does…" at bounding box center [370, 188] width 472 height 8
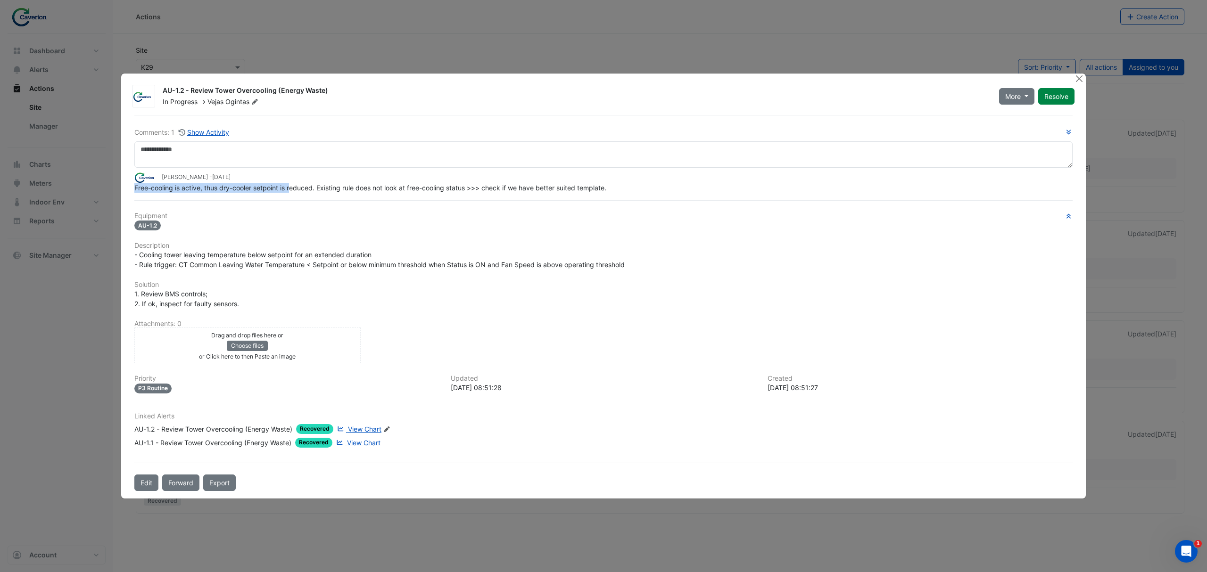
click at [292, 191] on span "Free-cooling is active, thus dry-cooler setpoint is reduced. Existing rule does…" at bounding box center [370, 188] width 472 height 8
drag, startPoint x: 253, startPoint y: 186, endPoint x: 407, endPoint y: 186, distance: 154.2
click at [407, 186] on span "Free-cooling is active, thus dry-cooler setpoint is reduced. Existing rule does…" at bounding box center [370, 188] width 472 height 8
drag, startPoint x: 342, startPoint y: 187, endPoint x: 476, endPoint y: 183, distance: 134.4
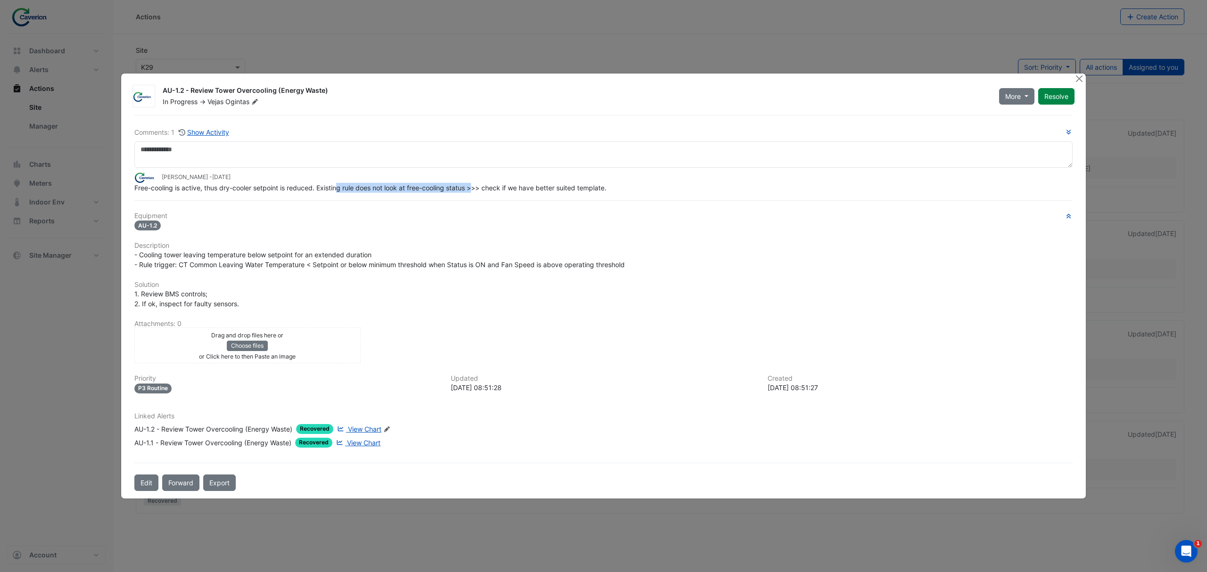
click at [476, 183] on div "Free-cooling is active, thus dry-cooler setpoint is reduced. Existing rule does…" at bounding box center [603, 188] width 938 height 10
drag, startPoint x: 406, startPoint y: 183, endPoint x: 544, endPoint y: 183, distance: 138.2
click at [544, 184] on span "Free-cooling is active, thus dry-cooler setpoint is reduced. Existing rule does…" at bounding box center [370, 188] width 472 height 8
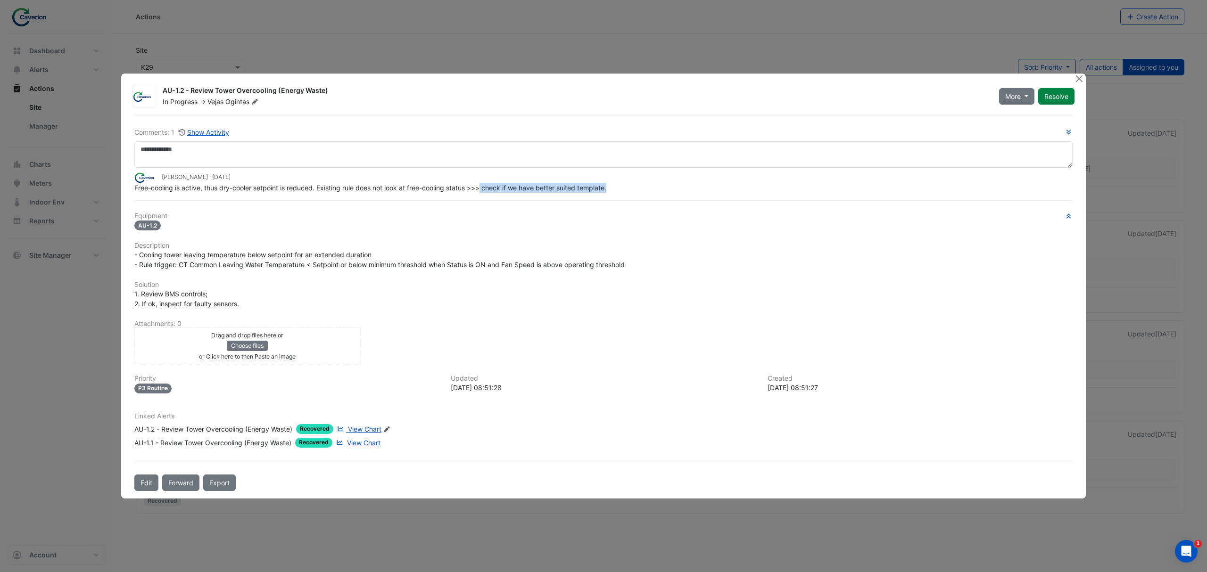
drag, startPoint x: 485, startPoint y: 187, endPoint x: 658, endPoint y: 187, distance: 173.1
click at [658, 187] on div "Free-cooling is active, thus dry-cooler setpoint is reduced. Existing rule does…" at bounding box center [603, 188] width 938 height 10
click at [358, 430] on span "View Chart" at bounding box center [364, 429] width 33 height 8
drag, startPoint x: 170, startPoint y: 191, endPoint x: 343, endPoint y: 188, distance: 173.6
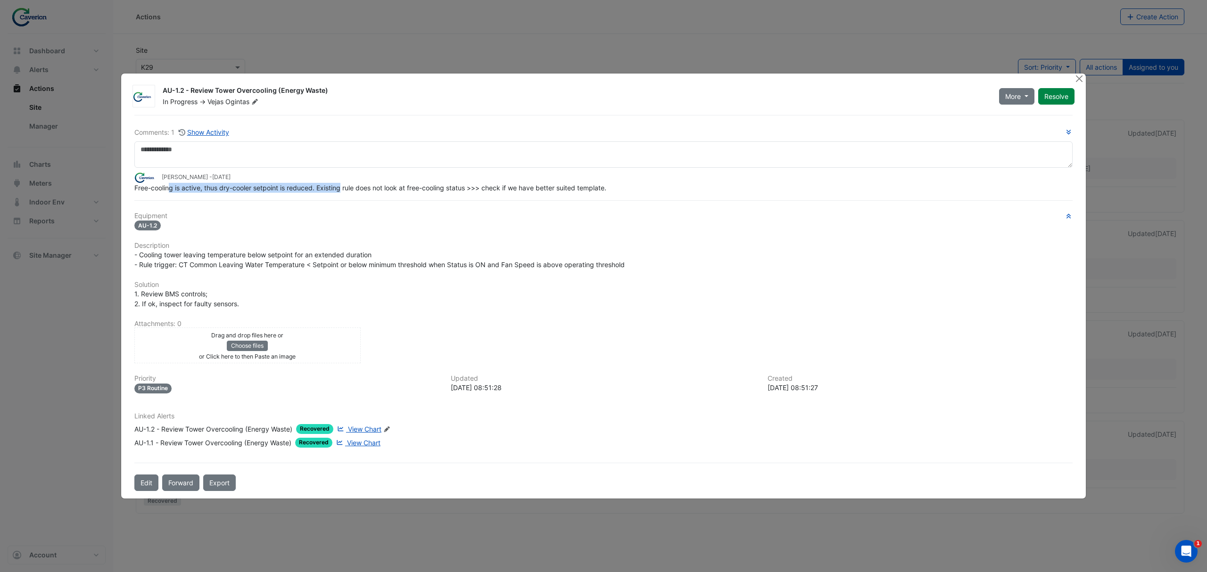
click at [343, 188] on span "Free-cooling is active, thus dry-cooler setpoint is reduced. Existing rule does…" at bounding box center [370, 188] width 472 height 8
drag, startPoint x: 276, startPoint y: 189, endPoint x: 411, endPoint y: 185, distance: 134.9
click at [410, 185] on span "Free-cooling is active, thus dry-cooler setpoint is reduced. Existing rule does…" at bounding box center [370, 188] width 472 height 8
click at [411, 185] on span "Free-cooling is active, thus dry-cooler setpoint is reduced. Existing rule does…" at bounding box center [370, 188] width 472 height 8
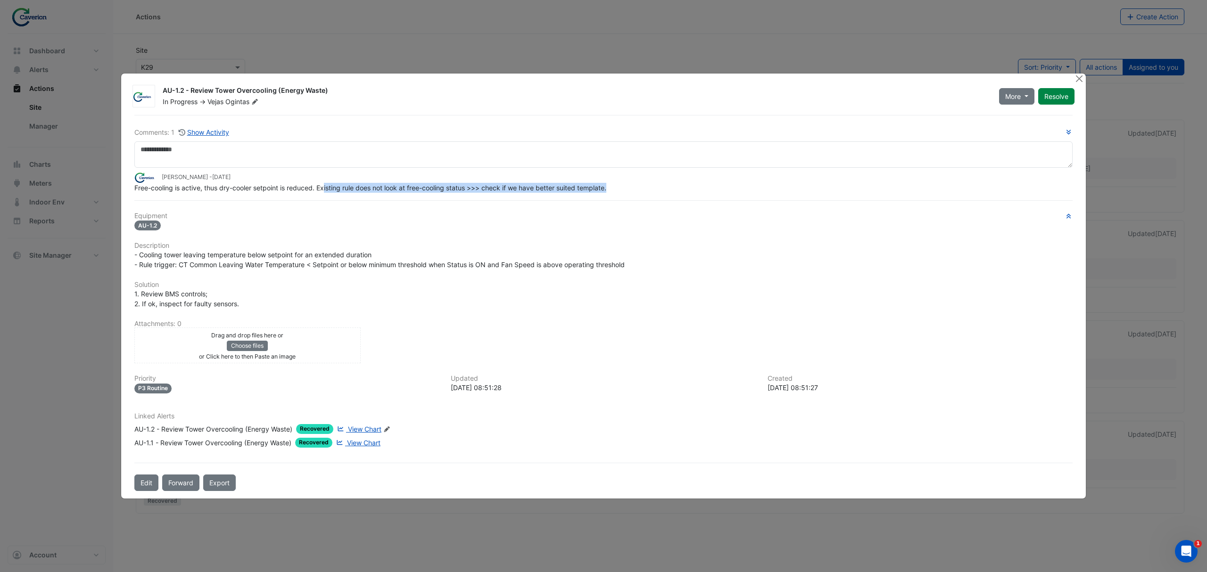
drag, startPoint x: 327, startPoint y: 189, endPoint x: 627, endPoint y: 187, distance: 299.9
click at [627, 187] on div "Free-cooling is active, thus dry-cooler setpoint is reduced. Existing rule does…" at bounding box center [603, 188] width 938 height 10
drag, startPoint x: 387, startPoint y: 183, endPoint x: 589, endPoint y: 186, distance: 202.8
click at [589, 186] on div "Free-cooling is active, thus dry-cooler setpoint is reduced. Existing rule does…" at bounding box center [603, 188] width 938 height 10
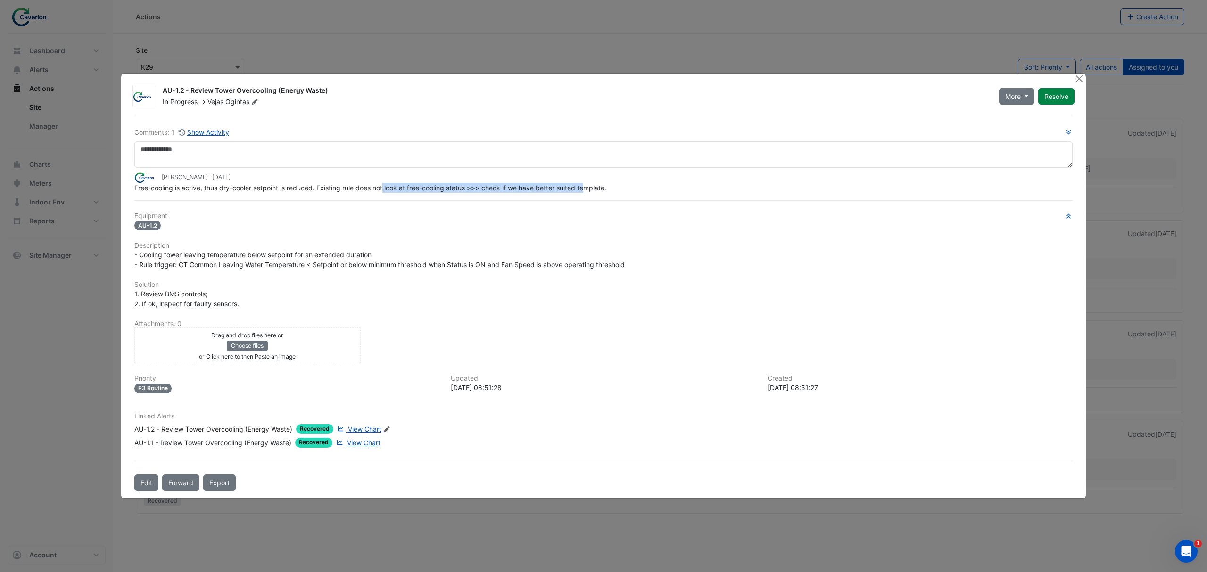
click at [589, 186] on span "Free-cooling is active, thus dry-cooler setpoint is reduced. Existing rule does…" at bounding box center [370, 188] width 472 height 8
click at [199, 425] on div "AU-1.2 - Review Tower Overcooling (Energy Waste)" at bounding box center [213, 429] width 158 height 10
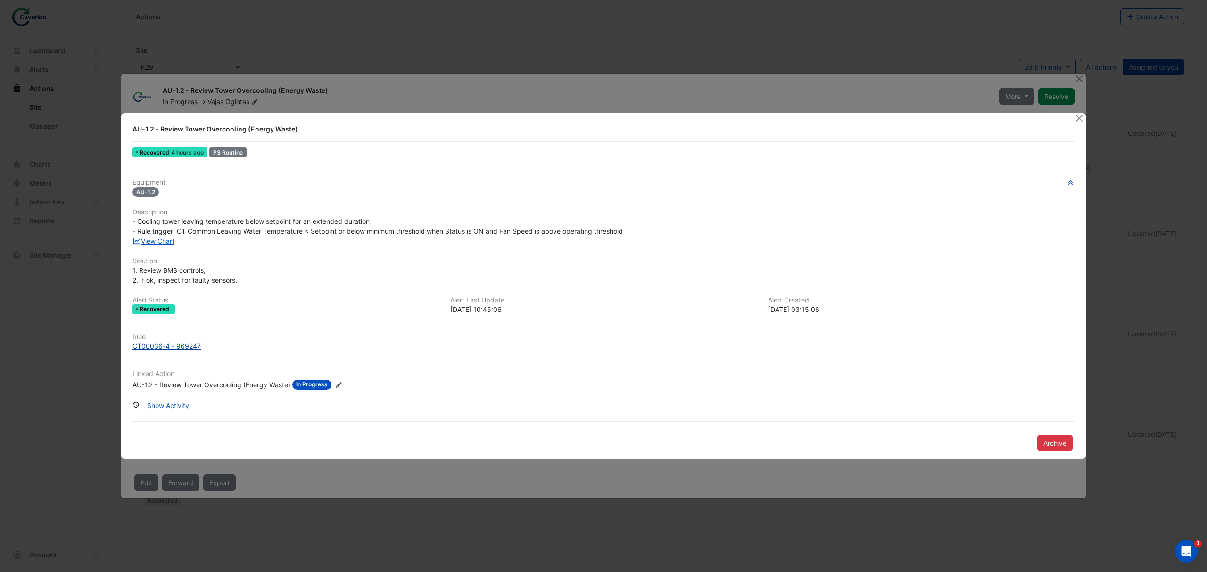
click at [183, 348] on div "CT00036-4 - 969247" at bounding box center [167, 346] width 68 height 10
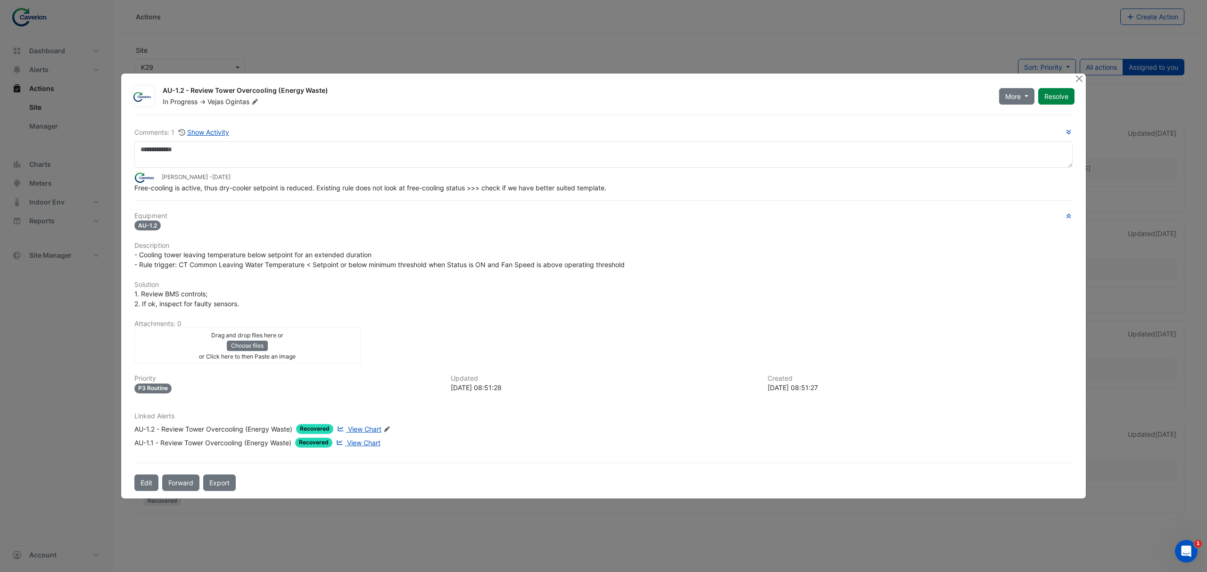
click at [370, 425] on span "View Chart" at bounding box center [364, 429] width 33 height 8
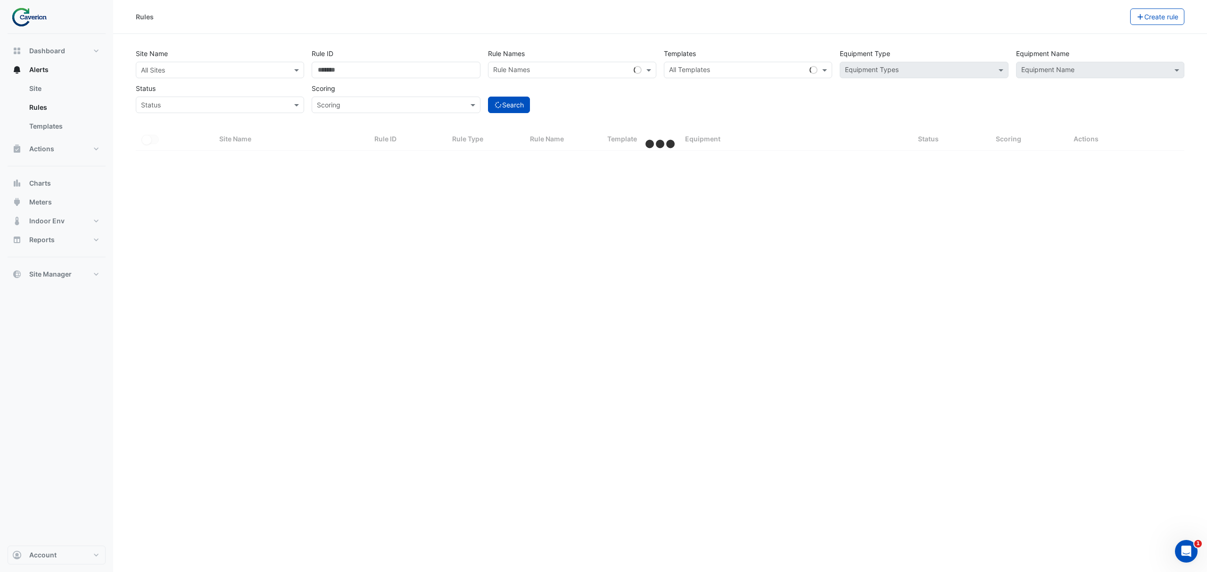
select select "***"
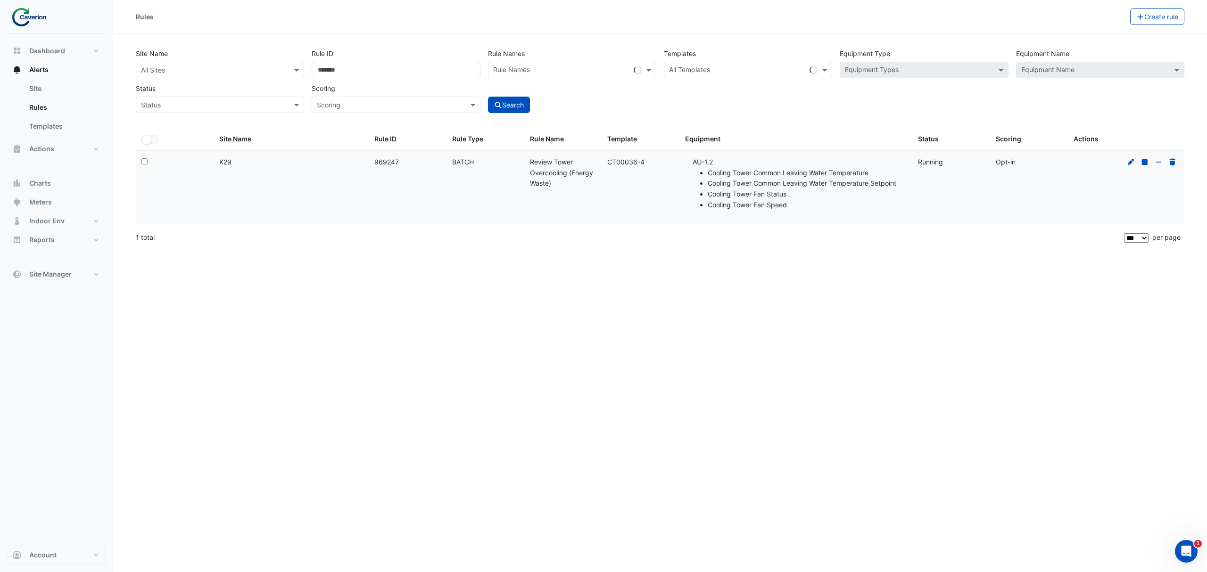
drag, startPoint x: 529, startPoint y: 164, endPoint x: 576, endPoint y: 185, distance: 51.5
click at [576, 185] on div "Rule Name: Review Tower Overcooling (Energy Waste)" at bounding box center [563, 173] width 66 height 32
copy div "Review Tower Overcooling (Energy Waste)"
click at [564, 183] on div "Rule Name: Review Tower Overcooling (Energy Waste)" at bounding box center [563, 173] width 66 height 32
drag, startPoint x: 531, startPoint y: 165, endPoint x: 556, endPoint y: 187, distance: 33.5
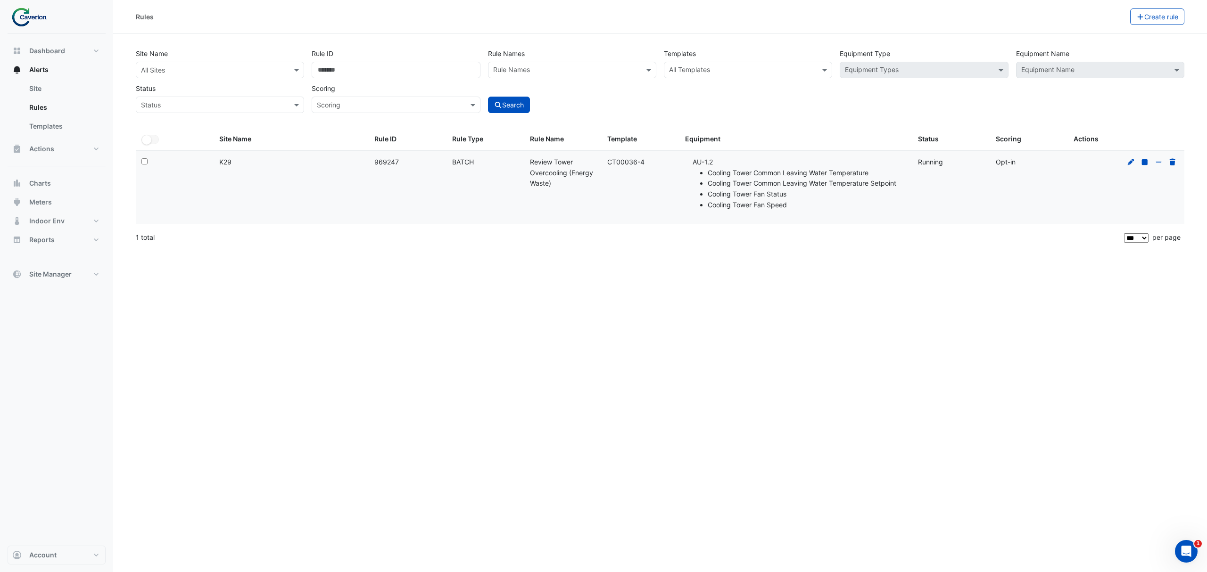
click at [556, 187] on div "Rule Name: Review Tower Overcooling (Energy Waste)" at bounding box center [563, 173] width 66 height 32
copy div "Review Tower Overcooling (Energy Waste)"
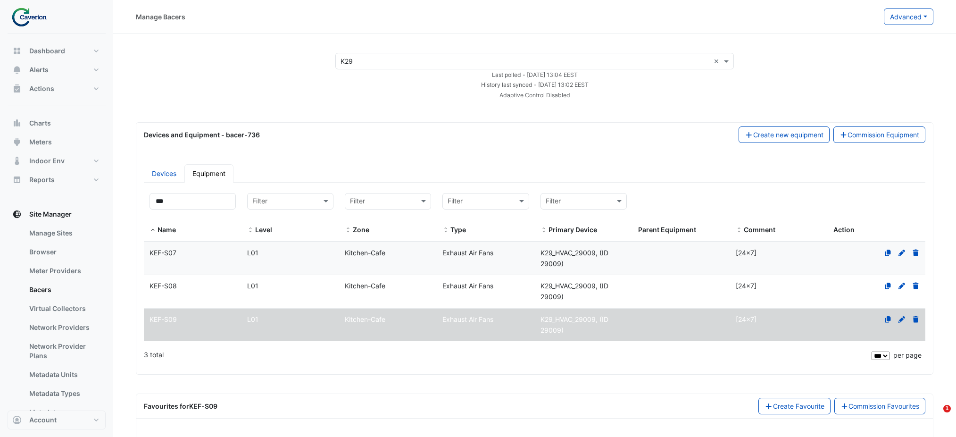
select select "***"
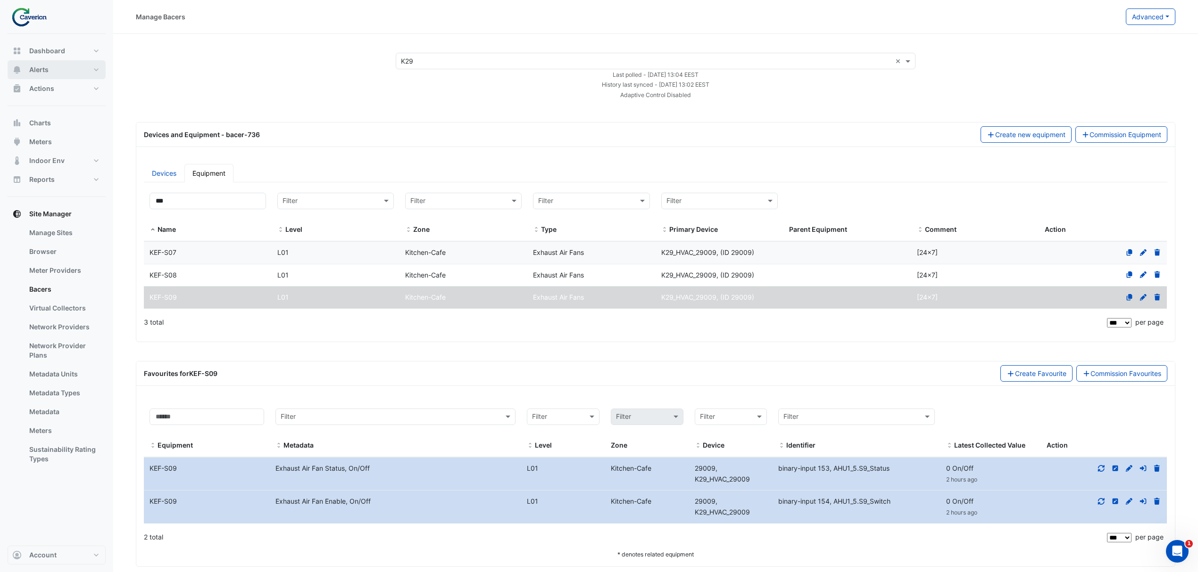
click at [54, 61] on button "Alerts" at bounding box center [57, 69] width 98 height 19
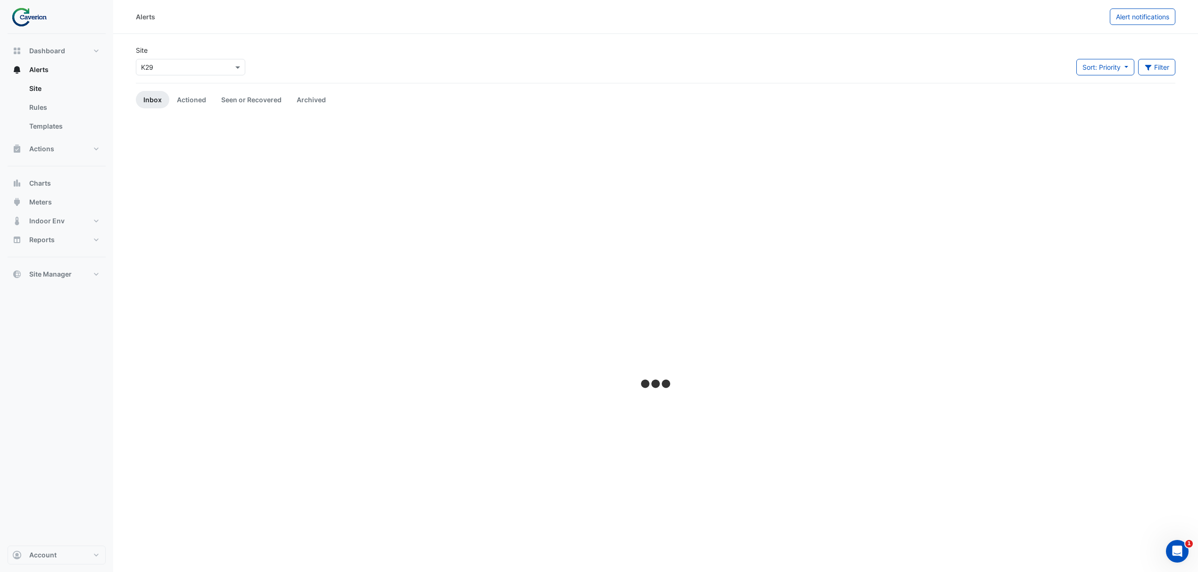
click at [934, 128] on div at bounding box center [655, 385] width 1039 height 531
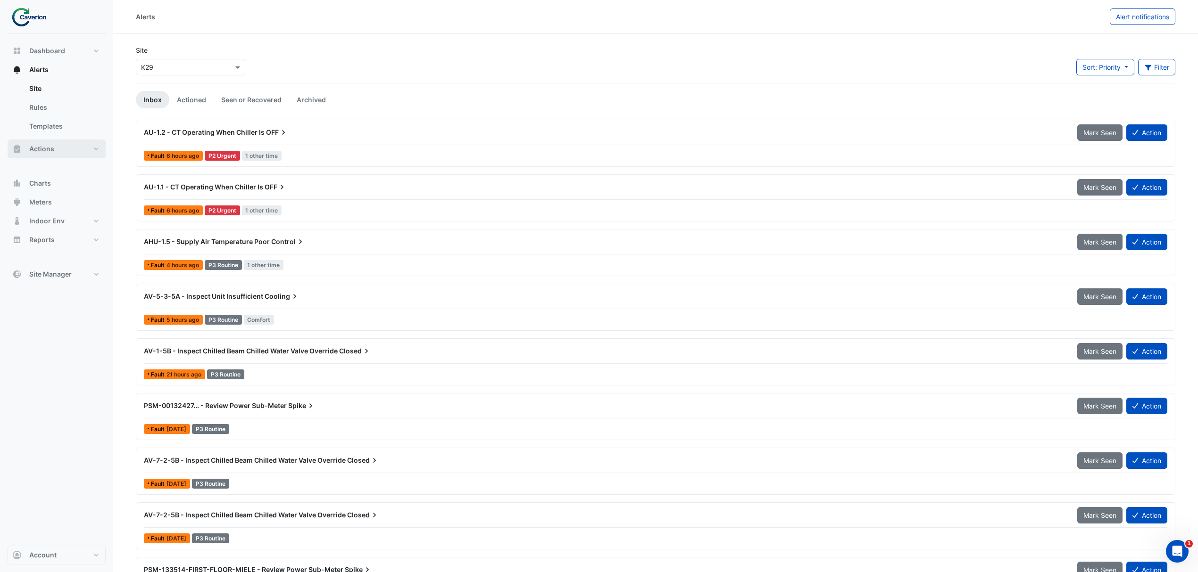
click at [78, 147] on button "Actions" at bounding box center [57, 149] width 98 height 19
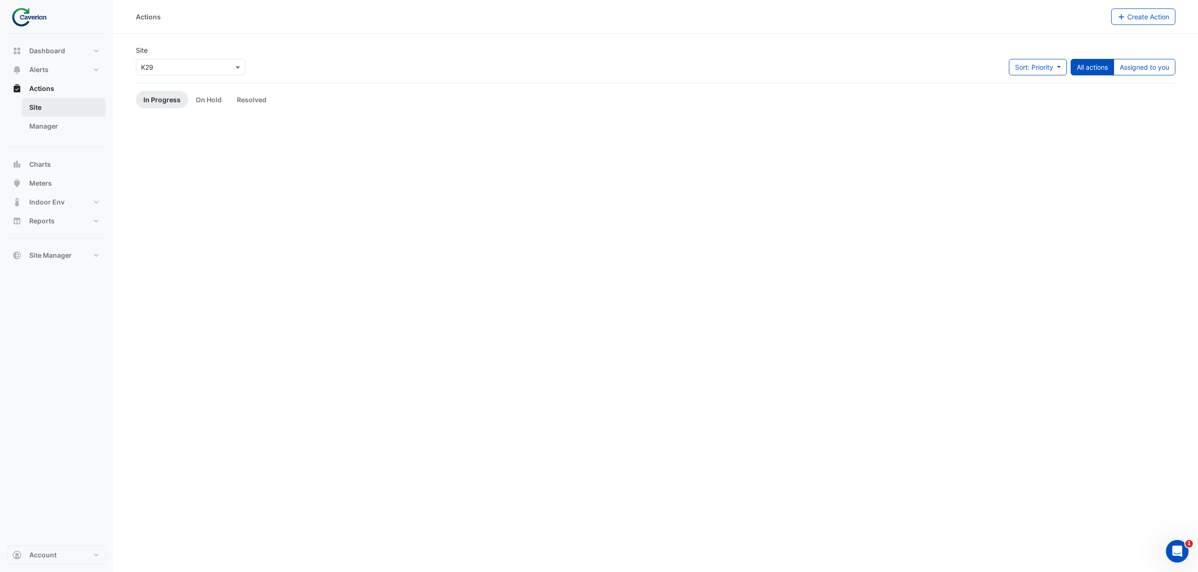
click at [53, 109] on link "Site" at bounding box center [64, 107] width 84 height 19
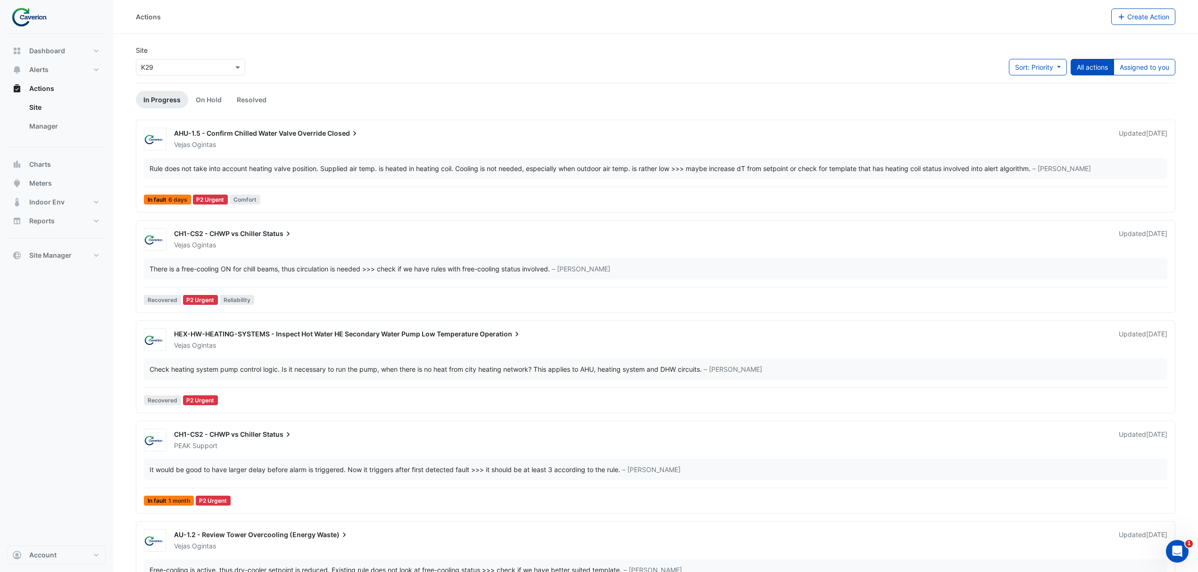
click at [955, 73] on button "All actions" at bounding box center [1091, 67] width 43 height 17
click at [955, 67] on button "Assigned to you" at bounding box center [1144, 67] width 62 height 17
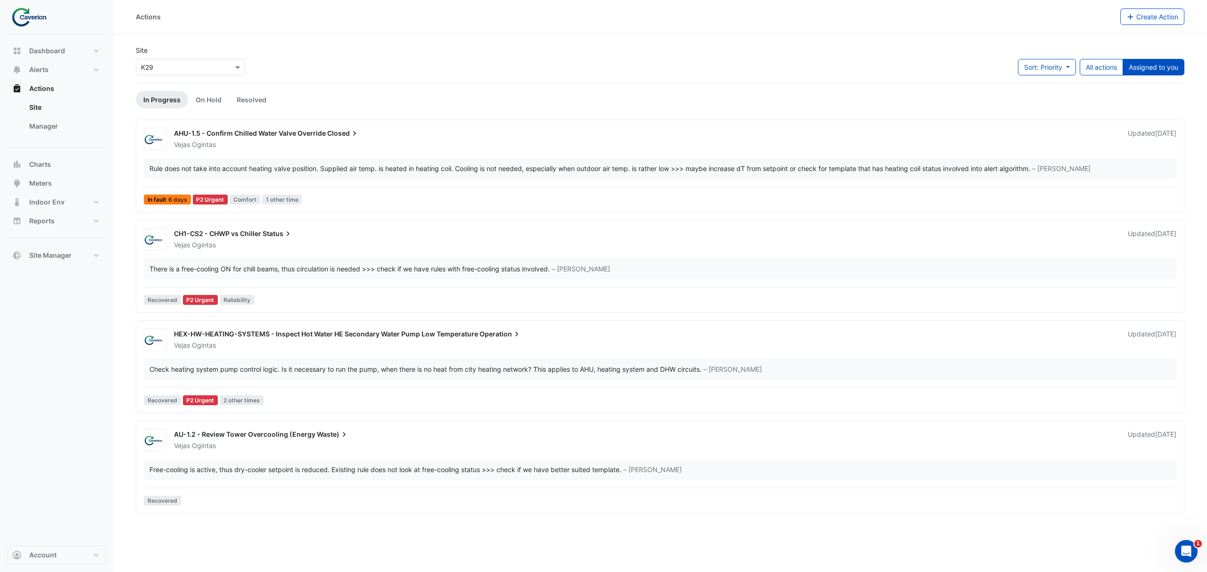
click at [208, 436] on div "Free-cooling is active, thus dry-cooler setpoint is reduced. Existing rule does…" at bounding box center [385, 470] width 472 height 10
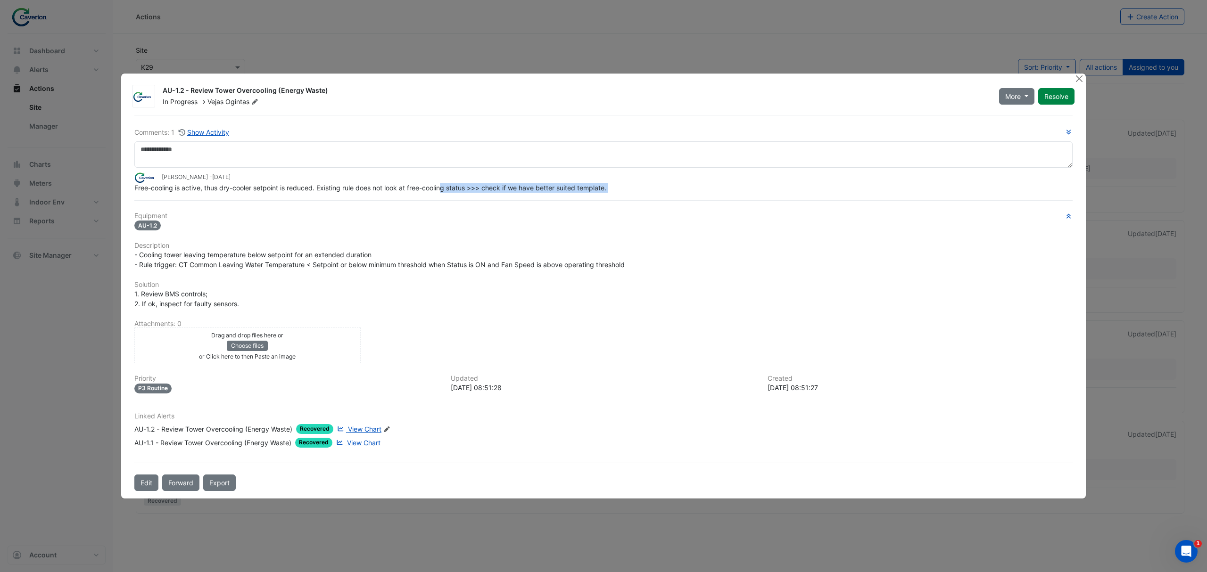
drag, startPoint x: 312, startPoint y: 194, endPoint x: 520, endPoint y: 187, distance: 207.6
click at [513, 187] on div "Comments: 1 Show Activity Tomas Jonkaitis - 2 weeks and 1 day ago Free-cooling …" at bounding box center [604, 303] width 950 height 376
click at [535, 187] on span "Free-cooling is active, thus dry-cooler setpoint is reduced. Existing rule does…" at bounding box center [370, 188] width 472 height 8
drag, startPoint x: 310, startPoint y: 188, endPoint x: 589, endPoint y: 182, distance: 279.7
click at [576, 182] on app-ticket-comment "Tomas Jonkaitis - 2 weeks and 1 day ago Free-cooling is active, thus dry-cooler…" at bounding box center [603, 182] width 938 height 21
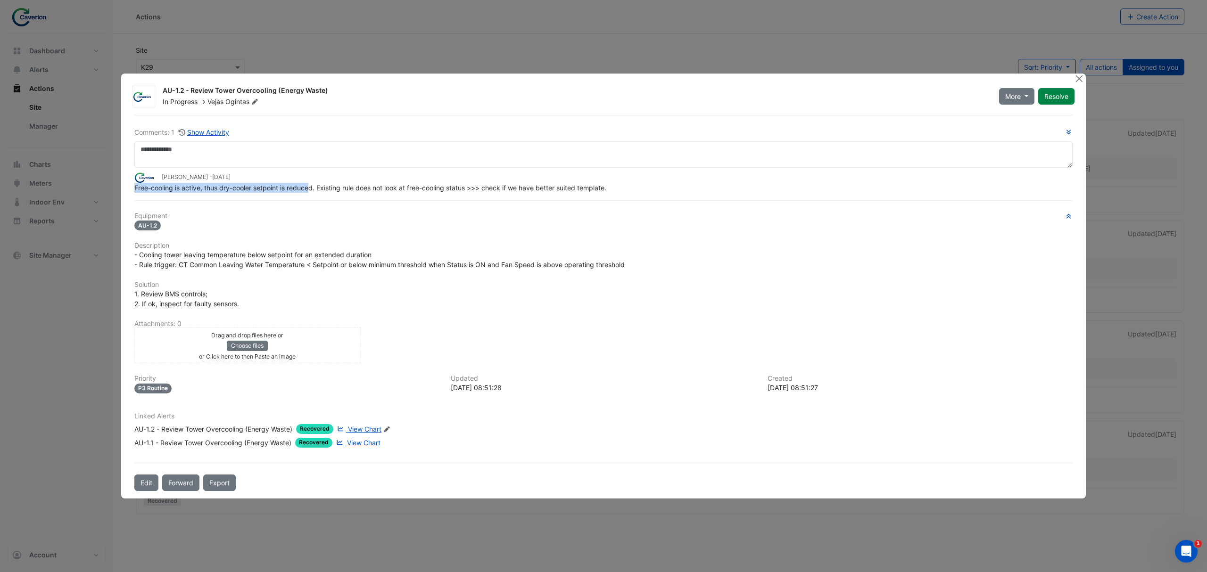
click at [589, 182] on div "Tomas Jonkaitis - 2 weeks and 1 day ago" at bounding box center [603, 177] width 938 height 11
click at [427, 204] on div "Comments: 1 Show Activity Tomas Jonkaitis - 2 weeks and 1 day ago Free-cooling …" at bounding box center [604, 303] width 950 height 376
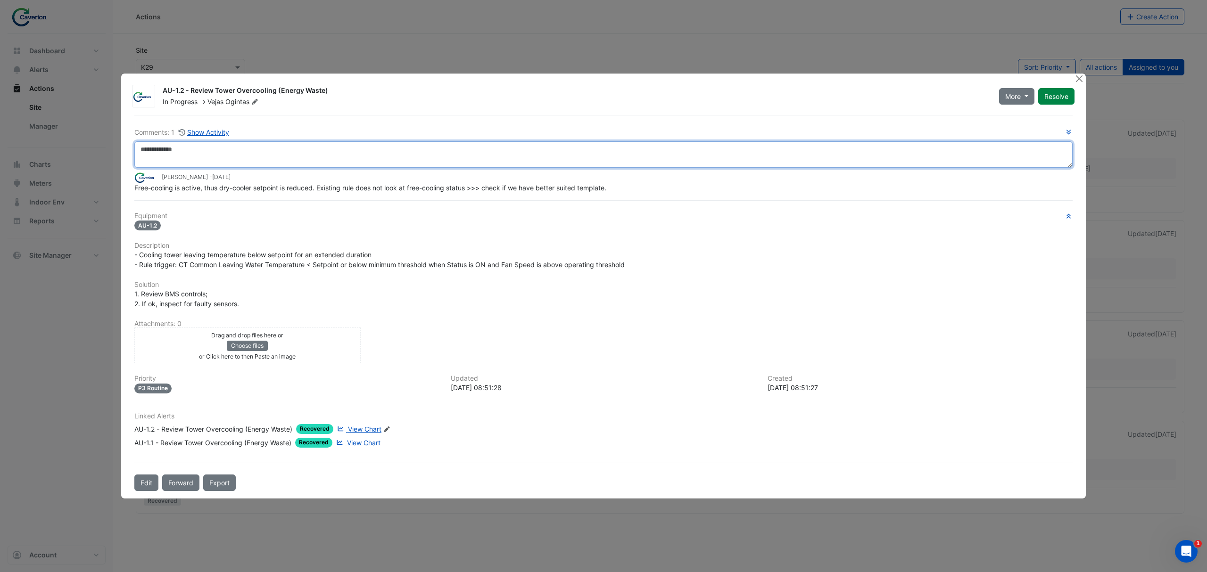
click at [235, 142] on textarea at bounding box center [603, 154] width 938 height 26
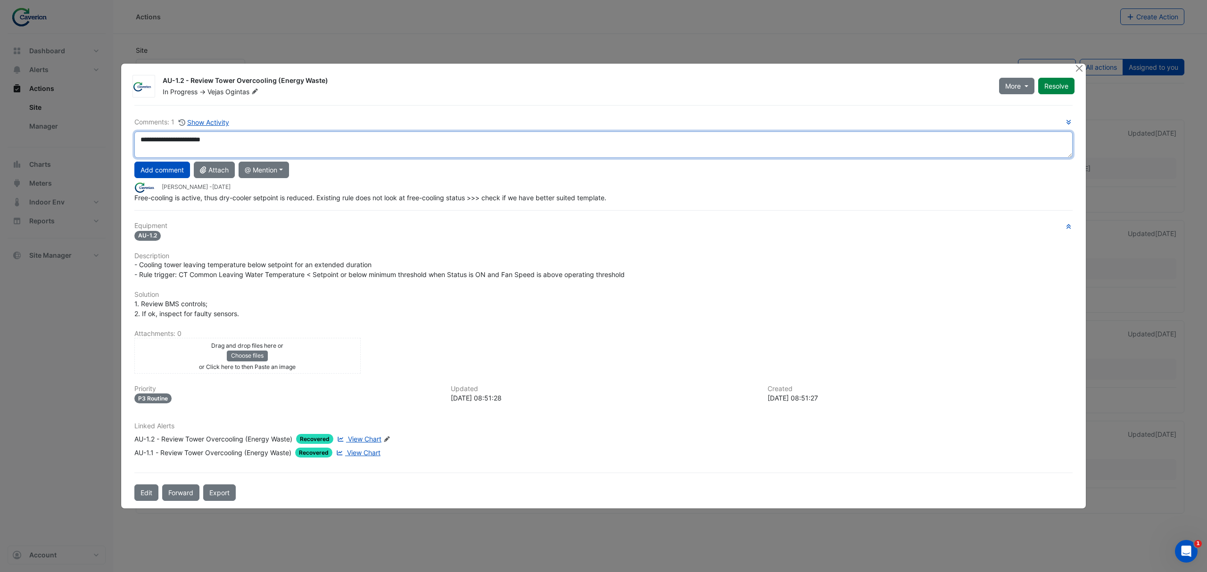
type textarea "**********"
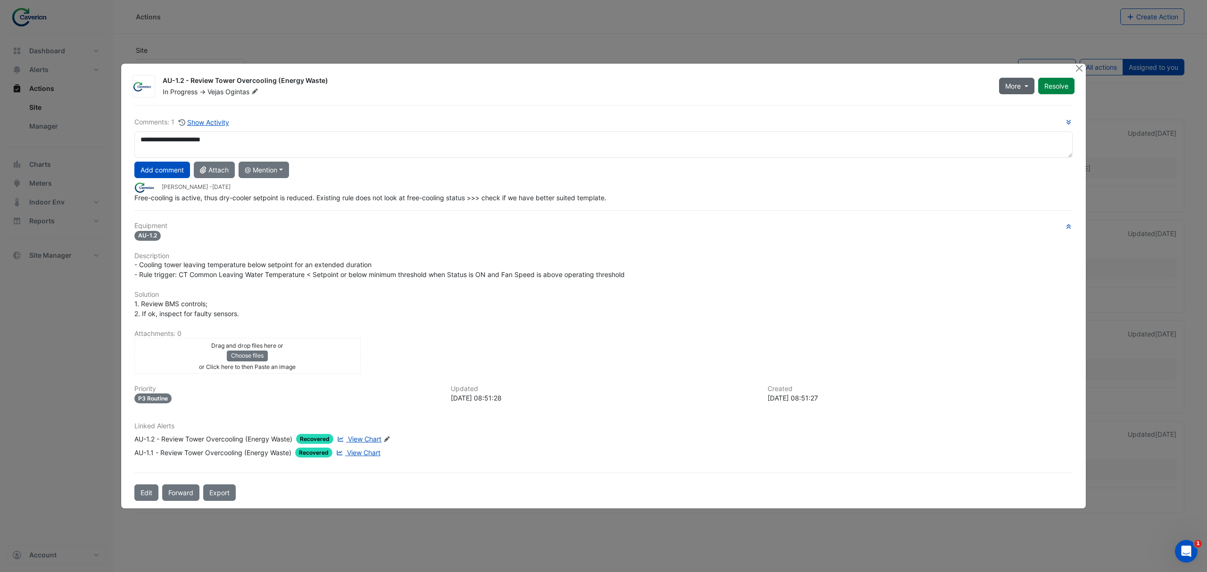
click at [955, 87] on button "More" at bounding box center [1016, 86] width 35 height 17
click at [955, 105] on button "On Hold" at bounding box center [1035, 107] width 75 height 14
click at [157, 167] on button "Add comment" at bounding box center [162, 170] width 56 height 17
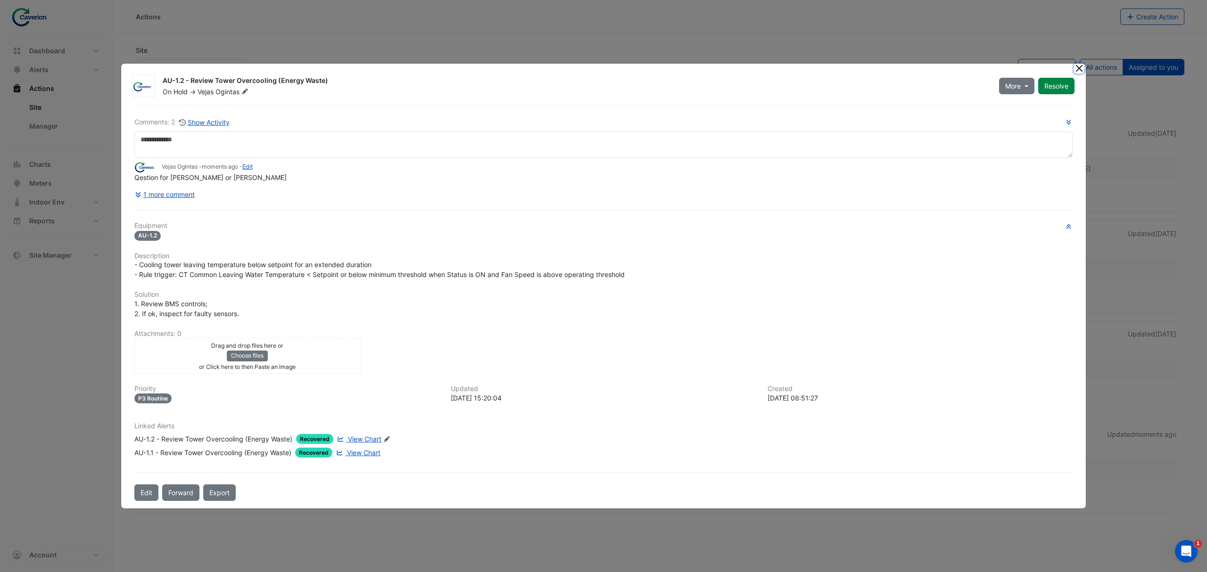
click at [955, 68] on button "Close" at bounding box center [1079, 69] width 10 height 10
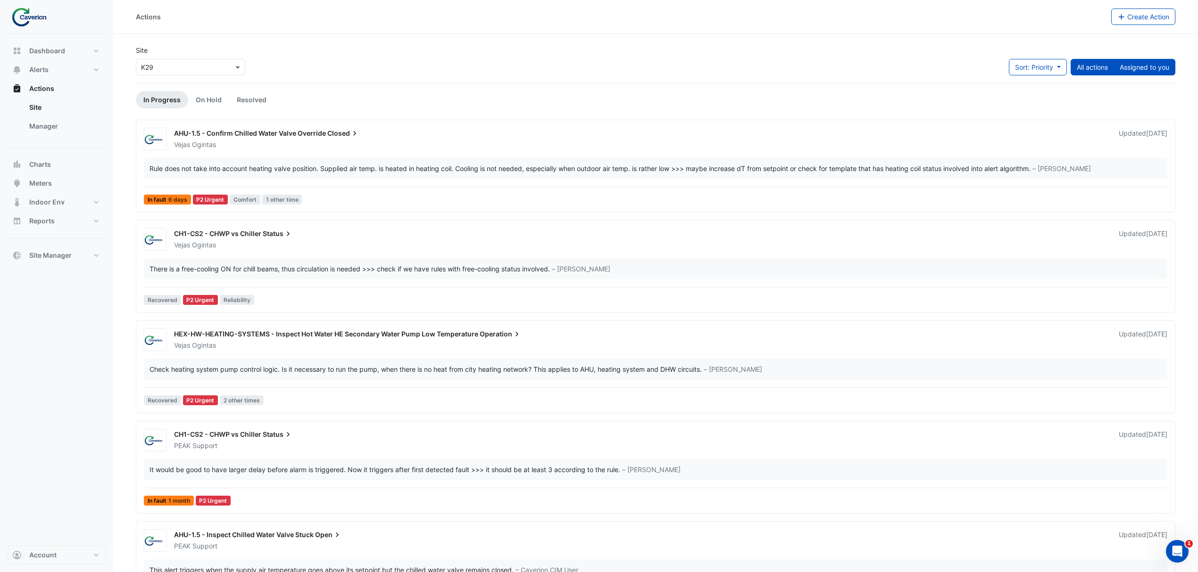
click at [955, 65] on button "Assigned to you" at bounding box center [1144, 67] width 62 height 17
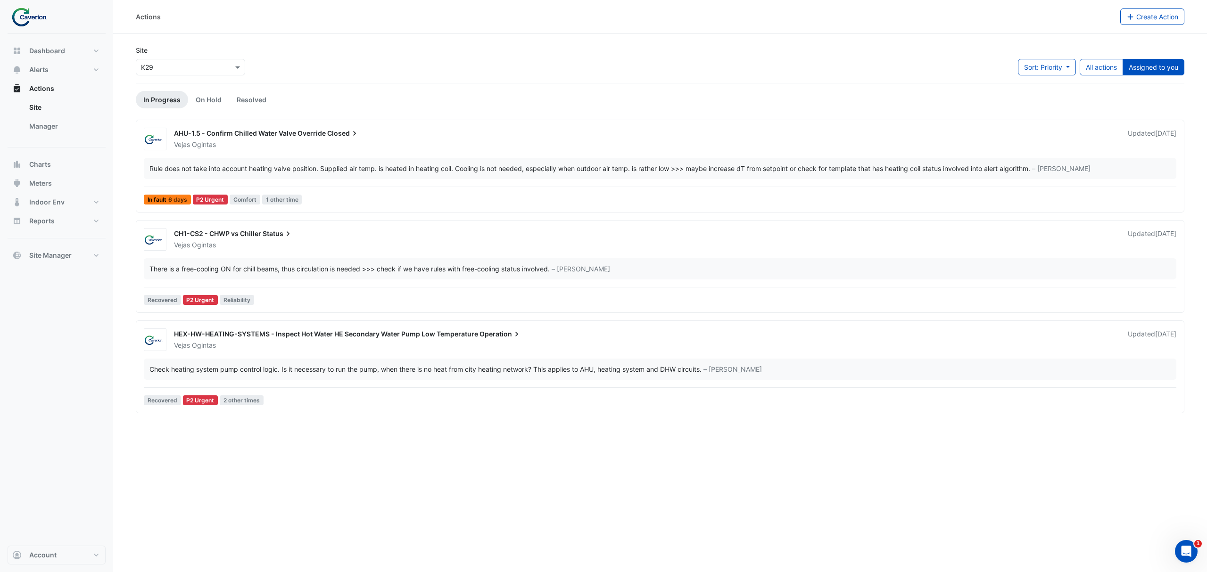
click at [290, 337] on span "HEX-HW-HEATING-SYSTEMS - Inspect Hot Water HE Secondary Water Pump Low Temperat…" at bounding box center [326, 334] width 304 height 8
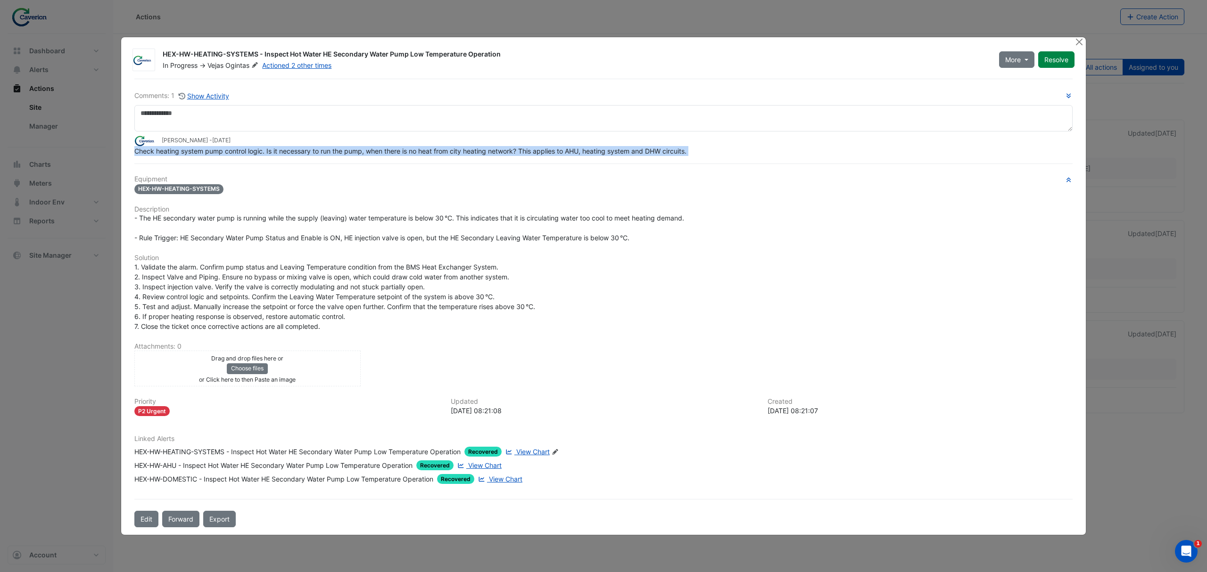
drag, startPoint x: 304, startPoint y: 133, endPoint x: 516, endPoint y: 158, distance: 213.8
click at [515, 158] on div "Comments: 1 Show Activity Tomas Jonkaitis - 4 weeks and 1 day ago Check heating…" at bounding box center [604, 303] width 950 height 449
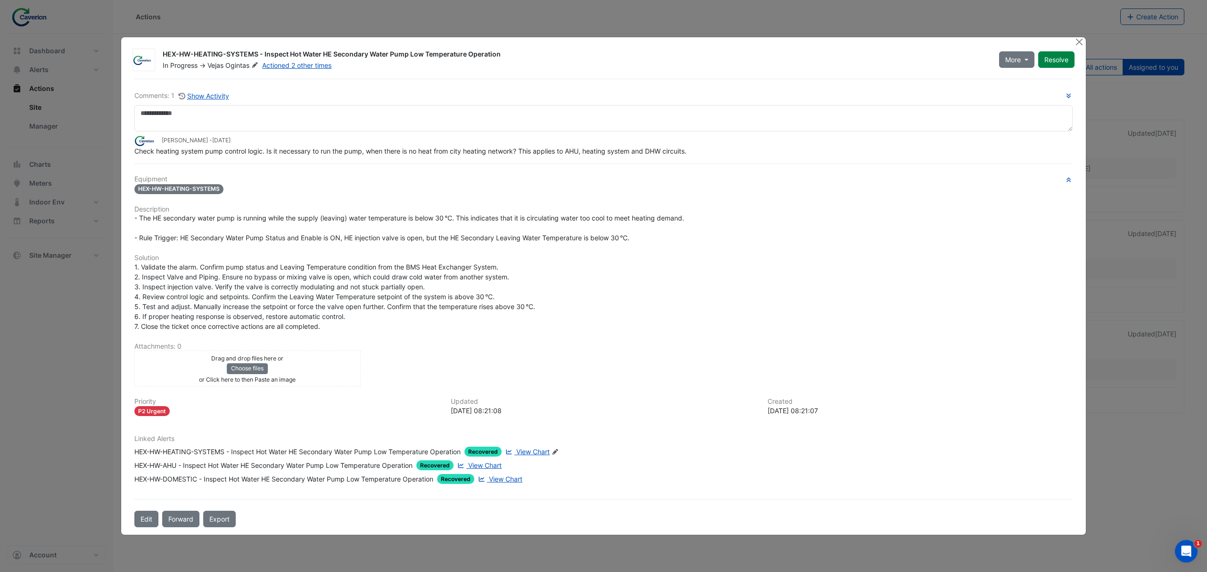
click at [516, 158] on div "Comments: 1 Show Activity Tomas Jonkaitis - 4 weeks and 1 day ago Check heating…" at bounding box center [604, 303] width 950 height 449
click at [534, 436] on span "View Chart" at bounding box center [532, 452] width 33 height 8
drag, startPoint x: 276, startPoint y: 154, endPoint x: 329, endPoint y: 156, distance: 52.8
click at [329, 156] on div "Check heating system pump control logic. Is it necessary to run the pump, when …" at bounding box center [603, 151] width 938 height 10
click at [0, 0] on div at bounding box center [0, 0] width 0 height 0
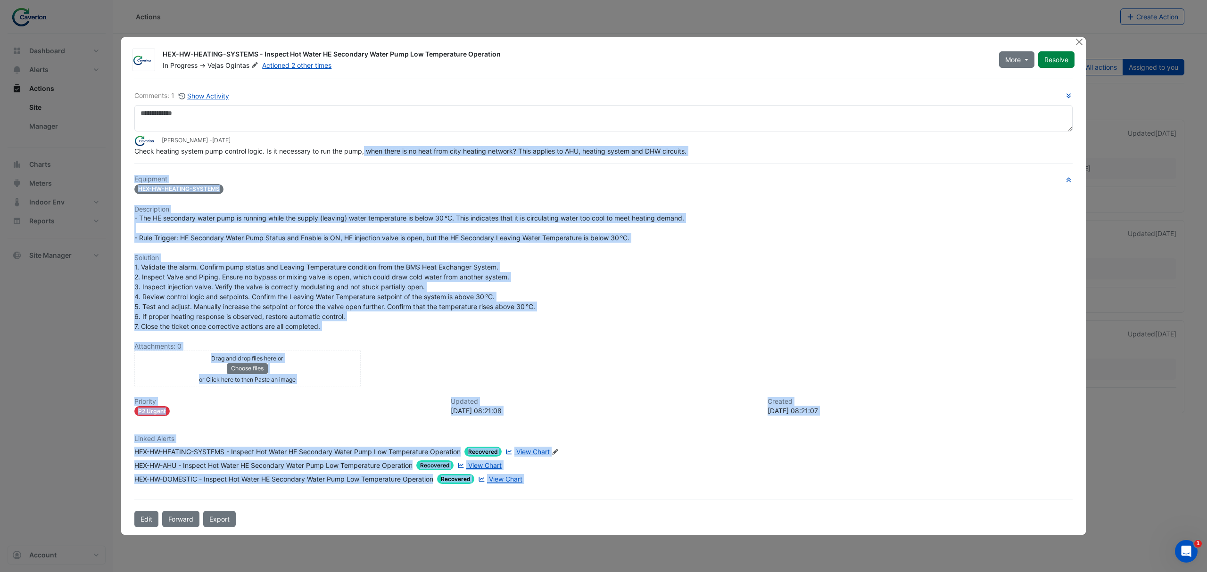
drag, startPoint x: 331, startPoint y: 147, endPoint x: 452, endPoint y: 150, distance: 121.2
click at [452, 150] on body "Actions Create Action Site × K29 Sort: Priority Priority Updated All actions As…" at bounding box center [603, 286] width 1207 height 572
click at [444, 169] on div "Comments: 1 Show Activity Tomas Jonkaitis - 4 weeks and 1 day ago Check heating…" at bounding box center [604, 303] width 950 height 449
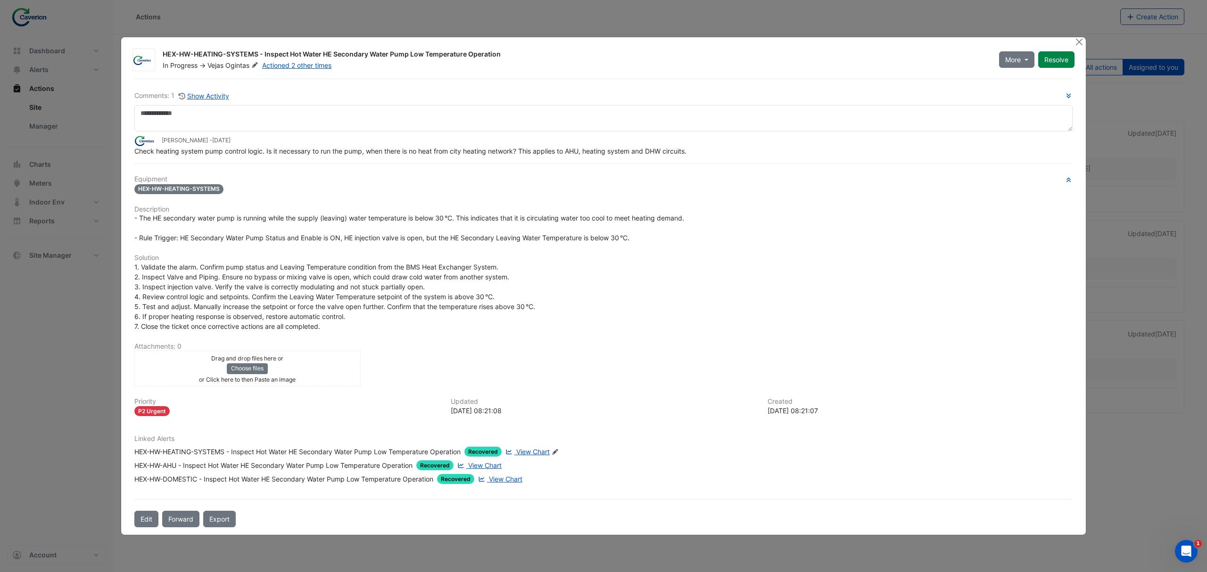
drag, startPoint x: 144, startPoint y: 158, endPoint x: 250, endPoint y: 157, distance: 106.1
click at [250, 157] on div "Comments: 1 Show Activity Tomas Jonkaitis - 4 weeks and 1 day ago Check heating…" at bounding box center [604, 303] width 950 height 449
drag, startPoint x: 193, startPoint y: 155, endPoint x: 383, endPoint y: 150, distance: 190.6
click at [383, 150] on span "Check heating system pump control logic. Is it necessary to run the pump, when …" at bounding box center [410, 151] width 552 height 8
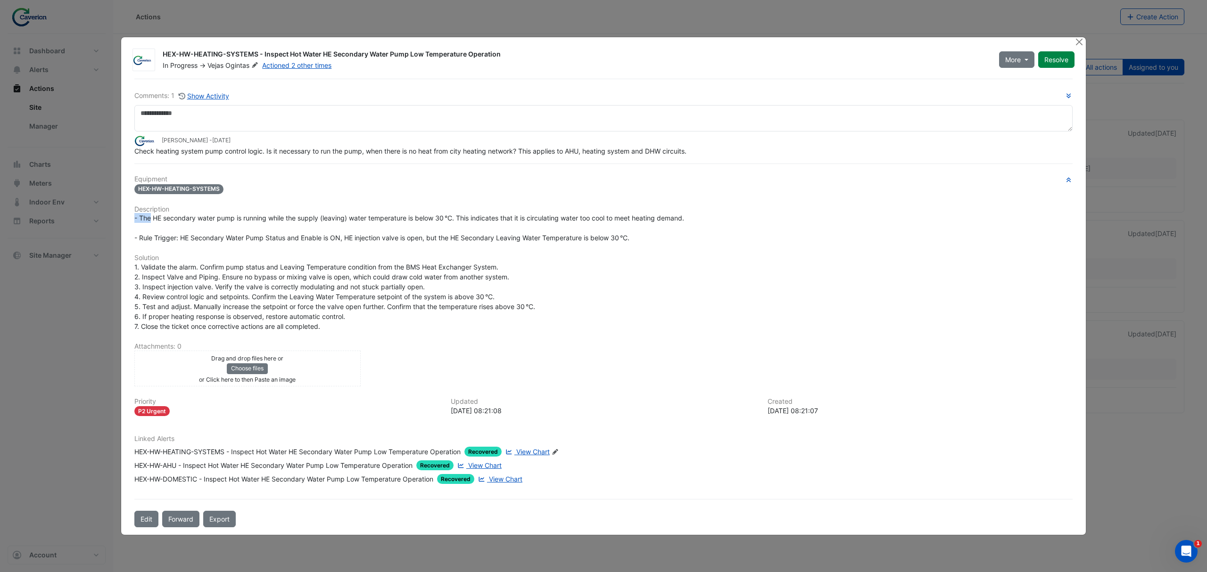
drag, startPoint x: 152, startPoint y: 217, endPoint x: 376, endPoint y: 210, distance: 224.1
click at [376, 210] on div "Equipment HEX-HW-HEATING-SYSTEMS Description - The HE secondary water pump is r…" at bounding box center [603, 333] width 938 height 316
click at [376, 210] on h6 "Description" at bounding box center [603, 210] width 938 height 8
drag, startPoint x: 274, startPoint y: 148, endPoint x: 392, endPoint y: 148, distance: 118.8
click at [392, 148] on span "Check heating system pump control logic. Is it necessary to run the pump, when …" at bounding box center [410, 151] width 552 height 8
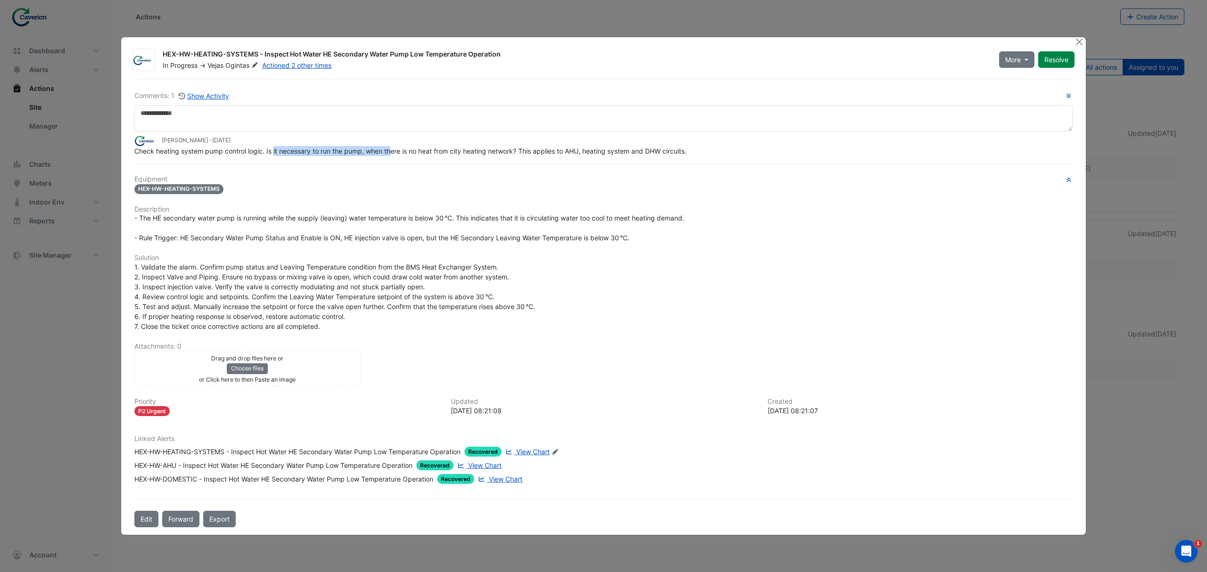
click at [392, 148] on span "Check heating system pump control logic. Is it necessary to run the pump, when …" at bounding box center [410, 151] width 552 height 8
drag, startPoint x: 352, startPoint y: 150, endPoint x: 501, endPoint y: 152, distance: 149.0
click at [501, 152] on span "Check heating system pump control logic. Is it necessary to run the pump, when …" at bounding box center [410, 151] width 552 height 8
drag, startPoint x: 458, startPoint y: 155, endPoint x: 583, endPoint y: 151, distance: 124.5
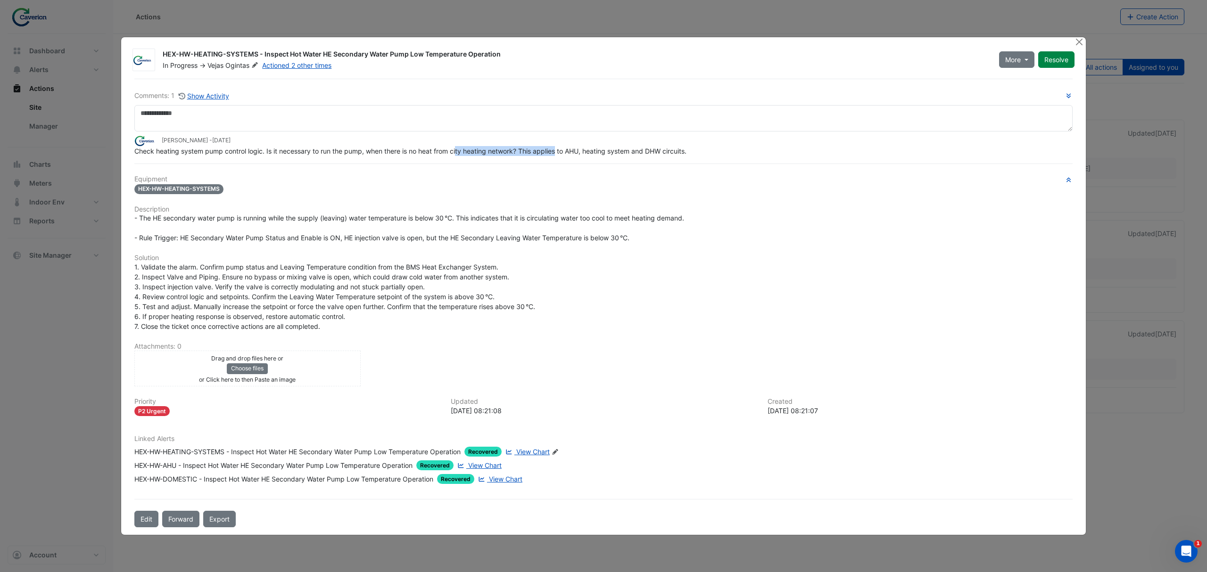
click at [580, 151] on span "Check heating system pump control logic. Is it necessary to run the pump, when …" at bounding box center [410, 151] width 552 height 8
click at [583, 151] on span "Check heating system pump control logic. Is it necessary to run the pump, when …" at bounding box center [410, 151] width 552 height 8
drag, startPoint x: 518, startPoint y: 151, endPoint x: 670, endPoint y: 145, distance: 152.0
click at [656, 147] on span "Check heating system pump control logic. Is it necessary to run the pump, when …" at bounding box center [410, 151] width 552 height 8
click at [670, 144] on div "Tomas Jonkaitis - 4 weeks and 1 day ago" at bounding box center [603, 140] width 938 height 11
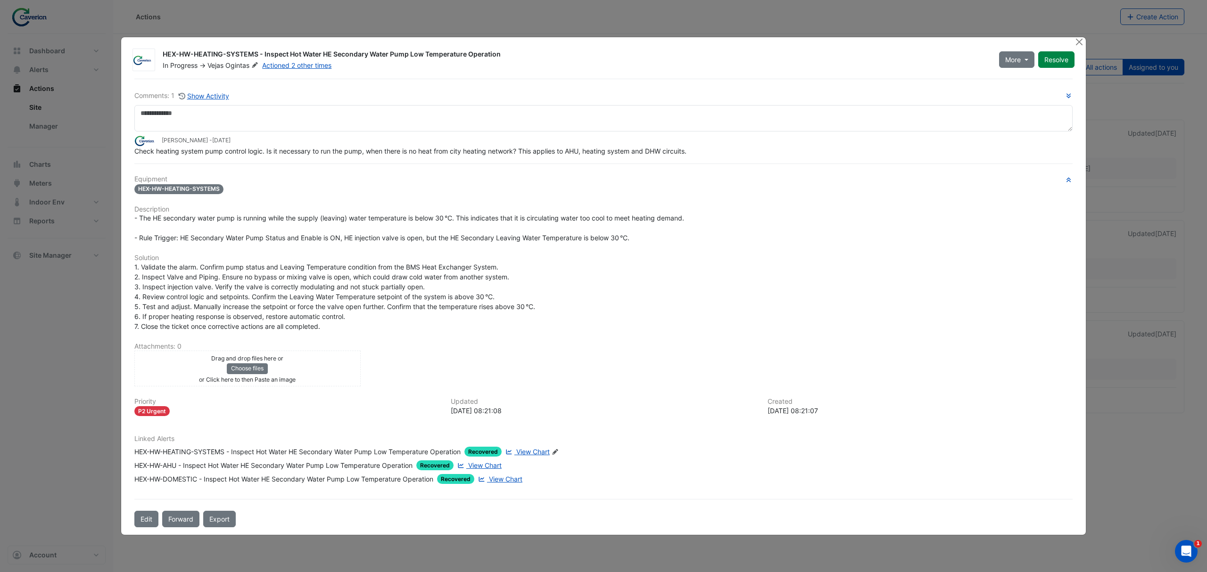
drag, startPoint x: 57, startPoint y: 402, endPoint x: 53, endPoint y: 399, distance: 5.4
click at [57, 402] on ngb-modal-window "HEX-HW-HEATING-SYSTEMS - Inspect Hot Water HE Secondary Water Pump Low Temperat…" at bounding box center [603, 286] width 1207 height 572
click at [955, 38] on button "Close" at bounding box center [1079, 42] width 10 height 10
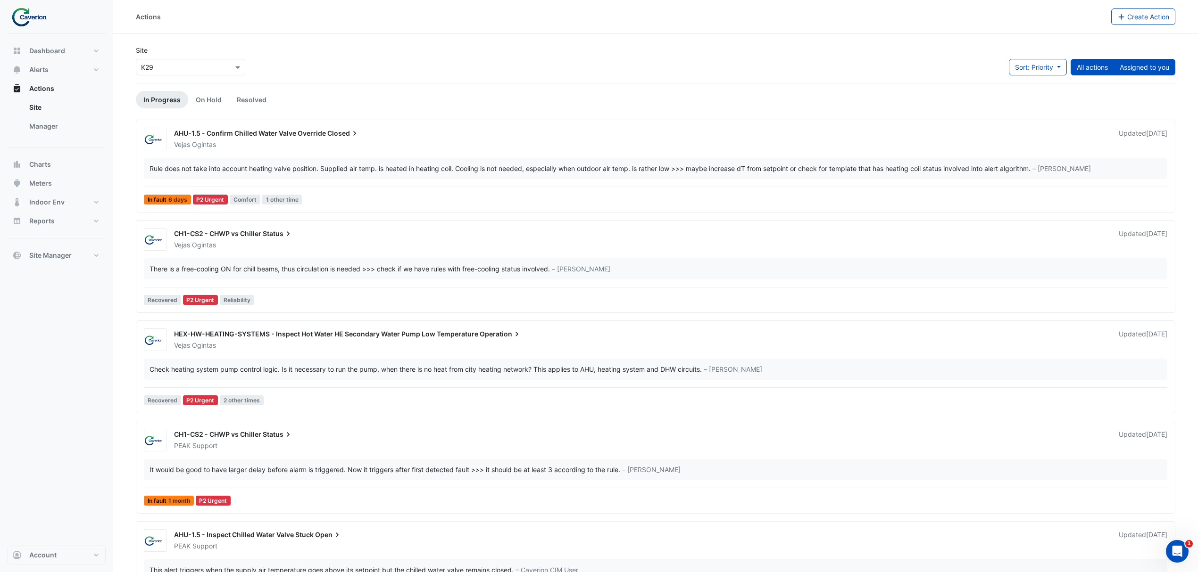
click at [955, 68] on button "Assigned to you" at bounding box center [1144, 67] width 62 height 17
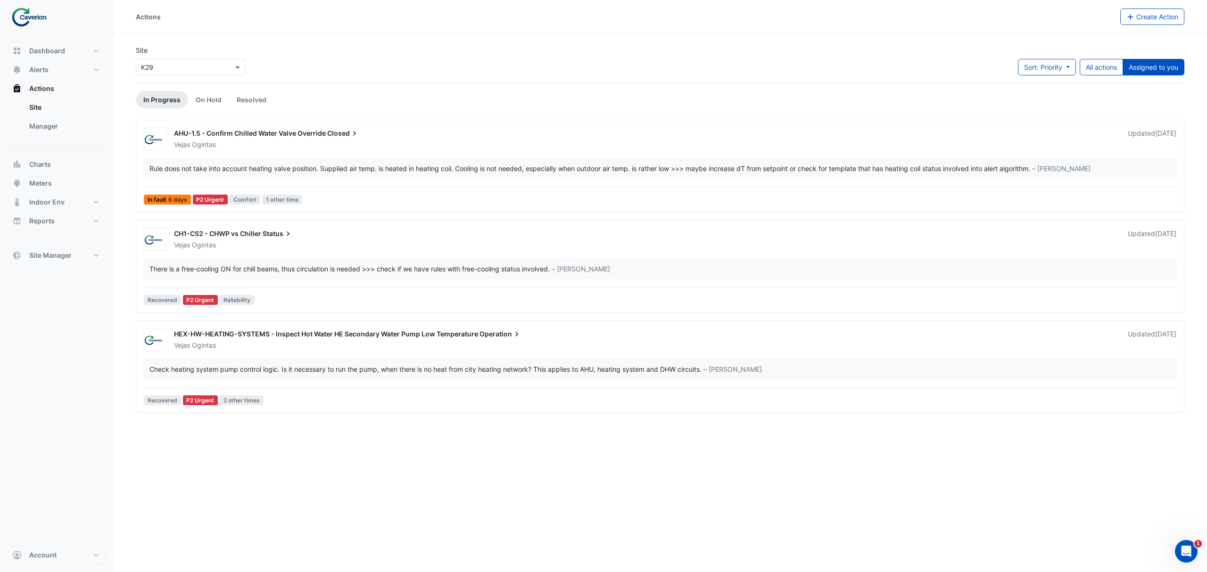
click at [362, 366] on div "Check heating system pump control logic. Is it necessary to run the pump, when …" at bounding box center [425, 370] width 552 height 10
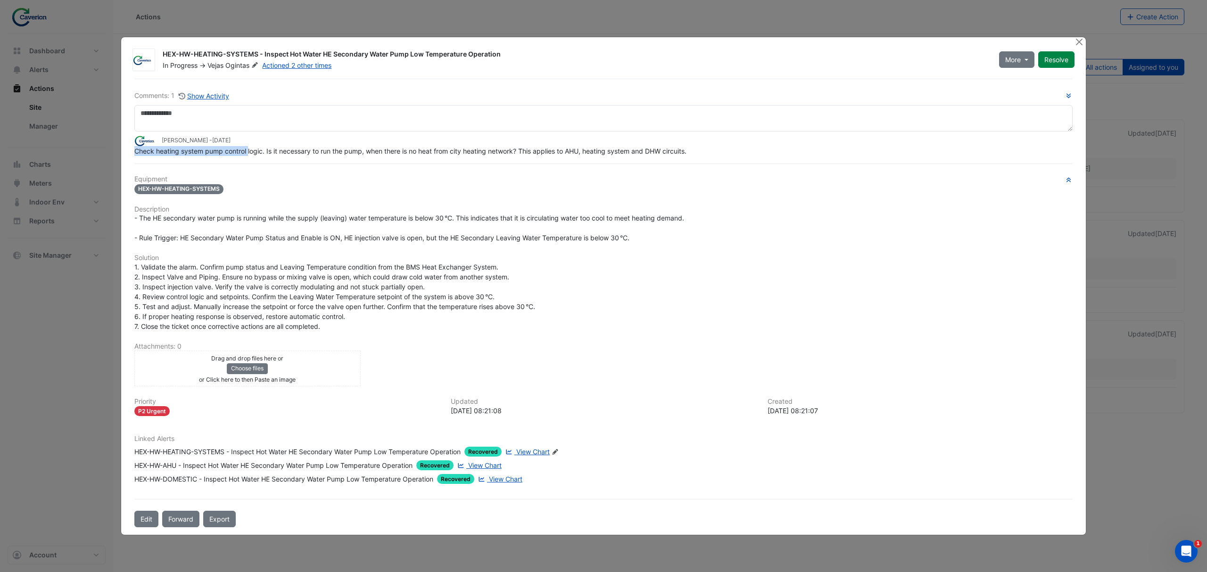
drag, startPoint x: 250, startPoint y: 148, endPoint x: 434, endPoint y: 145, distance: 184.4
click at [434, 145] on app-ticket-comment "Tomas Jonkaitis - 4 weeks and 1 day ago Check heating system pump control logic…" at bounding box center [603, 145] width 938 height 21
click at [434, 145] on div "Tomas Jonkaitis - 4 weeks and 1 day ago" at bounding box center [603, 140] width 938 height 11
drag, startPoint x: 344, startPoint y: 152, endPoint x: 481, endPoint y: 148, distance: 137.8
click at [477, 148] on span "Check heating system pump control logic. Is it necessary to run the pump, when …" at bounding box center [410, 151] width 552 height 8
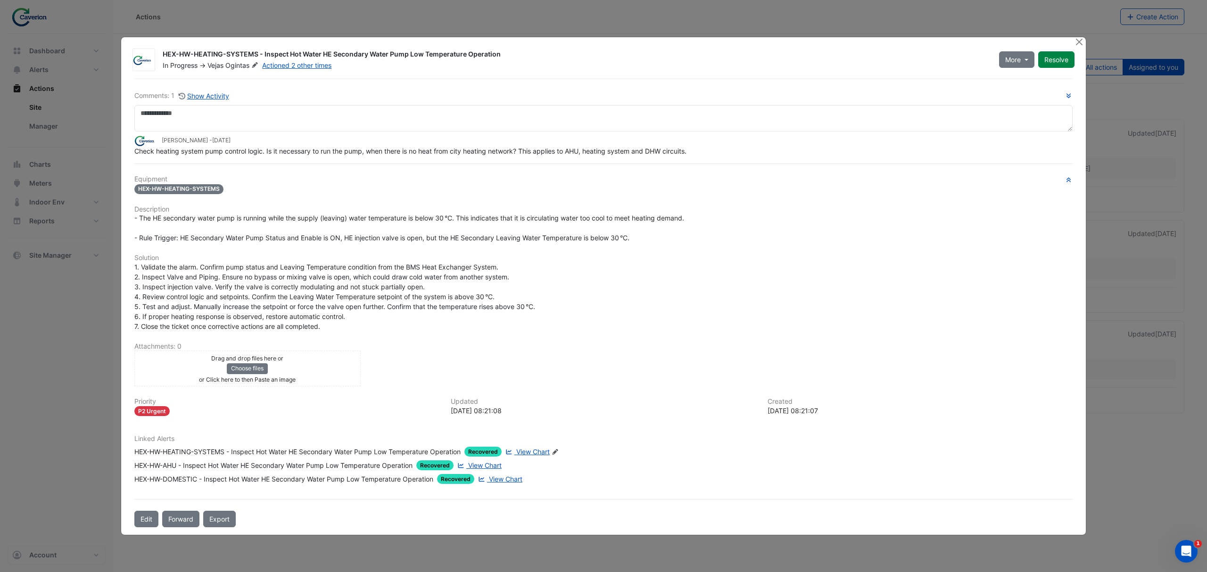
click at [482, 148] on span "Check heating system pump control logic. Is it necessary to run the pump, when …" at bounding box center [410, 151] width 552 height 8
drag, startPoint x: 395, startPoint y: 157, endPoint x: 483, endPoint y: 153, distance: 88.2
click at [483, 153] on div "Check heating system pump control logic. Is it necessary to run the pump, when …" at bounding box center [603, 151] width 938 height 10
click at [483, 153] on span "Check heating system pump control logic. Is it necessary to run the pump, when …" at bounding box center [410, 151] width 552 height 8
drag, startPoint x: 383, startPoint y: 162, endPoint x: 504, endPoint y: 150, distance: 121.3
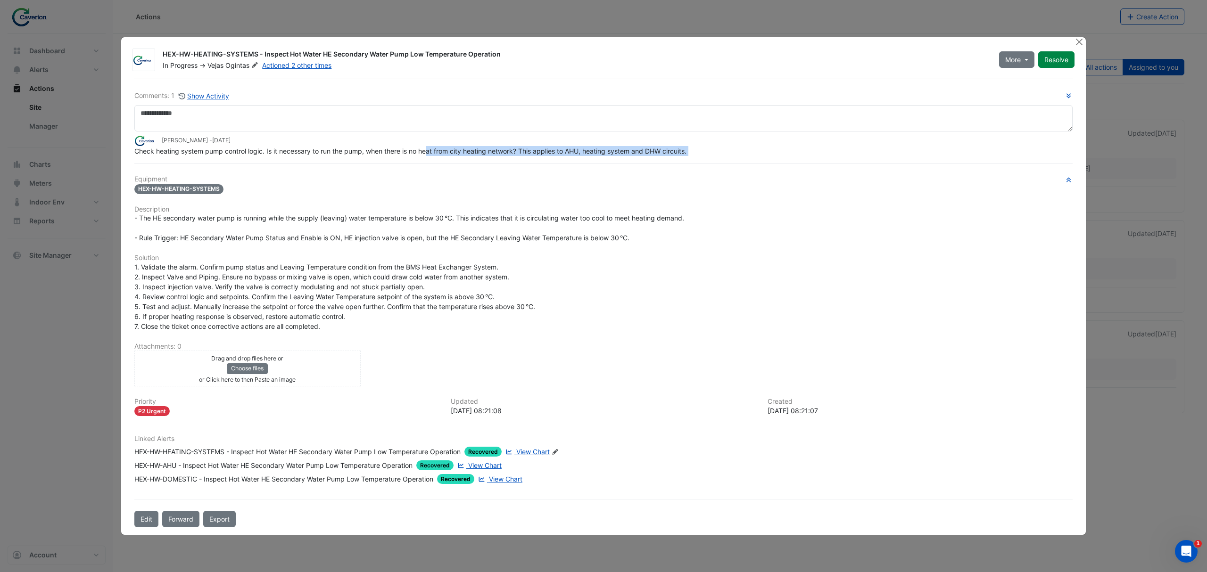
click at [497, 151] on div "Comments: 1 Show Activity Tomas Jonkaitis - 4 weeks and 1 day ago Check heating…" at bounding box center [604, 303] width 950 height 449
click at [505, 150] on span "Check heating system pump control logic. Is it necessary to run the pump, when …" at bounding box center [410, 151] width 552 height 8
drag, startPoint x: 421, startPoint y: 151, endPoint x: 599, endPoint y: 155, distance: 178.3
click at [594, 155] on span "Check heating system pump control logic. Is it necessary to run the pump, when …" at bounding box center [410, 151] width 552 height 8
click at [599, 155] on span "Check heating system pump control logic. Is it necessary to run the pump, when …" at bounding box center [410, 151] width 552 height 8
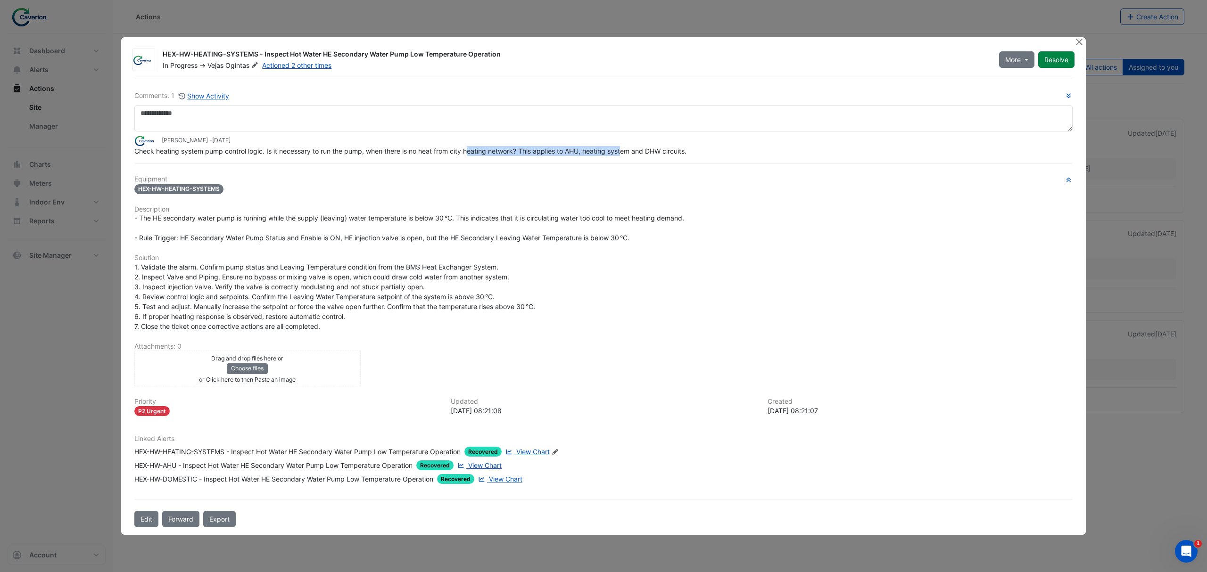
drag, startPoint x: 581, startPoint y: 155, endPoint x: 644, endPoint y: 154, distance: 62.7
click at [644, 154] on span "Check heating system pump control logic. Is it necessary to run the pump, when …" at bounding box center [410, 151] width 552 height 8
drag, startPoint x: 600, startPoint y: 154, endPoint x: 684, endPoint y: 154, distance: 83.5
click at [682, 154] on span "Check heating system pump control logic. Is it necessary to run the pump, when …" at bounding box center [410, 151] width 552 height 8
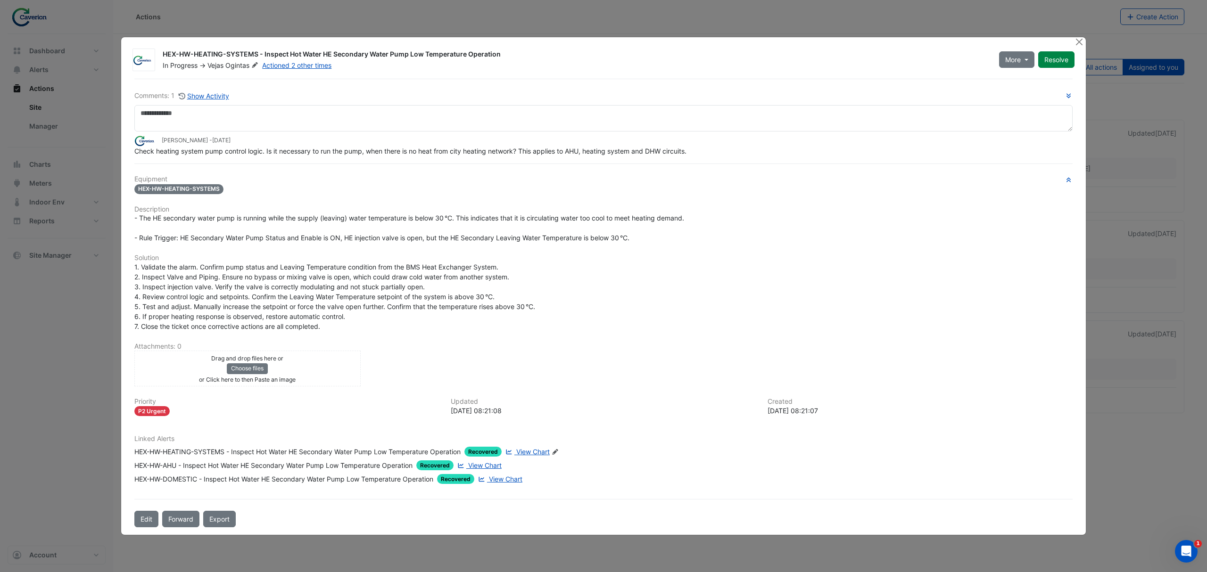
click at [684, 154] on span "Check heating system pump control logic. Is it necessary to run the pump, when …" at bounding box center [410, 151] width 552 height 8
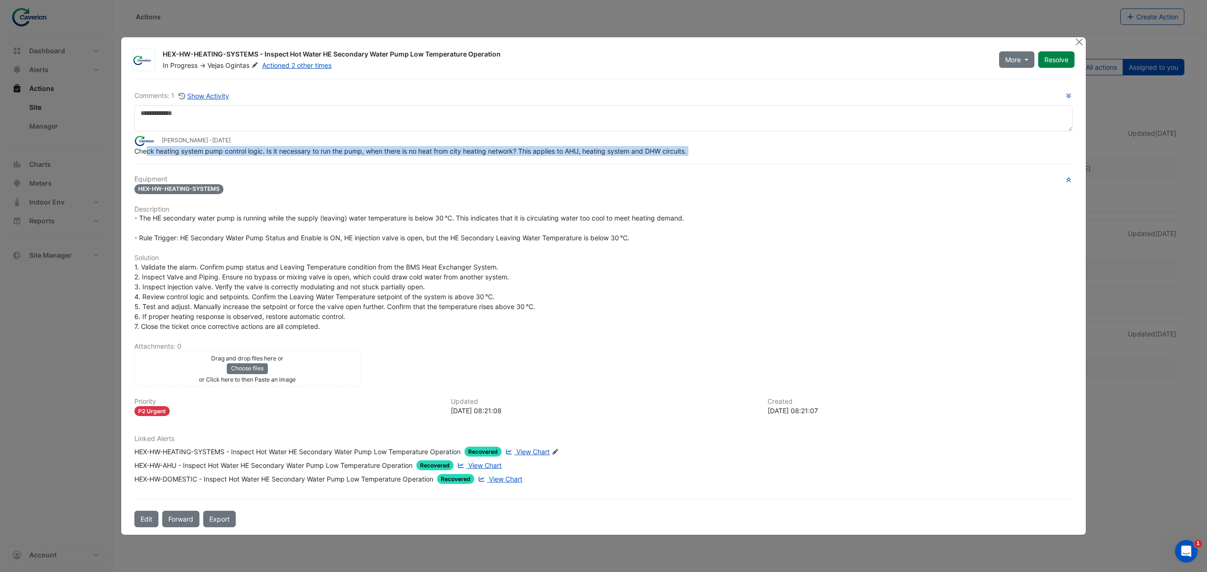
drag, startPoint x: 182, startPoint y: 156, endPoint x: 249, endPoint y: 159, distance: 67.5
click at [242, 159] on div "Comments: 1 Show Activity Tomas Jonkaitis - 4 weeks and 1 day ago Check heating…" at bounding box center [604, 303] width 950 height 449
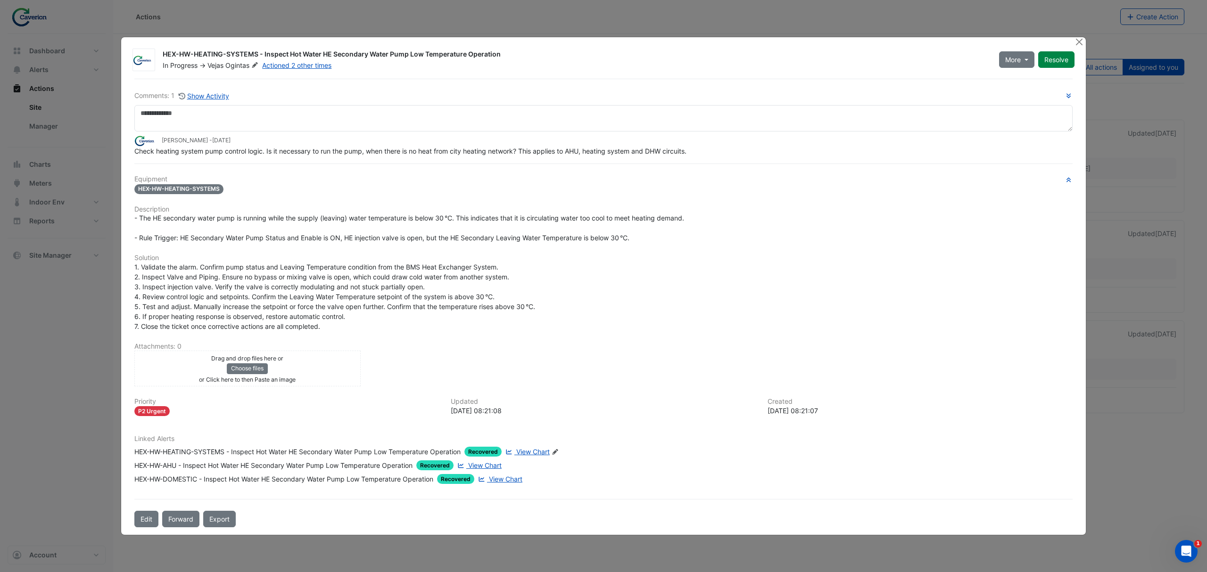
click at [249, 159] on div "Comments: 1 Show Activity Tomas Jonkaitis - 4 weeks and 1 day ago Check heating…" at bounding box center [604, 303] width 950 height 449
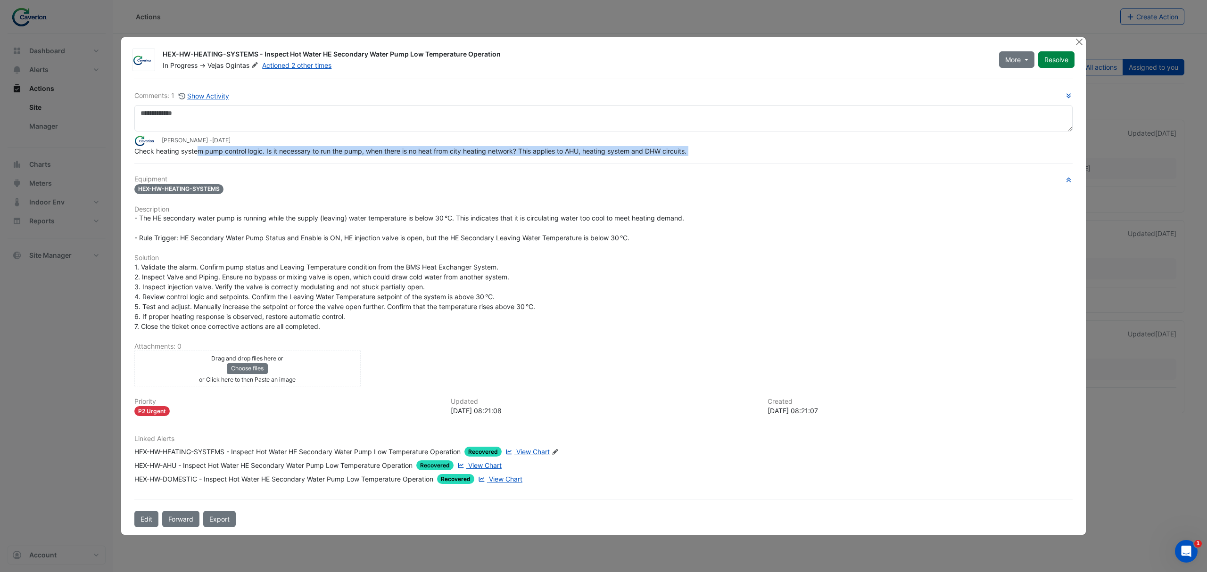
drag, startPoint x: 200, startPoint y: 157, endPoint x: 387, endPoint y: 157, distance: 186.7
click at [387, 157] on div "Comments: 1 Show Activity Tomas Jonkaitis - 4 weeks and 1 day ago Check heating…" at bounding box center [604, 303] width 950 height 449
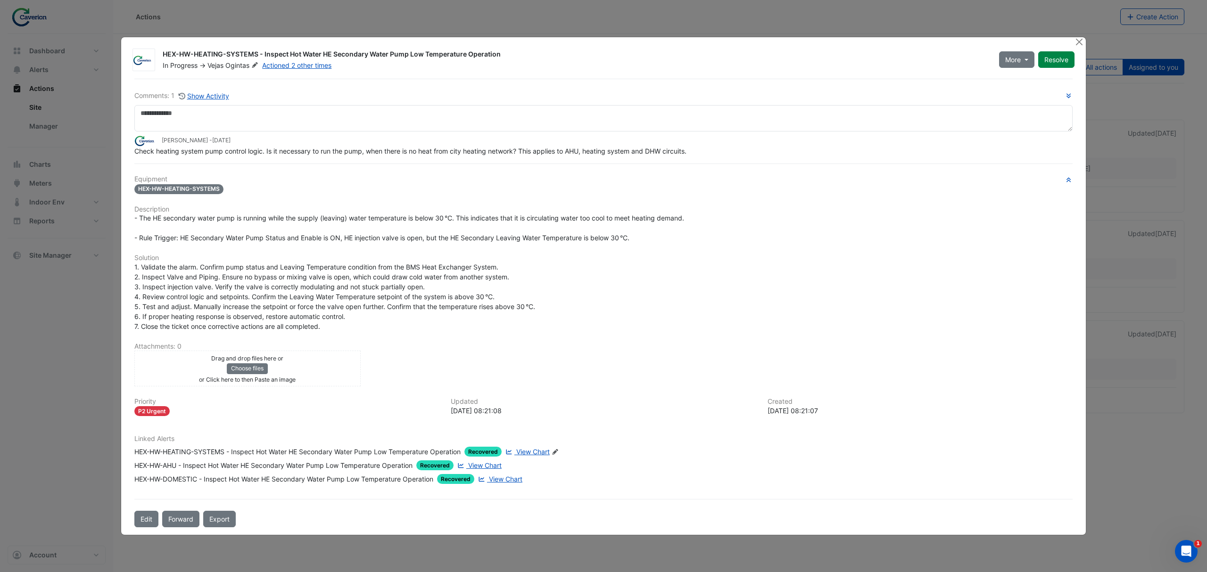
click at [390, 157] on div "Comments: 1 Show Activity Tomas Jonkaitis - 4 weeks and 1 day ago Check heating…" at bounding box center [604, 303] width 950 height 449
drag, startPoint x: 149, startPoint y: 151, endPoint x: 373, endPoint y: 149, distance: 224.0
click at [373, 149] on span "Check heating system pump control logic. Is it necessary to run the pump, when …" at bounding box center [410, 151] width 552 height 8
drag, startPoint x: 207, startPoint y: 155, endPoint x: 375, endPoint y: 153, distance: 168.8
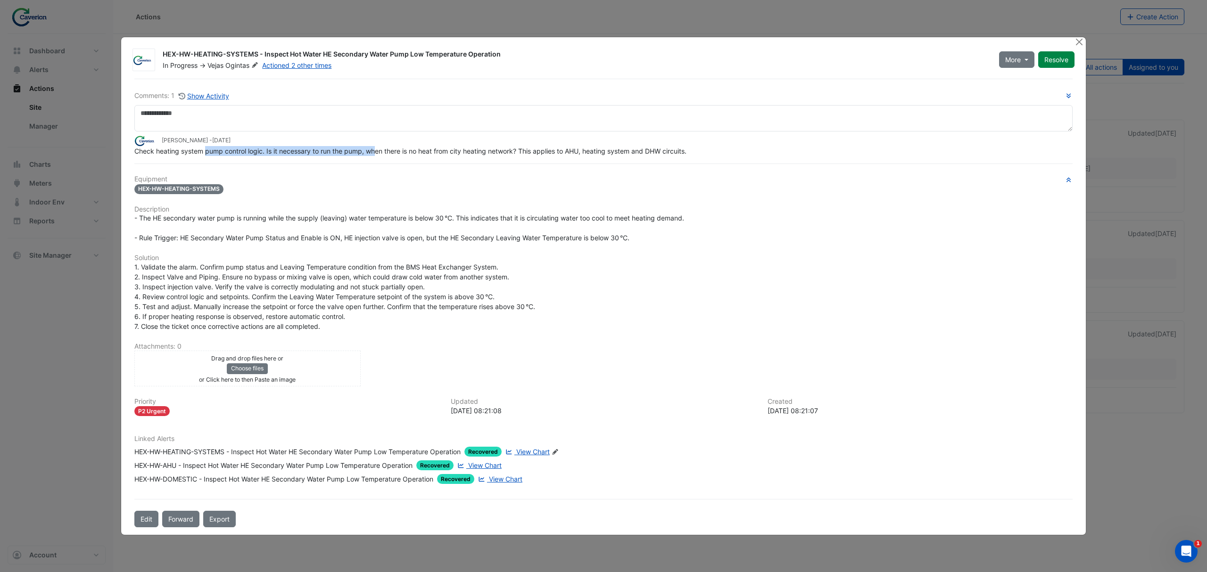
click at [375, 153] on span "Check heating system pump control logic. Is it necessary to run the pump, when …" at bounding box center [410, 151] width 552 height 8
drag, startPoint x: 253, startPoint y: 151, endPoint x: 363, endPoint y: 151, distance: 109.9
click at [363, 151] on span "Check heating system pump control logic. Is it necessary to run the pump, when …" at bounding box center [410, 151] width 552 height 8
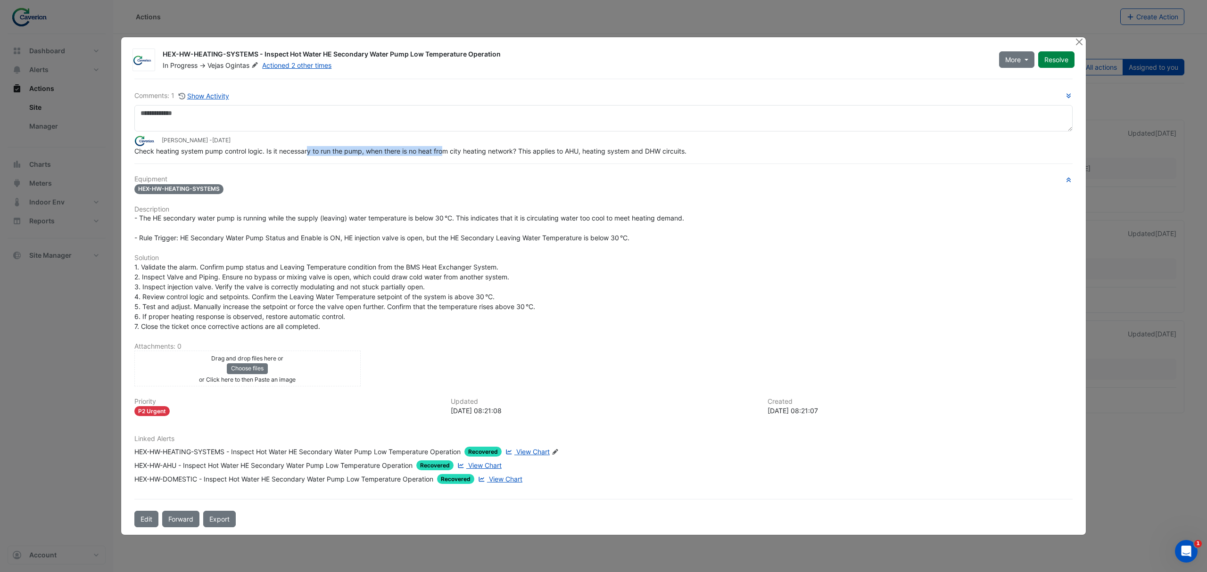
drag, startPoint x: 305, startPoint y: 151, endPoint x: 446, endPoint y: 148, distance: 141.5
click at [446, 148] on span "Check heating system pump control logic. Is it necessary to run the pump, when …" at bounding box center [410, 151] width 552 height 8
drag, startPoint x: 185, startPoint y: 310, endPoint x: 332, endPoint y: 293, distance: 148.1
click at [331, 293] on span "1. Validate the alarm. Confirm pump status and Leaving Temperature condition fr…" at bounding box center [334, 296] width 401 height 67
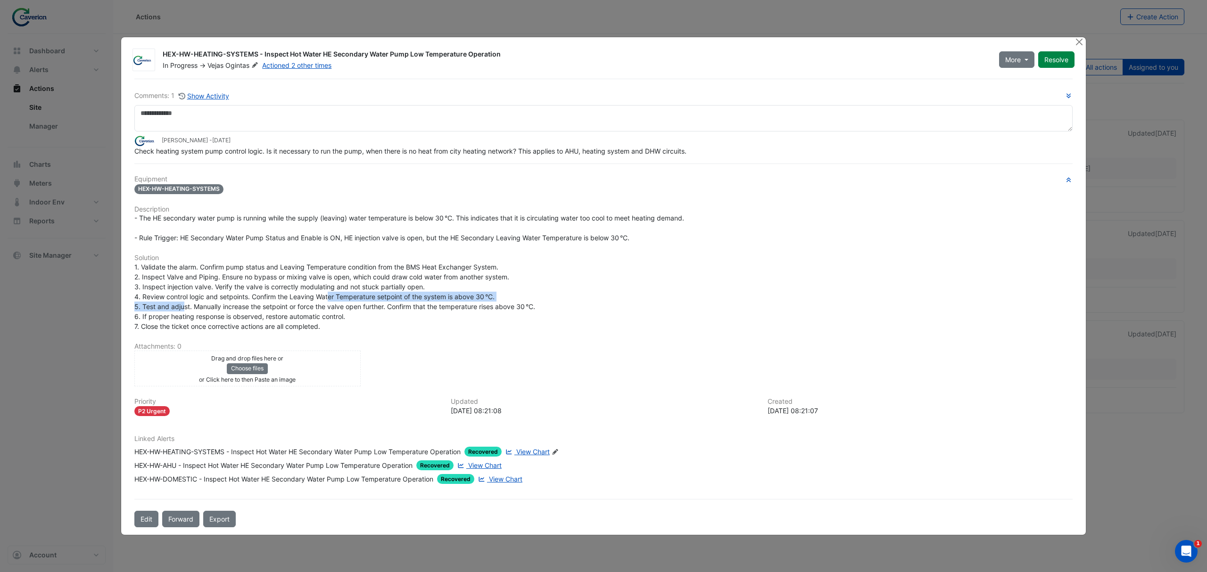
click at [332, 293] on span "1. Validate the alarm. Confirm pump status and Leaving Temperature condition fr…" at bounding box center [334, 296] width 401 height 67
drag, startPoint x: 180, startPoint y: 269, endPoint x: 286, endPoint y: 266, distance: 106.1
click at [285, 266] on span "1. Validate the alarm. Confirm pump status and Leaving Temperature condition fr…" at bounding box center [334, 296] width 401 height 67
click at [286, 267] on span "1. Validate the alarm. Confirm pump status and Leaving Temperature condition fr…" at bounding box center [334, 296] width 401 height 67
click at [283, 270] on span "1. Validate the alarm. Confirm pump status and Leaving Temperature condition fr…" at bounding box center [334, 296] width 401 height 67
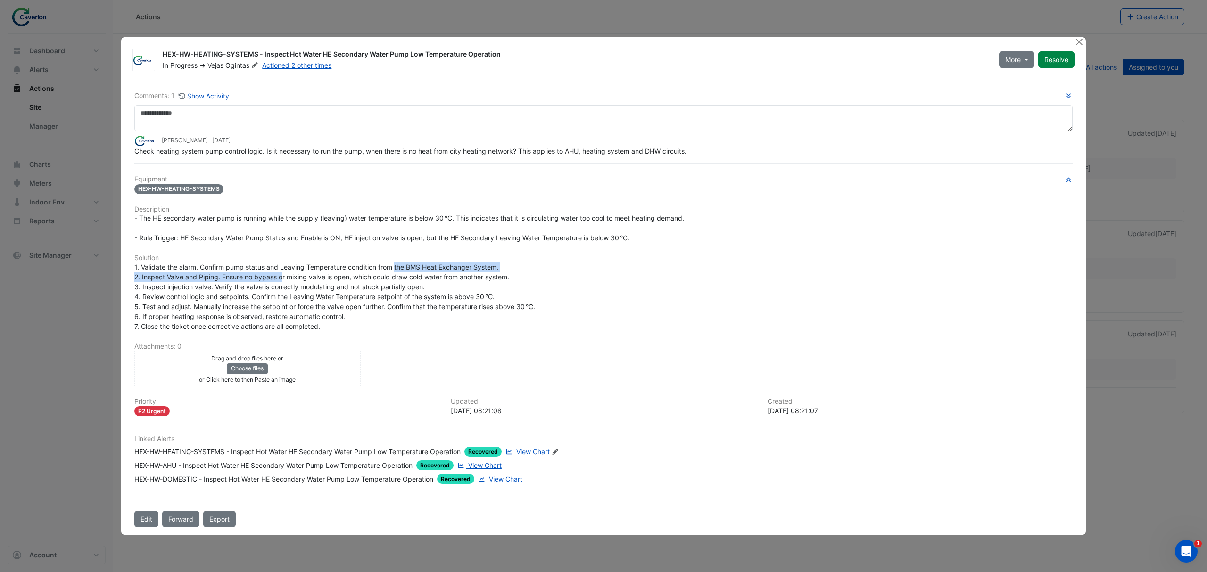
drag, startPoint x: 283, startPoint y: 276, endPoint x: 421, endPoint y: 267, distance: 138.0
click at [421, 267] on span "1. Validate the alarm. Confirm pump status and Leaving Temperature condition fr…" at bounding box center [334, 296] width 401 height 67
drag, startPoint x: 410, startPoint y: 267, endPoint x: 531, endPoint y: 266, distance: 120.2
click at [531, 266] on div "1. Validate the alarm. Confirm pump status and Leaving Temperature condition fr…" at bounding box center [603, 296] width 938 height 69
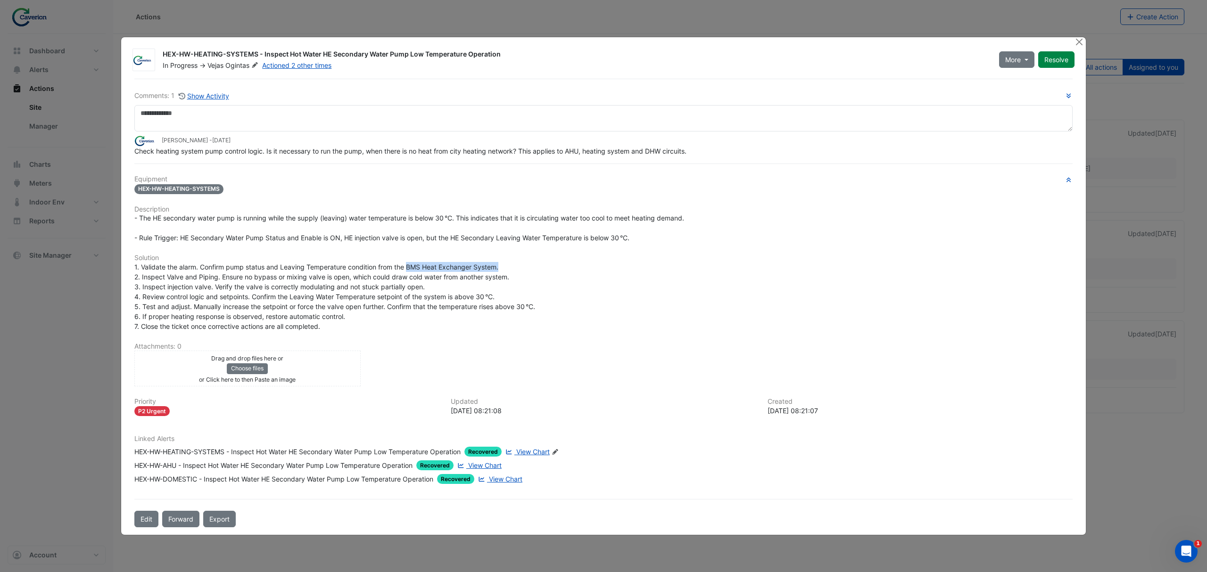
click at [531, 266] on div "1. Validate the alarm. Confirm pump status and Leaving Temperature condition fr…" at bounding box center [603, 296] width 938 height 69
click at [542, 436] on span "View Chart" at bounding box center [532, 452] width 33 height 8
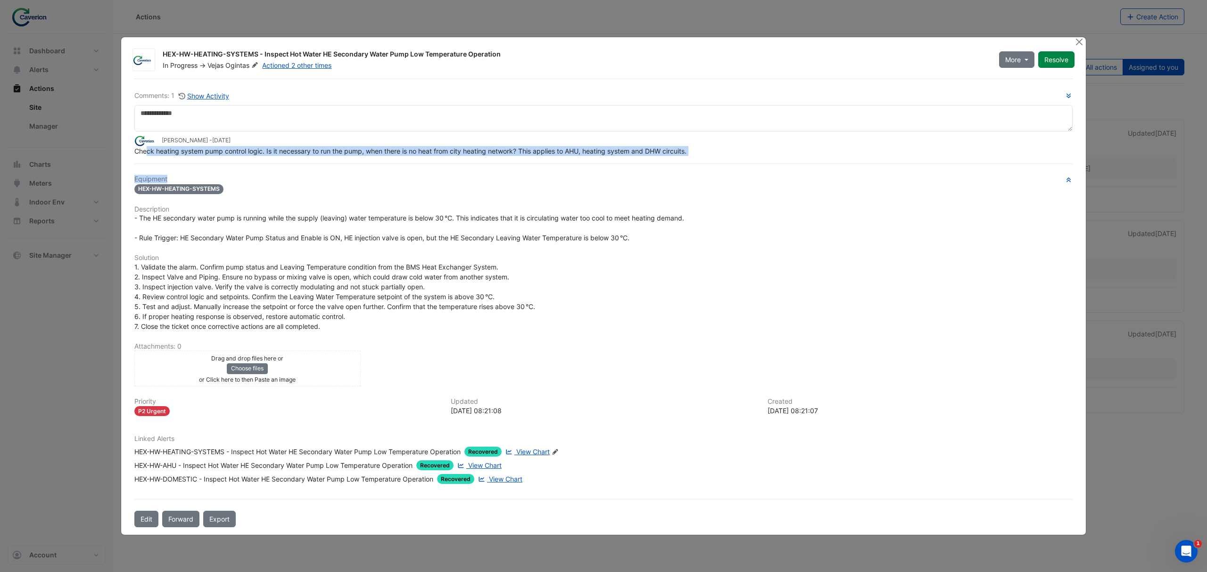
drag, startPoint x: 146, startPoint y: 150, endPoint x: 331, endPoint y: 166, distance: 185.5
click at [331, 166] on div "Comments: 1 Show Activity Tomas Jonkaitis - 4 weeks and 1 day ago Check heating…" at bounding box center [604, 303] width 950 height 449
drag, startPoint x: 236, startPoint y: 146, endPoint x: 402, endPoint y: 147, distance: 166.0
click at [401, 147] on div "Check heating system pump control logic. Is it necessary to run the pump, when …" at bounding box center [603, 151] width 938 height 10
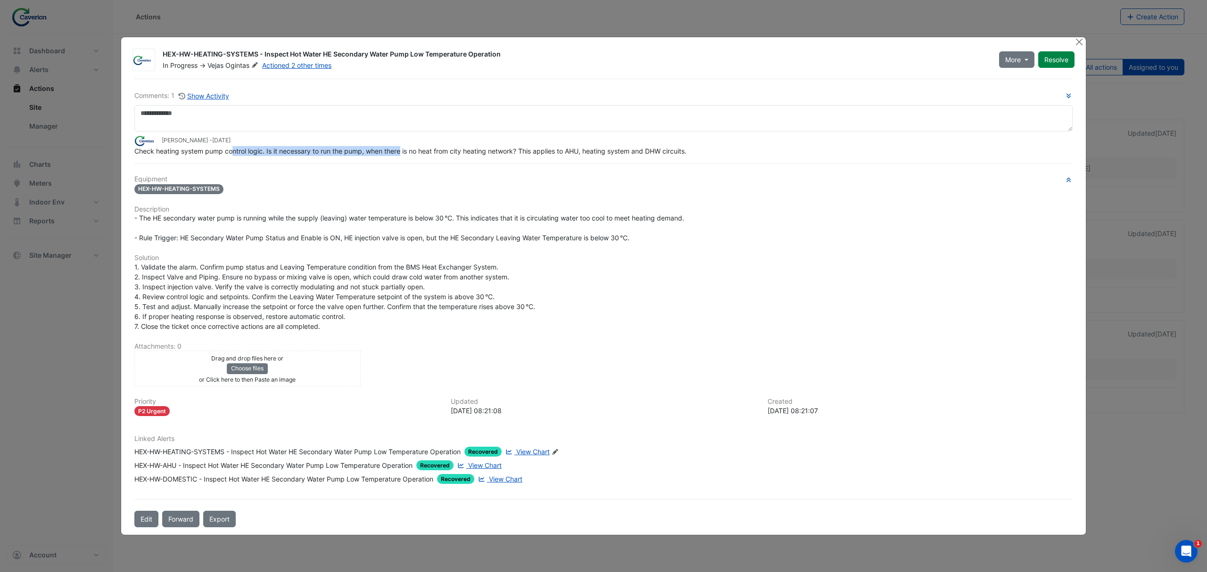
click at [402, 147] on span "Check heating system pump control logic. Is it necessary to run the pump, when …" at bounding box center [410, 151] width 552 height 8
drag, startPoint x: 152, startPoint y: 148, endPoint x: 295, endPoint y: 148, distance: 142.9
click at [295, 148] on span "Check heating system pump control logic. Is it necessary to run the pump, when …" at bounding box center [410, 151] width 552 height 8
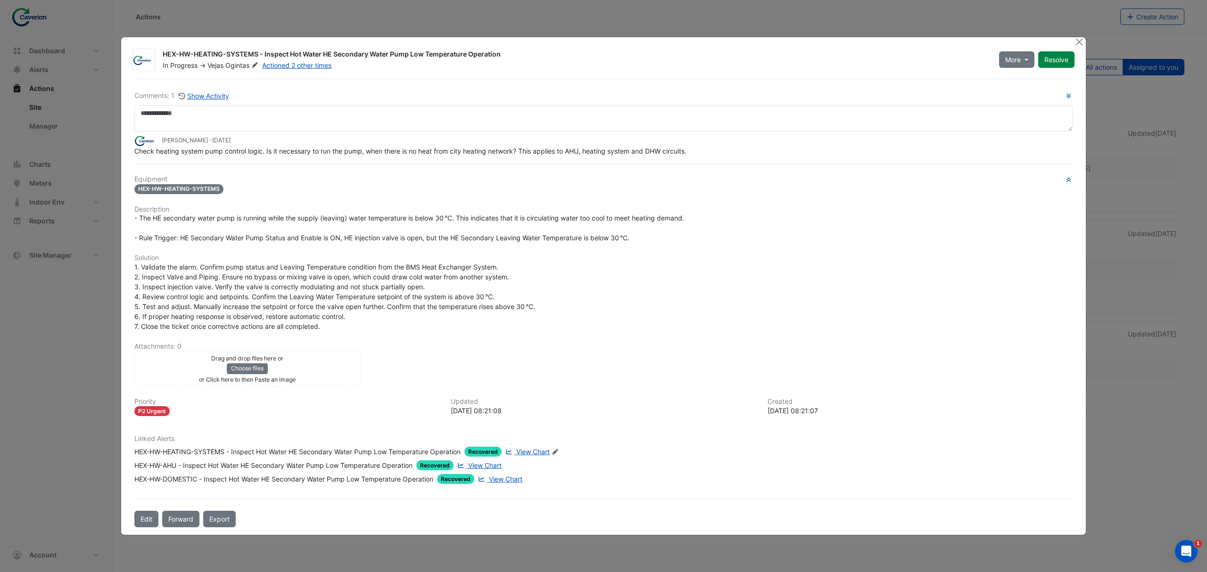
click at [272, 148] on span "Check heating system pump control logic. Is it necessary to run the pump, when …" at bounding box center [410, 151] width 552 height 8
drag, startPoint x: 364, startPoint y: 152, endPoint x: 642, endPoint y: 148, distance: 278.2
click at [642, 148] on span "Check heating system pump control logic. Is it necessary to run the pump, when …" at bounding box center [410, 151] width 552 height 8
drag, startPoint x: 270, startPoint y: 153, endPoint x: 676, endPoint y: 149, distance: 406.0
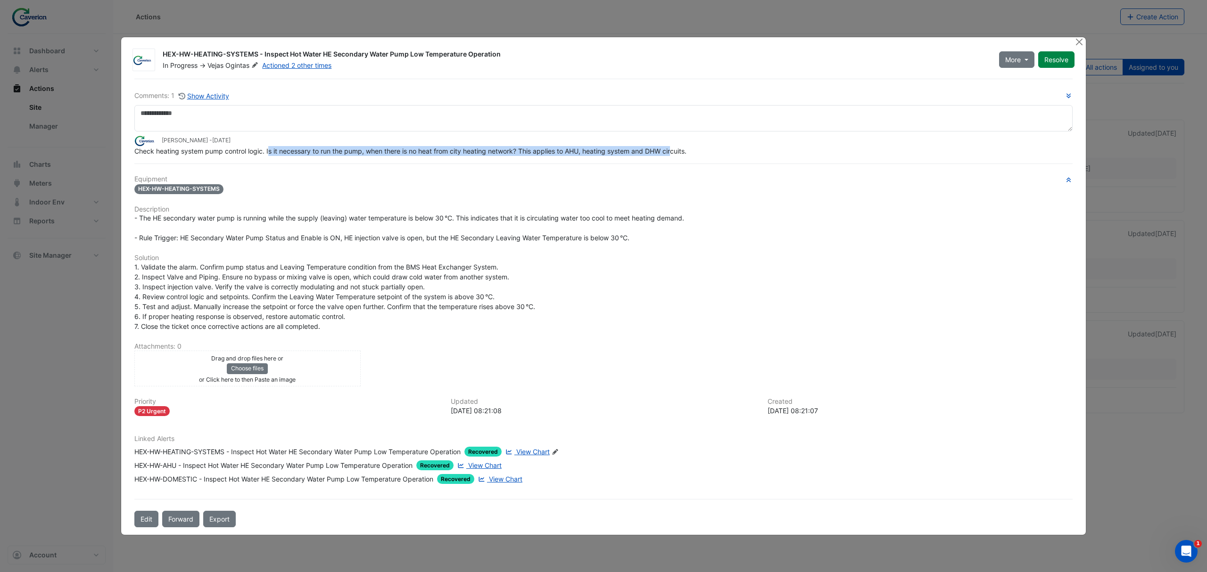
click at [676, 149] on span "Check heating system pump control logic. Is it necessary to run the pump, when …" at bounding box center [410, 151] width 552 height 8
drag, startPoint x: 131, startPoint y: 151, endPoint x: 730, endPoint y: 156, distance: 599.4
click at [730, 156] on div "Comments: 1 Show Activity Tomas Jonkaitis - 4 weeks and 1 day ago Check heating…" at bounding box center [604, 303] width 950 height 449
copy span "Check heating system pump control logic. Is it necessary to run the pump, when …"
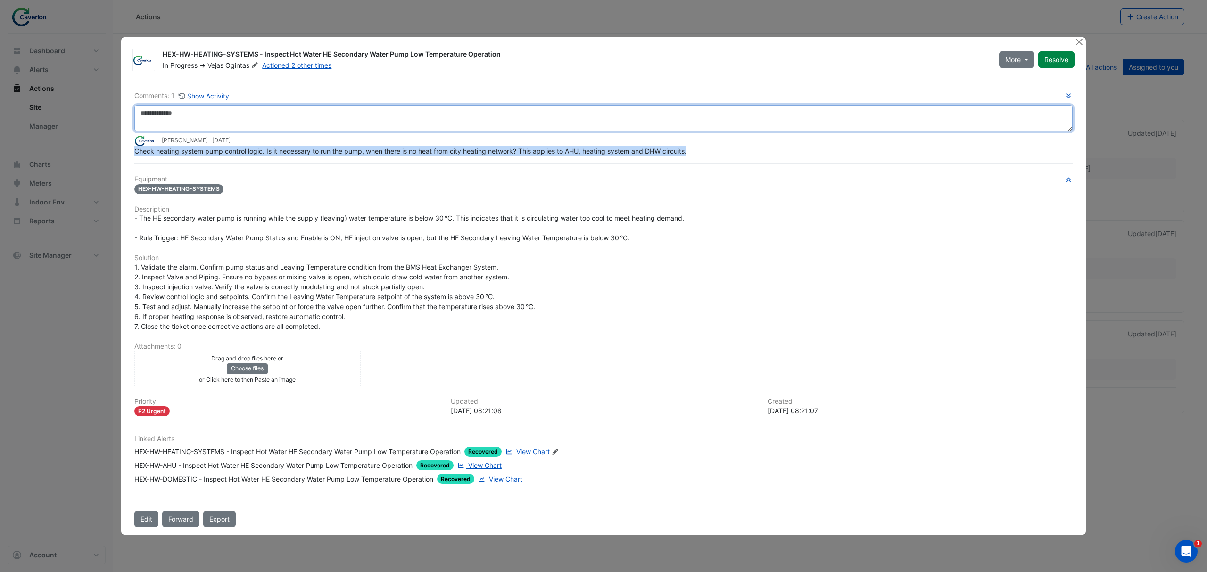
click at [216, 112] on textarea at bounding box center [603, 118] width 938 height 26
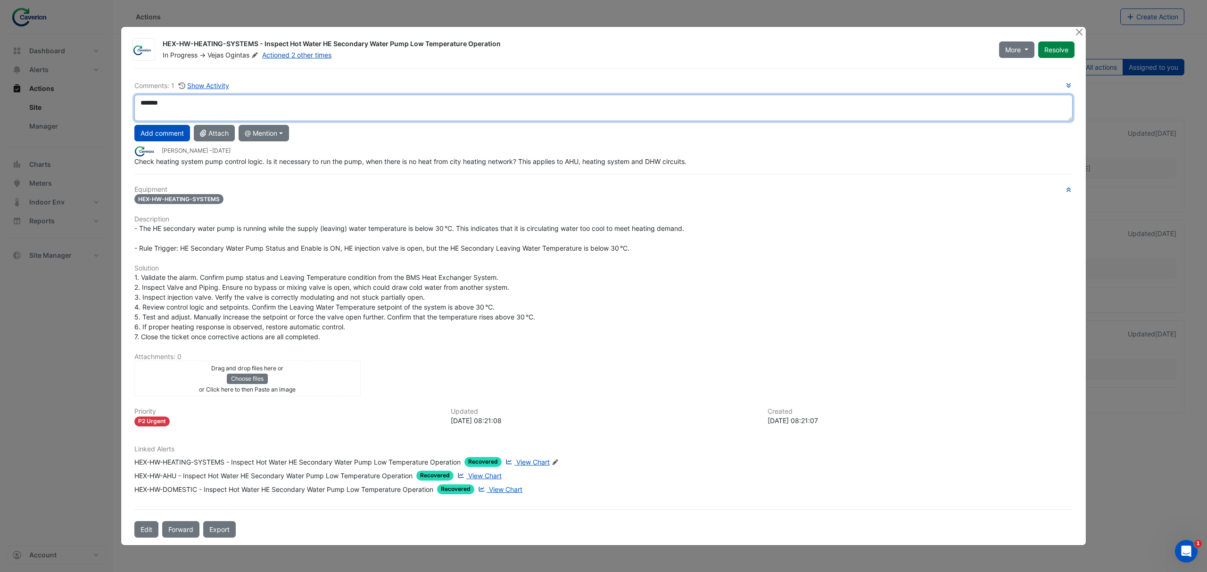
type textarea "*******"
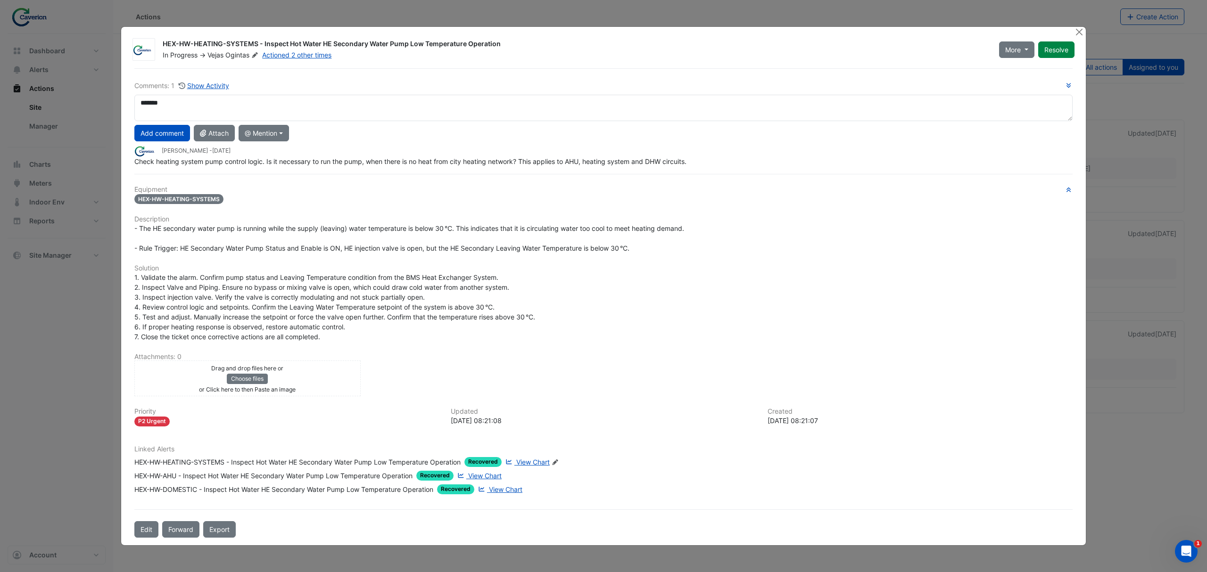
click at [523, 194] on div "HEX-HW-HEATING-SYSTEMS" at bounding box center [603, 199] width 938 height 11
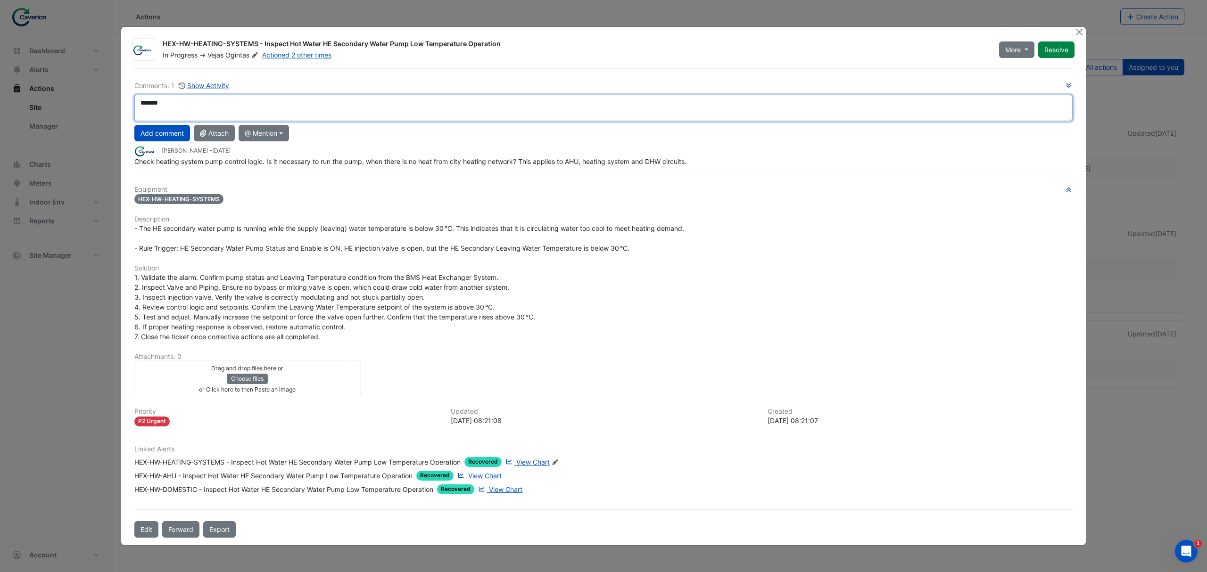
click at [144, 99] on textarea "*******" at bounding box center [603, 108] width 938 height 26
drag, startPoint x: 178, startPoint y: 101, endPoint x: 70, endPoint y: 102, distance: 108.0
click at [70, 102] on ngb-modal-window "HEX-HW-HEATING-SYSTEMS - Inspect Hot Water HE Secondary Water Pump Low Temperat…" at bounding box center [603, 286] width 1207 height 572
click at [193, 109] on textarea "*******" at bounding box center [603, 108] width 938 height 26
drag, startPoint x: 193, startPoint y: 109, endPoint x: 118, endPoint y: 108, distance: 75.5
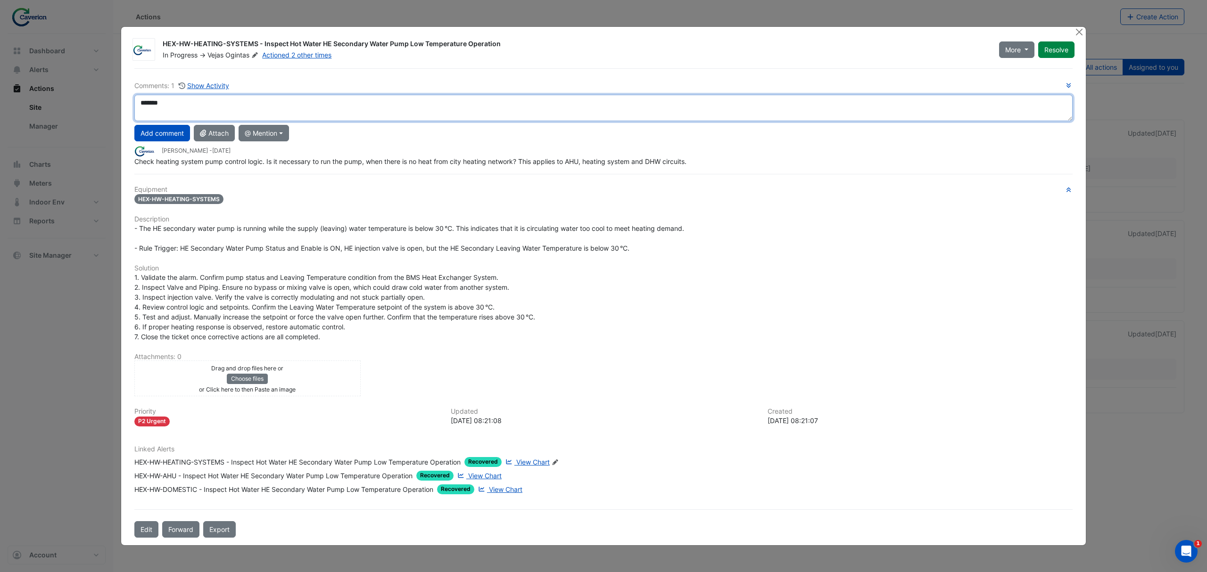
click at [118, 108] on ngb-modal-window "HEX-HW-HEATING-SYSTEMS - Inspect Hot Water HE Secondary Water Pump Low Temperat…" at bounding box center [603, 286] width 1207 height 572
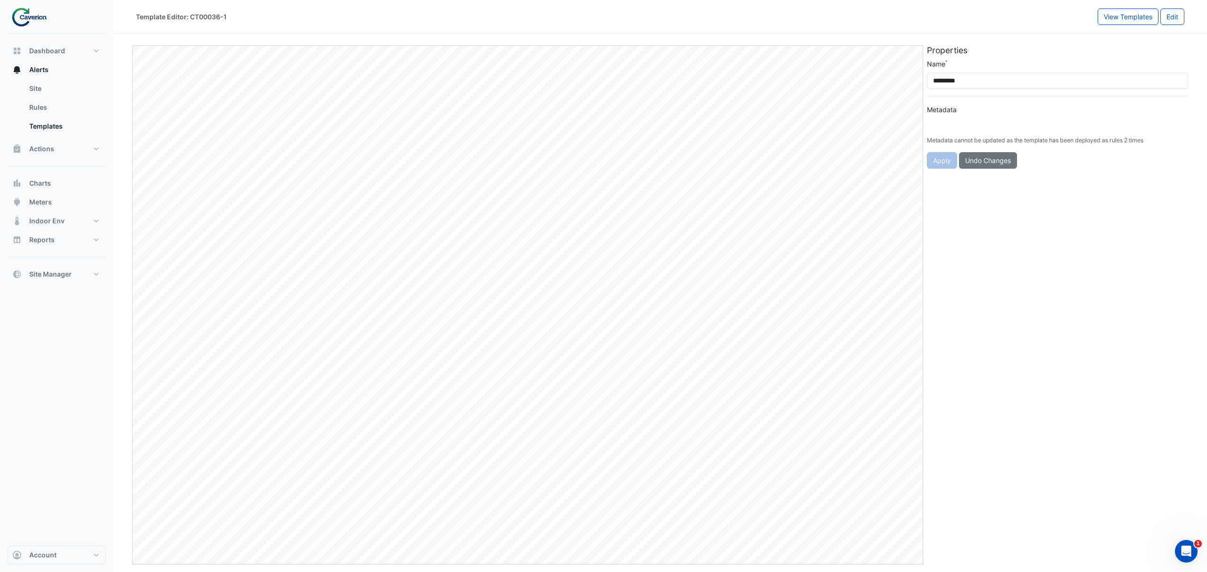
type input "**********"
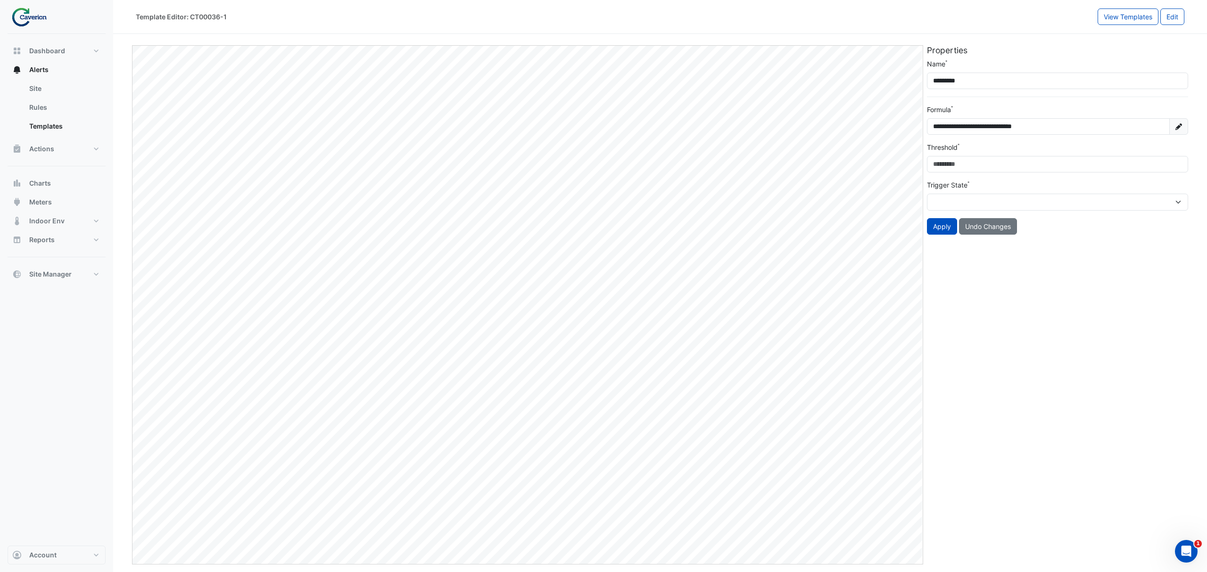
select select "*****"
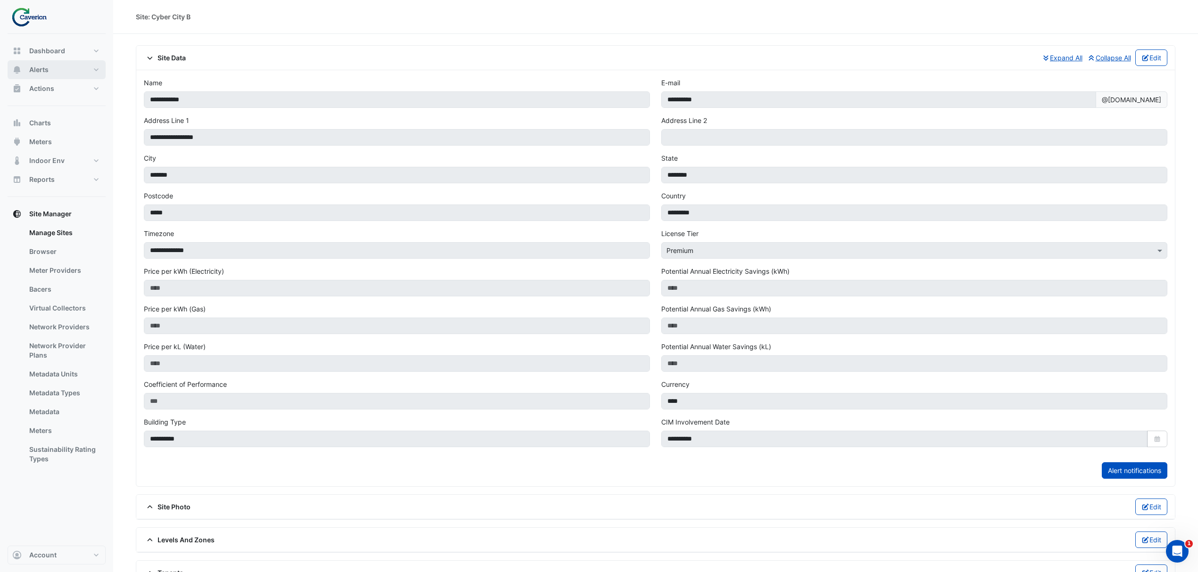
click at [59, 75] on button "Alerts" at bounding box center [57, 69] width 98 height 19
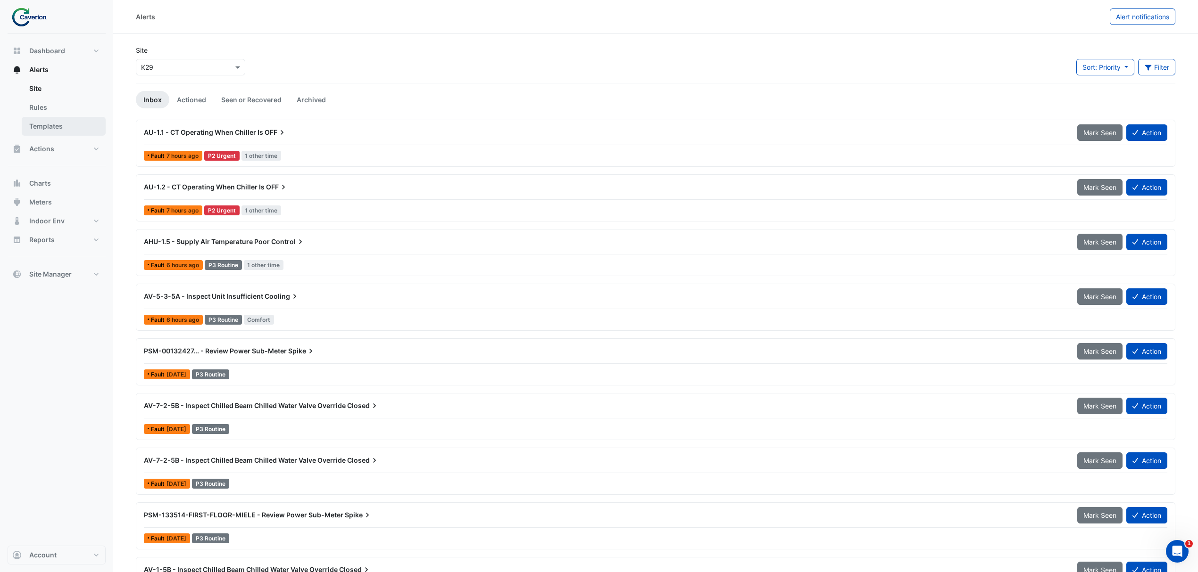
click at [61, 129] on link "Templates" at bounding box center [64, 126] width 84 height 19
select select
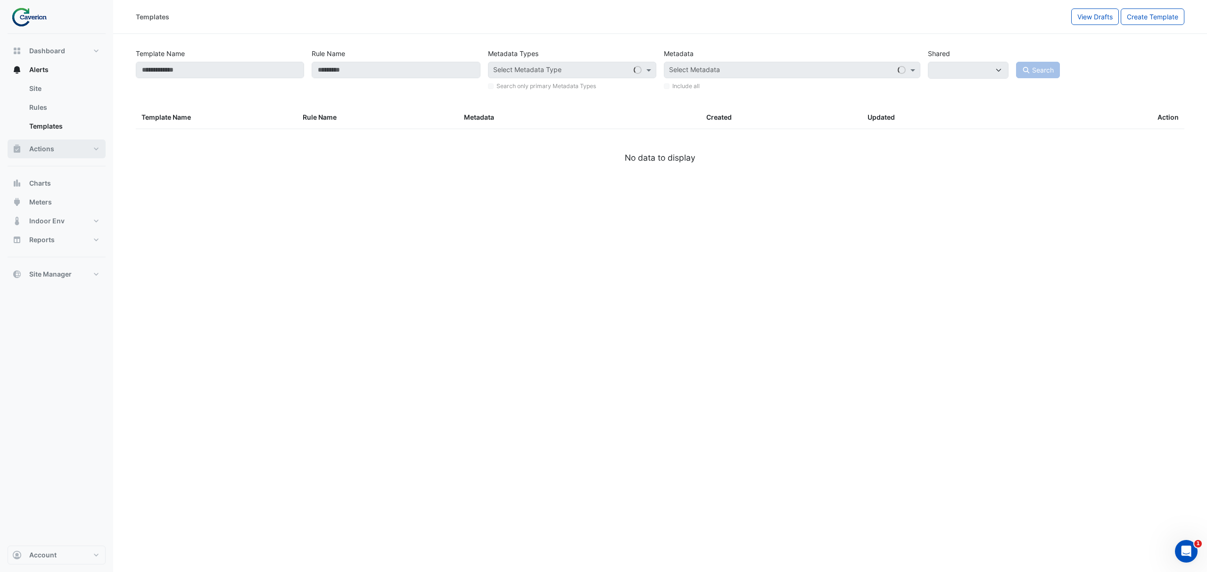
click at [57, 142] on button "Actions" at bounding box center [57, 149] width 98 height 19
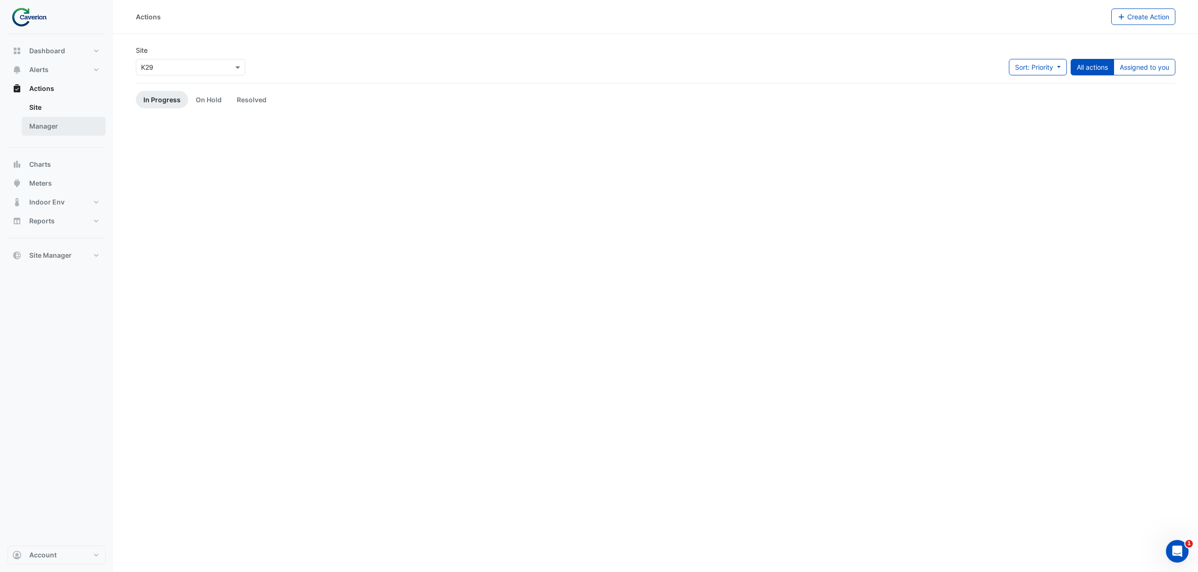
click at [42, 130] on link "Manager" at bounding box center [64, 126] width 84 height 19
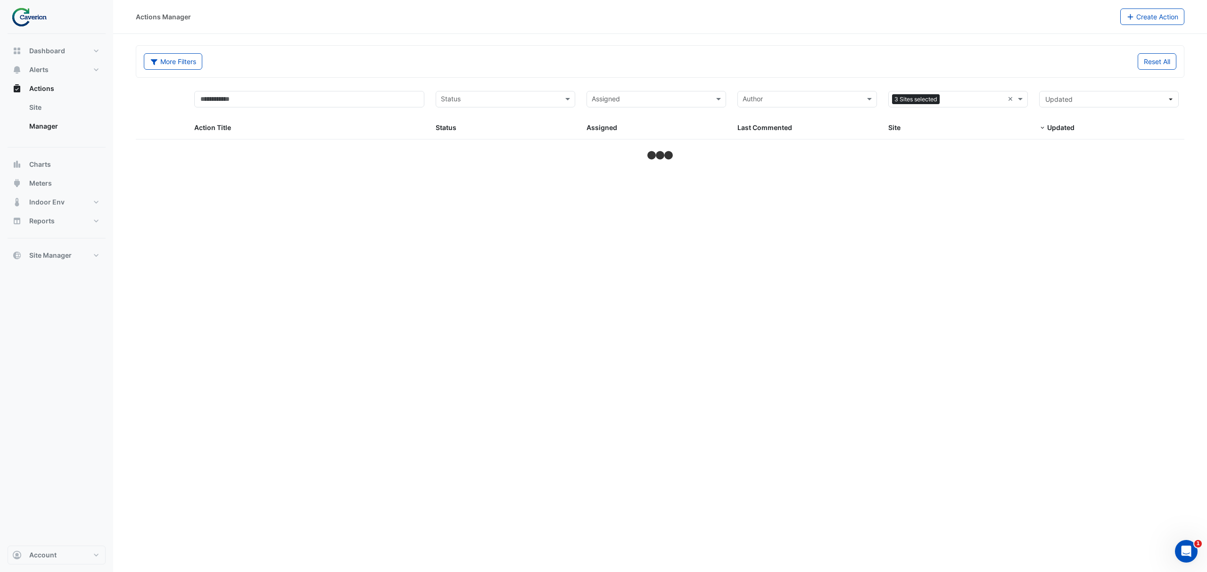
select select "***"
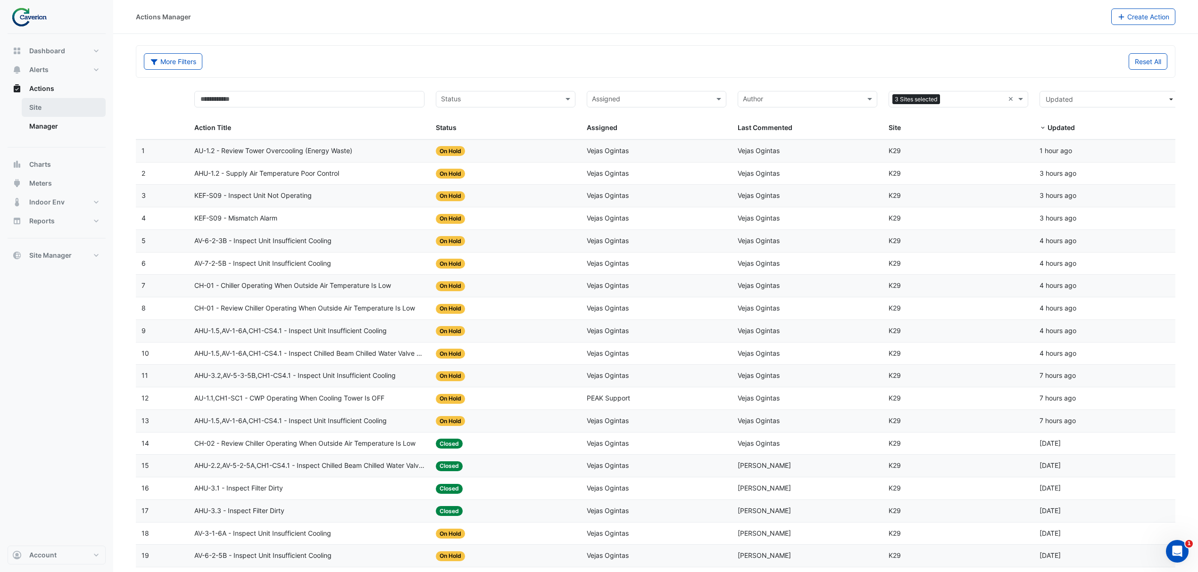
click at [54, 108] on link "Site" at bounding box center [64, 107] width 84 height 19
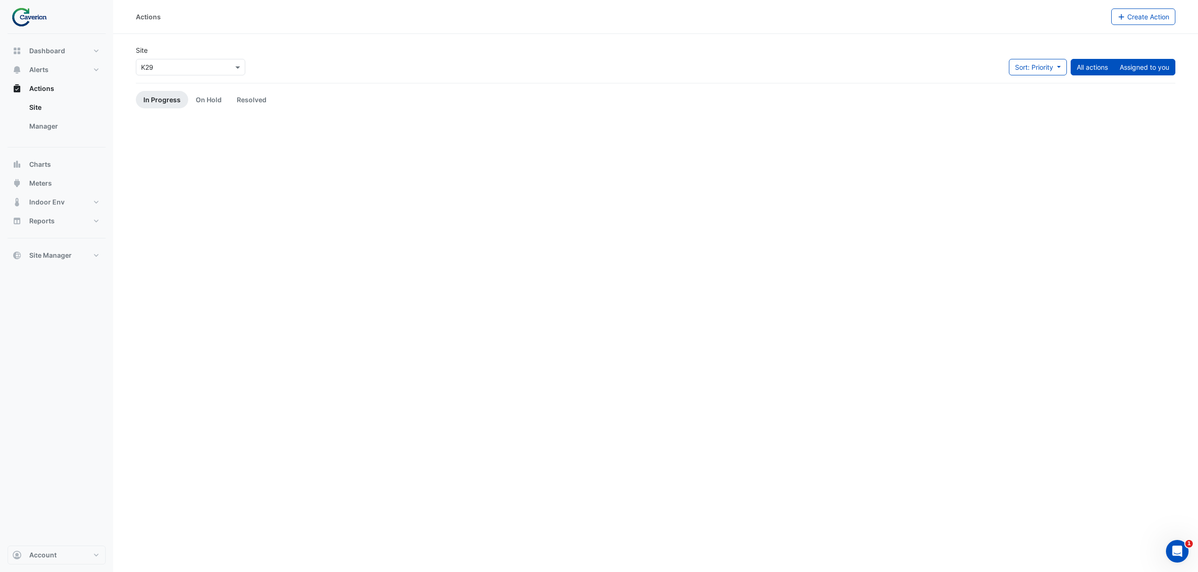
click at [1136, 63] on button "Assigned to you" at bounding box center [1144, 67] width 62 height 17
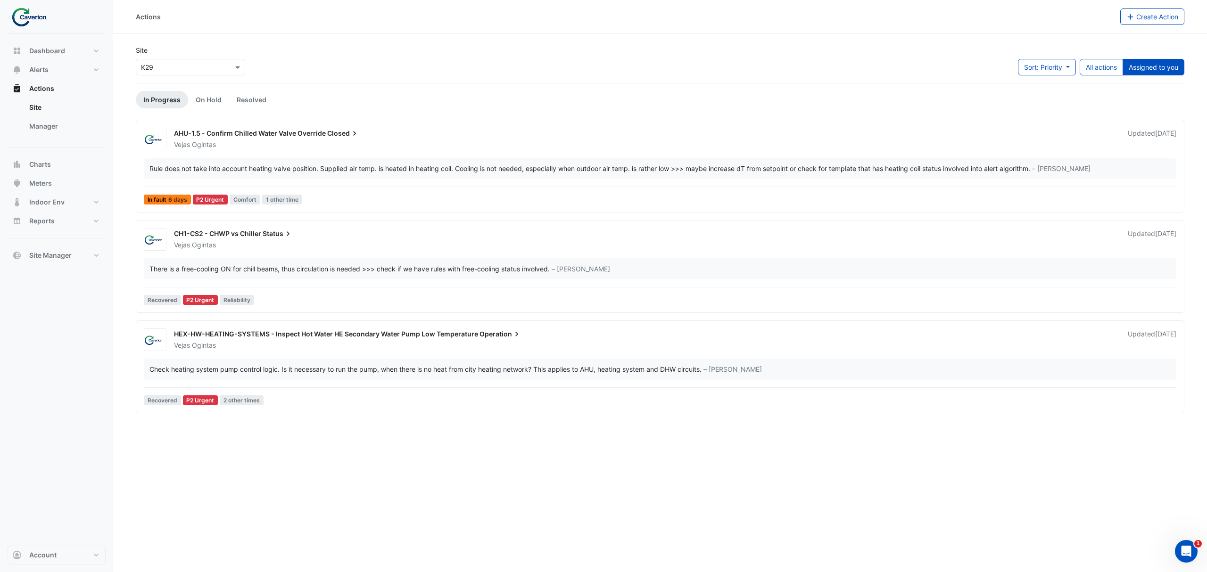
click at [346, 346] on div "Vejas Ogintas" at bounding box center [645, 345] width 945 height 9
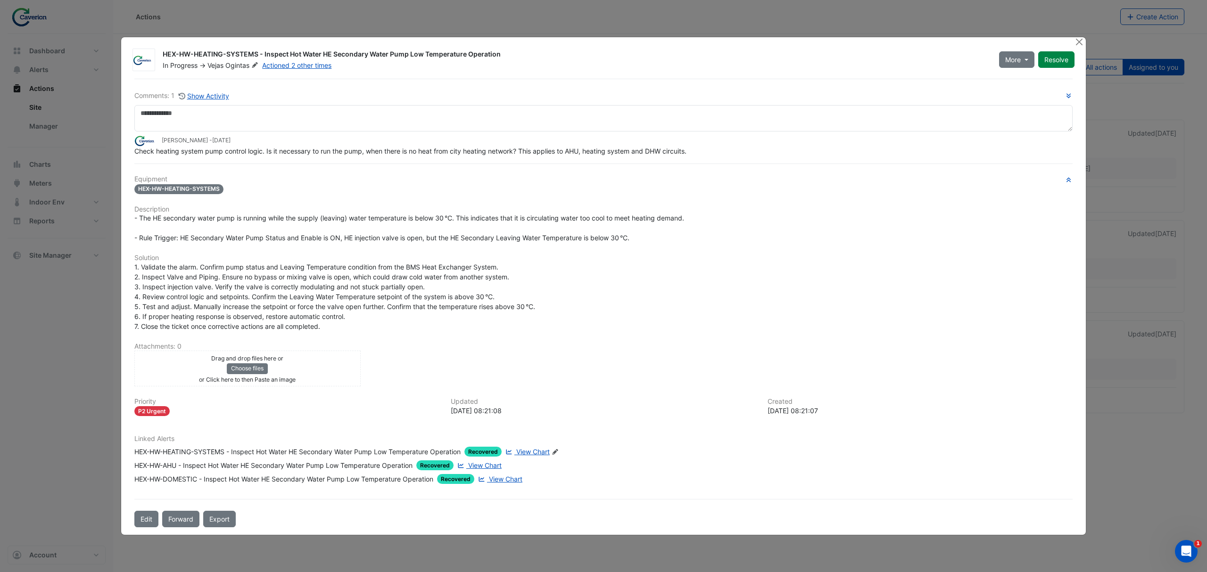
click at [478, 463] on span "View Chart" at bounding box center [484, 466] width 33 height 8
click at [1077, 41] on button "Close" at bounding box center [1079, 42] width 10 height 10
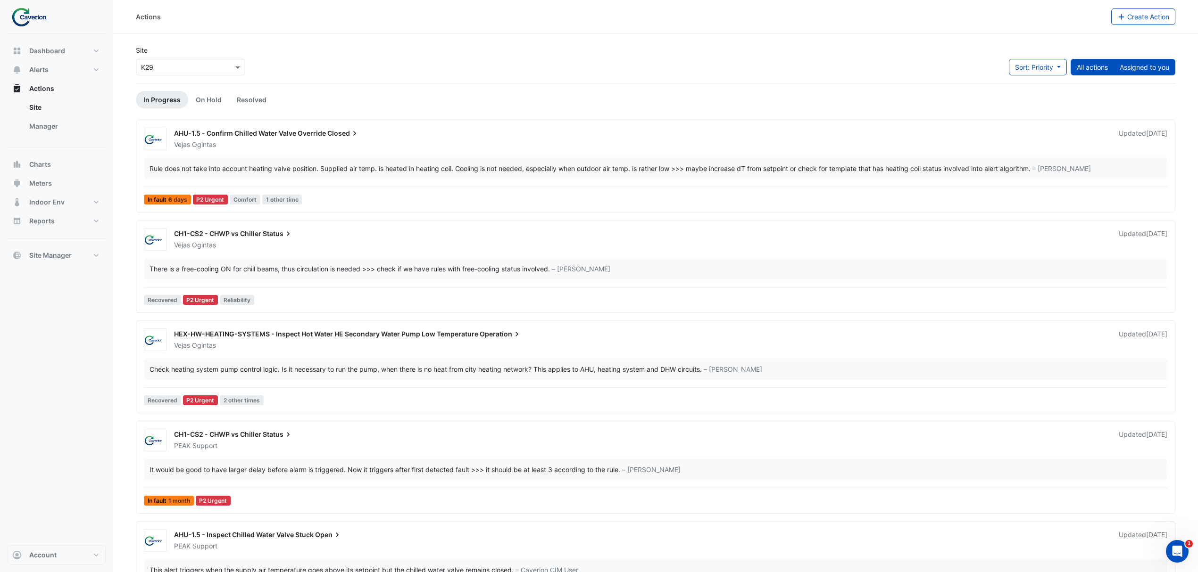
click at [1109, 68] on button "All actions" at bounding box center [1091, 67] width 43 height 17
click at [1118, 68] on button "Assigned to you" at bounding box center [1144, 67] width 62 height 17
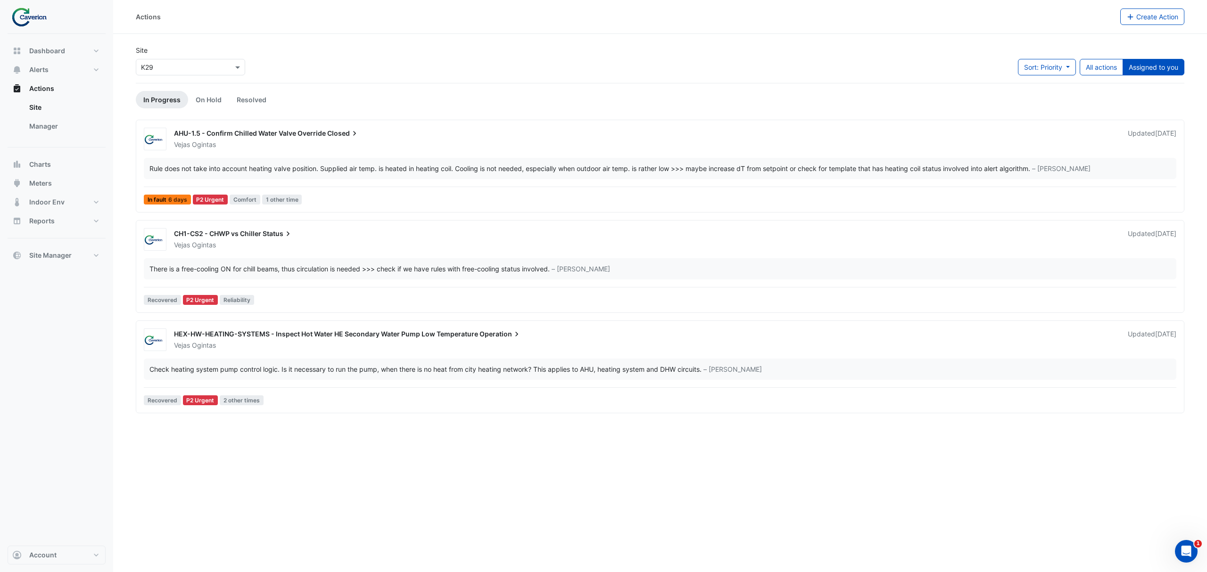
click at [310, 359] on div "HEX-HW-HEATING-SYSTEMS - Inspect Hot Water HE Secondary Water Pump Low Temperat…" at bounding box center [660, 369] width 1040 height 81
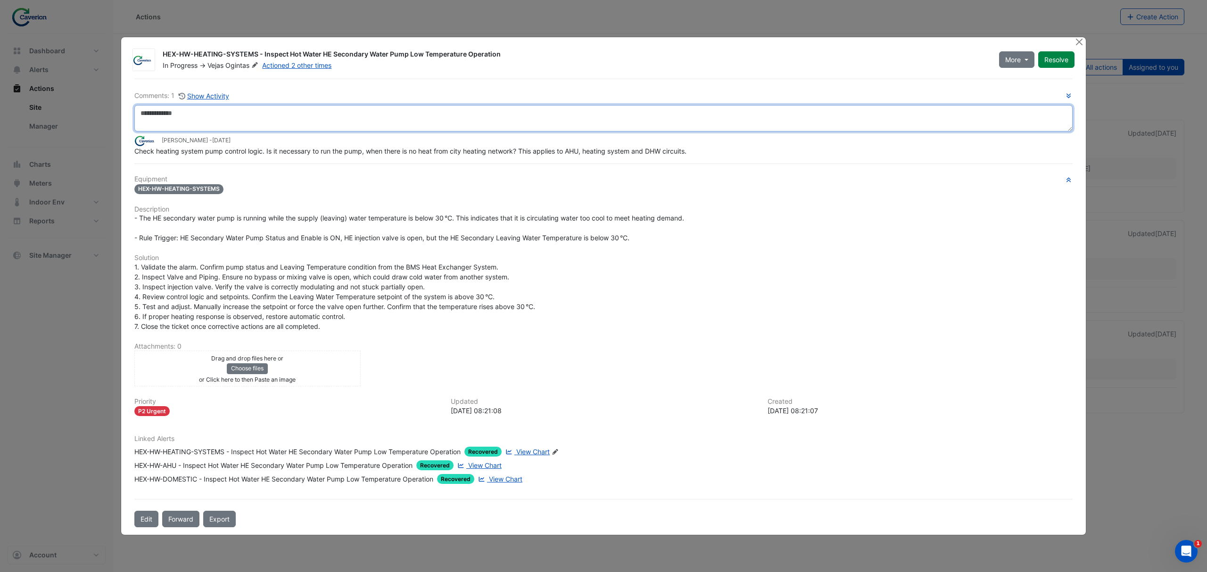
click at [412, 115] on textarea at bounding box center [603, 118] width 938 height 26
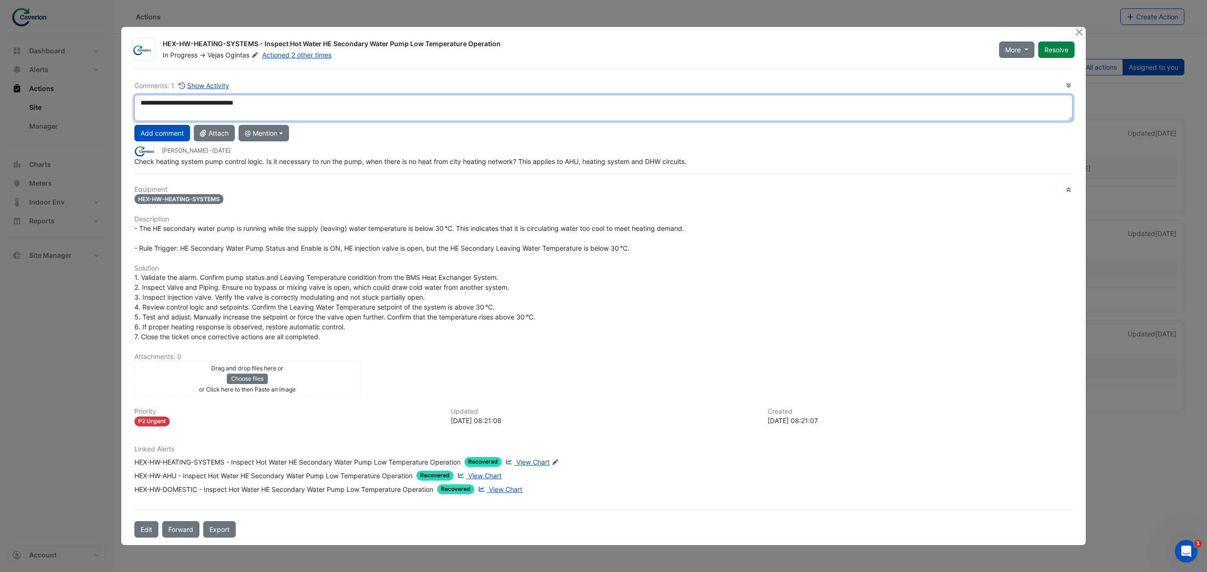
drag, startPoint x: 288, startPoint y: 96, endPoint x: 73, endPoint y: 101, distance: 215.1
click at [73, 101] on ngb-modal-window "HEX-HW-HEATING-SYSTEMS - Inspect Hot Water HE Secondary Water Pump Low Temperat…" at bounding box center [603, 286] width 1207 height 572
click at [282, 100] on textarea "**********" at bounding box center [603, 108] width 938 height 26
drag, startPoint x: 287, startPoint y: 104, endPoint x: 0, endPoint y: 106, distance: 286.7
click at [0, 106] on ngb-modal-window "HEX-HW-HEATING-SYSTEMS - Inspect Hot Water HE Secondary Water Pump Low Temperat…" at bounding box center [603, 286] width 1207 height 572
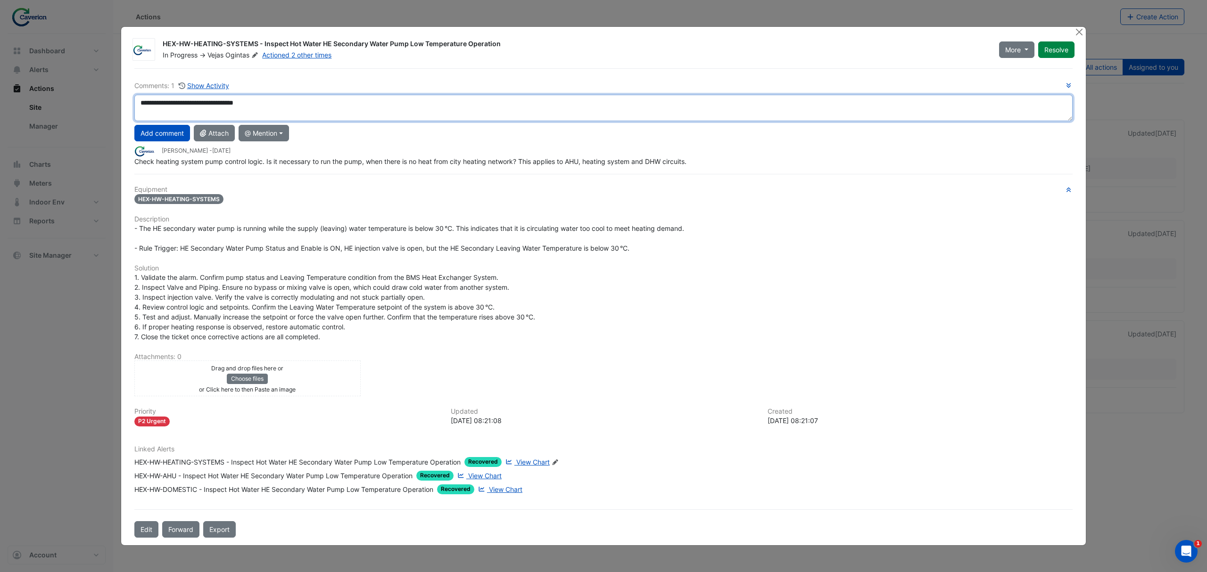
paste textarea "*"
type textarea "**********"
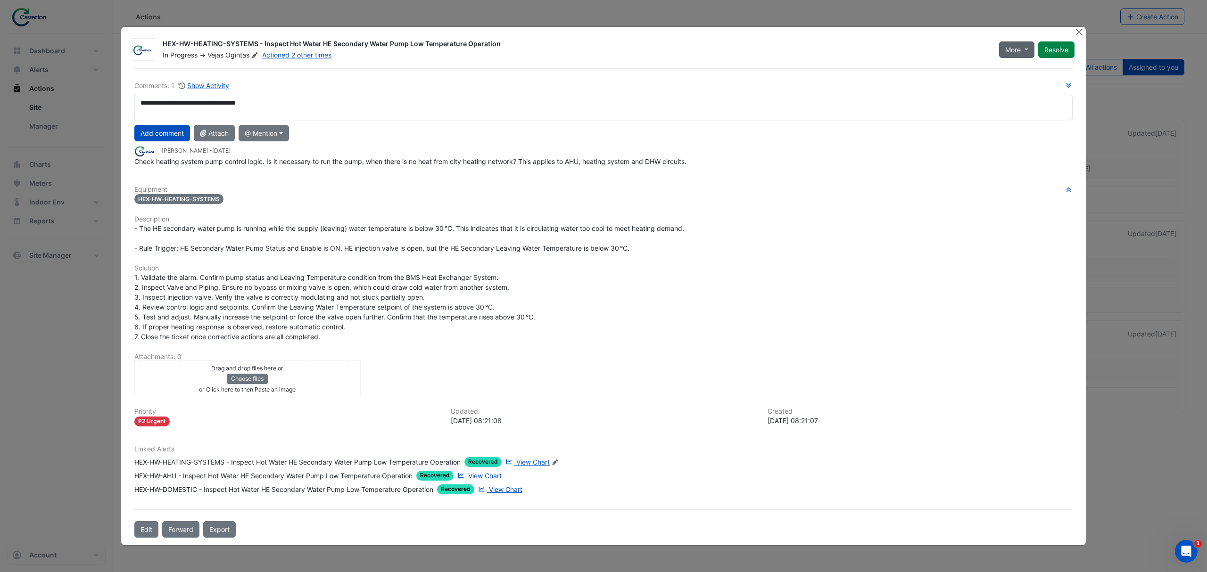
click at [1017, 49] on span "More" at bounding box center [1013, 50] width 16 height 10
click at [1017, 70] on button "On Hold" at bounding box center [1035, 70] width 75 height 14
click at [149, 133] on button "Add comment" at bounding box center [162, 133] width 56 height 17
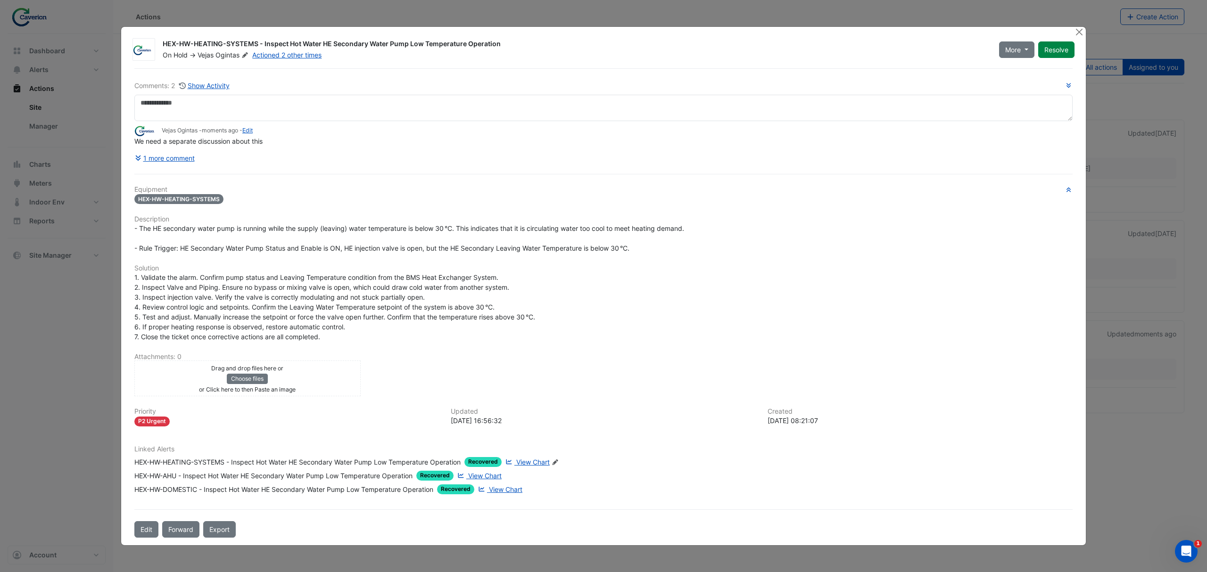
click at [79, 485] on ngb-modal-window "HEX-HW-HEATING-SYSTEMS - Inspect Hot Water HE Secondary Water Pump Low Temperat…" at bounding box center [603, 286] width 1207 height 572
click at [1083, 29] on button "Close" at bounding box center [1079, 32] width 10 height 10
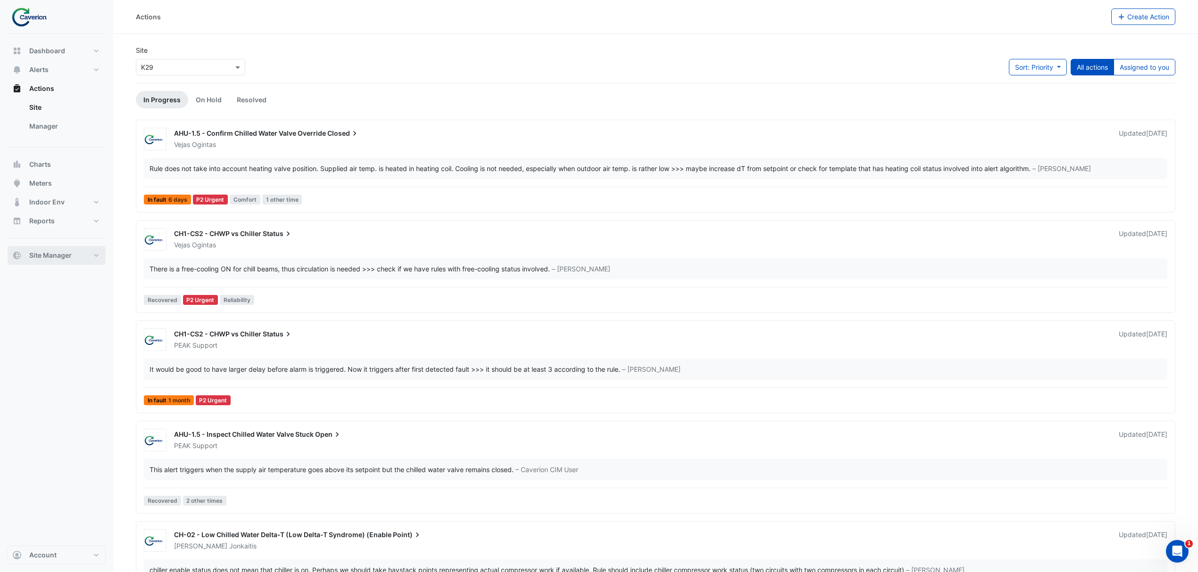
click at [44, 261] on button "Site Manager" at bounding box center [57, 255] width 98 height 19
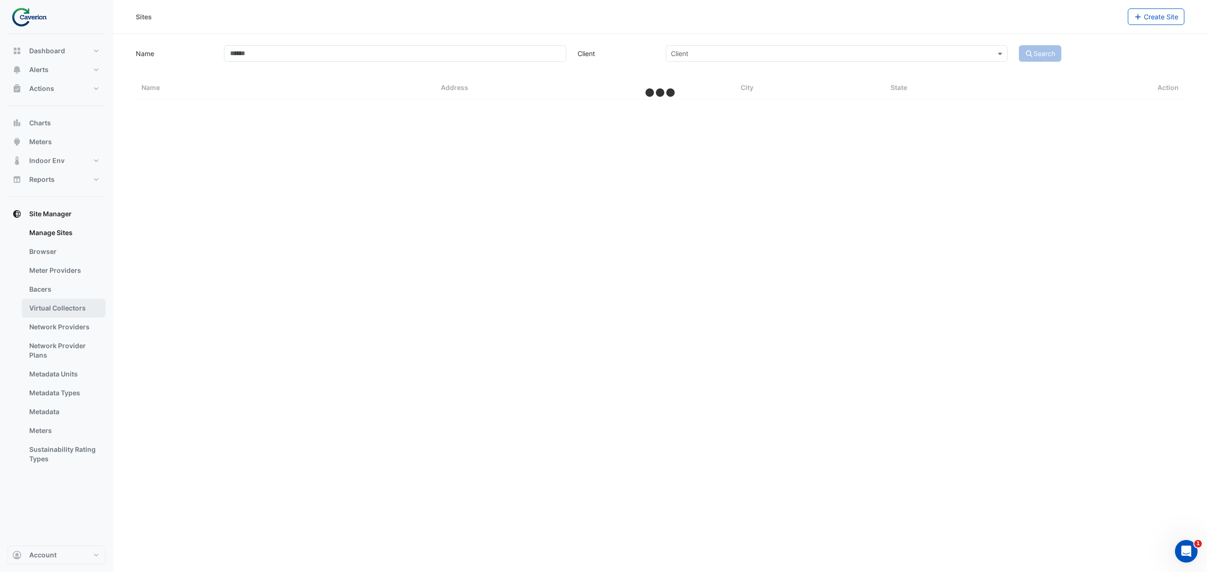
select select "***"
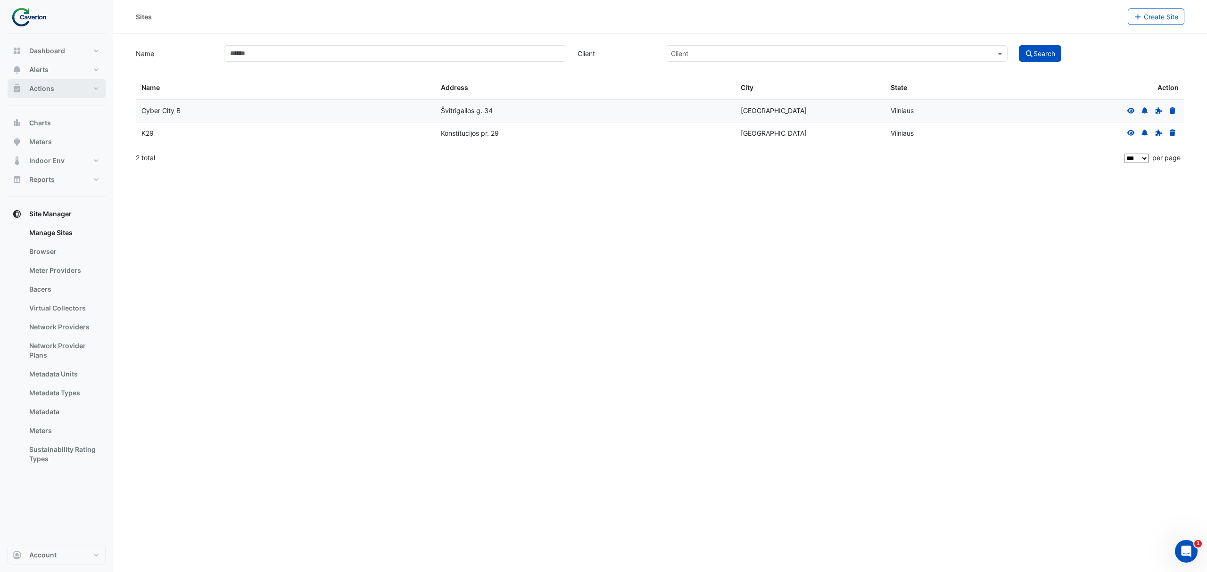
click at [66, 91] on button "Actions" at bounding box center [57, 88] width 98 height 19
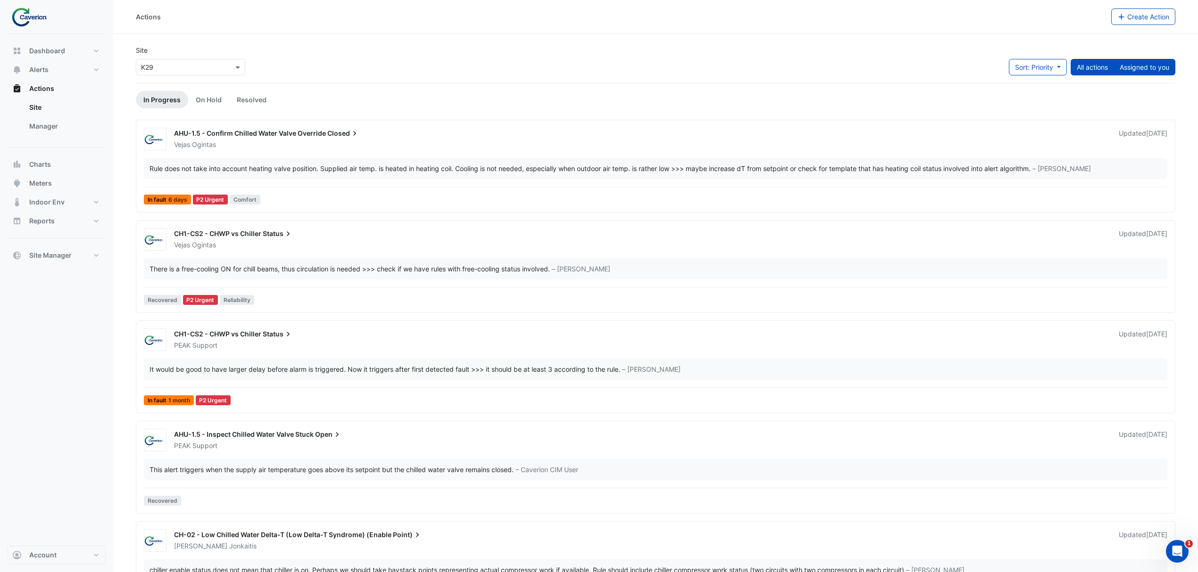
click at [1136, 70] on button "Assigned to you" at bounding box center [1144, 67] width 62 height 17
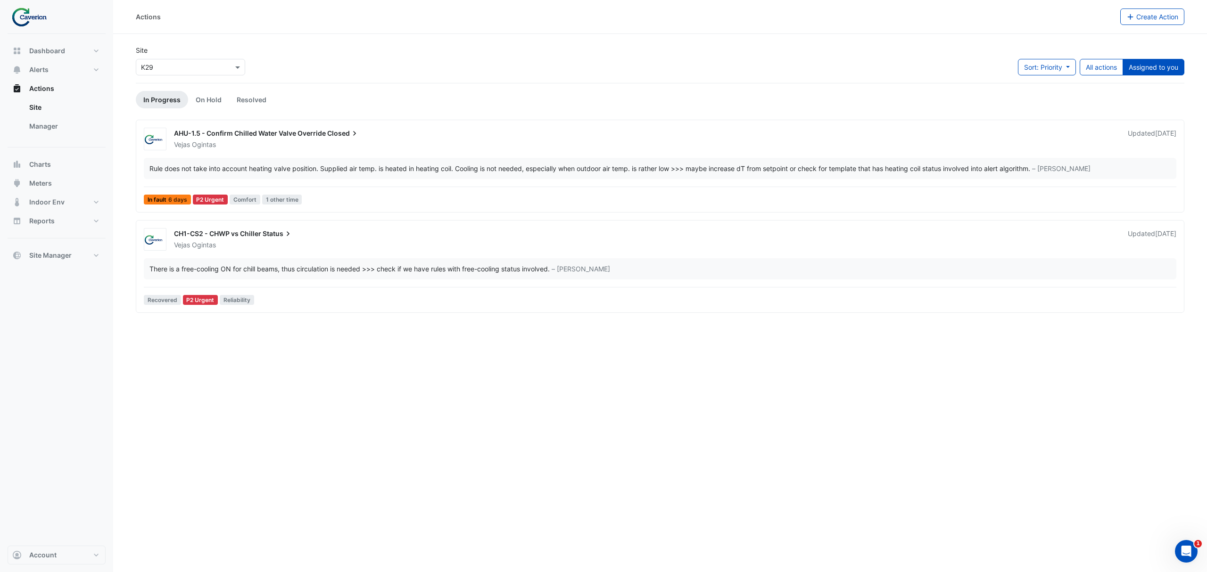
click at [255, 276] on div "There is a free-cooling ON for chill beams, thus circulation is needed >>> chec…" at bounding box center [660, 268] width 1033 height 21
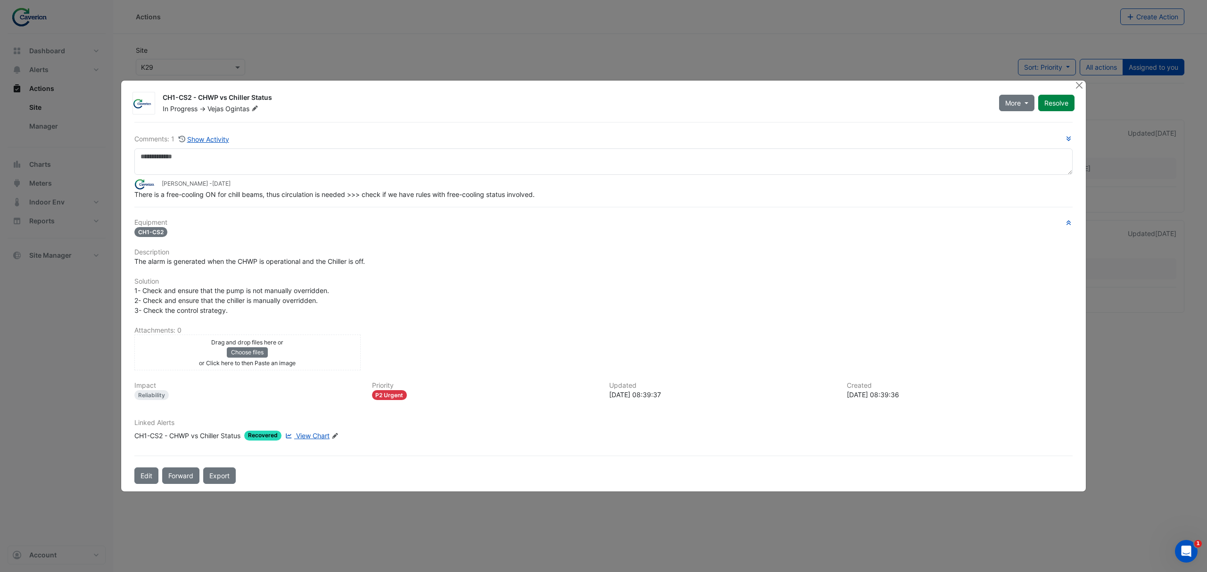
click at [322, 438] on span "View Chart" at bounding box center [312, 436] width 33 height 8
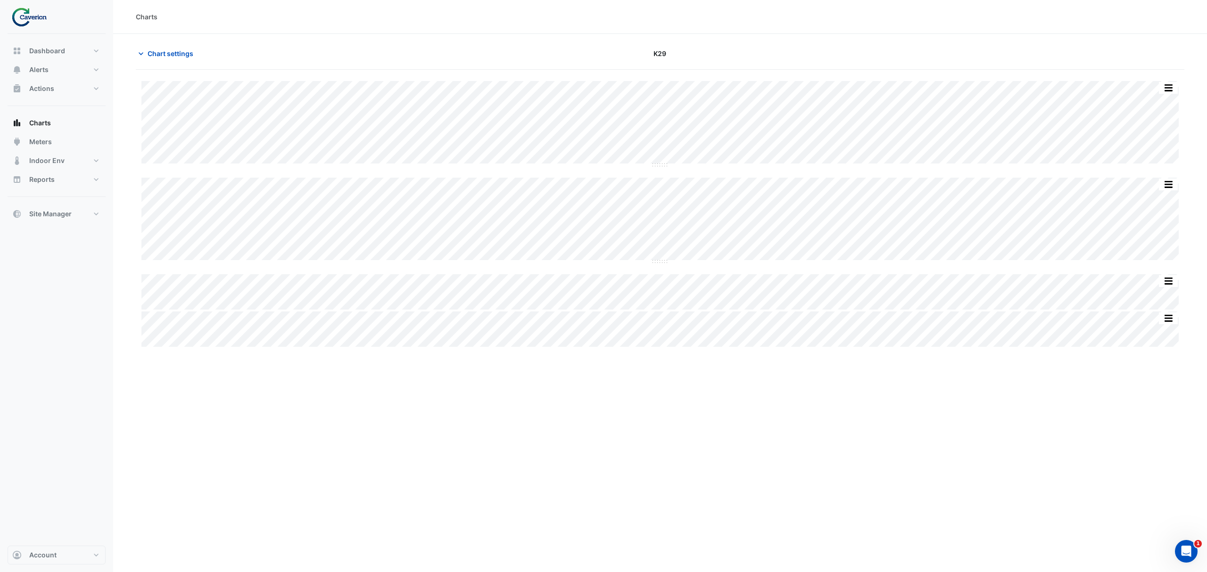
type input "**********"
click at [147, 55] on button "Chart settings" at bounding box center [168, 53] width 64 height 17
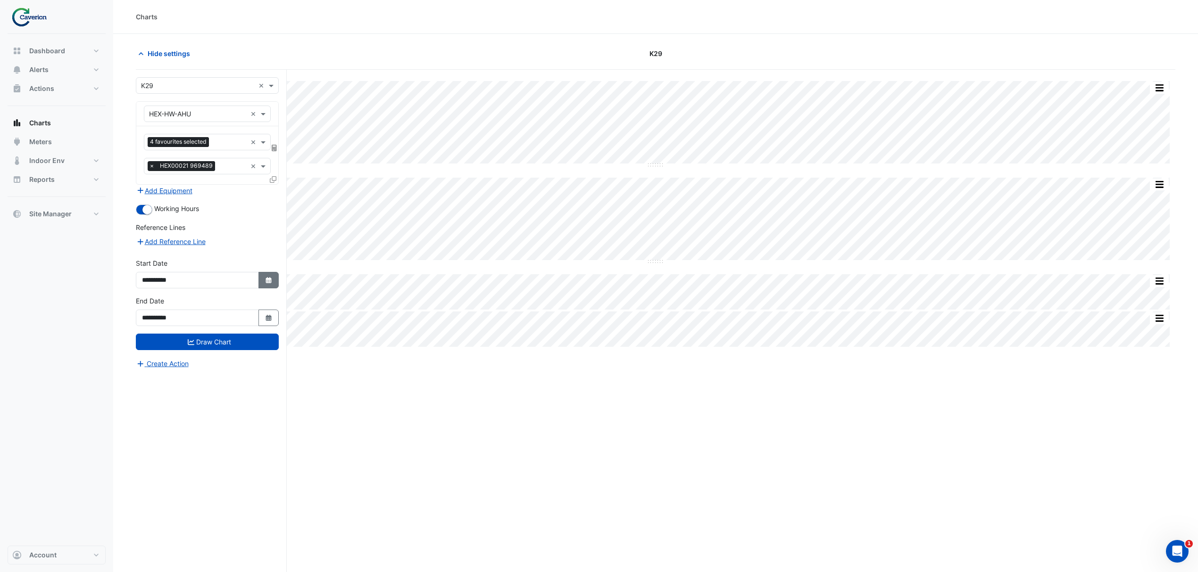
click at [266, 285] on button "Select Date" at bounding box center [268, 280] width 21 height 17
select select "*"
select select "****"
click at [153, 157] on span "Previous month" at bounding box center [151, 156] width 7 height 7
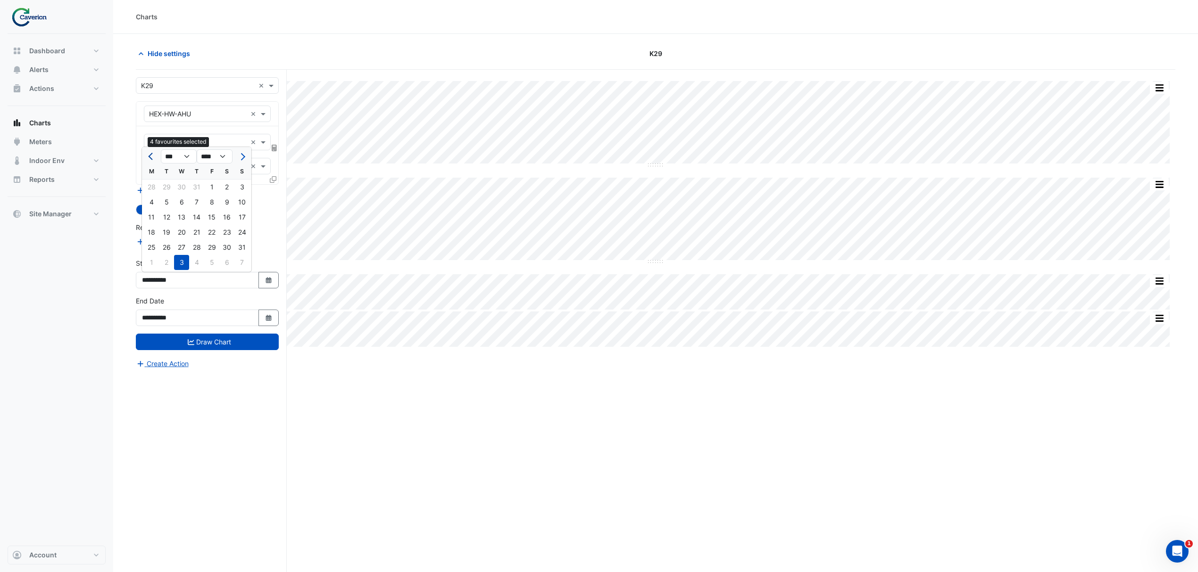
select select "*"
click at [170, 186] on div "1" at bounding box center [166, 187] width 15 height 15
type input "**********"
click at [229, 319] on input "**********" at bounding box center [197, 318] width 123 height 17
click at [280, 319] on div "**********" at bounding box center [207, 315] width 154 height 38
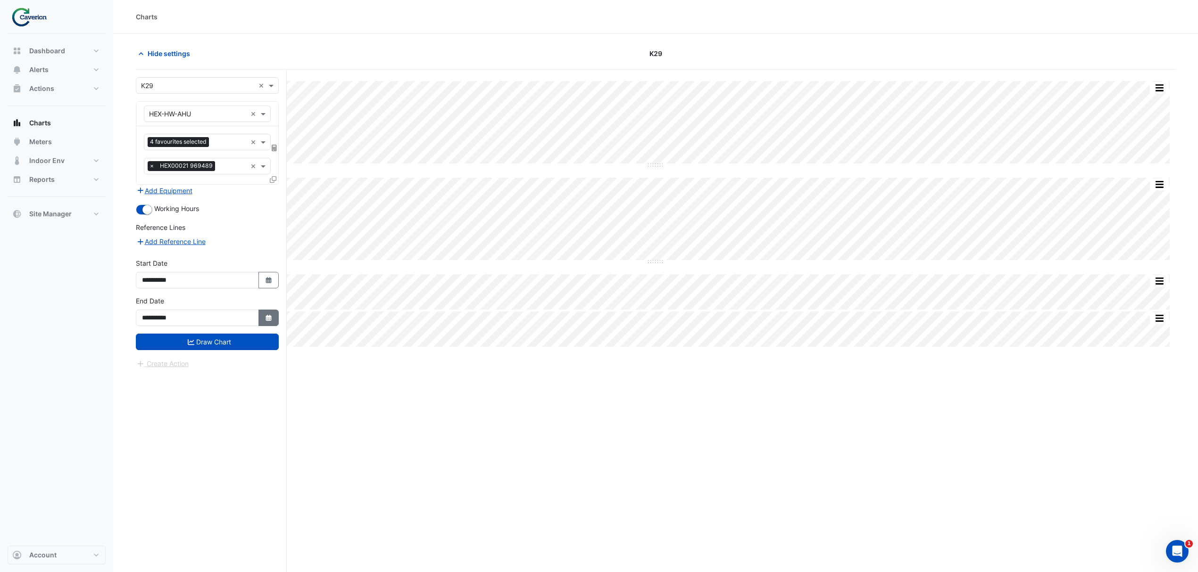
click at [274, 322] on button "Select Date" at bounding box center [268, 318] width 21 height 17
select select "*"
click at [168, 285] on div "30" at bounding box center [166, 285] width 15 height 15
type input "**********"
click at [204, 345] on button "Draw Chart" at bounding box center [207, 342] width 143 height 17
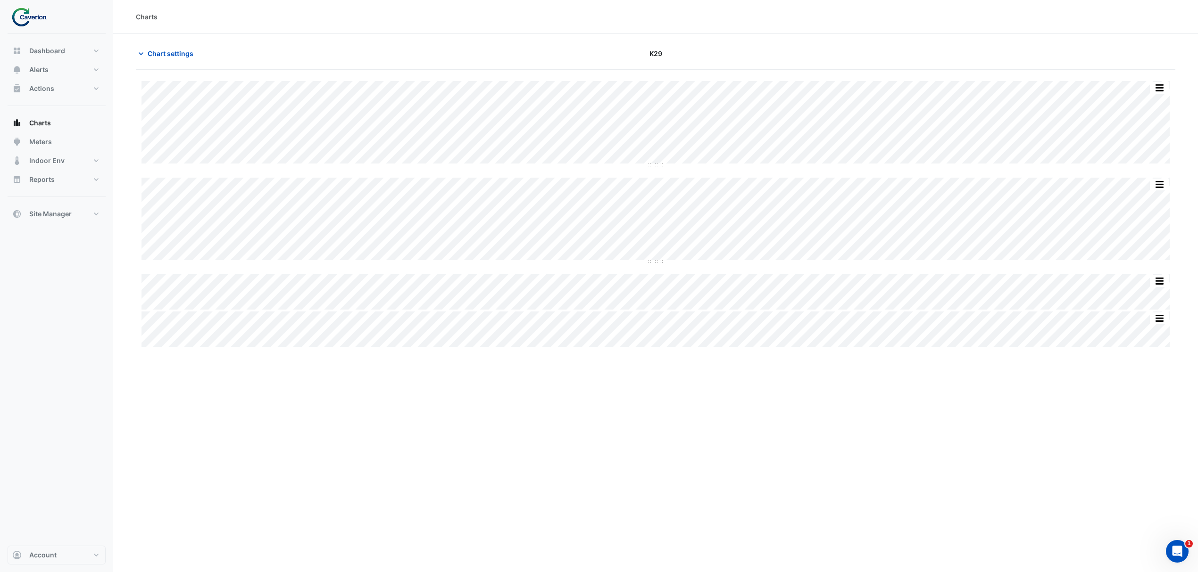
click at [172, 63] on div "Chart settings K29" at bounding box center [655, 57] width 1039 height 25
click at [168, 58] on span "Chart settings" at bounding box center [171, 54] width 46 height 10
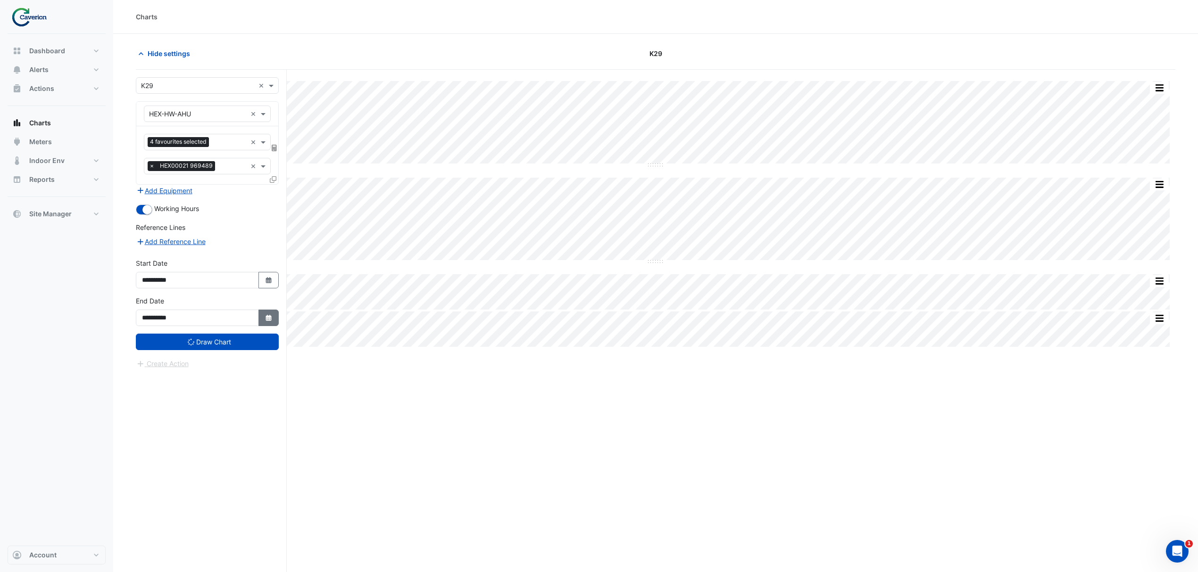
click at [270, 321] on icon "button" at bounding box center [268, 318] width 6 height 6
click at [242, 191] on span "Next month" at bounding box center [241, 194] width 7 height 7
select select "**"
click at [207, 285] on div "31" at bounding box center [211, 285] width 15 height 15
type input "**********"
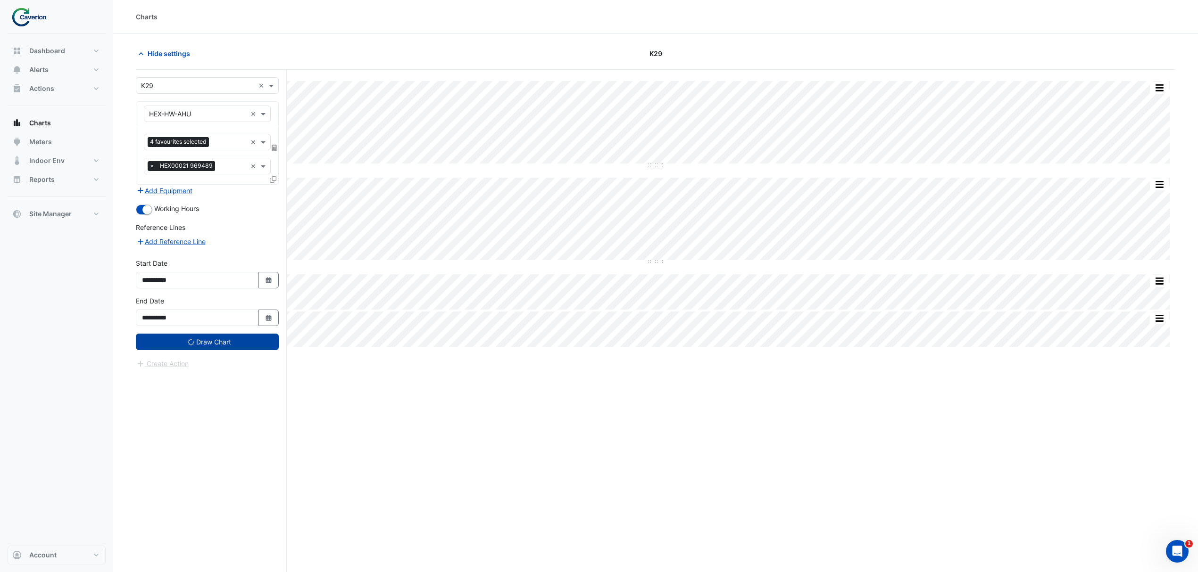
click at [204, 347] on button "Draw Chart" at bounding box center [207, 342] width 143 height 17
